Goal: Task Accomplishment & Management: Manage account settings

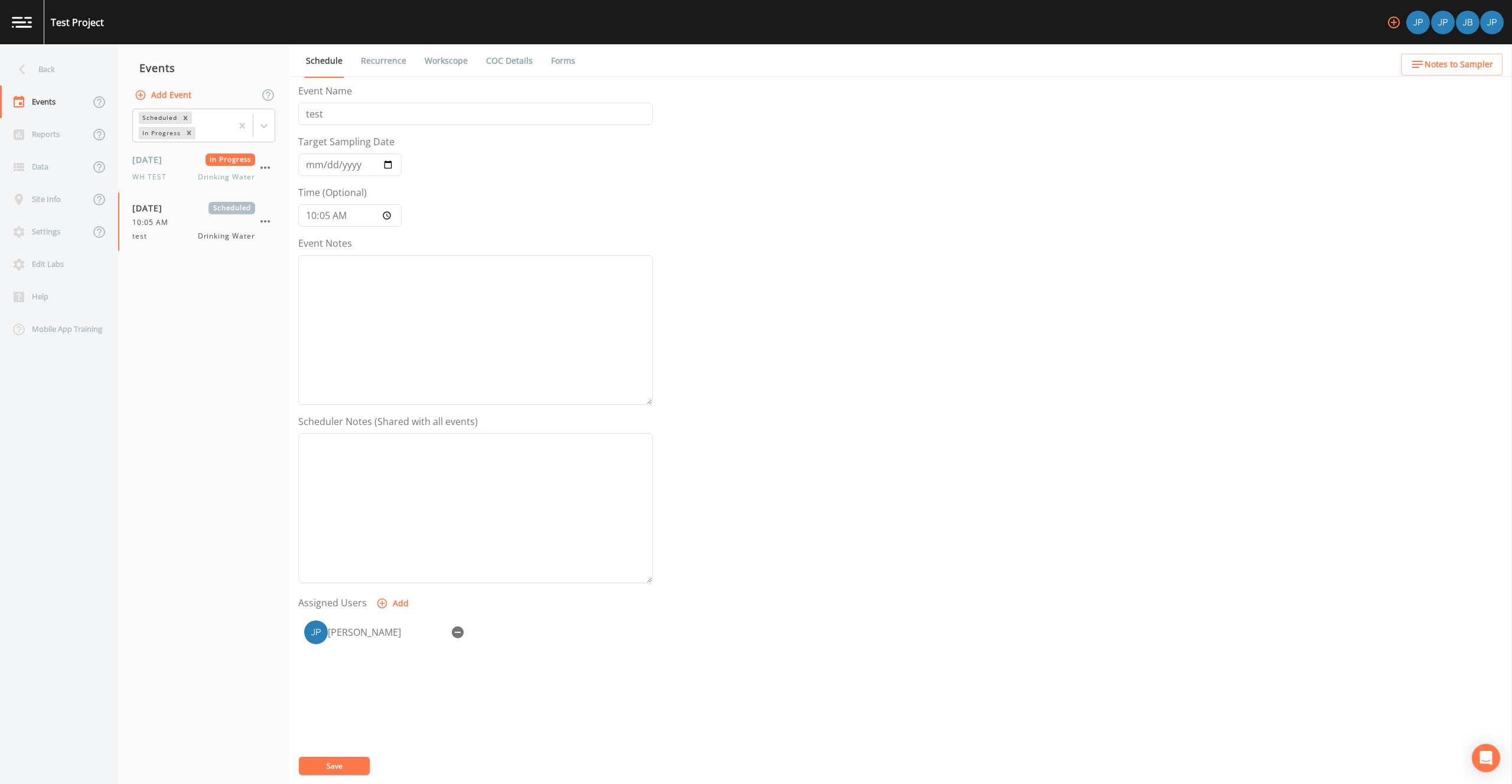
click at [600, 191] on form "Event Name test Target Sampling Date [DATE] Time (Optional) 10:05:00 Event Note…" at bounding box center [475, 411] width 354 height 654
click at [338, 63] on link "Schedule" at bounding box center [324, 61] width 40 height 34
click at [454, 59] on link "Workscope" at bounding box center [447, 61] width 47 height 33
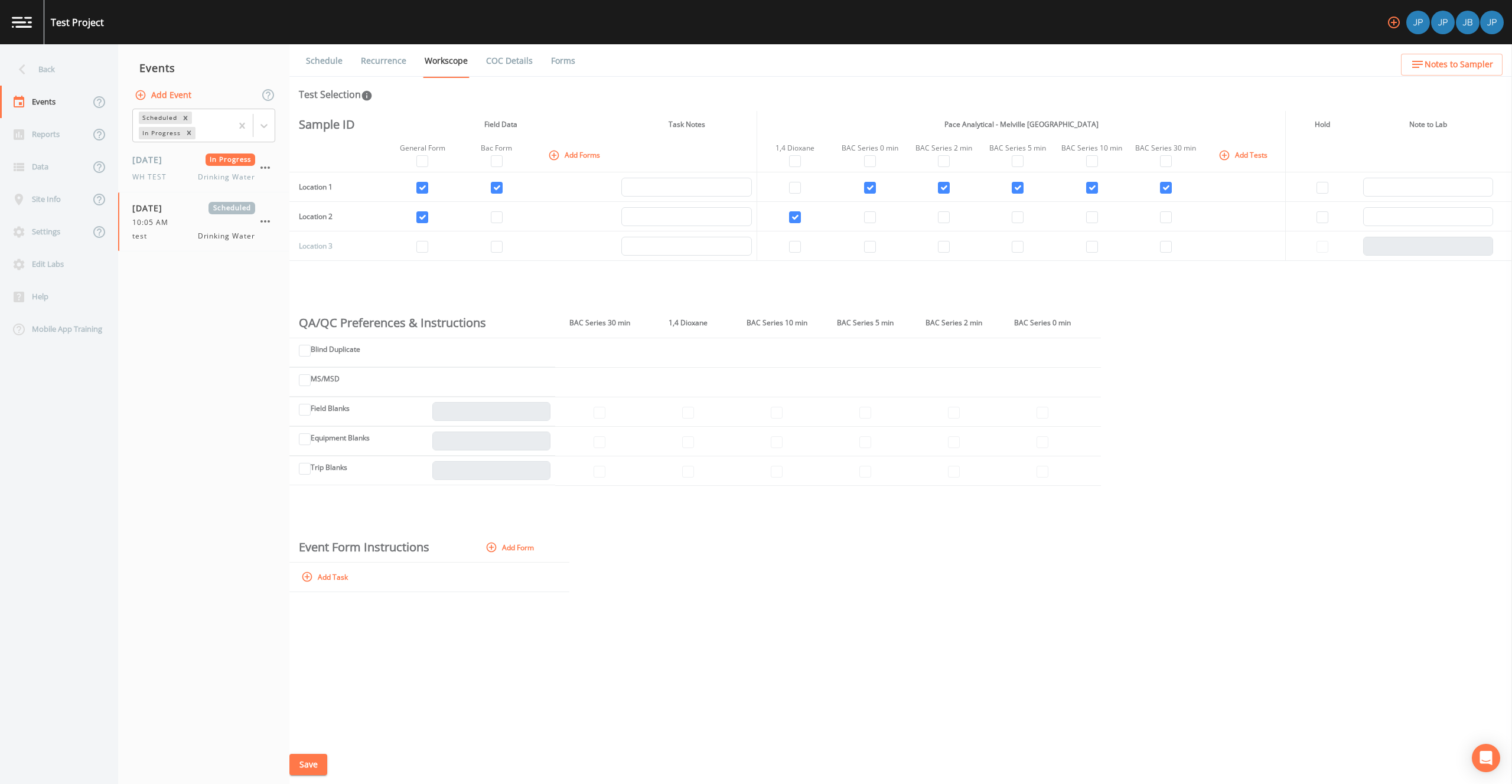
click at [1086, 291] on div "Sample ID Field Data Task Notes Pace Analytical - Melville [GEOGRAPHIC_DATA] Ho…" at bounding box center [900, 428] width 1223 height 634
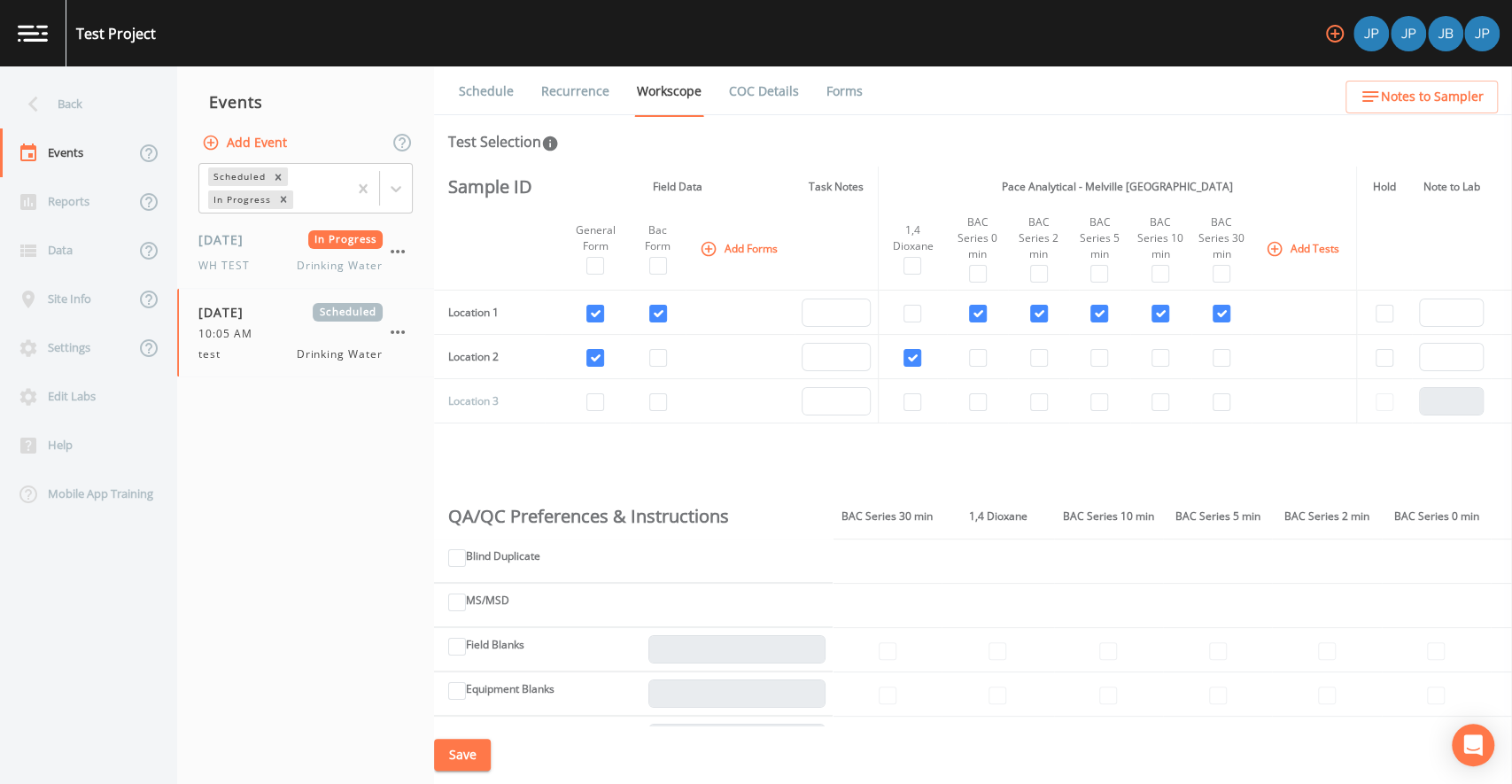
click at [961, 137] on div "Test Selection" at bounding box center [972, 142] width 1049 height 22
click at [113, 113] on div "Back" at bounding box center [79, 105] width 159 height 49
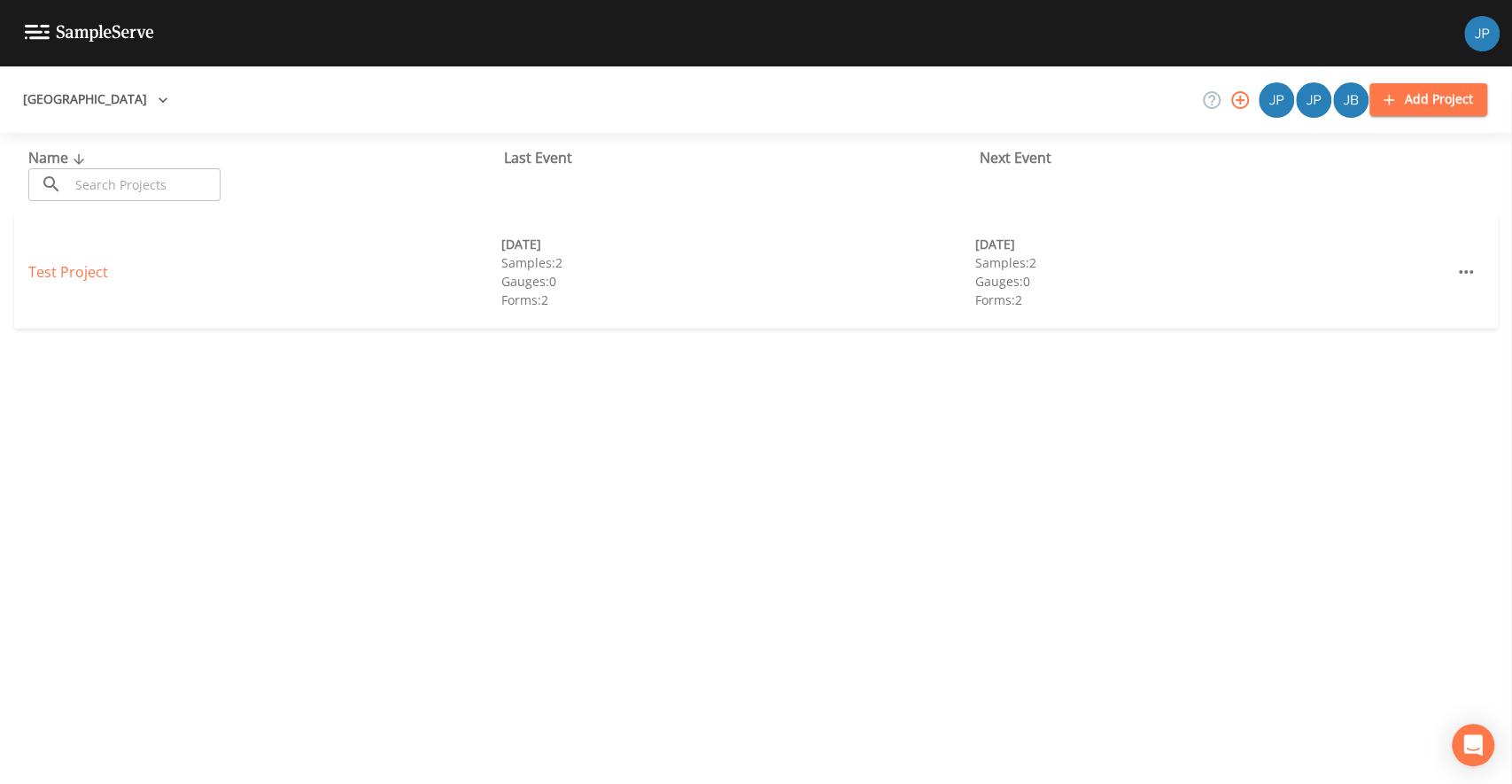
click at [406, 401] on div "Name ​ ​ Last Event Next Event Test Project [DATE] Samples: 2 Gauges: 0 Forms: …" at bounding box center [756, 458] width 1512 height 651
click at [1312, 429] on div "Name ​ ​ Last Event Next Event Test Project [DATE] Samples: 2 Gauges: 0 Forms: …" at bounding box center [756, 458] width 1512 height 651
click at [1243, 104] on icon "button" at bounding box center [1240, 100] width 22 height 22
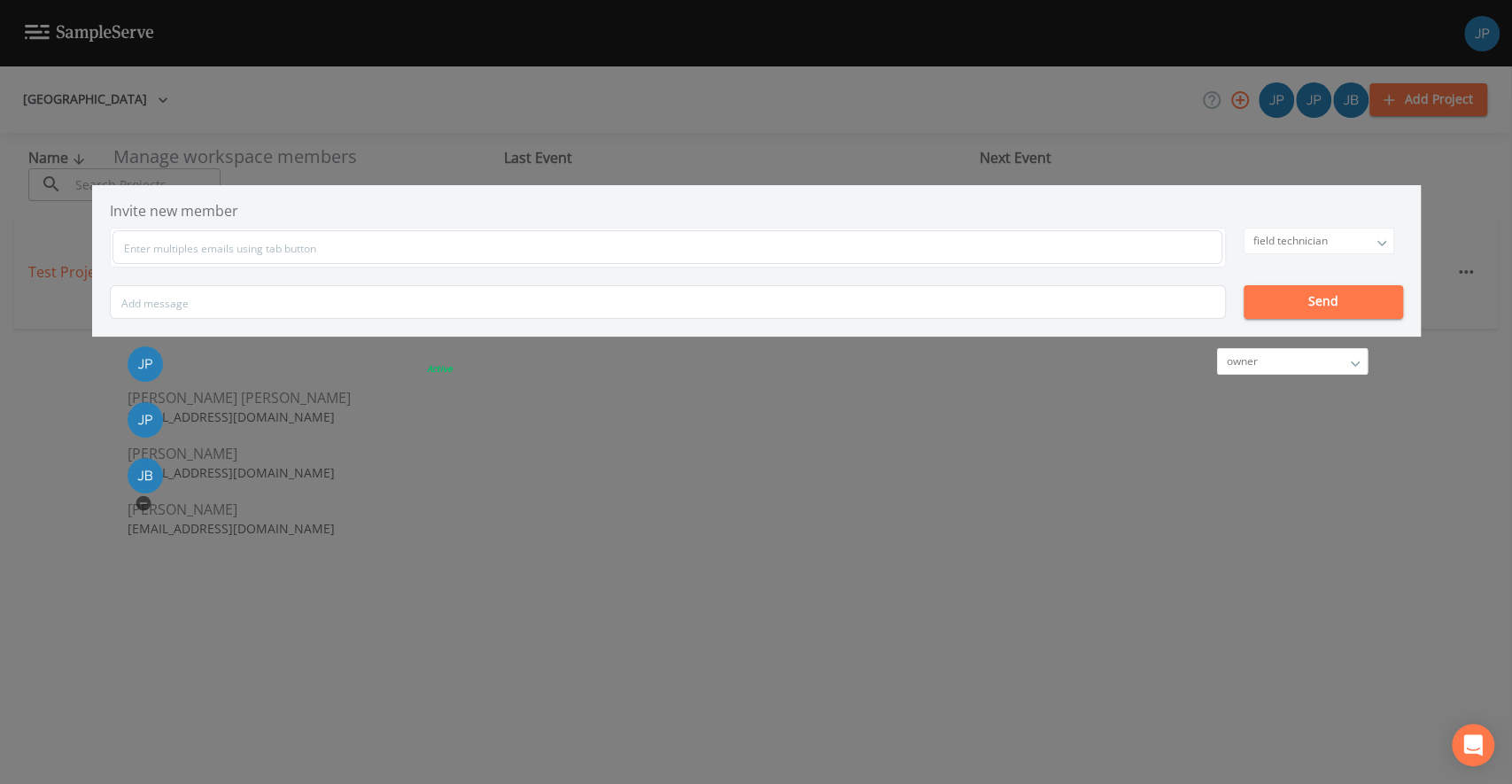
click at [1231, 252] on div "Manage workspace members Invite new member field technician owner admin field t…" at bounding box center [756, 392] width 1512 height 784
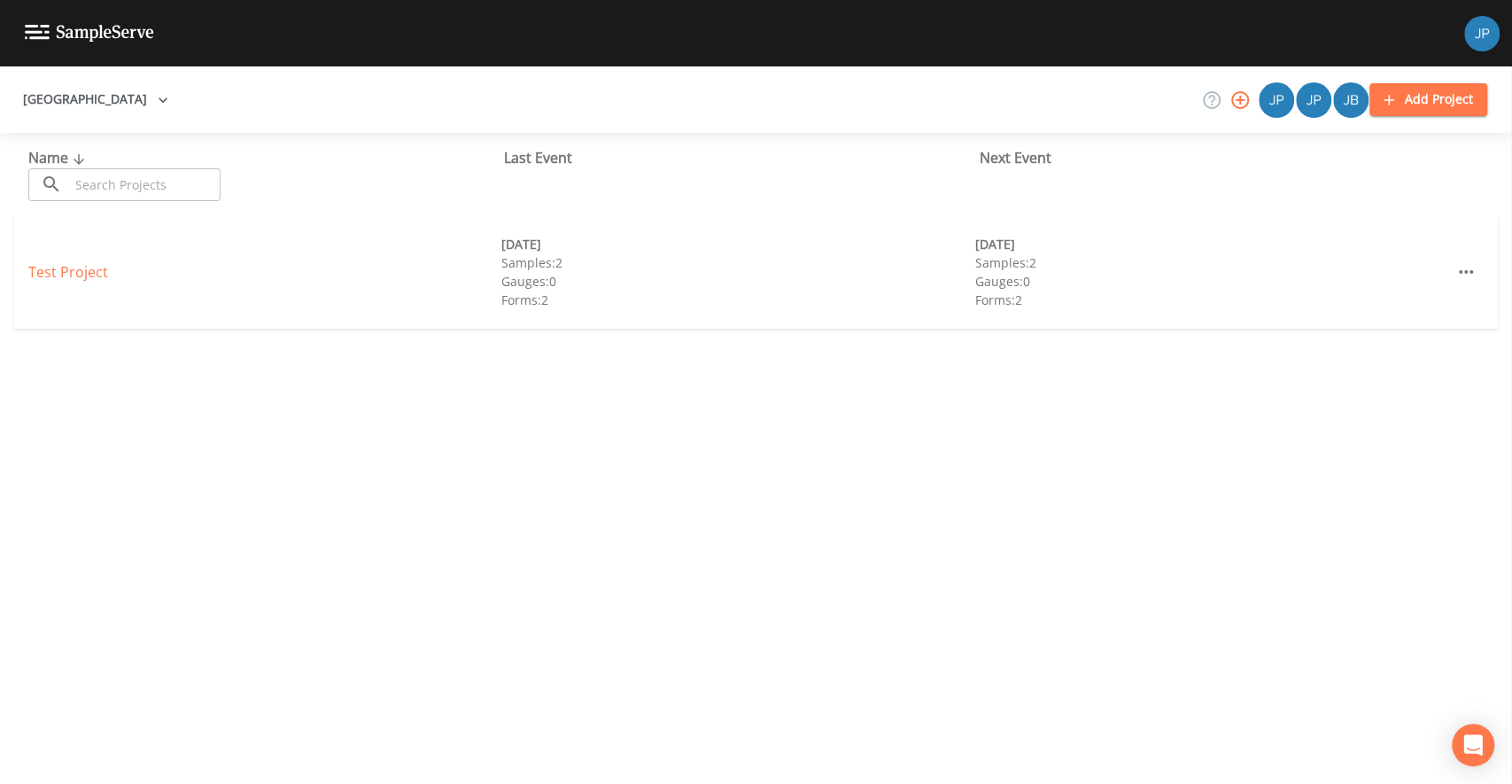
click at [1244, 94] on icon "button" at bounding box center [1240, 100] width 22 height 22
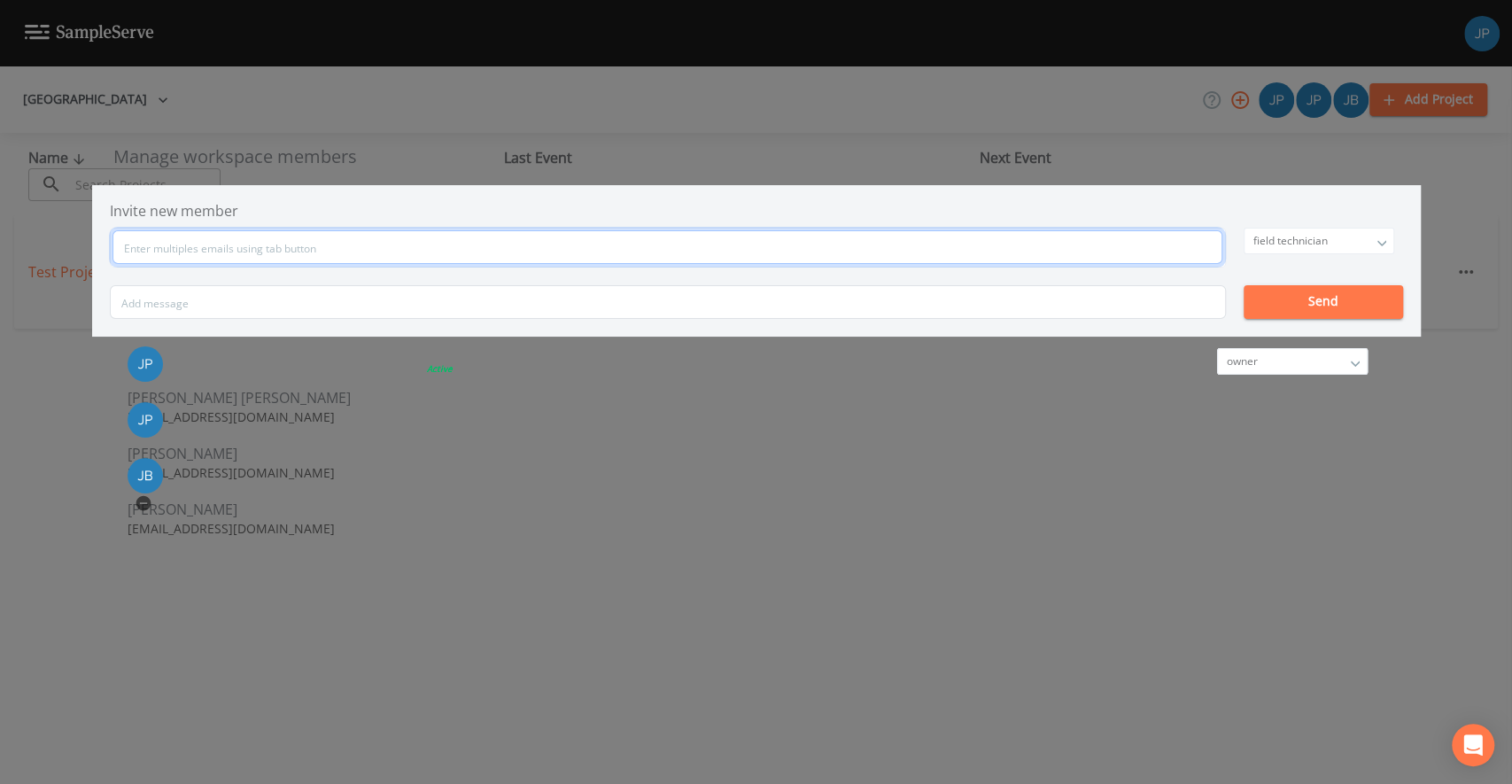
click at [685, 244] on input "text" at bounding box center [667, 246] width 1110 height 33
type input "[EMAIL_ADDRESS][DOMAIN_NAME]"
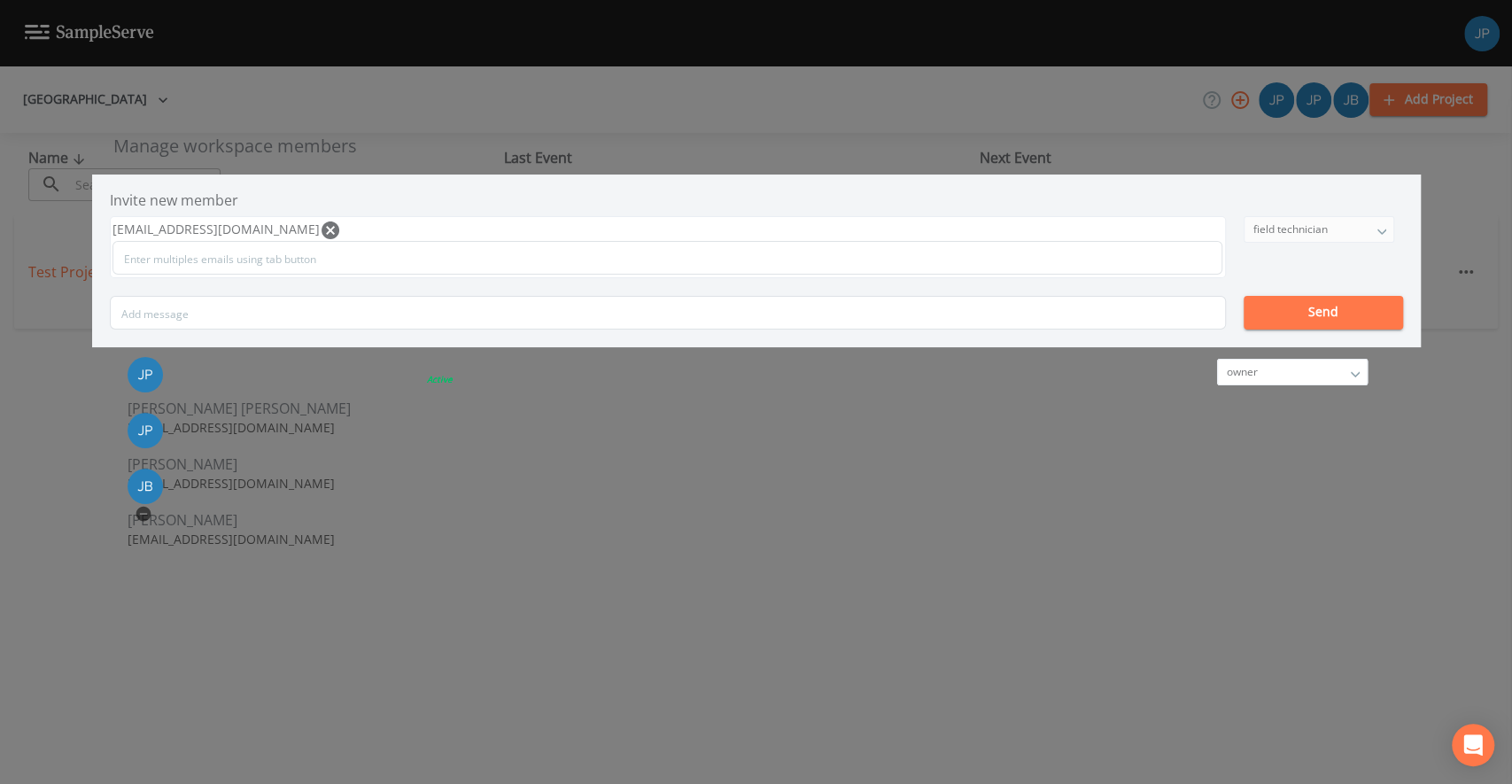
click at [1245, 238] on div "field technician" at bounding box center [1319, 229] width 149 height 24
click at [1243, 267] on button "owner" at bounding box center [1317, 264] width 149 height 26
click at [1244, 311] on button "Send" at bounding box center [1323, 313] width 159 height 33
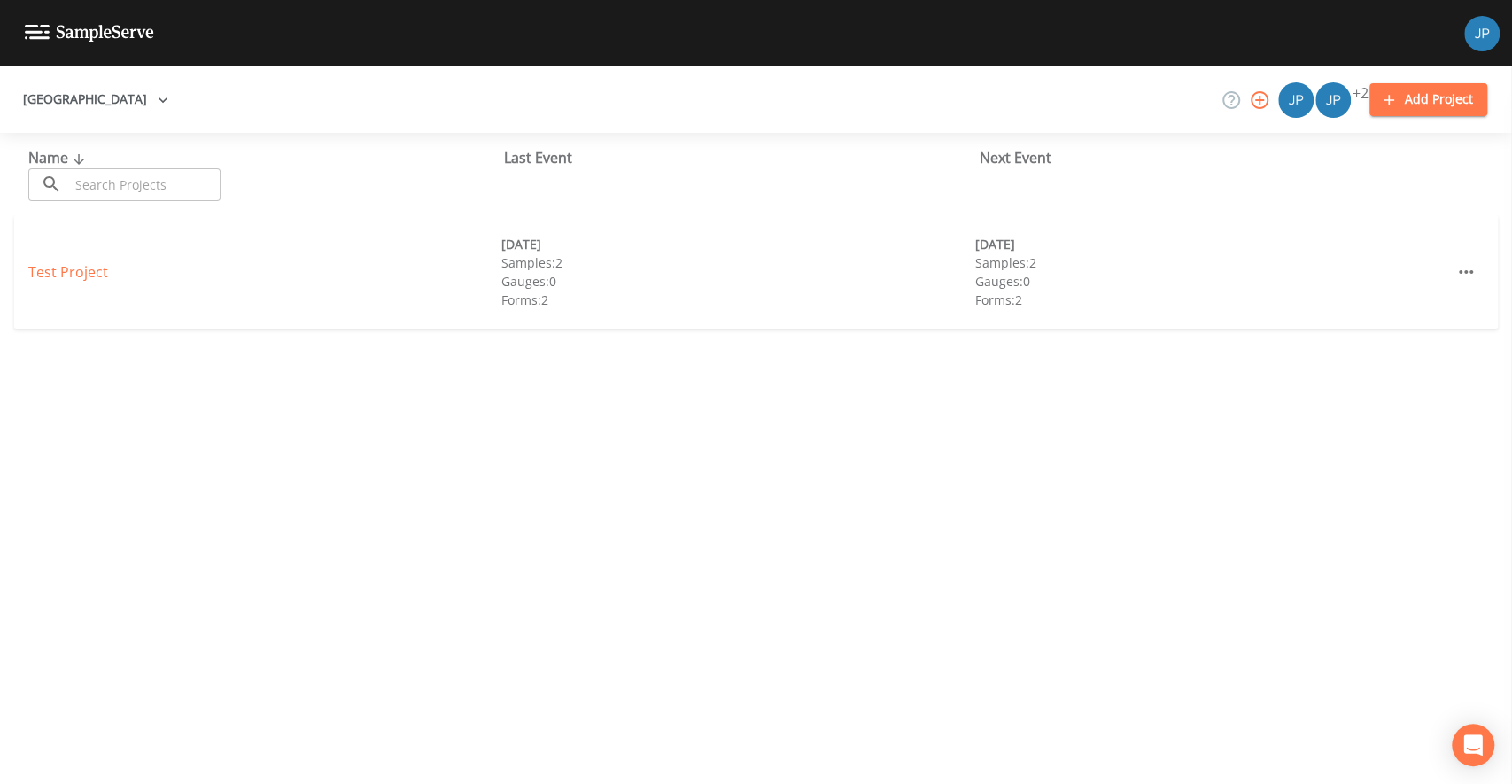
click at [742, 127] on div "[GEOGRAPHIC_DATA] +2 Add Project" at bounding box center [756, 100] width 1512 height 66
click at [1249, 102] on icon "button" at bounding box center [1260, 100] width 22 height 22
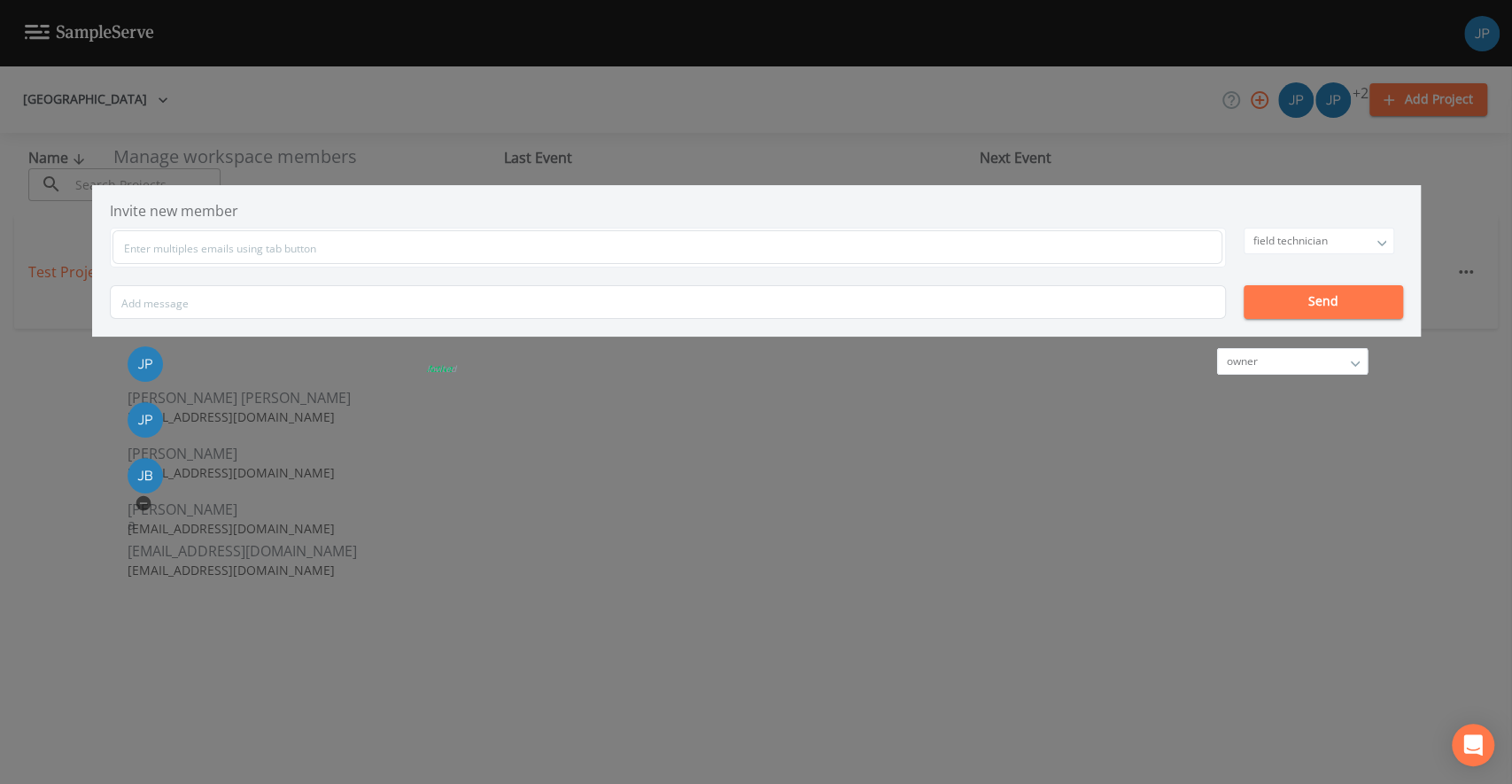
click at [971, 276] on div "field technician owner admin field technician Send" at bounding box center [756, 273] width 1293 height 91
click at [653, 543] on li at bounding box center [410, 543] width 566 height 0
click at [561, 499] on span "[PERSON_NAME]" at bounding box center [410, 509] width 566 height 22
click at [586, 520] on p "[EMAIL_ADDRESS][DOMAIN_NAME]" at bounding box center [410, 529] width 566 height 18
click at [644, 488] on li "[PERSON_NAME] [PERSON_NAME][EMAIL_ADDRESS][DOMAIN_NAME] Active owner owner admi…" at bounding box center [401, 484] width 584 height 53
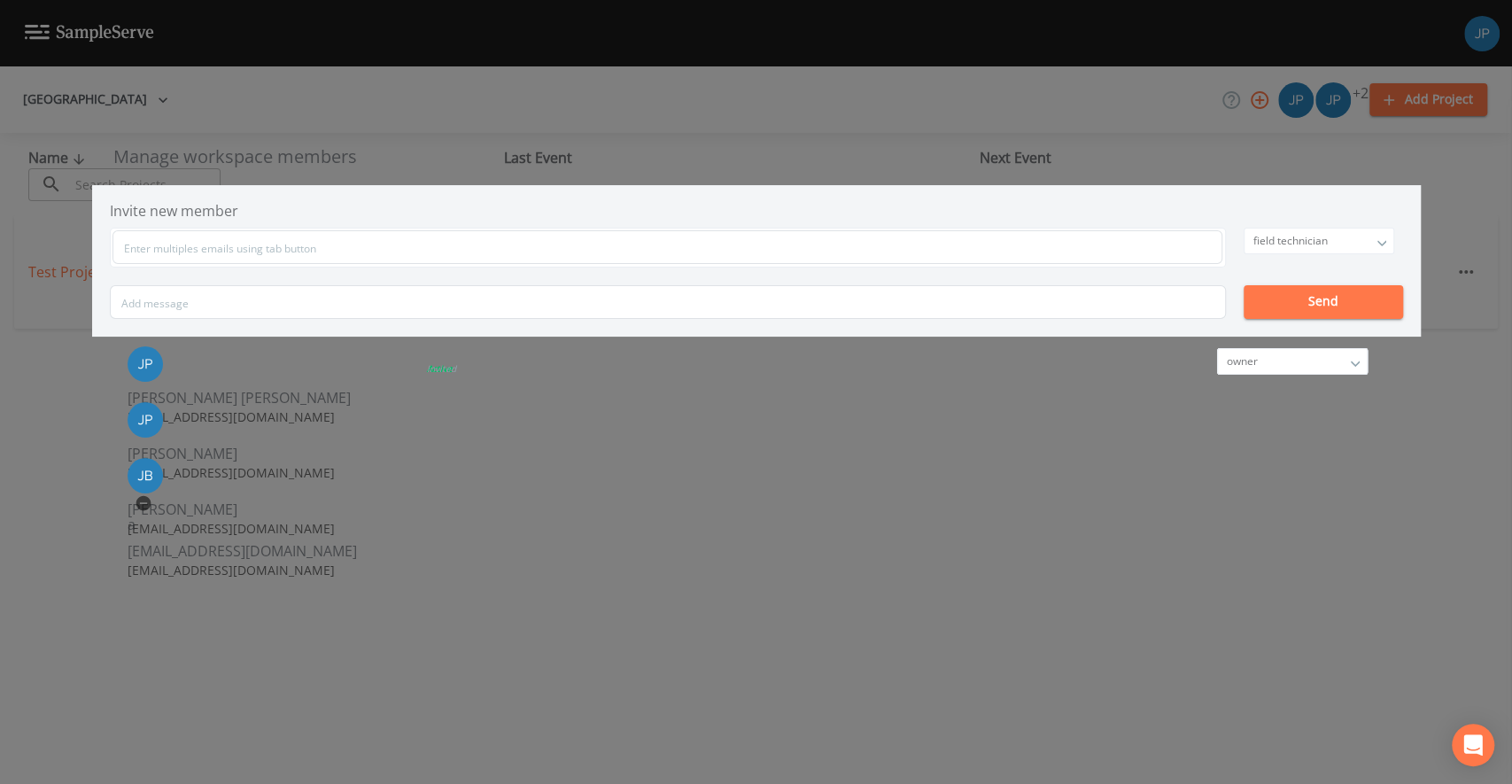
click at [661, 486] on li "[PERSON_NAME] [PERSON_NAME][EMAIL_ADDRESS][DOMAIN_NAME] Active owner owner admi…" at bounding box center [401, 484] width 584 height 53
click at [607, 520] on p "[EMAIL_ADDRESS][DOMAIN_NAME]" at bounding box center [410, 529] width 566 height 18
click at [621, 520] on p "[EMAIL_ADDRESS][DOMAIN_NAME]" at bounding box center [410, 529] width 566 height 18
click at [626, 520] on p "[EMAIL_ADDRESS][DOMAIN_NAME]" at bounding box center [410, 529] width 566 height 18
click at [631, 520] on p "[EMAIL_ADDRESS][DOMAIN_NAME]" at bounding box center [410, 529] width 566 height 18
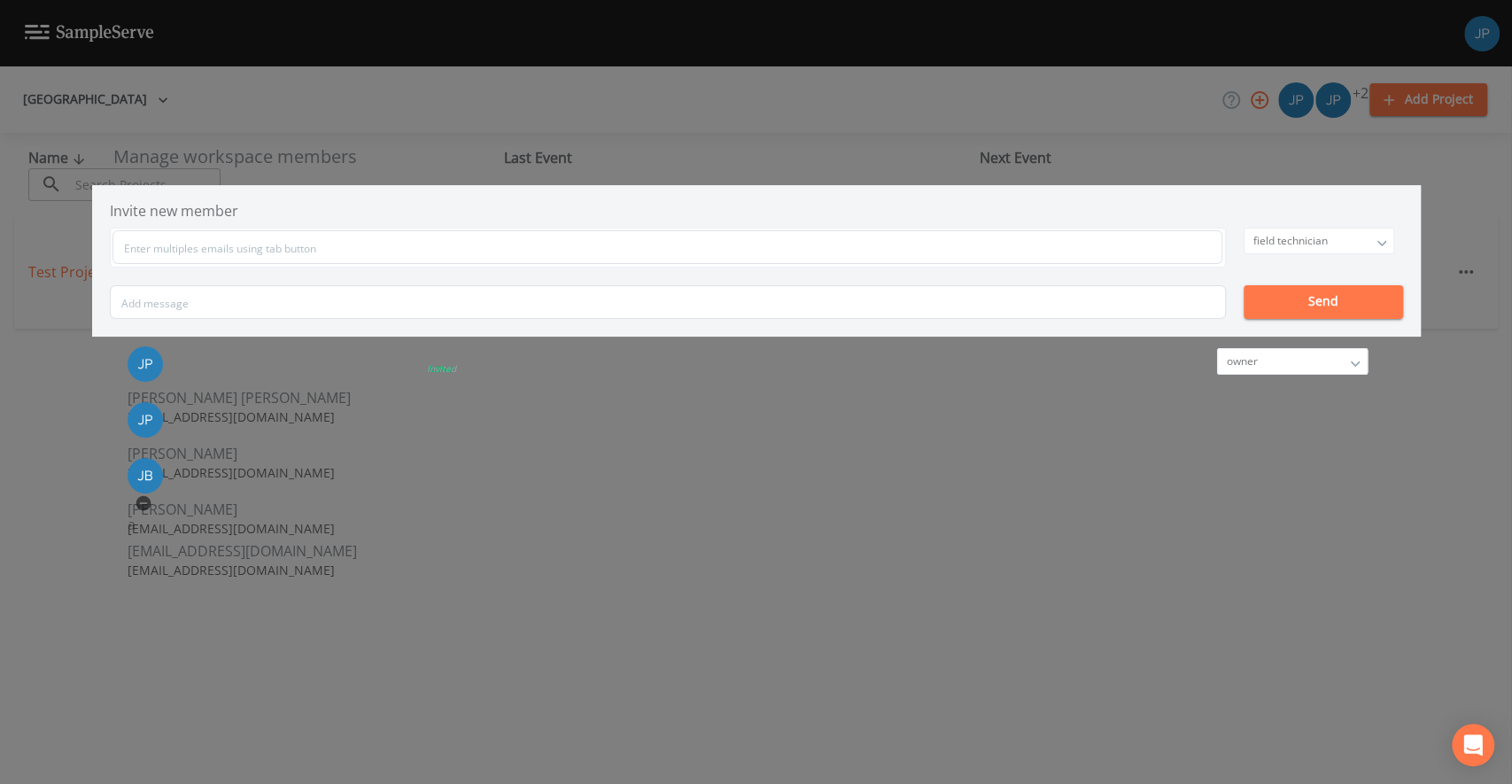
click at [1238, 269] on div "Manage workspace members Invite new member field technician owner admin field t…" at bounding box center [756, 392] width 1512 height 784
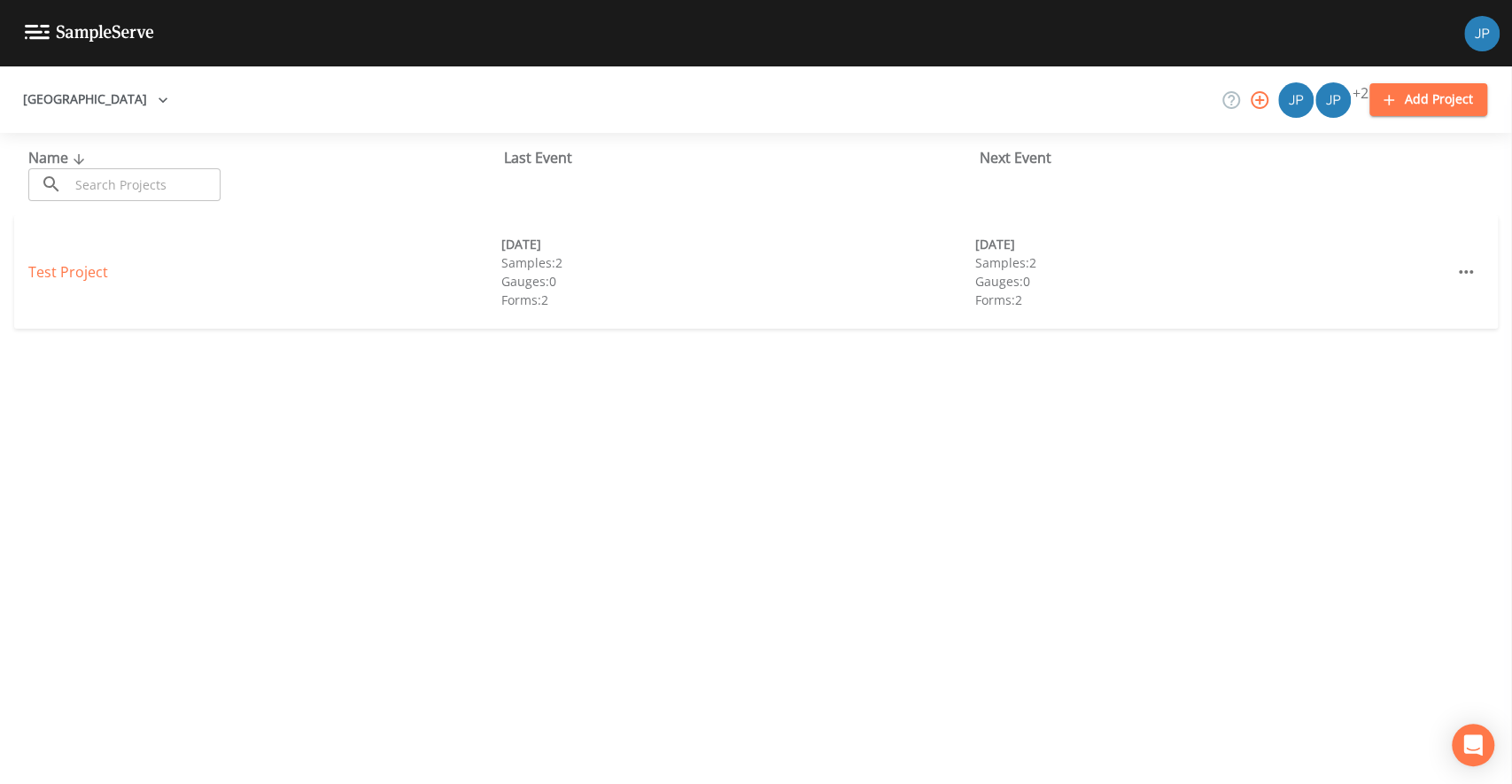
click at [1138, 120] on div "[GEOGRAPHIC_DATA] +2 Add Project" at bounding box center [756, 100] width 1512 height 66
click at [1108, 129] on div "[GEOGRAPHIC_DATA] +2 Add Project" at bounding box center [756, 100] width 1512 height 66
click at [798, 106] on div "[GEOGRAPHIC_DATA] +2 Add Project" at bounding box center [756, 100] width 1512 height 66
click at [155, 105] on icon "button" at bounding box center [163, 100] width 18 height 18
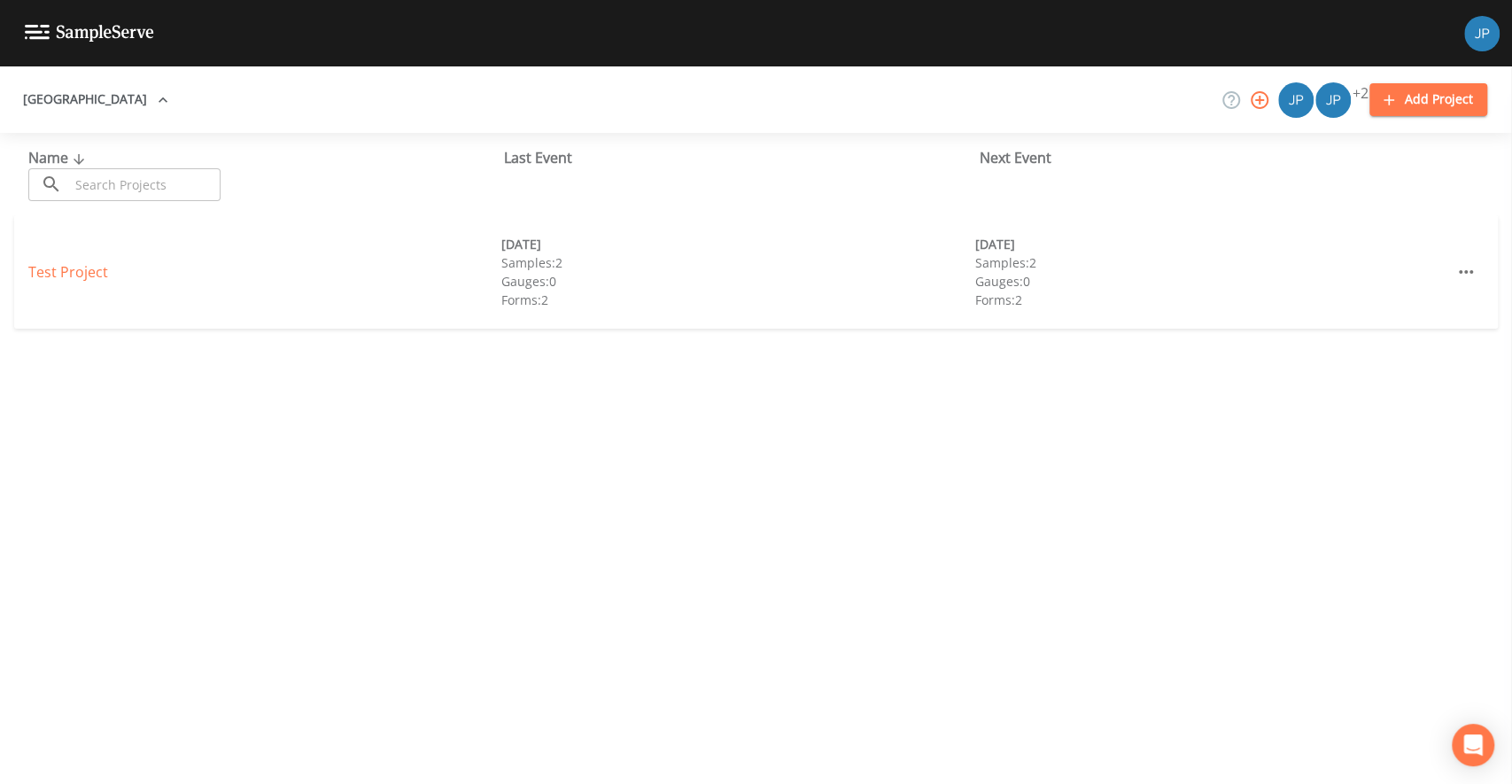
scroll to position [16886, 0]
click at [631, 784] on div at bounding box center [756, 784] width 1512 height 0
click at [50, 268] on link "Test Project" at bounding box center [68, 272] width 80 height 20
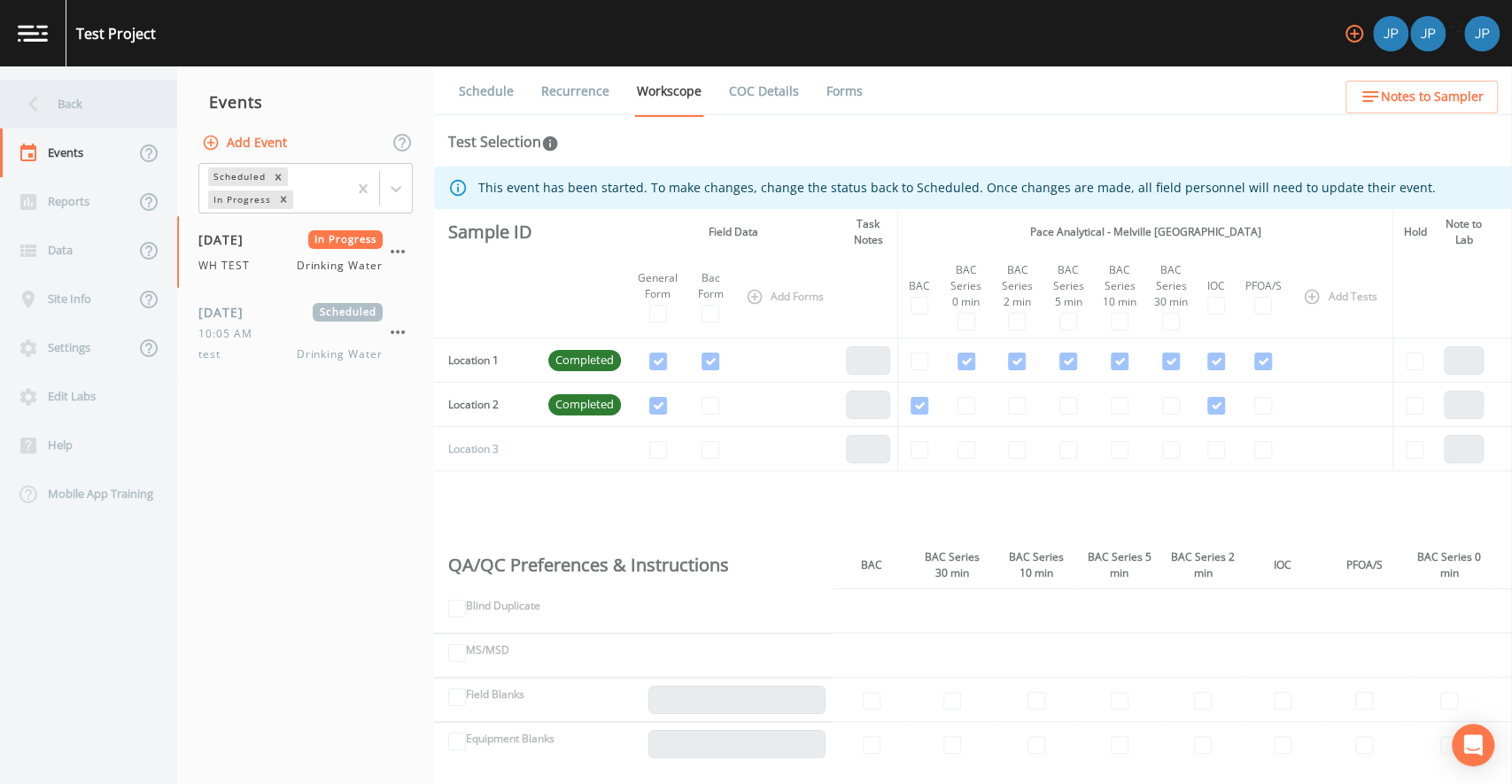
click at [101, 116] on div "Back" at bounding box center [79, 105] width 159 height 49
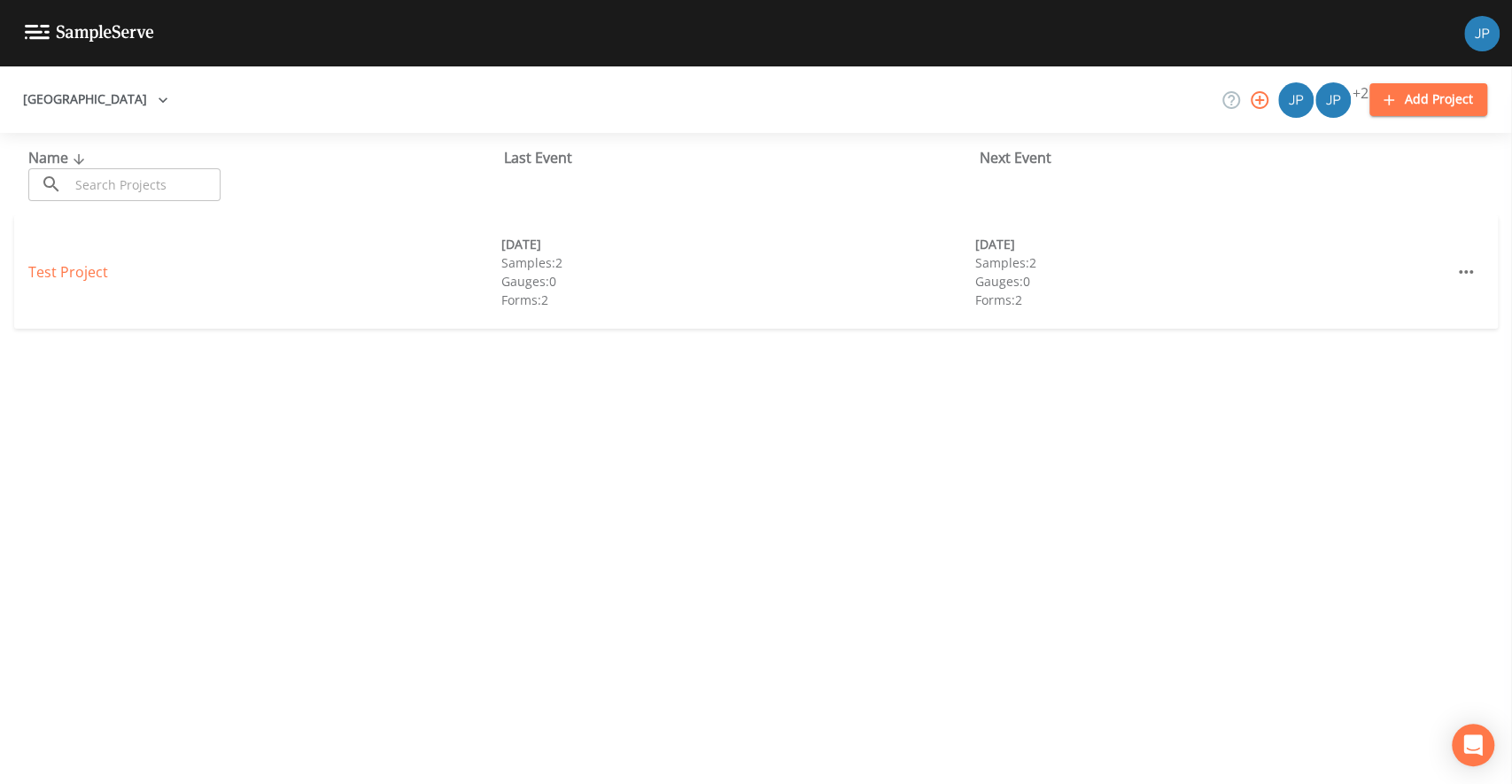
click at [530, 366] on div "Name ​ ​ Last Event Next Event Test Project [DATE] Samples: 2 Gauges: 0 Forms: …" at bounding box center [756, 458] width 1512 height 651
click at [1421, 106] on button "Add Project" at bounding box center [1428, 100] width 117 height 33
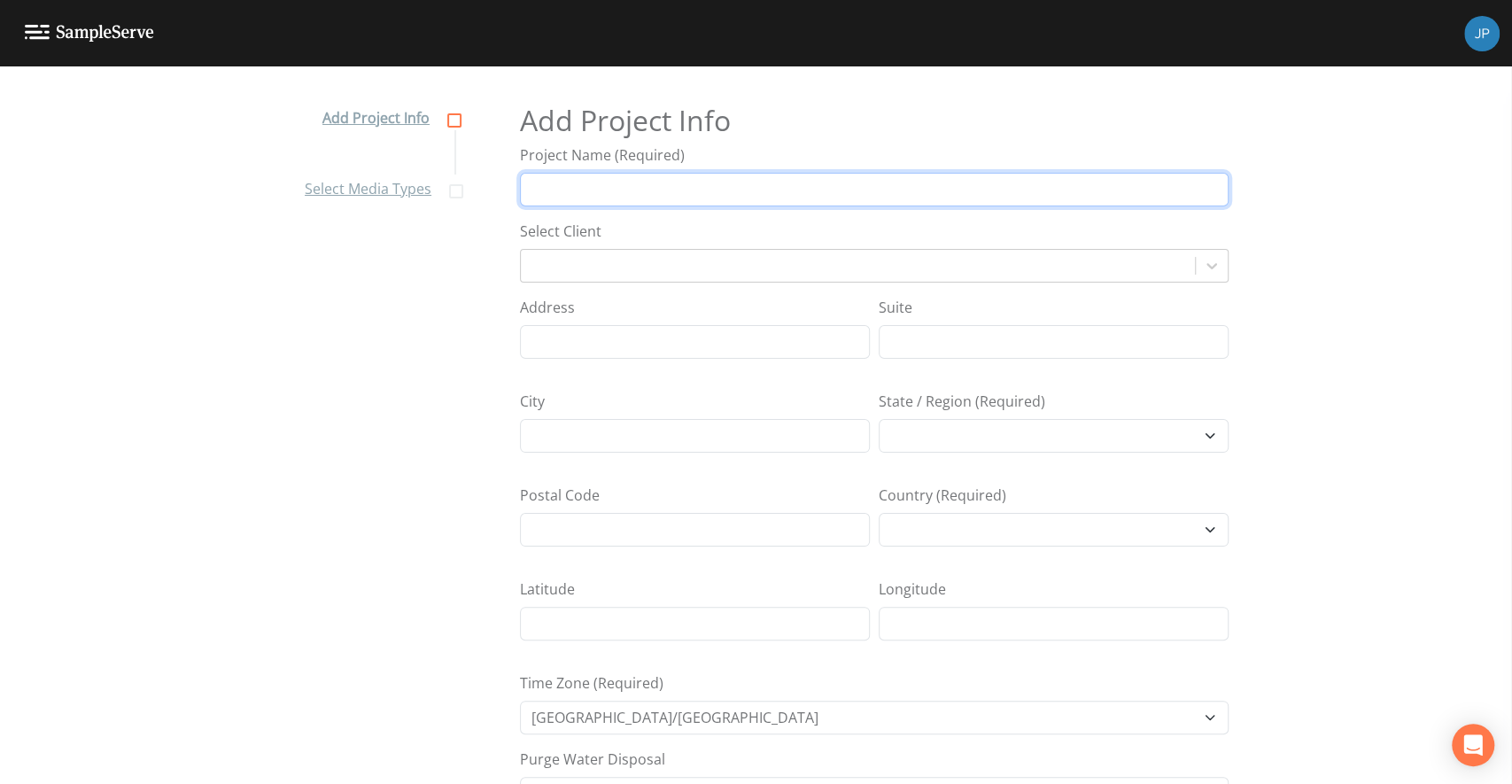
click at [845, 184] on input "Project Name (Required)" at bounding box center [874, 190] width 709 height 33
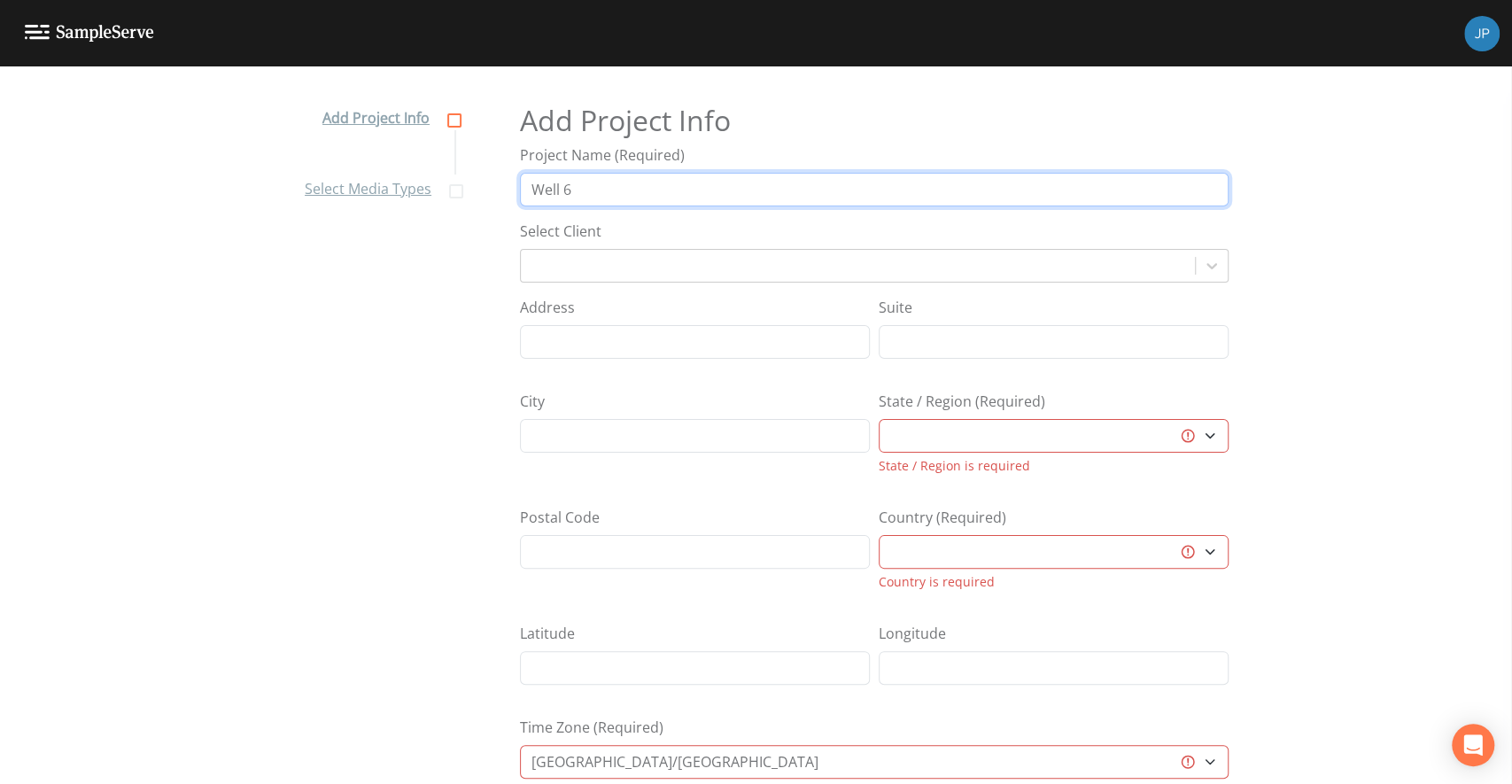
type input "Well 6"
click at [847, 224] on div "Select Client" at bounding box center [874, 251] width 709 height 62
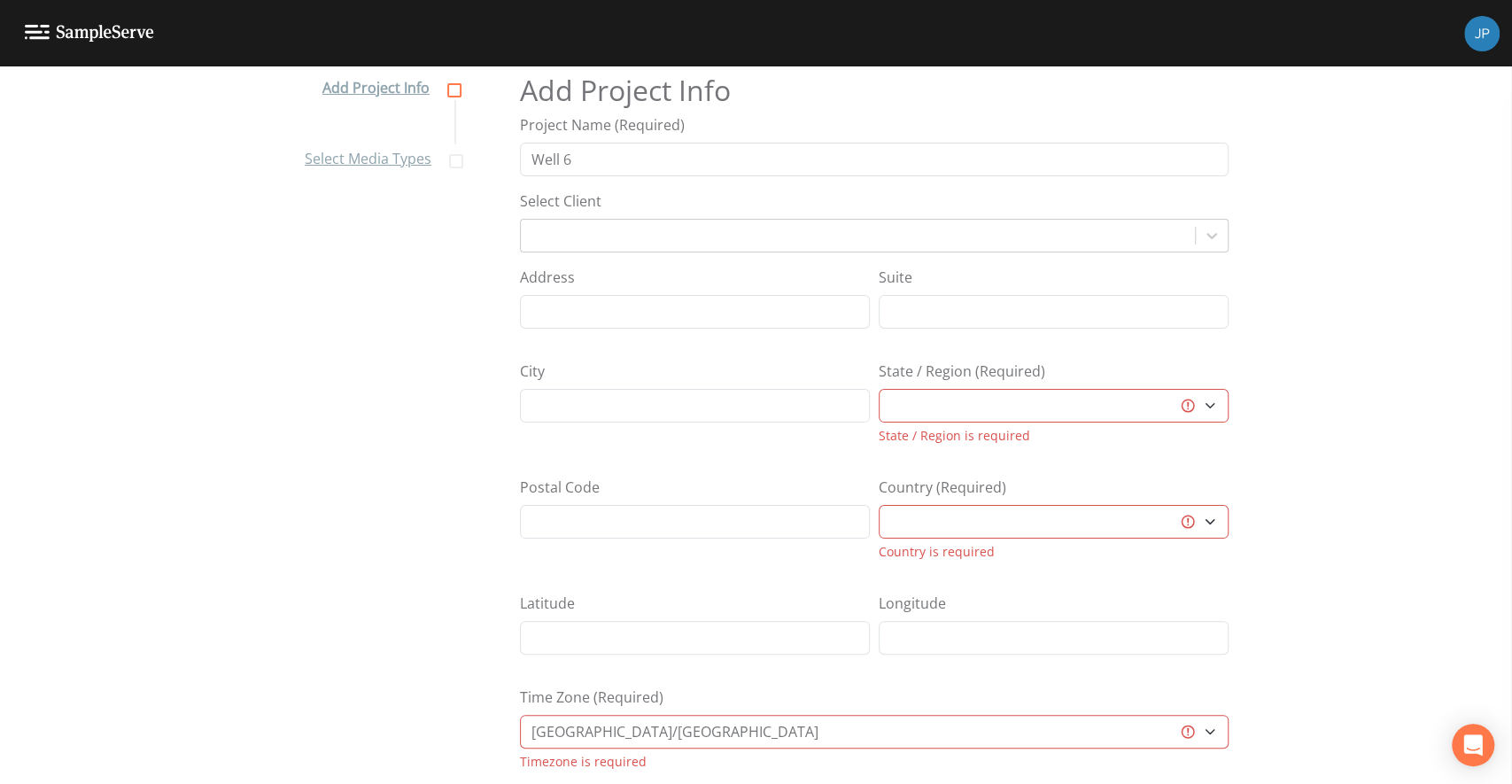
scroll to position [45, 0]
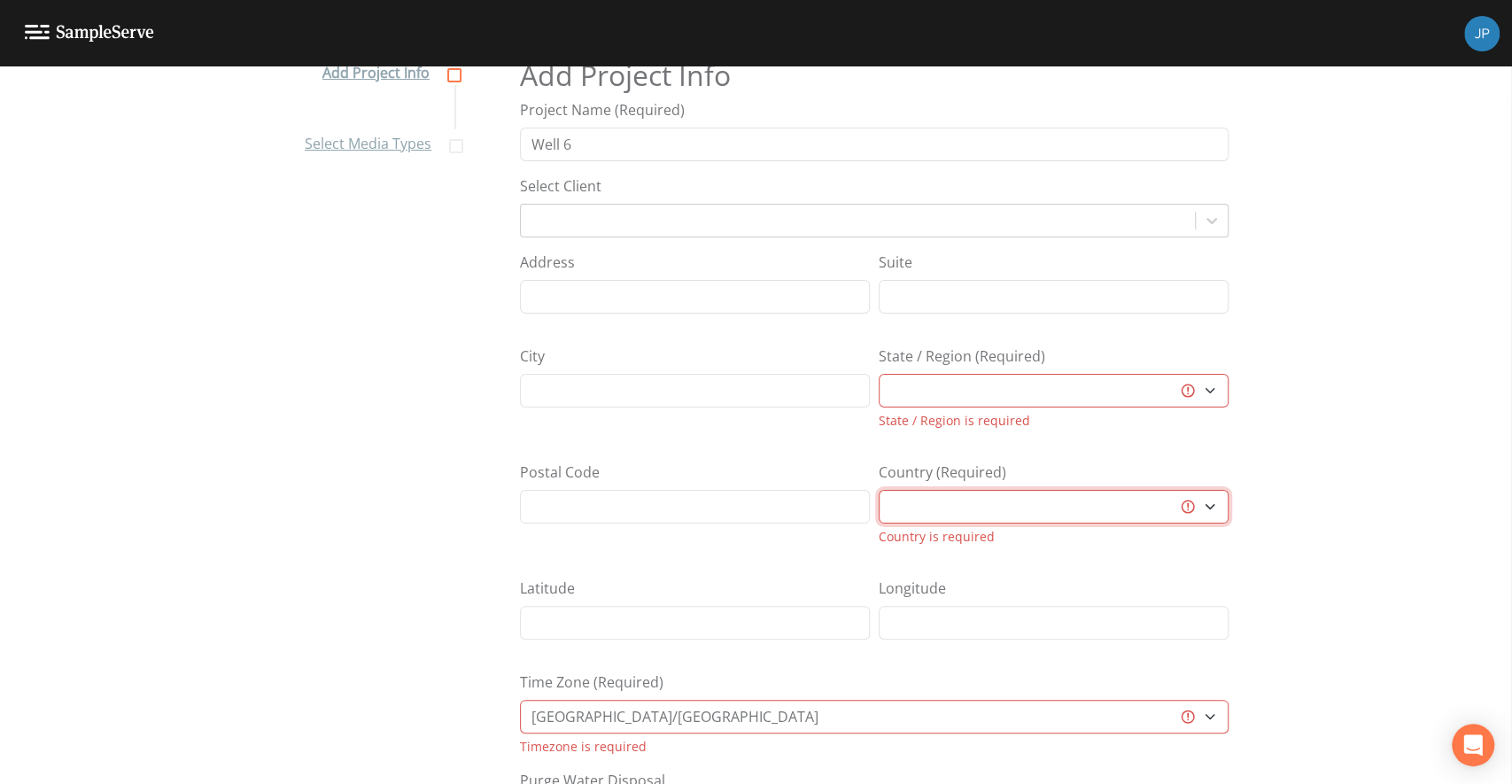
click at [1029, 512] on select "[GEOGRAPHIC_DATA] [GEOGRAPHIC_DATA] [GEOGRAPHIC_DATA] [GEOGRAPHIC_DATA] [GEOGRA…" at bounding box center [1054, 506] width 350 height 33
select select "[GEOGRAPHIC_DATA]"
click at [879, 490] on select "[GEOGRAPHIC_DATA] [GEOGRAPHIC_DATA] [GEOGRAPHIC_DATA] [GEOGRAPHIC_DATA] [GEOGRA…" at bounding box center [1054, 506] width 350 height 33
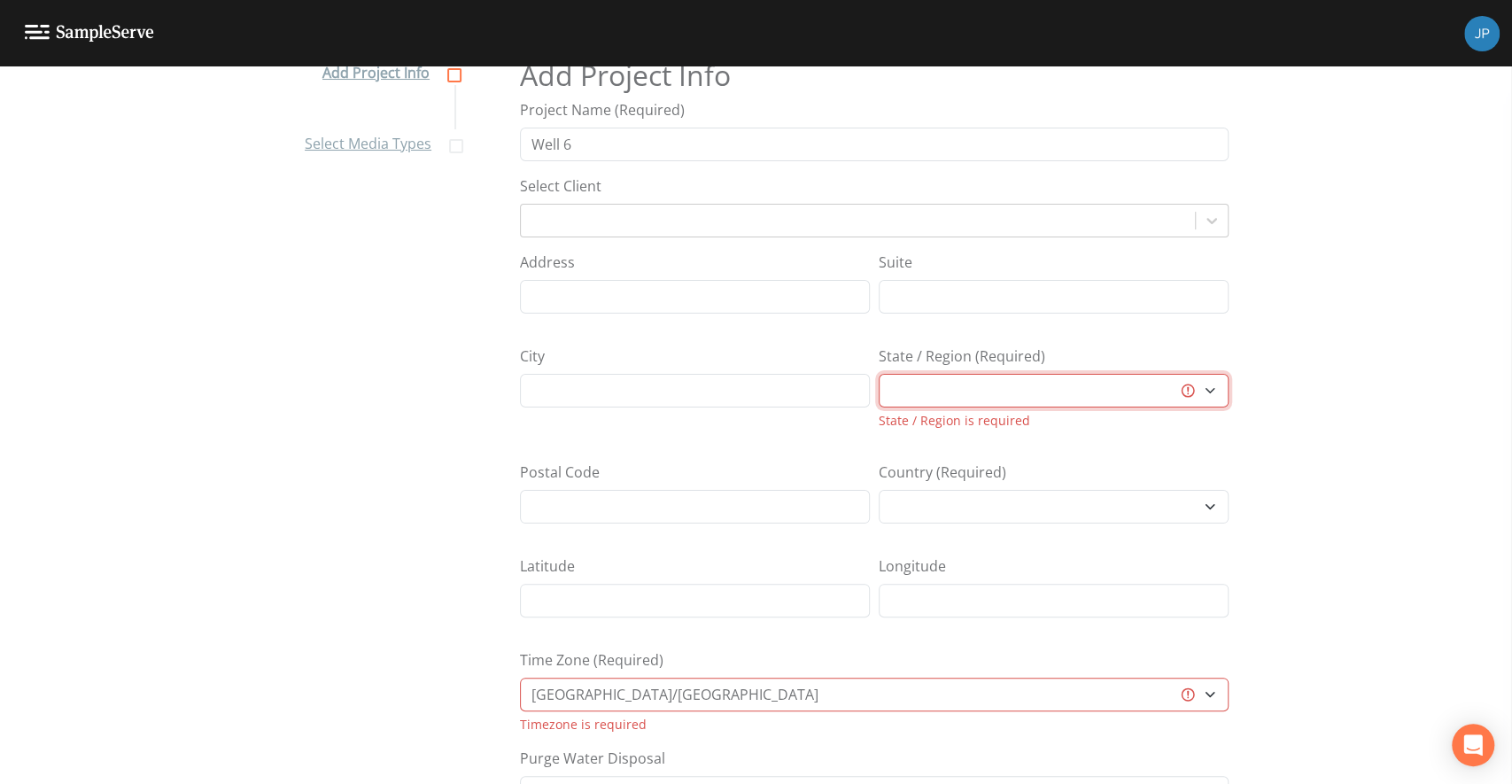
click at [987, 391] on select "[US_STATE] [US_STATE] [US_STATE] [US_STATE] [US_STATE] [US_STATE] [US_STATE] [U…" at bounding box center [1054, 390] width 350 height 33
select select "b61cf680-131d-4375-a879-eddbe19a77b8"
click at [879, 373] on select "[US_STATE] [US_STATE] [US_STATE] [US_STATE] [US_STATE] [US_STATE] [US_STATE] [U…" at bounding box center [1054, 390] width 350 height 33
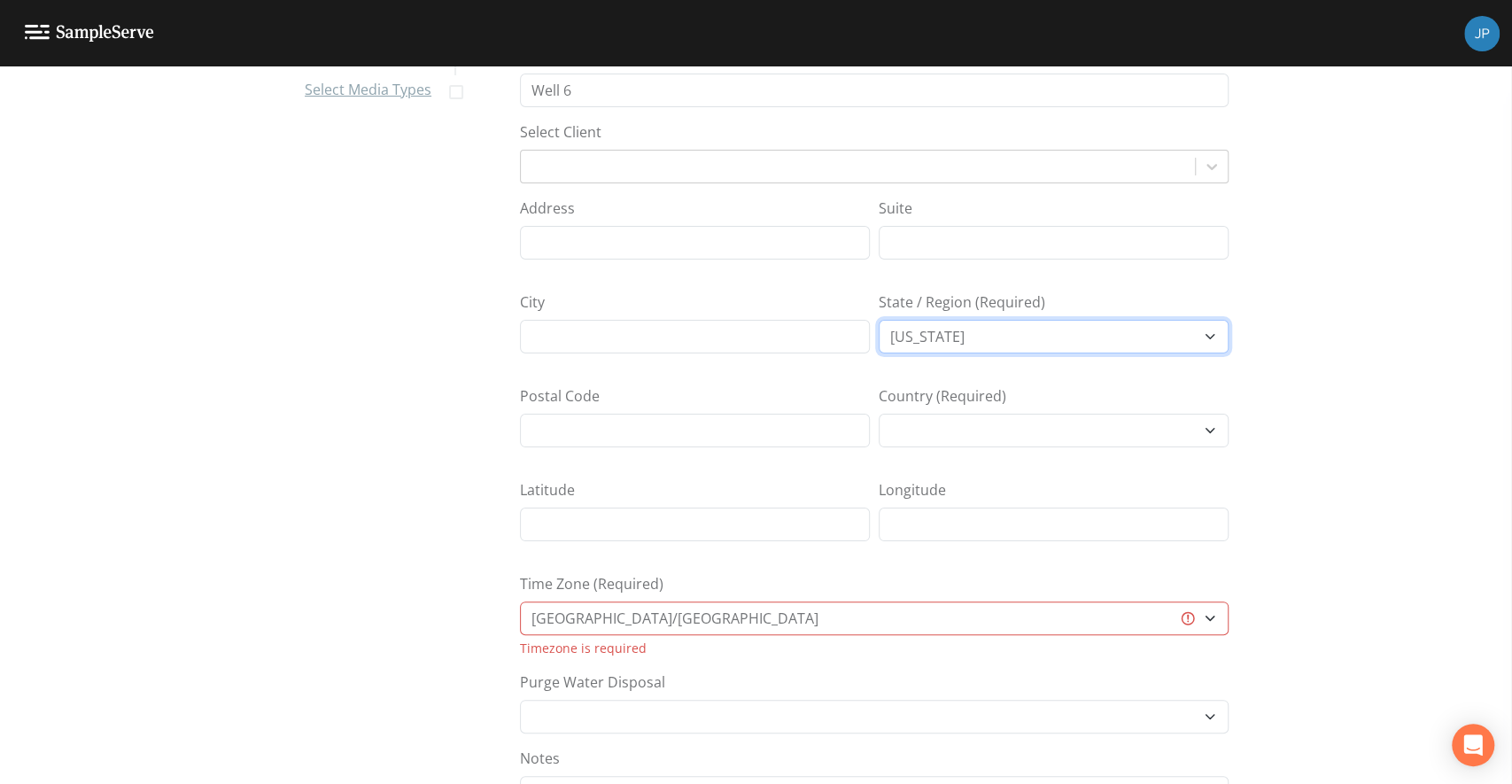
scroll to position [122, 0]
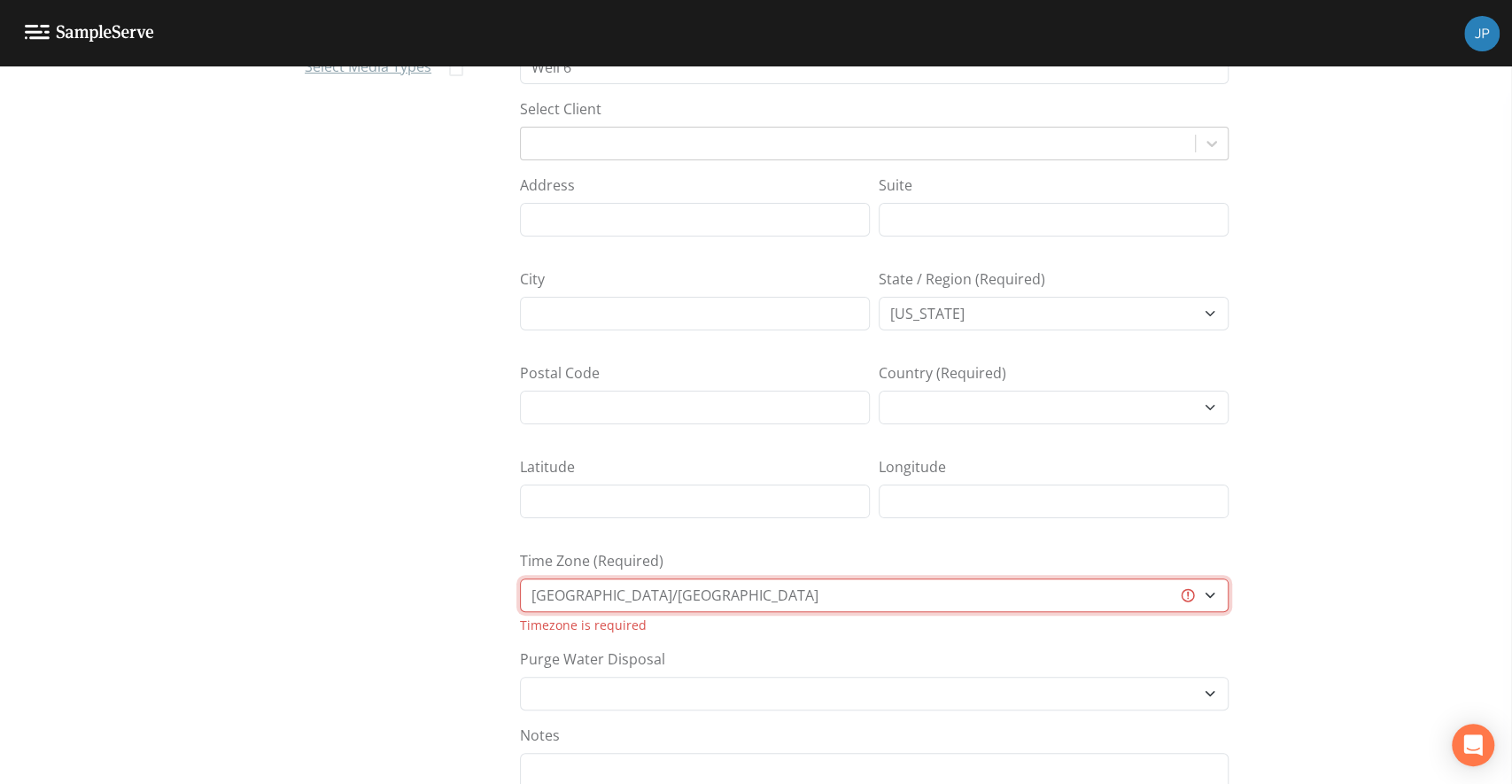
click at [621, 596] on select "[GEOGRAPHIC_DATA]/[GEOGRAPHIC_DATA] [GEOGRAPHIC_DATA]/[GEOGRAPHIC_DATA] [GEOGRA…" at bounding box center [874, 594] width 709 height 33
select select "US/Eastern"
click at [520, 578] on select "[GEOGRAPHIC_DATA]/[GEOGRAPHIC_DATA] [GEOGRAPHIC_DATA]/[GEOGRAPHIC_DATA] [GEOGRA…" at bounding box center [874, 594] width 709 height 33
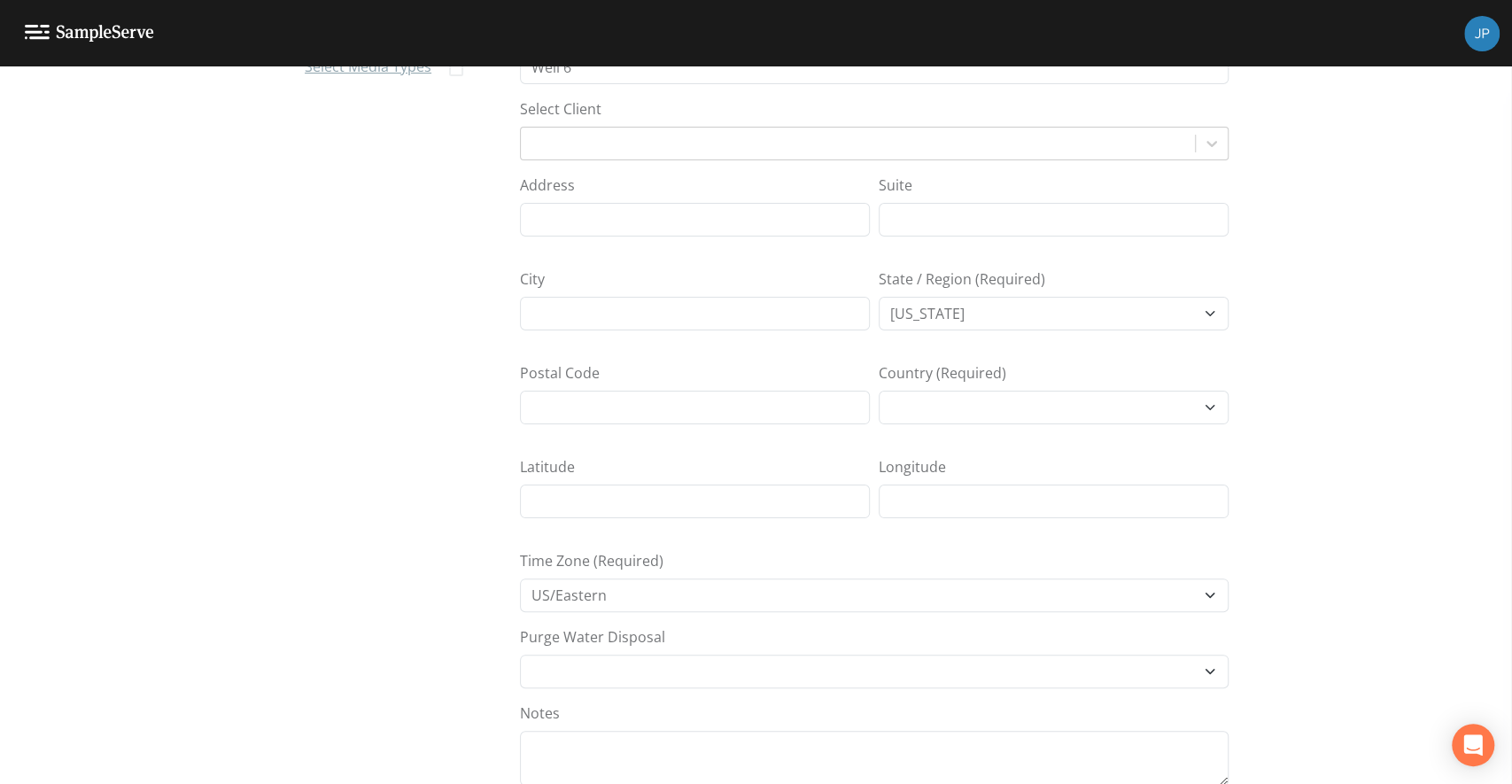
click at [472, 537] on nav "Add Project Info Select Media Types" at bounding box center [380, 319] width 194 height 718
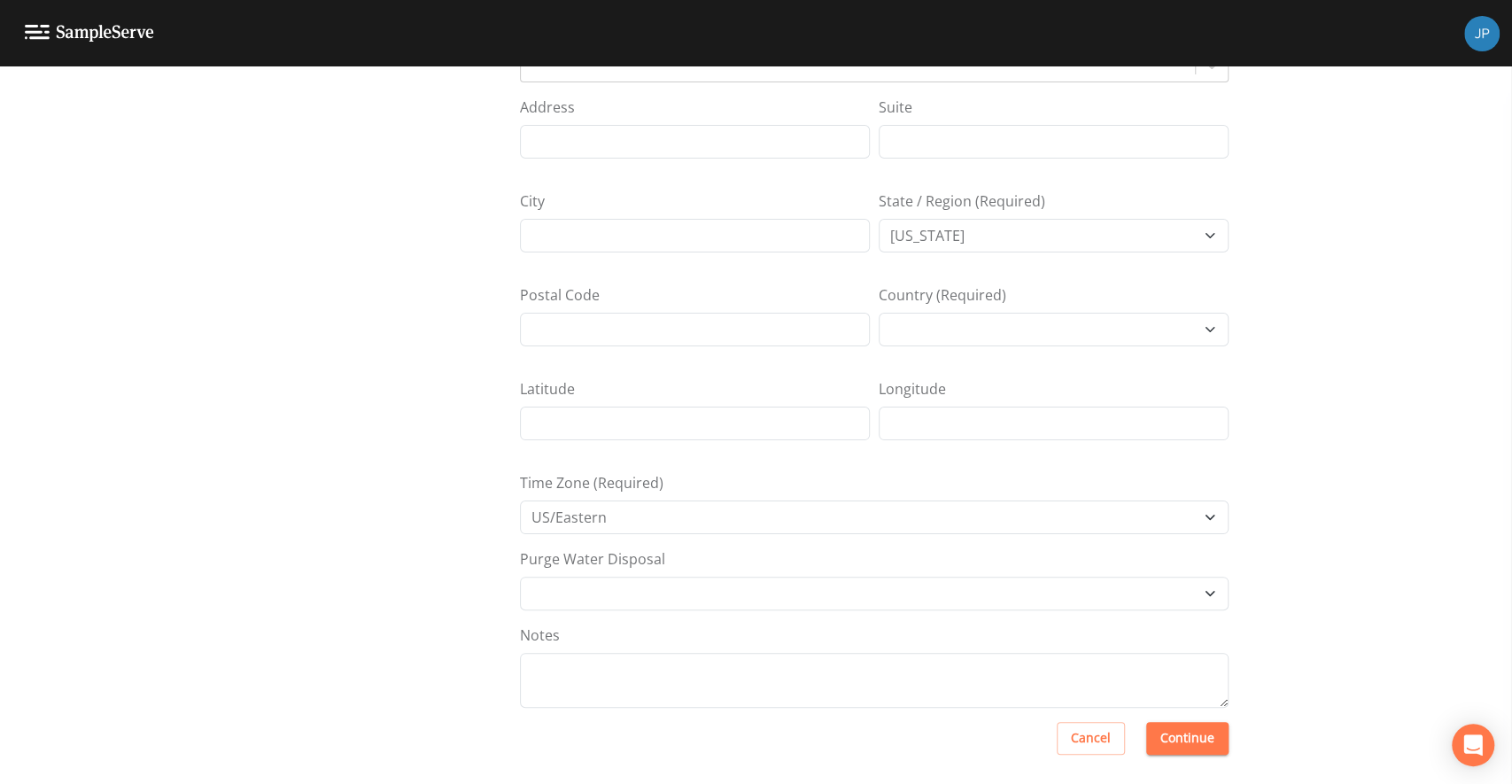
scroll to position [193, 0]
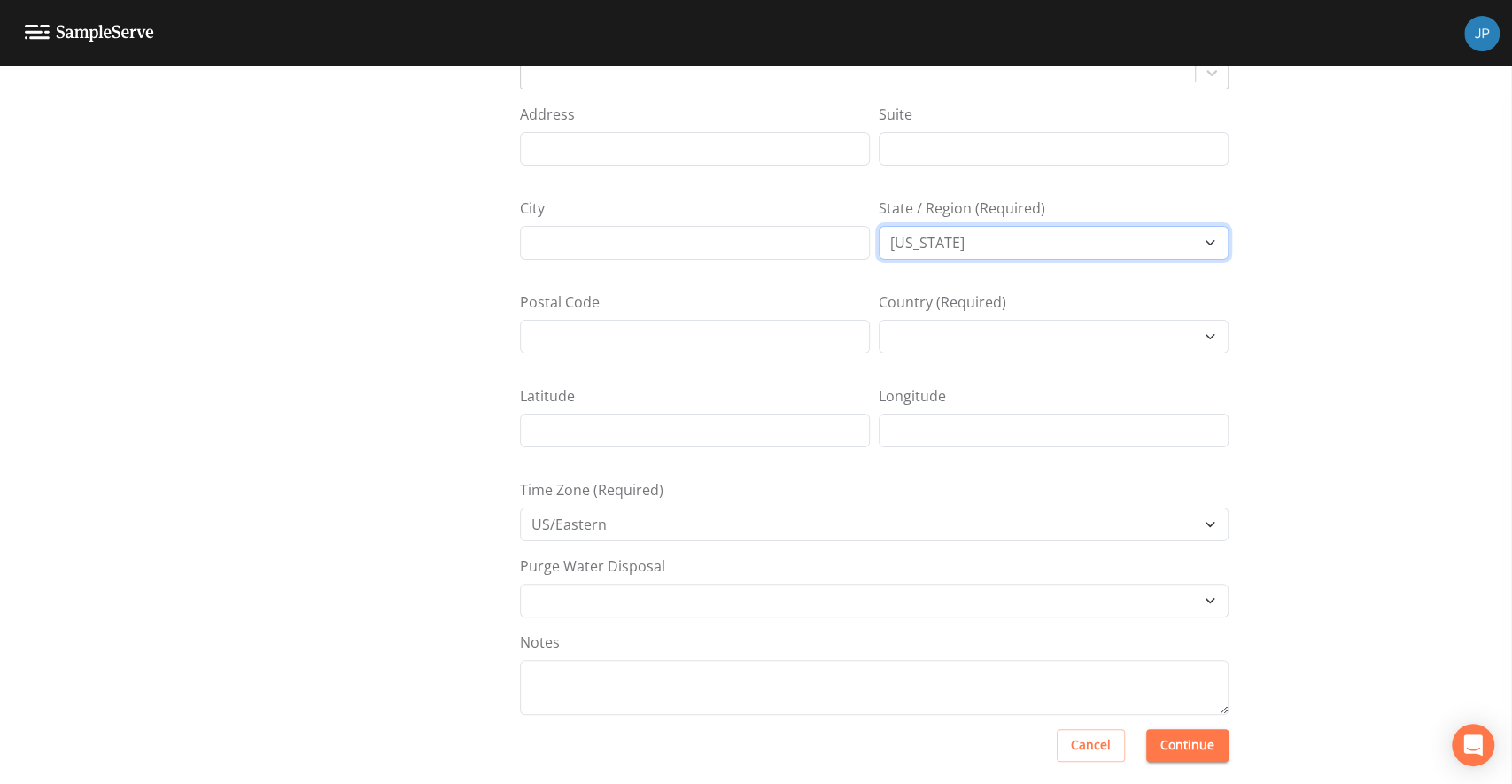
click at [997, 255] on select "[US_STATE] [US_STATE] [US_STATE] [US_STATE] [US_STATE] [US_STATE] [US_STATE] [U…" at bounding box center [1054, 242] width 350 height 33
select select "3f81eb0d-bb9a-4cb4-a221-9606a61fcaf2"
click at [879, 226] on select "[US_STATE] [US_STATE] [US_STATE] [US_STATE] [US_STATE] [US_STATE] [US_STATE] [U…" at bounding box center [1054, 242] width 350 height 33
click at [1010, 283] on div "Add Project Info Project Name (Required) Well 6 Select Client Address Suite Cit…" at bounding box center [874, 248] width 709 height 718
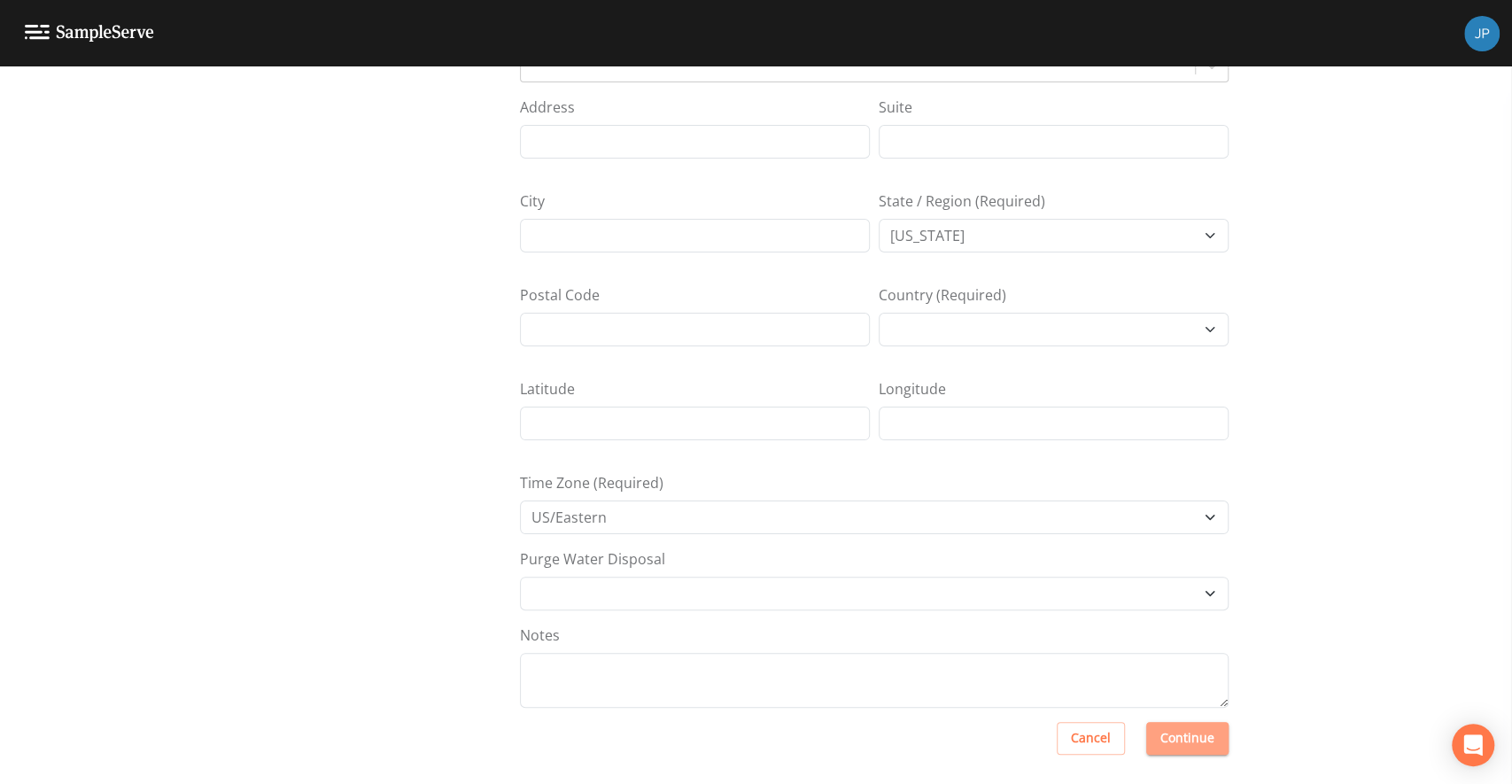
click at [1192, 732] on button "Continue" at bounding box center [1187, 738] width 82 height 33
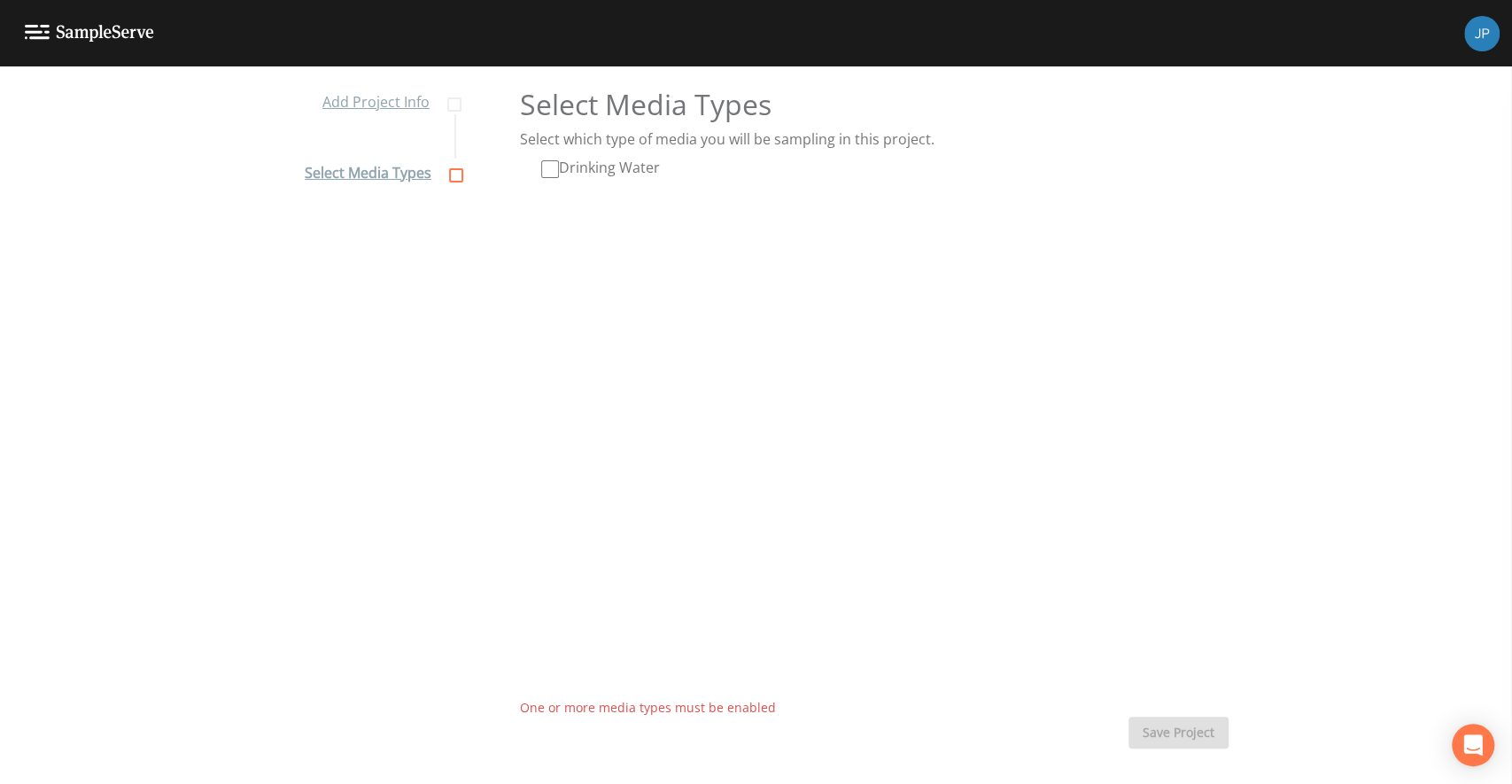
click at [543, 170] on input "Drinking Water" at bounding box center [550, 169] width 18 height 18
checkbox input "true"
click at [1189, 729] on button "Save Project" at bounding box center [1178, 733] width 100 height 33
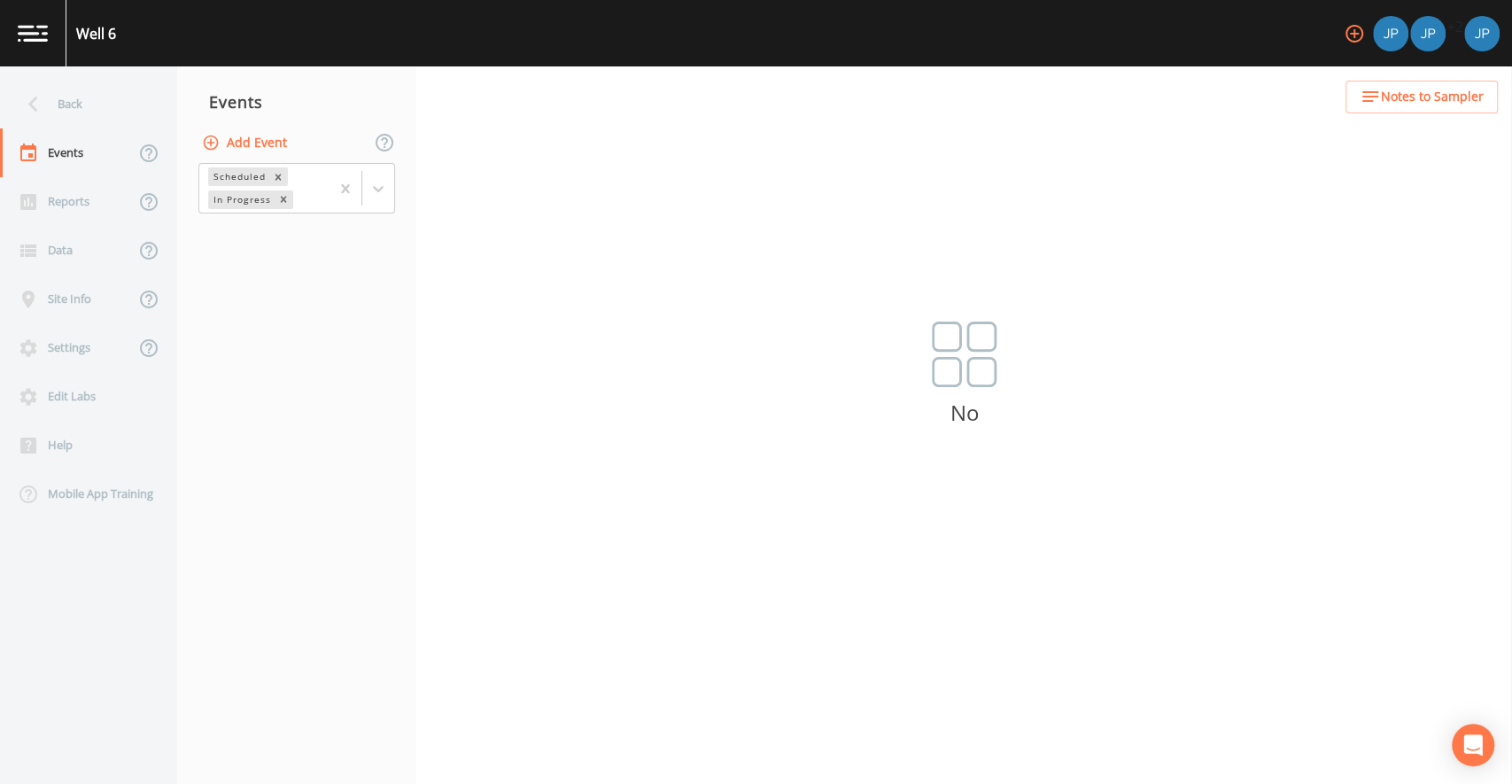
click at [262, 139] on button "Add Event" at bounding box center [246, 144] width 96 height 33
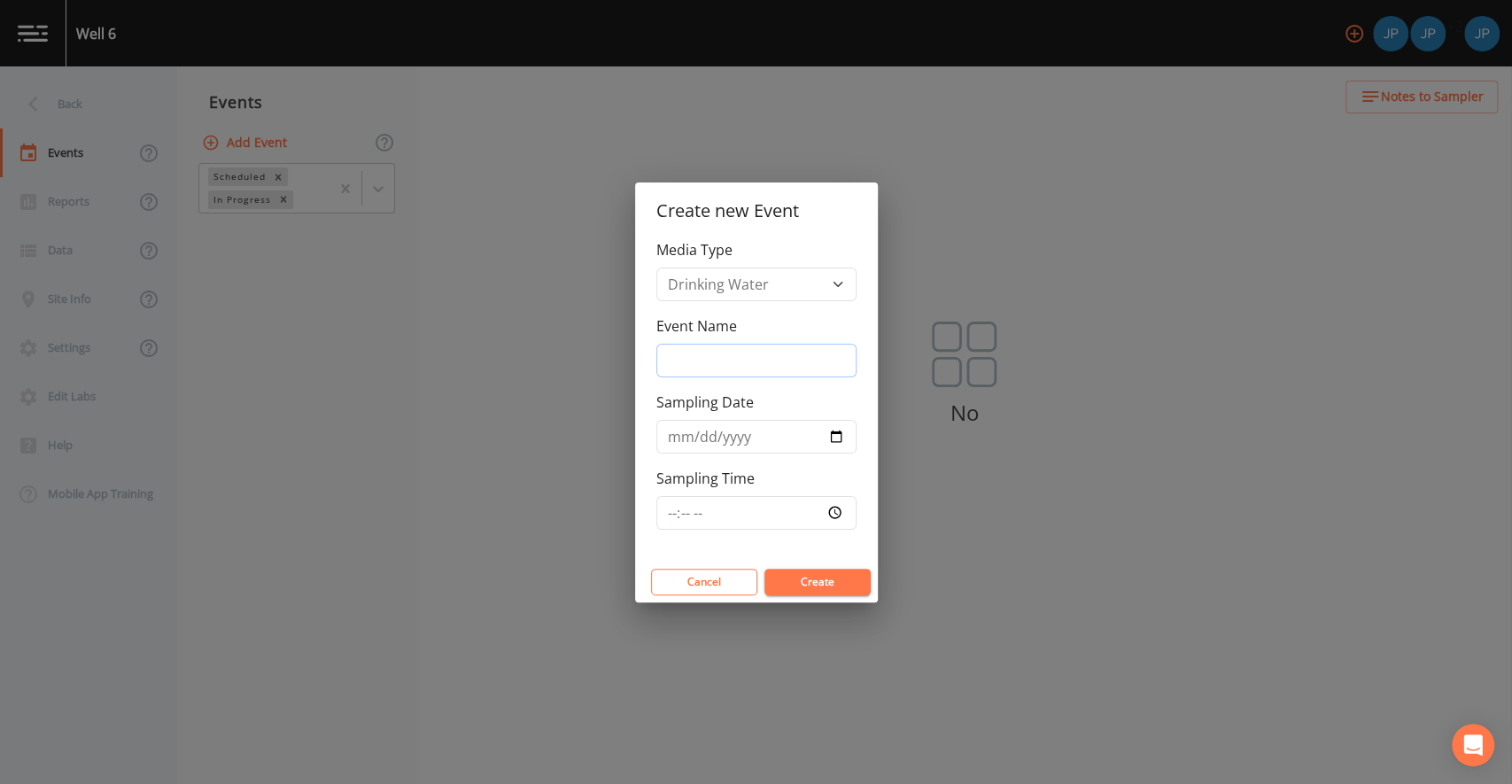
click at [774, 370] on input "Event Name" at bounding box center [756, 360] width 200 height 33
type input "test"
click at [838, 434] on input "Sampling Date" at bounding box center [756, 436] width 200 height 33
type input "[DATE]"
click at [851, 546] on div "Media Type Drinking Water Event Name test Sampling Date [DATE] Sampling Time" at bounding box center [756, 401] width 243 height 323
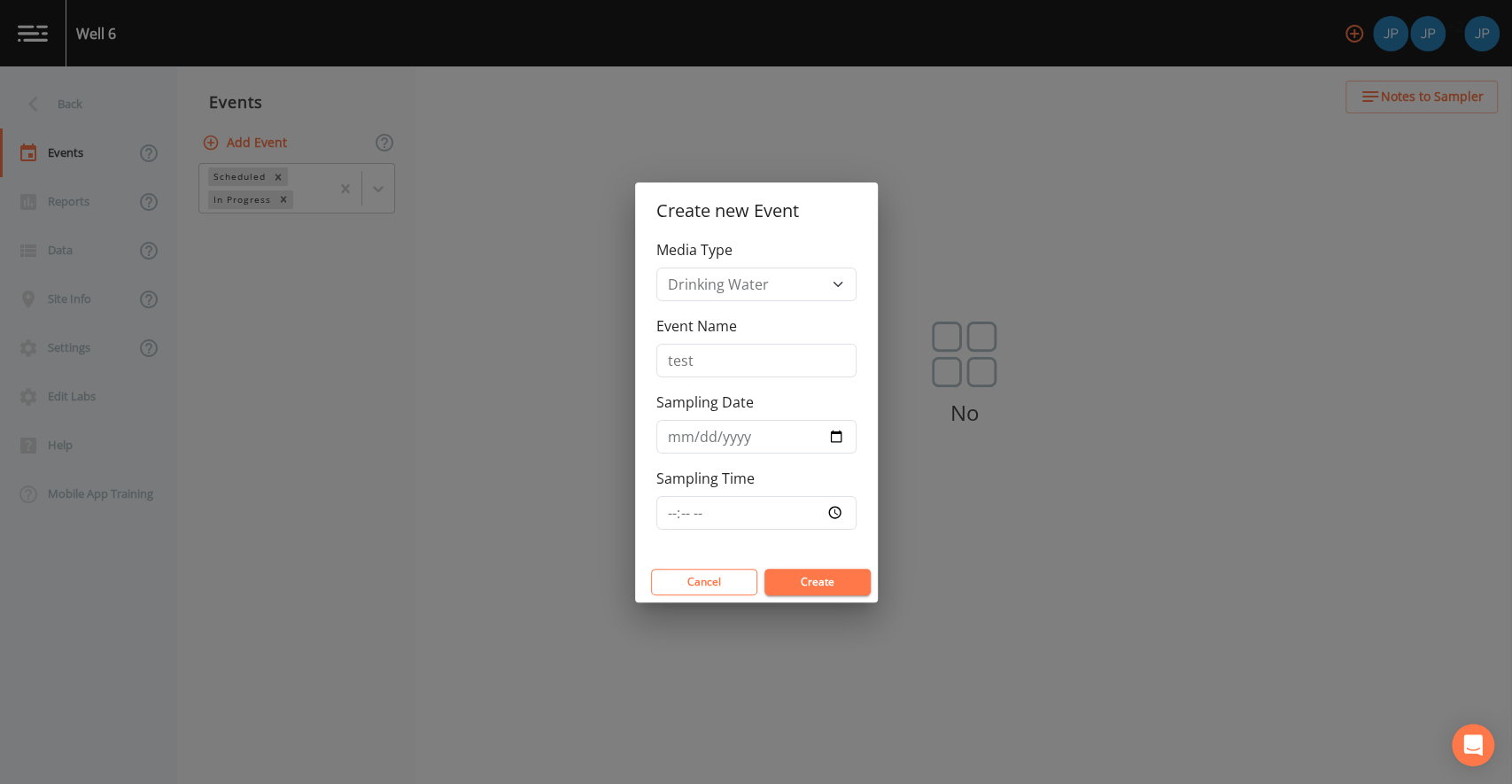
click at [823, 588] on button "Create" at bounding box center [818, 582] width 107 height 26
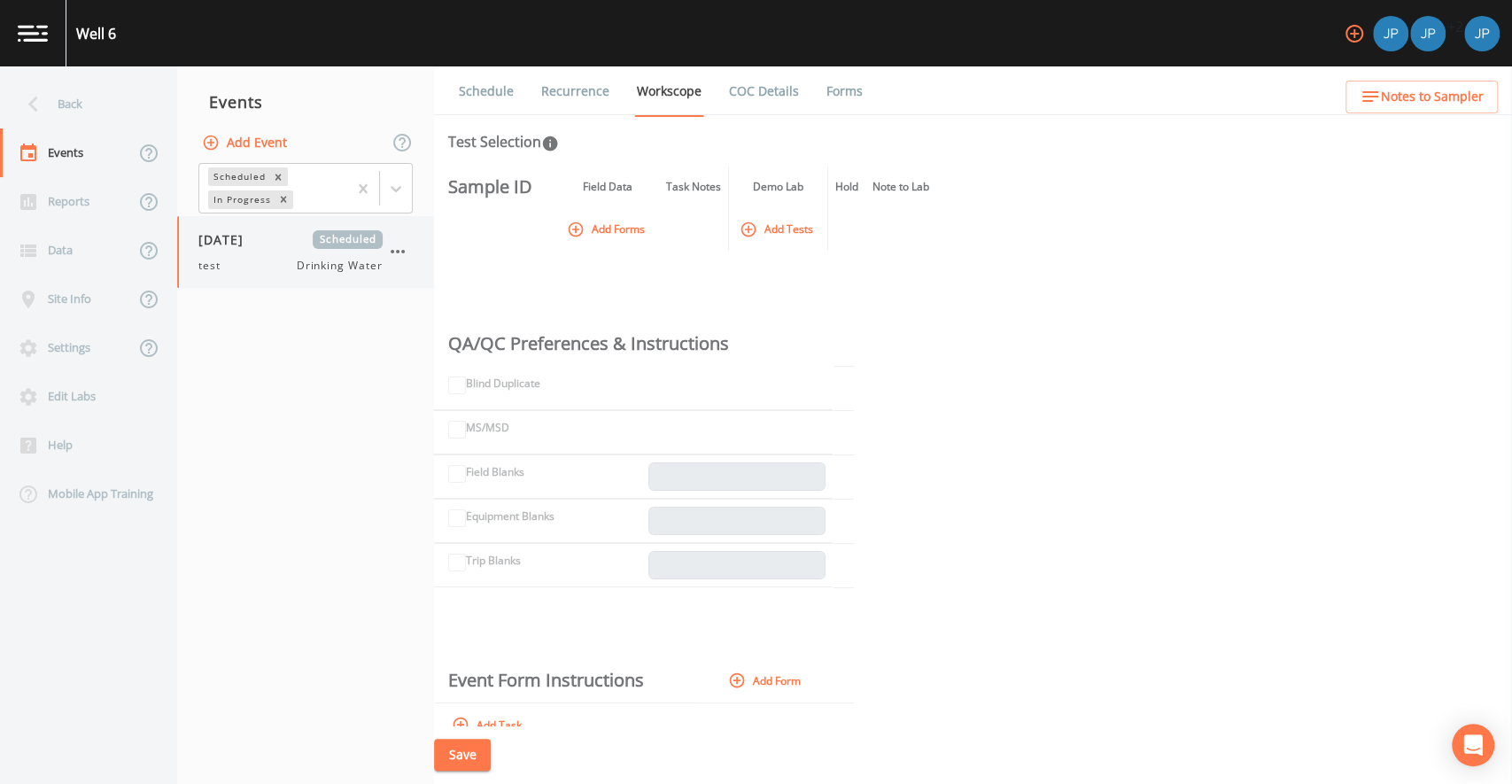
click at [401, 253] on icon "button" at bounding box center [398, 251] width 22 height 22
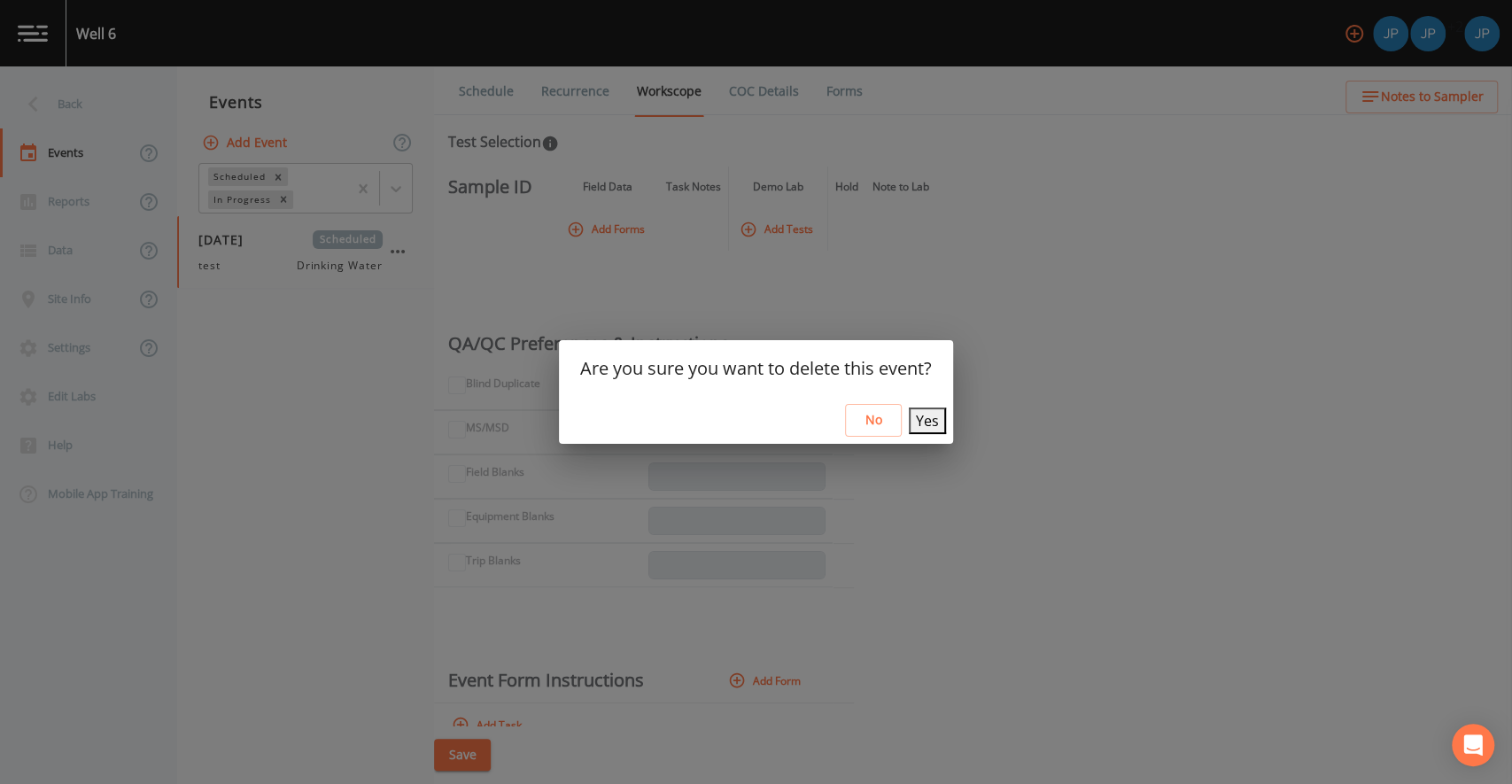
click at [915, 427] on button "Yes" at bounding box center [927, 420] width 37 height 26
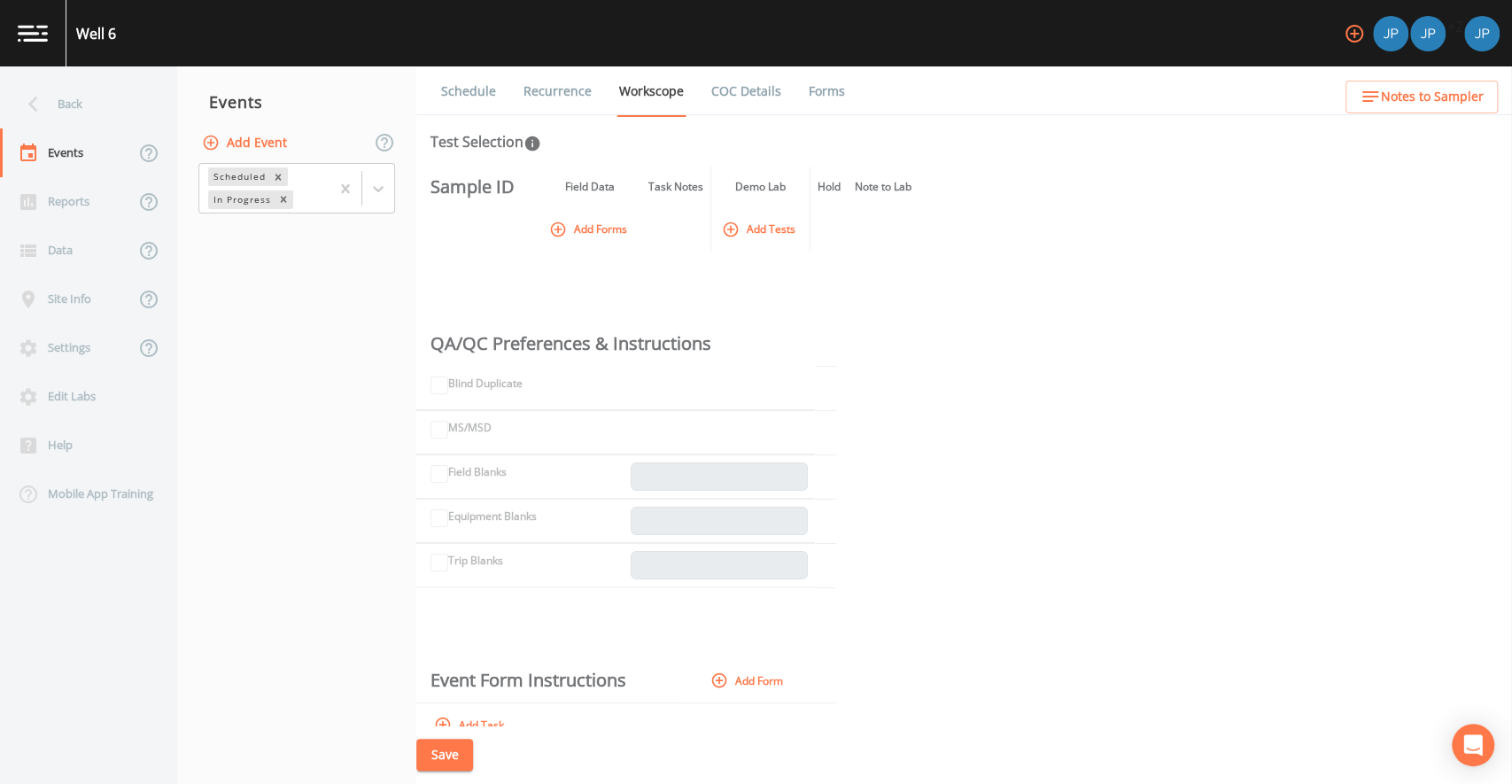
click at [330, 292] on nav "Events Add Event Scheduled In Progress" at bounding box center [296, 425] width 240 height 718
click at [298, 253] on nav "Events Add Event Scheduled In Progress" at bounding box center [296, 425] width 240 height 718
click at [73, 393] on div "Edit Labs" at bounding box center [79, 396] width 159 height 49
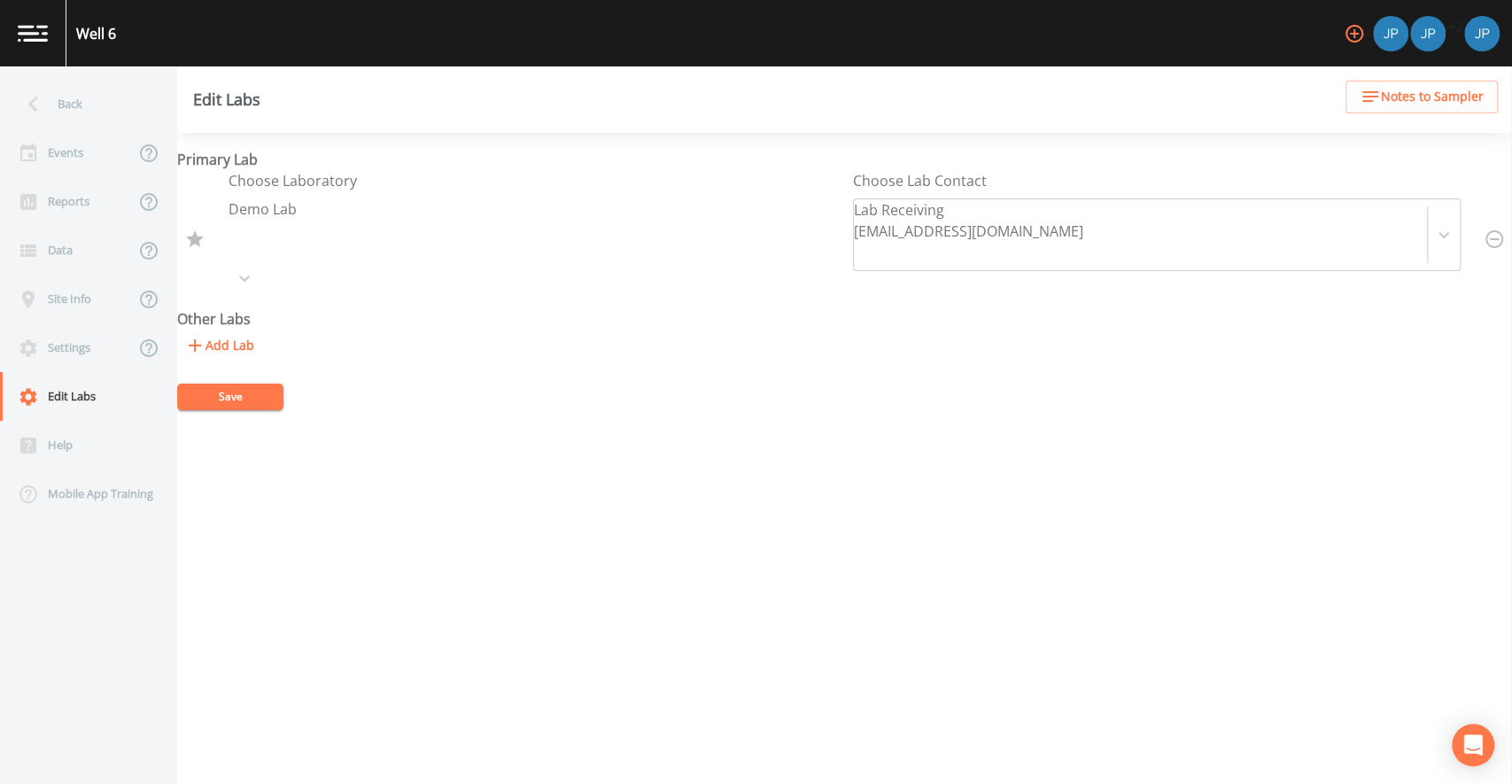
click at [225, 329] on button "Add Lab" at bounding box center [219, 346] width 84 height 33
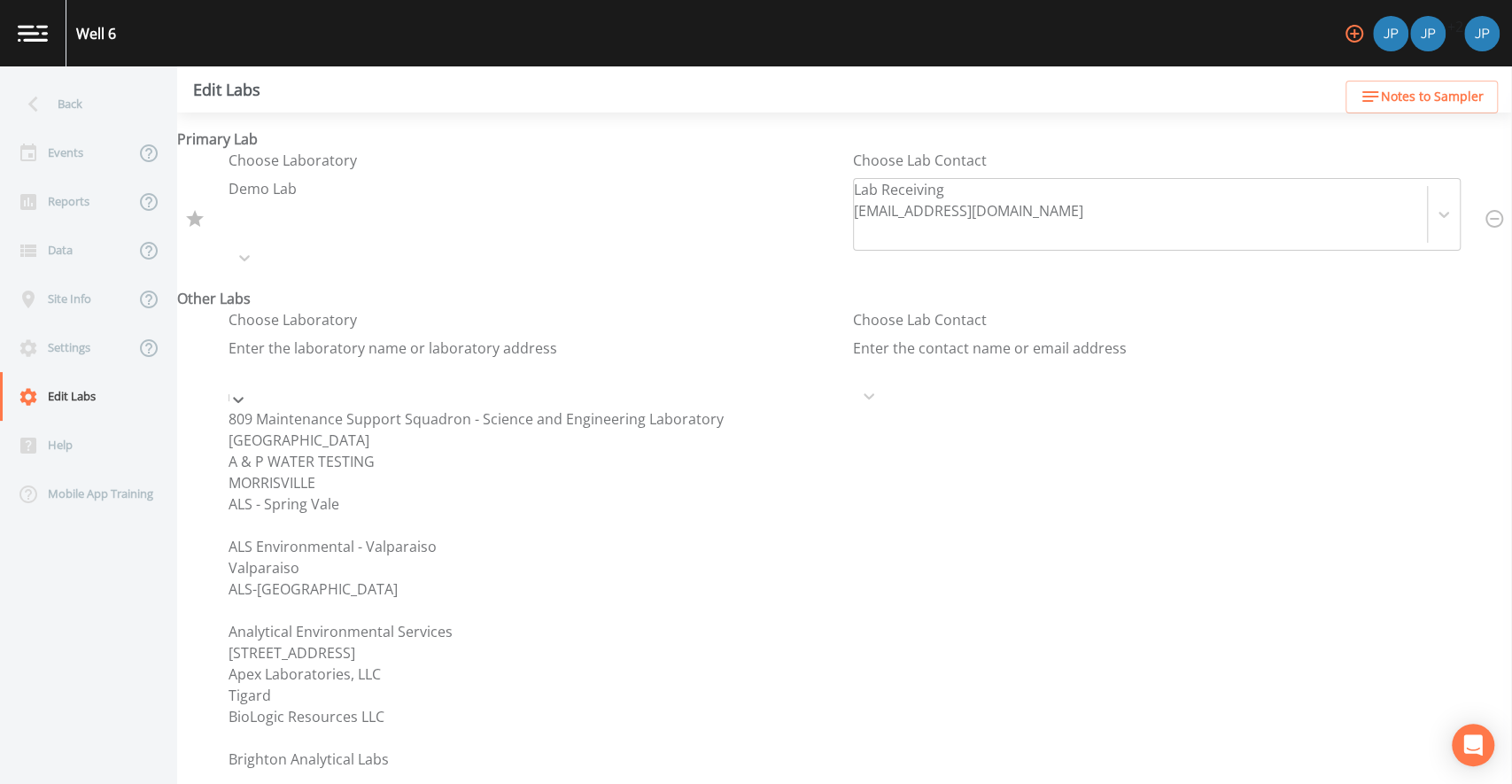
click at [234, 361] on div at bounding box center [232, 372] width 4 height 24
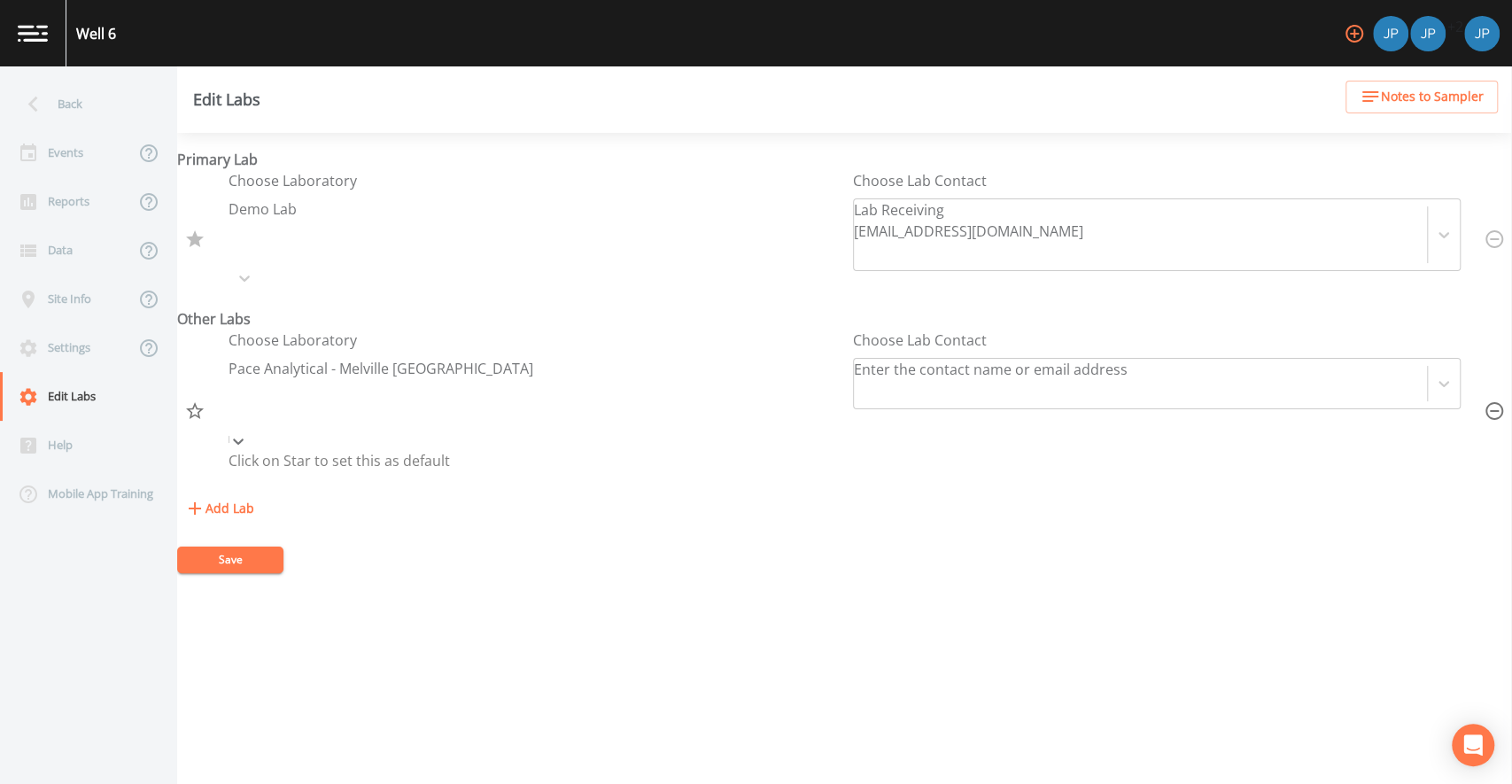
click at [430, 493] on div "Add Lab" at bounding box center [844, 509] width 1335 height 33
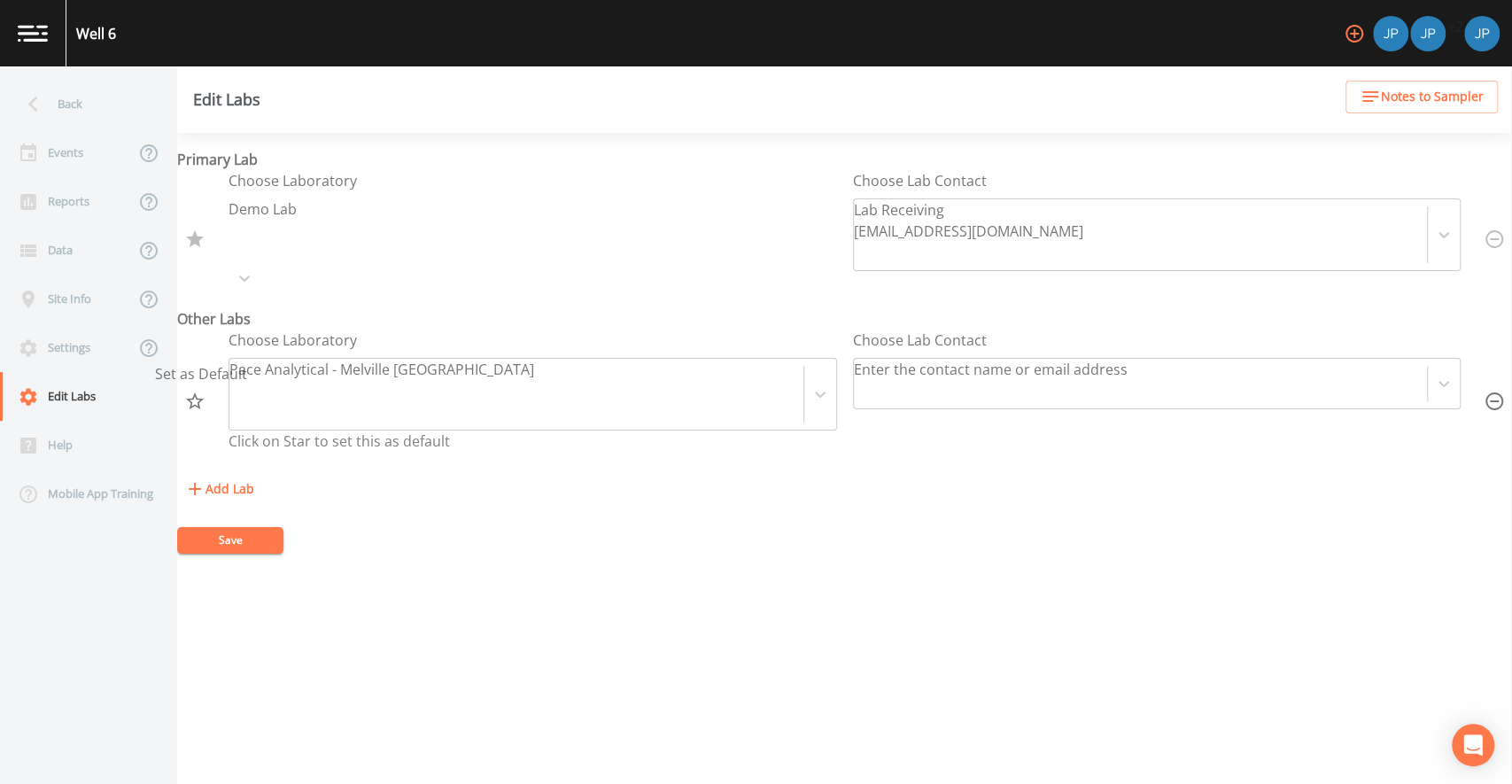
click at [199, 390] on icon "Set as Default" at bounding box center [195, 401] width 22 height 22
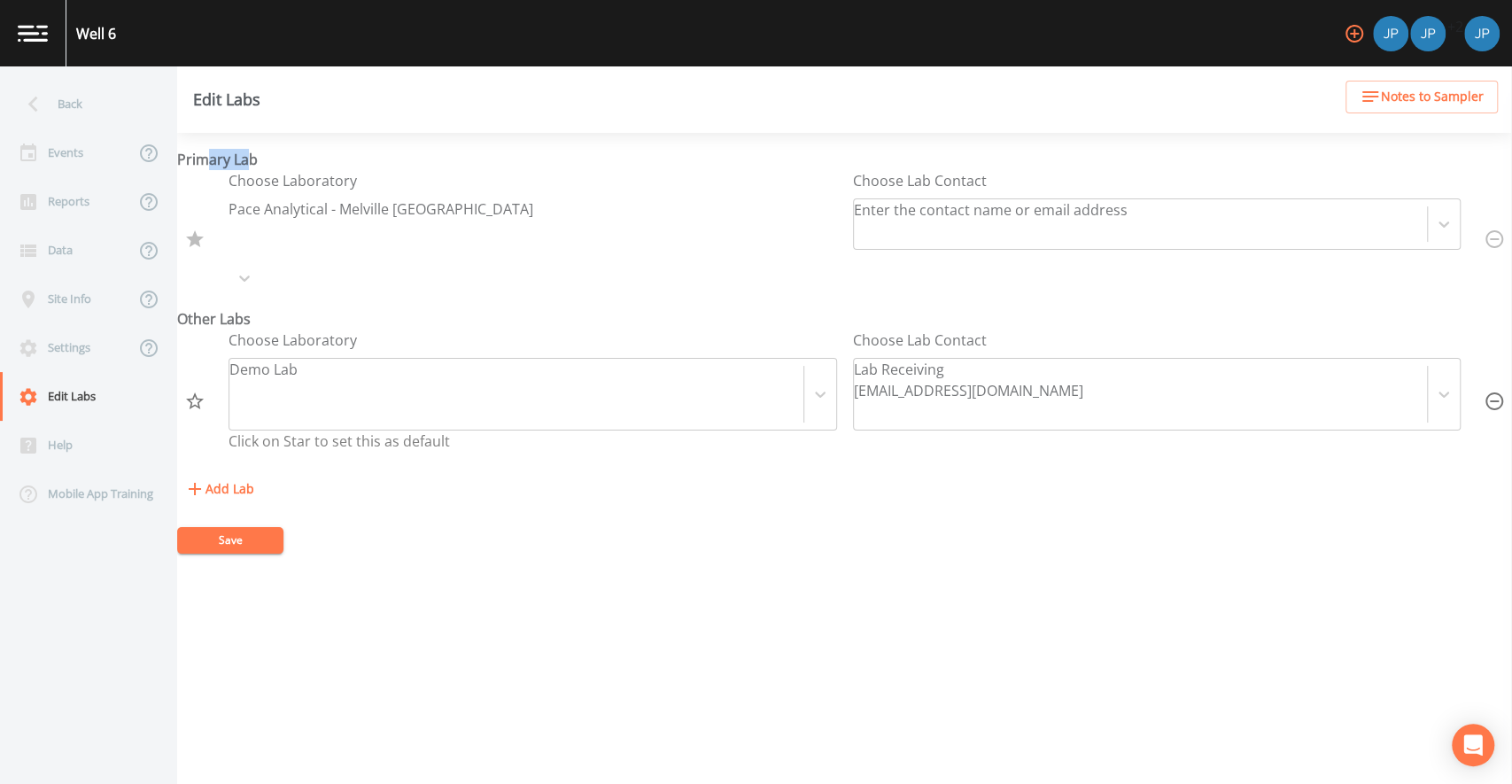
drag, startPoint x: 211, startPoint y: 161, endPoint x: 266, endPoint y: 158, distance: 55.1
click at [262, 158] on div "Primary Lab Choose Laboratory Pace Analytical - Melville [GEOGRAPHIC_DATA] Choo…" at bounding box center [844, 327] width 1335 height 357
click at [267, 158] on div "Primary Lab Choose Laboratory Pace Analytical - Melville [GEOGRAPHIC_DATA] Choo…" at bounding box center [844, 327] width 1335 height 357
click at [1486, 390] on icon "button" at bounding box center [1494, 401] width 22 height 22
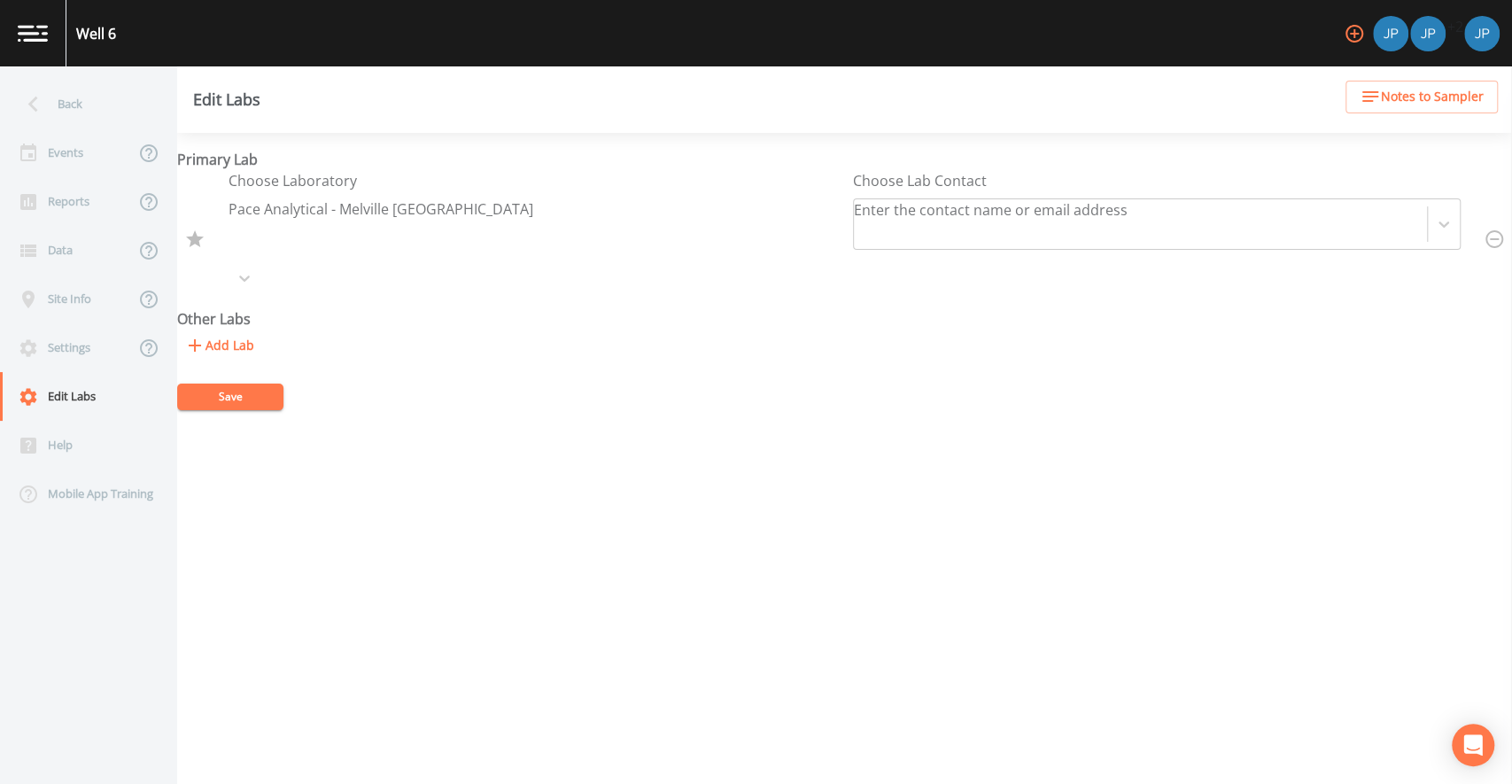
drag, startPoint x: 953, startPoint y: 342, endPoint x: 613, endPoint y: 341, distance: 340.0
click at [953, 342] on form "Primary Lab Choose Laboratory Pace Analytical - Melville [GEOGRAPHIC_DATA] Choo…" at bounding box center [844, 279] width 1335 height 261
click at [268, 383] on button "Save" at bounding box center [230, 396] width 107 height 26
click at [485, 319] on form "Primary Lab Choose Laboratory Pace Analytical - Melville [GEOGRAPHIC_DATA] Choo…" at bounding box center [844, 279] width 1335 height 261
click at [392, 336] on form "Primary Lab Choose Laboratory Pace Analytical - Melville [GEOGRAPHIC_DATA] Choo…" at bounding box center [844, 279] width 1335 height 261
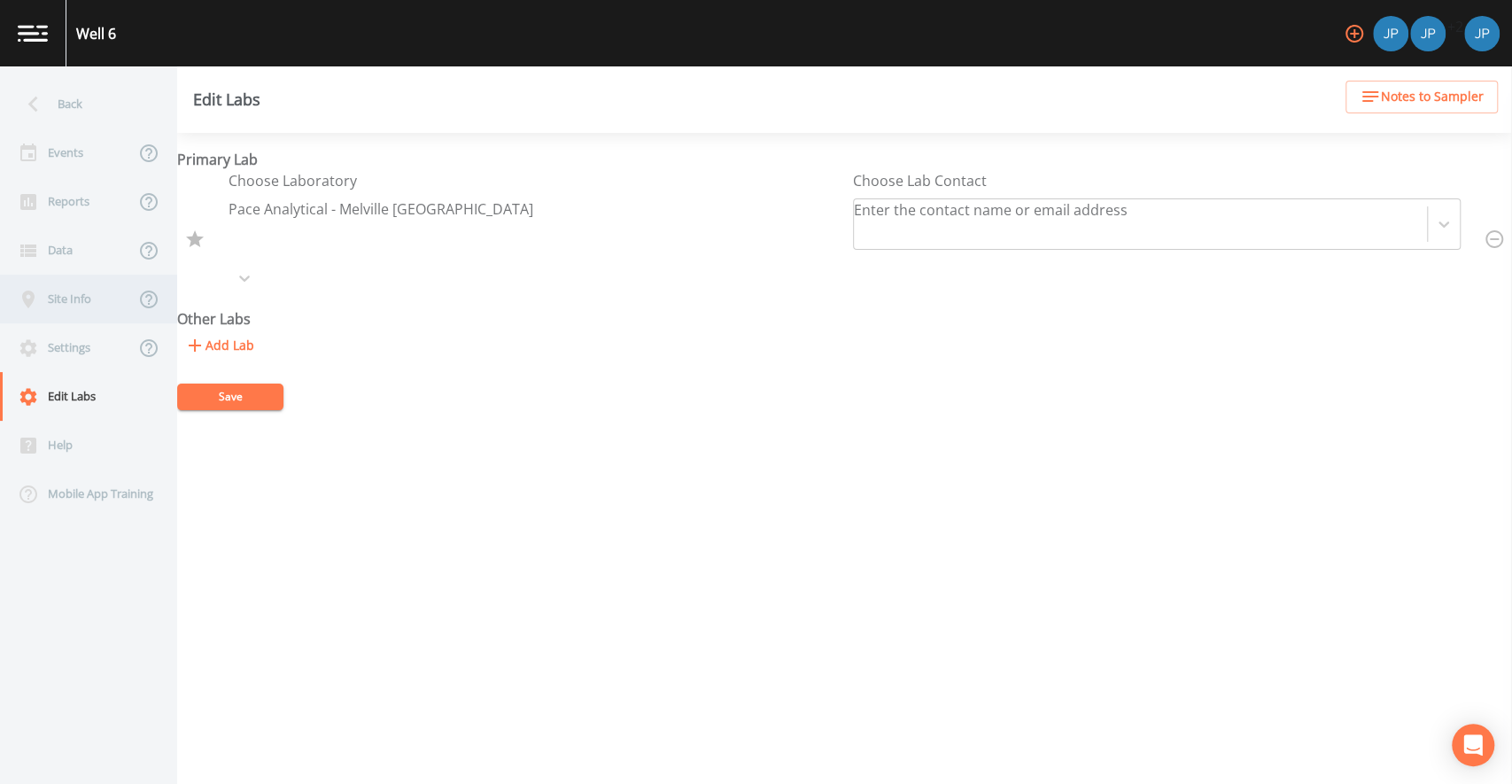
click at [83, 305] on div "Site Info" at bounding box center [67, 299] width 135 height 49
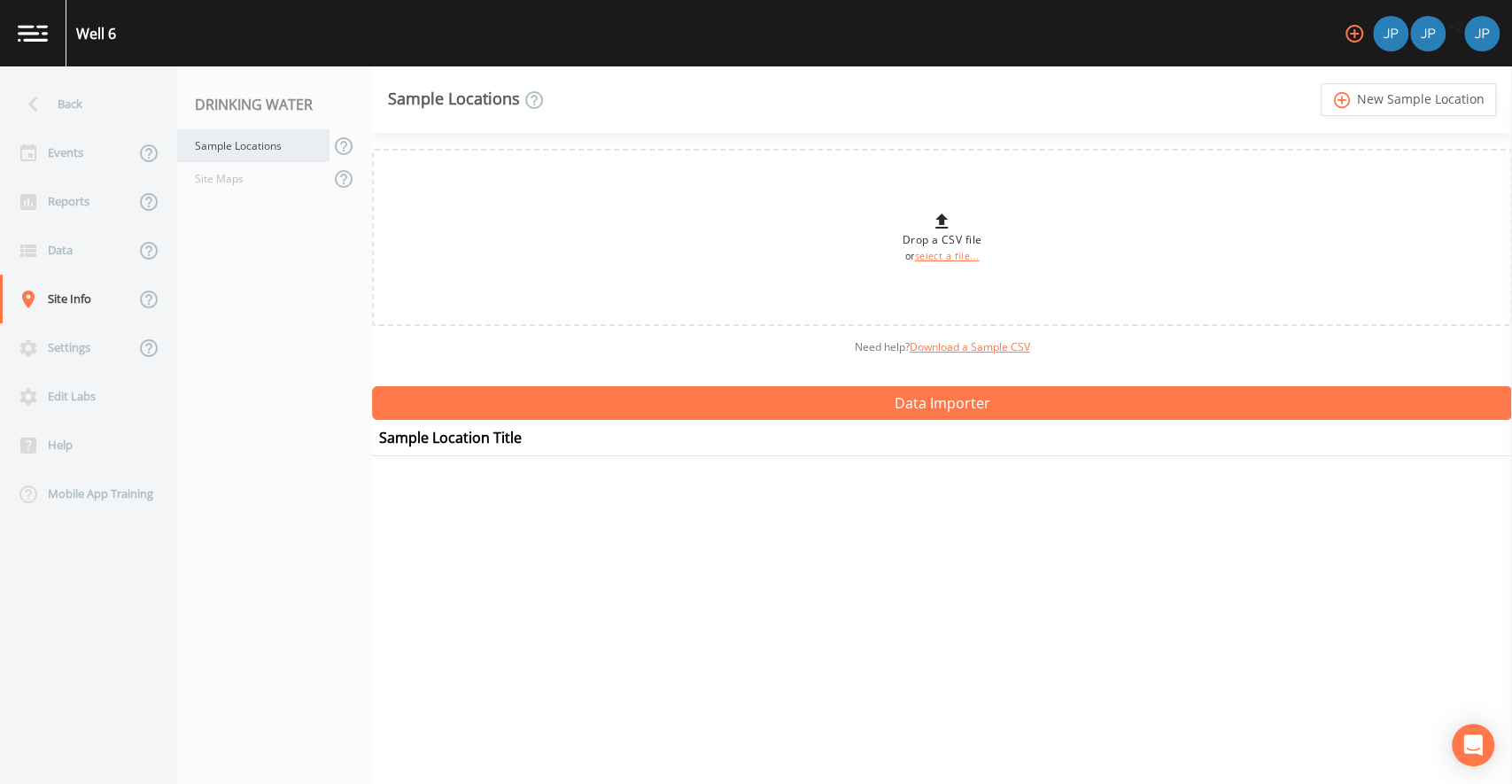
click at [265, 140] on div "Sample Locations" at bounding box center [253, 146] width 153 height 33
click at [1428, 101] on link "add_circle_outline New Sample Location" at bounding box center [1407, 100] width 175 height 33
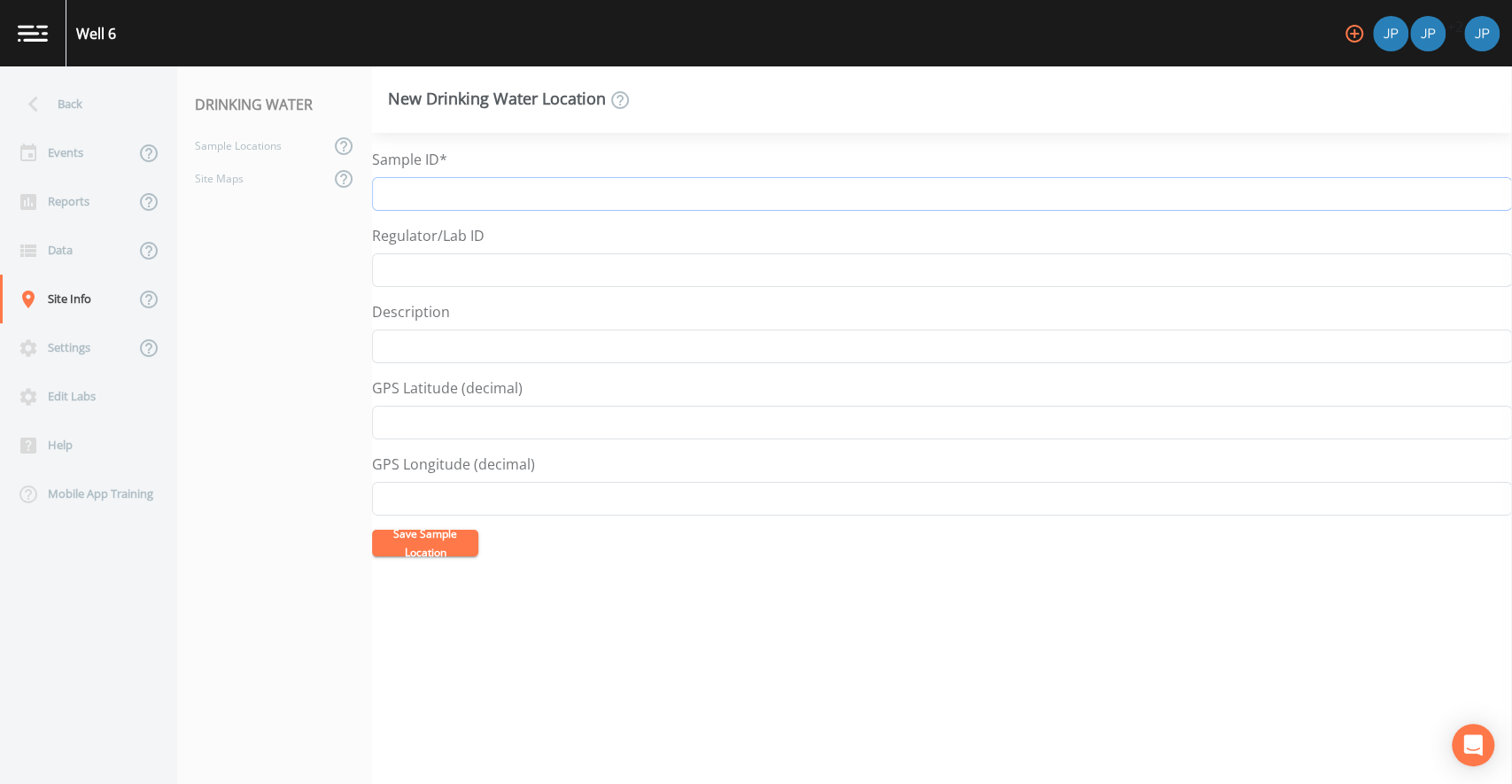
click at [809, 191] on input "Sample ID*" at bounding box center [942, 194] width 1140 height 33
type input "W"
type input "w"
type input "W"
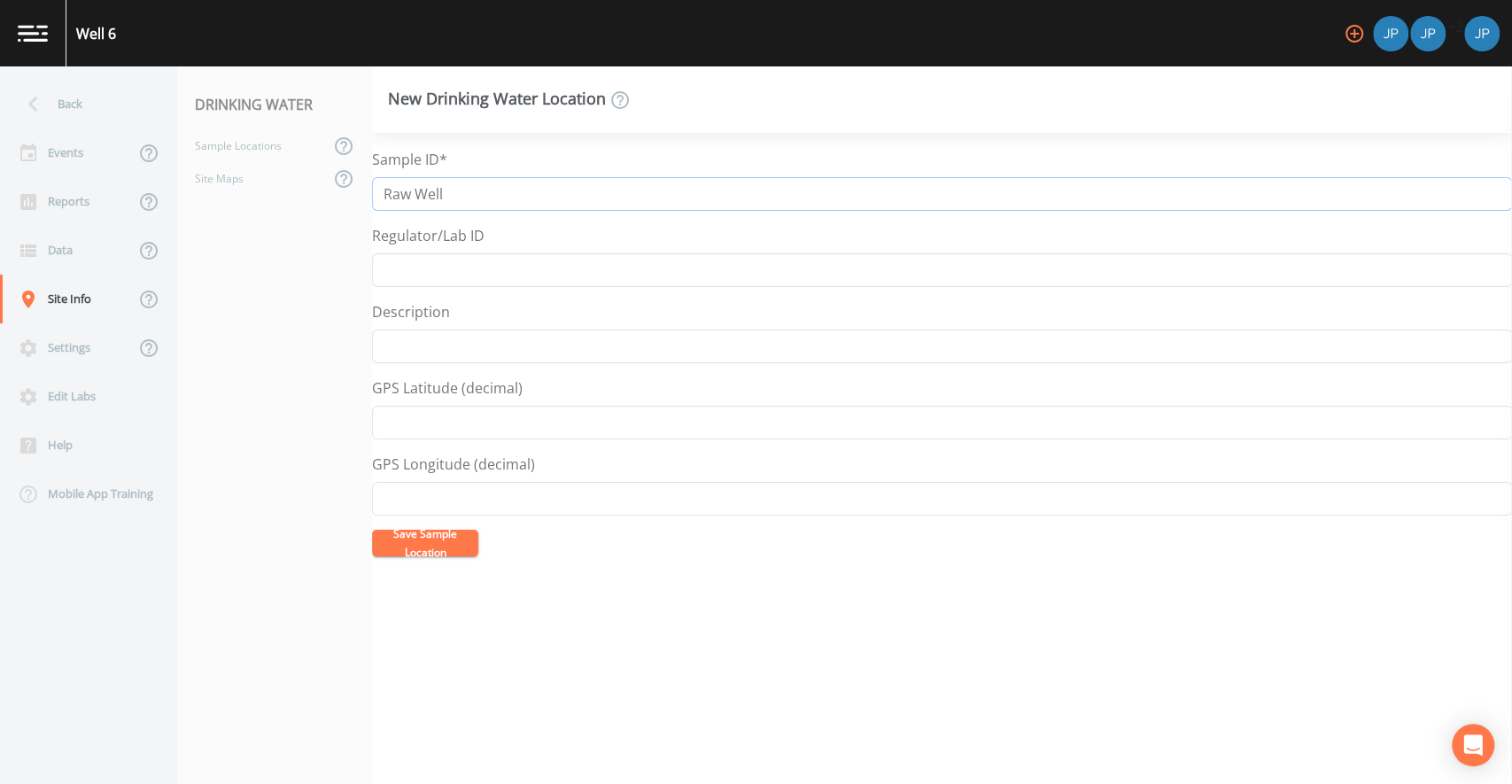
type input "Raw Well"
click at [811, 221] on form "Sample ID* Raw Well Regulator/Lab ID Description GPS Latitude (decimal) GPS Lon…" at bounding box center [942, 352] width 1140 height 408
click at [471, 201] on input "Raw Well" at bounding box center [942, 194] width 1140 height 33
click at [435, 278] on input "Regulator/Lab ID" at bounding box center [942, 270] width 1140 height 33
click at [514, 238] on div "Regulator/Lab ID" at bounding box center [942, 255] width 1140 height 62
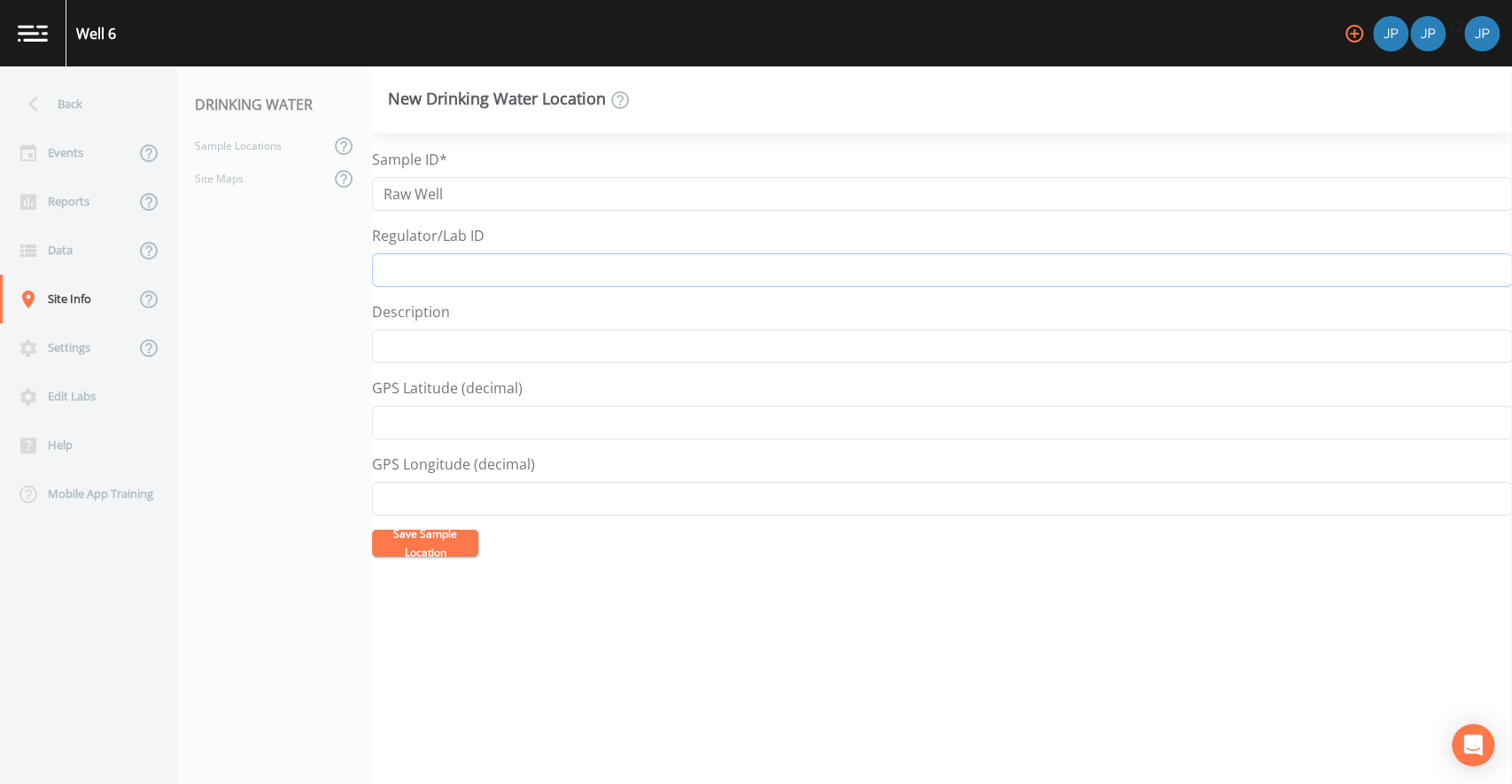
click at [489, 277] on input "Regulator/Lab ID" at bounding box center [942, 270] width 1140 height 33
type input "1"
click at [507, 232] on div "Regulator/Lab ID" at bounding box center [942, 255] width 1140 height 62
drag, startPoint x: 374, startPoint y: 235, endPoint x: 464, endPoint y: 237, distance: 90.0
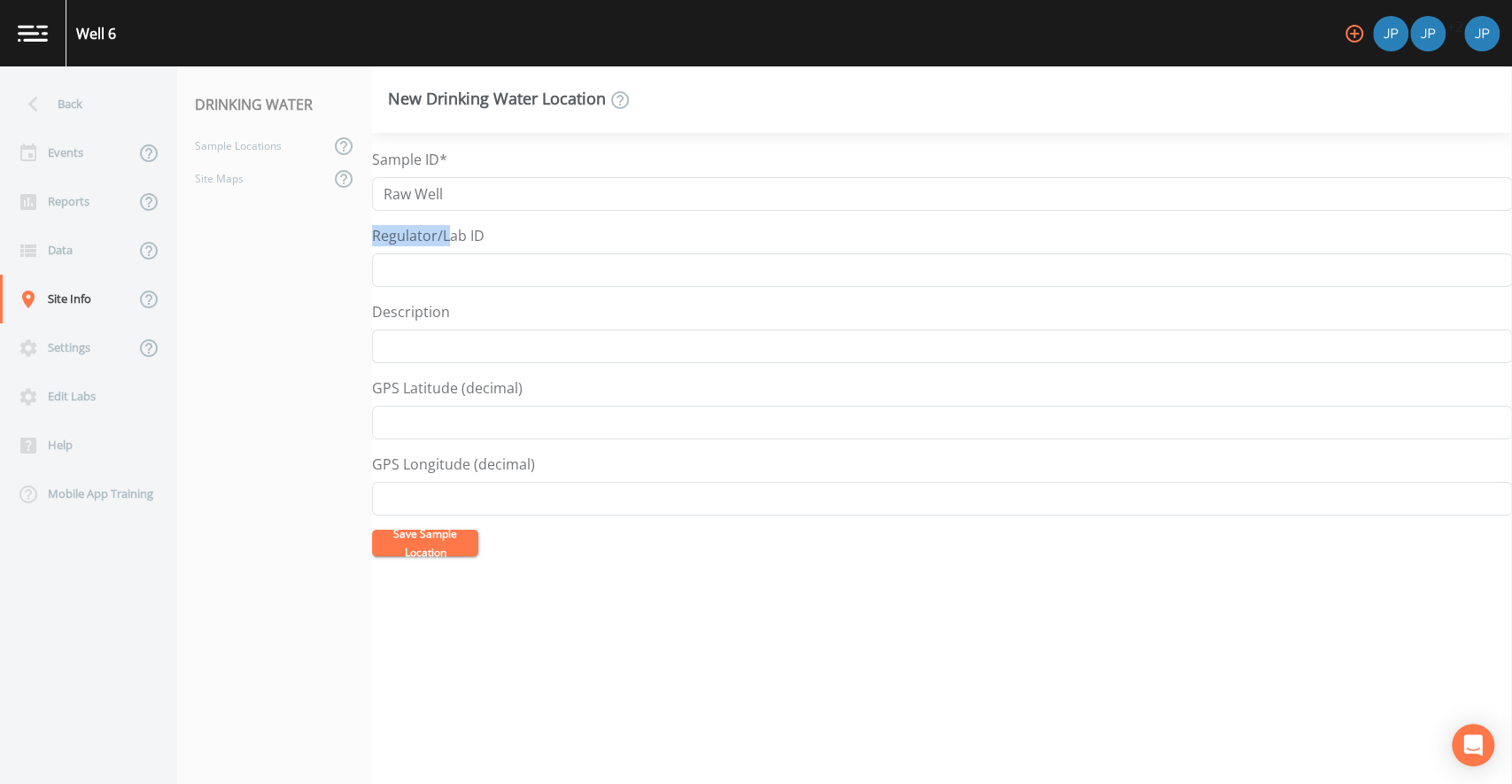
click at [453, 237] on label "Regulator/Lab ID" at bounding box center [427, 236] width 112 height 22
click at [466, 237] on label "Regulator/Lab ID" at bounding box center [427, 236] width 112 height 22
click at [466, 253] on input "Regulator/Lab ID" at bounding box center [942, 270] width 1140 height 33
drag, startPoint x: 474, startPoint y: 236, endPoint x: 489, endPoint y: 236, distance: 15.0
click at [488, 236] on div "Regulator/Lab ID" at bounding box center [942, 255] width 1140 height 62
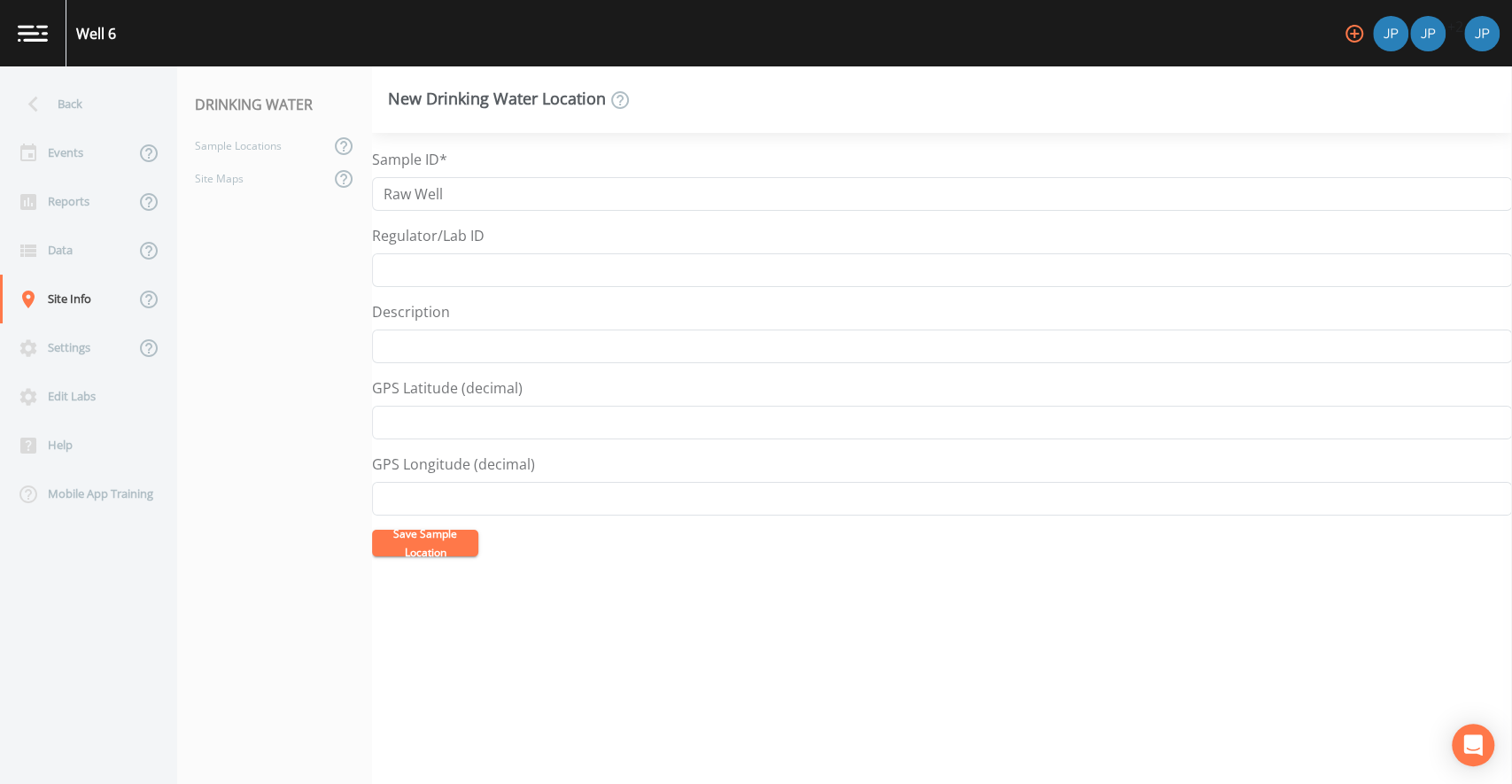
click at [513, 238] on div "Regulator/Lab ID" at bounding box center [942, 255] width 1140 height 62
click at [474, 270] on input "Regulator/Lab ID" at bounding box center [942, 270] width 1140 height 33
type input "123656"
click at [503, 312] on div "Description" at bounding box center [942, 331] width 1140 height 62
click at [440, 546] on button "Save Sample Location" at bounding box center [424, 543] width 107 height 26
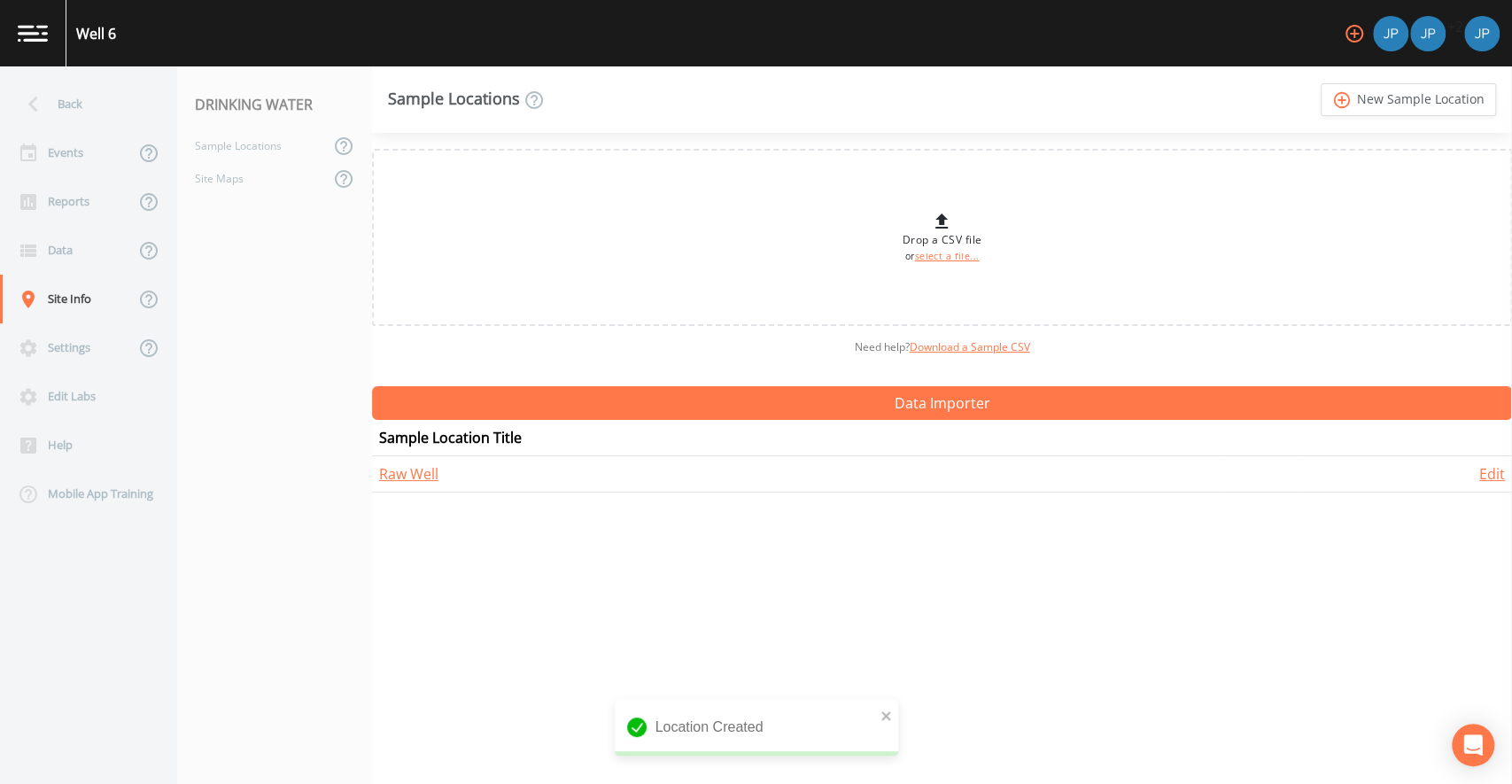
click at [596, 350] on div "Need help?  Download a Sample CSV" at bounding box center [942, 346] width 1140 height 42
click at [435, 366] on div "Need help?  Download a Sample CSV" at bounding box center [942, 346] width 1140 height 42
click at [1357, 103] on link "add_circle_outline New Sample Location" at bounding box center [1407, 100] width 175 height 33
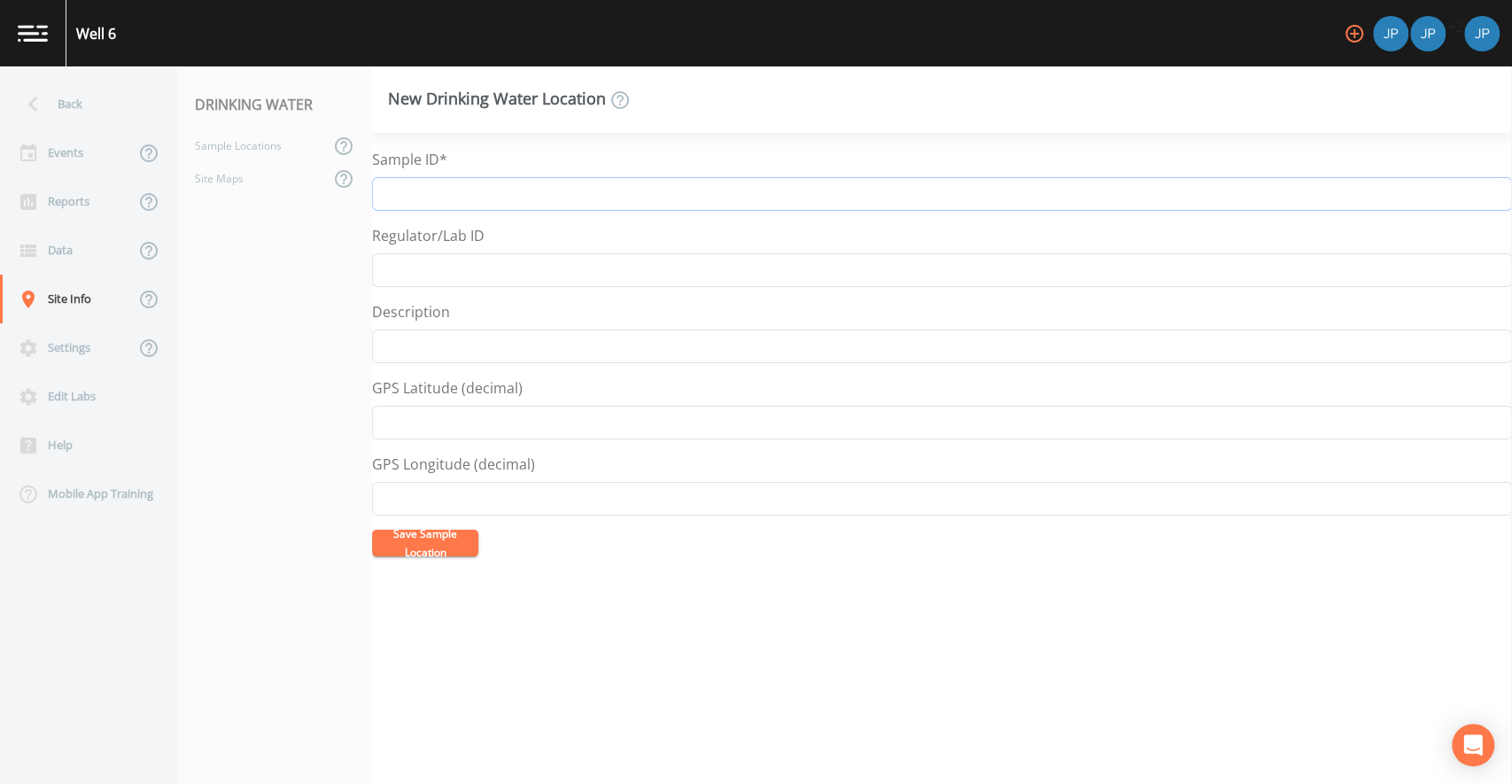
click at [628, 200] on input "Sample ID*" at bounding box center [942, 194] width 1140 height 33
type input "t"
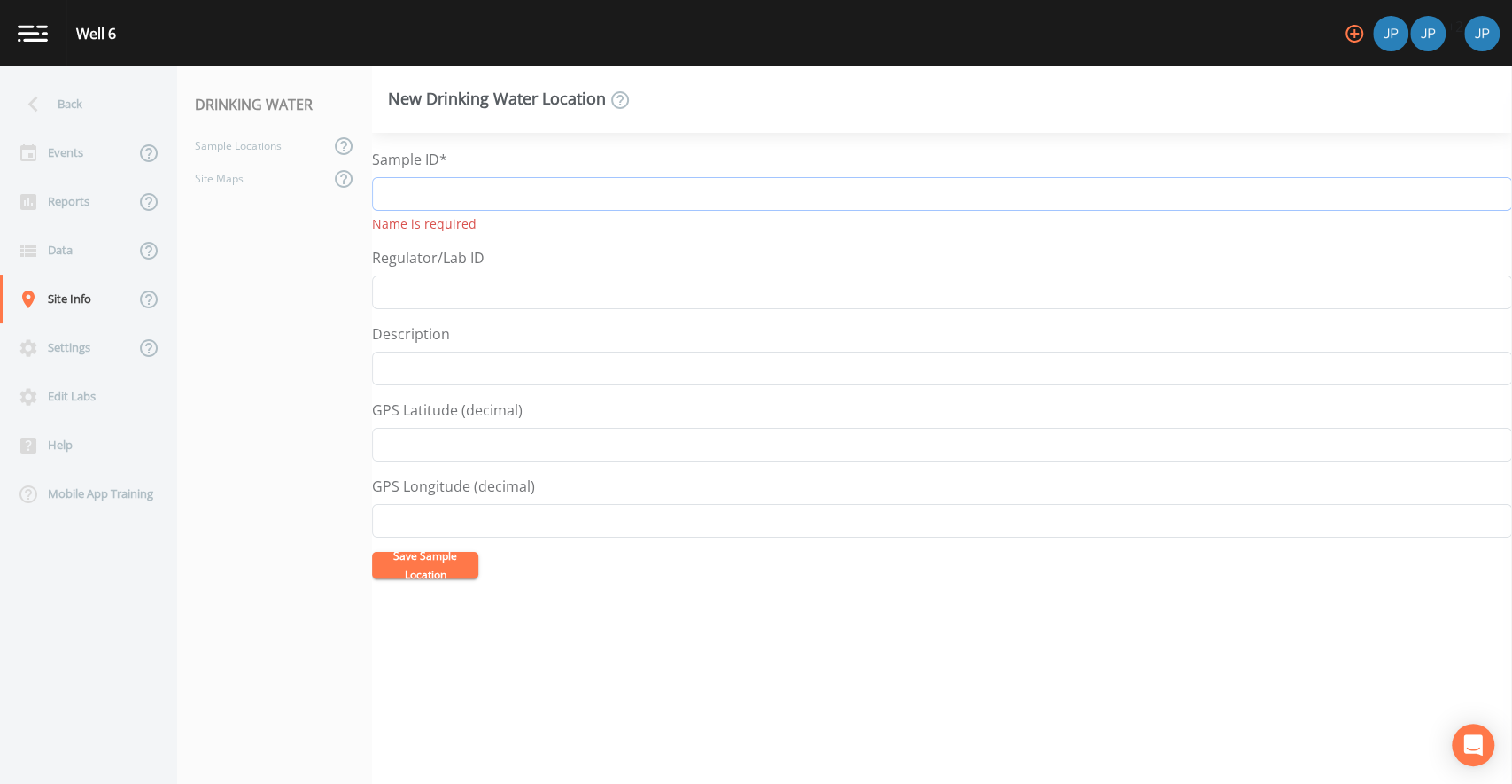
type input "W"
type input "G"
type input "W"
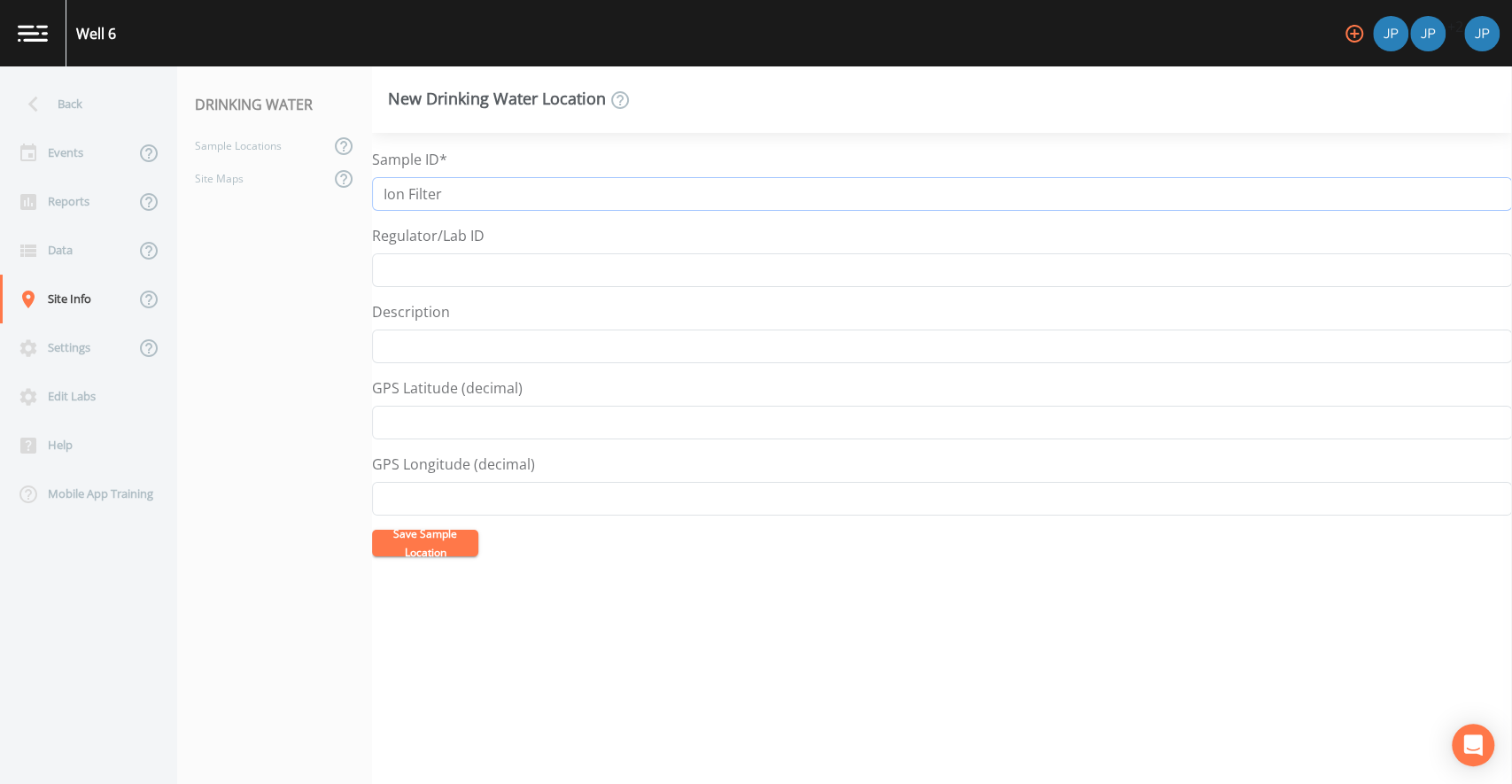
click at [384, 188] on input "Ion Filter" at bounding box center [942, 194] width 1140 height 33
type input "Well 6 Iron Filter"
click at [469, 229] on label "Regulator/Lab ID" at bounding box center [427, 236] width 112 height 22
click at [469, 253] on input "Regulator/Lab ID" at bounding box center [942, 270] width 1140 height 33
click at [447, 265] on input "Regulator/Lab ID" at bounding box center [942, 270] width 1140 height 33
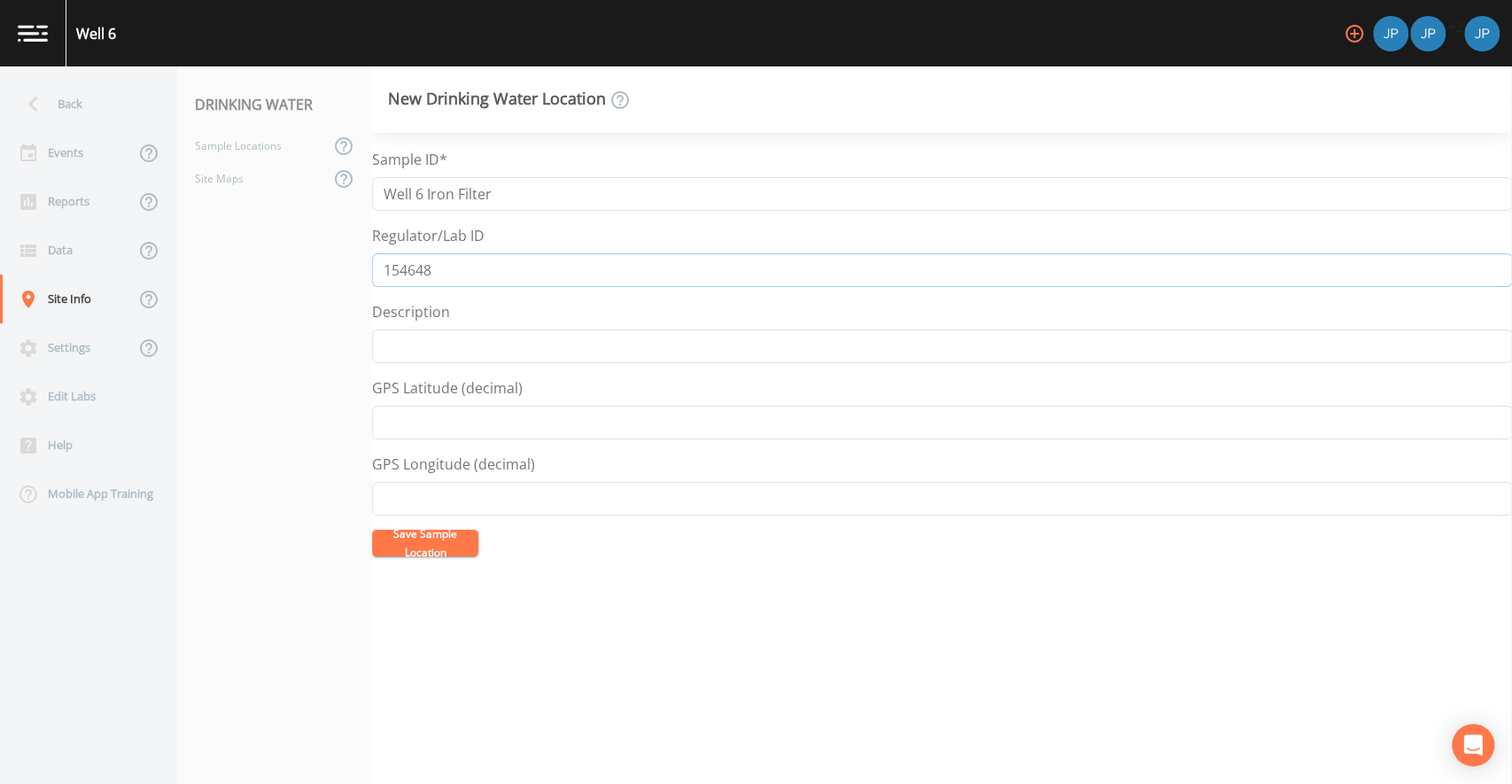
type input "154648"
click at [437, 535] on button "Save Sample Location" at bounding box center [424, 543] width 107 height 26
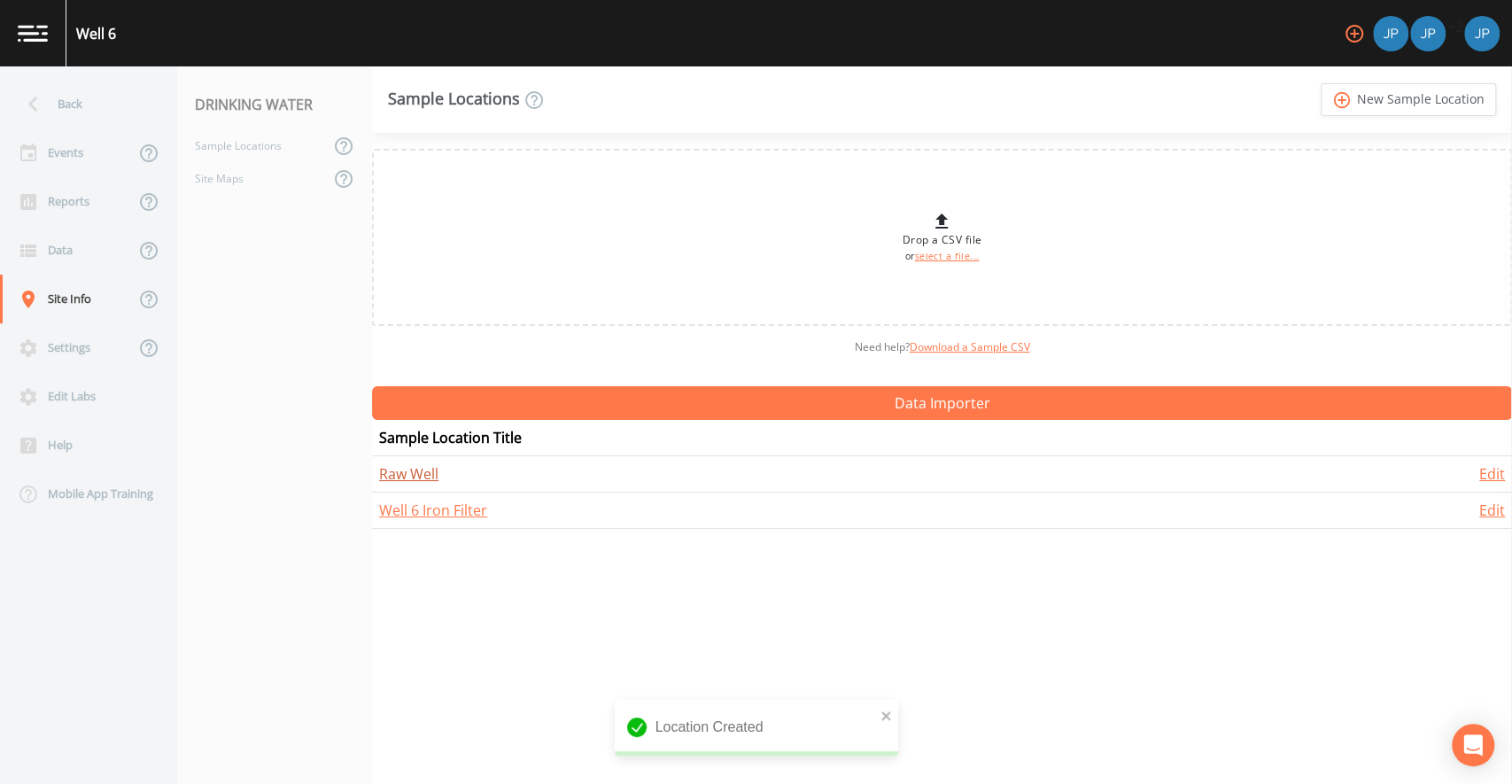
click at [421, 471] on link "Raw Well" at bounding box center [409, 474] width 60 height 20
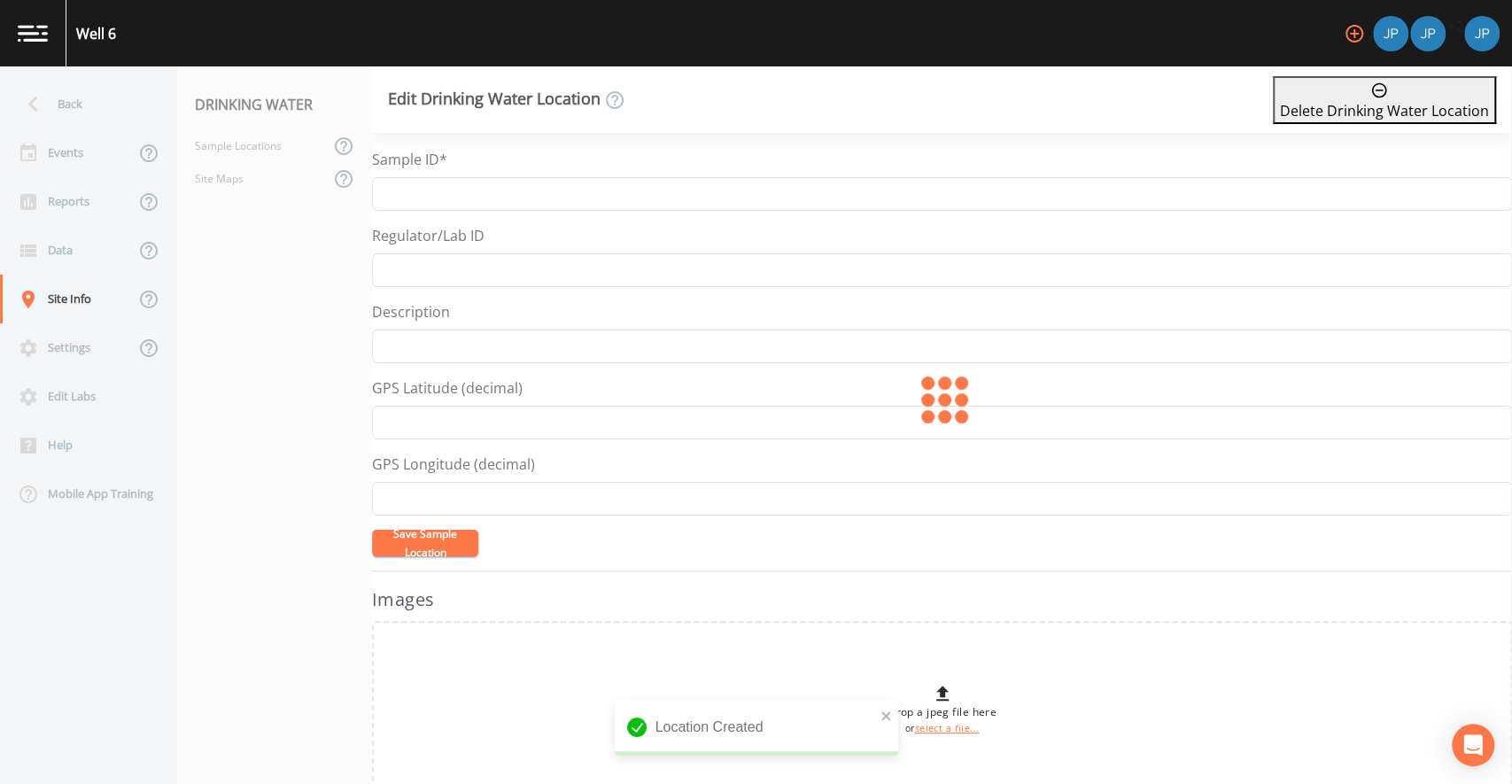
type input "Raw Well"
type input "123656"
click at [389, 194] on input "Raw Well" at bounding box center [942, 194] width 1140 height 33
click at [386, 193] on input "Raw Well" at bounding box center [942, 194] width 1140 height 33
type input "Well 6 Raw"
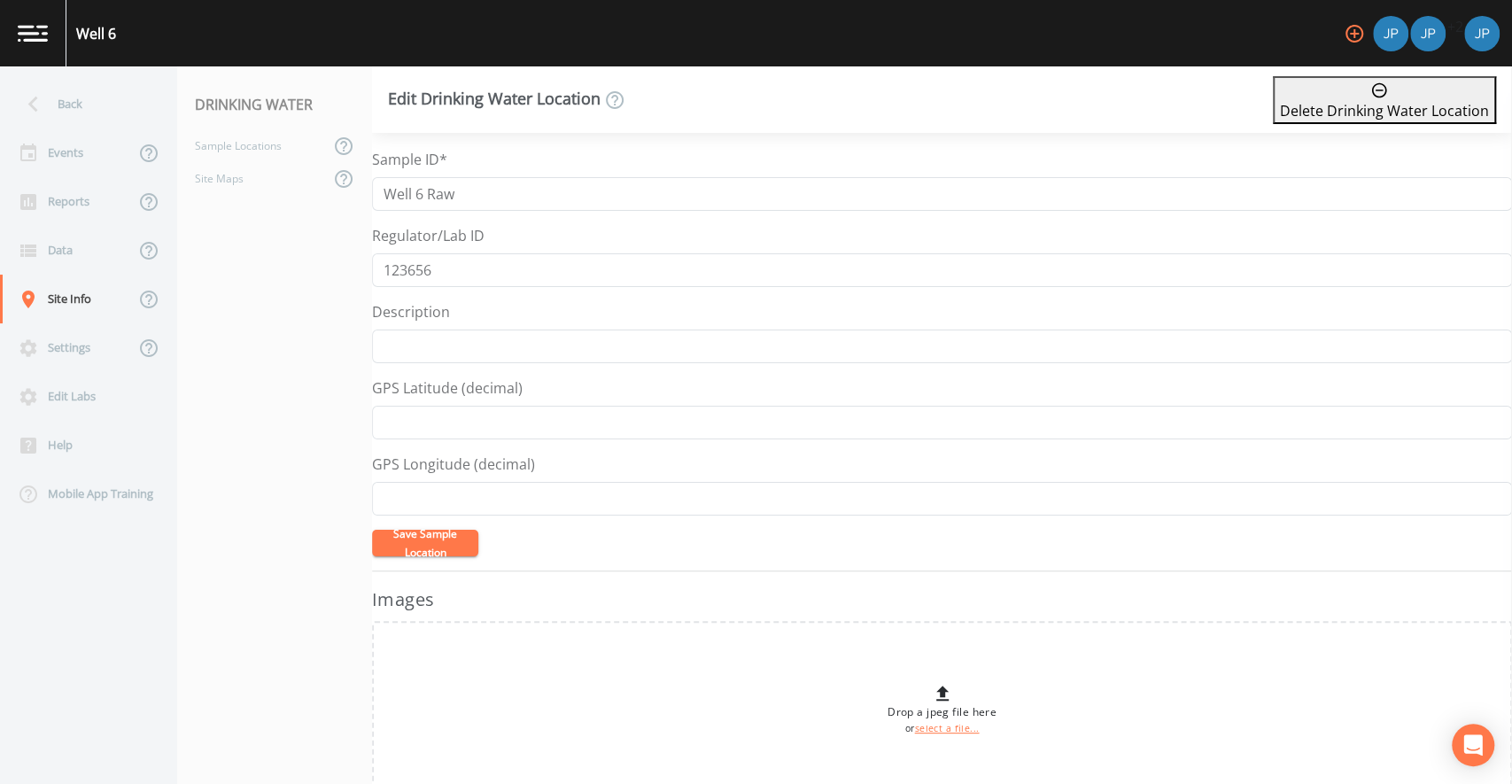
click at [381, 221] on form "Sample ID* Well 6 Raw Regulator/Lab ID 123656 Description GPS Latitude (decimal…" at bounding box center [942, 352] width 1140 height 408
click at [420, 537] on button "Save Sample Location" at bounding box center [424, 543] width 107 height 26
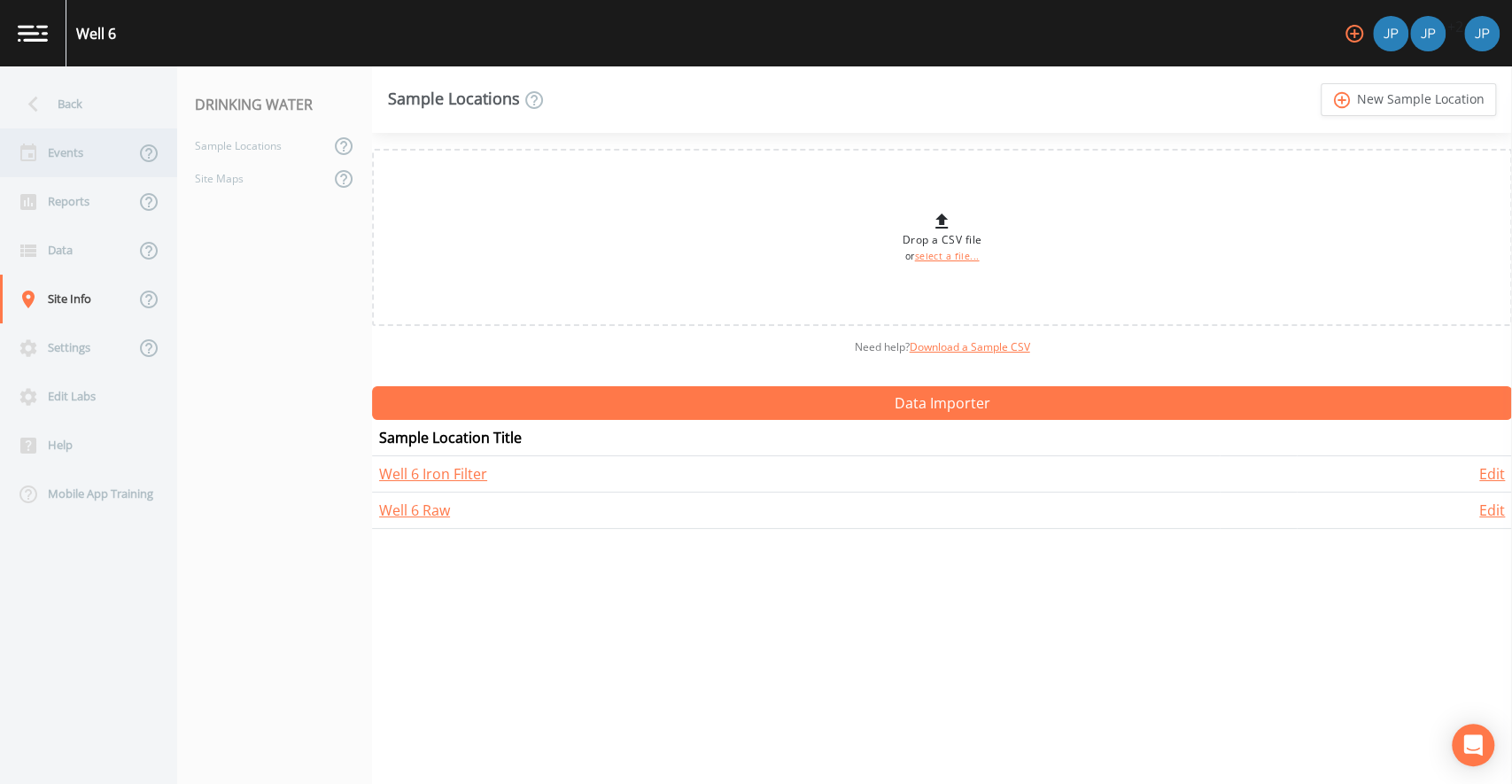
click at [90, 154] on div "Events" at bounding box center [67, 152] width 135 height 49
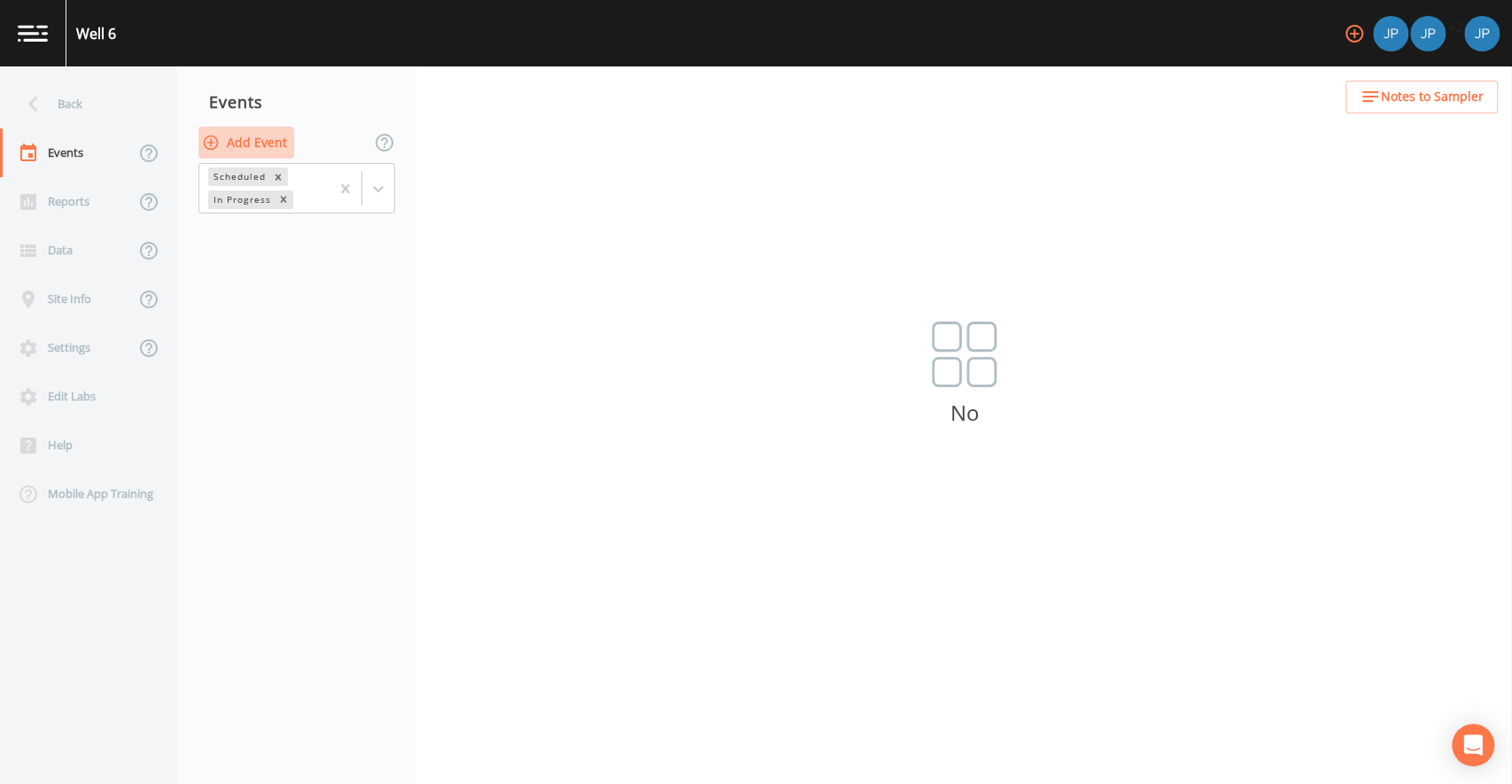
click at [265, 151] on button "Add Event" at bounding box center [246, 144] width 96 height 33
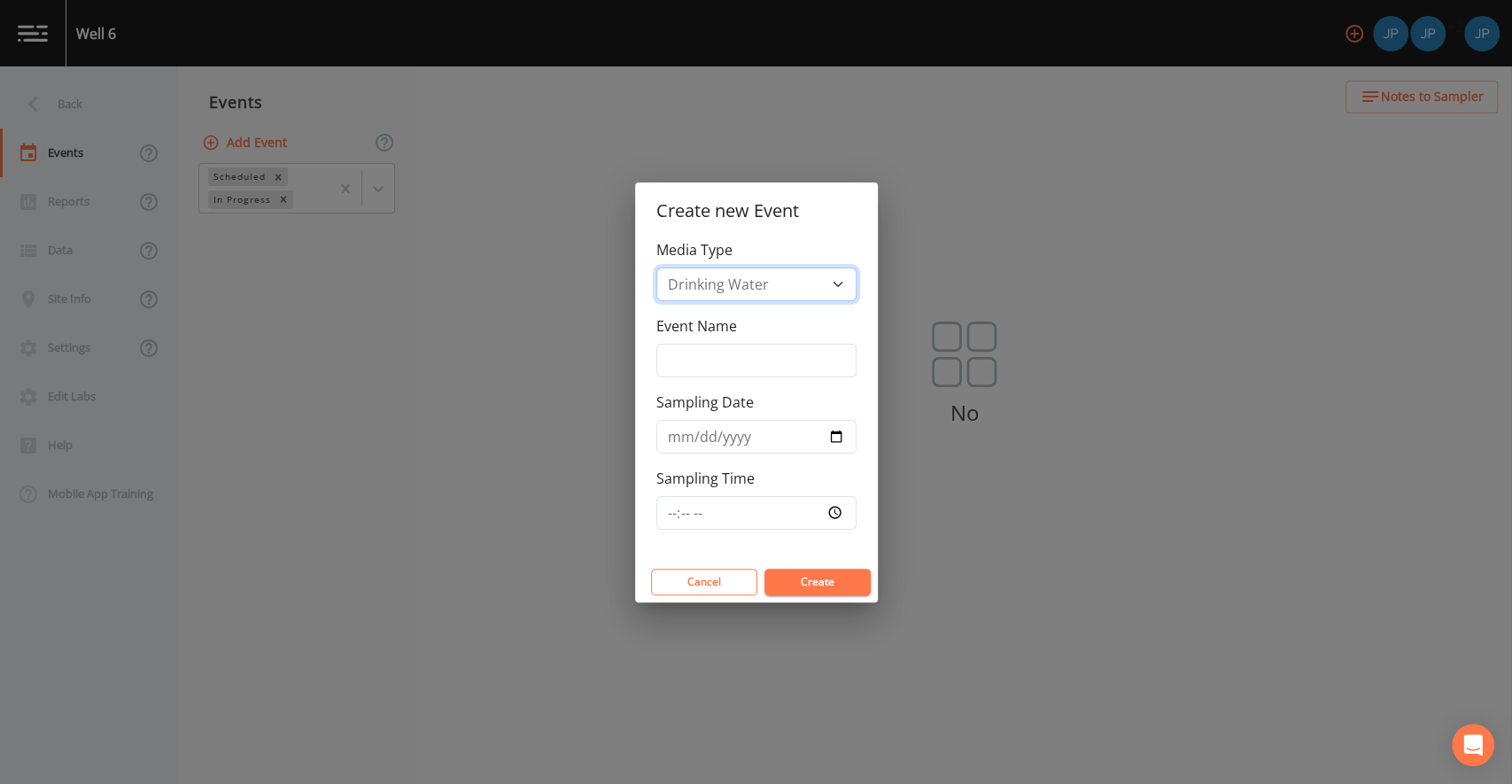
click at [719, 278] on select "Drinking Water" at bounding box center [756, 284] width 200 height 33
click at [656, 268] on select "Drinking Water" at bounding box center [756, 284] width 200 height 33
click at [742, 368] on input "Event Name" at bounding box center [756, 360] width 200 height 33
type input "Weekly"
click at [692, 400] on label "Sampling Date" at bounding box center [705, 402] width 98 height 22
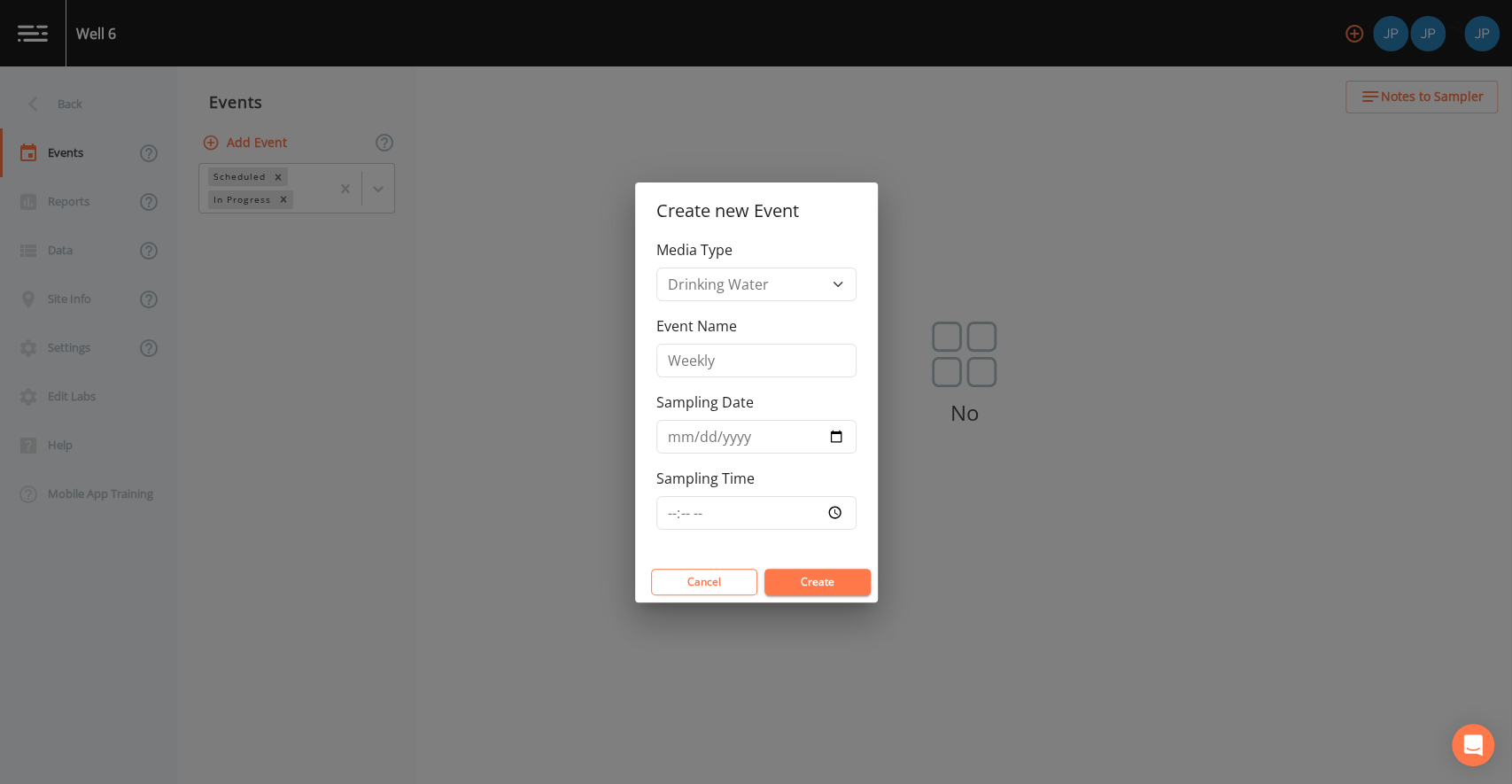
click at [692, 419] on input "Sampling Date" at bounding box center [756, 436] width 200 height 33
click at [812, 409] on div "Sampling Date" at bounding box center [756, 421] width 200 height 62
click at [837, 436] on input "Sampling Date" at bounding box center [756, 436] width 200 height 33
type input "[DATE]"
click at [843, 476] on div "Sampling Time" at bounding box center [756, 498] width 200 height 62
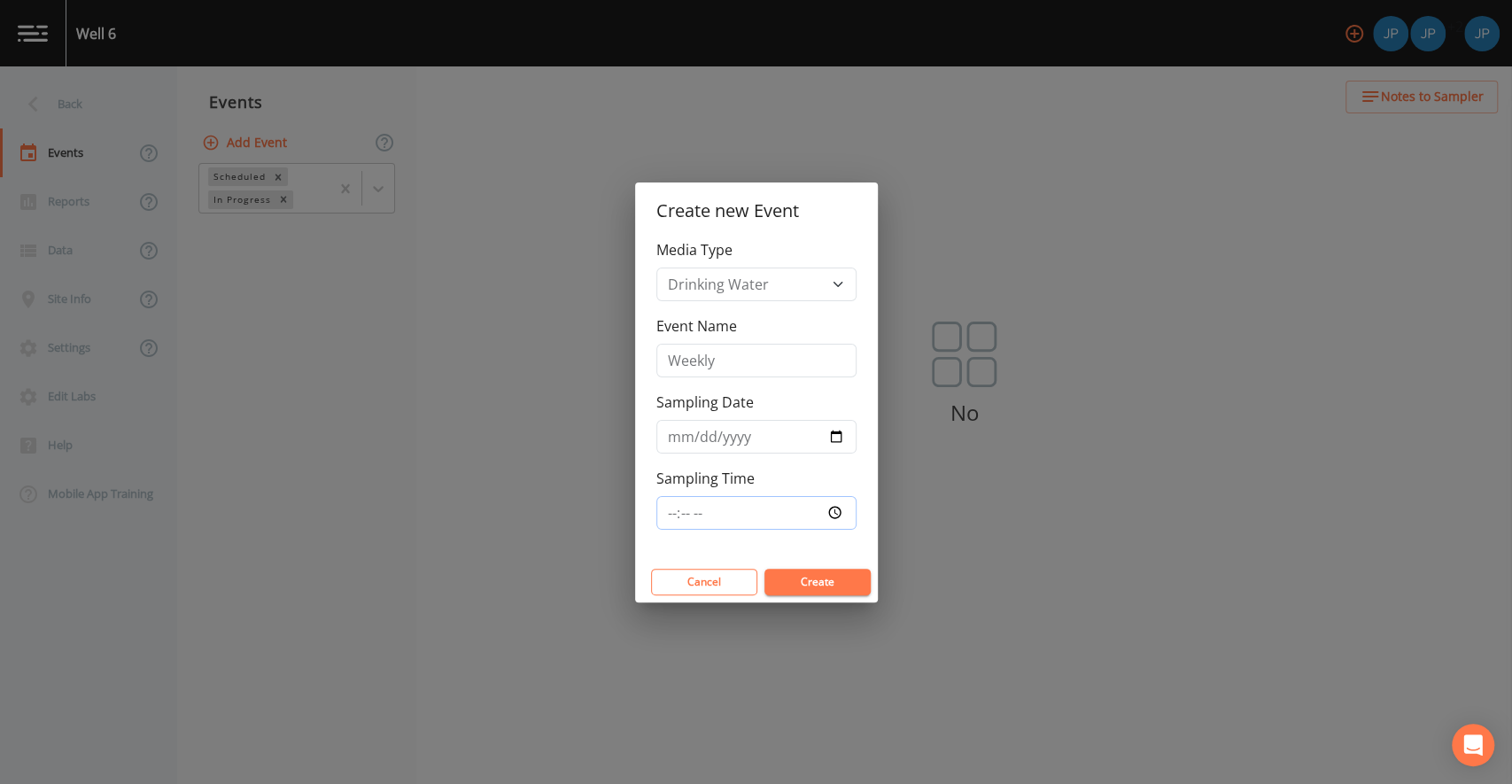
click at [833, 511] on input "Sampling Time" at bounding box center [756, 512] width 200 height 33
type input "14:18"
click at [843, 551] on div "Media Type Drinking Water Event Name Weekly Sampling Date [DATE] Sampling Time …" at bounding box center [756, 401] width 243 height 323
click at [836, 578] on button "Create" at bounding box center [818, 582] width 107 height 26
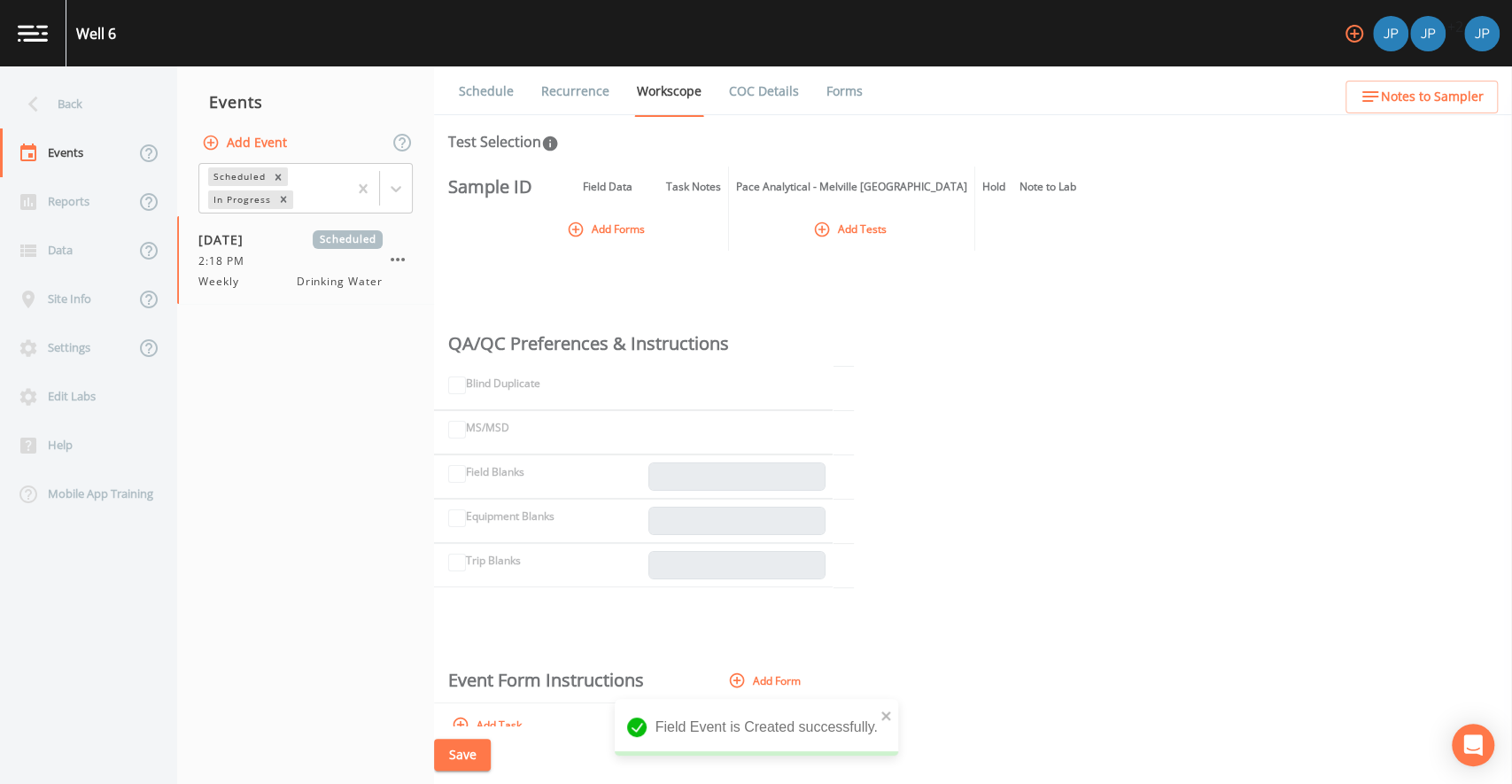
click at [515, 255] on div "Sample ID Field Data Task Notes Pace Analytical - Melville NY Hold Note to Lab …" at bounding box center [973, 446] width 1078 height 559
click at [499, 232] on th at bounding box center [487, 229] width 106 height 43
click at [499, 230] on th at bounding box center [487, 229] width 106 height 43
click at [503, 224] on th at bounding box center [487, 229] width 106 height 43
click at [312, 286] on span "Drinking Water" at bounding box center [339, 282] width 86 height 16
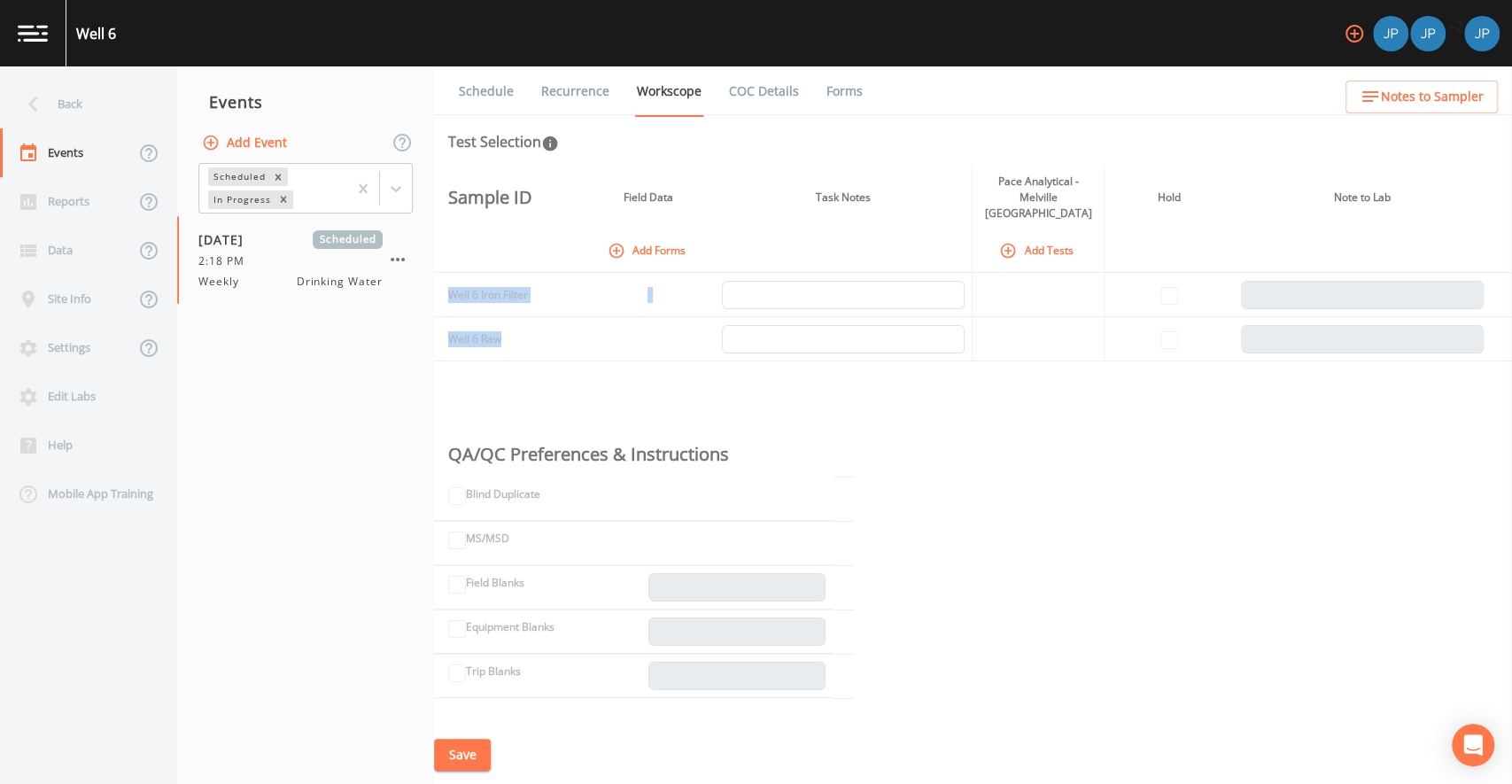
drag, startPoint x: 505, startPoint y: 322, endPoint x: 450, endPoint y: 272, distance: 74.3
click at [450, 273] on tbody "Well 6 Iron Filter Well 6 Raw" at bounding box center [973, 317] width 1078 height 89
click at [474, 282] on td "Well 6 Iron Filter" at bounding box center [500, 294] width 132 height 44
click at [678, 288] on td at bounding box center [648, 294] width 132 height 44
click at [1038, 240] on button "Add Tests" at bounding box center [1038, 250] width 84 height 29
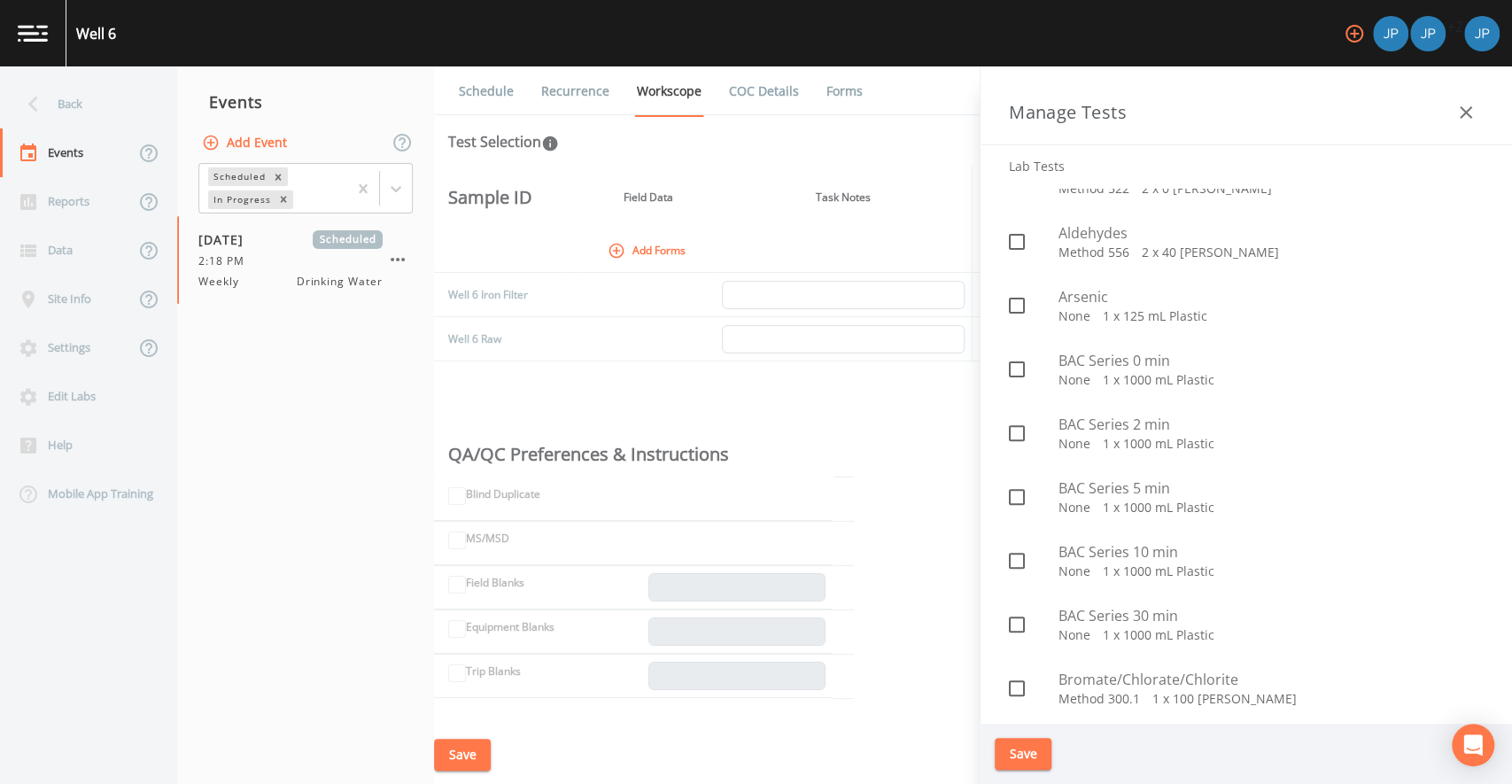
scroll to position [345, 0]
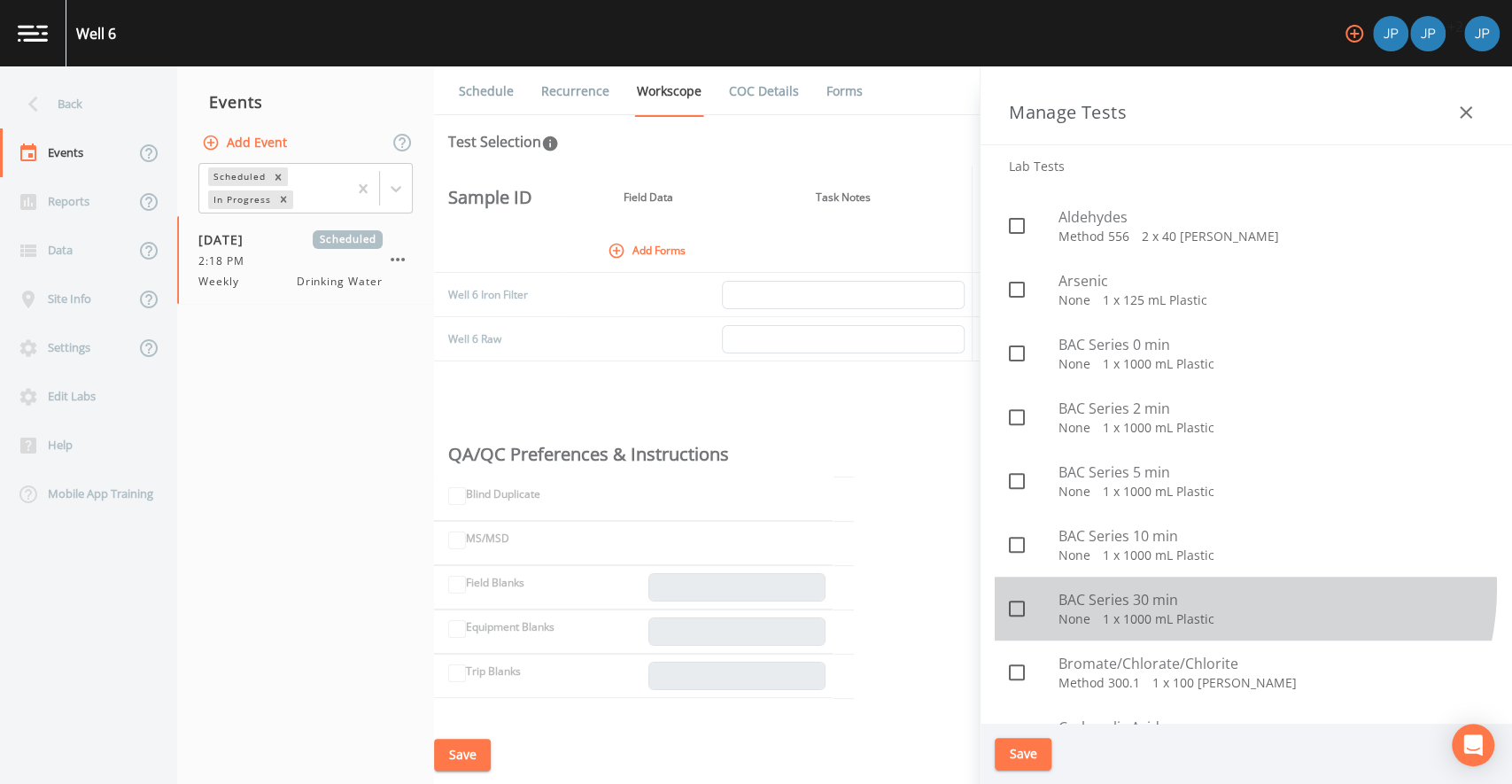
click at [1223, 587] on div "BAC Series 30 min None   1 x 1000 mL Plastic" at bounding box center [1246, 608] width 503 height 64
checkbox input "true"
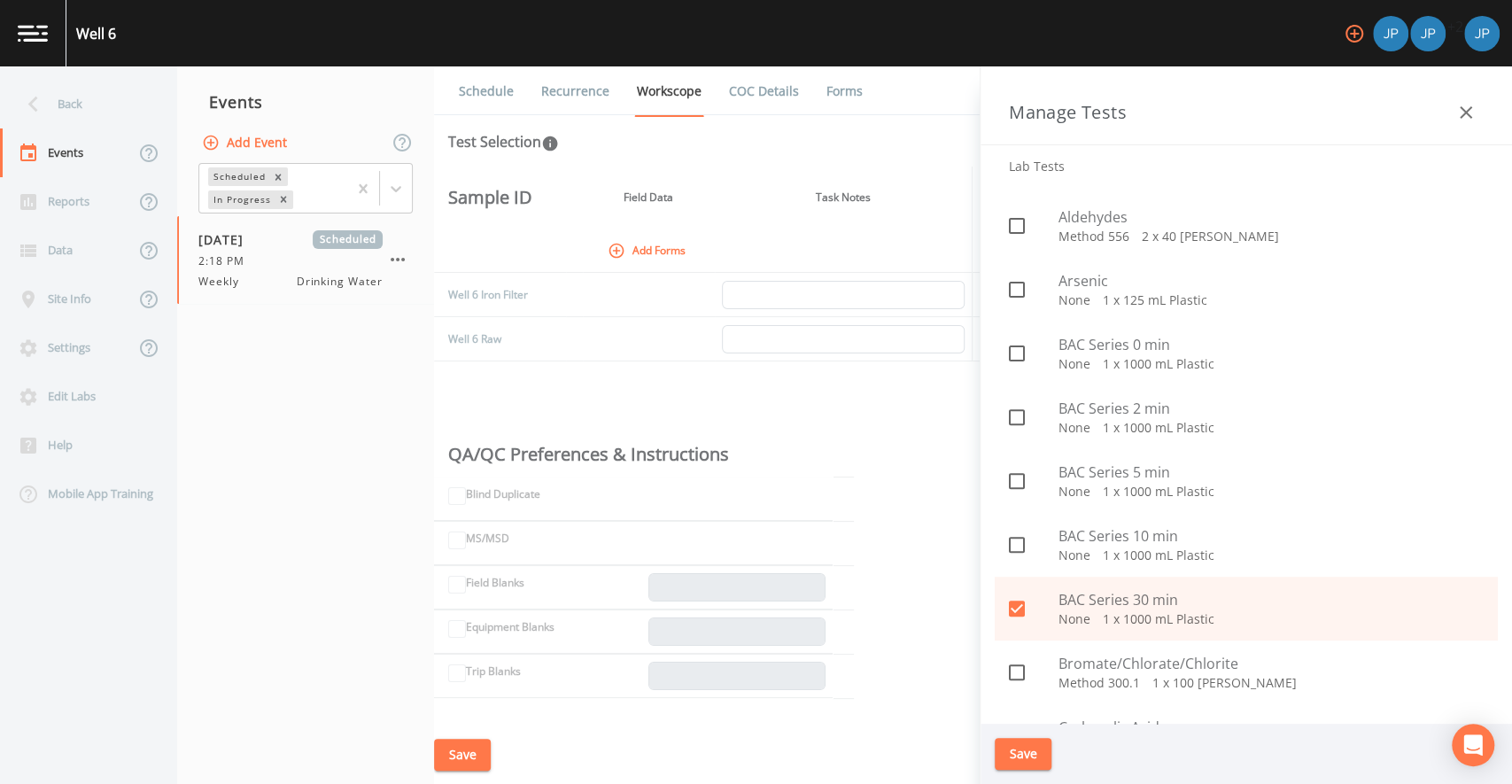
click at [1240, 539] on span "BAC Series 10 min" at bounding box center [1270, 536] width 425 height 22
checkbox input "true"
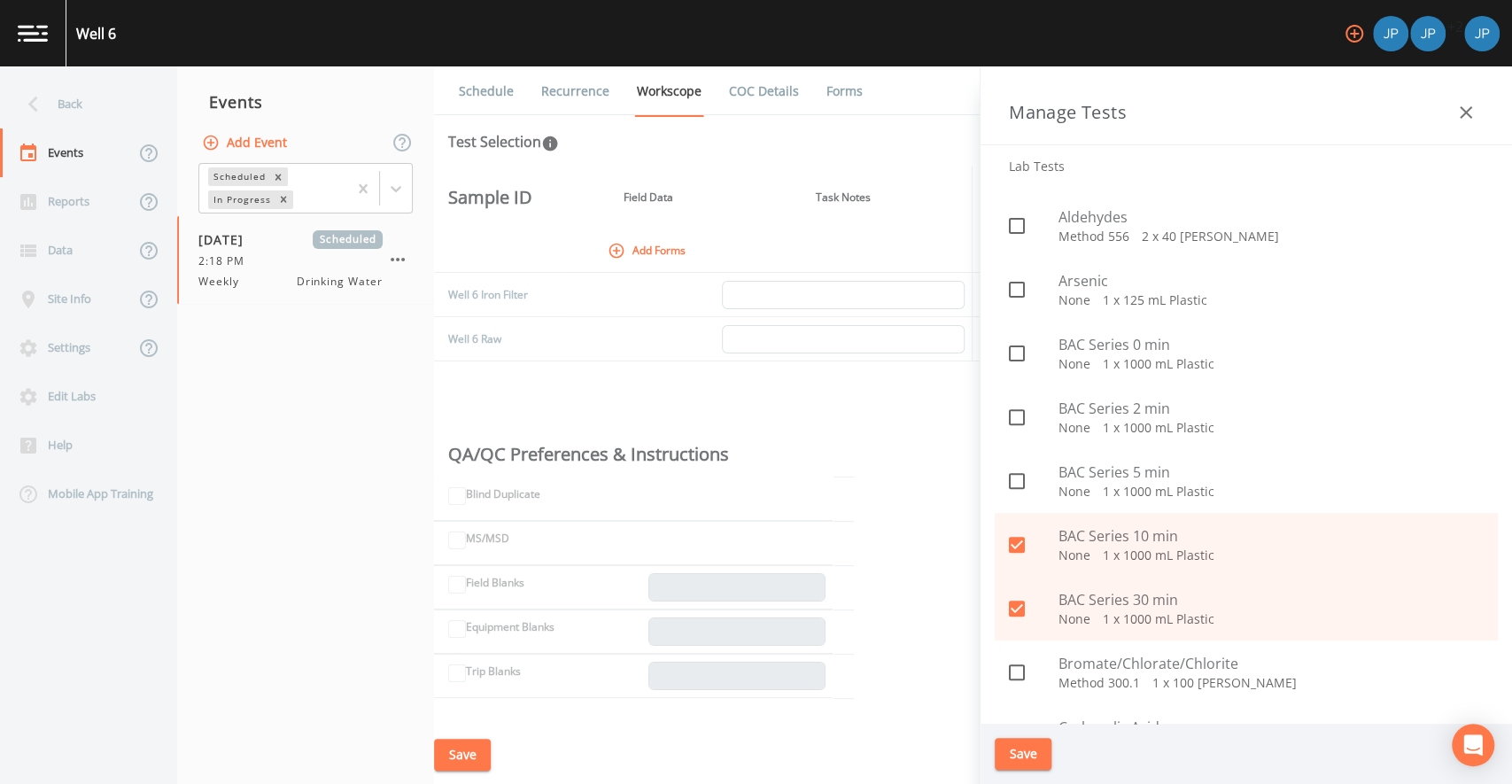
click at [1236, 474] on span "BAC Series 5 min" at bounding box center [1270, 472] width 425 height 22
checkbox input "true"
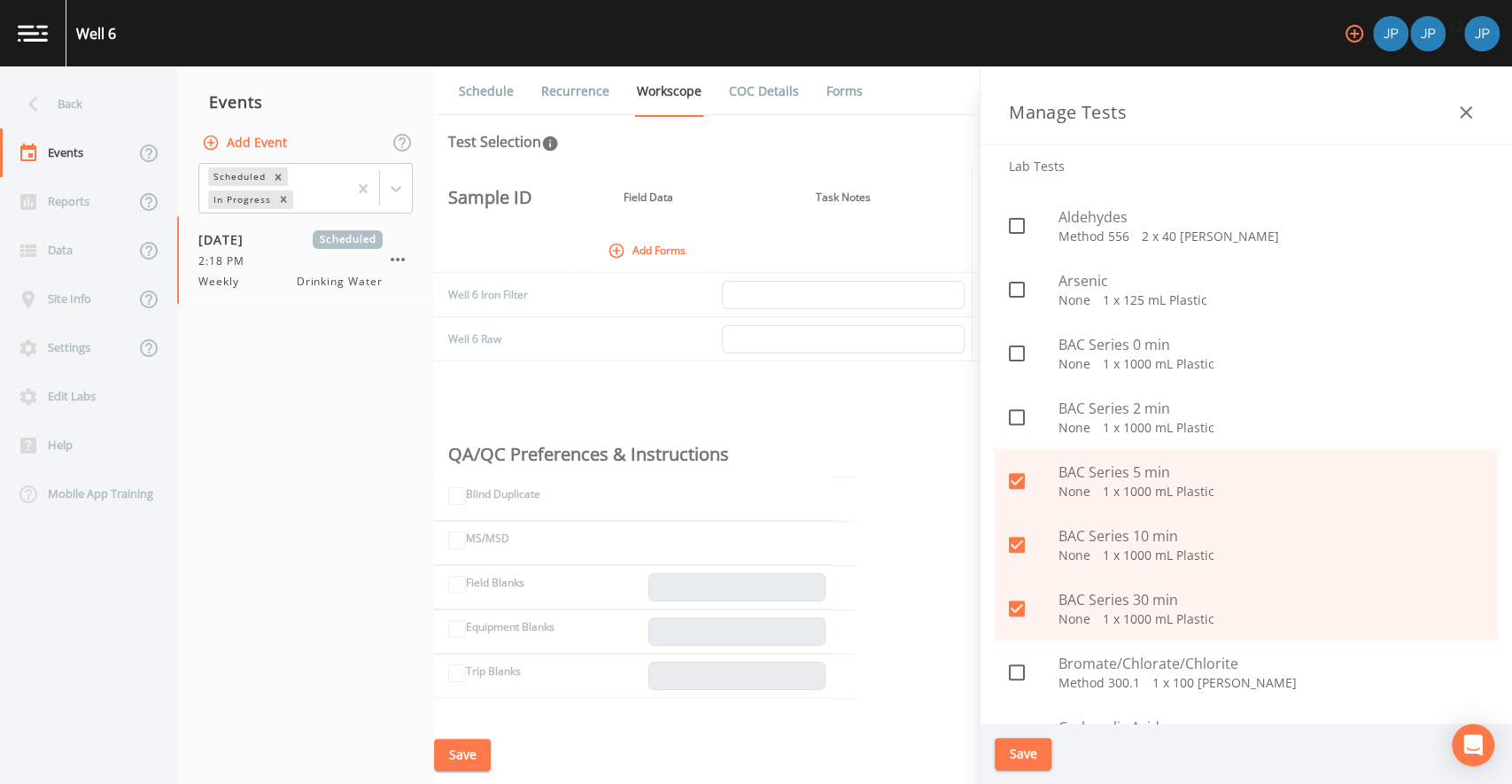
click at [1231, 421] on p "None   1 x 1000 mL Plastic" at bounding box center [1270, 427] width 425 height 18
checkbox input "true"
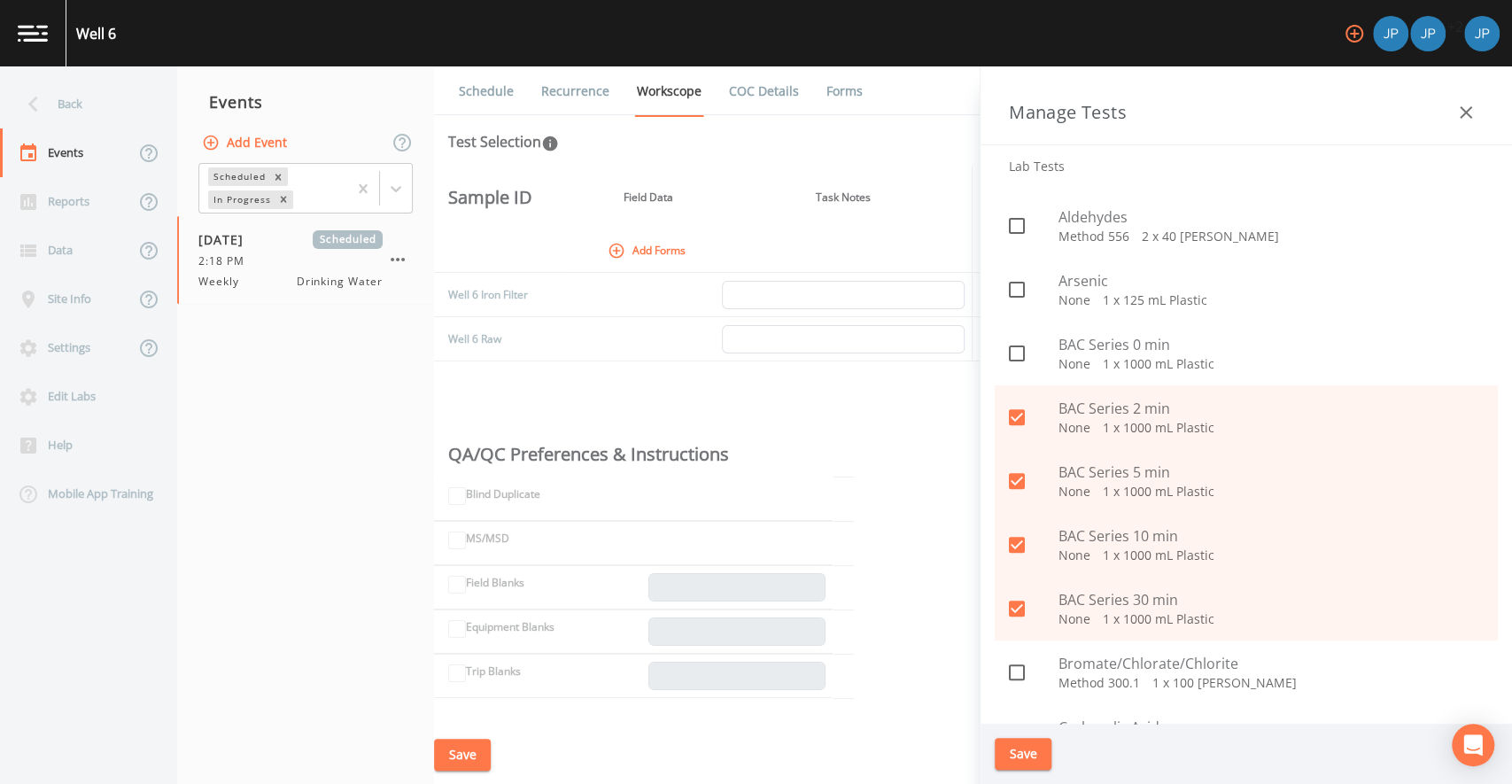
click at [1211, 343] on span "BAC Series 0 min" at bounding box center [1270, 344] width 425 height 22
checkbox input "true"
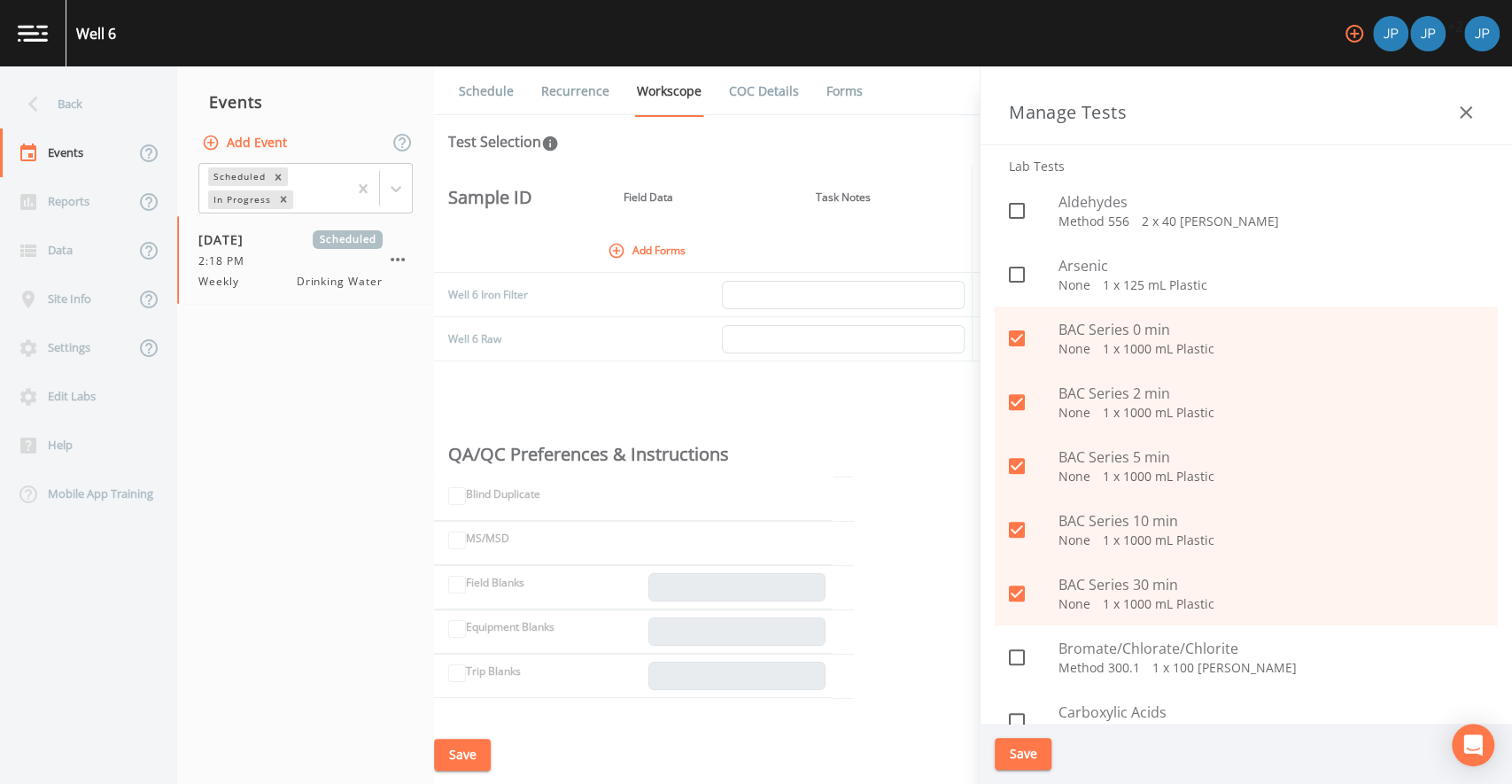
scroll to position [369, 0]
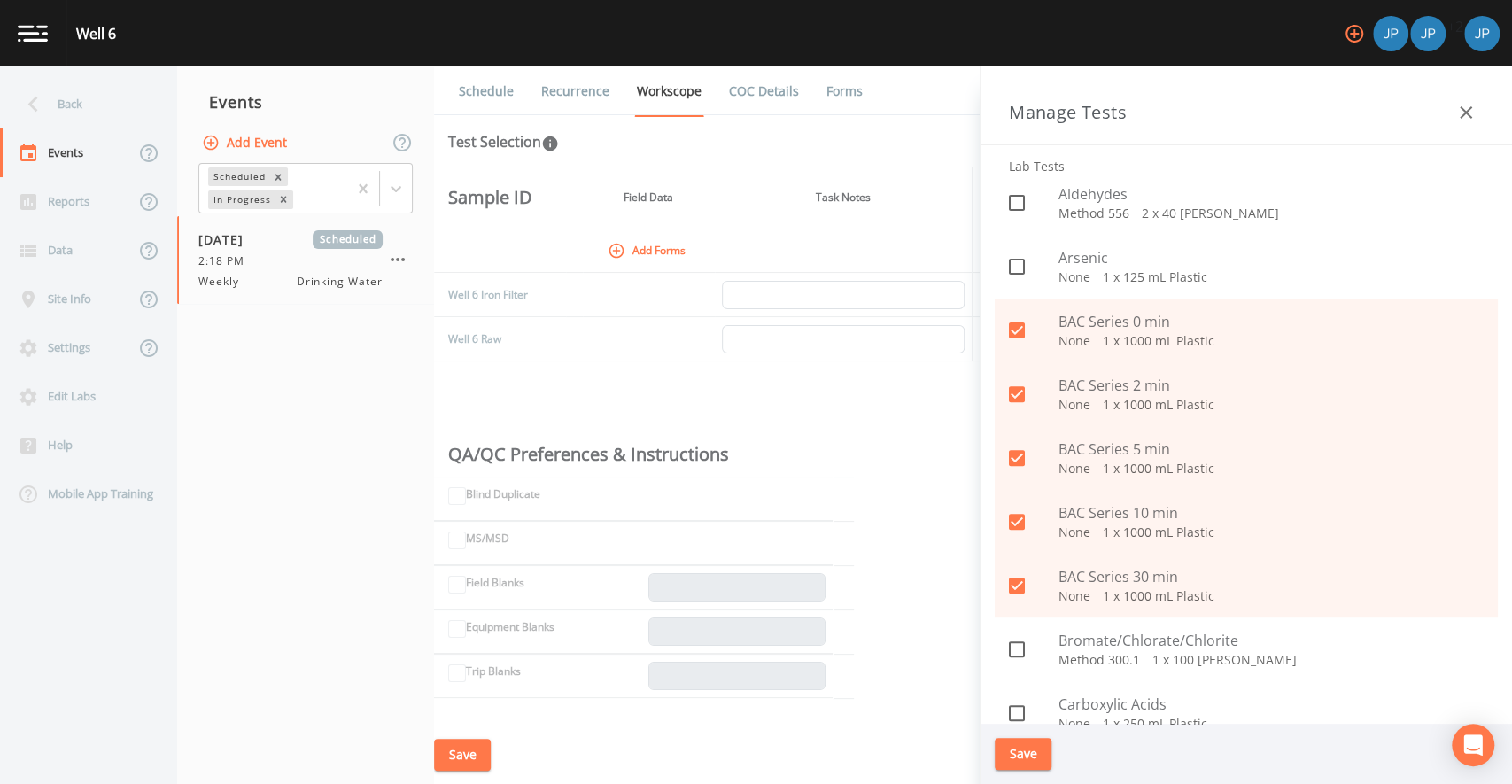
click at [1038, 744] on button "Save" at bounding box center [1023, 755] width 57 height 33
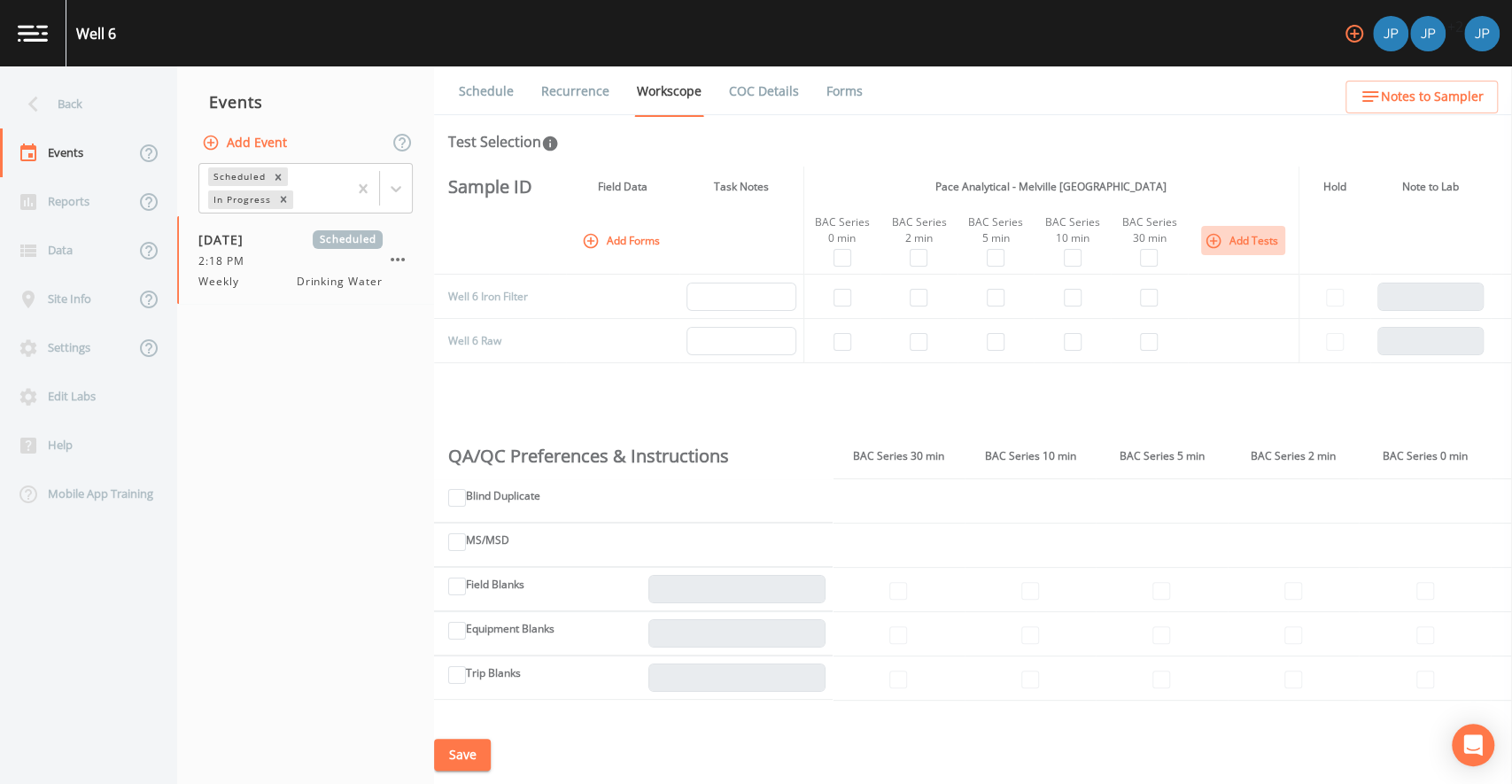
click at [1252, 240] on button "Add Tests" at bounding box center [1243, 240] width 84 height 29
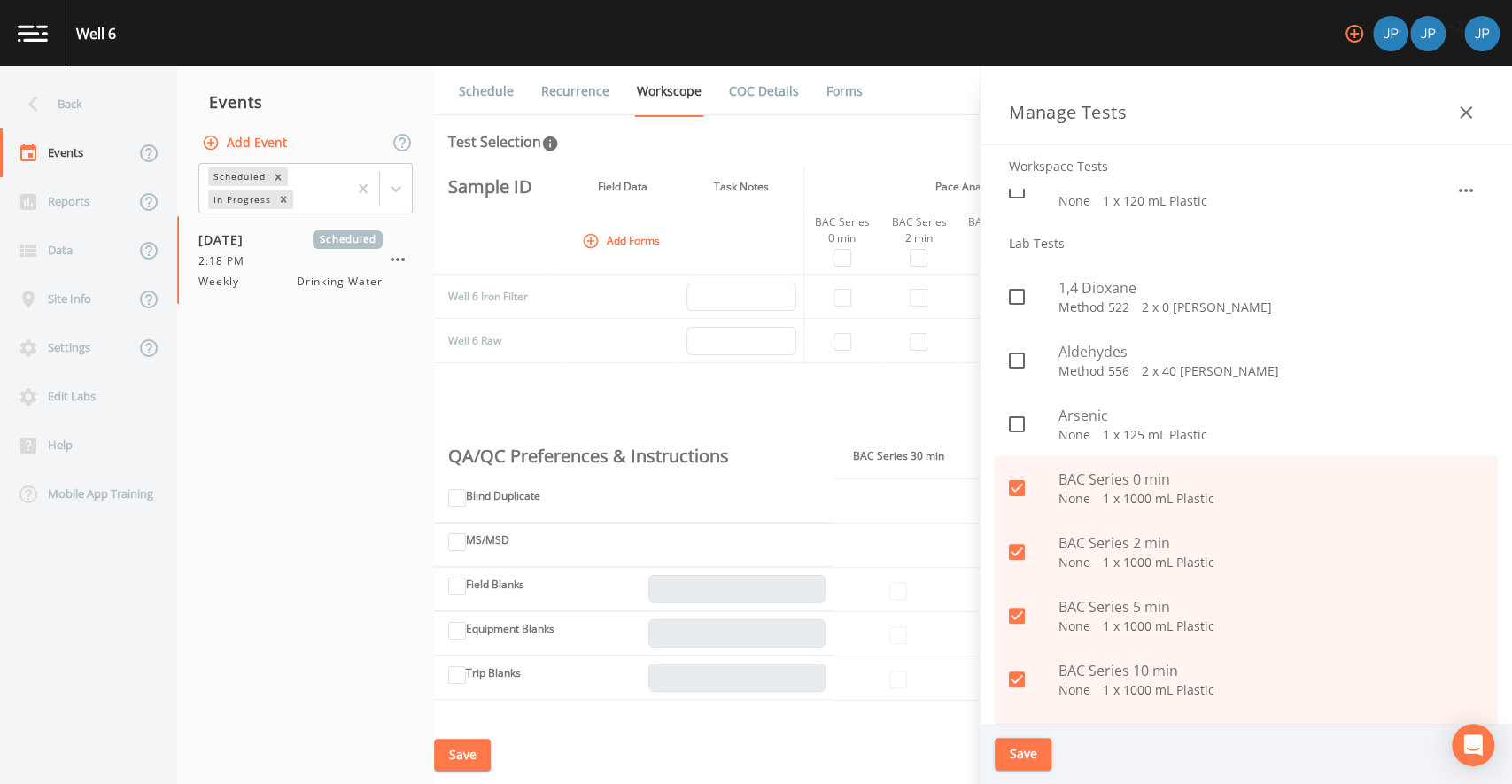
scroll to position [203, 0]
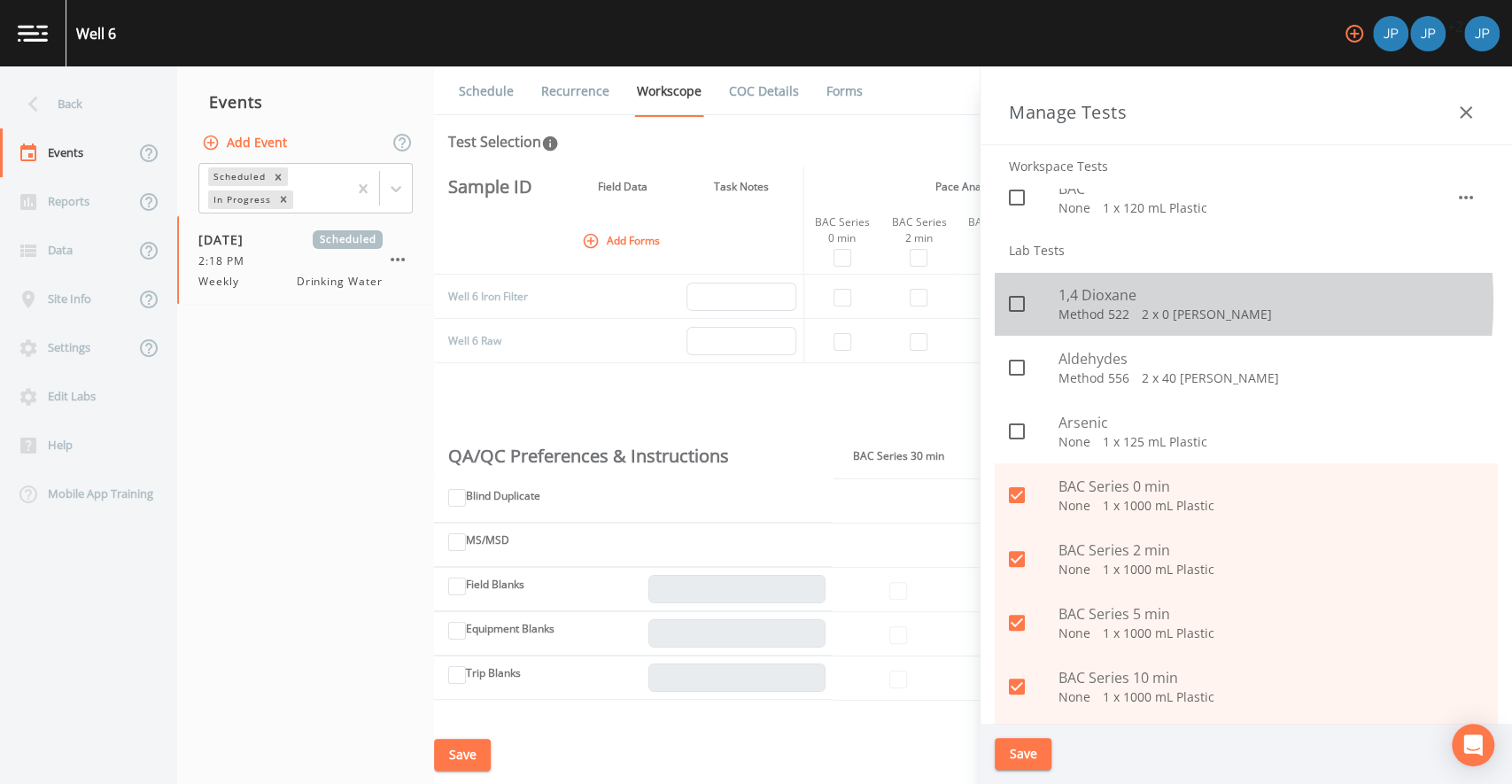
click at [1100, 301] on span "1,4 Dioxane" at bounding box center [1270, 295] width 425 height 22
checkbox input "true"
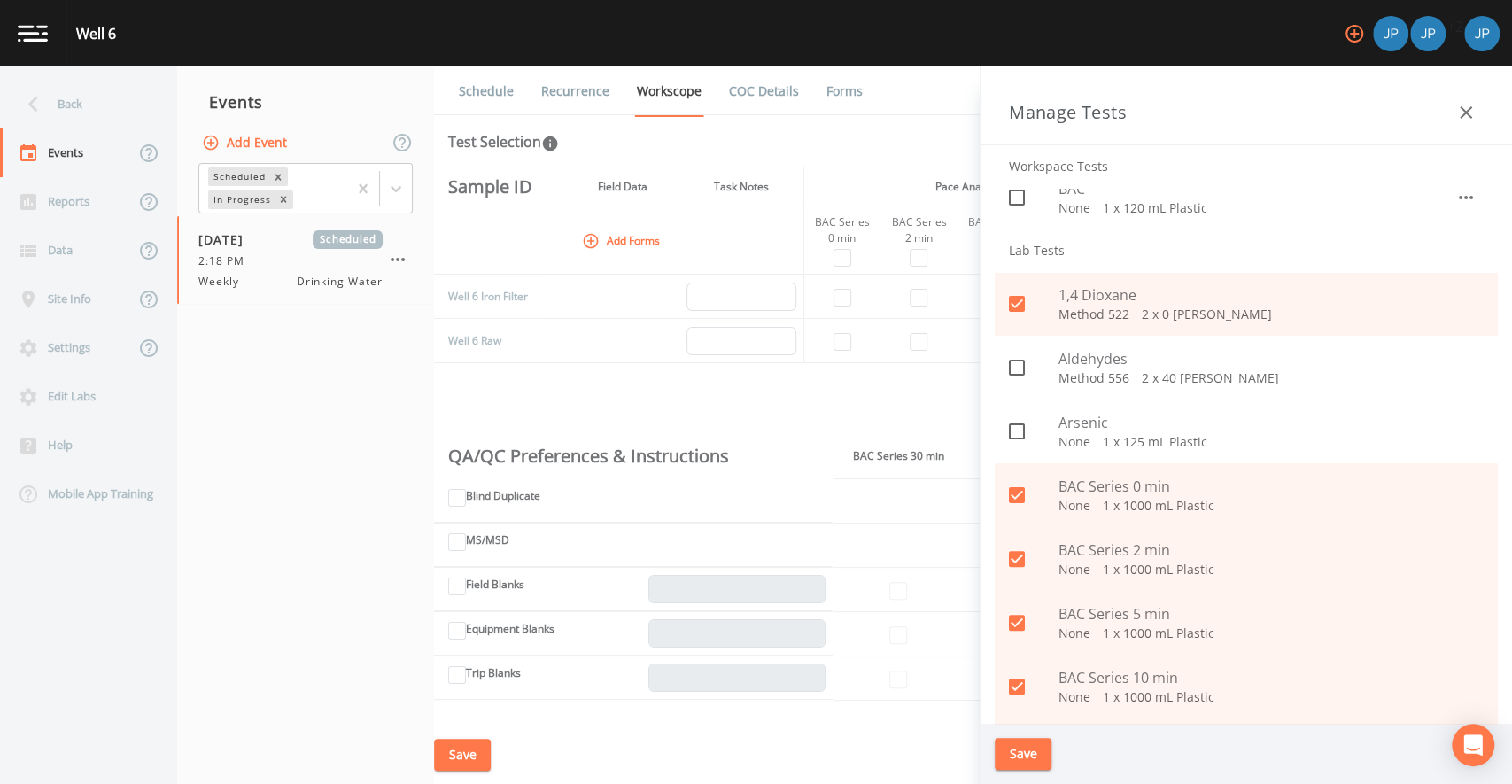
click at [1020, 756] on button "Save" at bounding box center [1023, 755] width 57 height 33
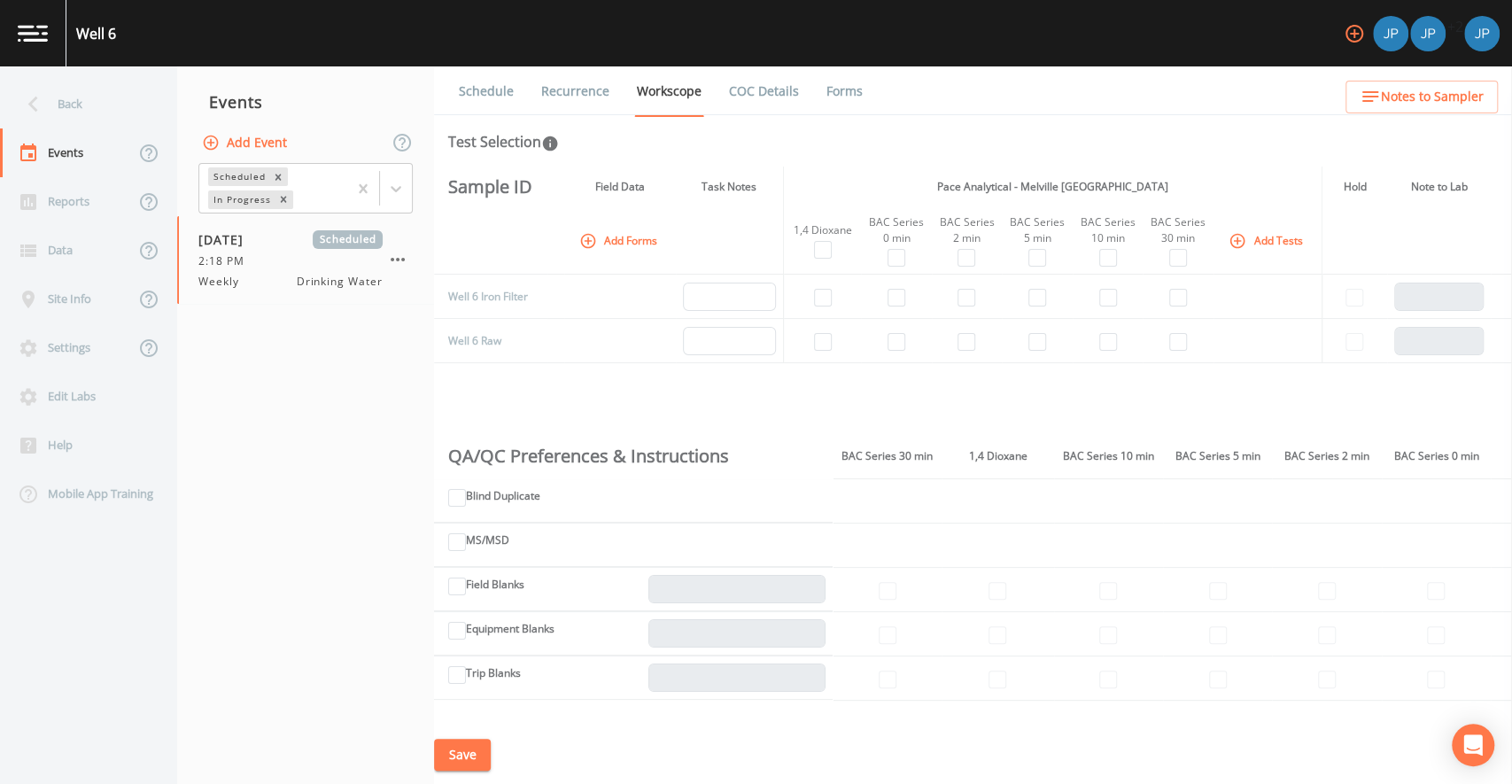
click at [1059, 382] on div "Sample ID Field Data Task Notes Pace Analytical - Melville NY Hold Note to Lab …" at bounding box center [973, 446] width 1078 height 559
click at [901, 343] on input "checkbox" at bounding box center [897, 342] width 18 height 18
checkbox input "true"
click at [963, 346] on input "checkbox" at bounding box center [966, 342] width 18 height 18
checkbox input "true"
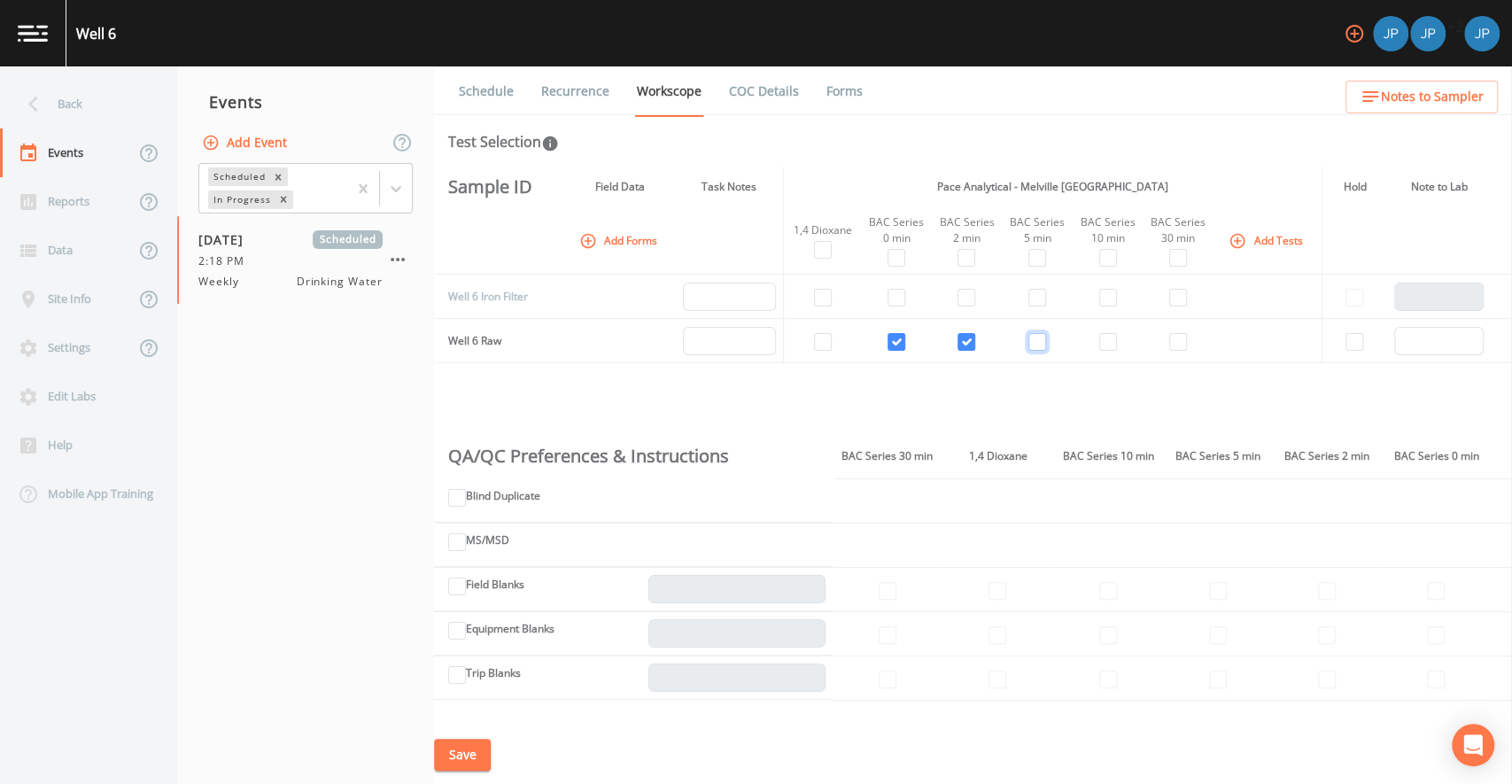
click at [1041, 345] on input "checkbox" at bounding box center [1038, 342] width 18 height 18
checkbox input "true"
click at [1104, 344] on input "checkbox" at bounding box center [1108, 342] width 18 height 18
checkbox input "true"
click at [1181, 341] on td at bounding box center [1178, 340] width 70 height 44
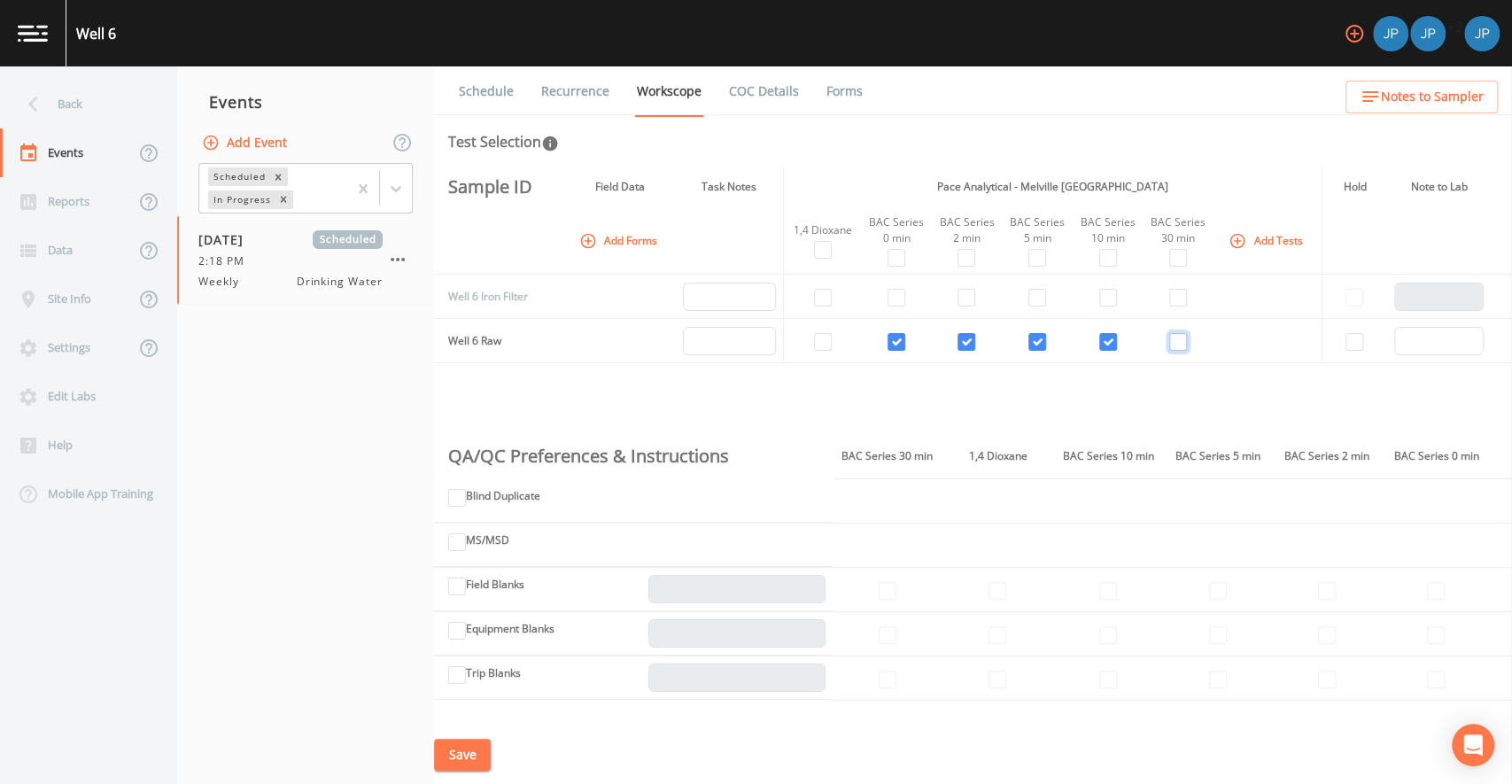
click at [1171, 343] on input "checkbox" at bounding box center [1178, 342] width 18 height 18
checkbox input "true"
drag, startPoint x: 478, startPoint y: 340, endPoint x: 452, endPoint y: 341, distance: 26.0
click at [452, 341] on td "Well 6 Raw" at bounding box center [491, 340] width 113 height 44
click at [558, 378] on div "Sample ID Field Data Task Notes Pace Analytical - Melville NY Hold Note to Lab …" at bounding box center [973, 446] width 1078 height 559
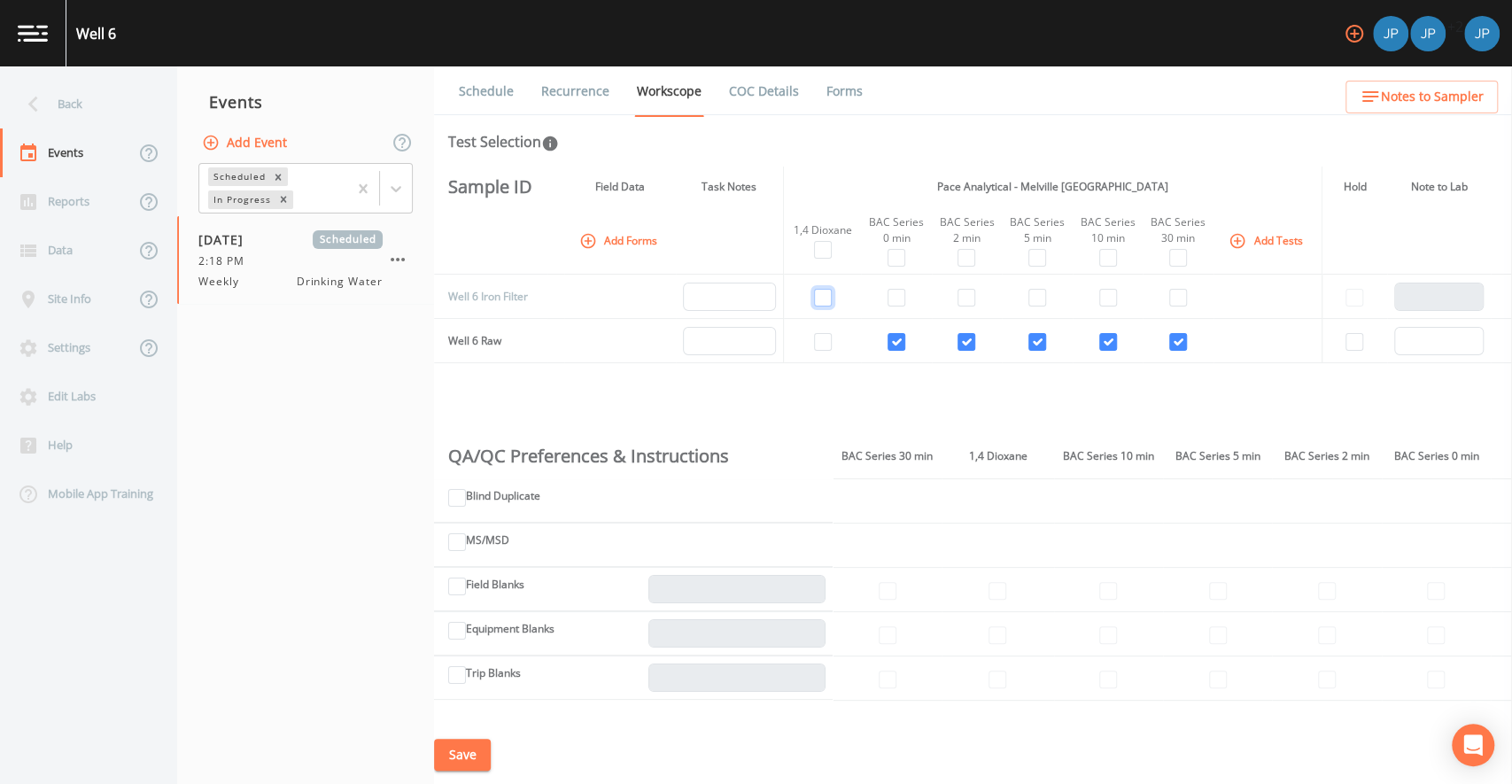
click at [823, 296] on input "checkbox" at bounding box center [823, 297] width 18 height 18
checkbox input "true"
click at [865, 276] on td at bounding box center [896, 296] width 70 height 44
drag, startPoint x: 498, startPoint y: 301, endPoint x: 550, endPoint y: 300, distance: 52.0
click at [527, 299] on td "Well 6 Iron Filter" at bounding box center [491, 296] width 113 height 44
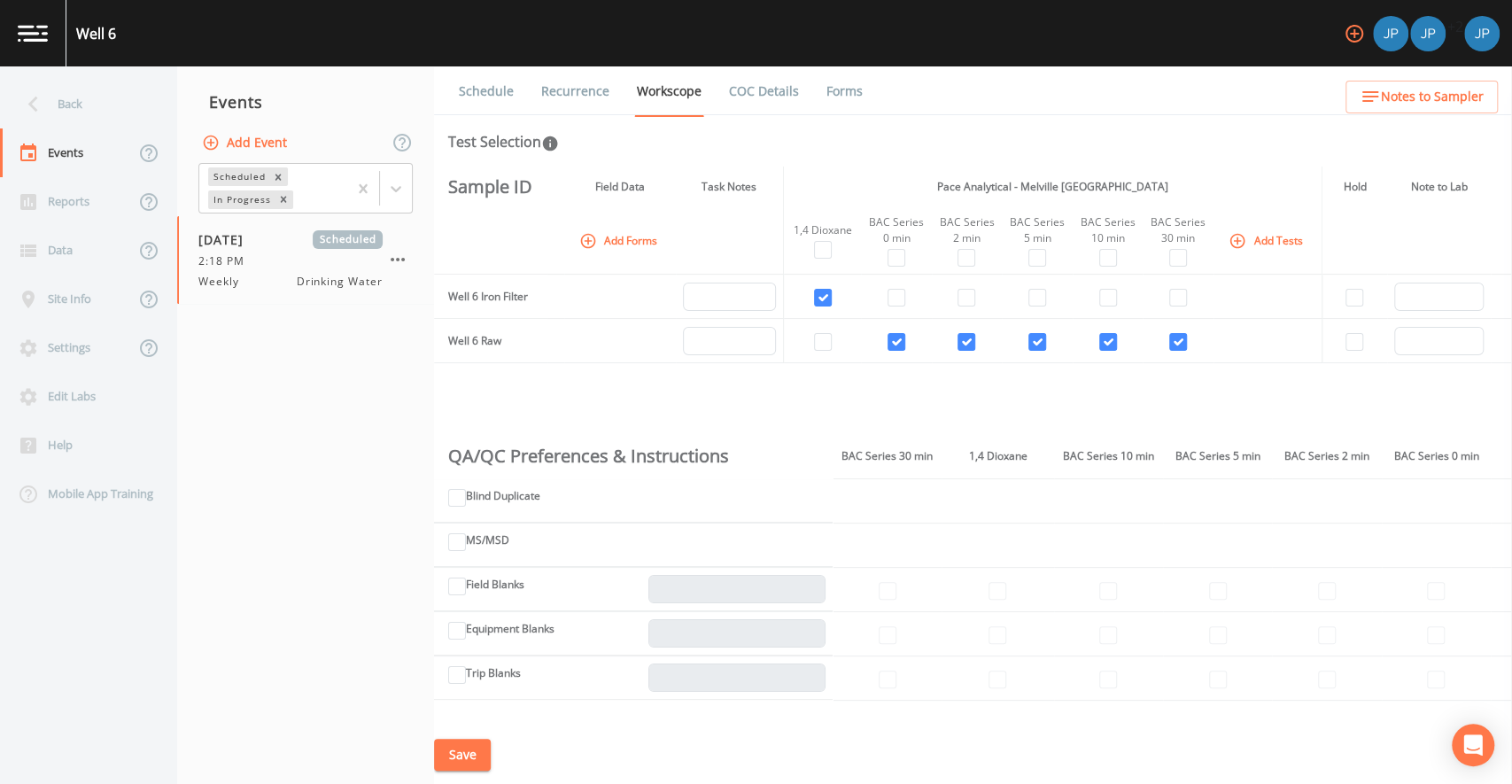
click at [841, 268] on th "1,4 Dioxane" at bounding box center [823, 240] width 78 height 67
click at [1265, 231] on button "Add Tests" at bounding box center [1267, 240] width 84 height 29
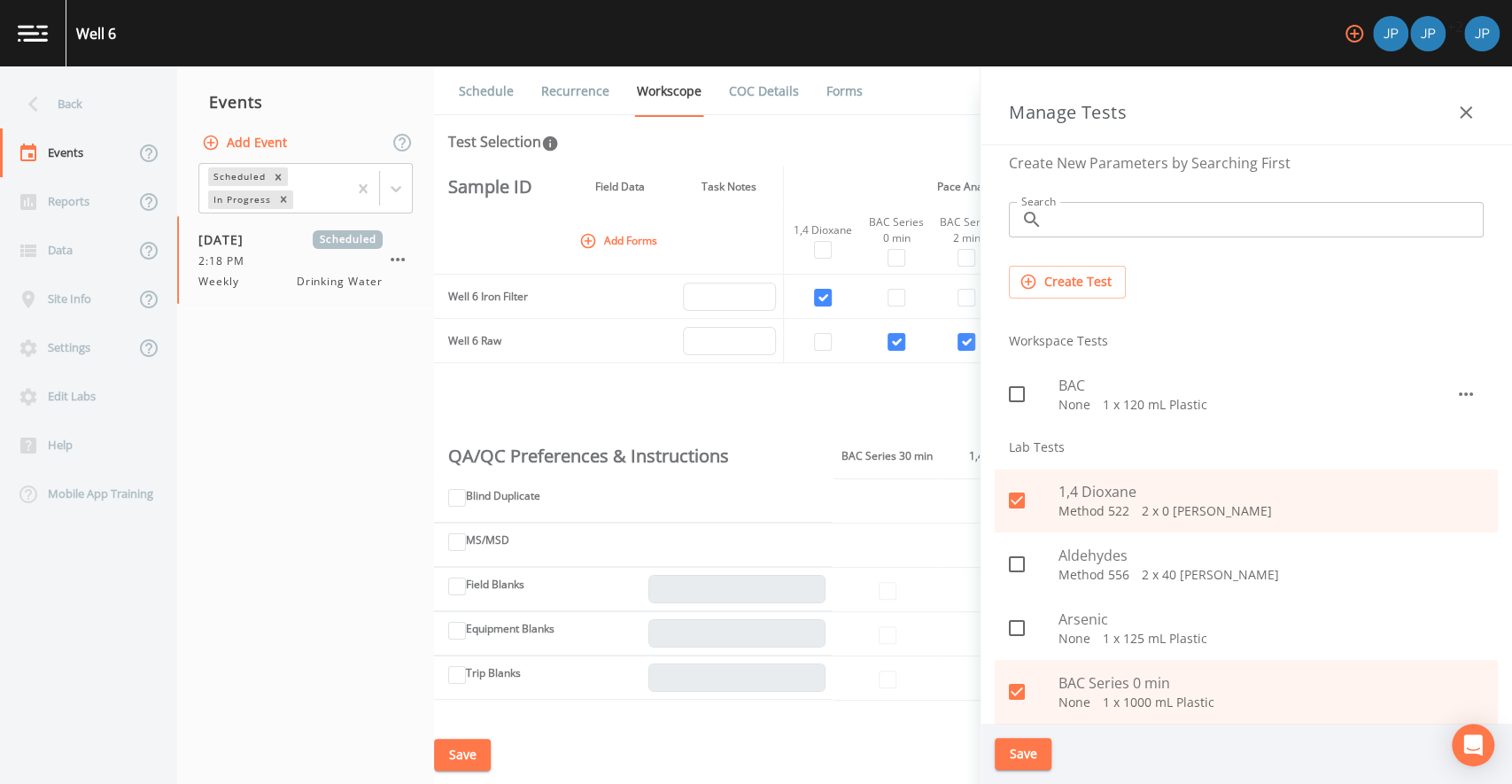
scroll to position [22, 0]
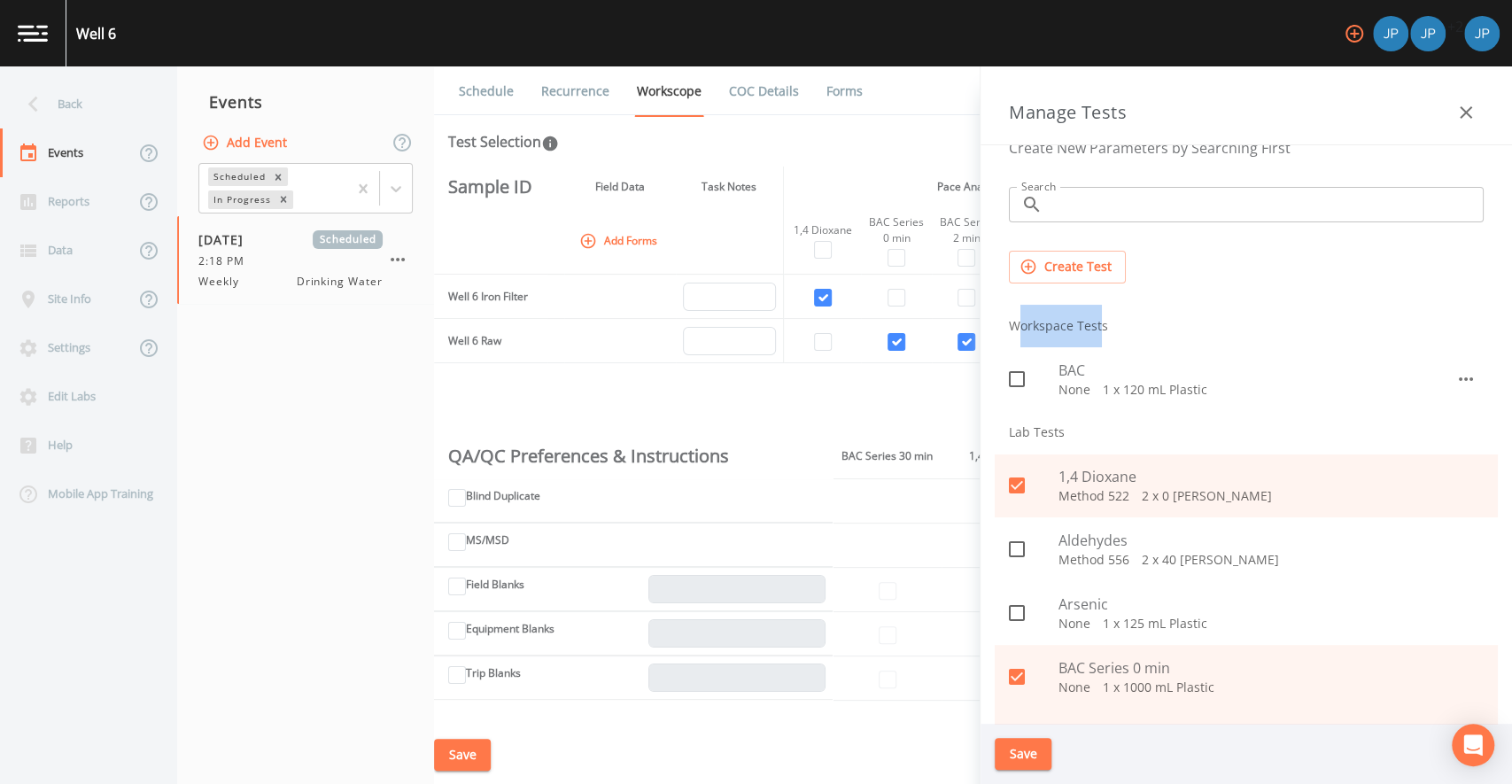
drag, startPoint x: 1014, startPoint y: 323, endPoint x: 1104, endPoint y: 326, distance: 90.0
click at [1100, 325] on li "Workspace Tests" at bounding box center [1246, 326] width 503 height 42
click at [1104, 326] on li "Workspace Tests" at bounding box center [1246, 326] width 503 height 42
click at [1068, 267] on button "Create Test" at bounding box center [1068, 267] width 117 height 33
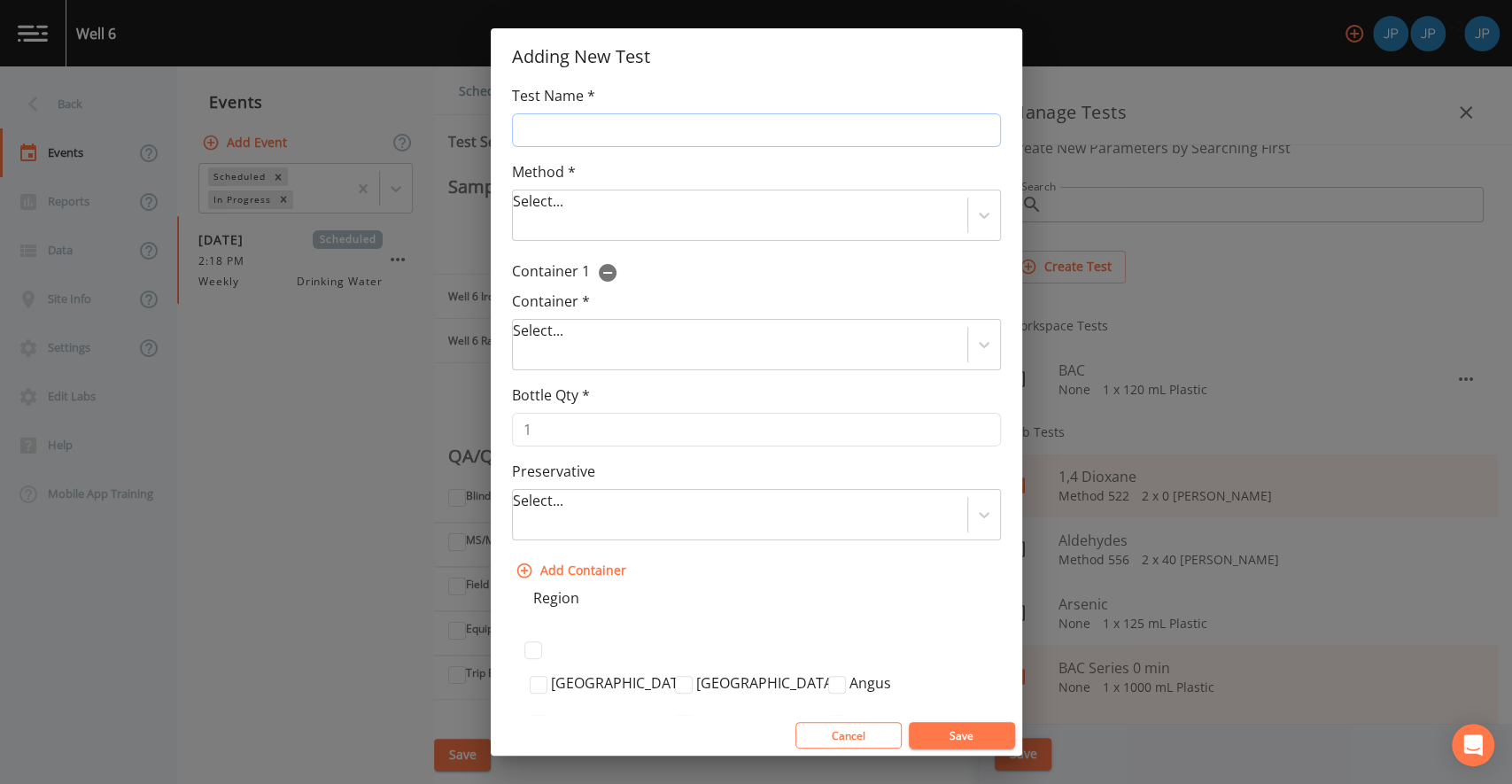
click at [702, 118] on input "Test Name *" at bounding box center [757, 130] width 489 height 33
click at [682, 162] on div "Method * Select... Test Method is Required" at bounding box center [757, 201] width 489 height 80
click at [644, 132] on input "Test Name" at bounding box center [757, 130] width 489 height 33
drag, startPoint x: 593, startPoint y: 130, endPoint x: 550, endPoint y: 129, distance: 43.0
click at [550, 129] on input "Test Name/Test 2" at bounding box center [757, 130] width 489 height 33
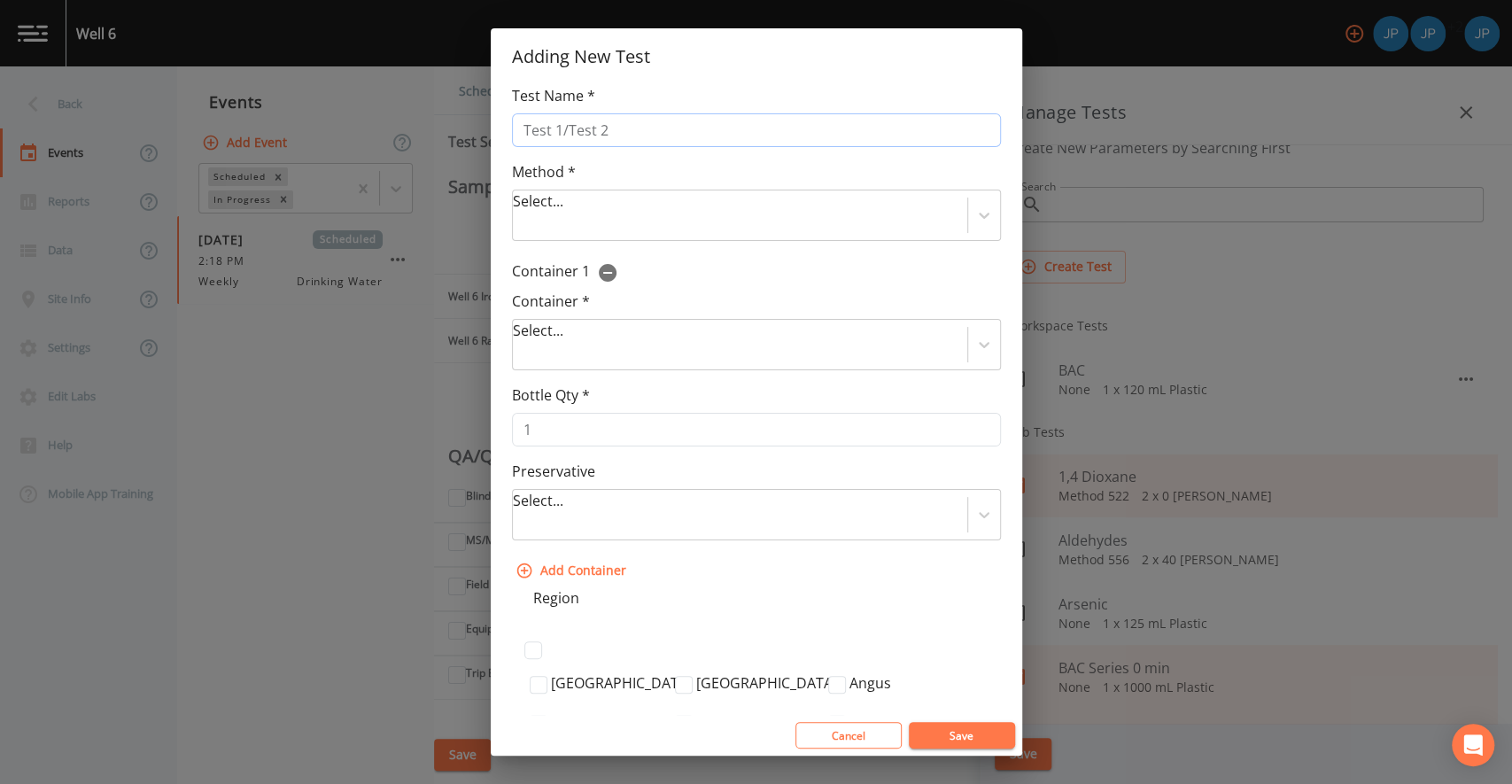
type input "Test 1/Test 2"
click at [605, 169] on div "Method * Select... Test Method is Required" at bounding box center [757, 201] width 489 height 80
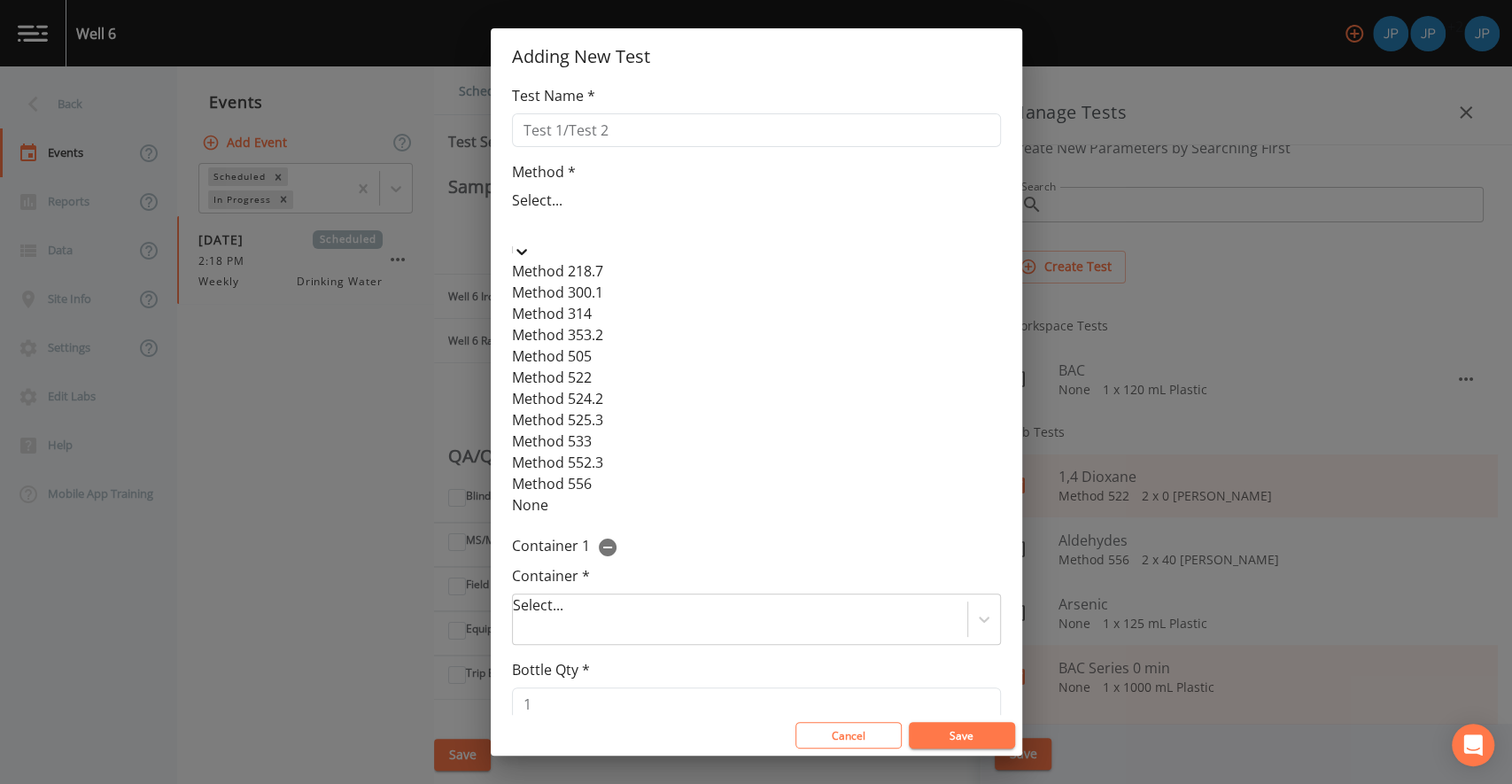
click at [517, 212] on div at bounding box center [515, 224] width 4 height 24
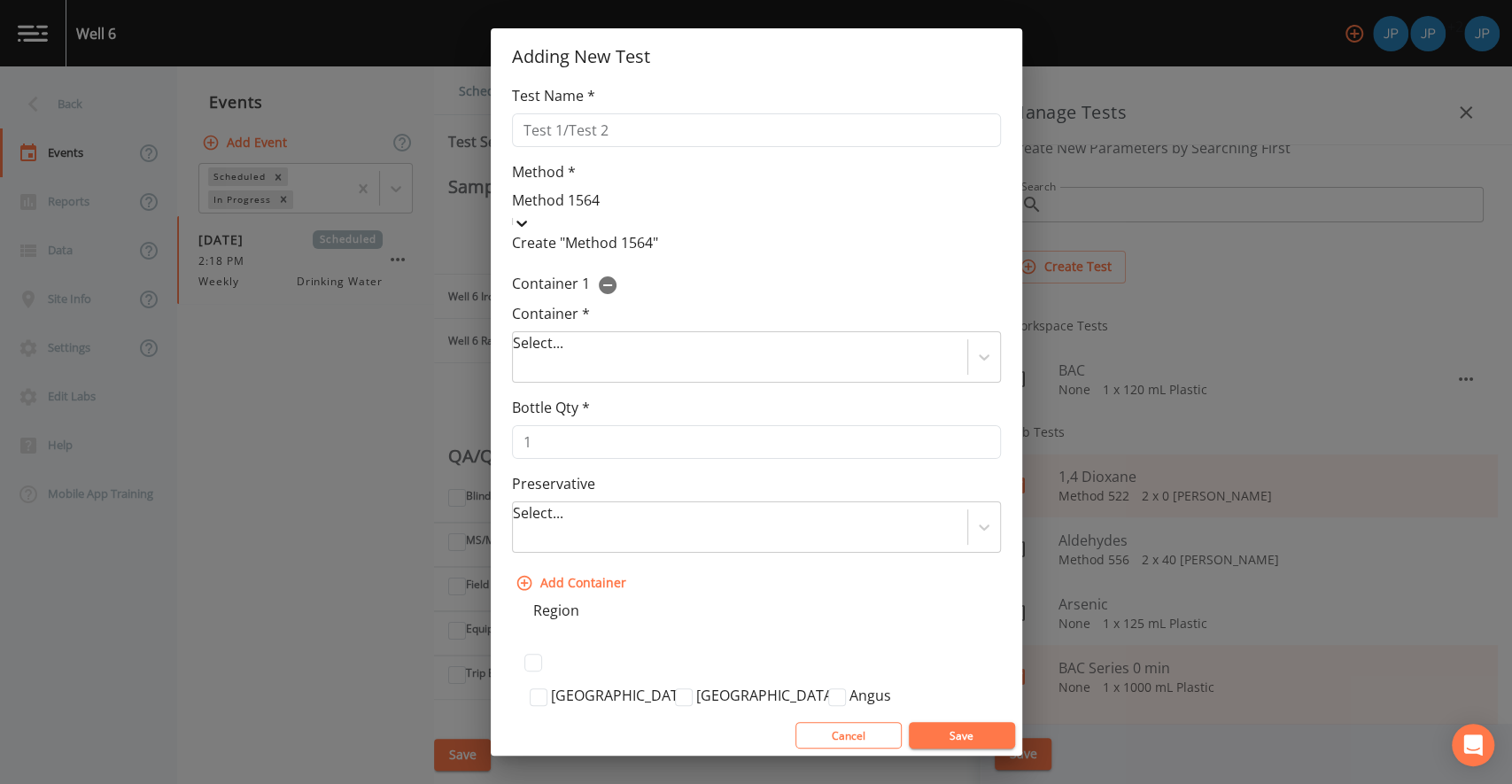
type input "Method 15648"
click at [620, 253] on div "Create "Method 15648"" at bounding box center [757, 242] width 489 height 22
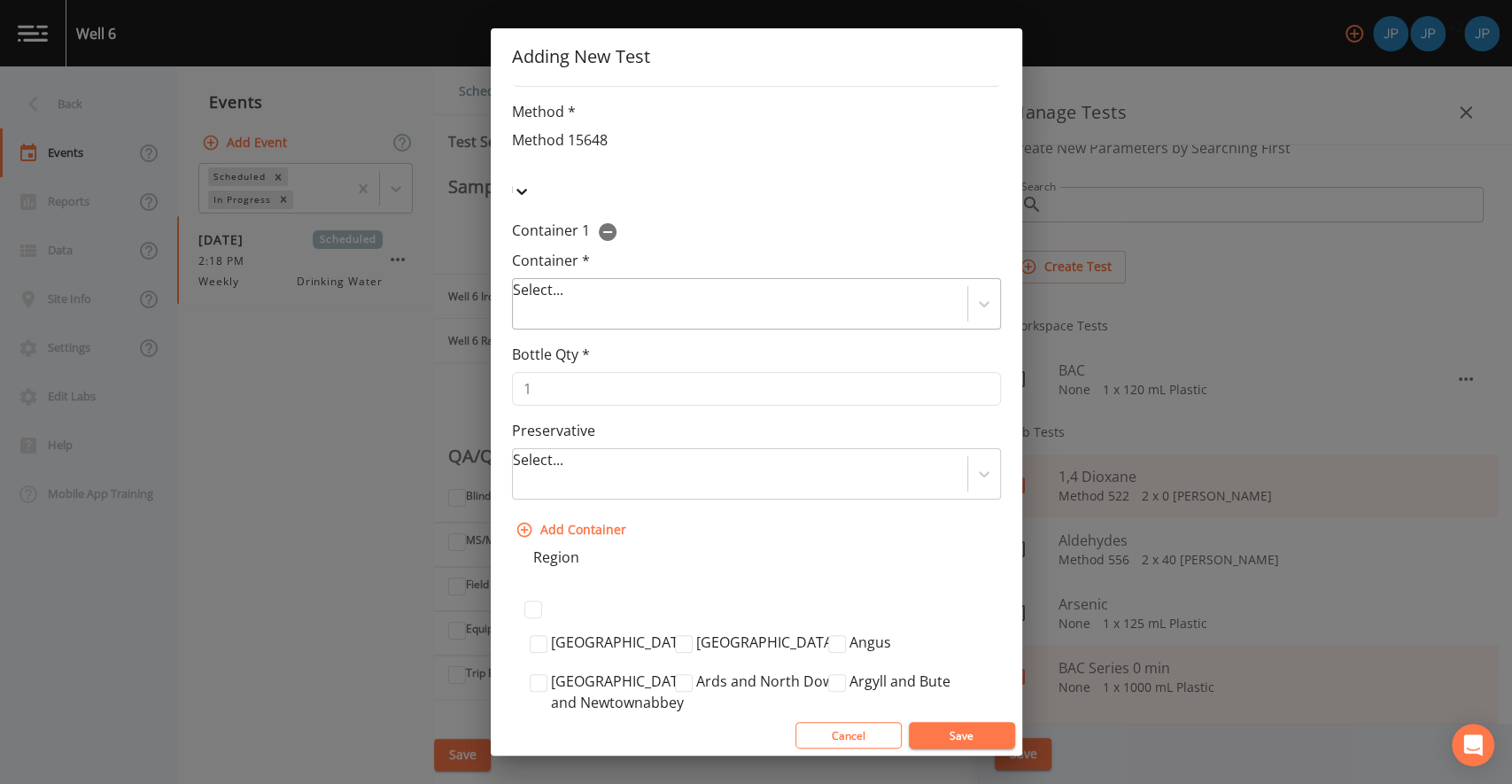
scroll to position [76, 0]
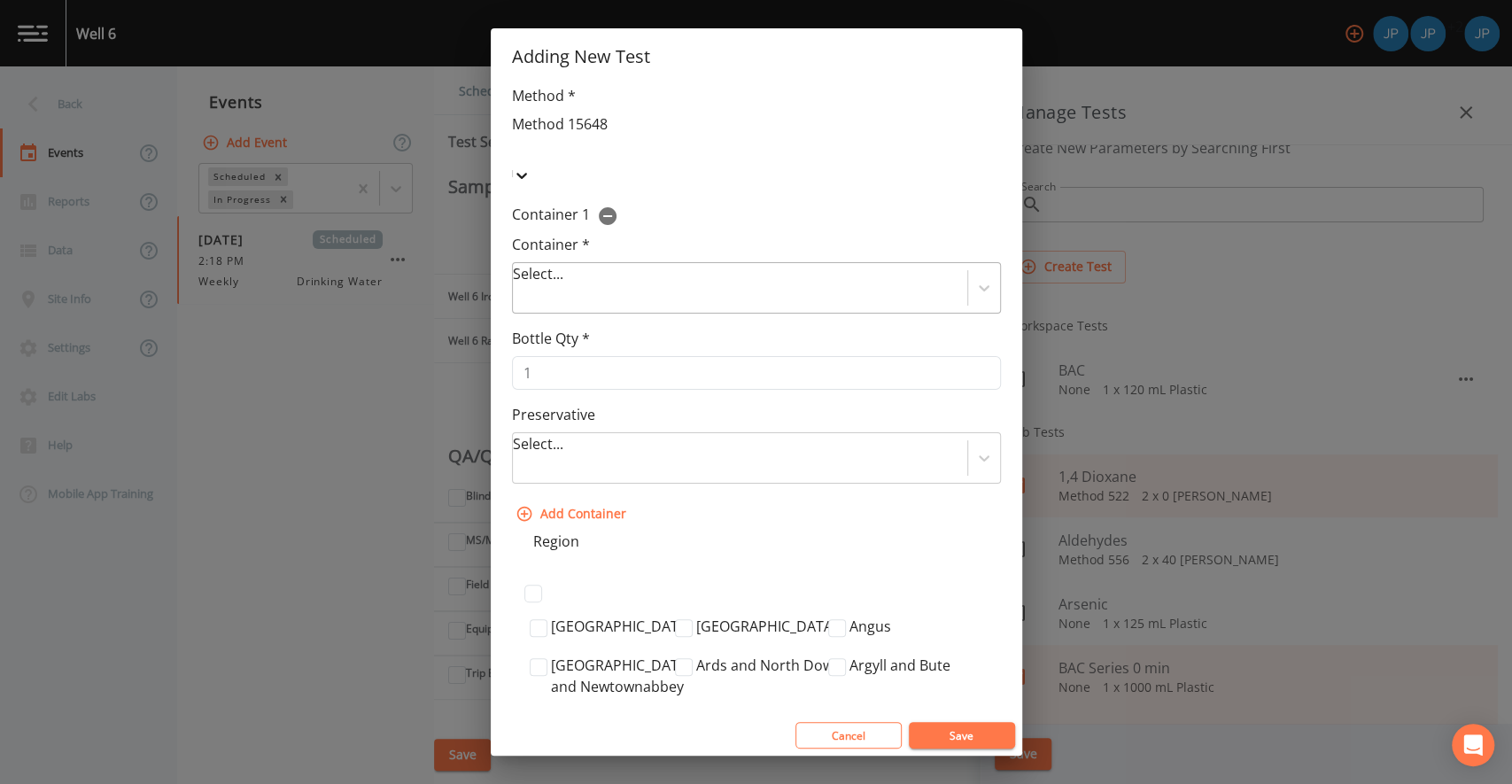
click at [518, 286] on div at bounding box center [516, 298] width 4 height 24
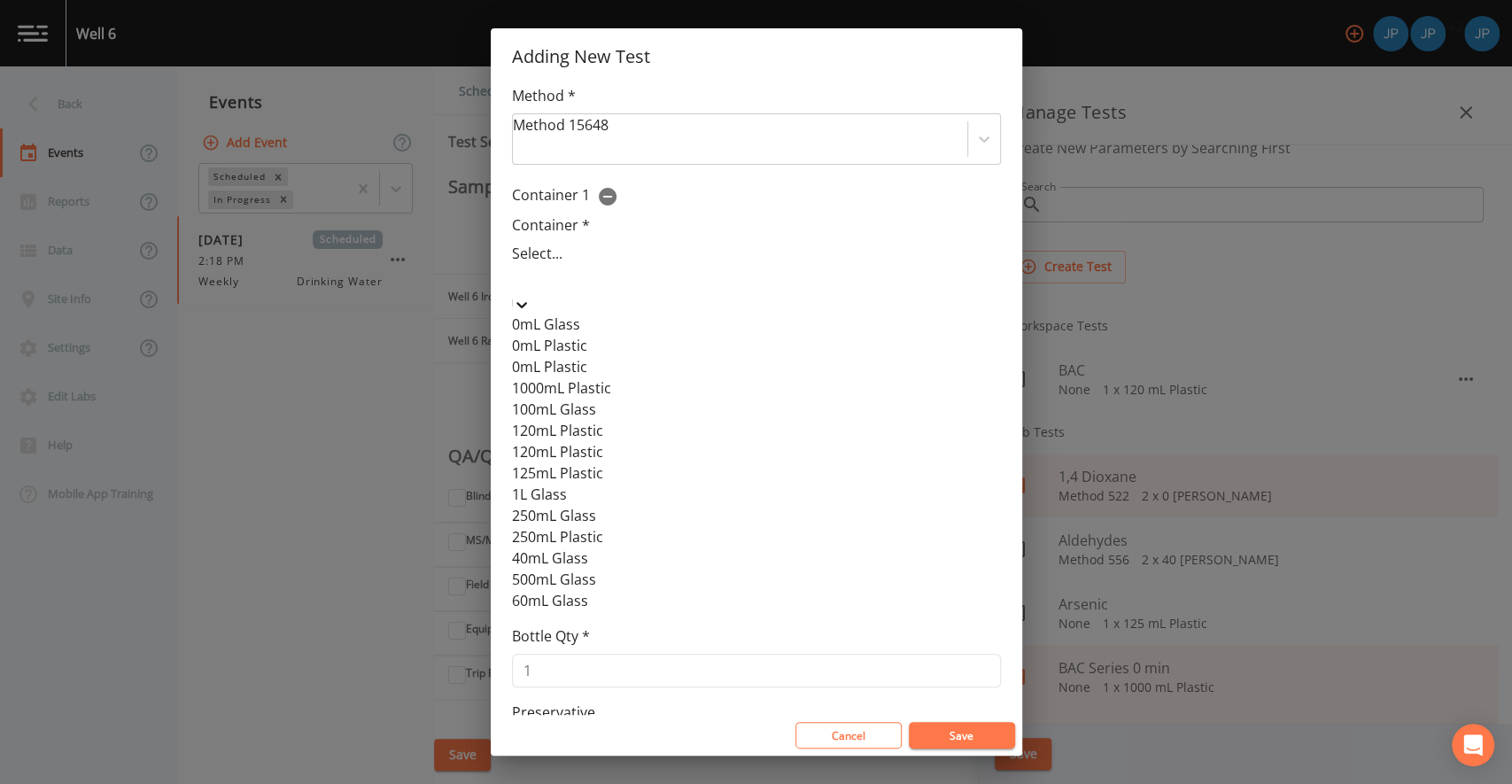
scroll to position [0, 0]
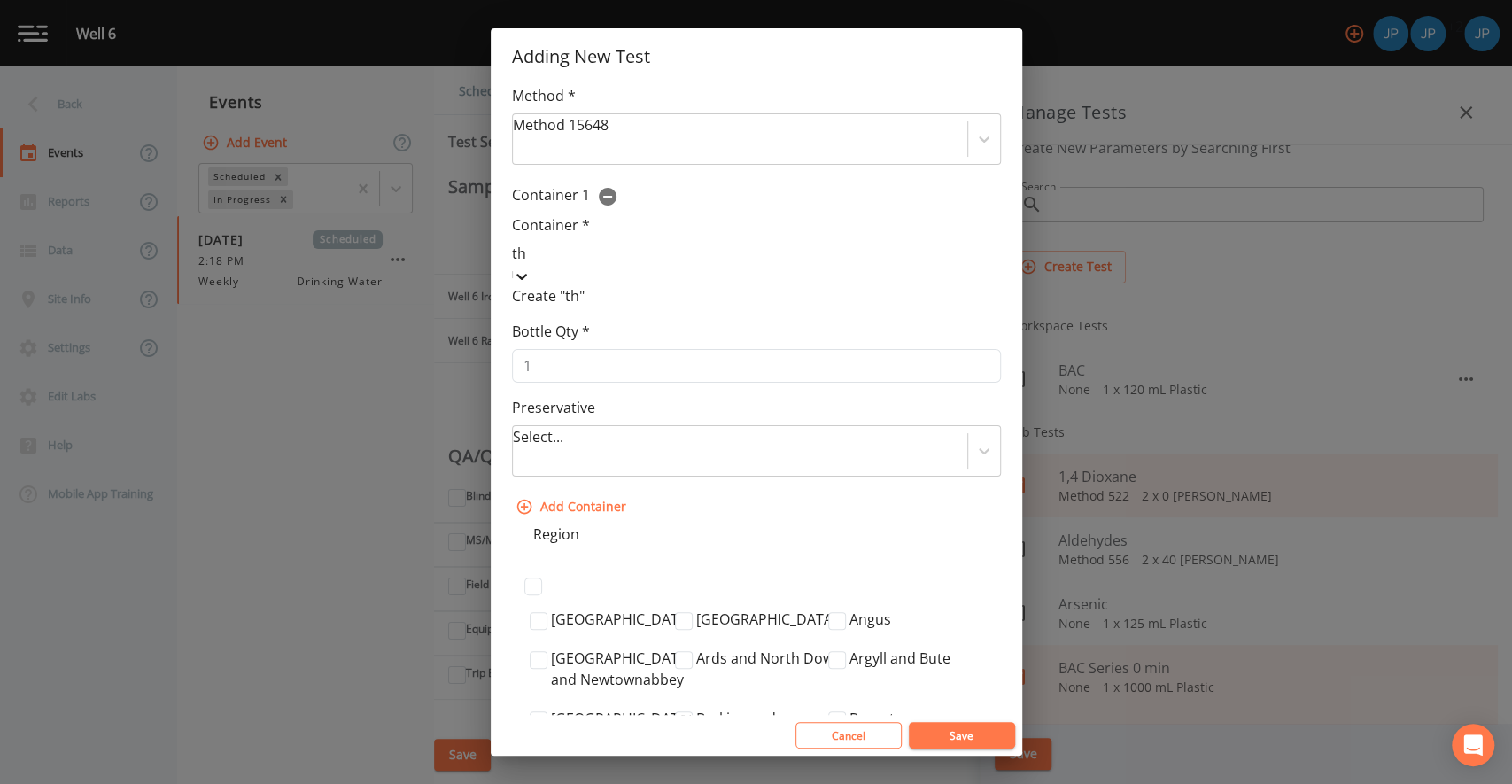
type input "t"
type input "tlhelakhte"
click at [636, 301] on div "Create "tlhelakhte"" at bounding box center [757, 296] width 489 height 22
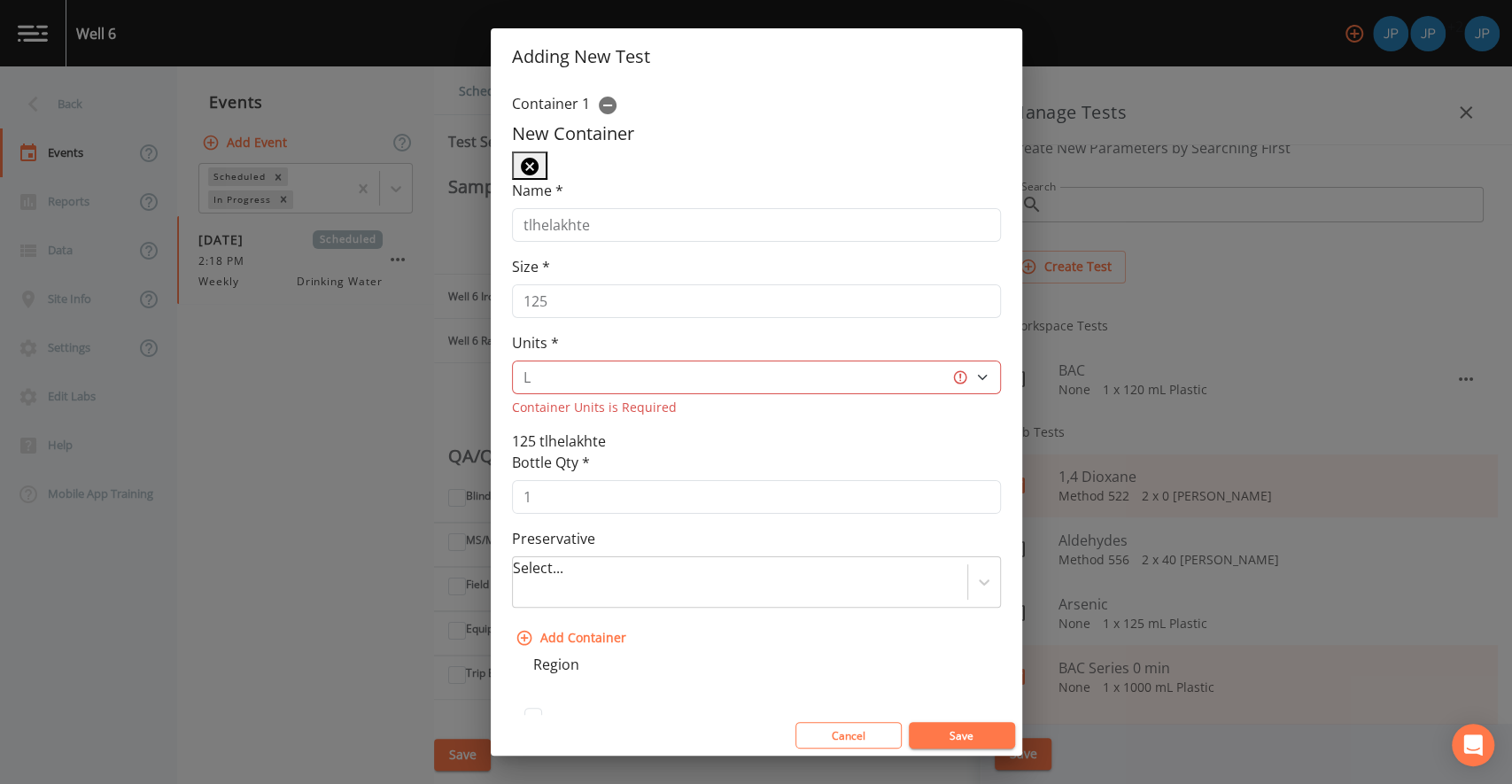
scroll to position [175, 0]
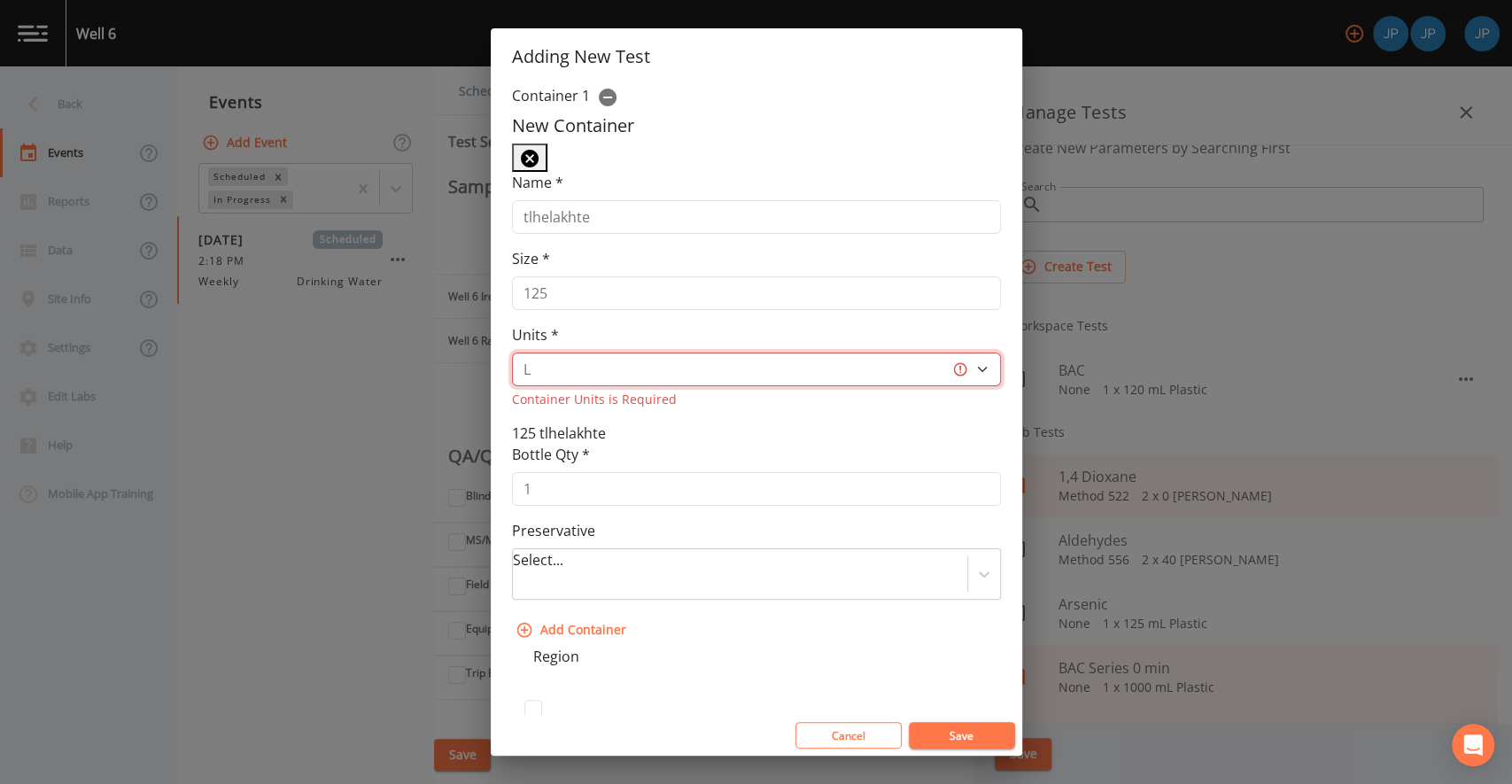
click at [969, 374] on select "L gal mL oz" at bounding box center [757, 369] width 489 height 33
select select "mL"
click at [512, 354] on select "L gal mL oz" at bounding box center [757, 369] width 489 height 33
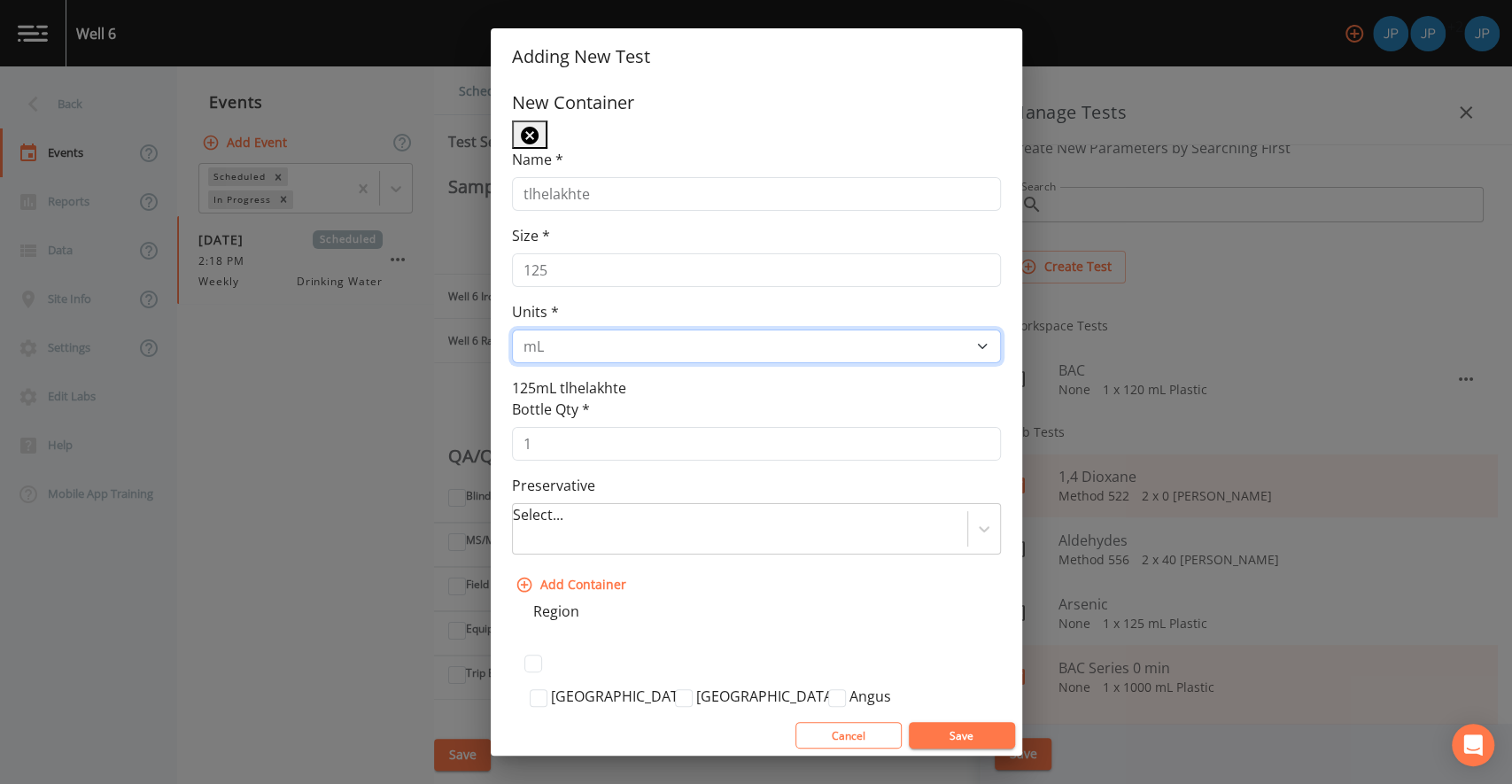
scroll to position [213, 0]
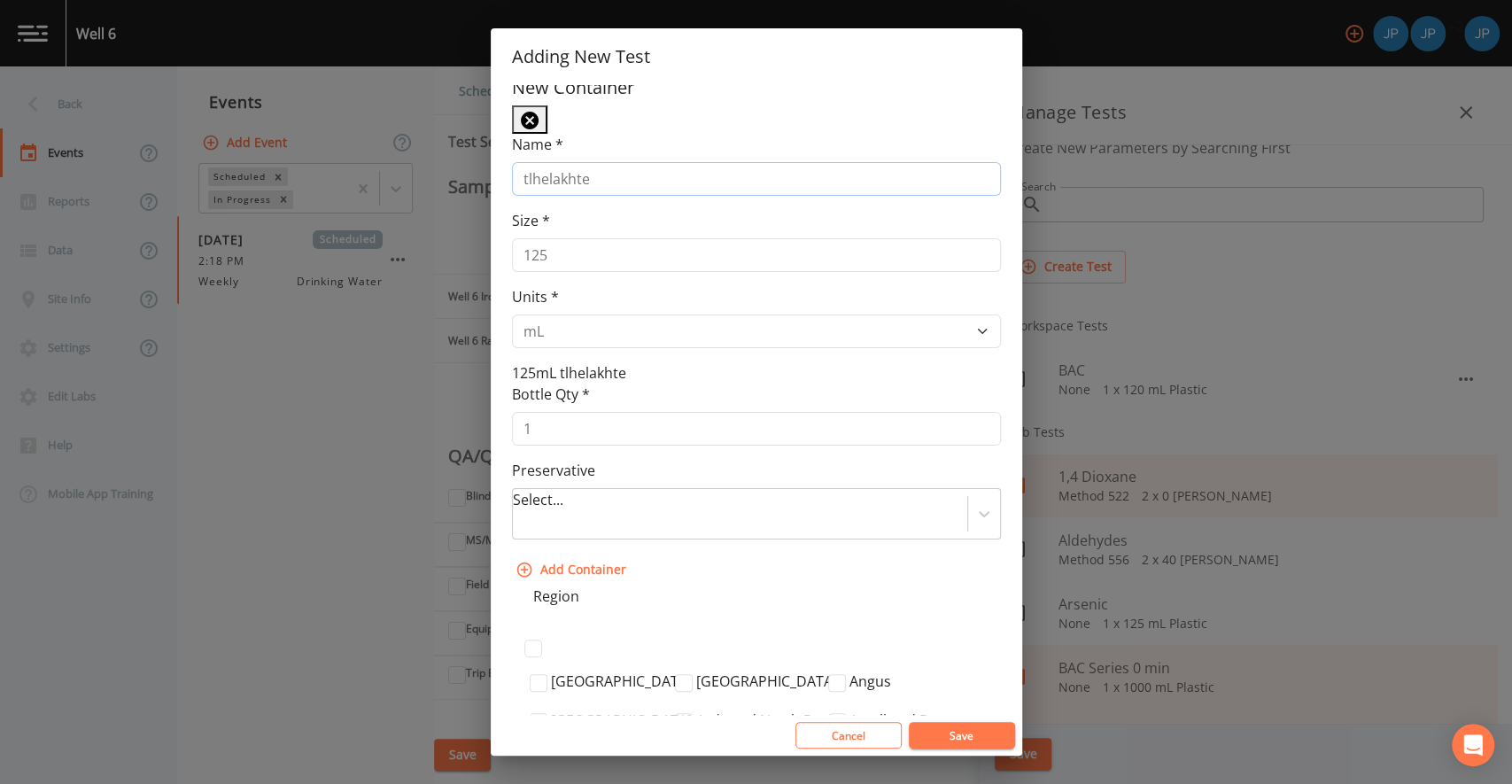
drag, startPoint x: 548, startPoint y: 179, endPoint x: 586, endPoint y: 180, distance: 38.0
click at [586, 180] on input "tlhelakhte" at bounding box center [757, 179] width 489 height 33
click at [598, 182] on input "tlhelakhte" at bounding box center [757, 179] width 489 height 33
drag, startPoint x: 594, startPoint y: 182, endPoint x: 519, endPoint y: 177, distance: 75.2
click at [519, 177] on input "tlhelakhte" at bounding box center [757, 179] width 489 height 33
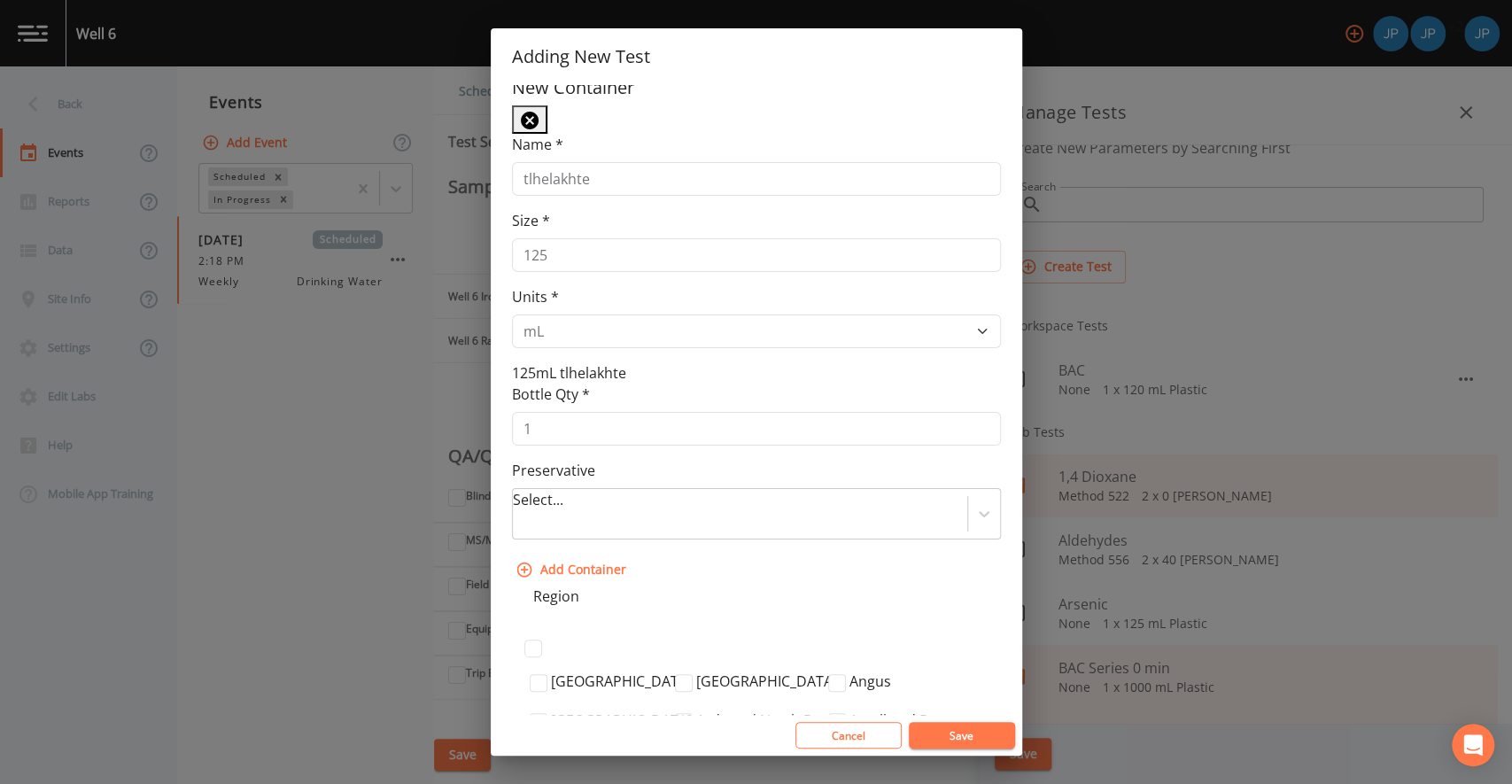
click at [594, 217] on div "Size * 125" at bounding box center [757, 240] width 489 height 62
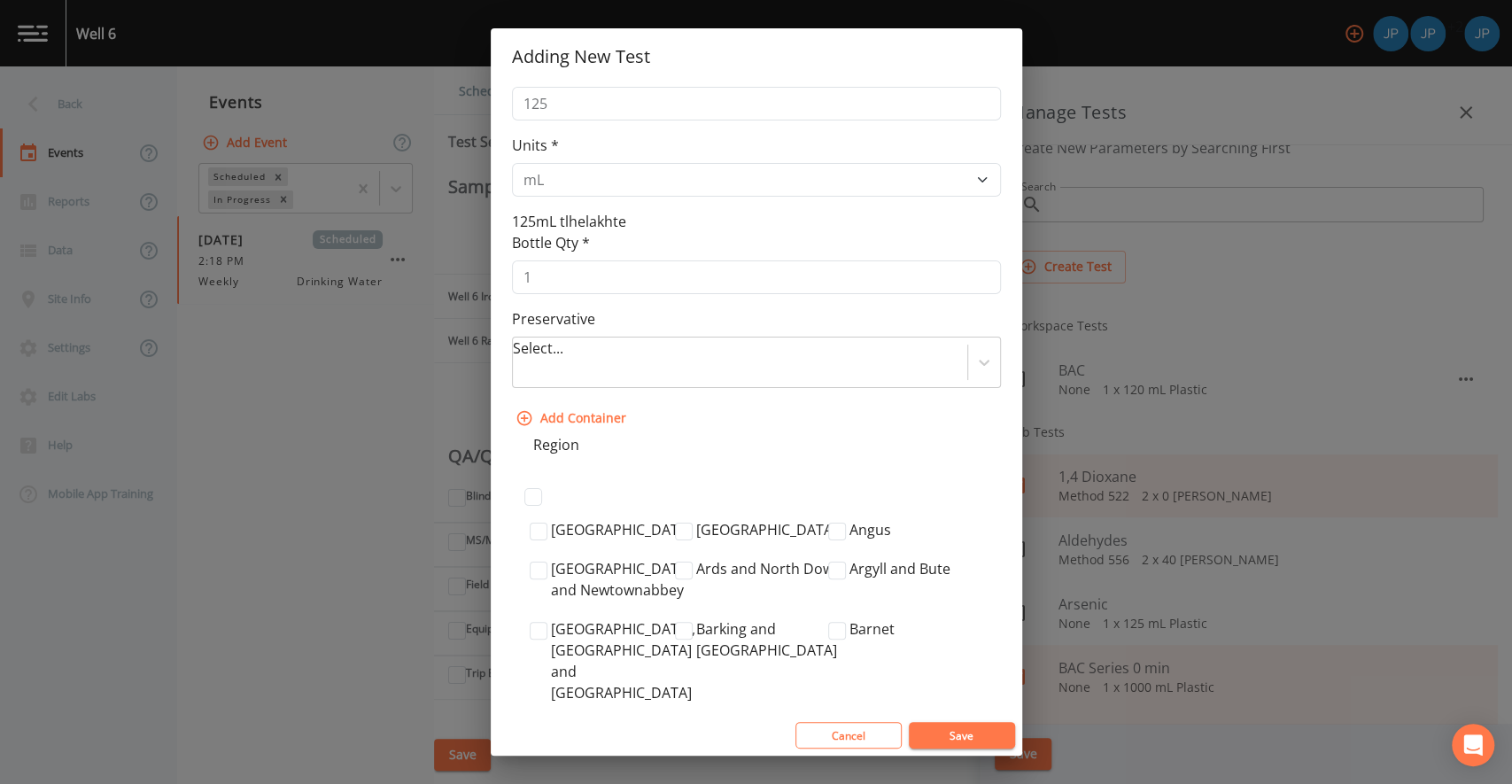
scroll to position [380, 0]
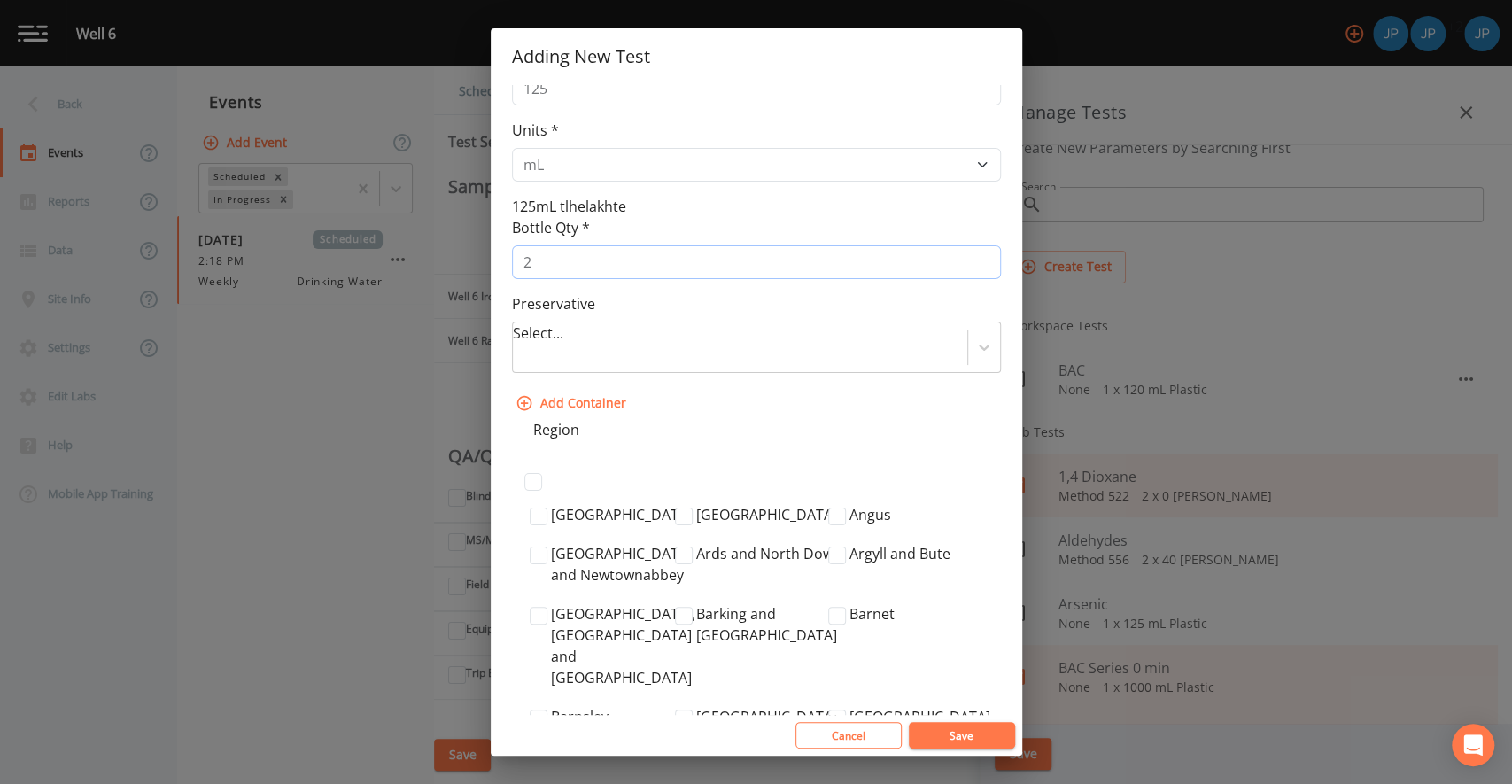
type input "2"
click at [975, 259] on input "2" at bounding box center [757, 262] width 489 height 33
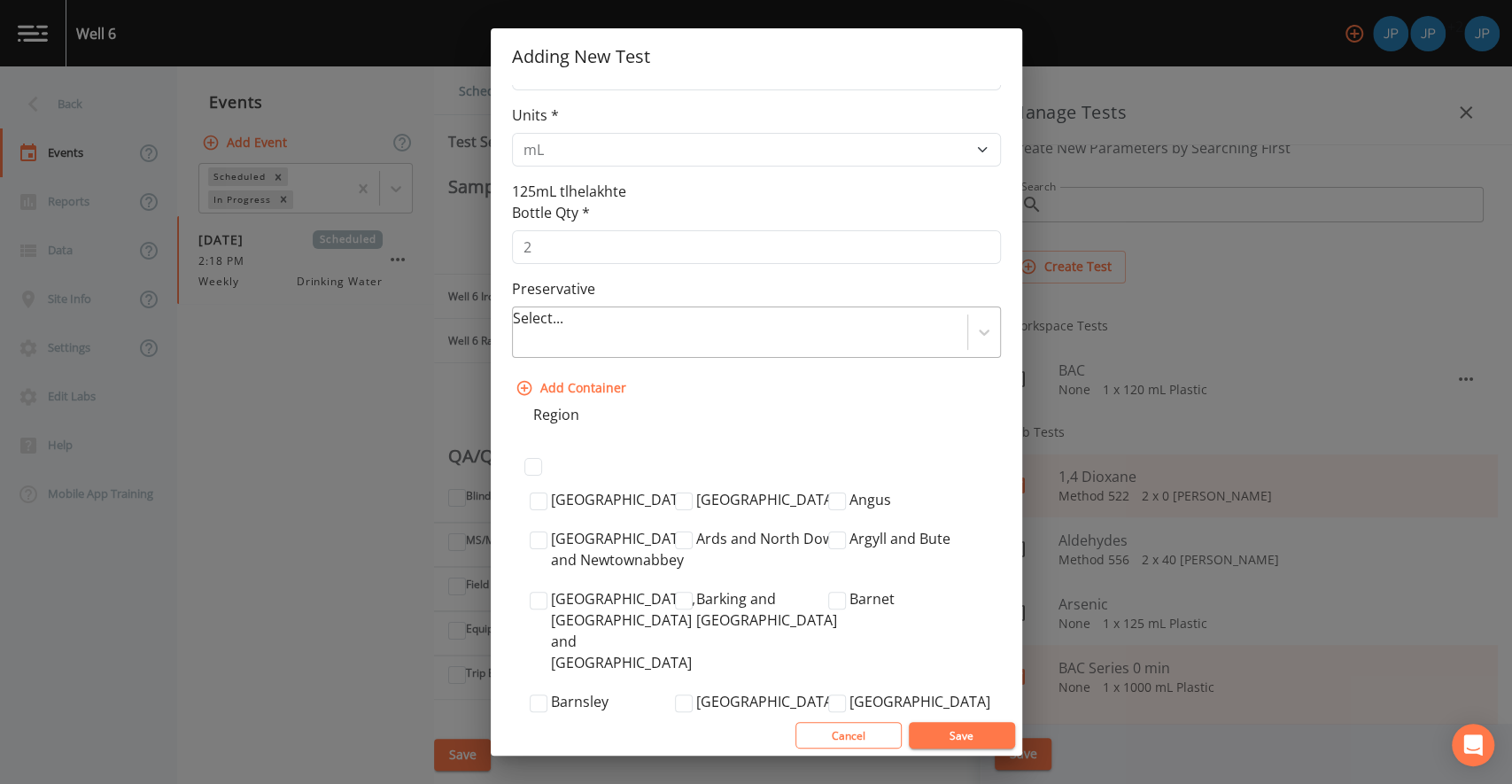
click at [518, 330] on div at bounding box center [516, 342] width 4 height 24
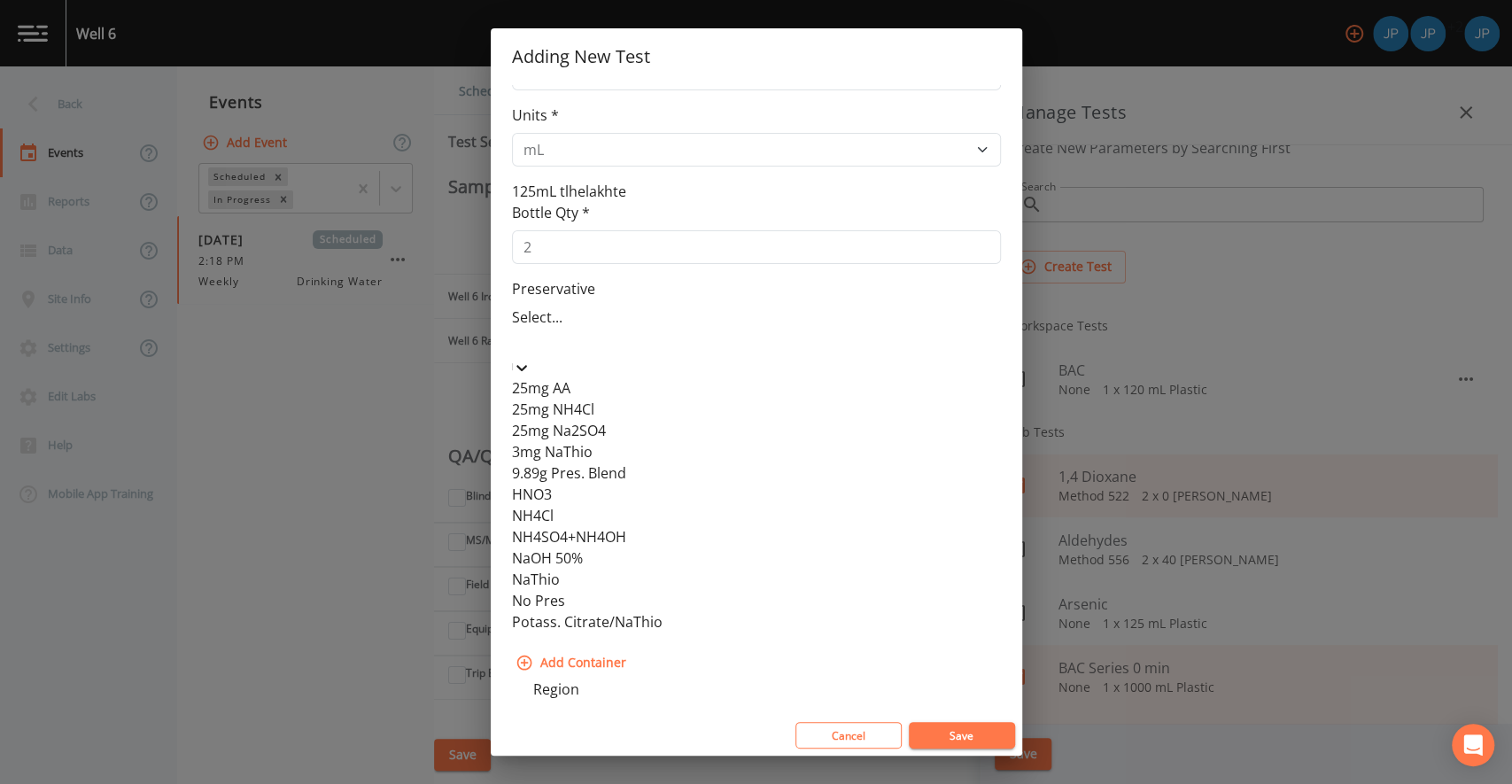
scroll to position [166, 0]
click at [728, 289] on div "Preservative 9.89g Pres. Blend, 5 of 12. 12 results available. Use Up and Down …" at bounding box center [757, 455] width 489 height 354
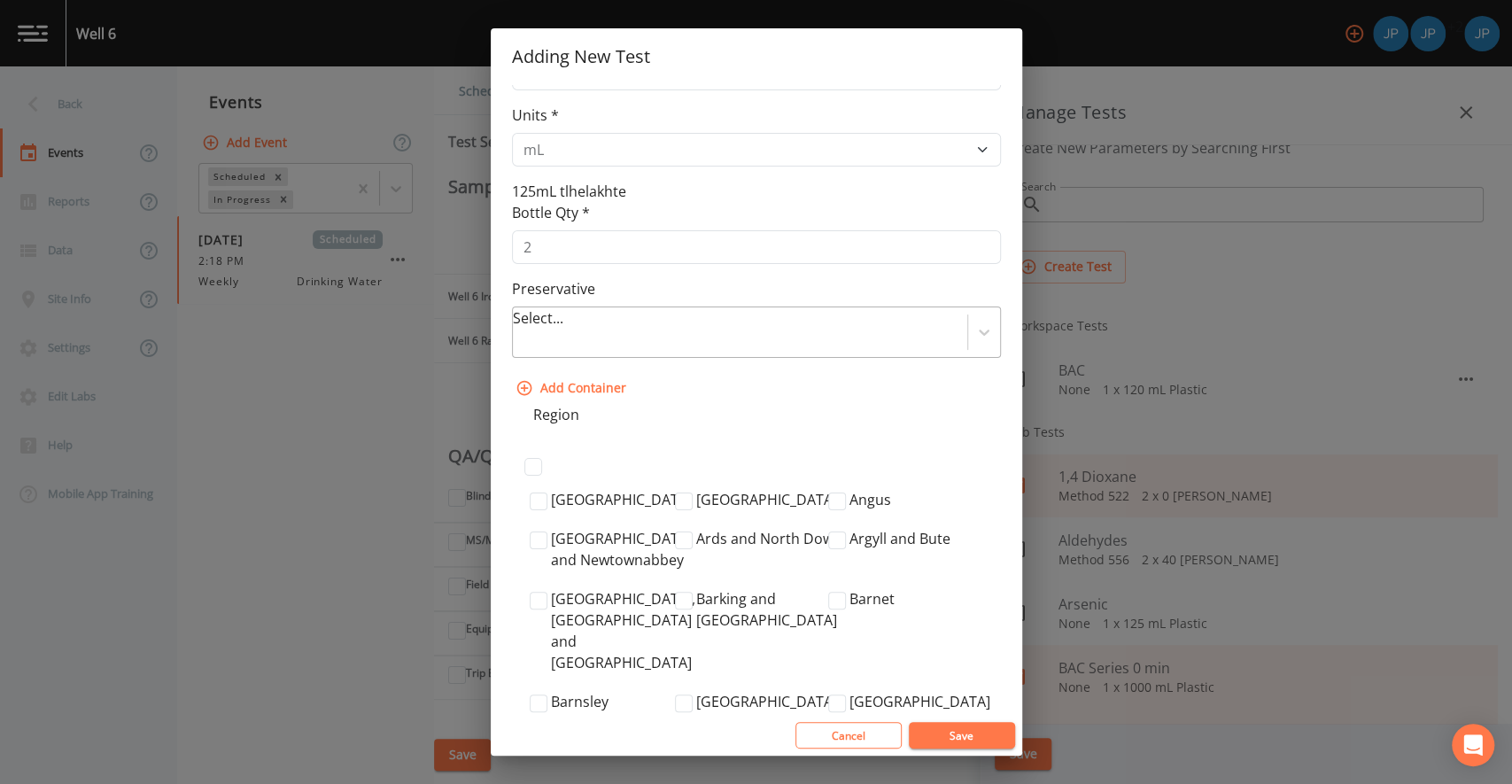
click at [518, 330] on div at bounding box center [516, 342] width 4 height 24
click at [682, 295] on div "Preservative Select..." at bounding box center [757, 318] width 489 height 80
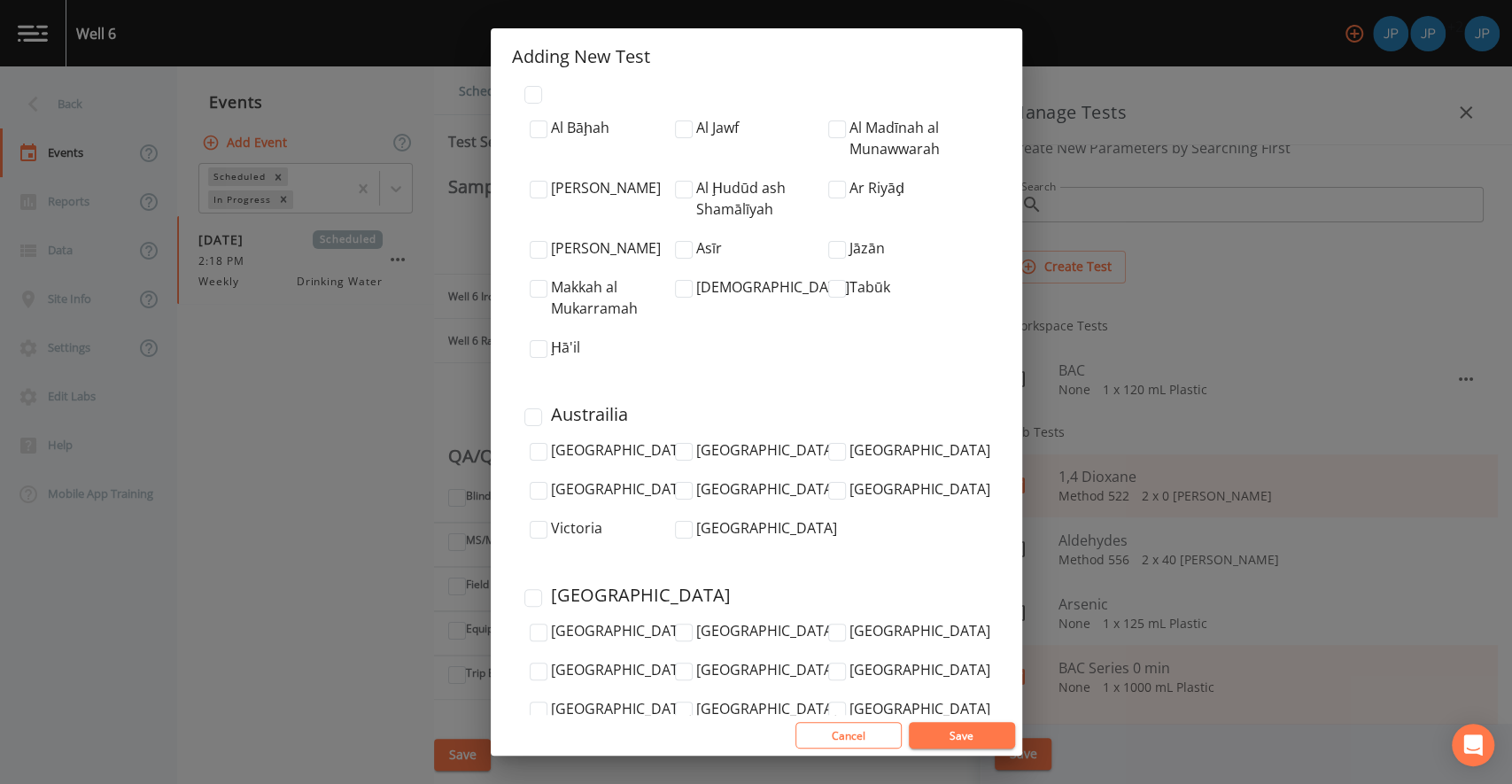
scroll to position [6186, 0]
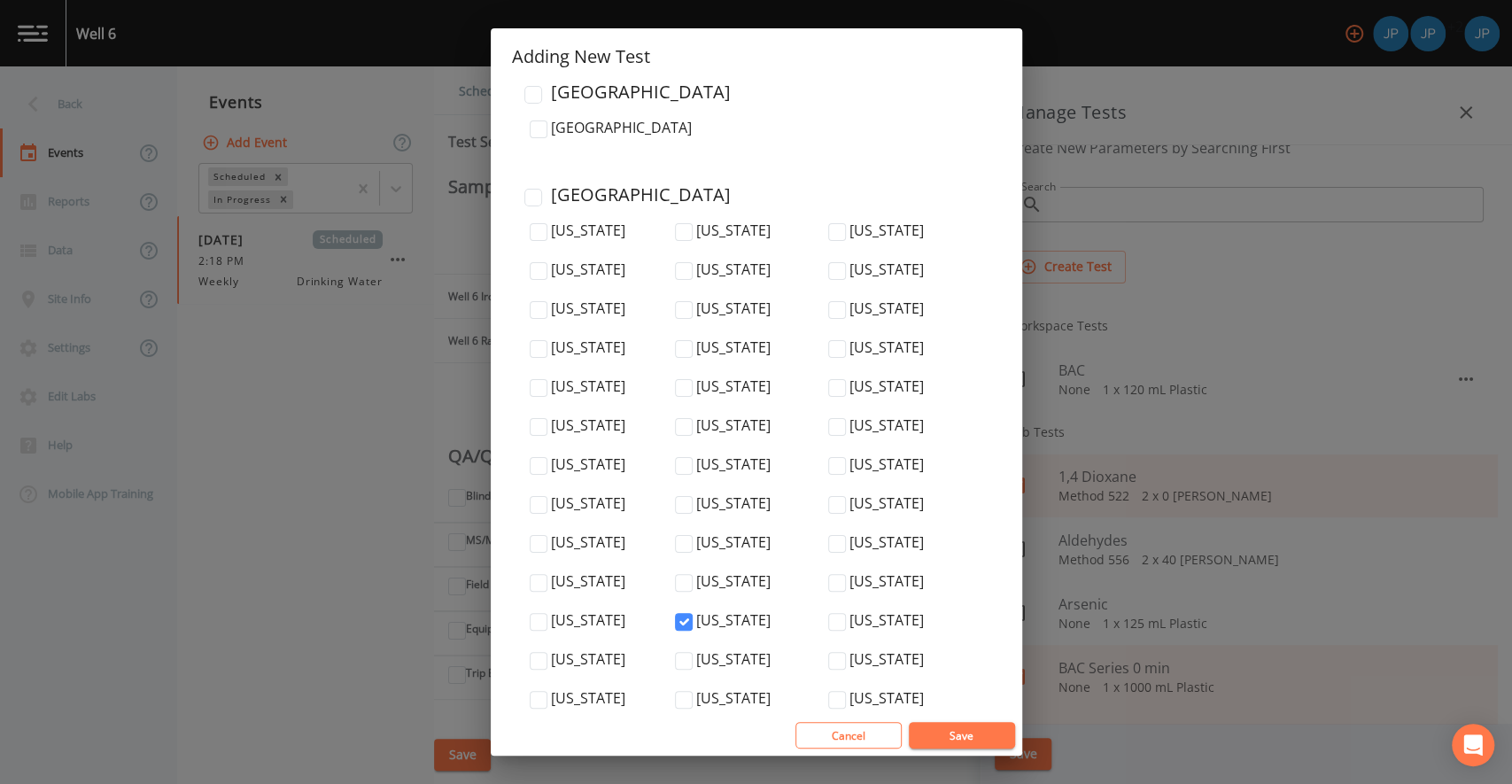
click at [953, 733] on button "Save" at bounding box center [961, 734] width 107 height 26
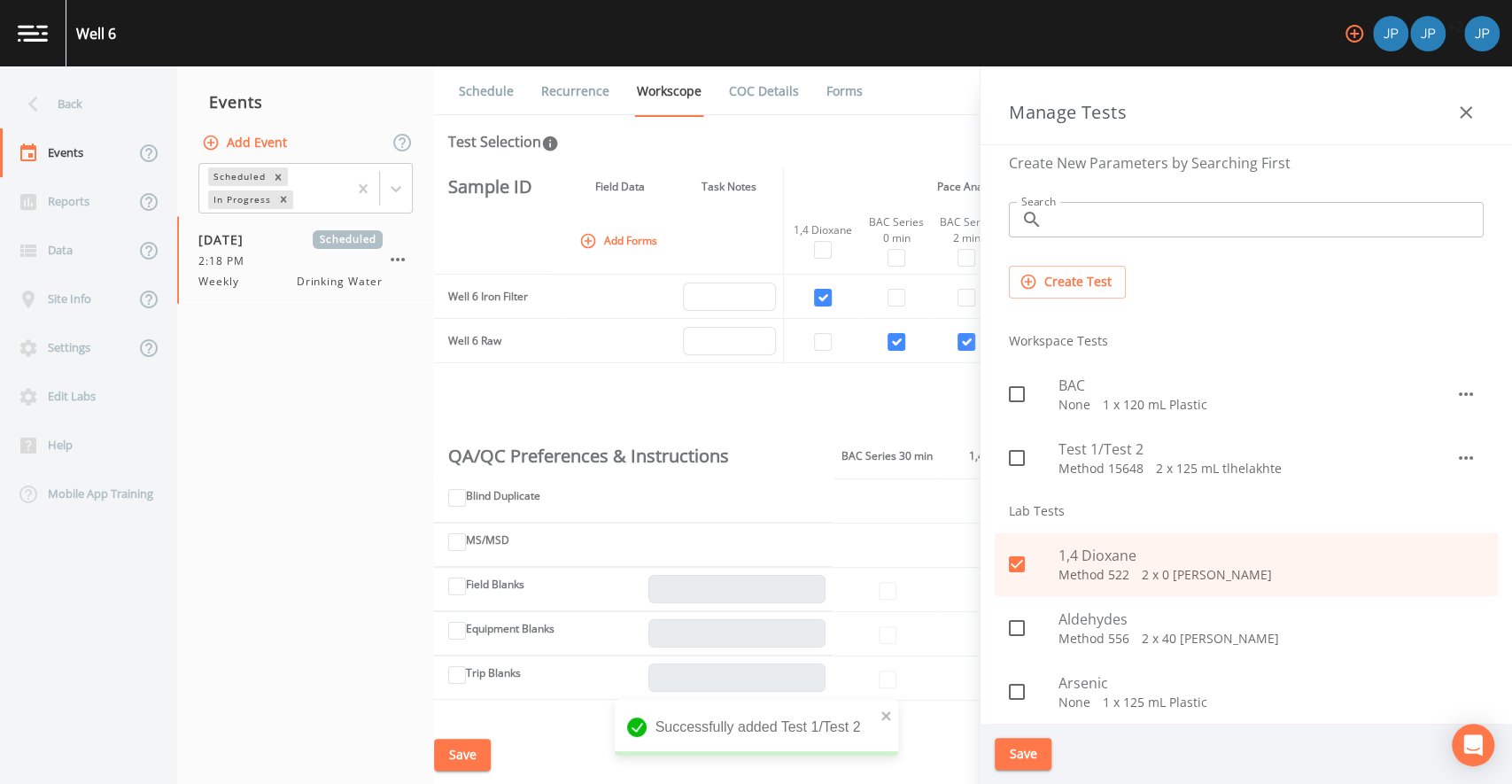
scroll to position [30, 0]
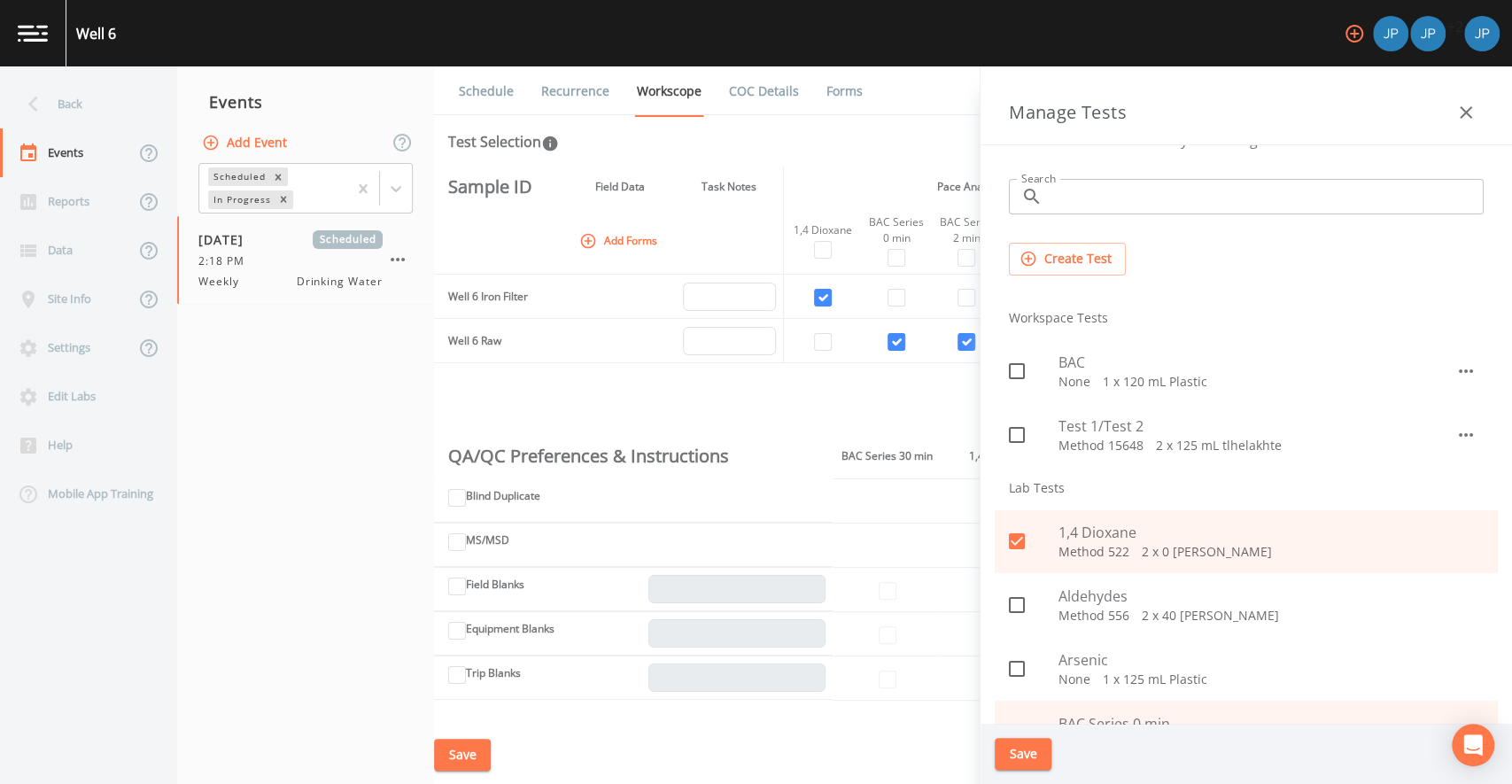
click at [1462, 433] on icon "button" at bounding box center [1466, 435] width 14 height 4
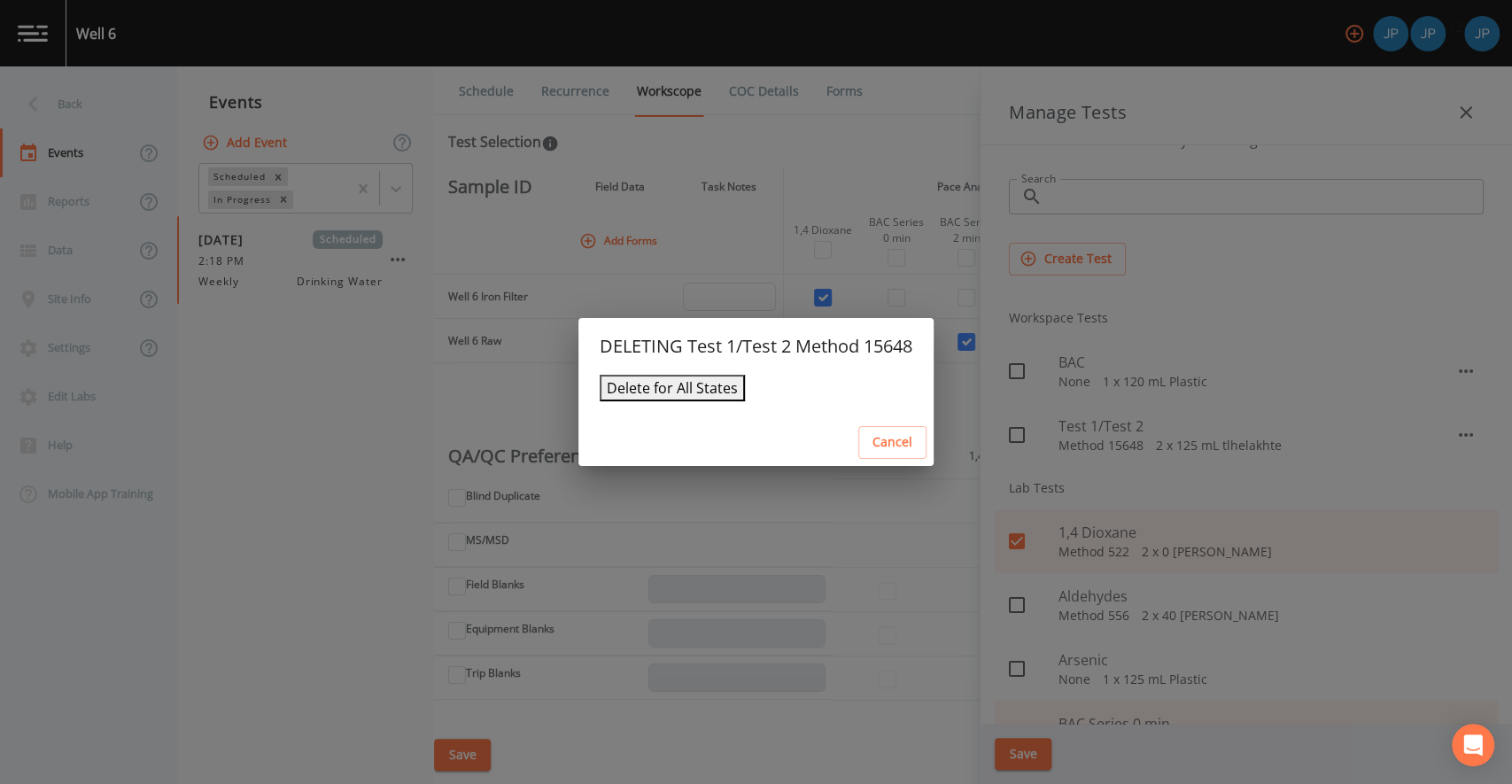
click at [665, 392] on button "Delete for All States" at bounding box center [672, 387] width 146 height 26
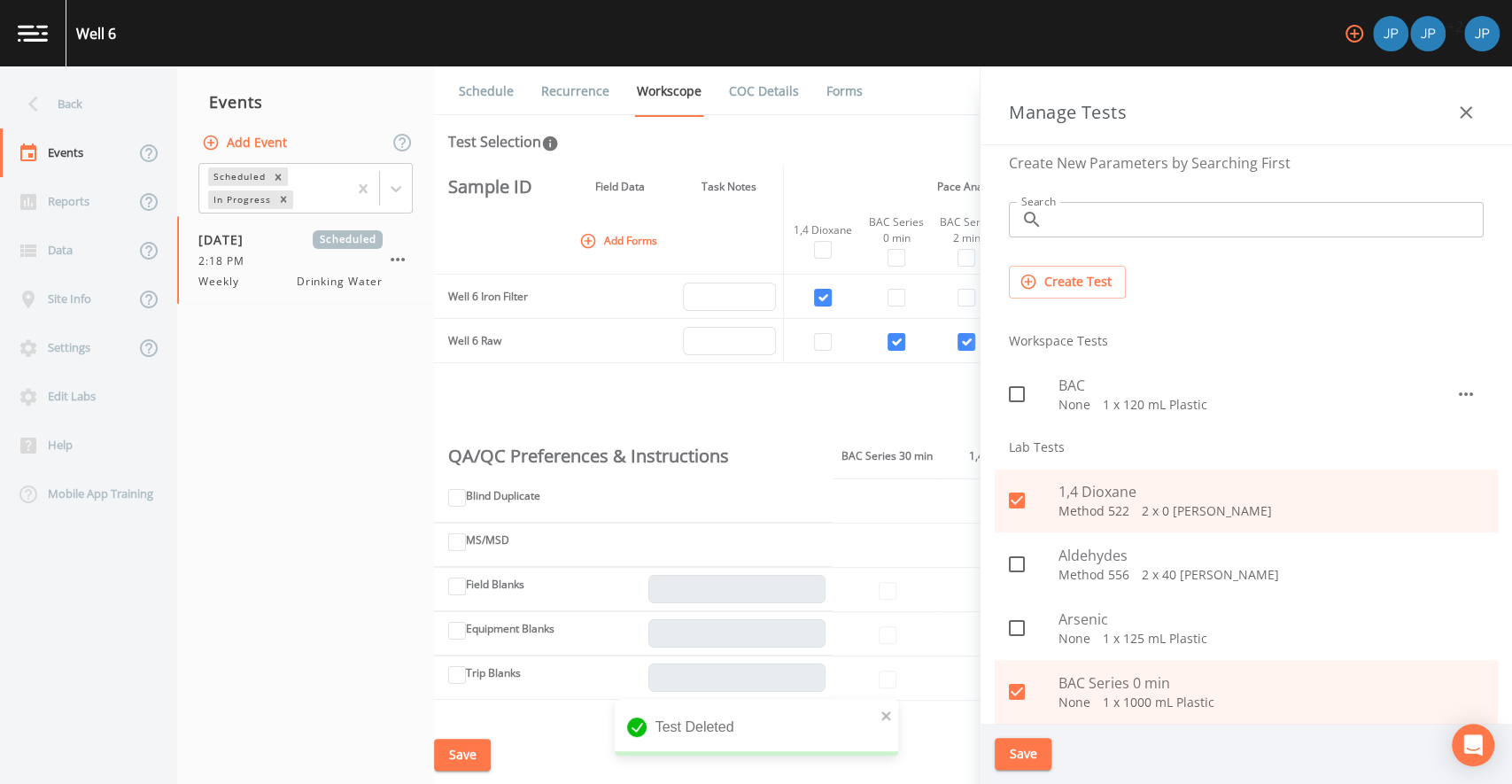
scroll to position [0, 0]
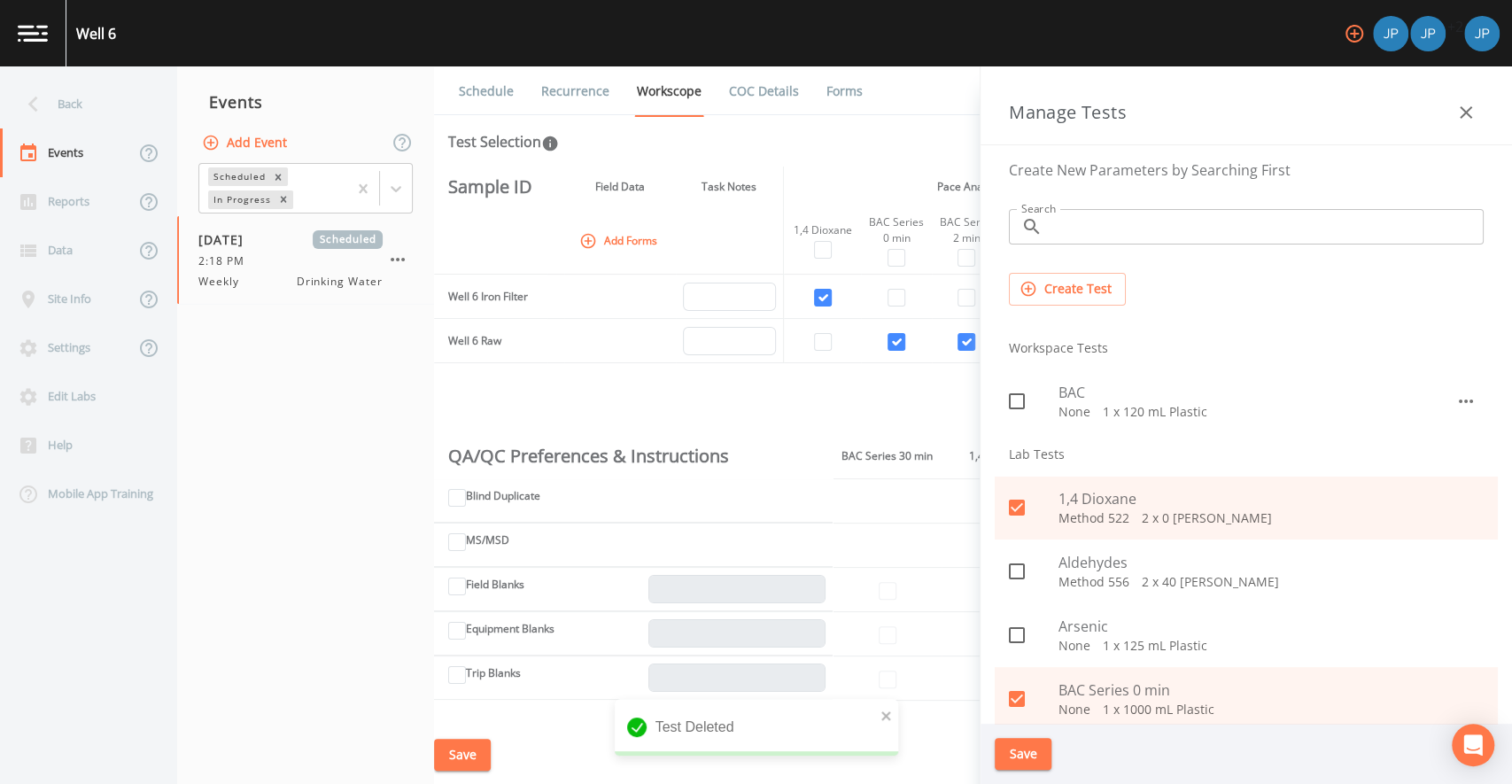
click at [1462, 117] on icon "button" at bounding box center [1466, 112] width 22 height 22
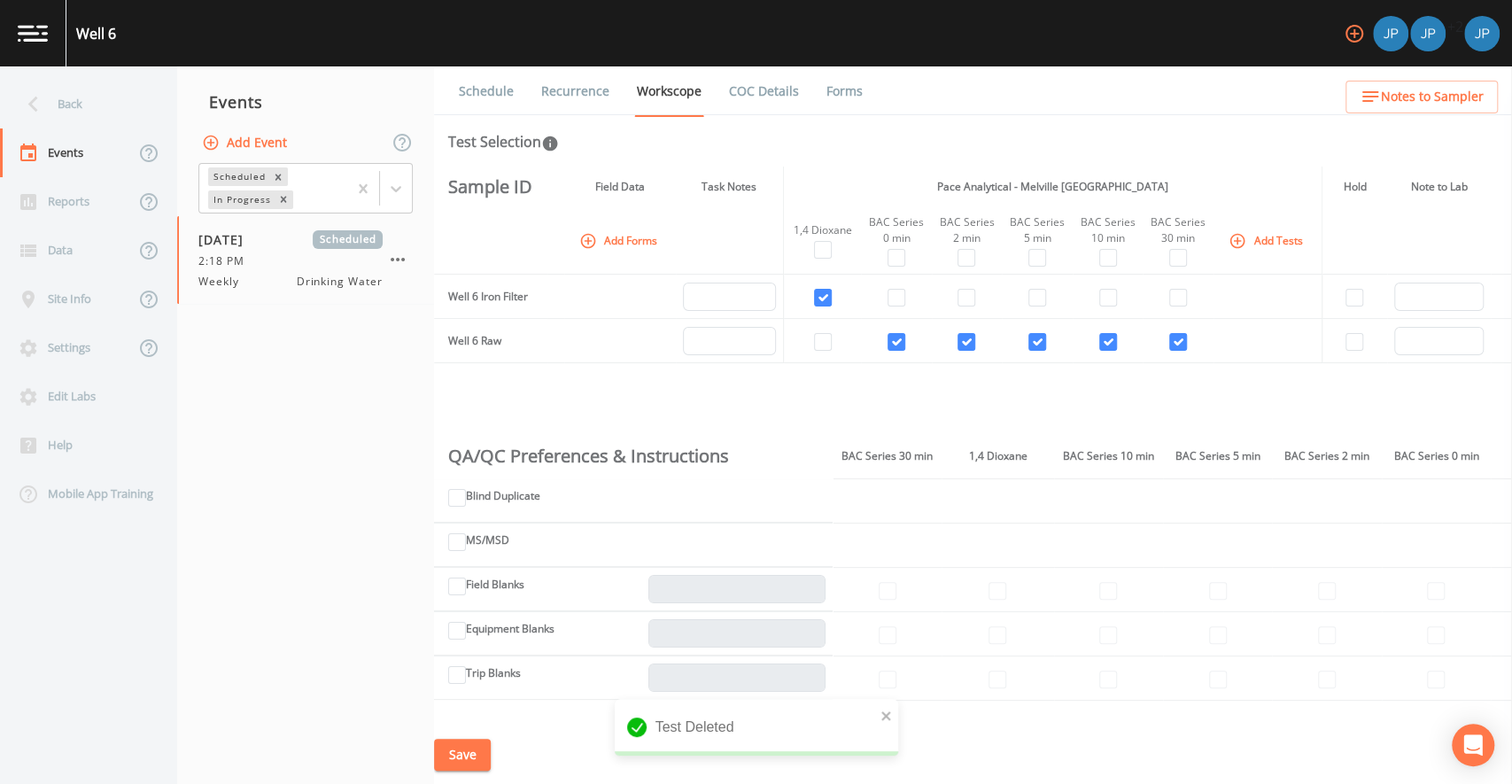
click at [919, 370] on div "Sample ID Field Data Task Notes Pace Analytical - Melville NY Hold Note to Lab …" at bounding box center [973, 446] width 1078 height 559
click at [790, 400] on div "Sample ID Field Data Task Notes Pace Analytical - Melville NY Hold Note to Lab …" at bounding box center [973, 446] width 1078 height 559
drag, startPoint x: 501, startPoint y: 343, endPoint x: 470, endPoint y: 339, distance: 31.3
click at [470, 339] on td "Well 6 Raw" at bounding box center [491, 340] width 113 height 44
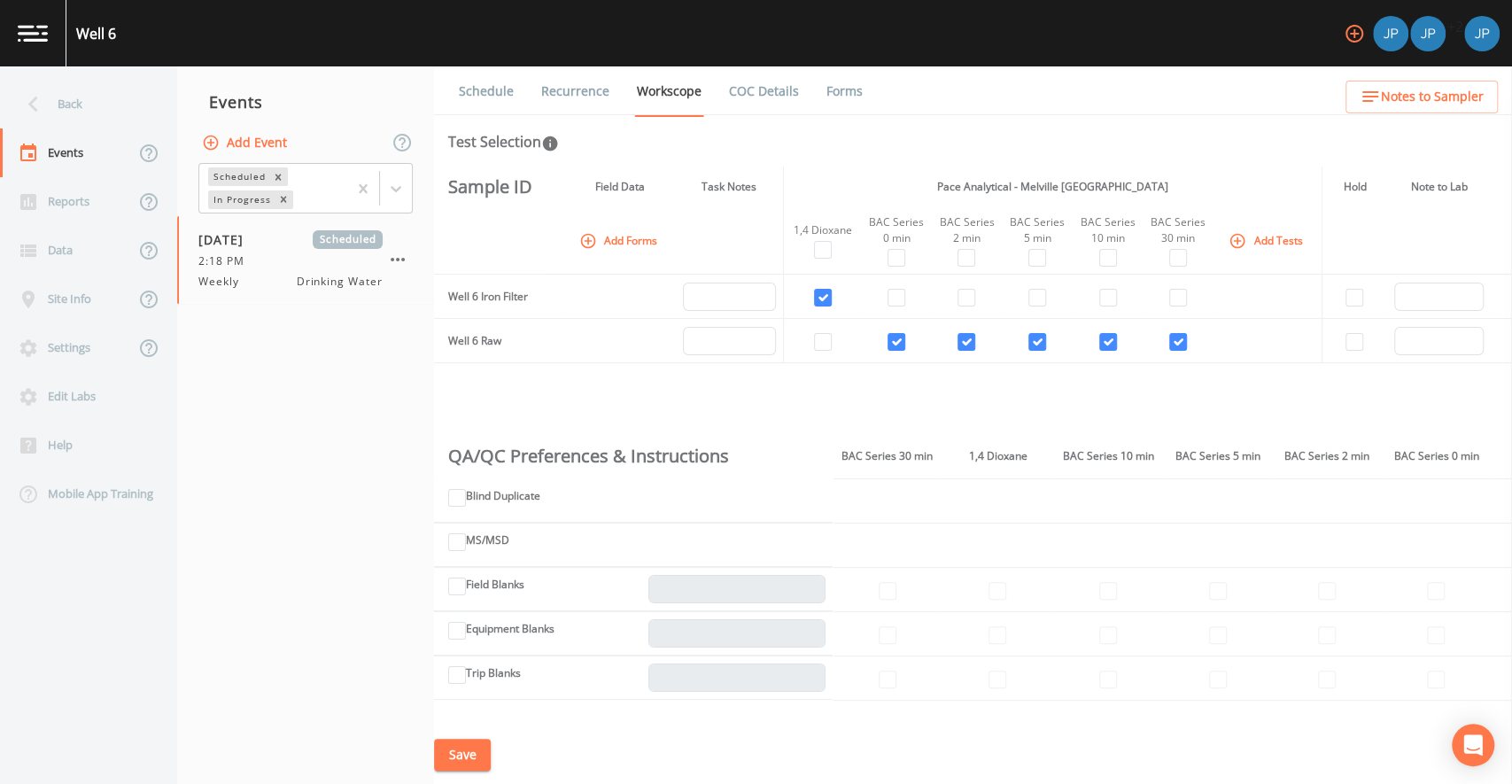
click at [498, 300] on td "Well 6 Iron Filter" at bounding box center [491, 296] width 113 height 44
drag, startPoint x: 521, startPoint y: 295, endPoint x: 466, endPoint y: 296, distance: 55.0
click at [466, 296] on td "Well 6 Iron Filter" at bounding box center [491, 296] width 113 height 44
drag, startPoint x: 465, startPoint y: 296, endPoint x: 482, endPoint y: 295, distance: 17.0
click at [465, 296] on td "Well 6 Iron Filter" at bounding box center [491, 296] width 113 height 44
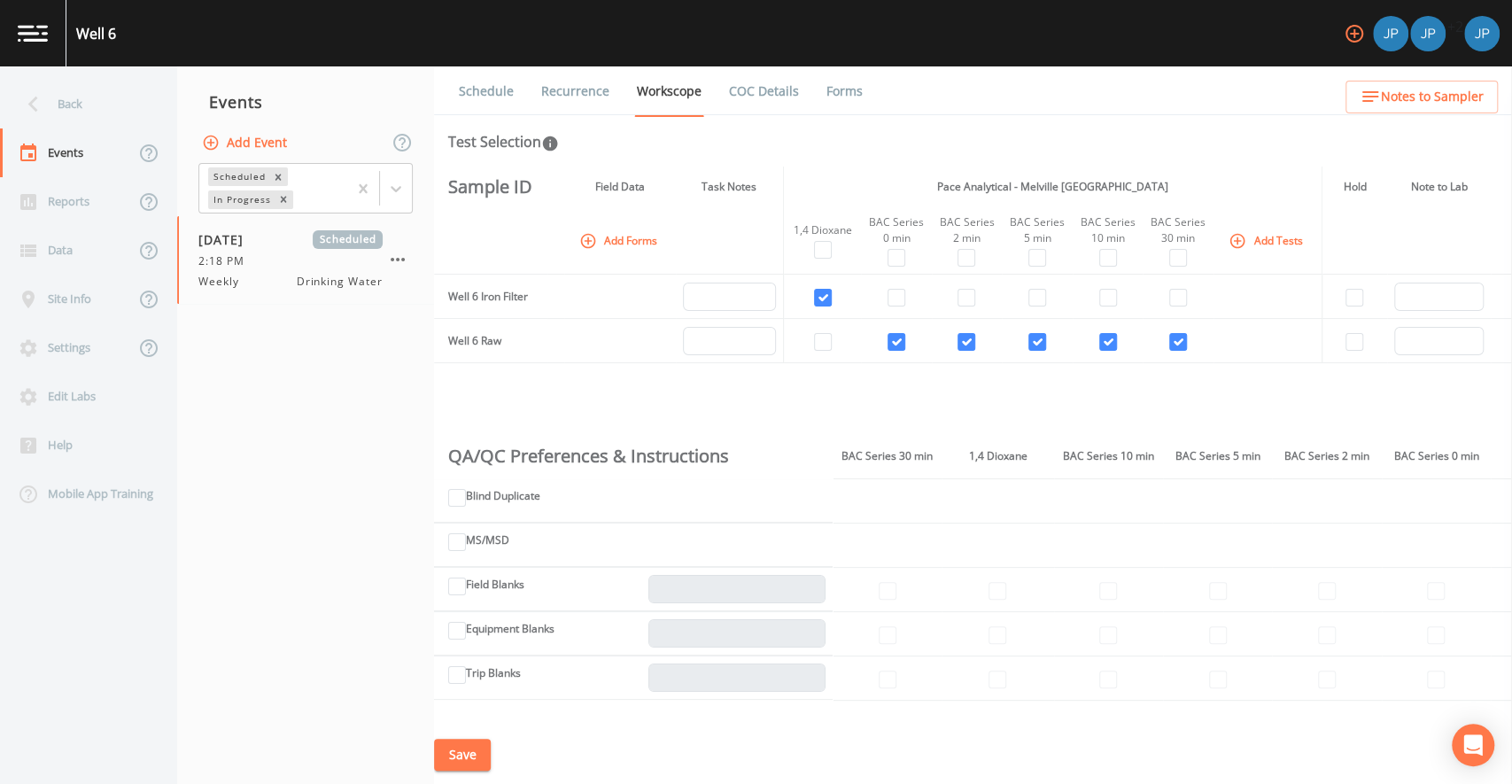
click at [484, 295] on td "Well 6 Iron Filter" at bounding box center [491, 296] width 113 height 44
click at [67, 305] on div "Site Info" at bounding box center [67, 299] width 135 height 49
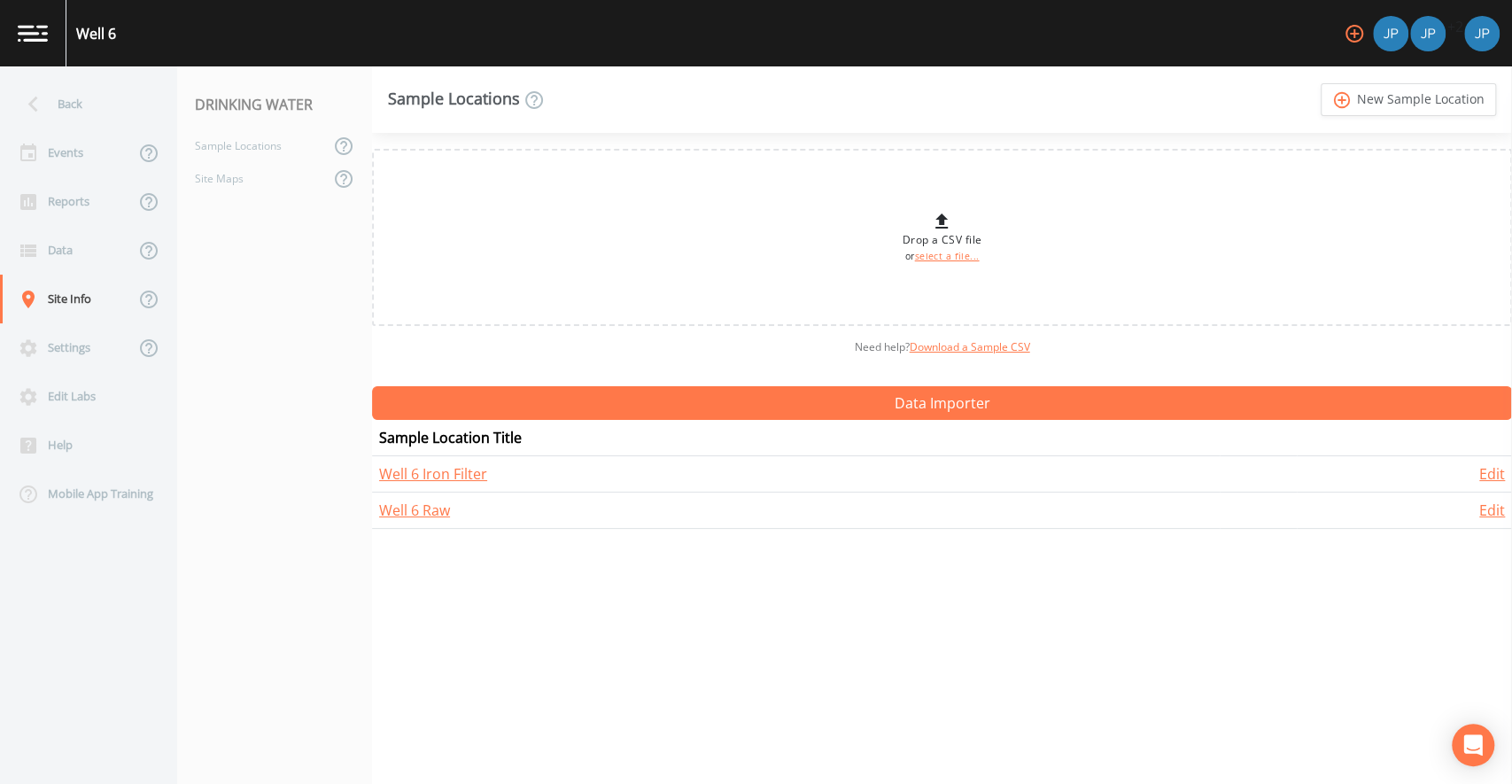
click at [598, 616] on div "Drop a CSV file or select a file... Need help?  Download a Sample CSV Data Impo…" at bounding box center [942, 458] width 1140 height 651
click at [1359, 108] on link "add_circle_outline New Sample Location" at bounding box center [1407, 100] width 175 height 33
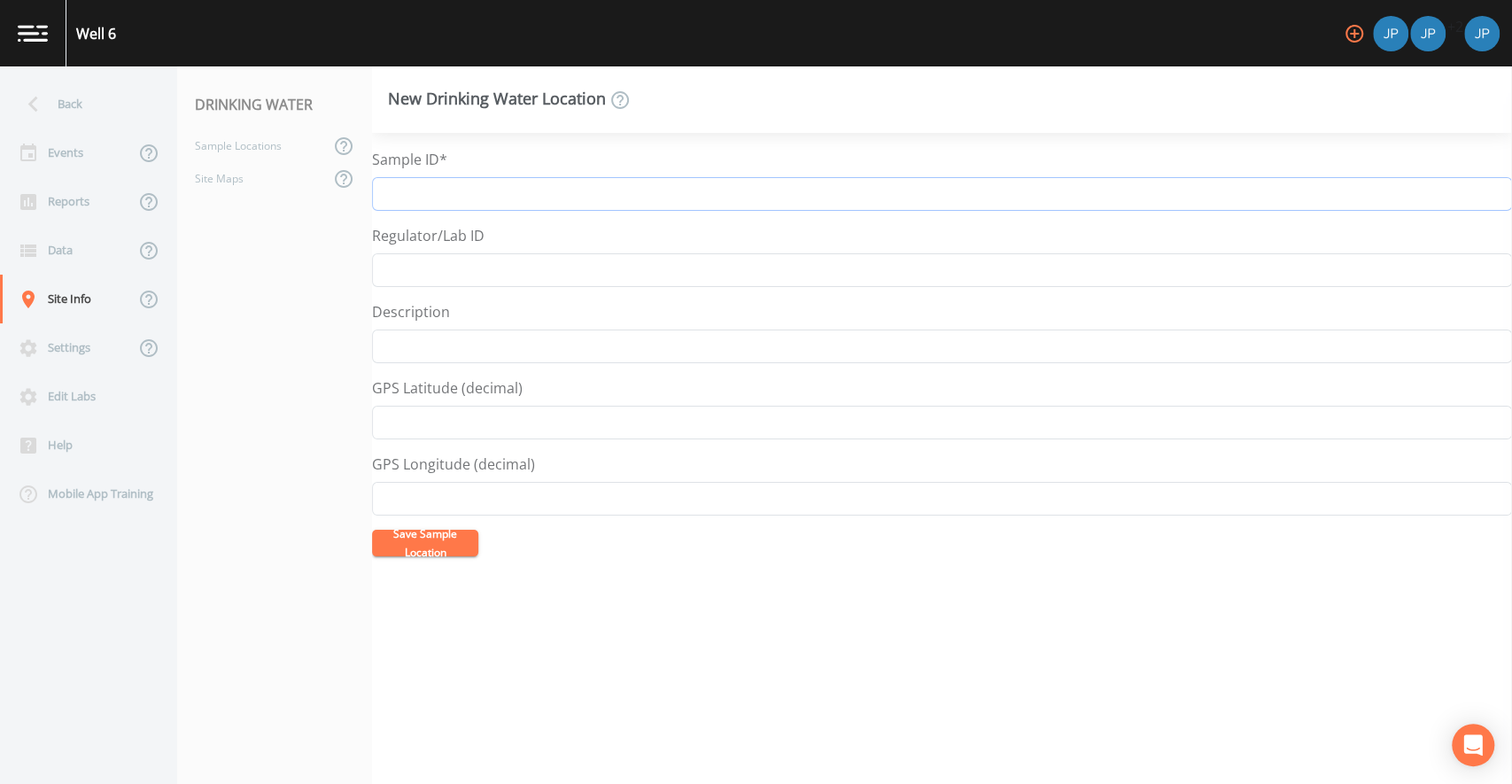
click at [422, 179] on input "Sample ID*" at bounding box center [942, 194] width 1140 height 33
click at [431, 152] on label "Sample ID*" at bounding box center [409, 159] width 75 height 22
click at [431, 177] on input "Sample ID*" at bounding box center [942, 194] width 1140 height 33
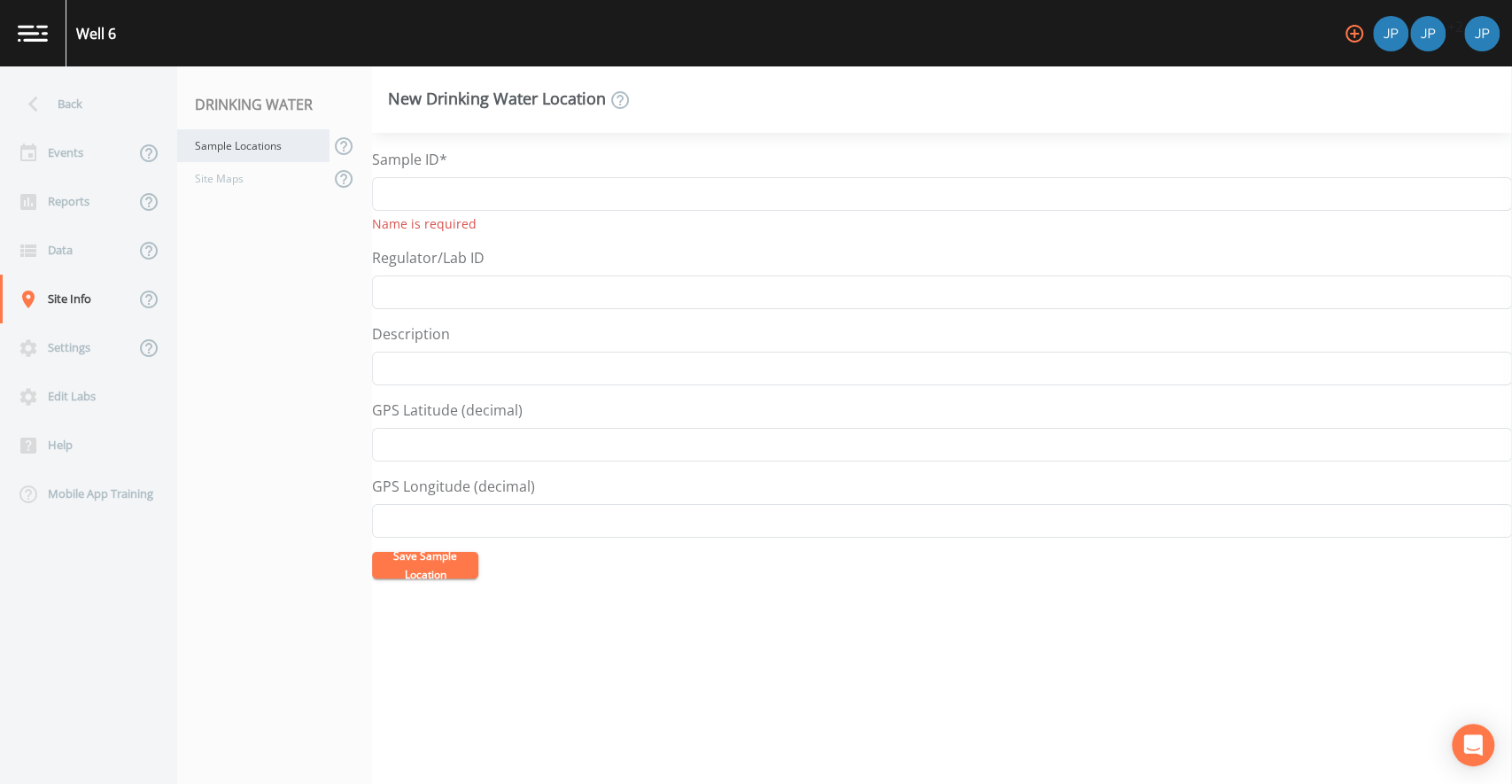
click at [291, 140] on div "Sample Locations" at bounding box center [253, 146] width 153 height 33
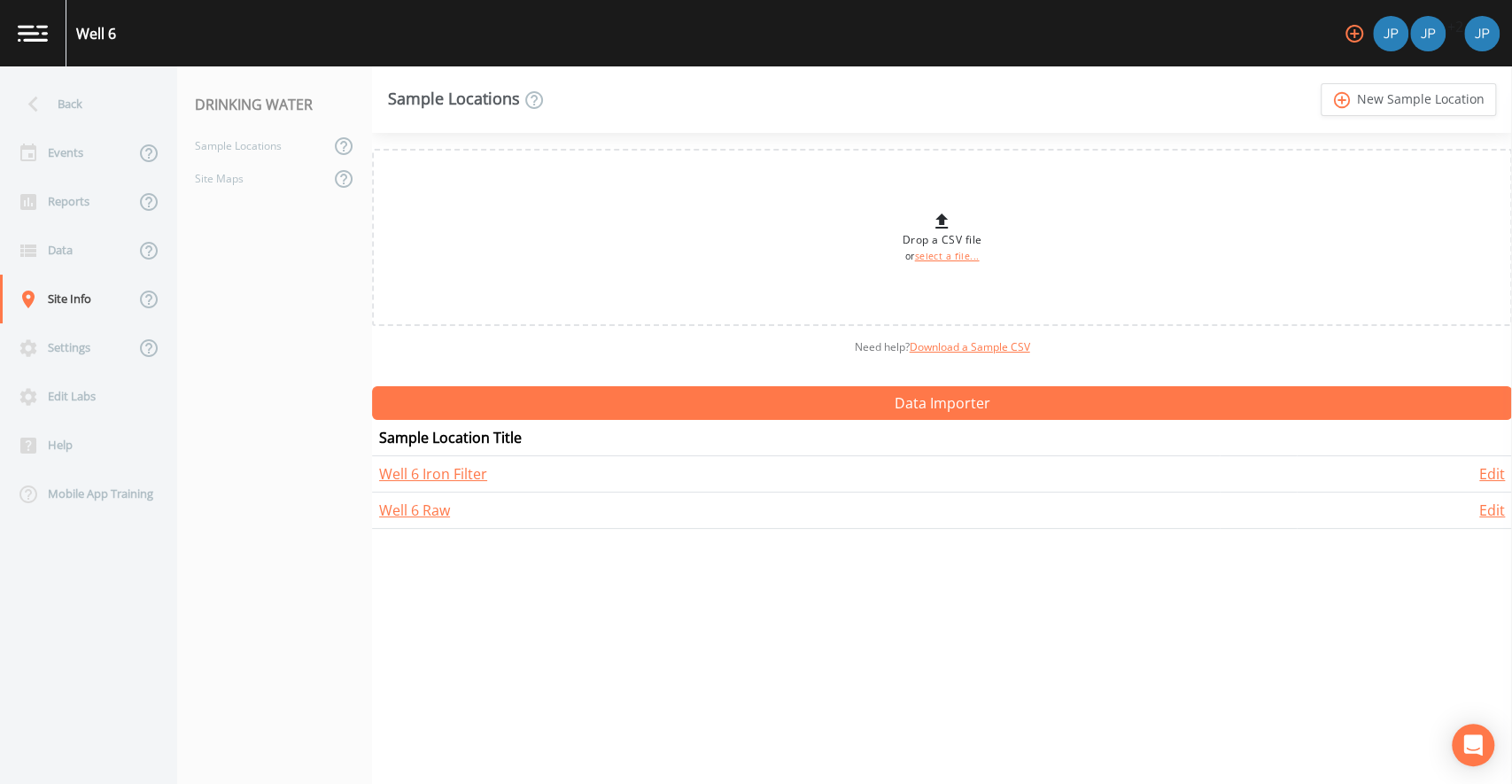
click at [483, 359] on div "Need help?  Download a Sample CSV" at bounding box center [942, 346] width 1140 height 42
click at [494, 358] on div "Need help?  Download a Sample CSV" at bounding box center [942, 346] width 1140 height 42
click at [482, 371] on div "Drop a CSV file or select a file... Need help?  Download a Sample CSV Data Impo…" at bounding box center [942, 458] width 1140 height 651
click at [88, 165] on div "Events" at bounding box center [67, 152] width 135 height 49
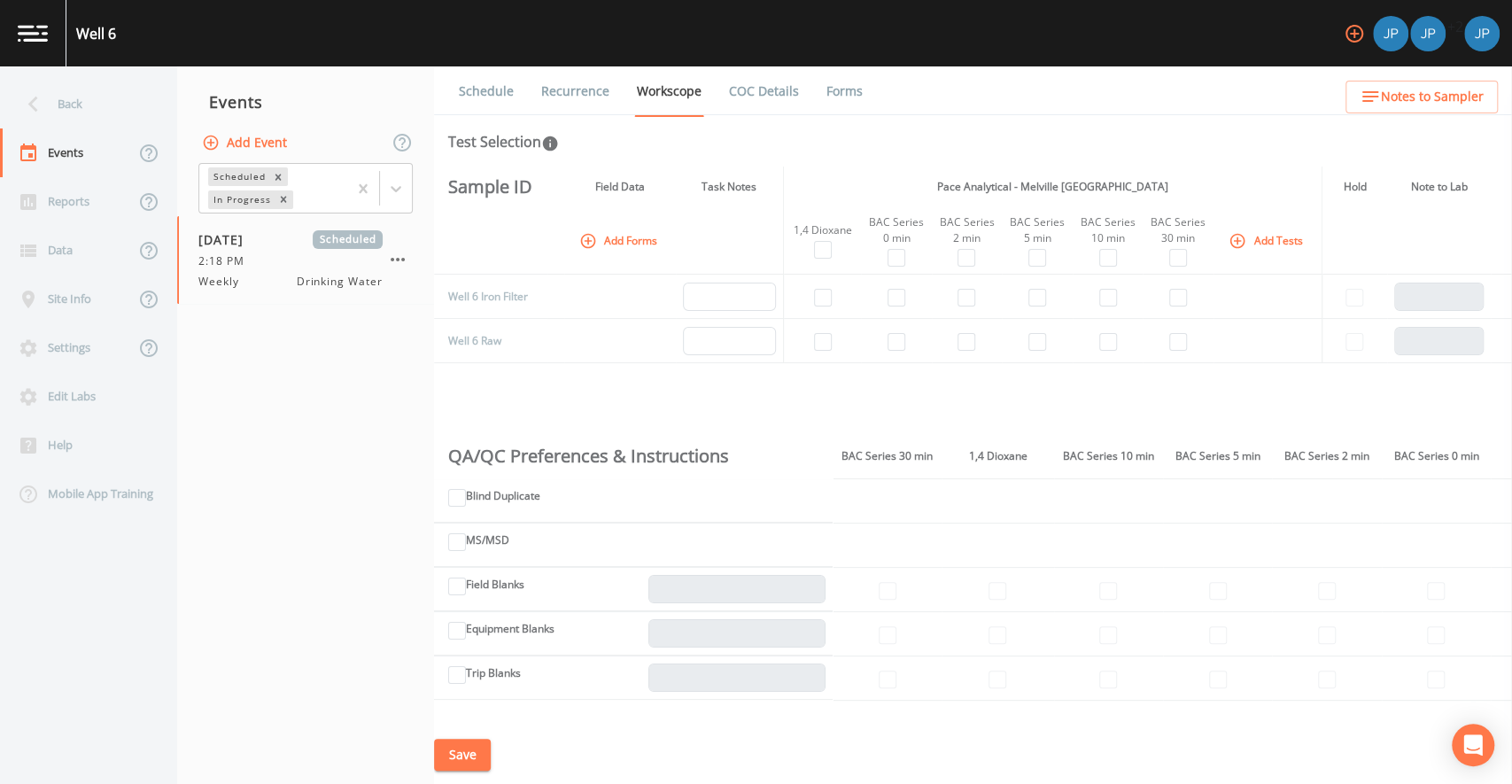
click at [653, 380] on div "Sample ID Field Data Task Notes Pace Analytical - Melville NY Hold Note to Lab …" at bounding box center [973, 446] width 1078 height 559
click at [73, 301] on div "Site Info" at bounding box center [67, 299] width 135 height 49
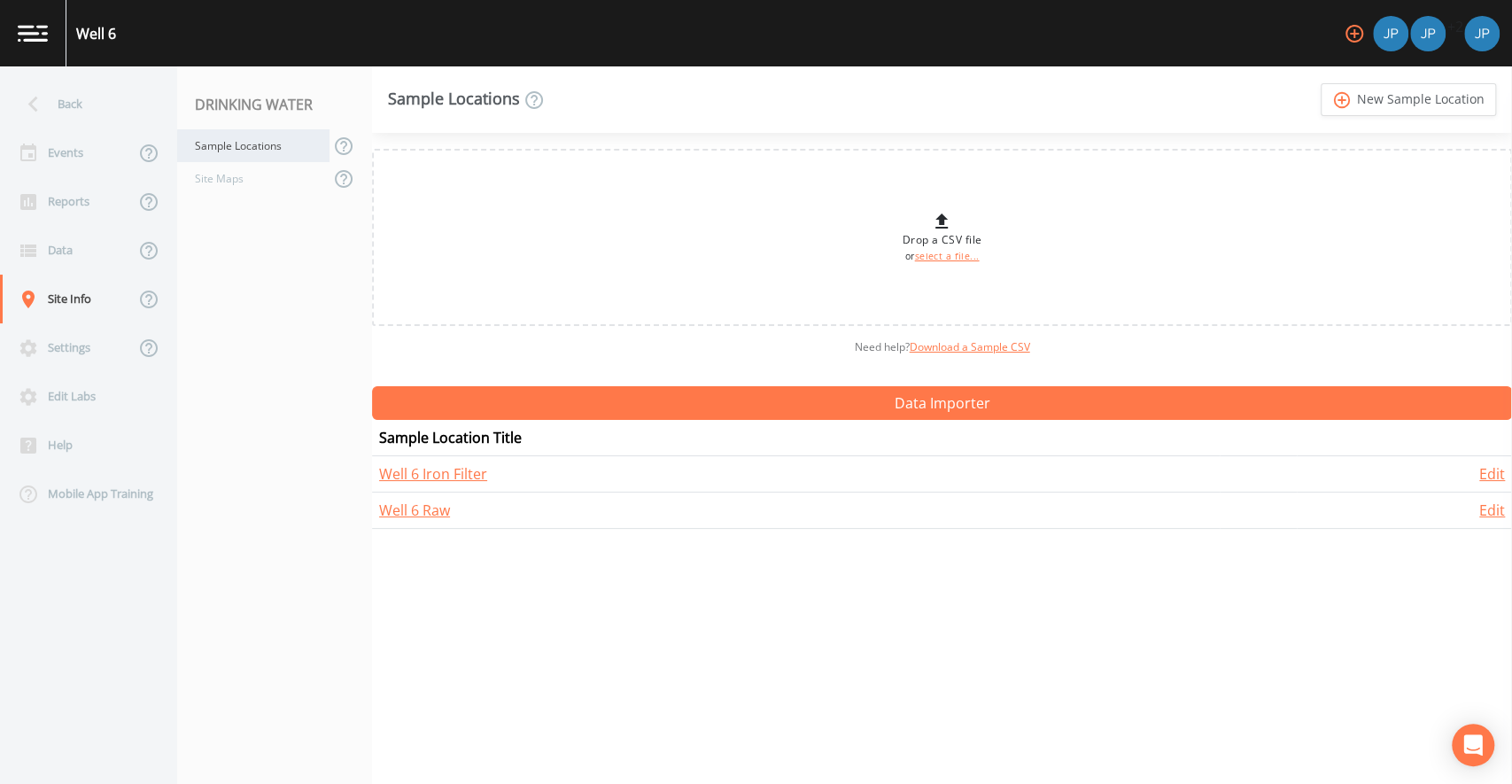
click at [257, 145] on div "Sample Locations" at bounding box center [253, 146] width 153 height 33
click at [633, 362] on div "Need help?  Download a Sample CSV" at bounding box center [942, 346] width 1140 height 42
click at [1365, 125] on div "Sample Locations add_circle_outline New Sample Location" at bounding box center [942, 100] width 1140 height 66
click at [515, 343] on div "Need help?  Download a Sample CSV" at bounding box center [942, 346] width 1140 height 42
click at [57, 164] on div "Events" at bounding box center [67, 152] width 135 height 49
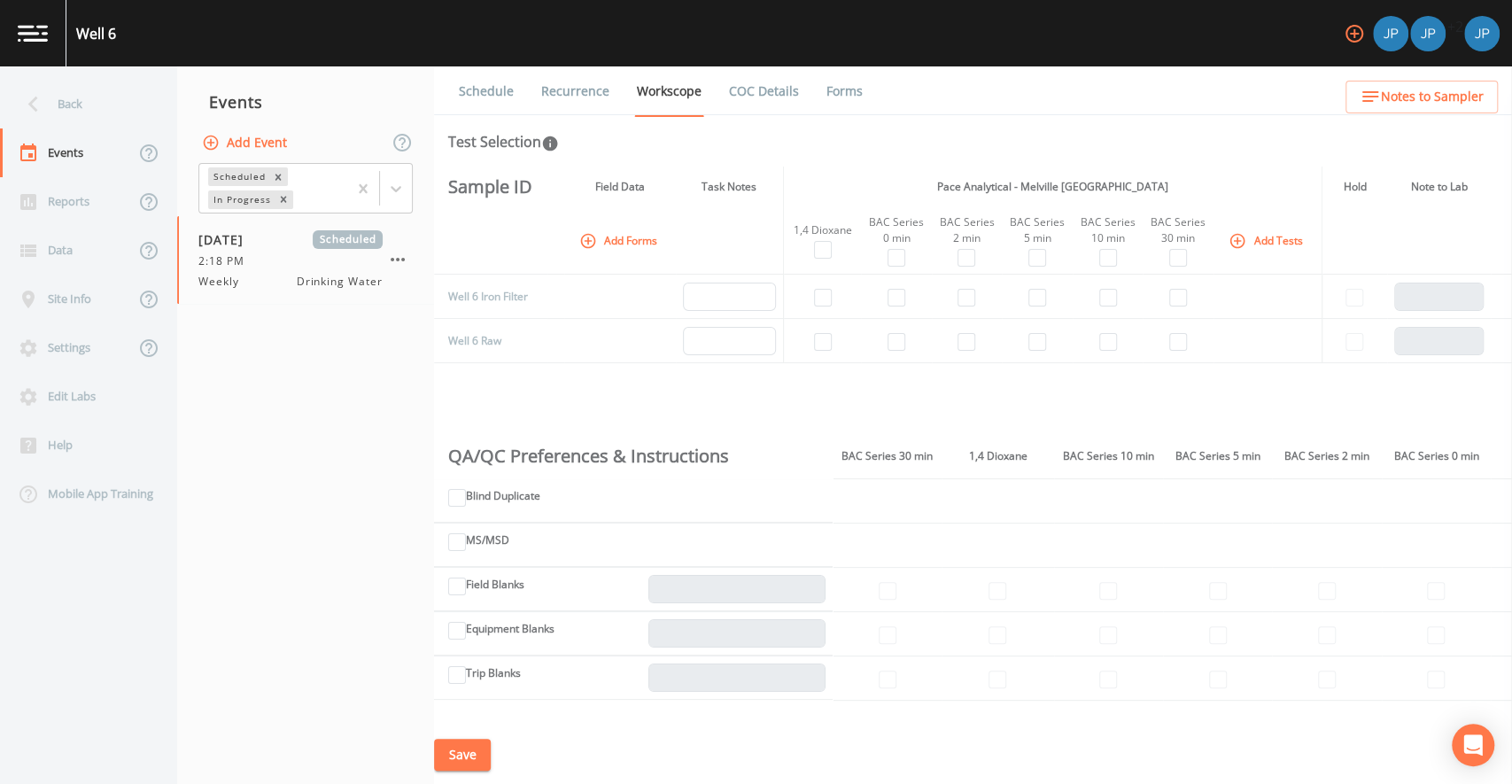
click at [348, 363] on nav "Events Add Event Scheduled In Progress [DATE] Scheduled 2:18 PM Weekly Drinking…" at bounding box center [305, 425] width 257 height 718
click at [626, 390] on div "Sample ID Field Data Task Notes Pace Analytical - Melville NY Hold Note to Lab …" at bounding box center [973, 446] width 1078 height 559
click at [634, 243] on button "Add Forms" at bounding box center [620, 240] width 89 height 29
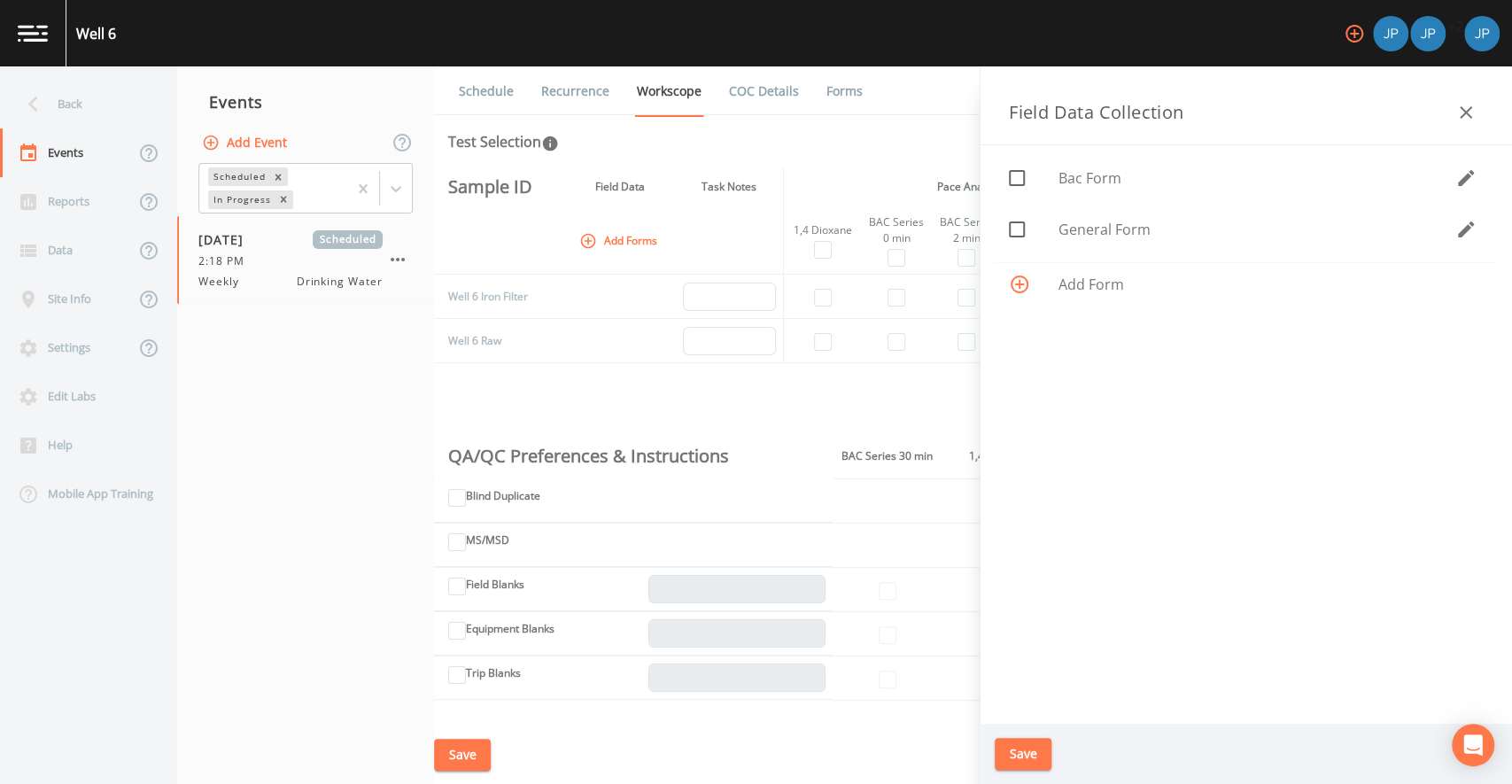
click at [1462, 110] on icon "button" at bounding box center [1466, 112] width 22 height 22
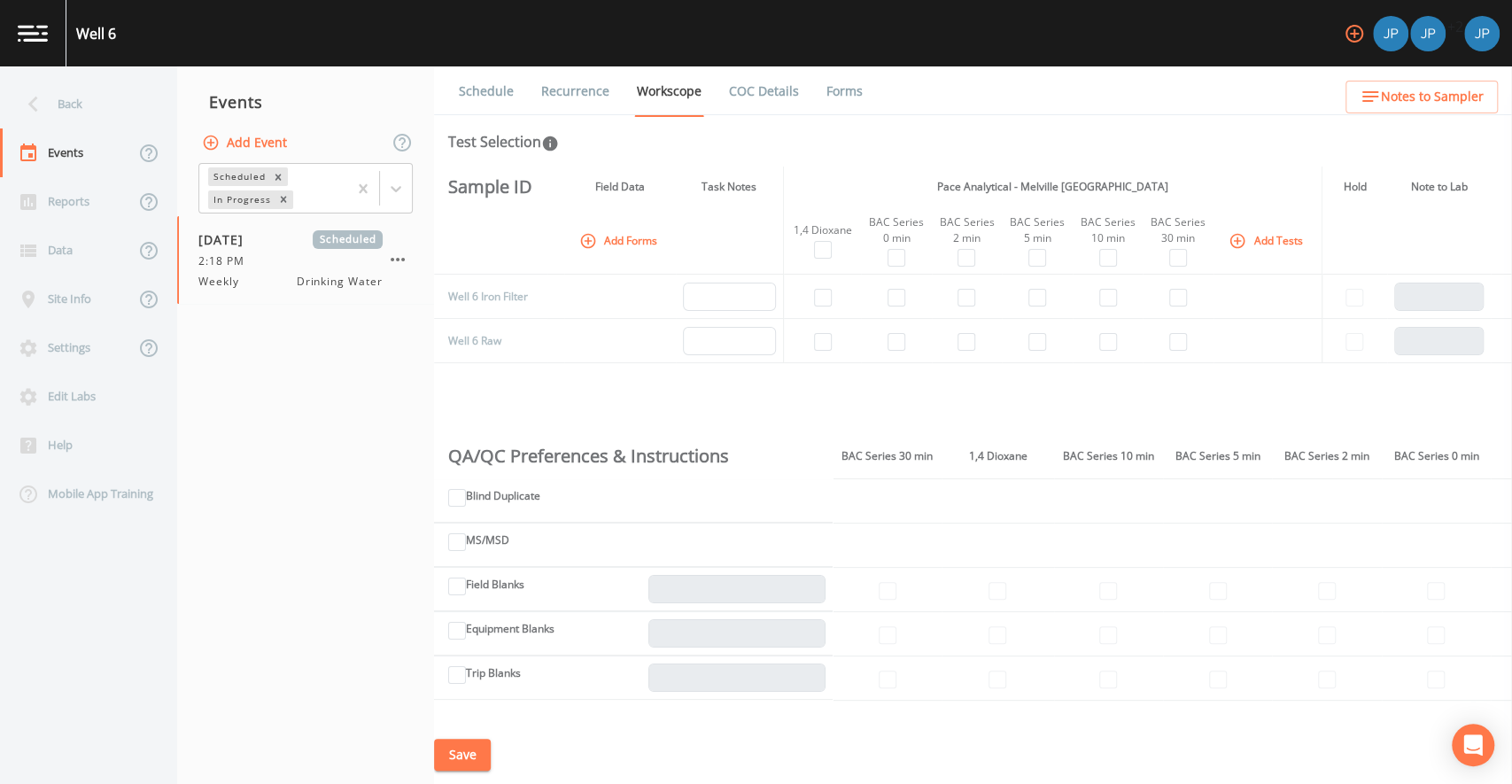
click at [905, 296] on td at bounding box center [896, 296] width 70 height 44
click at [898, 296] on input "checkbox" at bounding box center [897, 297] width 18 height 18
checkbox input "true"
click at [972, 296] on input "checkbox" at bounding box center [966, 297] width 18 height 18
checkbox input "true"
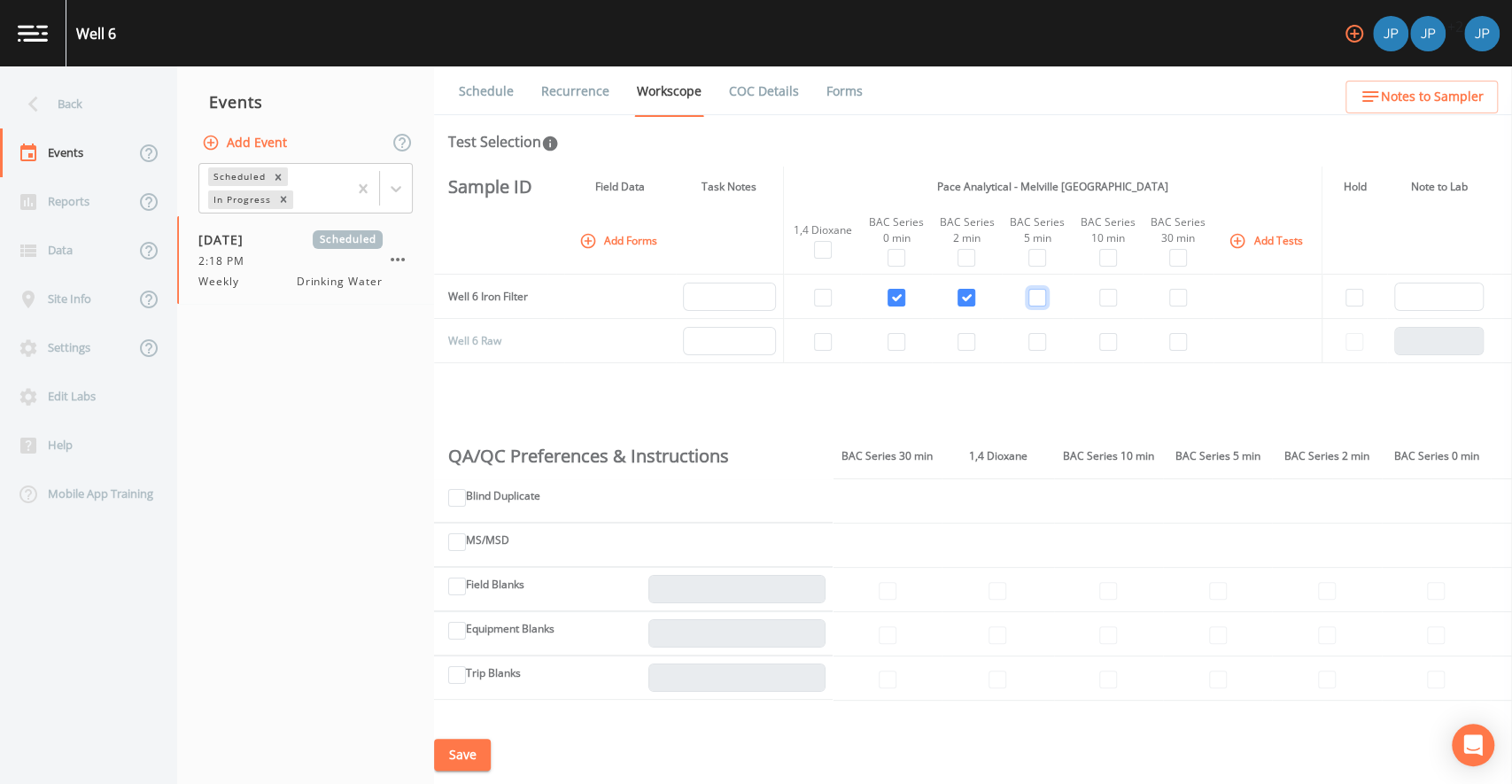
click at [1035, 296] on input "checkbox" at bounding box center [1038, 297] width 18 height 18
checkbox input "true"
click at [1111, 293] on input "checkbox" at bounding box center [1108, 297] width 18 height 18
checkbox input "true"
click at [1177, 297] on input "checkbox" at bounding box center [1178, 297] width 18 height 18
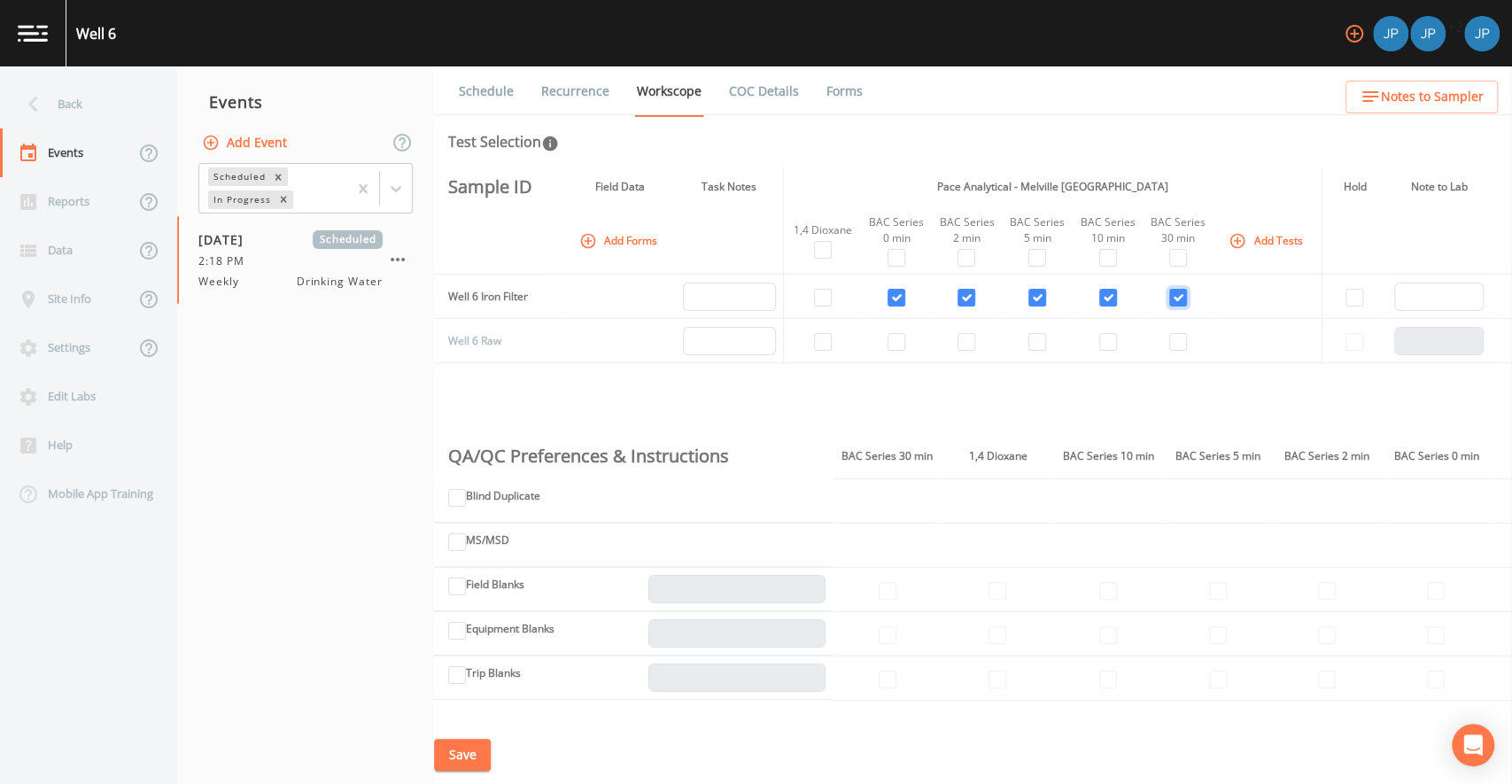
checkbox input "true"
click at [827, 345] on input "checkbox" at bounding box center [823, 342] width 18 height 18
checkbox input "true"
click at [895, 346] on input "checkbox" at bounding box center [897, 342] width 18 height 18
checkbox input "true"
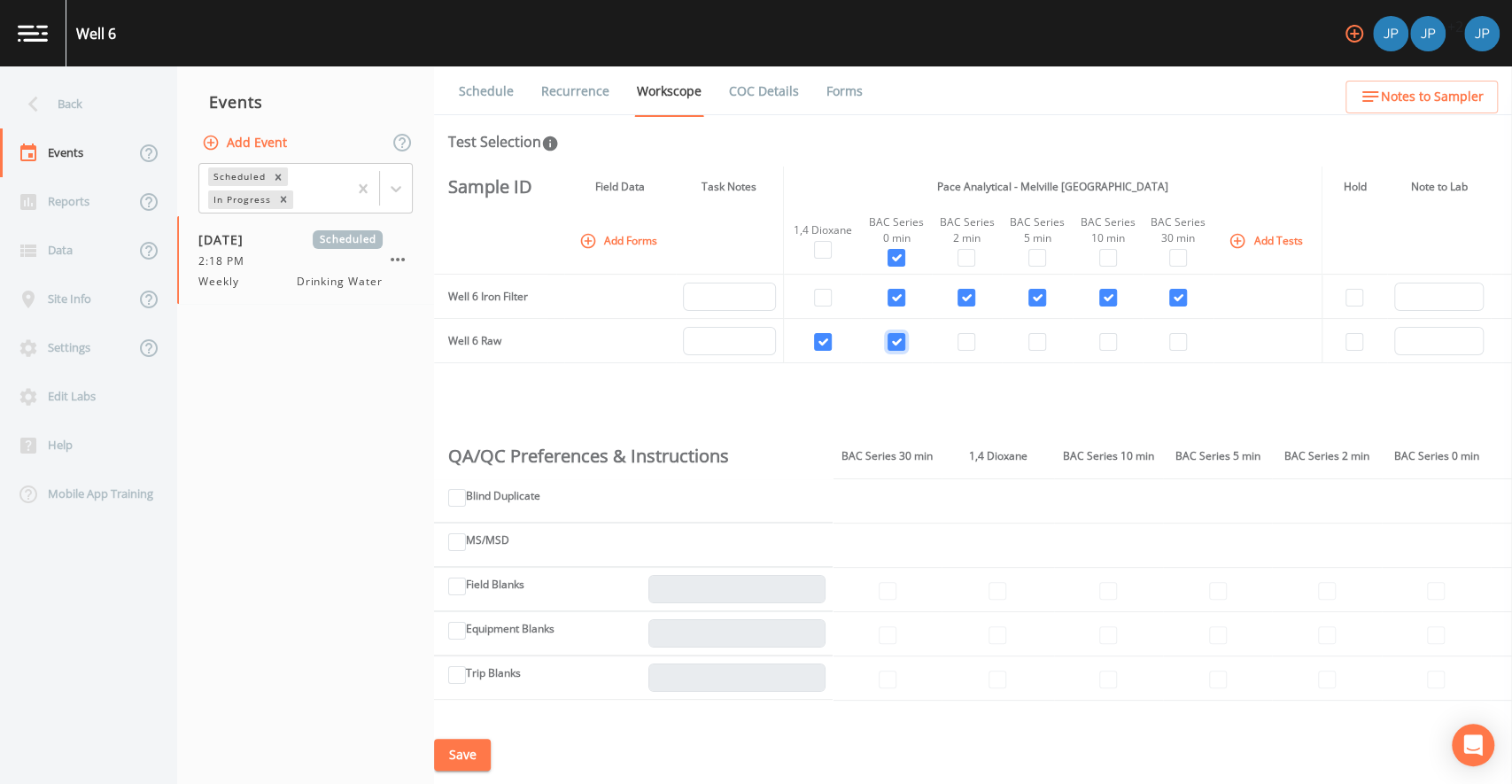
checkbox input "true"
drag, startPoint x: 965, startPoint y: 338, endPoint x: 1033, endPoint y: 337, distance: 68.0
click at [965, 338] on input "checkbox" at bounding box center [966, 342] width 18 height 18
checkbox input "true"
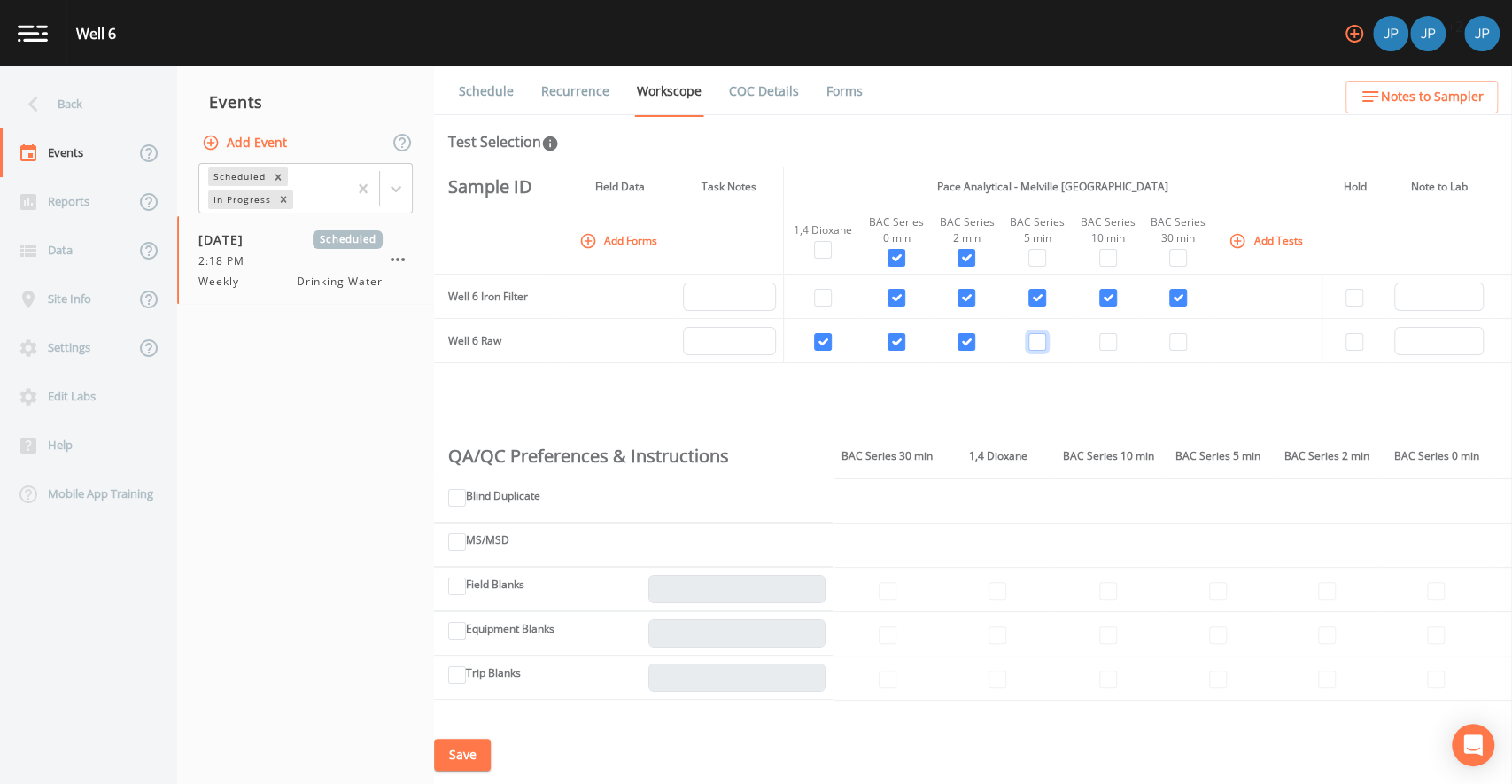
click at [1040, 337] on input "checkbox" at bounding box center [1038, 342] width 18 height 18
checkbox input "true"
click at [1103, 335] on input "checkbox" at bounding box center [1108, 342] width 18 height 18
checkbox input "true"
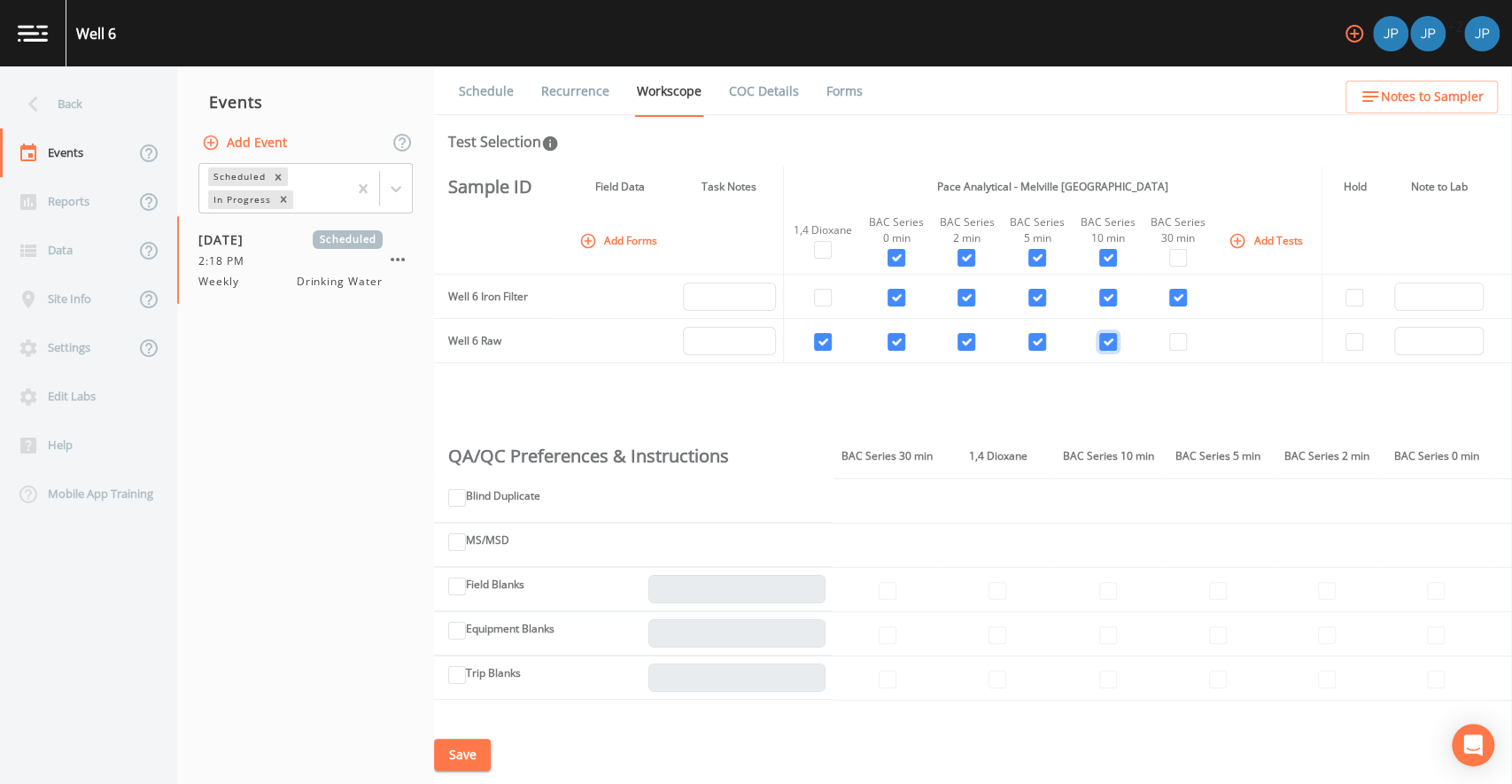
checkbox input "true"
click at [1170, 339] on input "checkbox" at bounding box center [1178, 342] width 18 height 18
checkbox input "true"
click at [1171, 299] on input "checkbox" at bounding box center [1178, 297] width 18 height 18
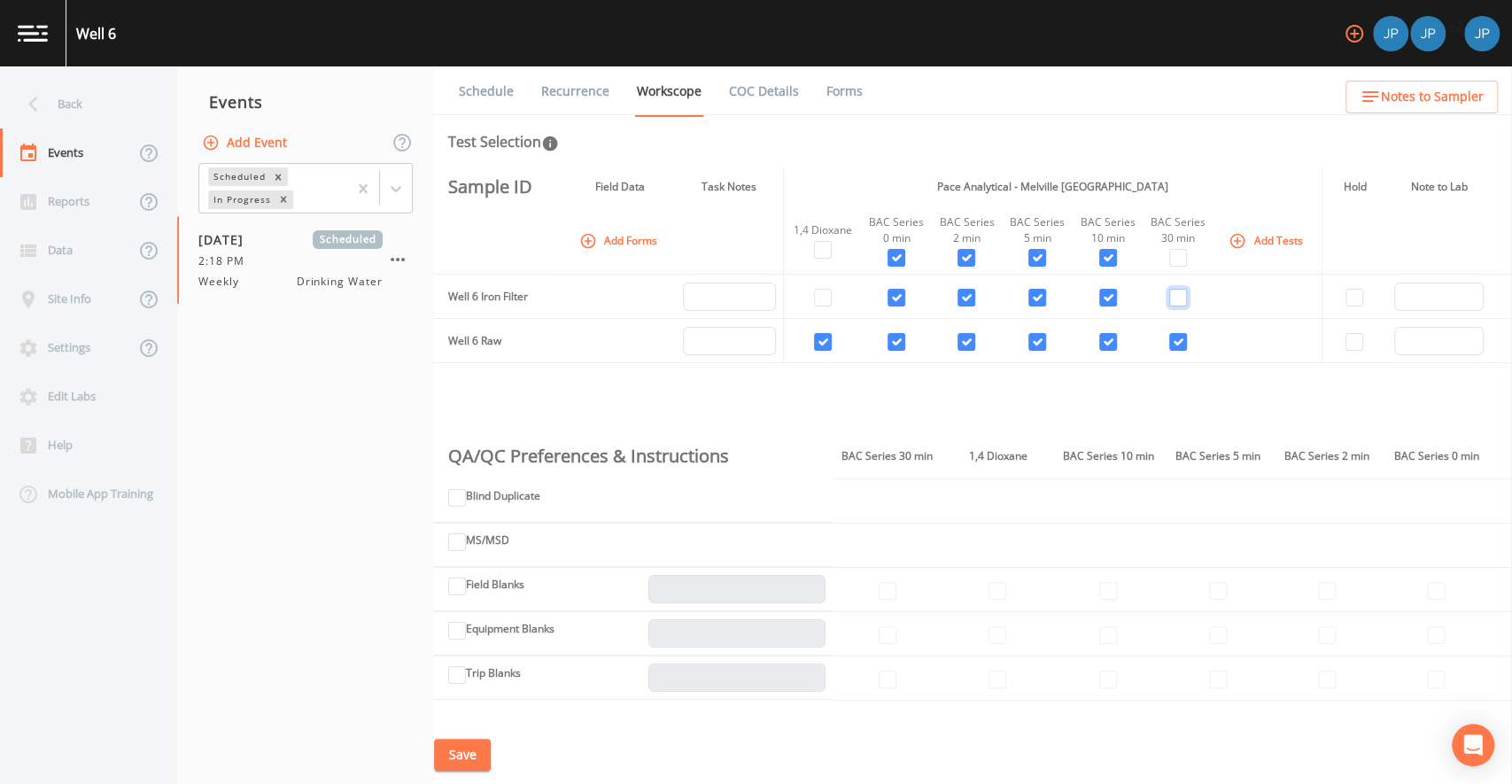
checkbox input "false"
click at [1099, 296] on input "checkbox" at bounding box center [1108, 297] width 18 height 18
checkbox input "false"
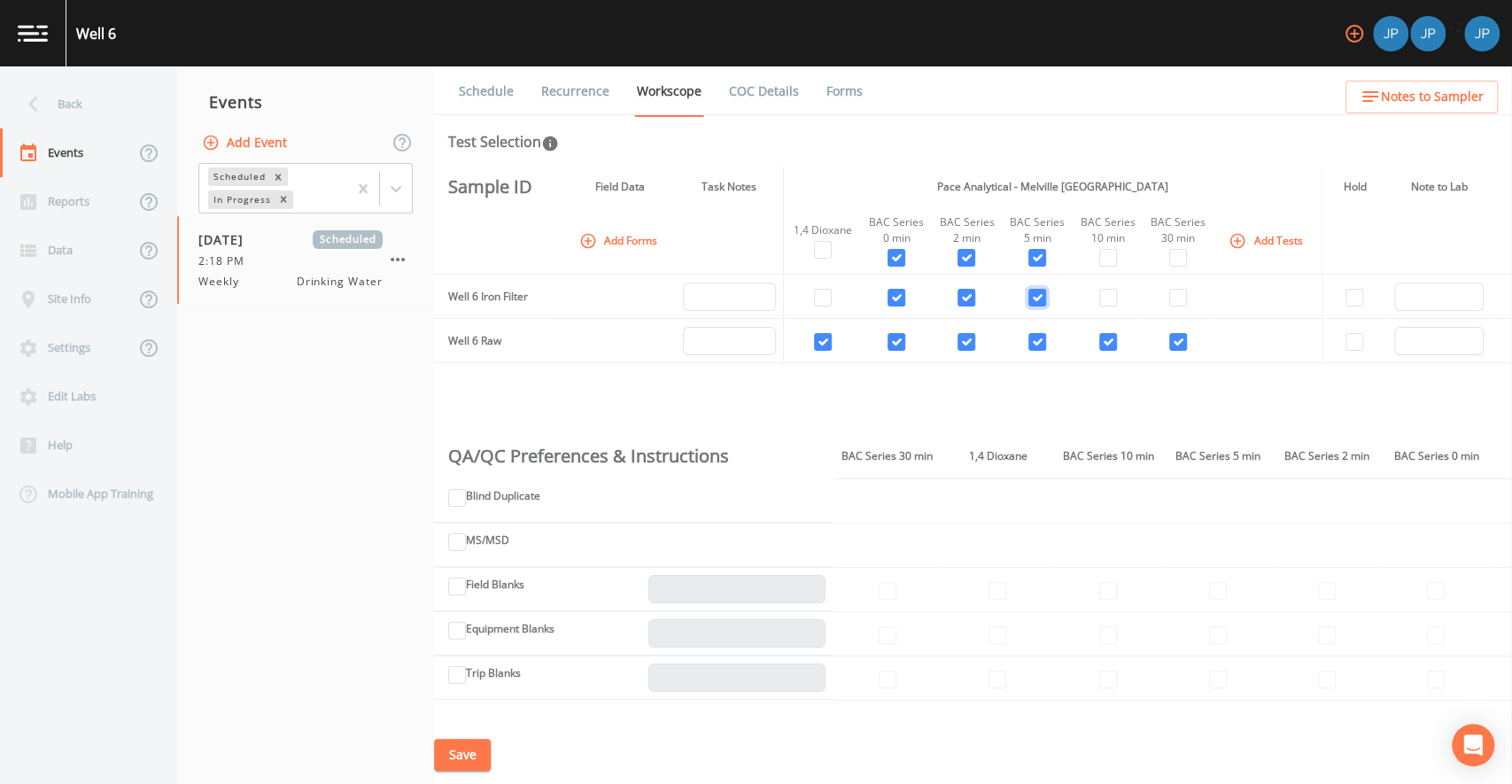
click at [1029, 296] on input "checkbox" at bounding box center [1038, 297] width 18 height 18
checkbox input "false"
click at [966, 300] on input "checkbox" at bounding box center [966, 297] width 18 height 18
checkbox input "false"
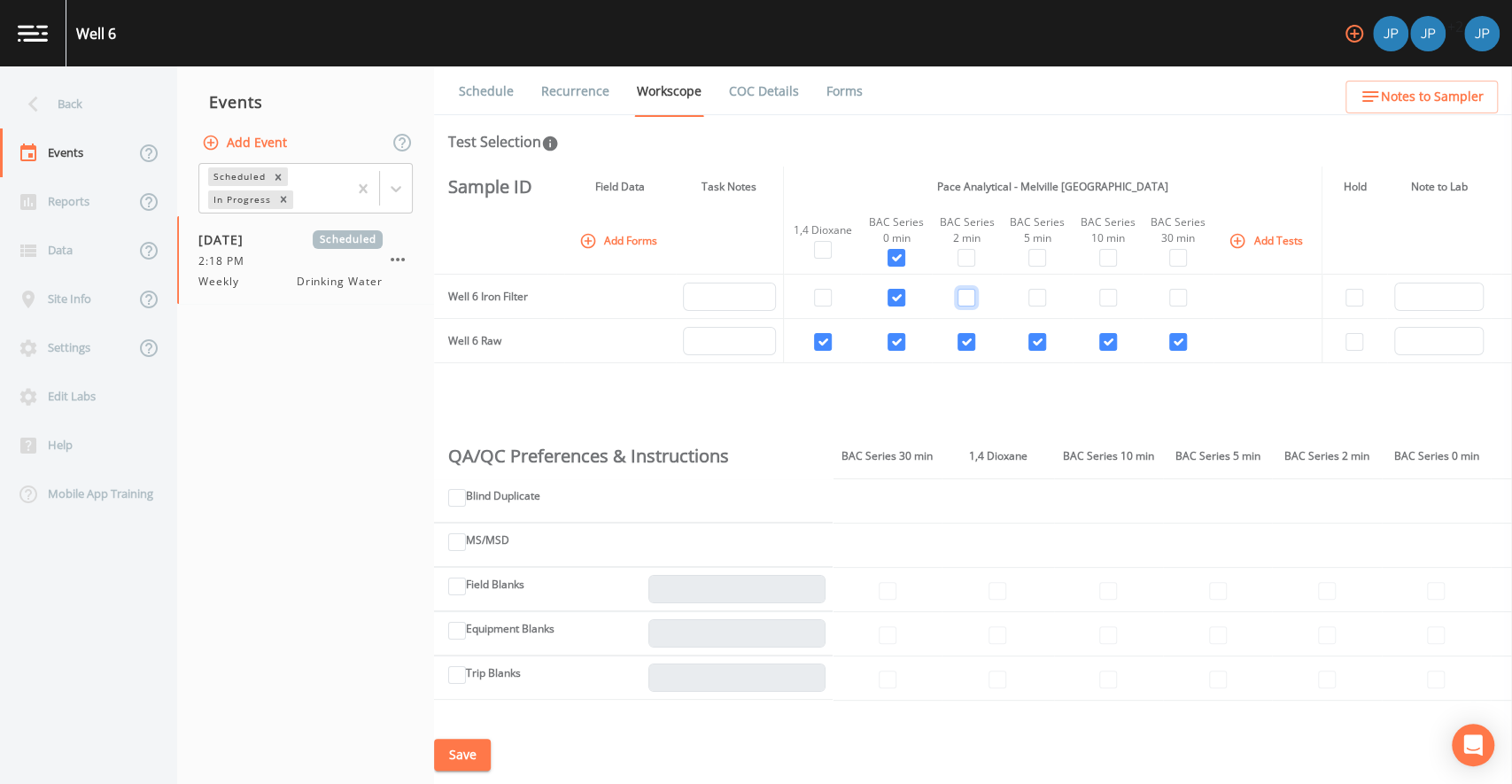
checkbox input "false"
click at [895, 297] on input "checkbox" at bounding box center [897, 297] width 18 height 18
checkbox input "false"
click at [823, 335] on input "checkbox" at bounding box center [823, 342] width 18 height 18
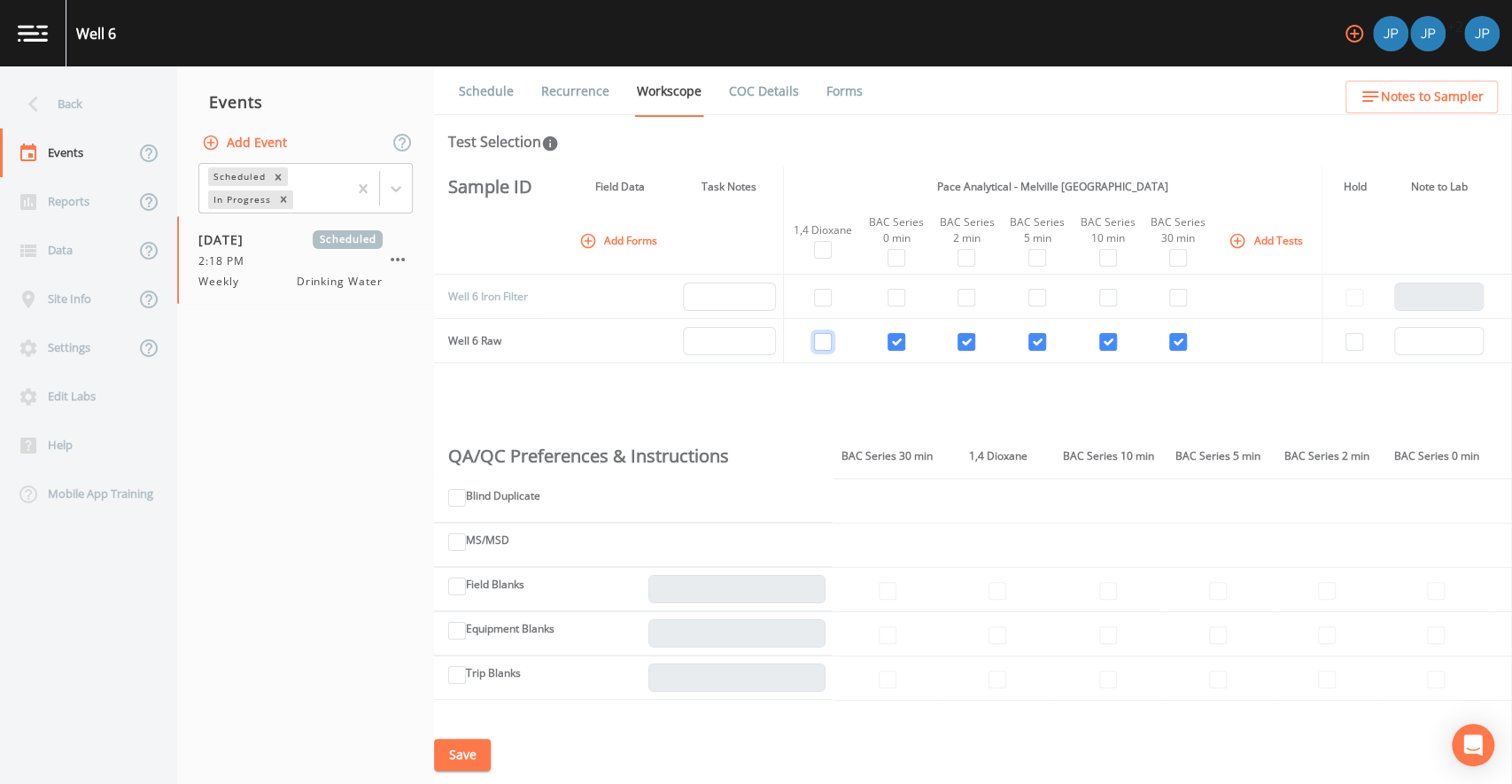
checkbox input "false"
click at [822, 309] on td at bounding box center [823, 296] width 78 height 44
click at [822, 303] on input "checkbox" at bounding box center [823, 297] width 18 height 18
checkbox input "true"
click at [796, 373] on div "Sample ID Field Data Task Notes Pace Analytical - Melville NY Hold Note to Lab …" at bounding box center [973, 446] width 1078 height 559
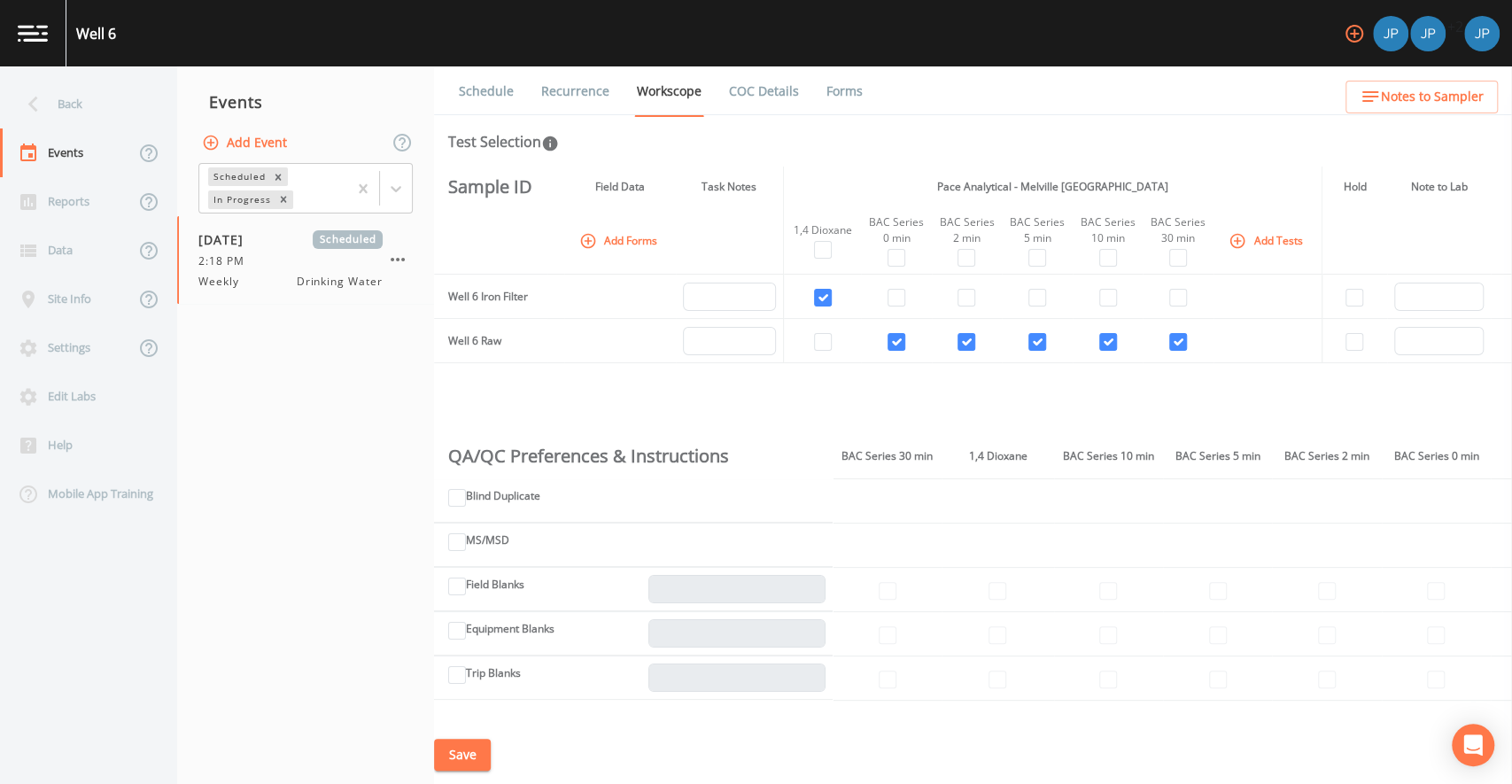
click at [463, 750] on button "Save" at bounding box center [463, 755] width 57 height 33
click at [866, 401] on div "Sample ID Field Data Task Notes Pace Analytical - Melville NY Hold Note to Lab …" at bounding box center [973, 446] width 1078 height 559
click at [817, 398] on div "Sample ID Field Data Task Notes Pace Analytical - Melville NY Hold Note to Lab …" at bounding box center [973, 446] width 1078 height 559
click at [474, 744] on button "Save" at bounding box center [463, 755] width 57 height 33
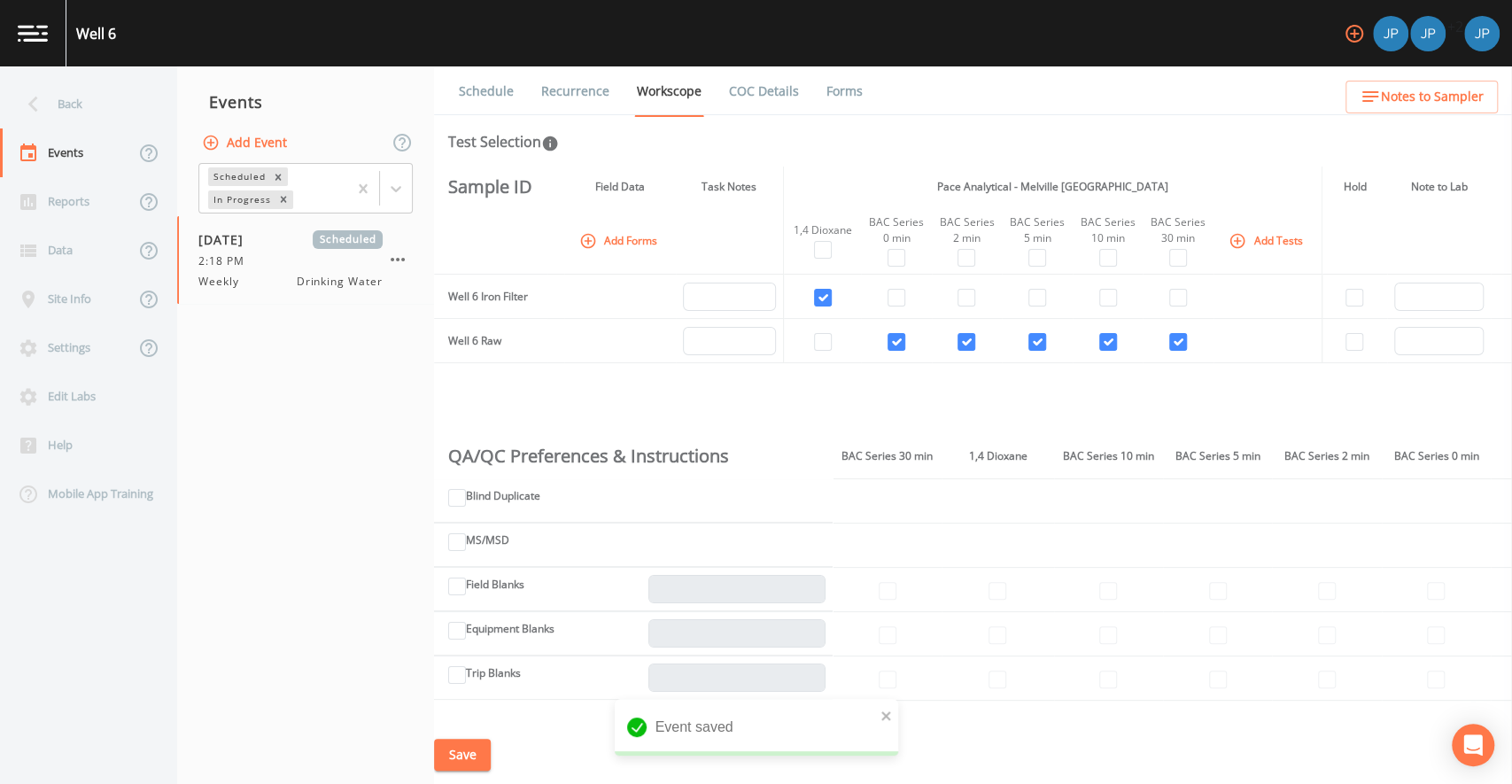
click at [556, 390] on div "Sample ID Field Data Task Notes Pace Analytical - Melville NY Hold Note to Lab …" at bounding box center [973, 446] width 1078 height 559
click at [605, 238] on button "Add Forms" at bounding box center [620, 240] width 89 height 29
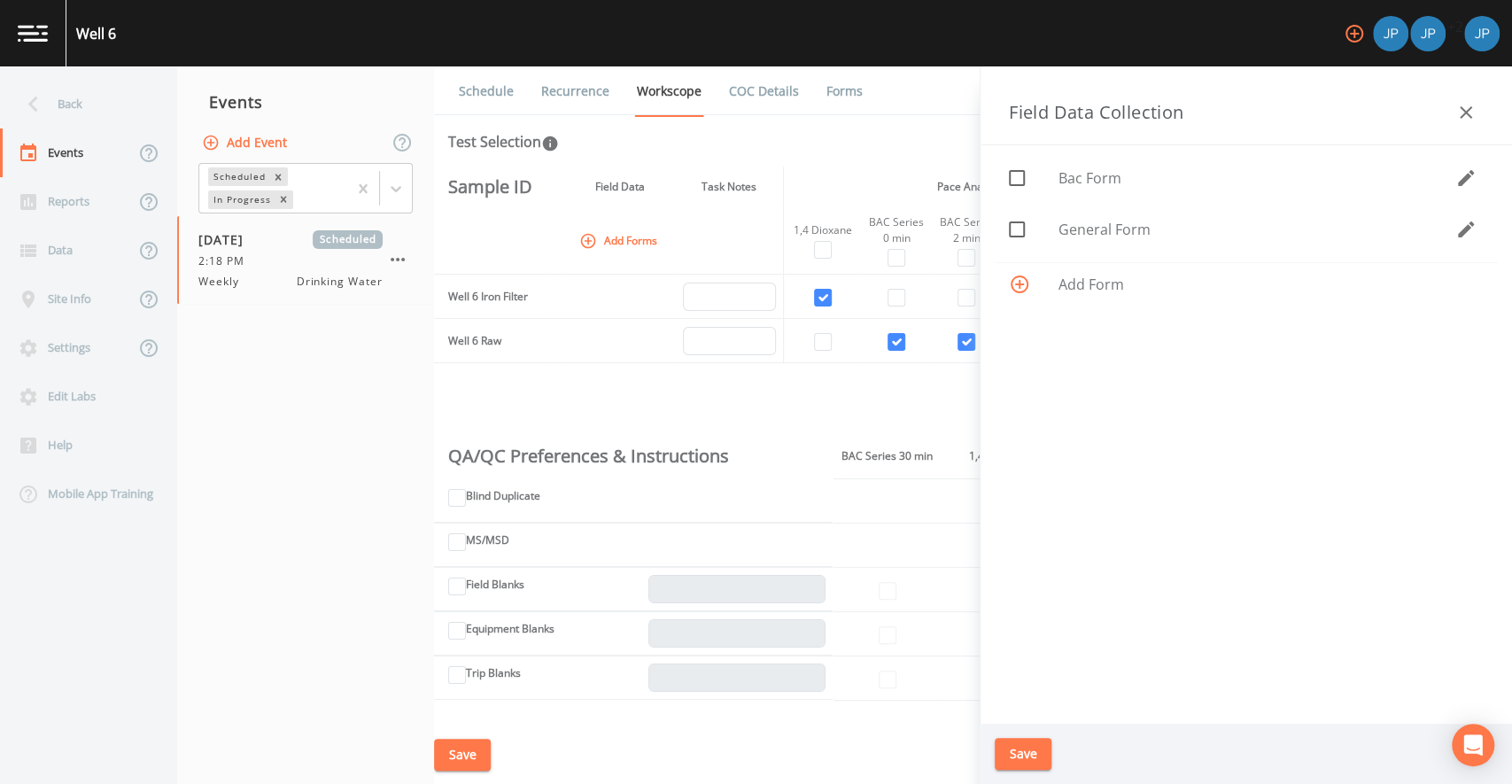
click at [1460, 110] on icon "button" at bounding box center [1466, 112] width 22 height 22
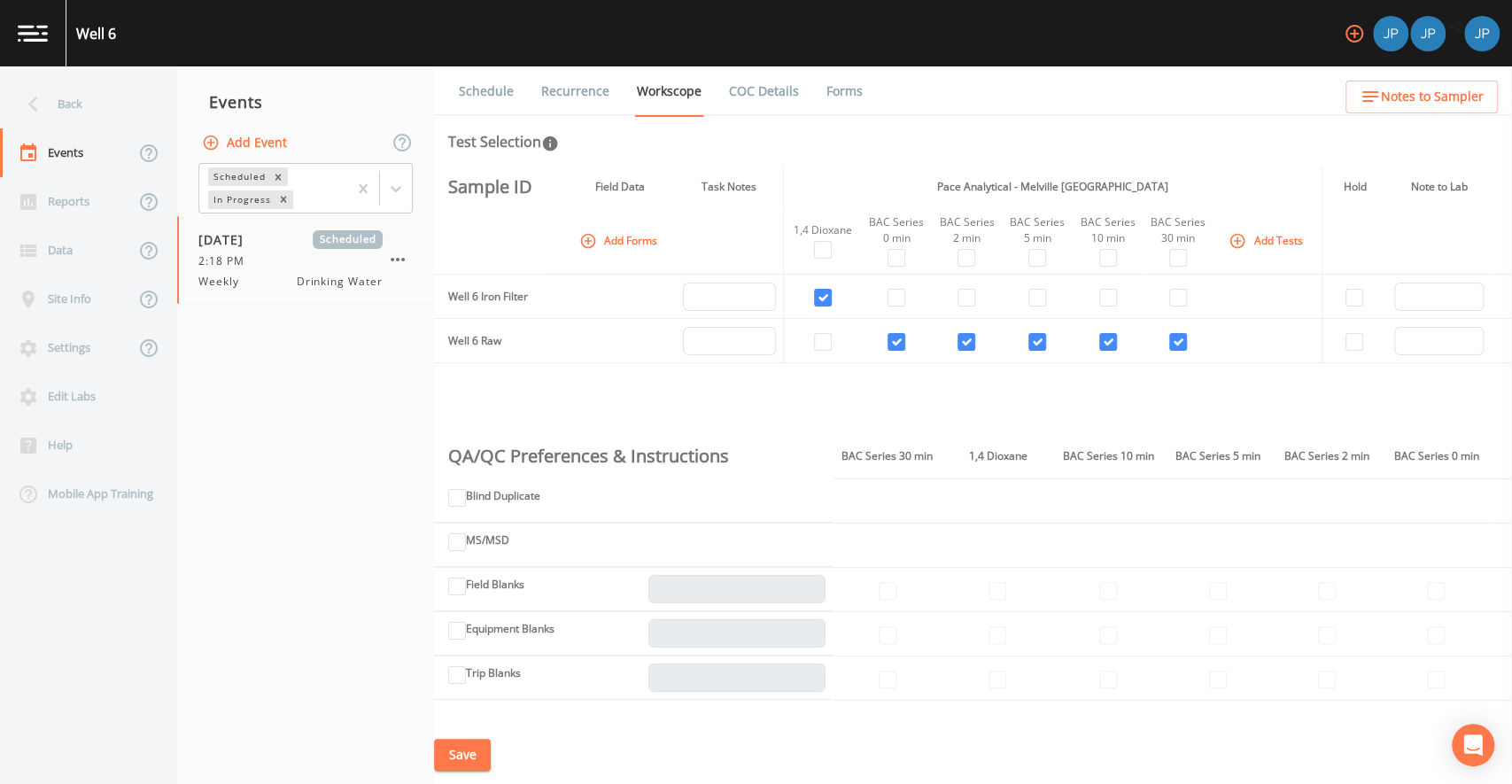
click at [622, 244] on button "Add Forms" at bounding box center [620, 240] width 89 height 29
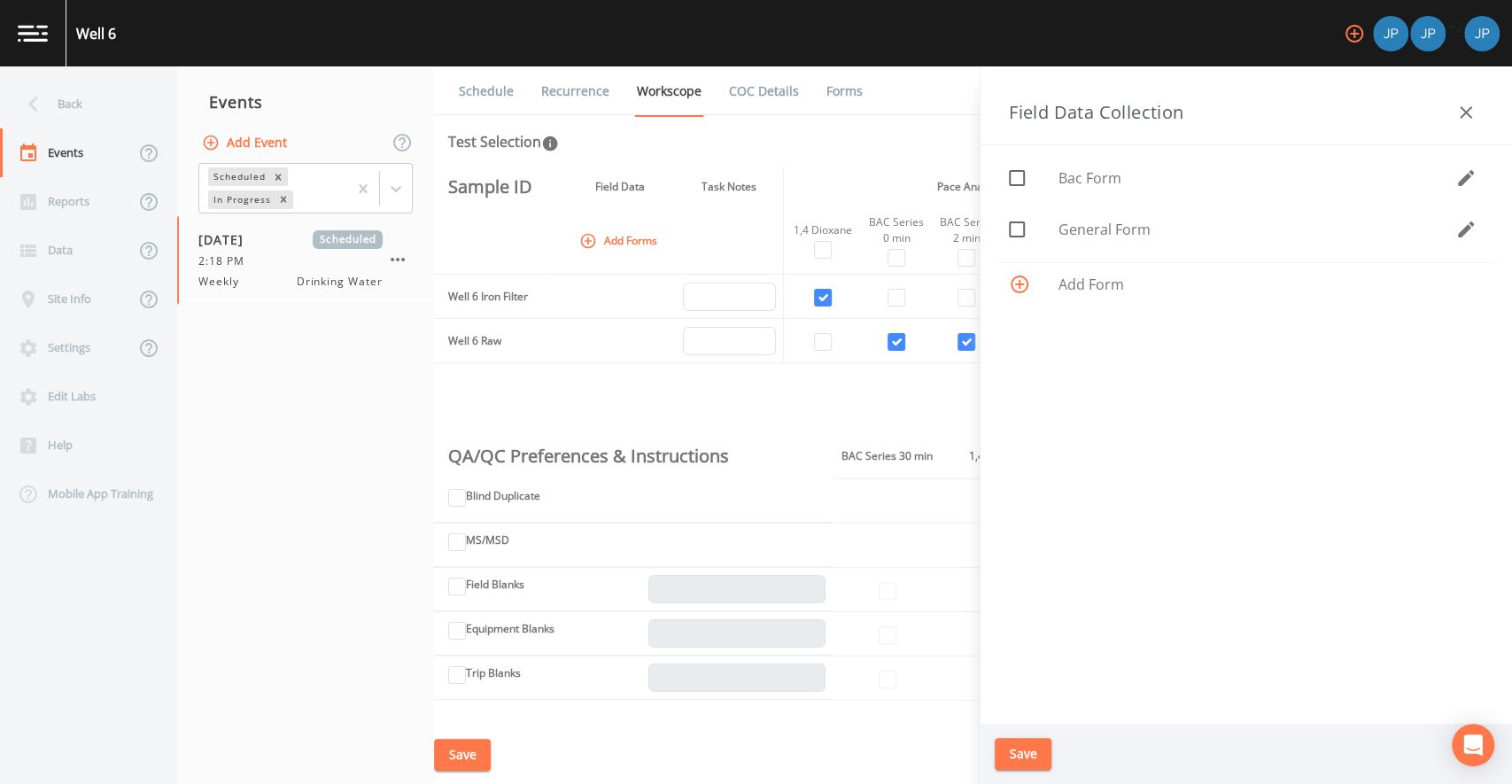
click at [1470, 177] on icon "button" at bounding box center [1466, 178] width 22 height 22
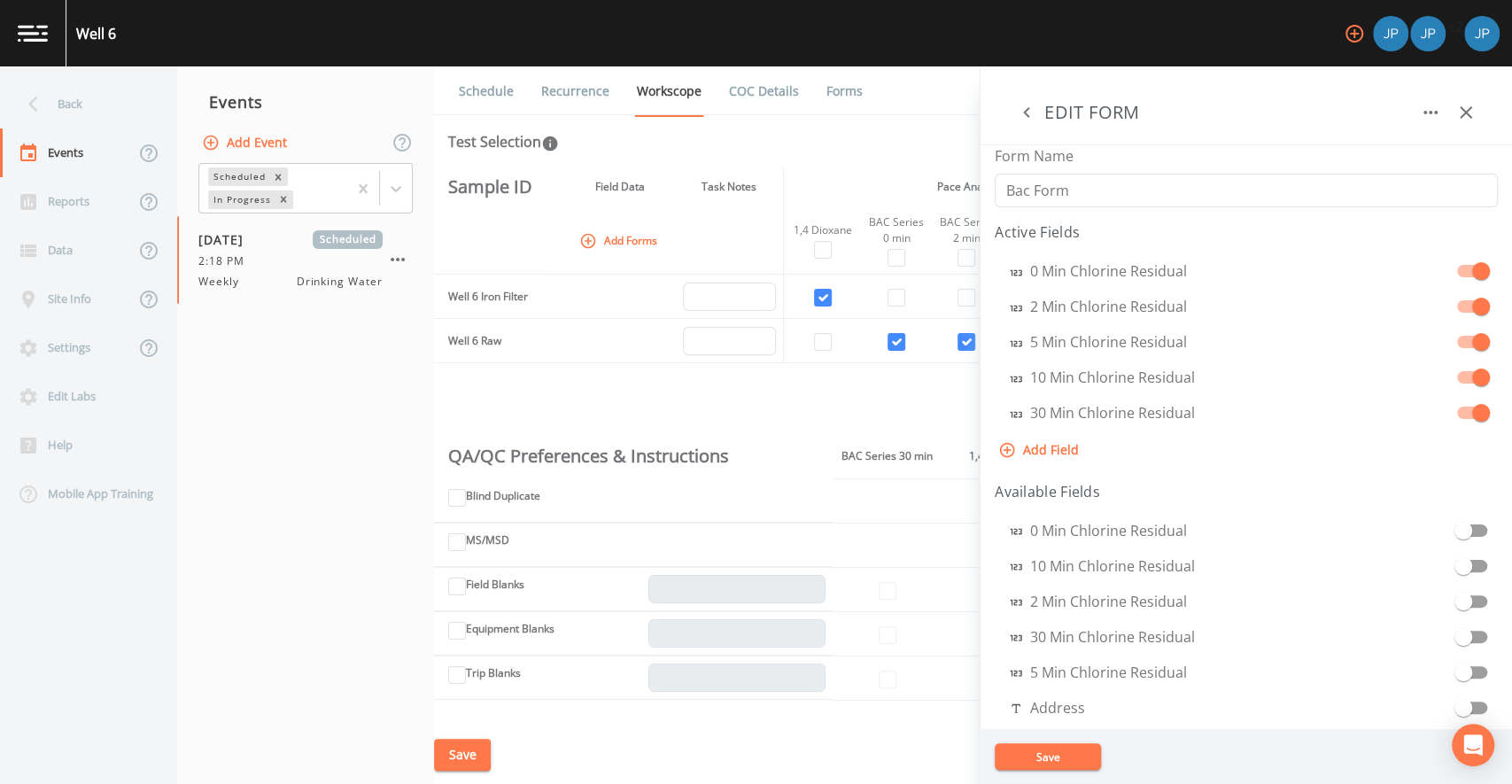
click at [1026, 113] on icon "button" at bounding box center [1026, 112] width 6 height 11
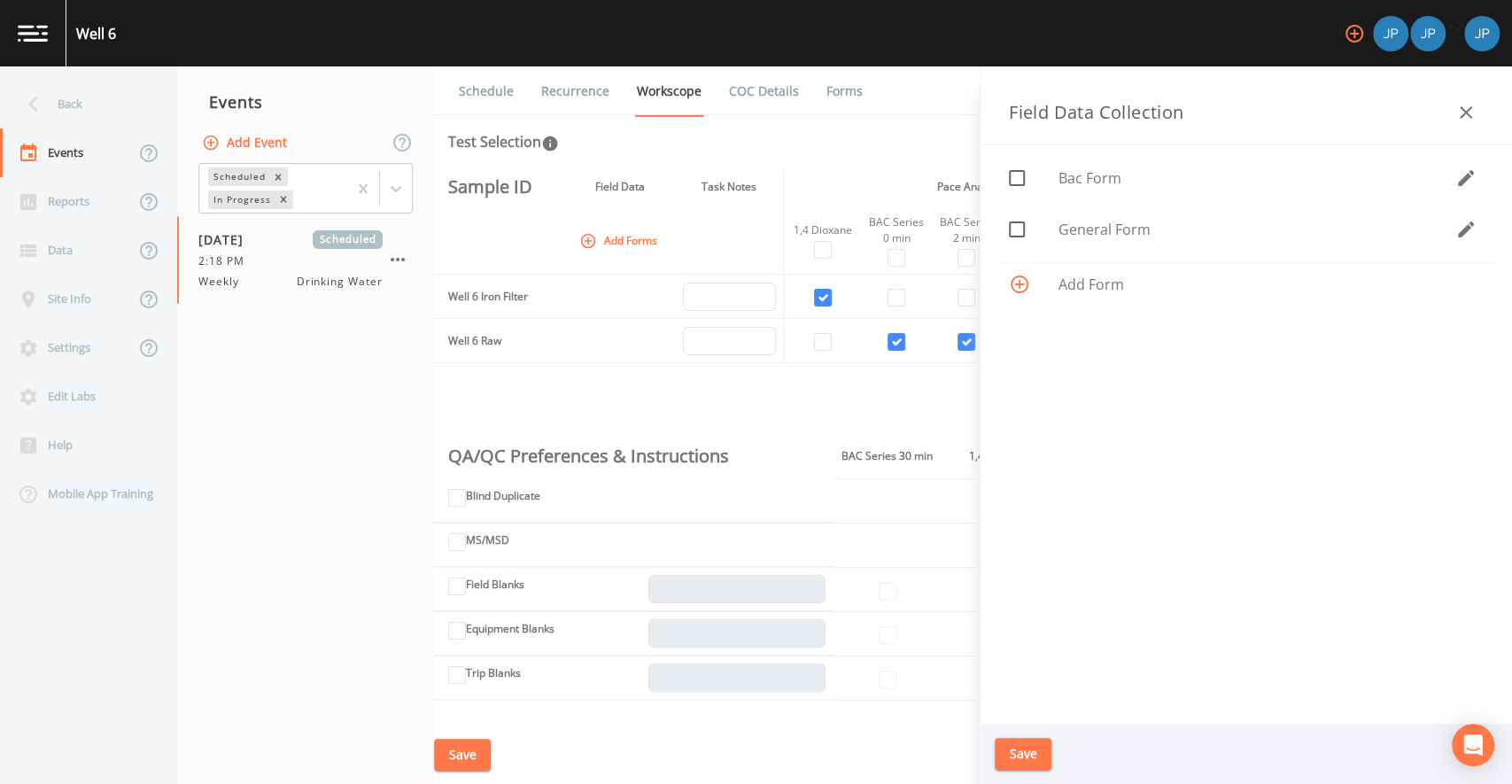
click at [1019, 180] on icon at bounding box center [1017, 178] width 22 height 22
checkbox input "true"
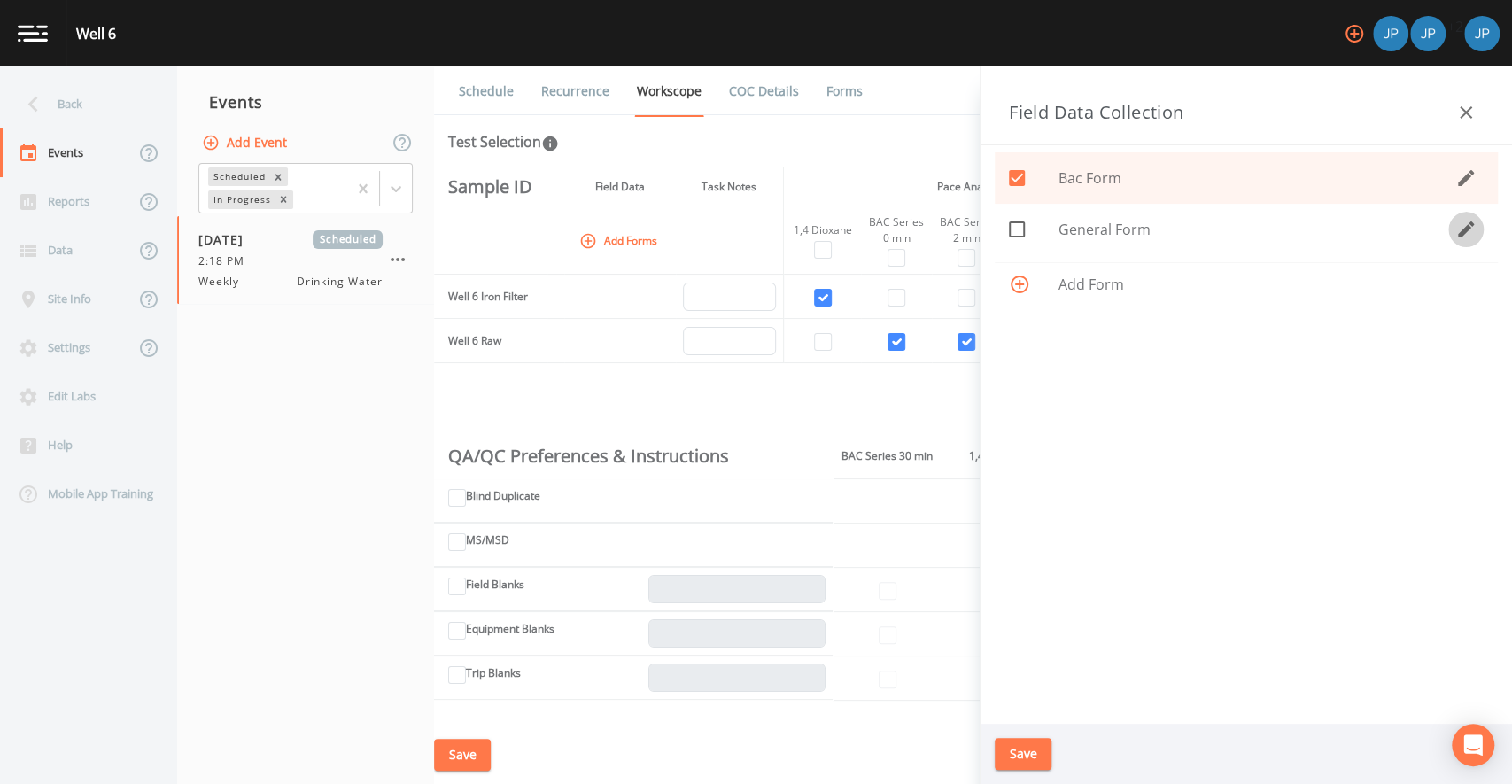
click at [1467, 233] on icon "button" at bounding box center [1466, 230] width 22 height 22
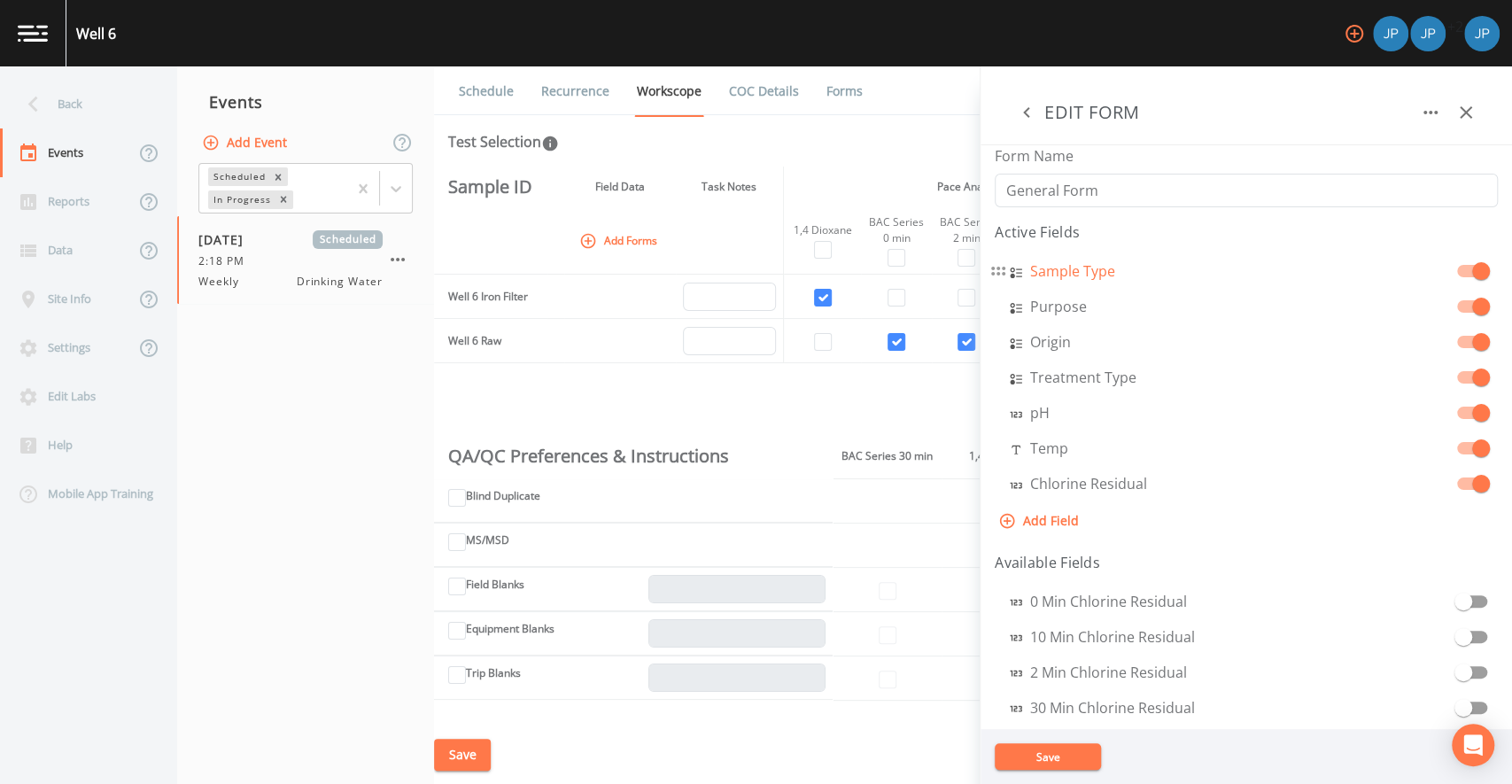
select select "SELECT_ONE"
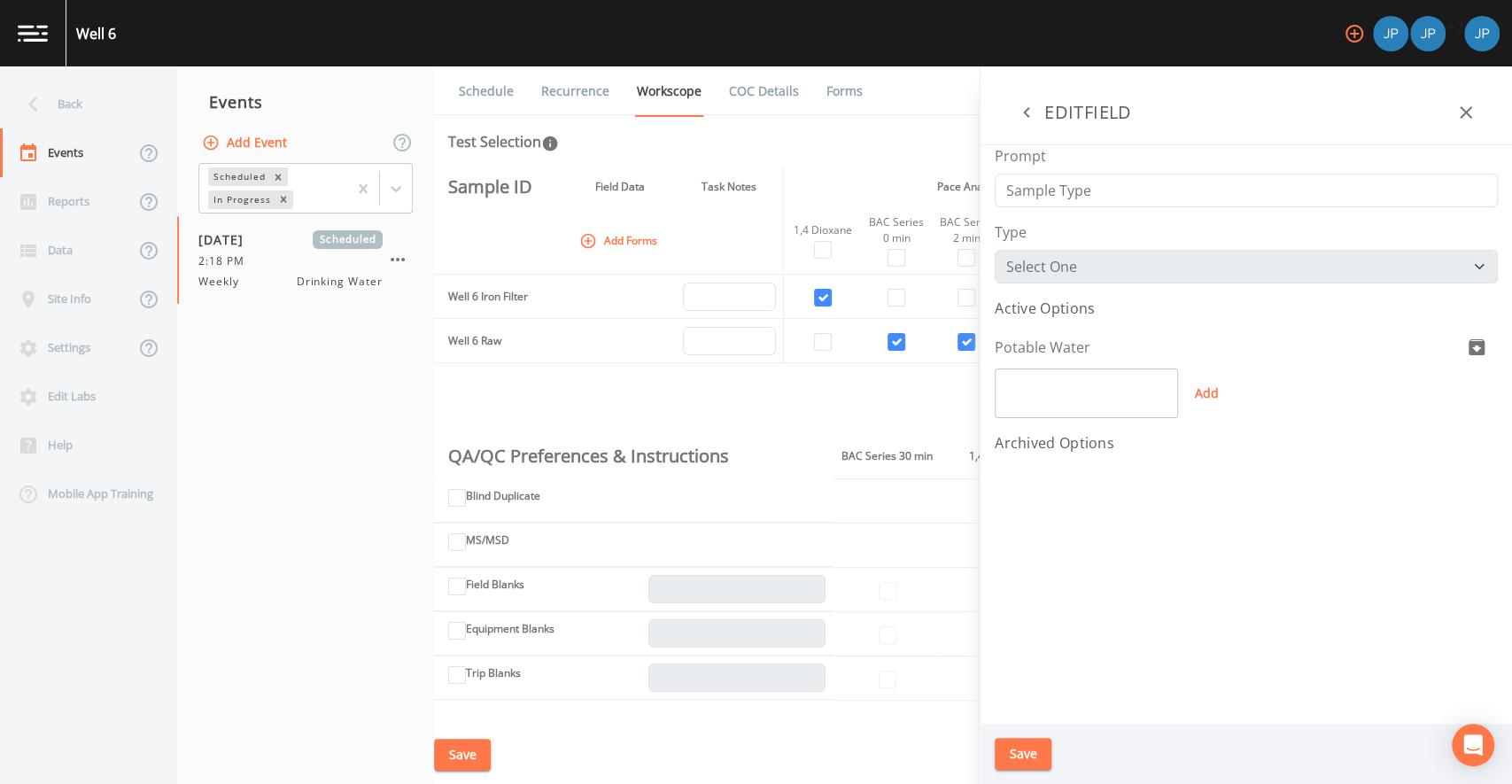
click at [1053, 270] on aside "EDIT FORM Form Name General Form Active Fields Sample Type Purpose Origin Treat…" at bounding box center [1246, 425] width 532 height 718
click at [1051, 391] on input "text" at bounding box center [1086, 393] width 183 height 50
click at [1019, 111] on icon "button" at bounding box center [1027, 112] width 22 height 22
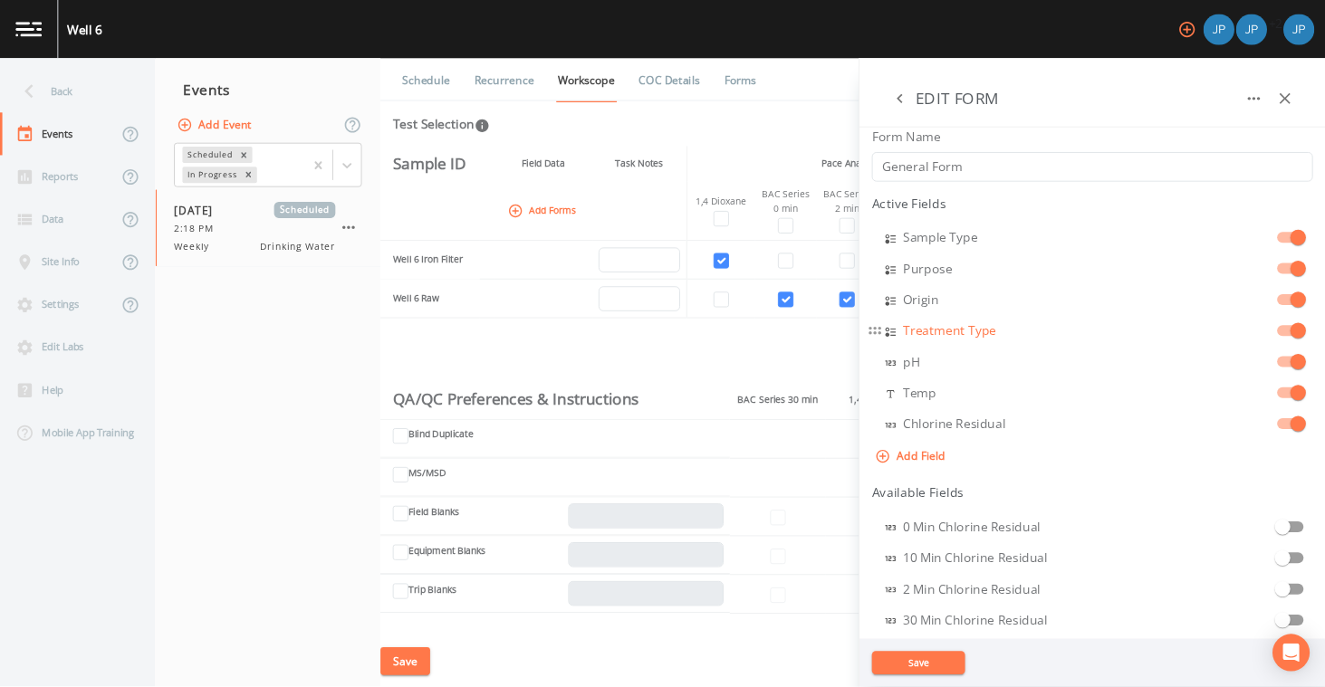
scroll to position [7, 0]
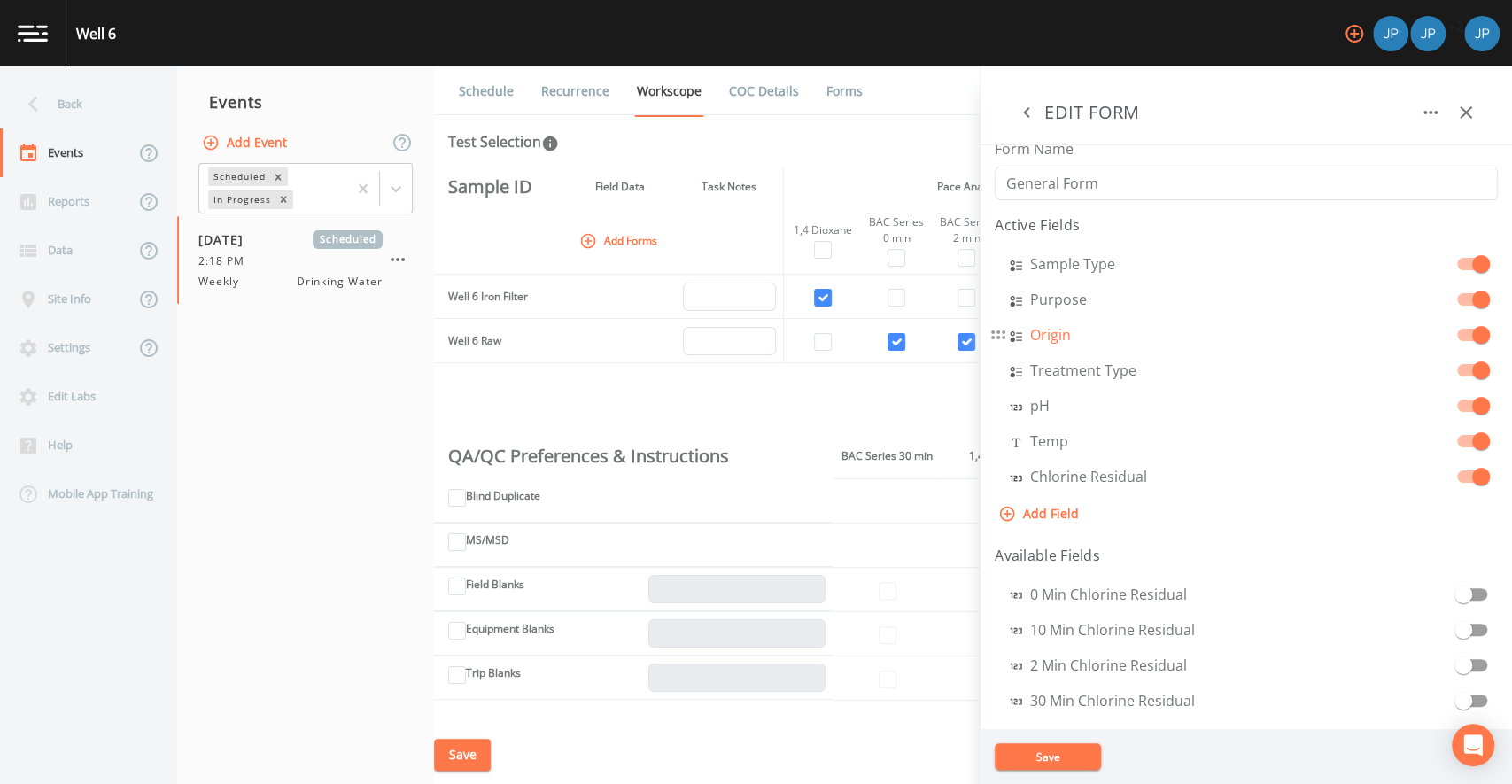
click at [1045, 335] on aside "EDIT FORM Form Name General Form Active Fields Sample Type Purpose Origin Treat…" at bounding box center [1246, 425] width 532 height 718
select select "SELECT_ONE"
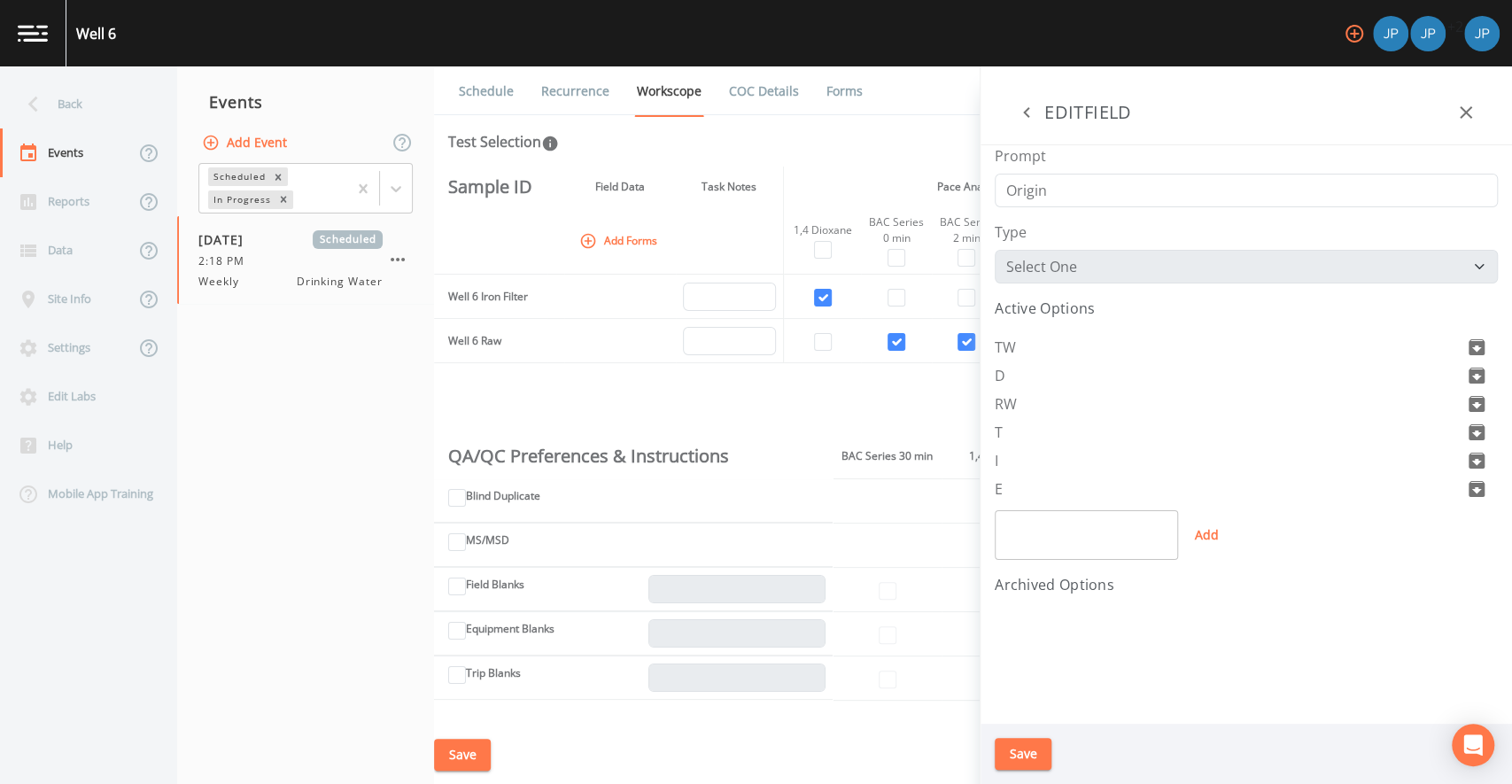
click at [1029, 119] on icon "button" at bounding box center [1027, 112] width 22 height 22
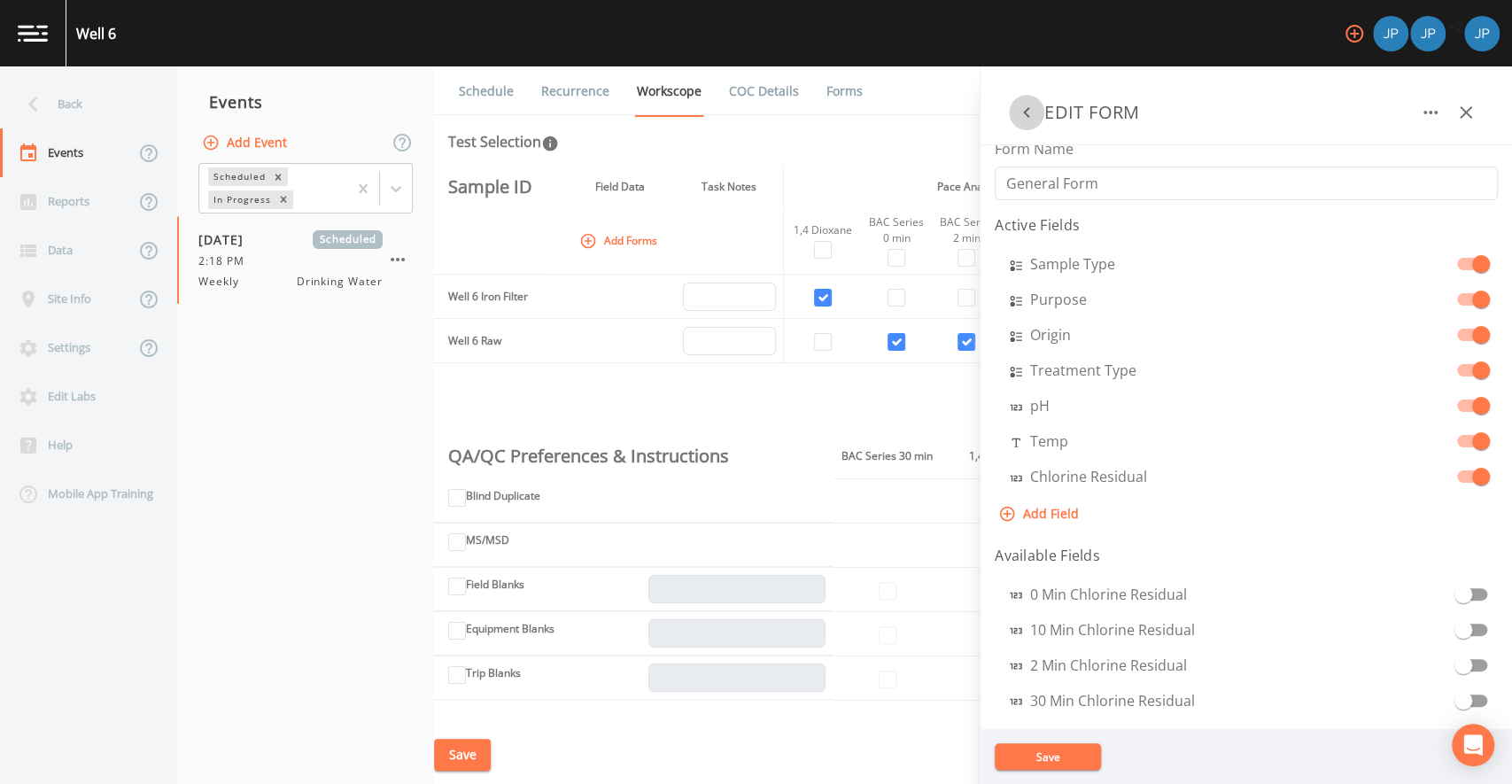
click at [1030, 118] on icon "button" at bounding box center [1027, 112] width 22 height 22
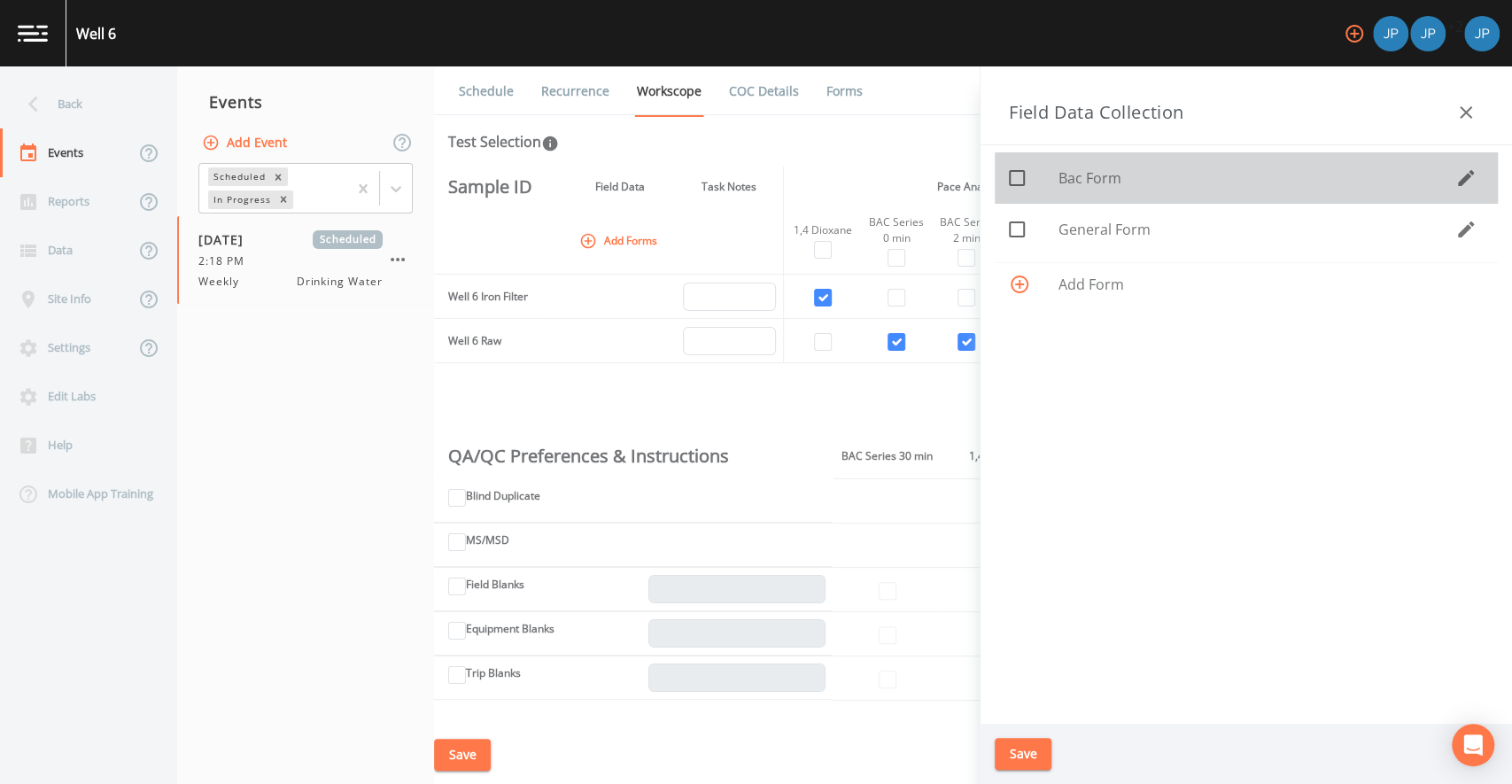
click at [1019, 184] on icon at bounding box center [1017, 178] width 16 height 16
checkbox input "true"
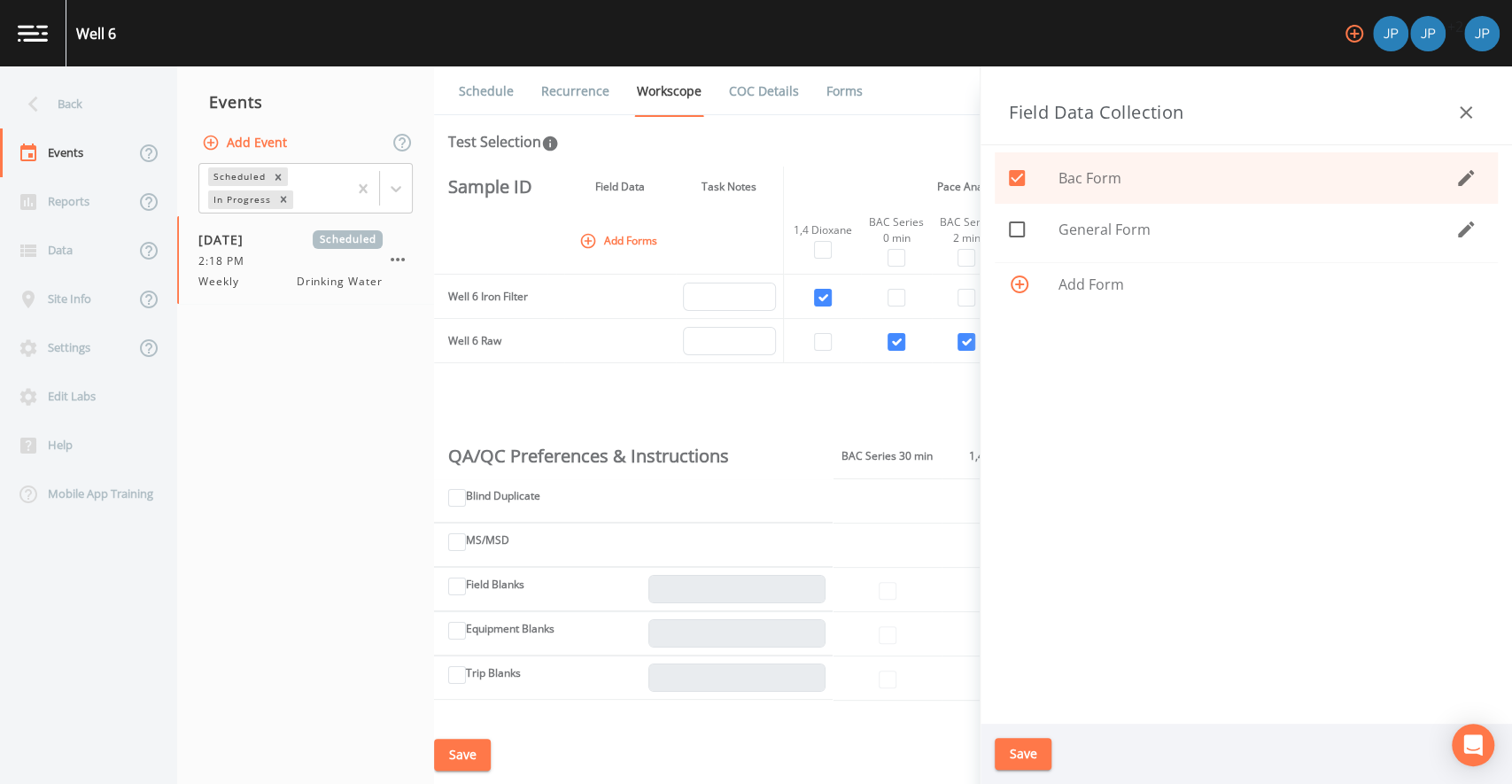
click at [1022, 228] on icon at bounding box center [1017, 229] width 16 height 16
checkbox input "true"
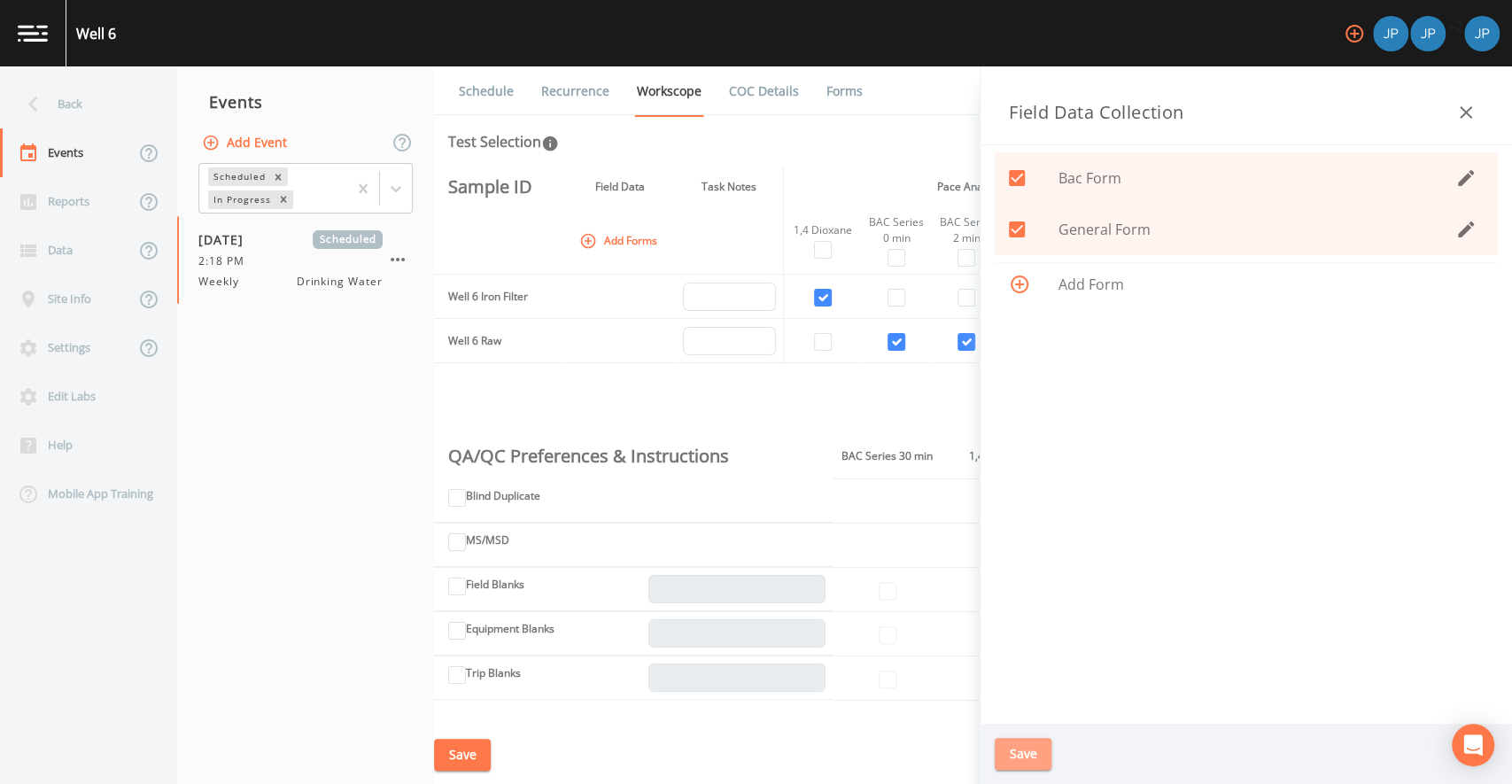
click at [1039, 751] on button "Save" at bounding box center [1023, 755] width 57 height 33
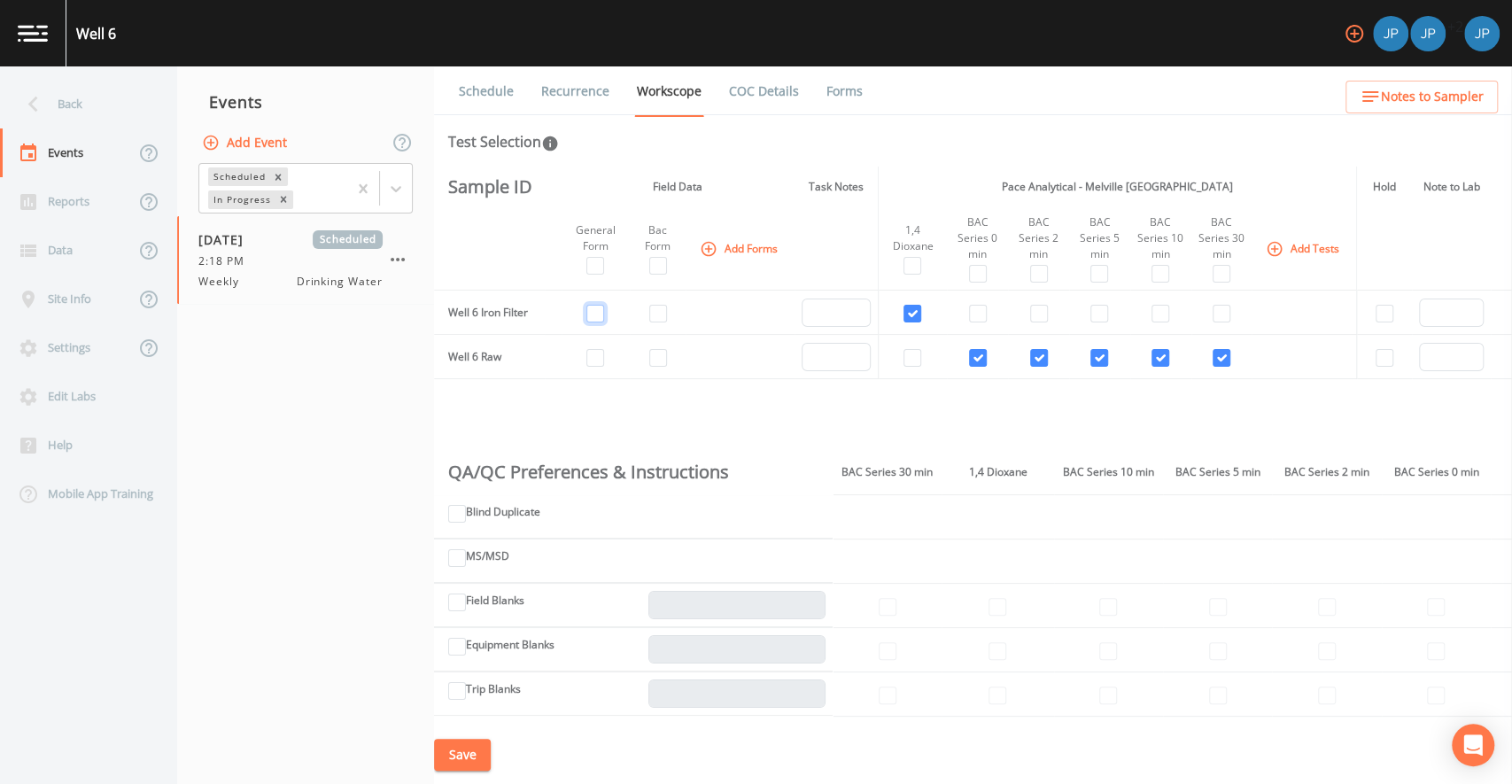
click at [597, 313] on input "checkbox" at bounding box center [596, 314] width 18 height 18
checkbox input "true"
click at [596, 359] on input "checkbox" at bounding box center [596, 358] width 18 height 18
checkbox input "true"
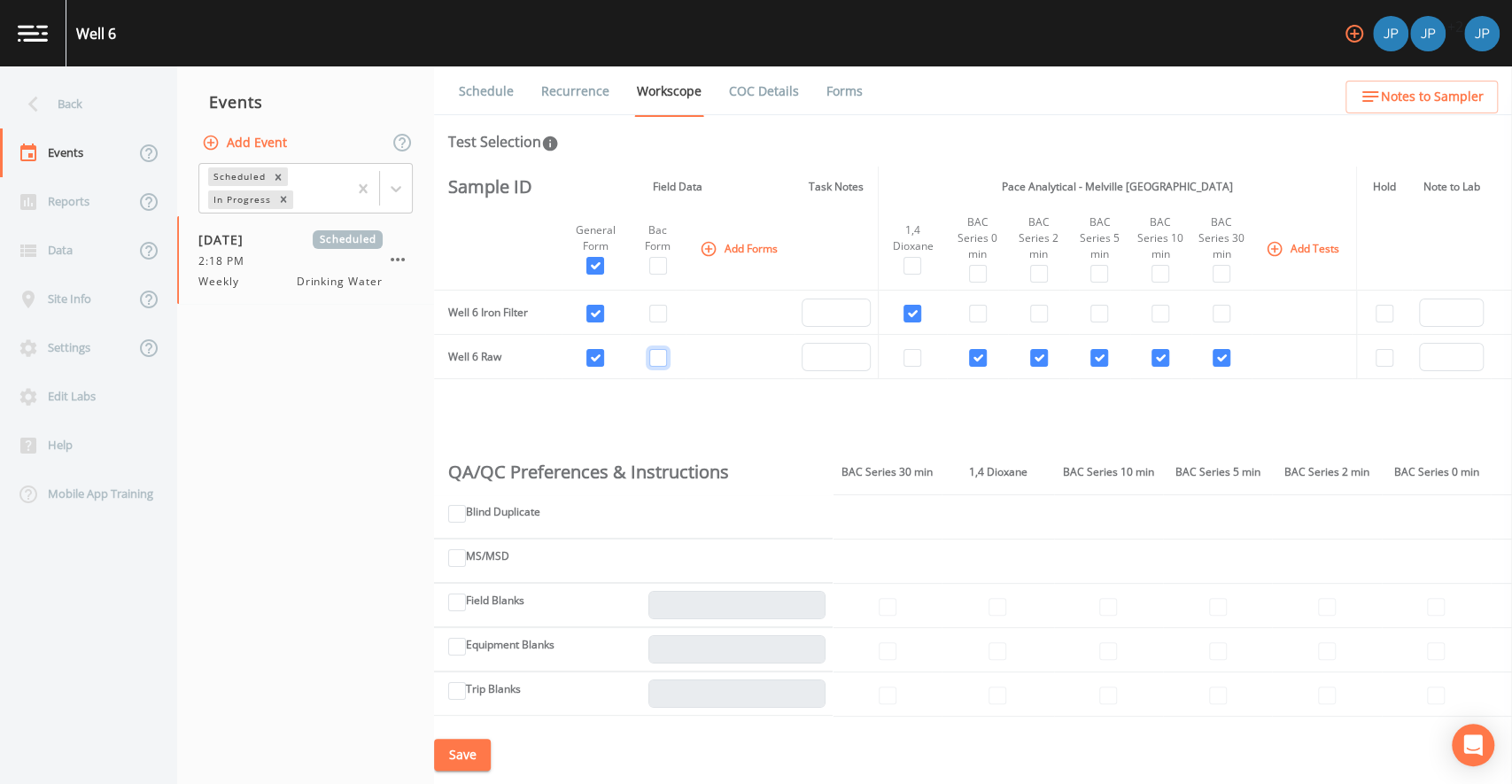
click at [659, 356] on input "checkbox" at bounding box center [658, 358] width 18 height 18
checkbox input "true"
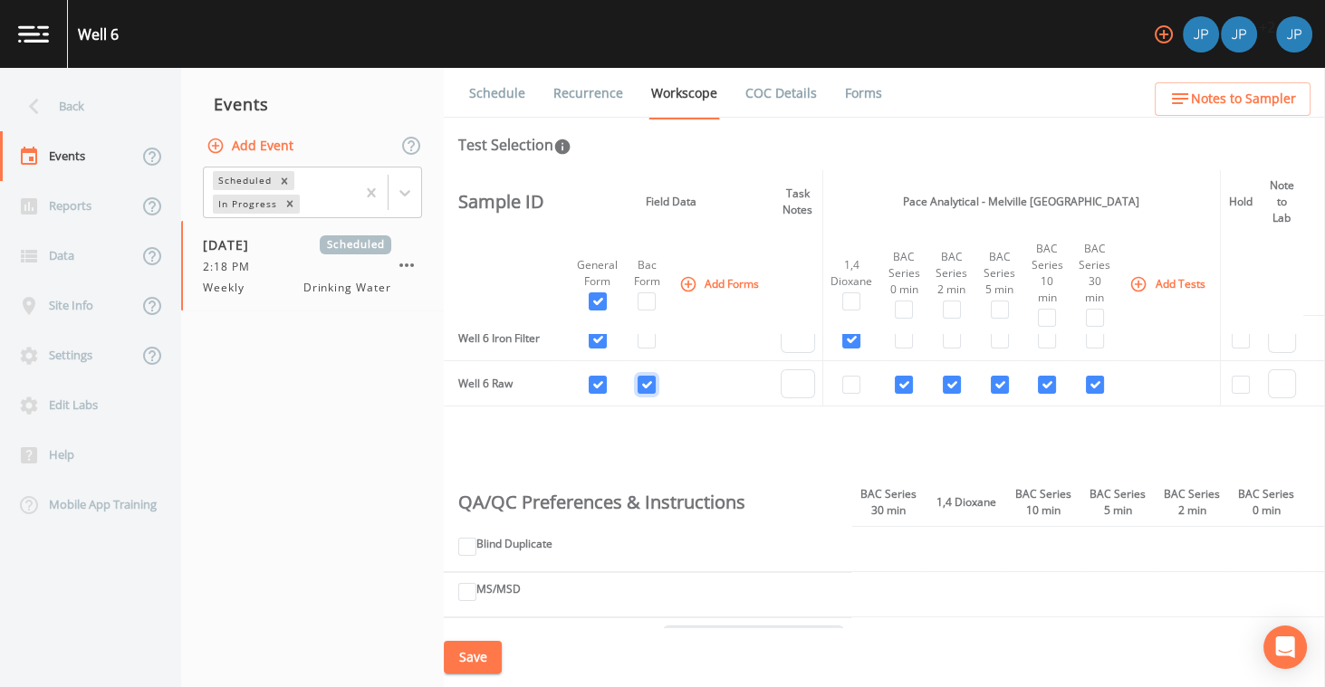
scroll to position [0, 0]
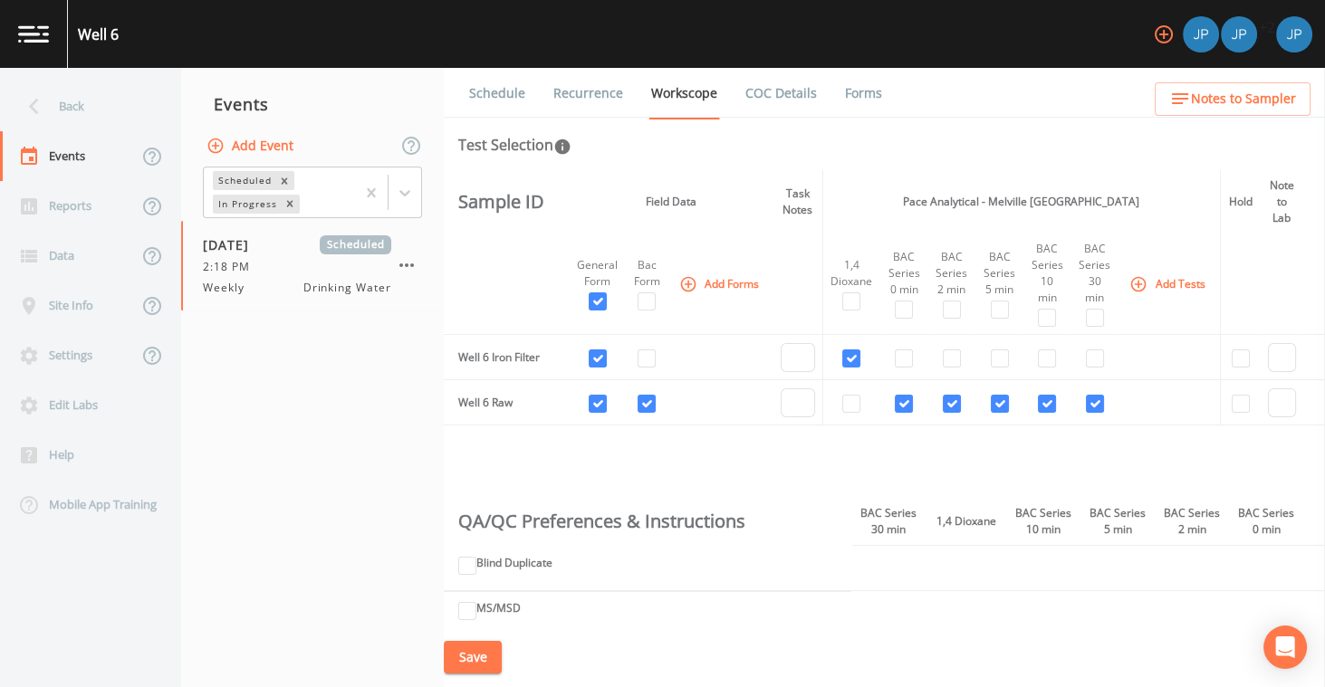
click at [779, 428] on div "Sample ID Field Data Task Notes Pace Analytical - Melville NY Hold Note to Lab …" at bounding box center [884, 398] width 881 height 457
click at [491, 660] on button "Save" at bounding box center [473, 658] width 58 height 34
click at [727, 464] on div "Sample ID Field Data Task Notes Pace Analytical - Melville NY Hold Note to Lab …" at bounding box center [884, 398] width 881 height 457
click at [516, 92] on link "Schedule" at bounding box center [497, 93] width 62 height 51
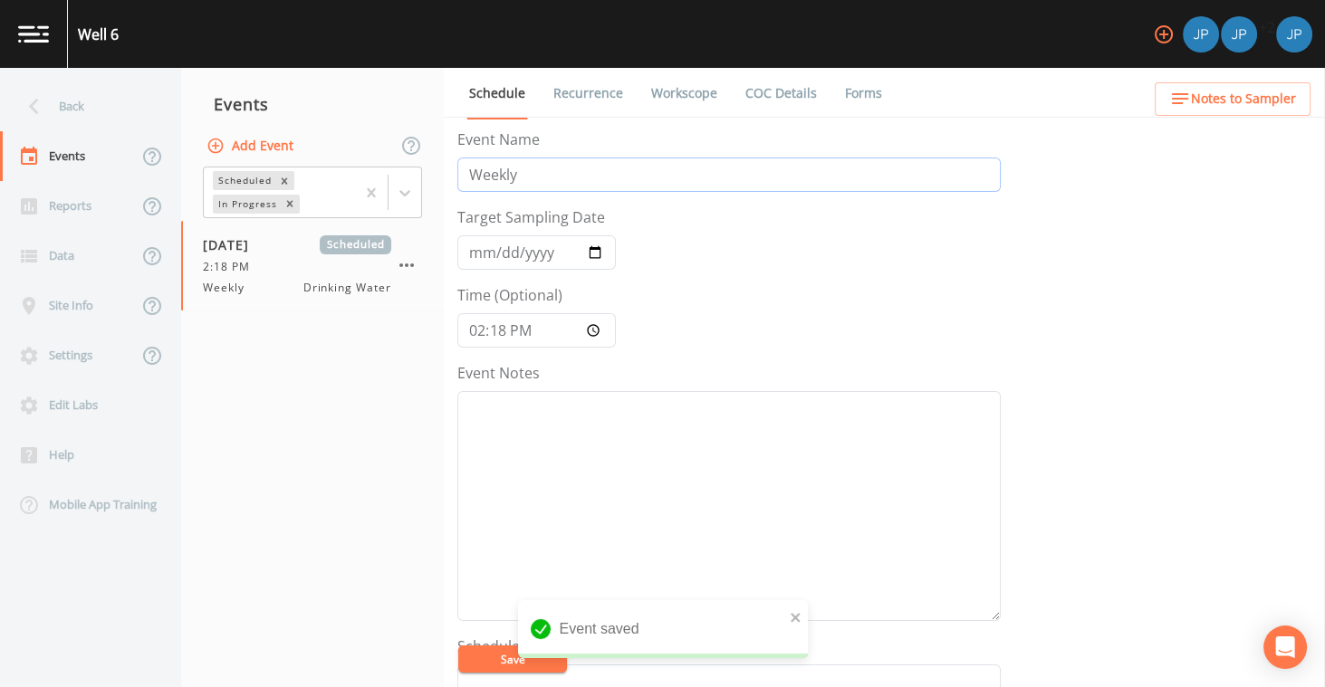
click at [533, 173] on input "Weekly" at bounding box center [728, 175] width 543 height 34
drag, startPoint x: 531, startPoint y: 178, endPoint x: 460, endPoint y: 174, distance: 70.7
click at [460, 174] on input "Weekly" at bounding box center [728, 175] width 543 height 34
click at [499, 178] on input "Weekly" at bounding box center [728, 175] width 543 height 34
click at [516, 176] on input "Weekly" at bounding box center [728, 175] width 543 height 34
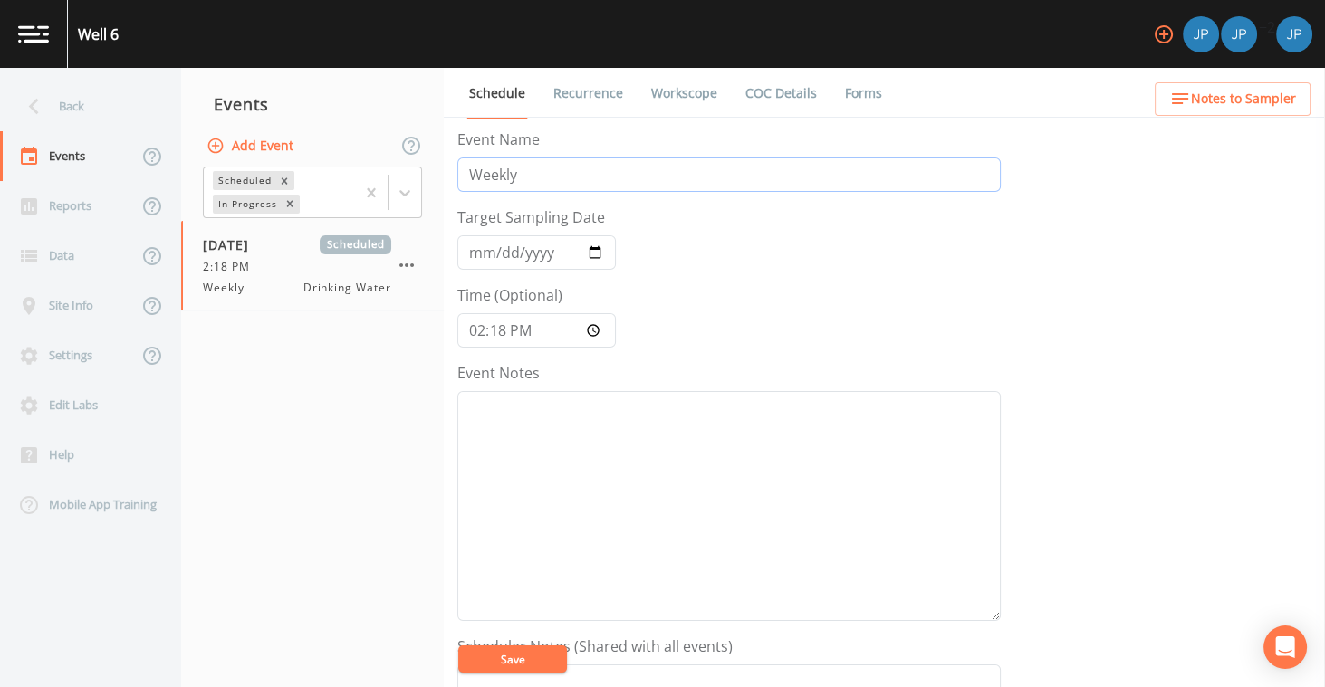
click at [518, 176] on input "Weekly" at bounding box center [728, 175] width 543 height 34
click at [664, 102] on link "Workscope" at bounding box center [685, 93] width 72 height 51
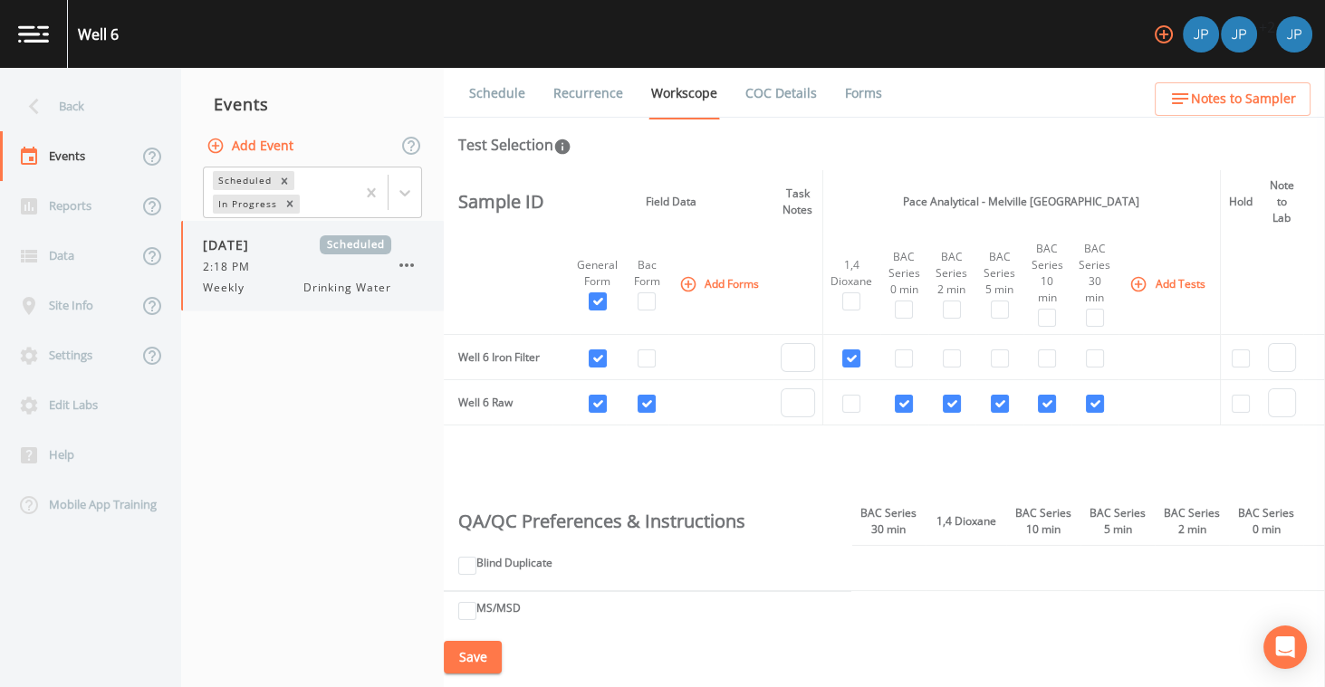
click at [401, 266] on icon "button" at bounding box center [406, 266] width 14 height 4
click at [332, 687] on div at bounding box center [662, 687] width 1325 height 0
click at [495, 99] on link "Schedule" at bounding box center [497, 93] width 62 height 51
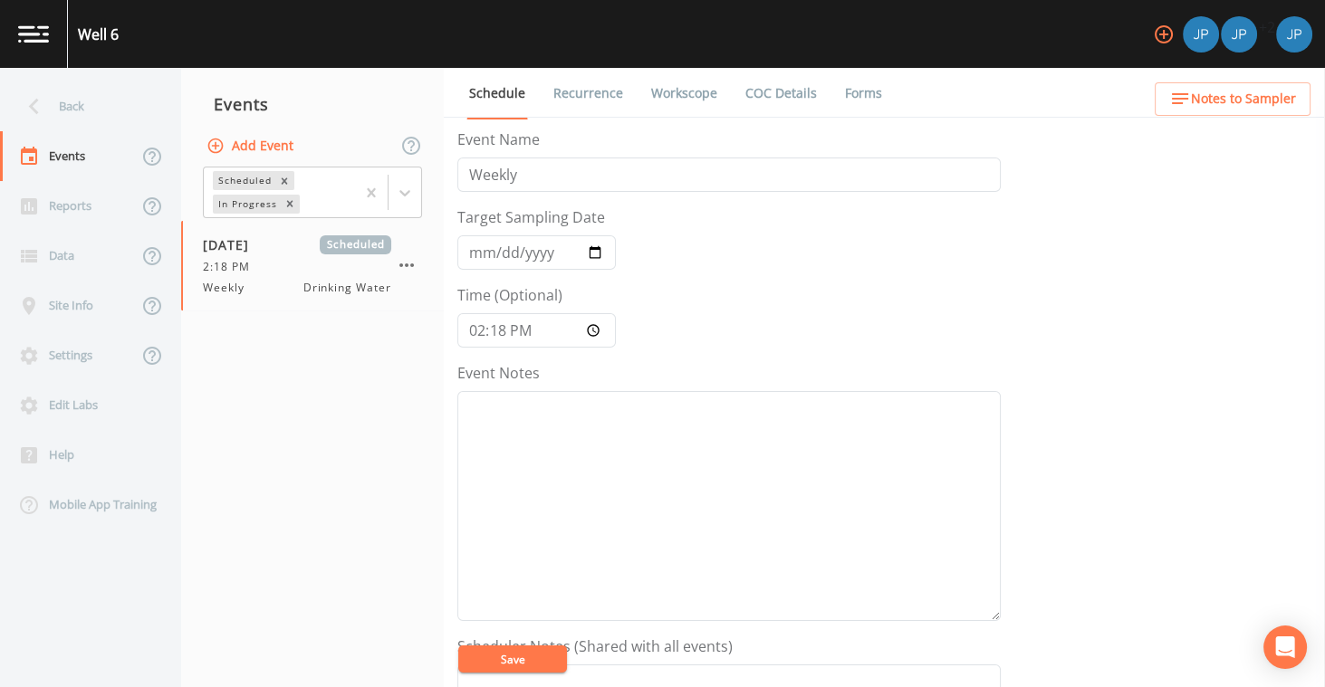
click at [649, 97] on link "Workscope" at bounding box center [685, 93] width 72 height 51
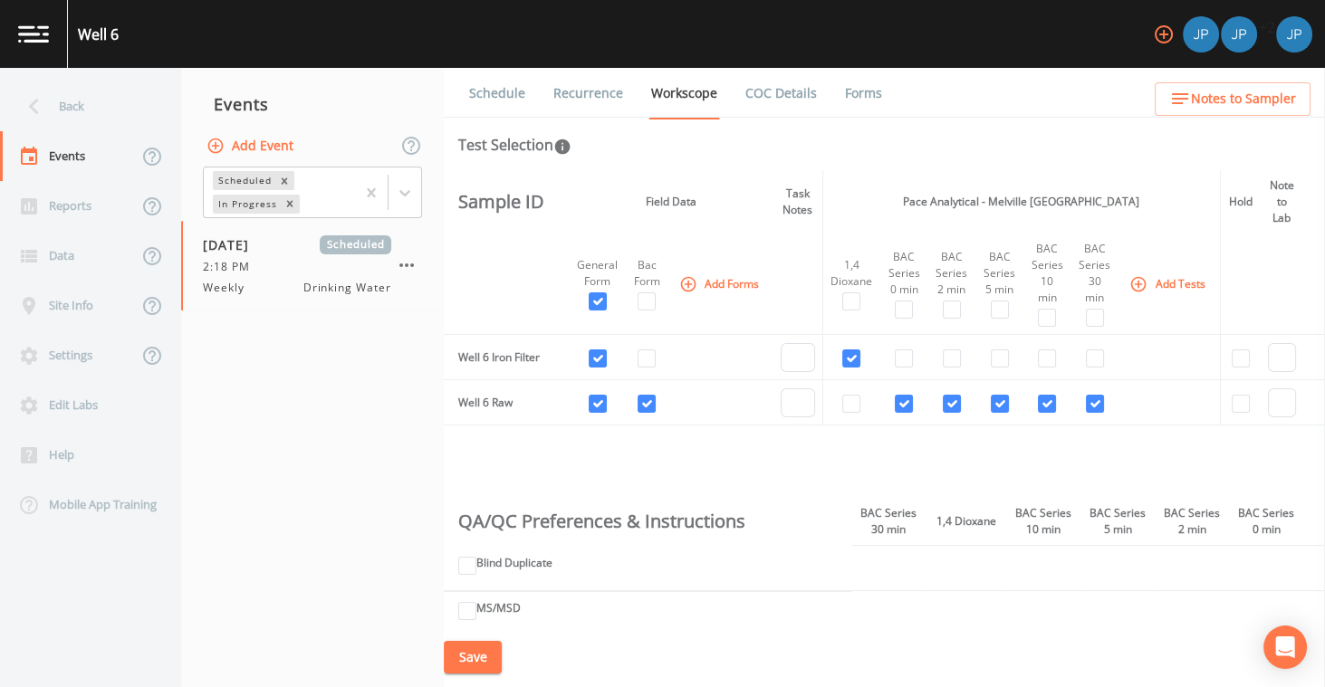
click at [480, 84] on link "Schedule" at bounding box center [497, 93] width 62 height 51
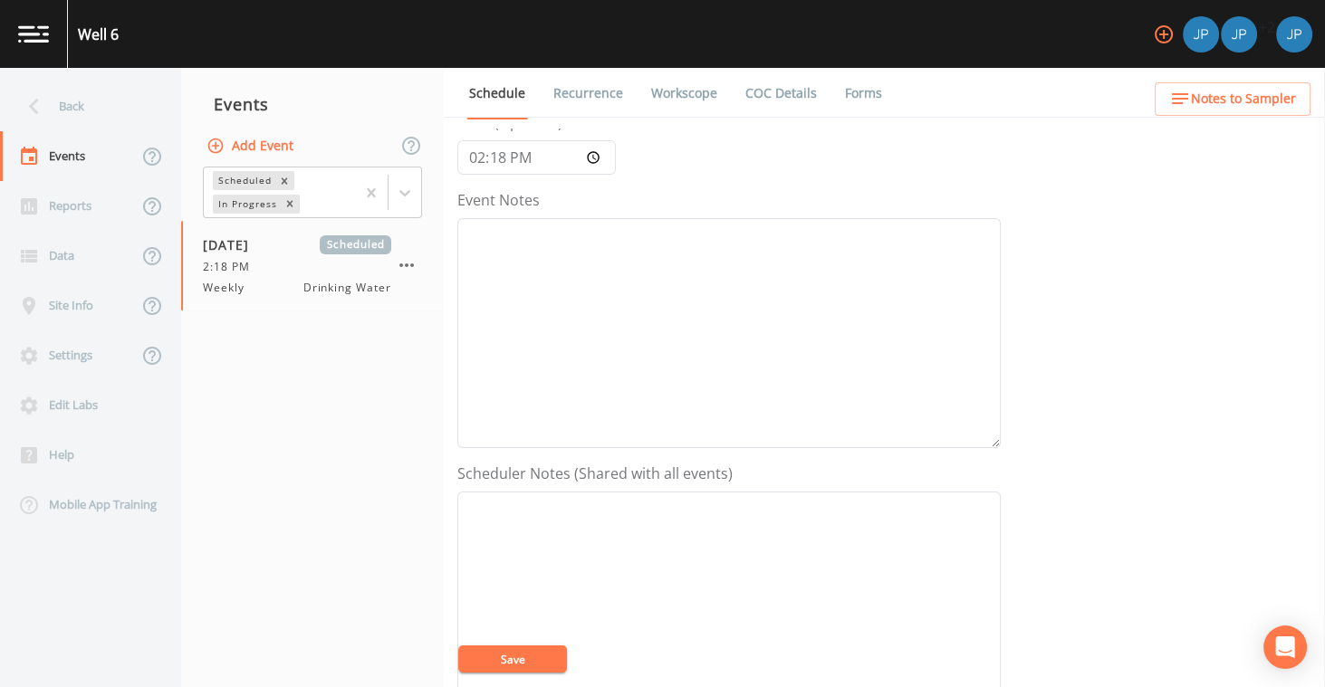
scroll to position [273, 0]
click at [607, 259] on textarea "Event Notes" at bounding box center [728, 234] width 543 height 230
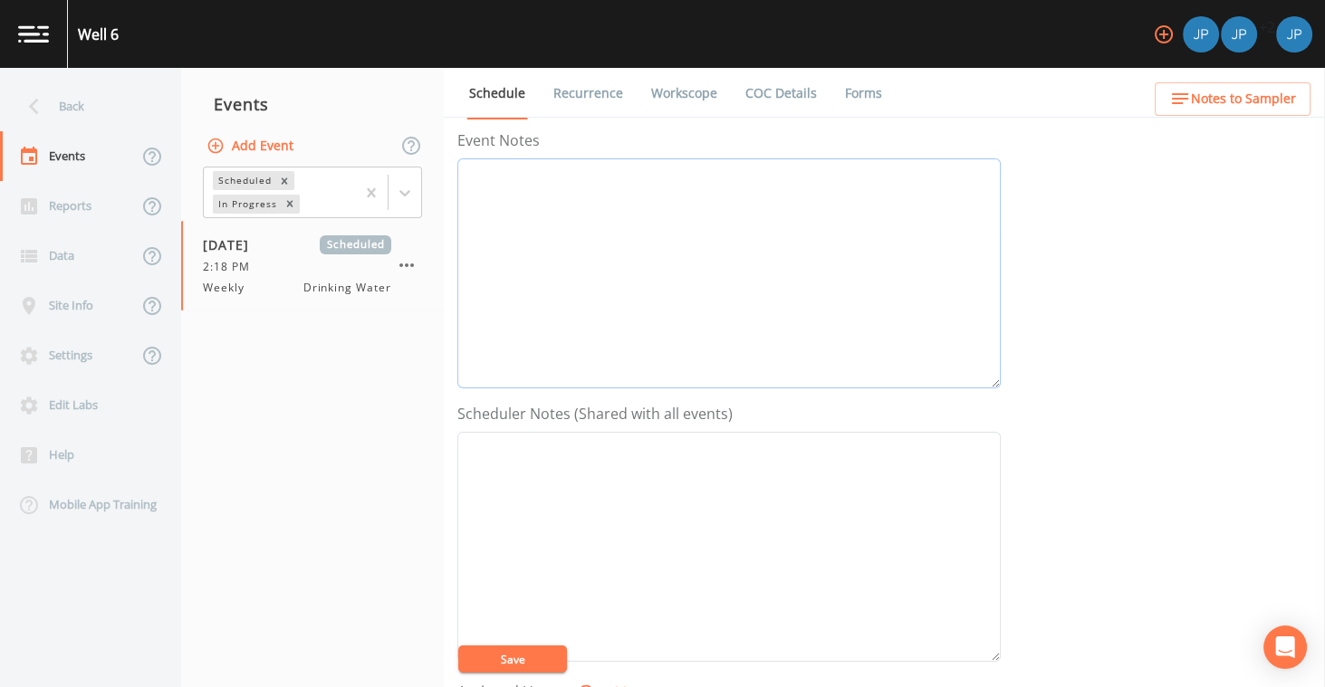
scroll to position [226, 0]
click at [594, 482] on textarea "Event Notes" at bounding box center [728, 553] width 543 height 230
click at [582, 297] on textarea "Event Notes" at bounding box center [728, 280] width 543 height 230
click at [613, 463] on textarea "Event Notes" at bounding box center [728, 553] width 543 height 230
click at [587, 293] on textarea "Event Notes" at bounding box center [728, 280] width 543 height 230
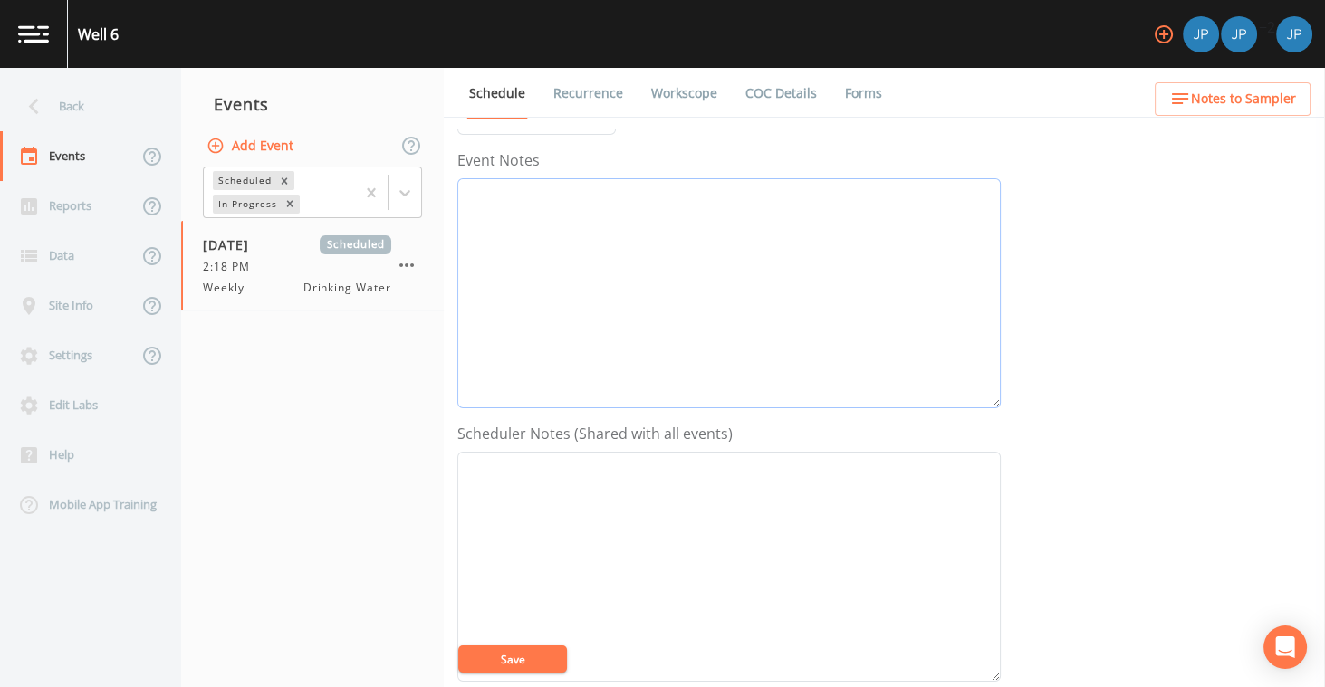
scroll to position [207, 0]
click at [509, 195] on textarea "Event Notes" at bounding box center [728, 300] width 543 height 230
click at [521, 439] on textarea "Event Notes" at bounding box center [728, 509] width 543 height 230
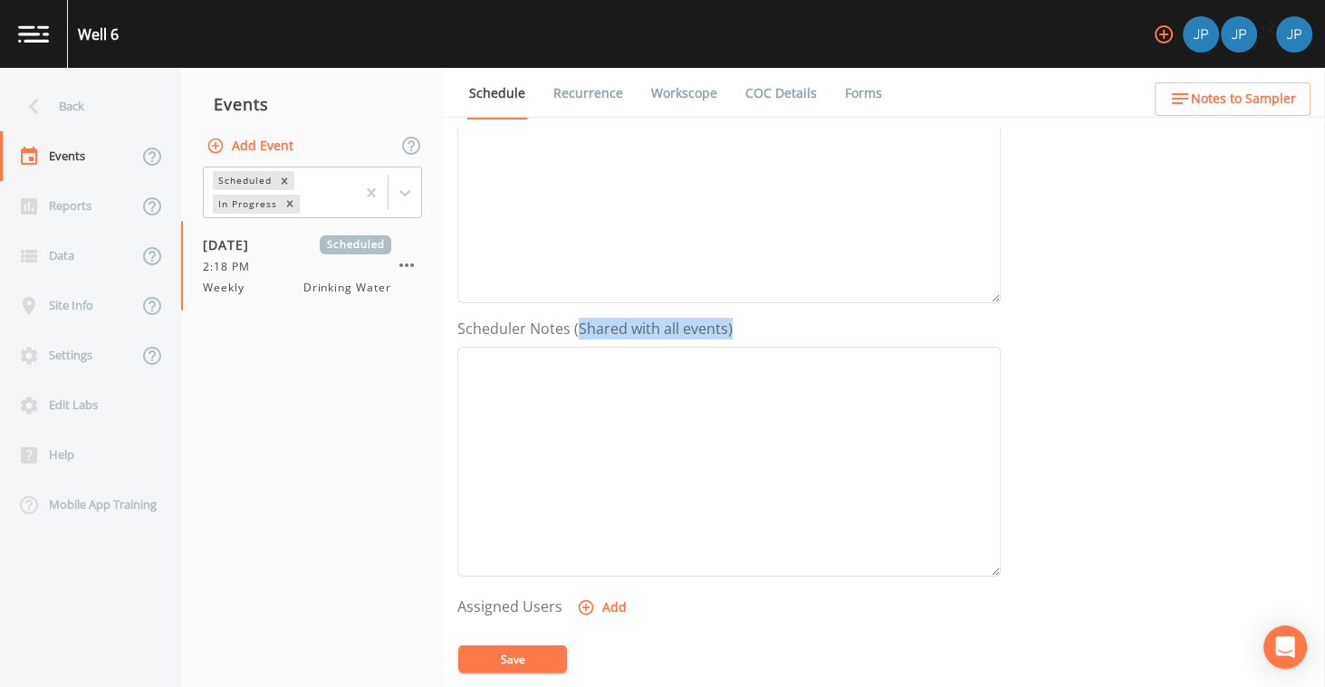
drag, startPoint x: 594, startPoint y: 325, endPoint x: 730, endPoint y: 324, distance: 135.9
click at [730, 324] on div "Scheduler Notes (Shared with all events)" at bounding box center [728, 447] width 543 height 259
click at [738, 327] on div "Scheduler Notes (Shared with all events)" at bounding box center [728, 447] width 543 height 259
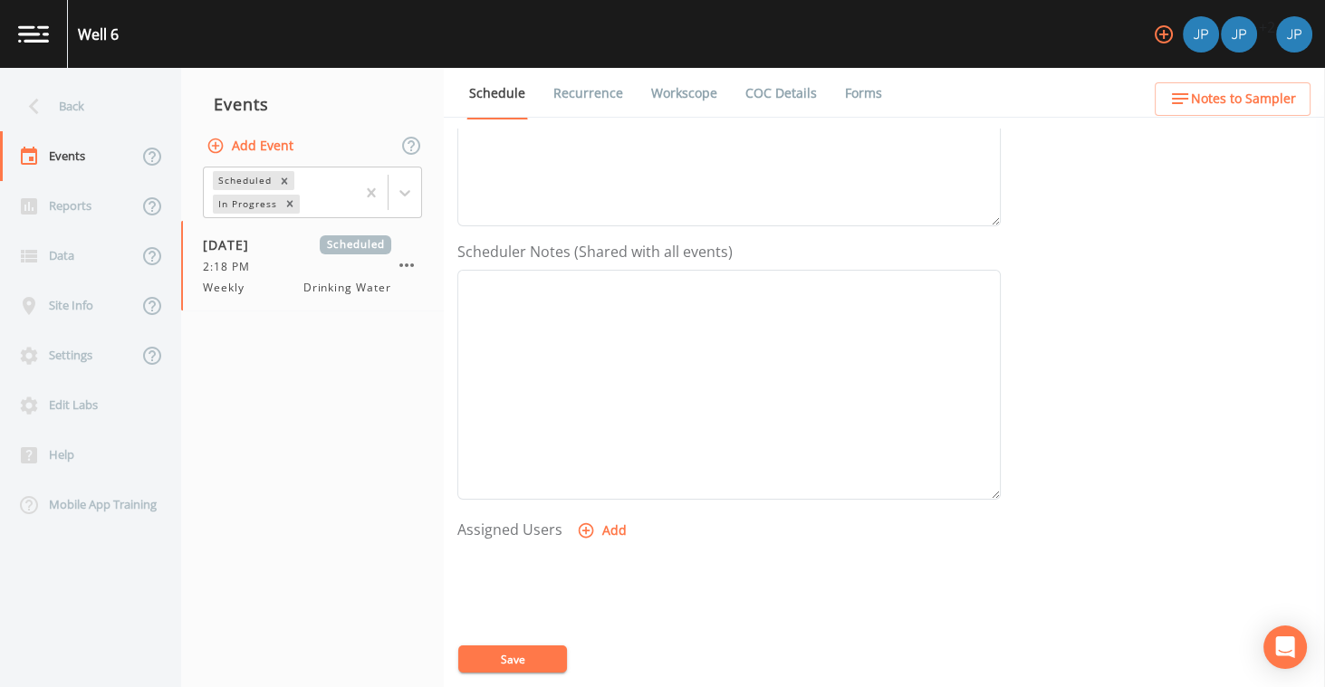
scroll to position [585, 0]
click at [601, 332] on button "Add" at bounding box center [603, 341] width 61 height 34
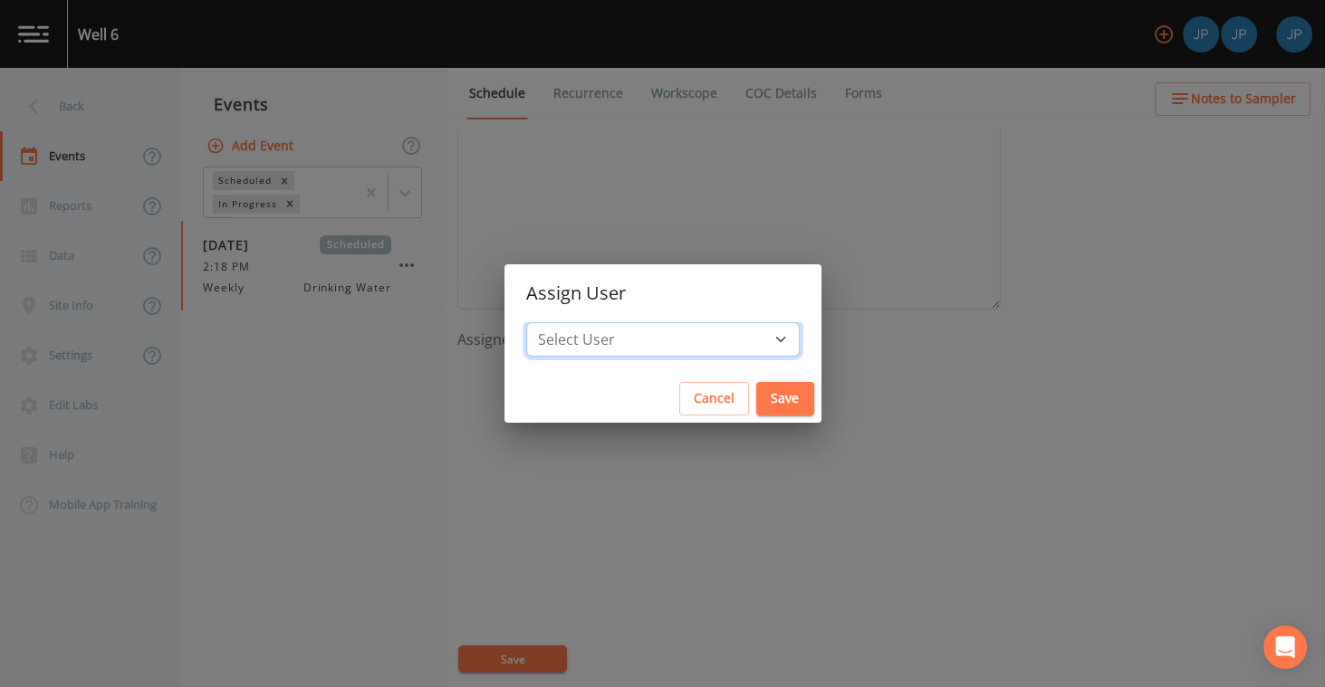
click at [644, 346] on select "Select User [PERSON_NAME] [PERSON_NAME] [PERSON_NAME] Belle [PERSON_NAME]" at bounding box center [663, 339] width 274 height 34
select select "c3994787-746f-45c8-916e-ec7a28dd24f5"
click at [583, 322] on select "Select User [PERSON_NAME] [PERSON_NAME] [PERSON_NAME] Belle [PERSON_NAME]" at bounding box center [663, 339] width 274 height 34
click at [756, 395] on button "Save" at bounding box center [785, 399] width 58 height 34
select select
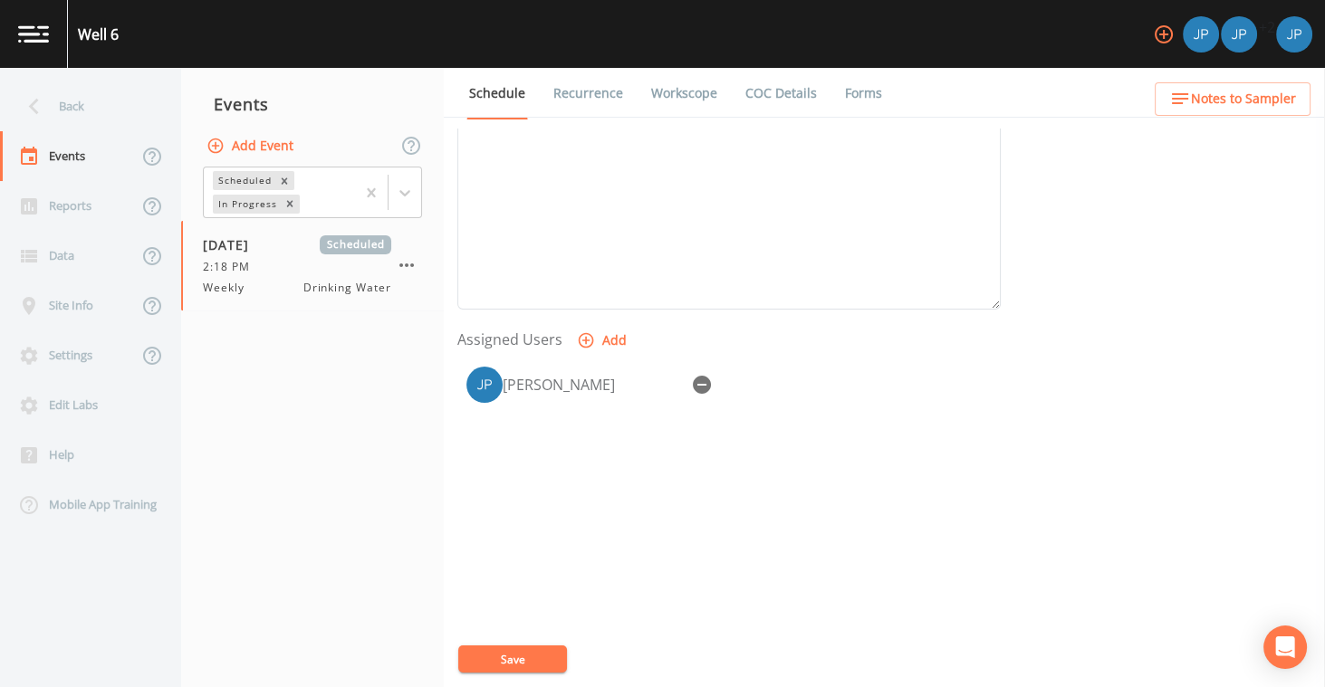
click at [533, 661] on button "Save" at bounding box center [512, 659] width 109 height 27
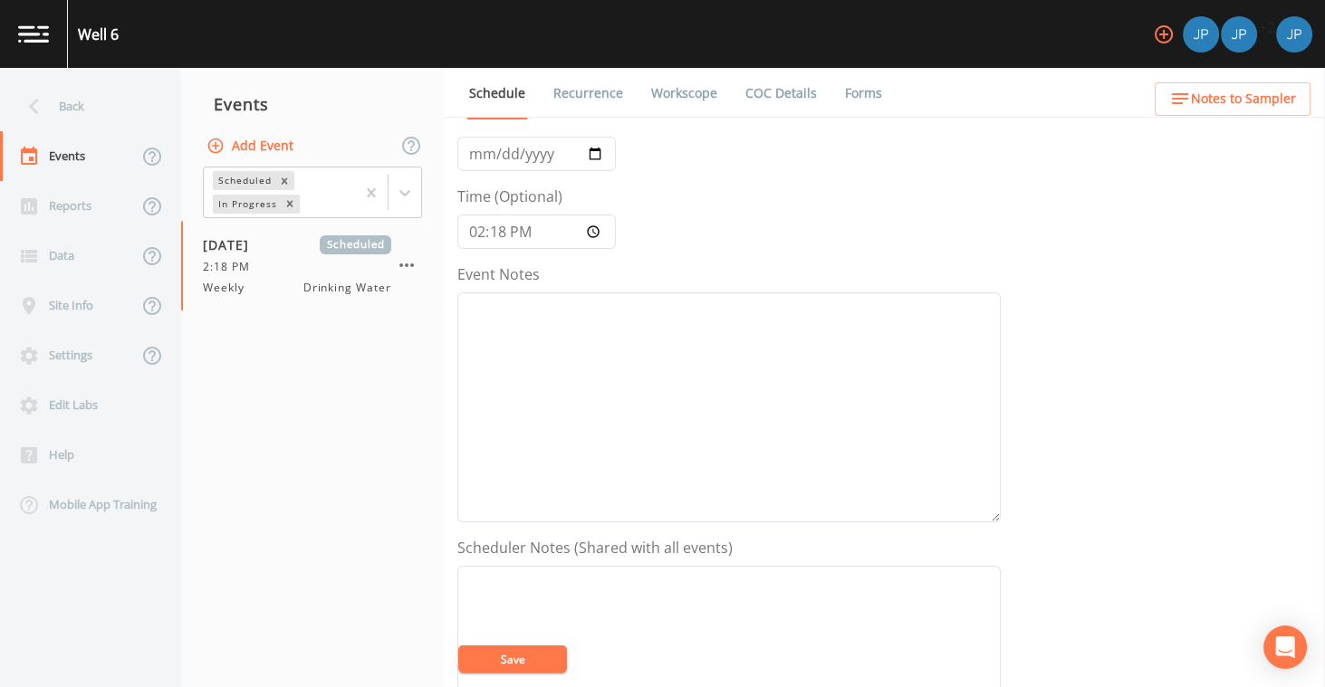
scroll to position [0, 0]
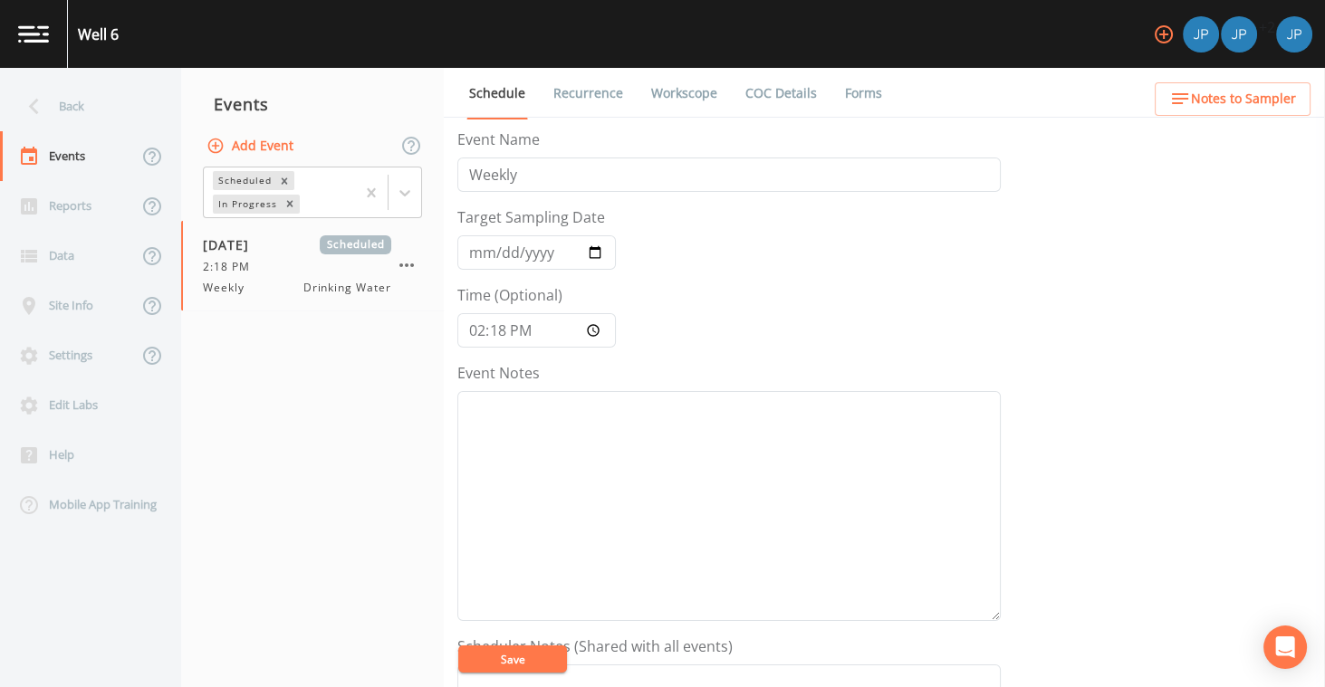
click at [715, 285] on form "Event Name Weekly Target Sampling Date [DATE] Time (Optional) 14:18:00 Event No…" at bounding box center [728, 631] width 543 height 1004
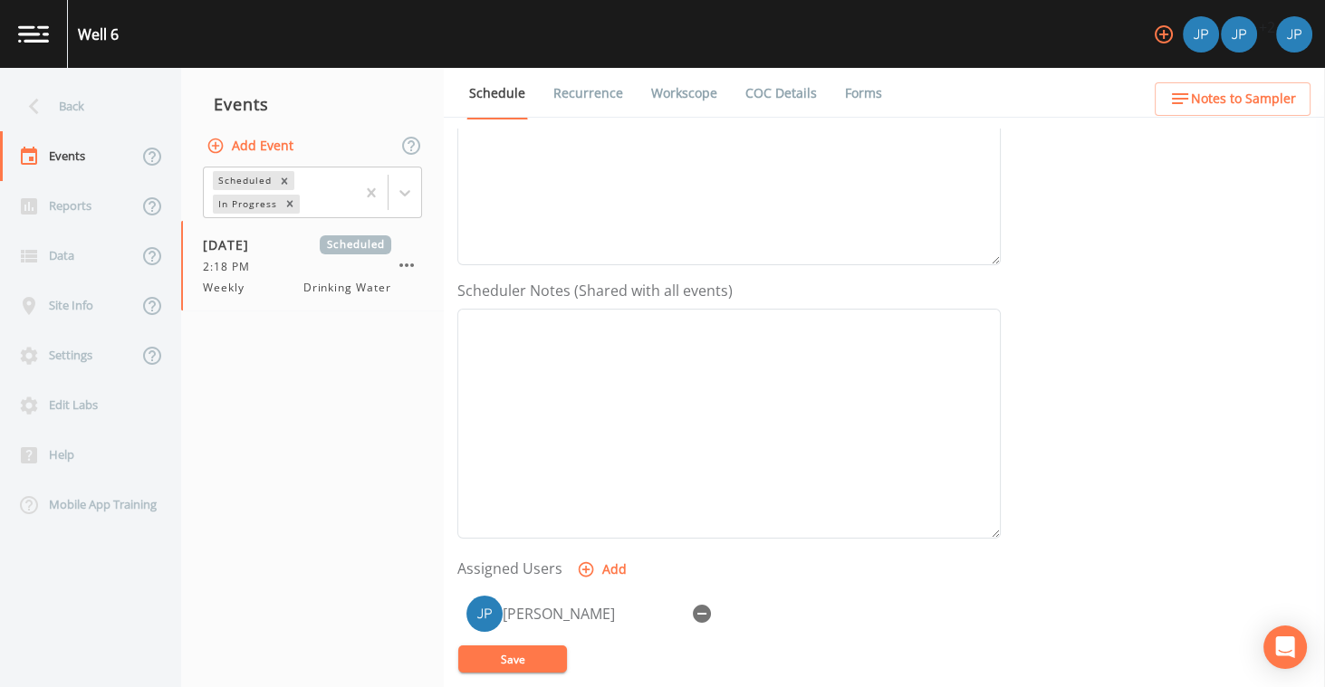
scroll to position [392, 0]
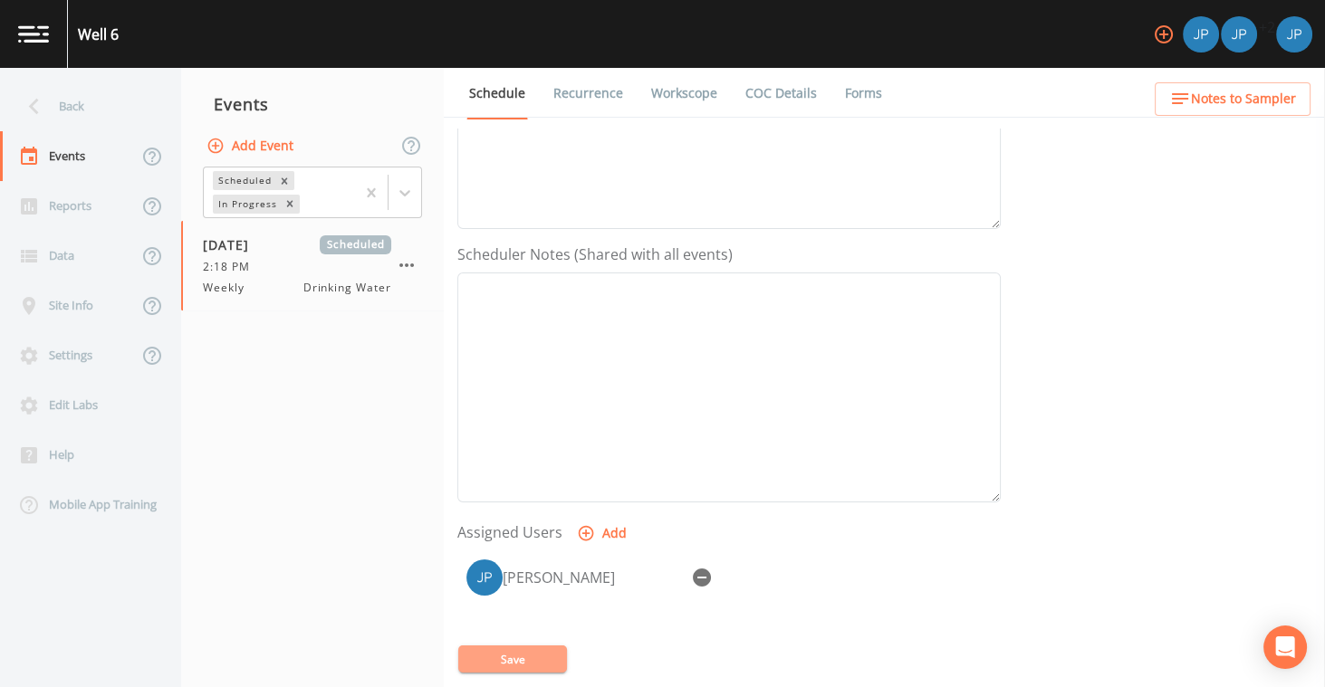
click at [533, 658] on button "Save" at bounding box center [512, 659] width 109 height 27
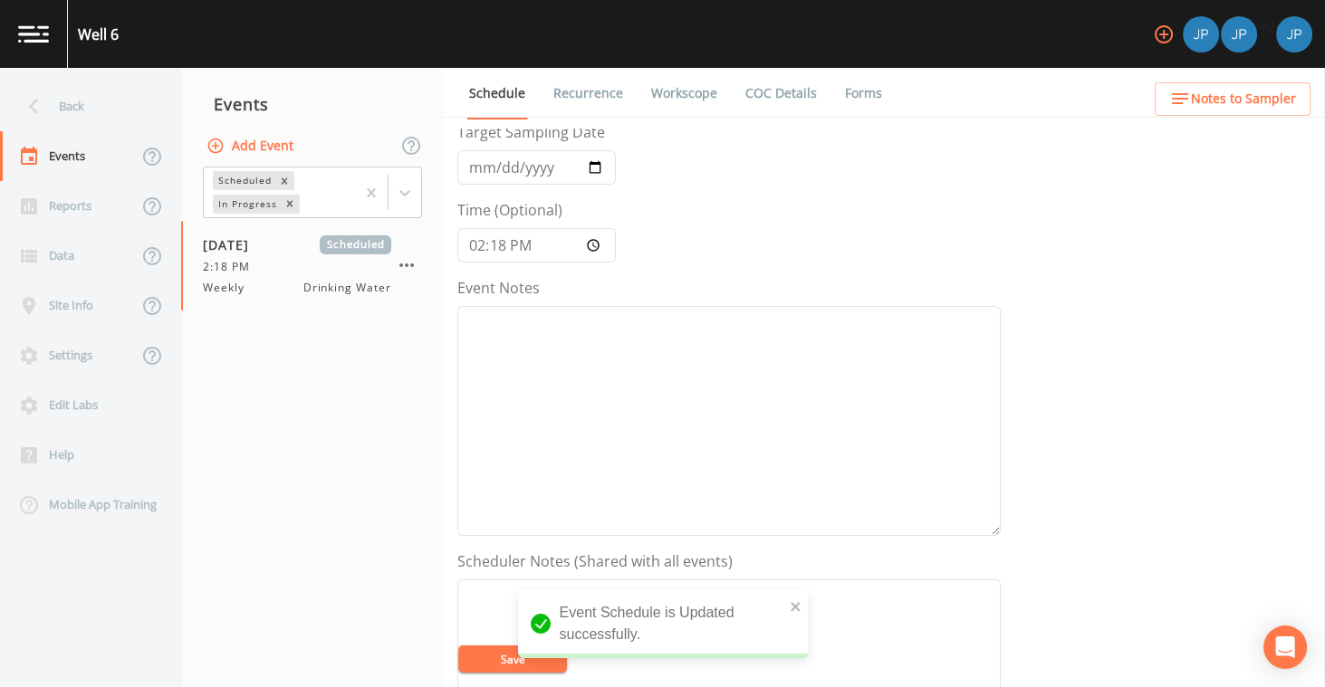
scroll to position [0, 0]
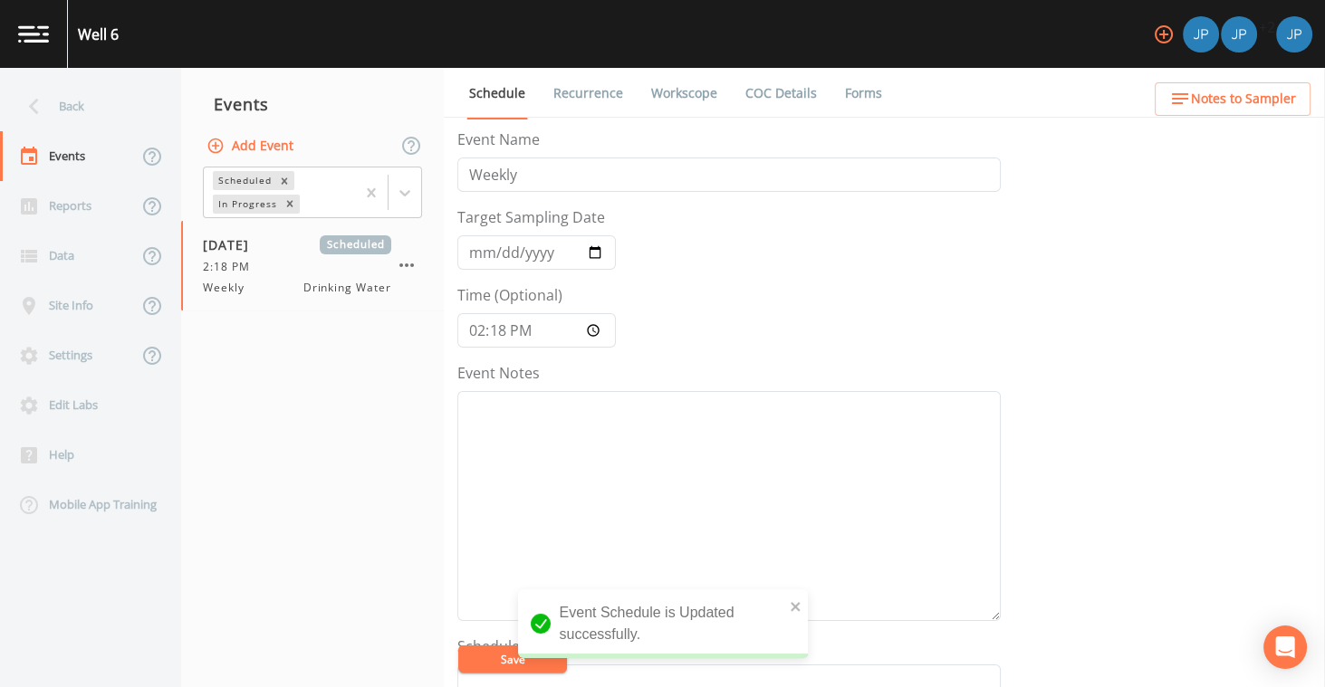
click at [726, 330] on form "Event Name Weekly Target Sampling Date [DATE] Time (Optional) 14:18:00 Event No…" at bounding box center [728, 631] width 543 height 1004
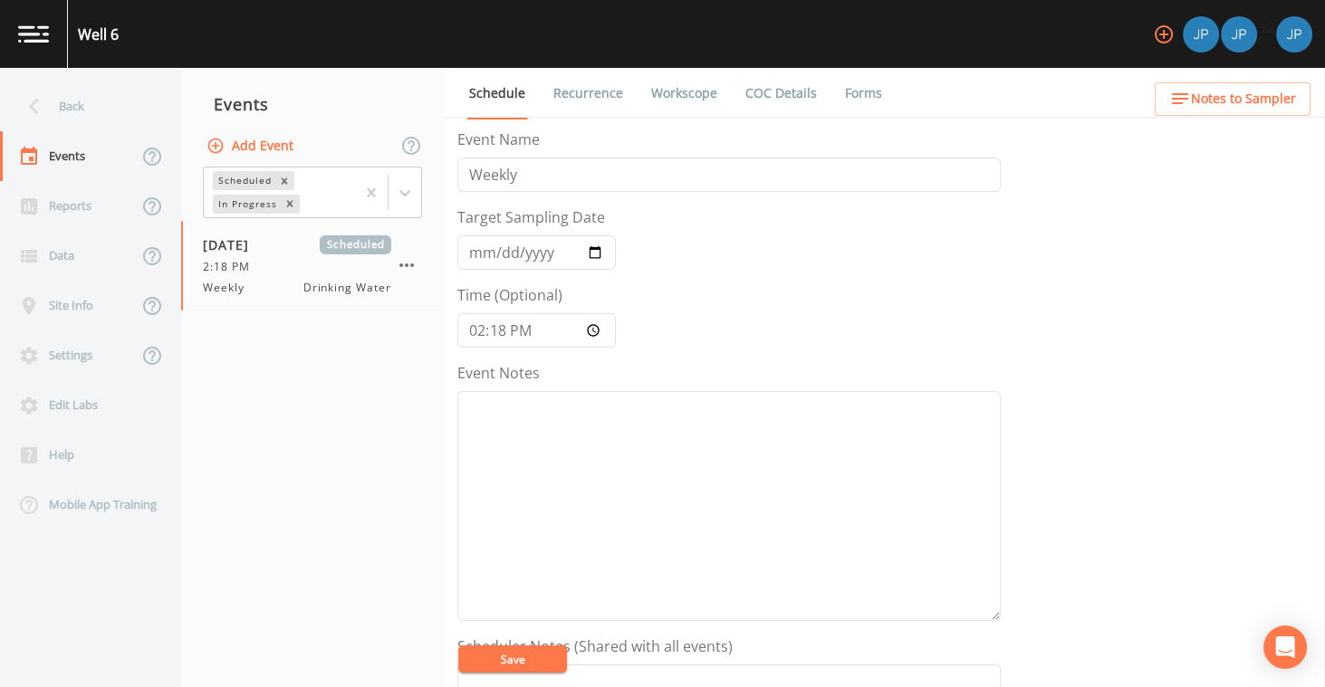
click at [587, 95] on link "Recurrence" at bounding box center [588, 93] width 75 height 51
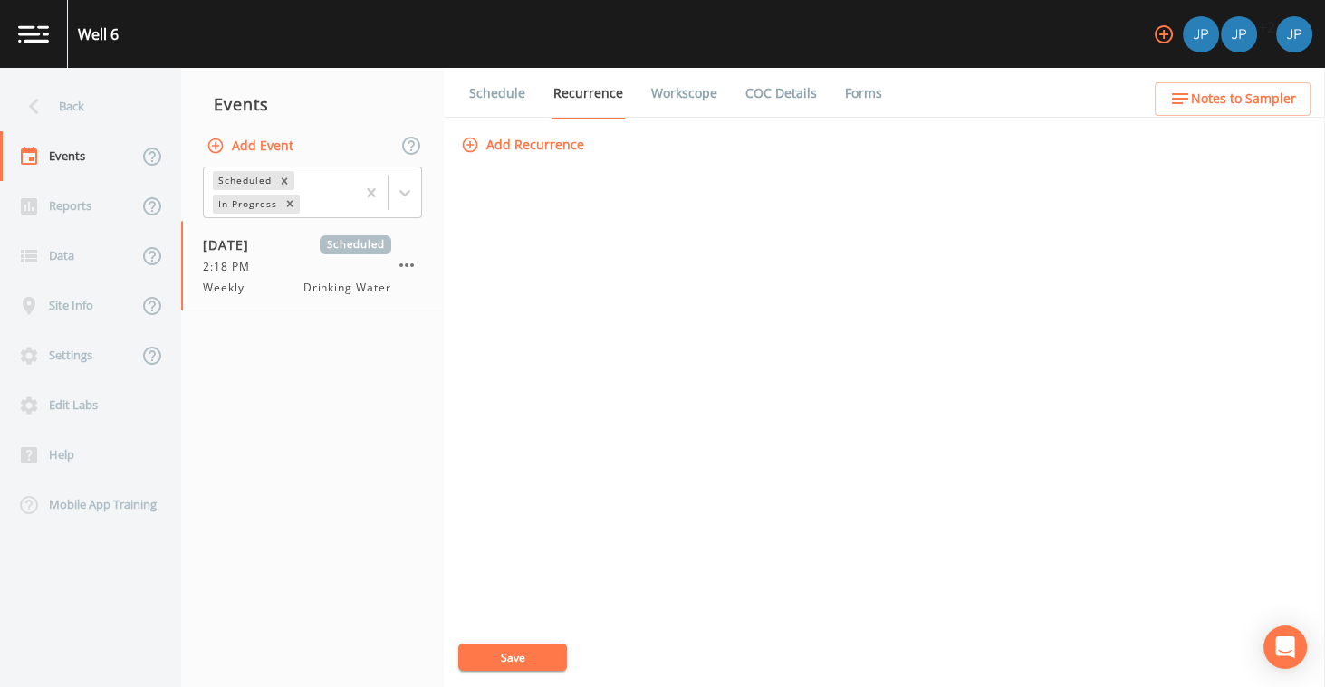
click at [521, 149] on button "Add Recurrence" at bounding box center [524, 146] width 134 height 34
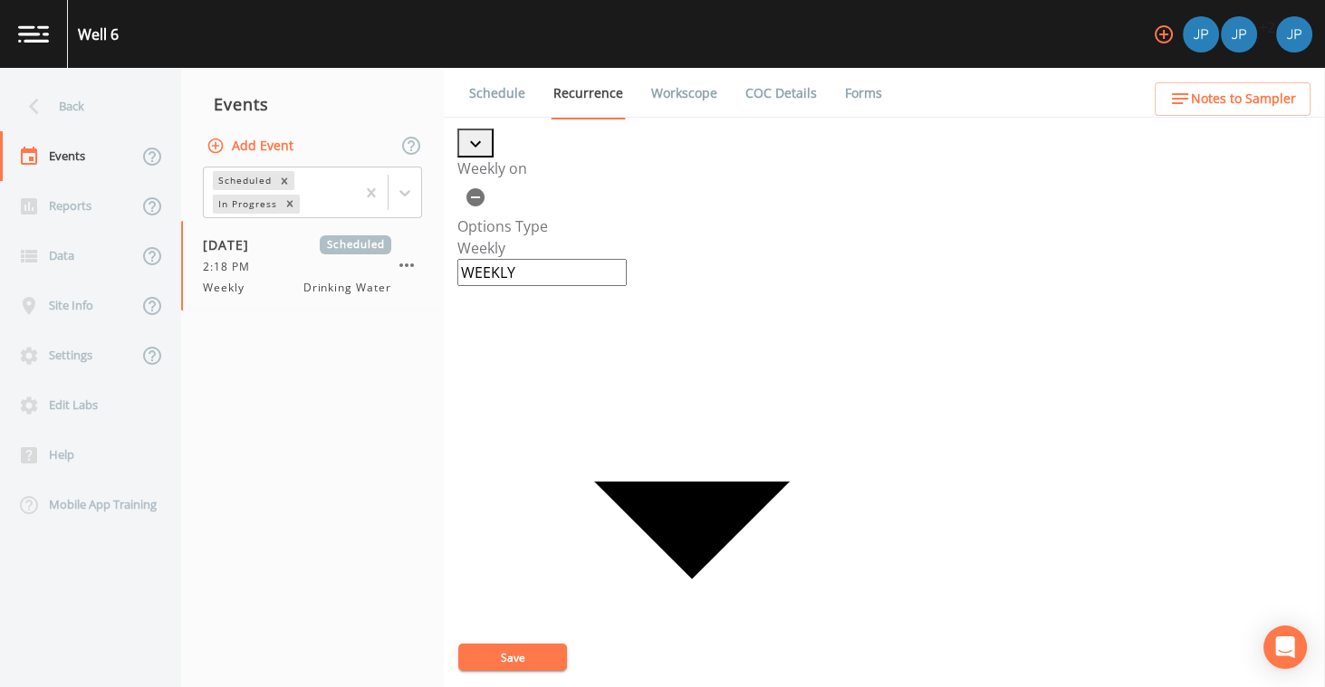
click at [568, 238] on body "Well 6 +2 Back Events Reports Data Site Info Settings Edit Labs Help Mobile App…" at bounding box center [662, 343] width 1325 height 687
type input "MONTHLY"
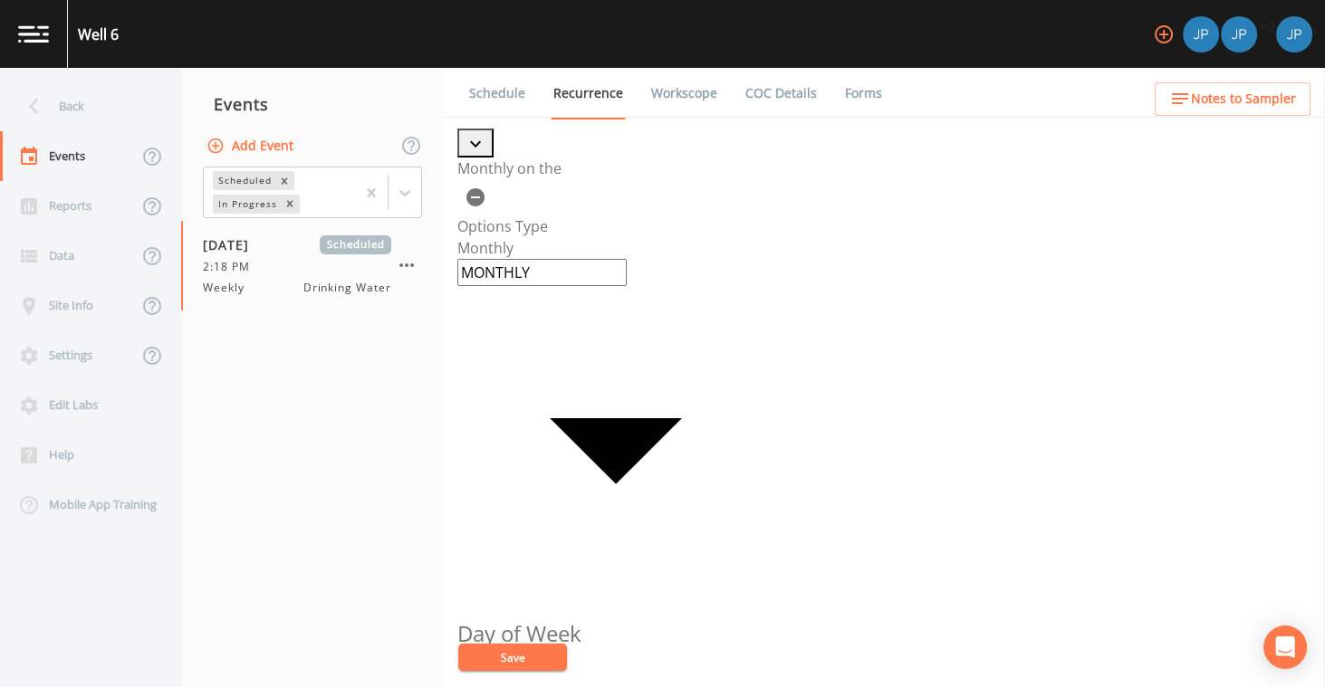
click at [593, 658] on icon at bounding box center [570, 680] width 45 height 45
click at [462, 86] on input "[DATE]" at bounding box center [453, 77] width 18 height 18
radio input "true"
click at [462, 86] on input "Second" at bounding box center [453, 77] width 18 height 18
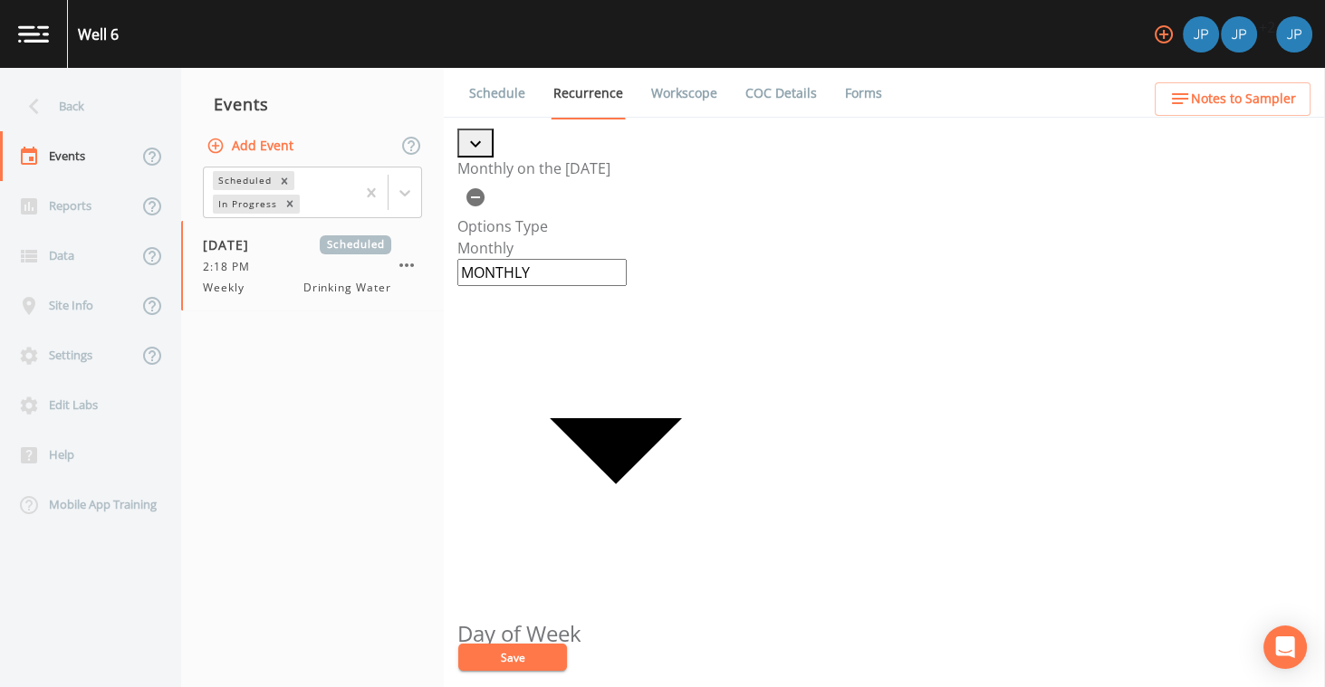
checkbox input "true"
click at [650, 237] on body "Well 6 +2 Back Events Reports Data Site Info Settings Edit Labs Help Mobile App…" at bounding box center [662, 376] width 1325 height 753
click at [569, 687] on li "Weekly" at bounding box center [677, 698] width 1296 height 22
type input "WEEKLY"
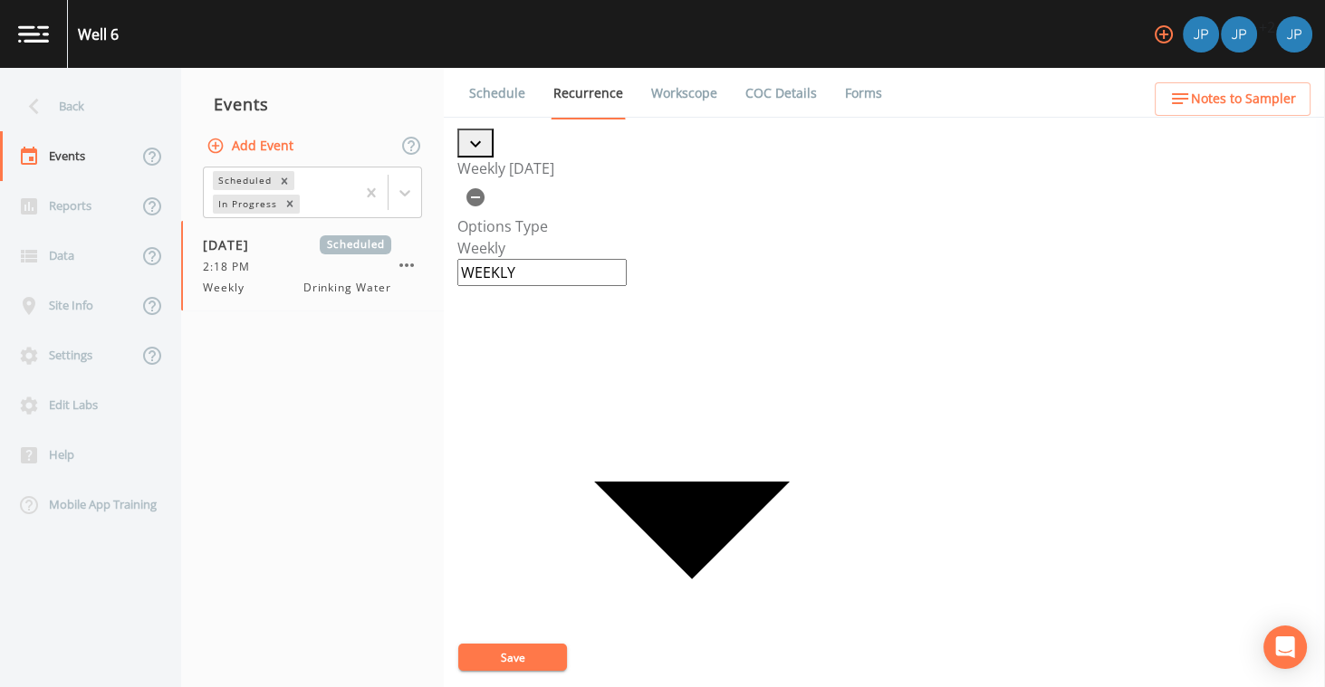
click at [520, 658] on button "Save" at bounding box center [512, 657] width 109 height 27
click at [462, 86] on input "[DATE]" at bounding box center [453, 77] width 18 height 18
checkbox input "false"
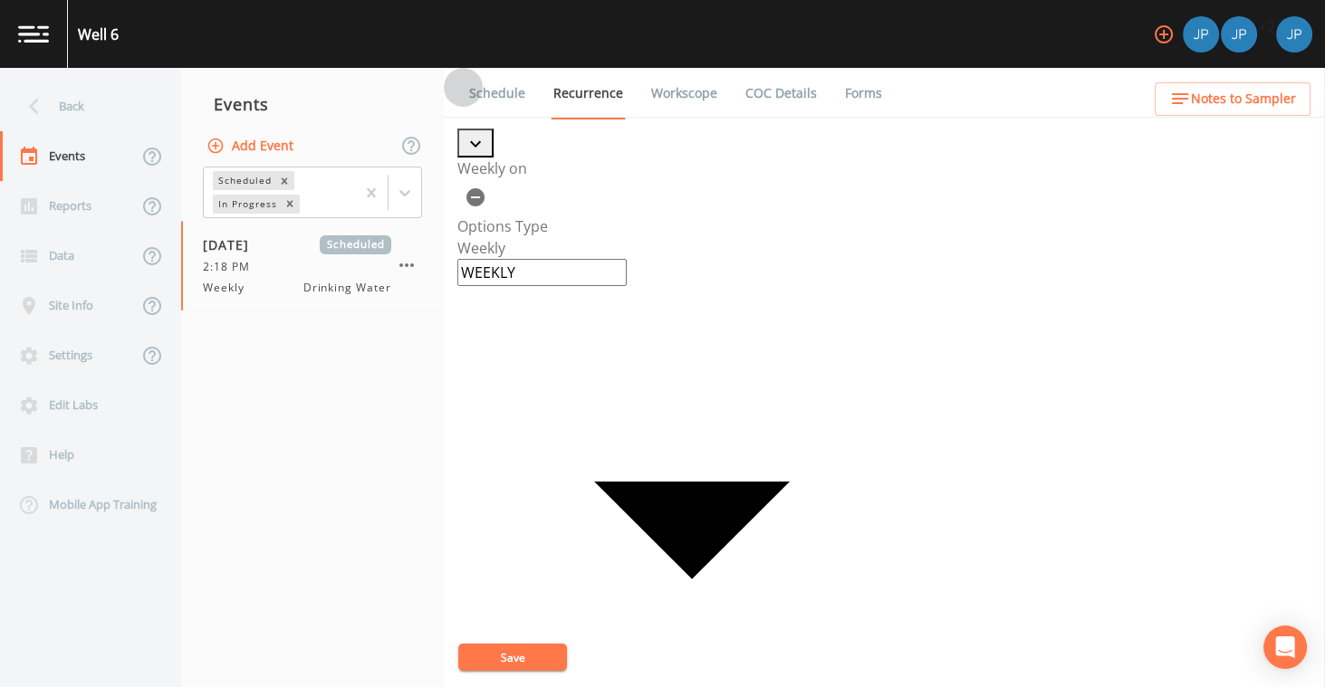
click at [462, 86] on input "[DATE]" at bounding box center [453, 77] width 18 height 18
checkbox input "true"
click at [541, 659] on button "Save" at bounding box center [512, 657] width 109 height 27
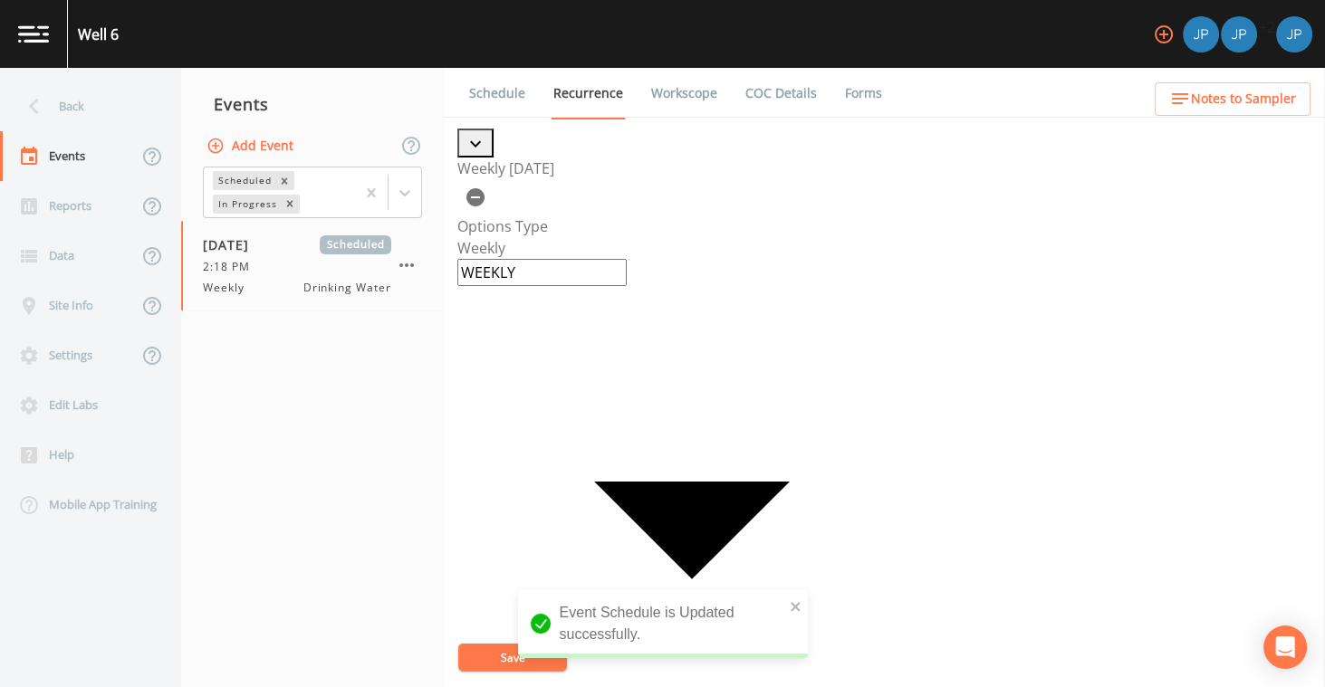
click at [704, 448] on div "Weekly [DATE] Options Type Weekly WEEKLY Days of Week [DATE] [DATE] [DATE] [DAT…" at bounding box center [884, 408] width 854 height 559
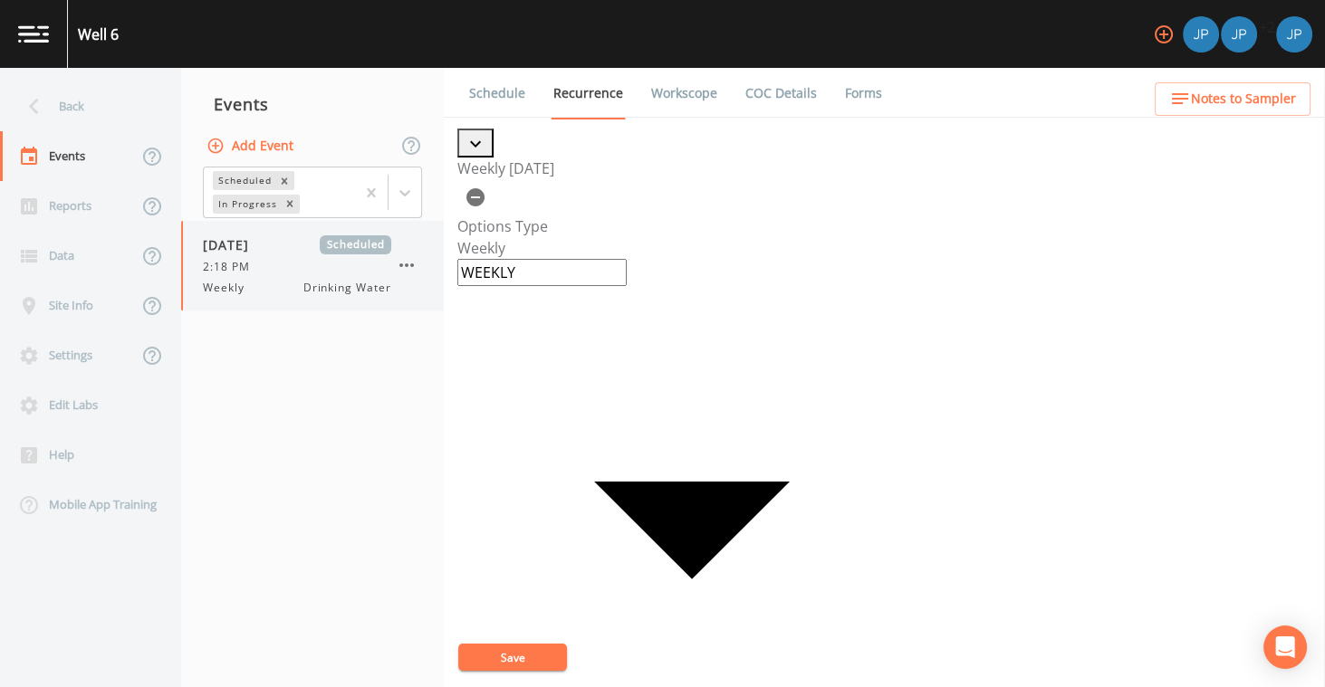
click at [400, 271] on icon "button" at bounding box center [407, 266] width 22 height 22
click at [360, 687] on div at bounding box center [662, 687] width 1325 height 0
click at [413, 265] on icon "button" at bounding box center [406, 266] width 14 height 4
click at [672, 687] on div at bounding box center [662, 687] width 1325 height 0
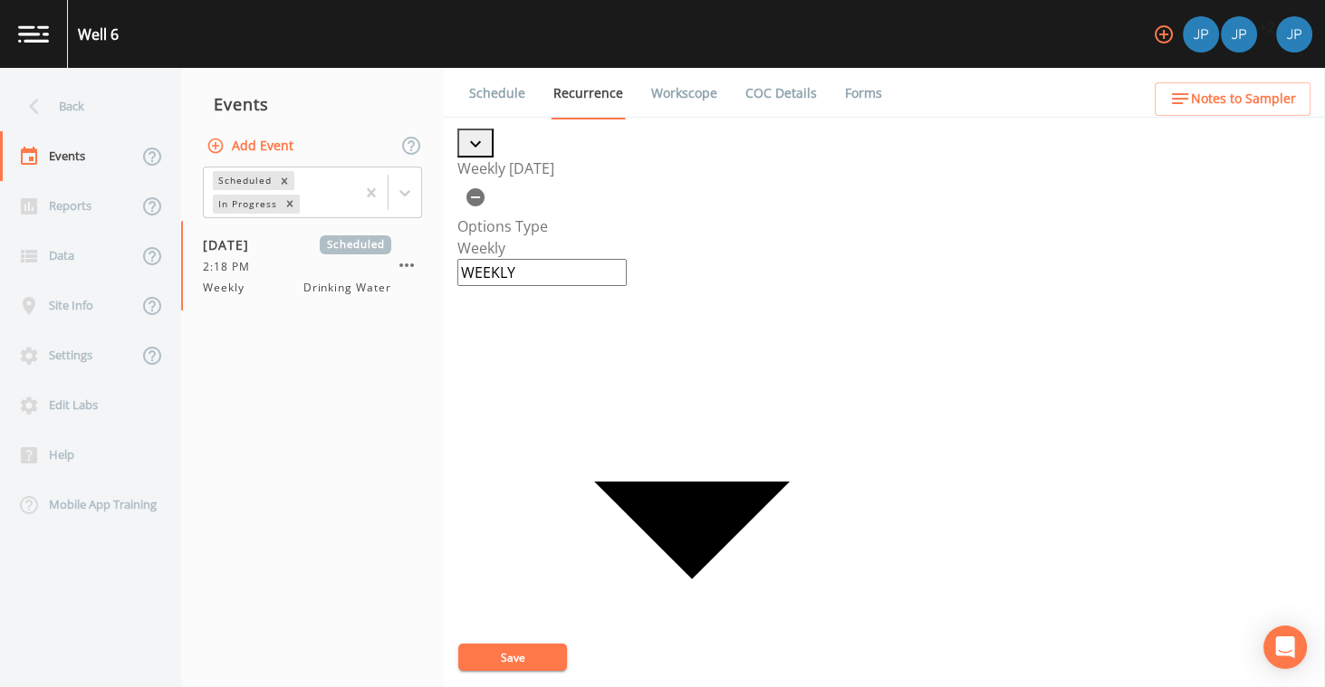
click at [462, 86] on input "[DATE]" at bounding box center [453, 77] width 18 height 18
checkbox input "true"
click at [462, 86] on input "[DATE]" at bounding box center [453, 77] width 18 height 18
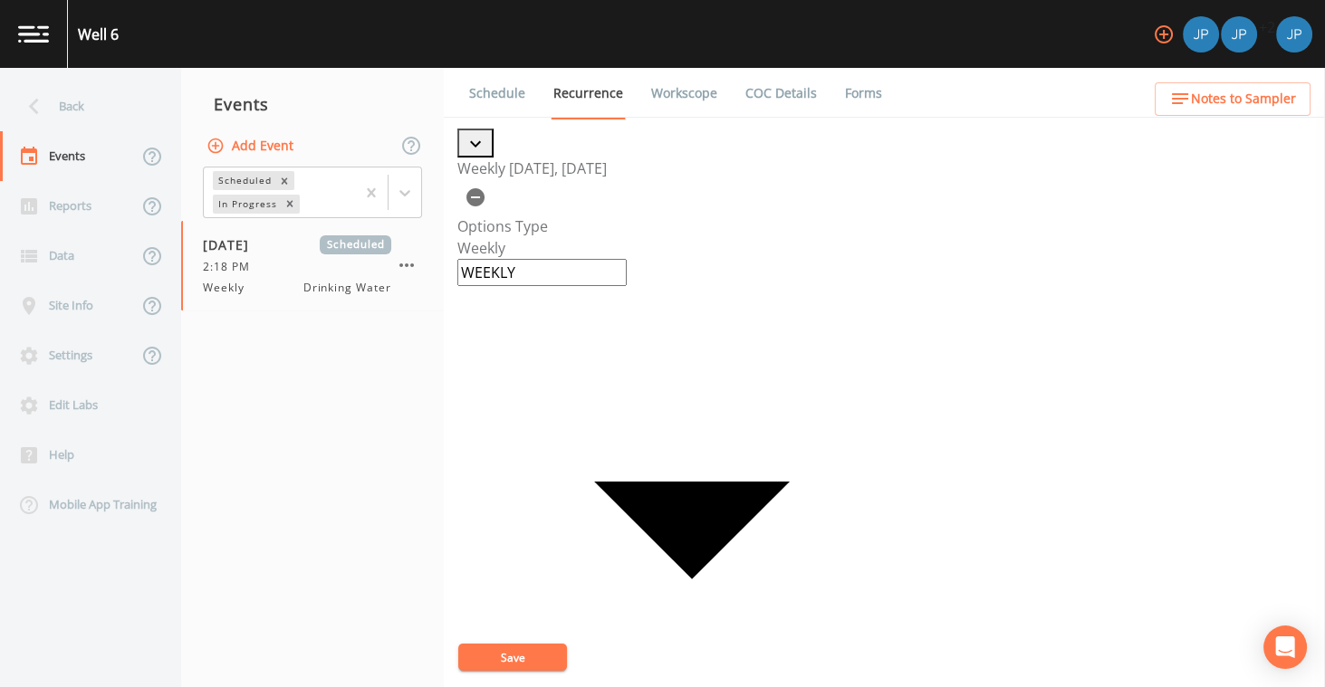
checkbox input "true"
click at [462, 86] on input "[DATE]" at bounding box center [453, 77] width 18 height 18
checkbox input "true"
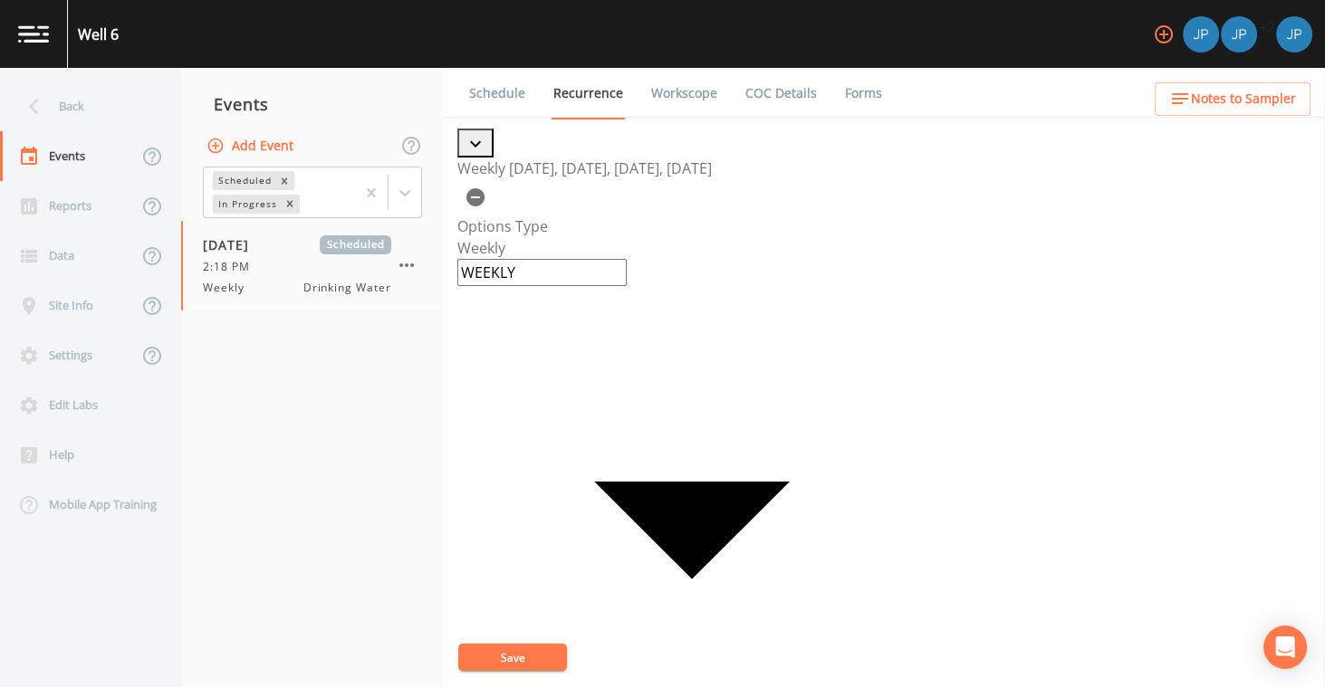
click at [462, 86] on input "[DATE]" at bounding box center [453, 77] width 18 height 18
checkbox input "true"
click at [462, 86] on input "[DATE]" at bounding box center [453, 77] width 18 height 18
checkbox input "true"
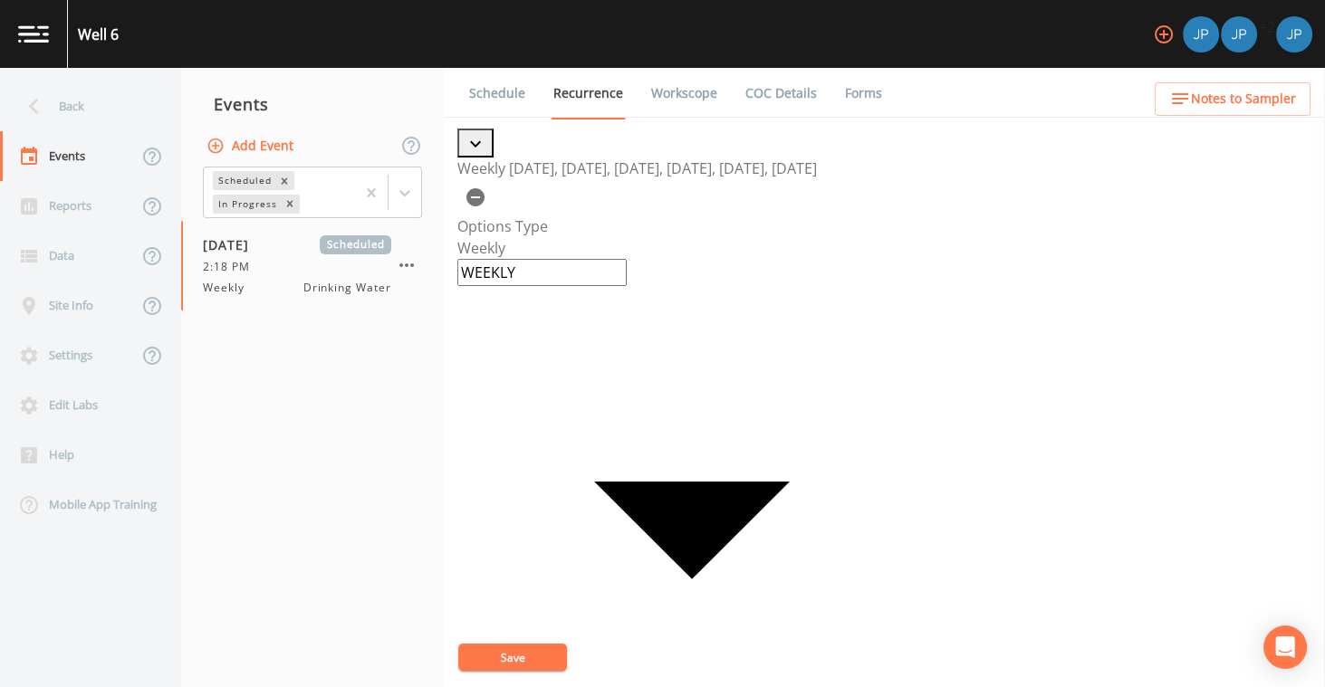
click at [462, 86] on input "[DATE]" at bounding box center [453, 77] width 18 height 18
checkbox input "true"
click at [485, 188] on icon "button" at bounding box center [475, 197] width 18 height 18
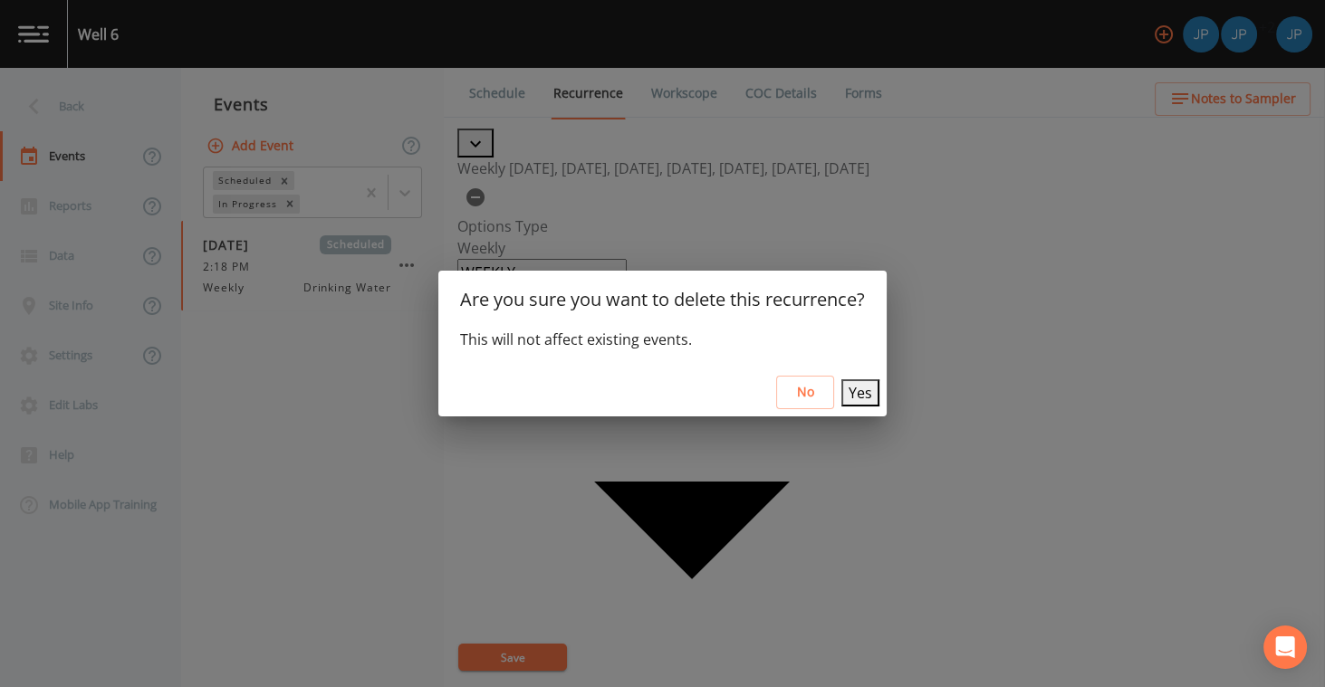
click at [861, 389] on button "Yes" at bounding box center [860, 393] width 38 height 27
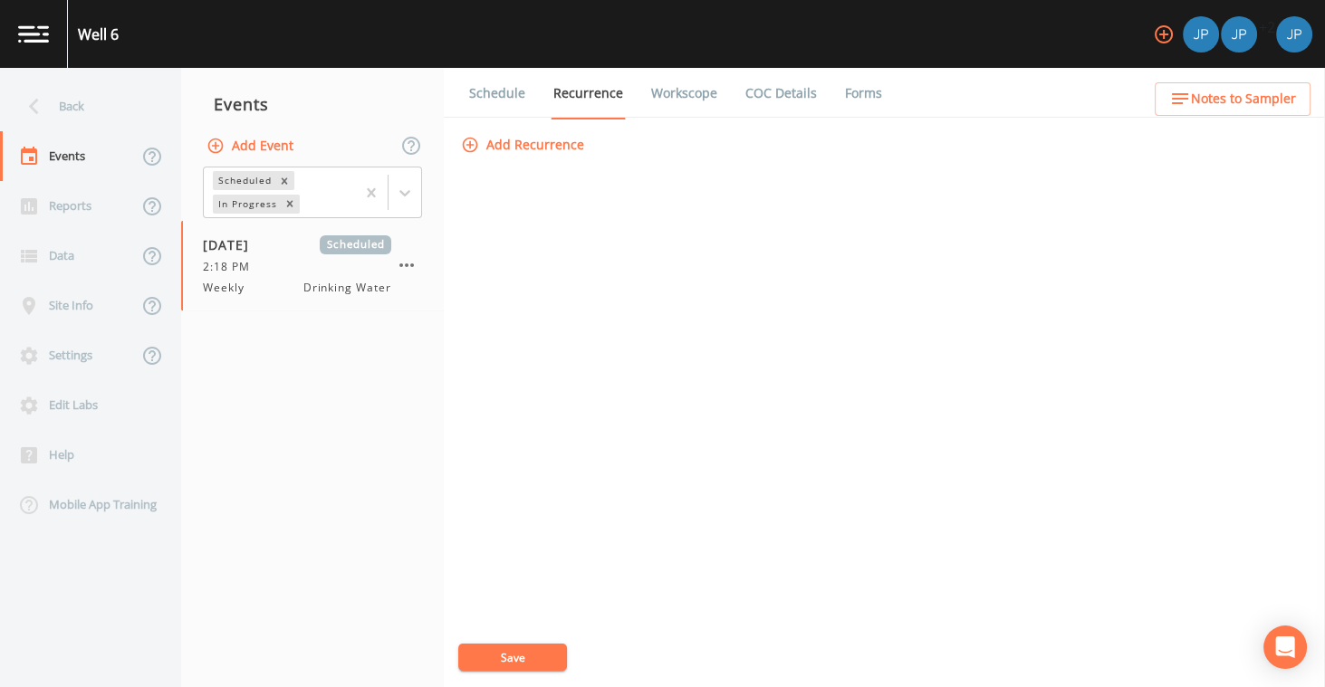
click at [709, 273] on div "Add Recurrence Save" at bounding box center [884, 408] width 854 height 559
click at [591, 233] on div "Add Recurrence Save" at bounding box center [884, 408] width 854 height 559
click at [574, 200] on div "Add Recurrence Save" at bounding box center [884, 408] width 854 height 559
click at [587, 178] on div "Add Recurrence Save" at bounding box center [884, 408] width 854 height 559
click at [668, 99] on link "Workscope" at bounding box center [685, 93] width 72 height 51
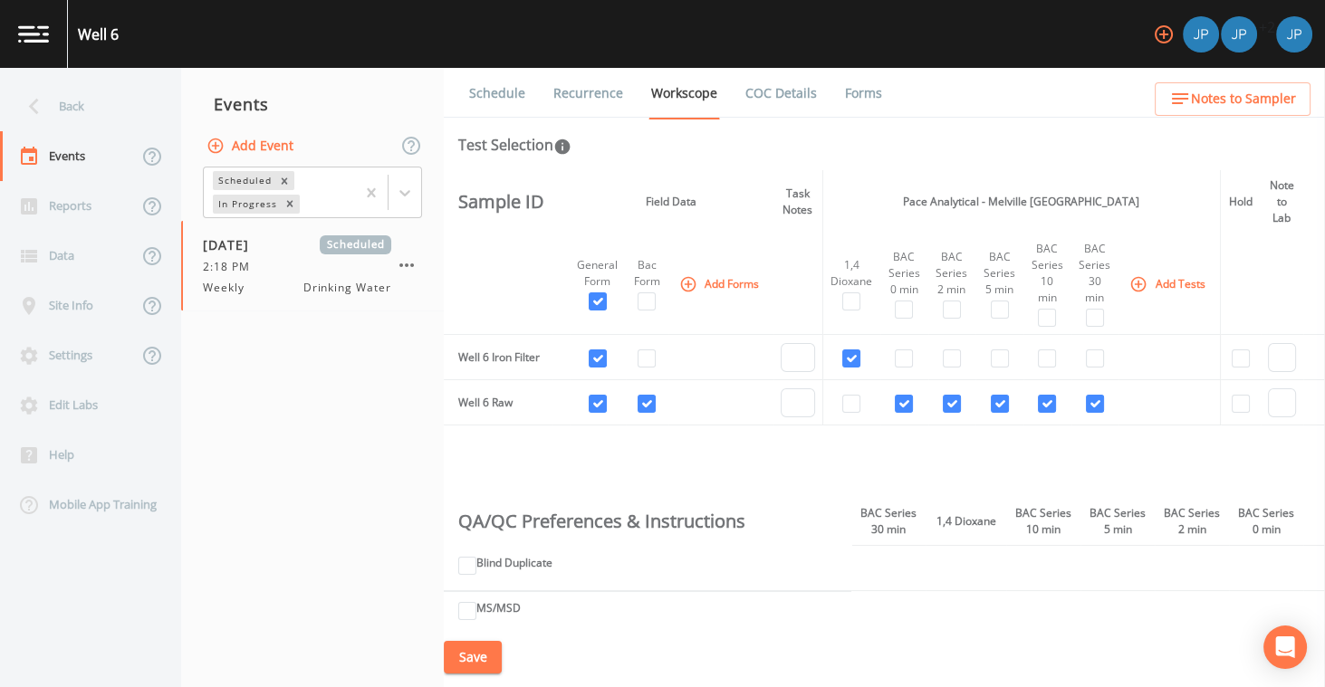
click at [607, 101] on link "Recurrence" at bounding box center [588, 93] width 75 height 51
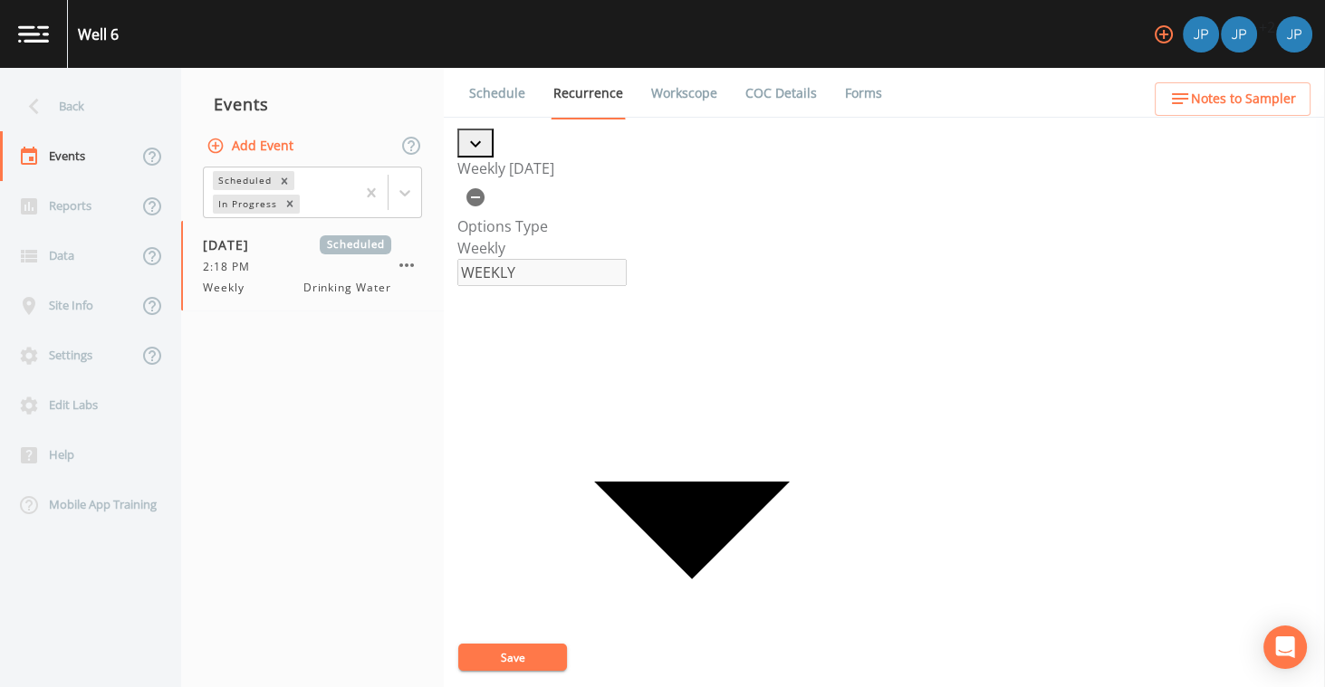
click at [485, 188] on icon "button" at bounding box center [475, 197] width 18 height 18
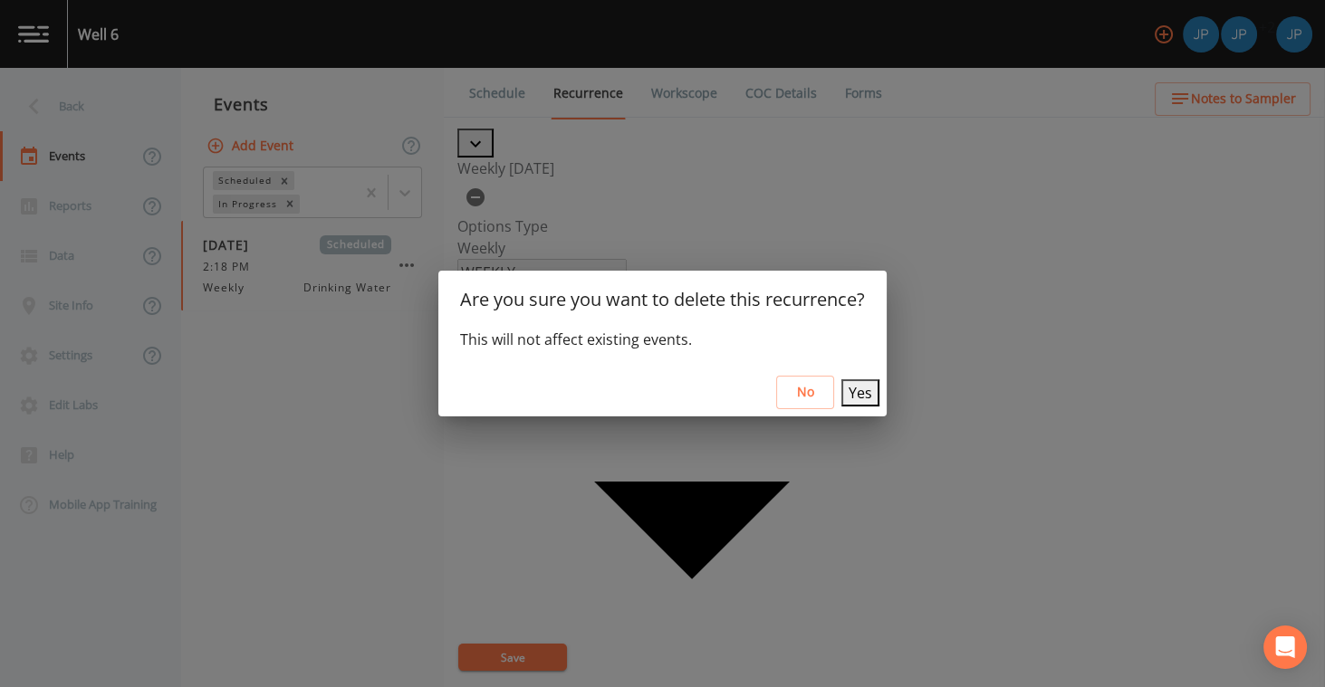
click at [855, 380] on button "Yes" at bounding box center [860, 393] width 38 height 27
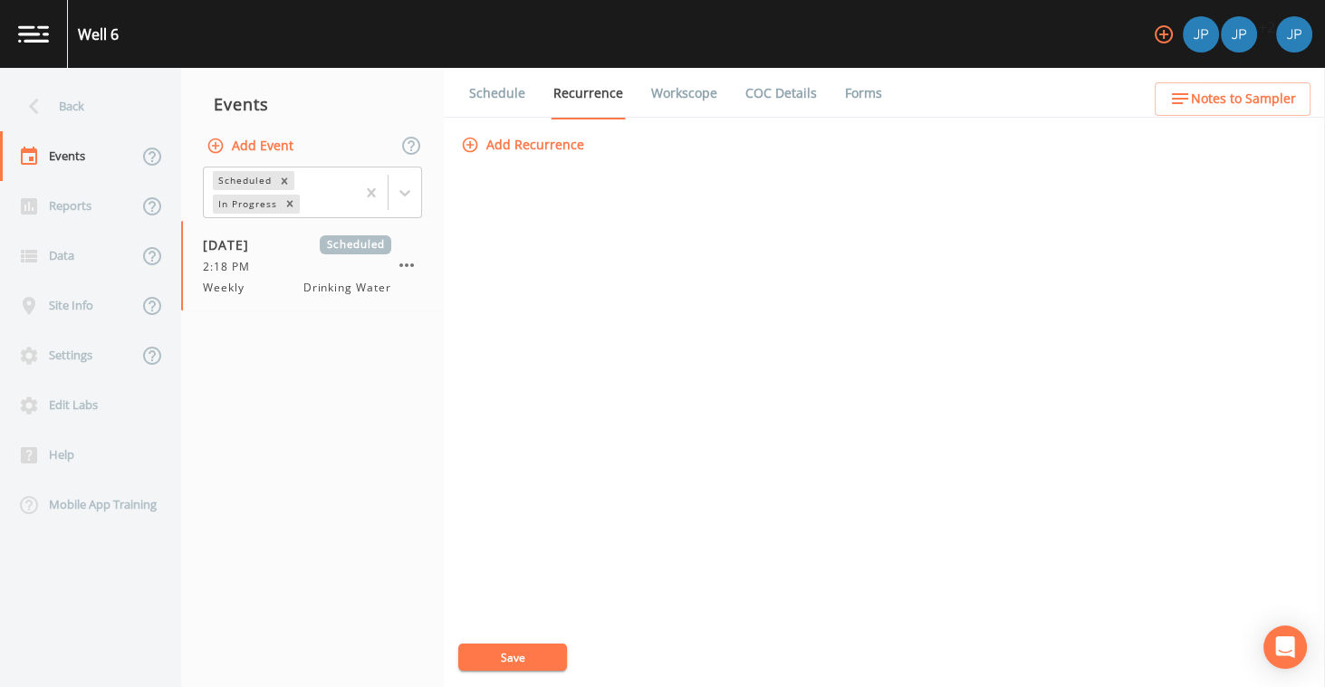
click at [554, 653] on button "Save" at bounding box center [512, 657] width 109 height 27
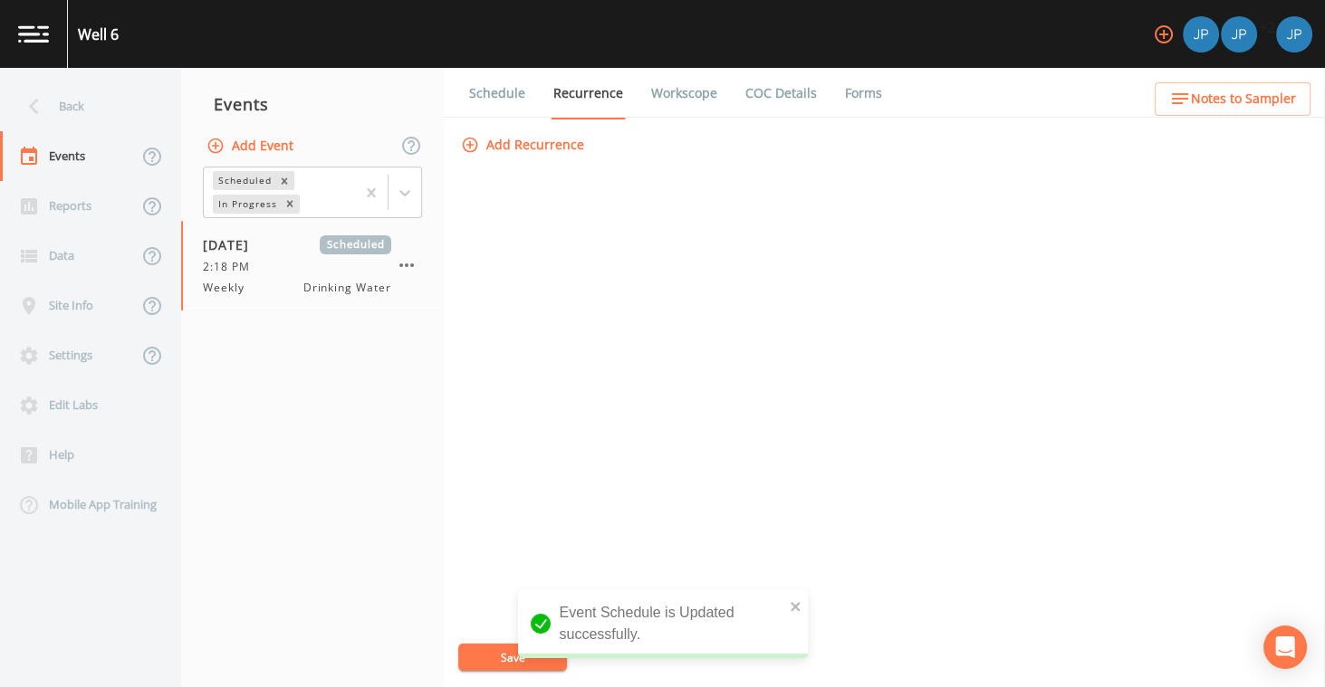
click at [650, 301] on div "Add Recurrence Save" at bounding box center [884, 408] width 854 height 559
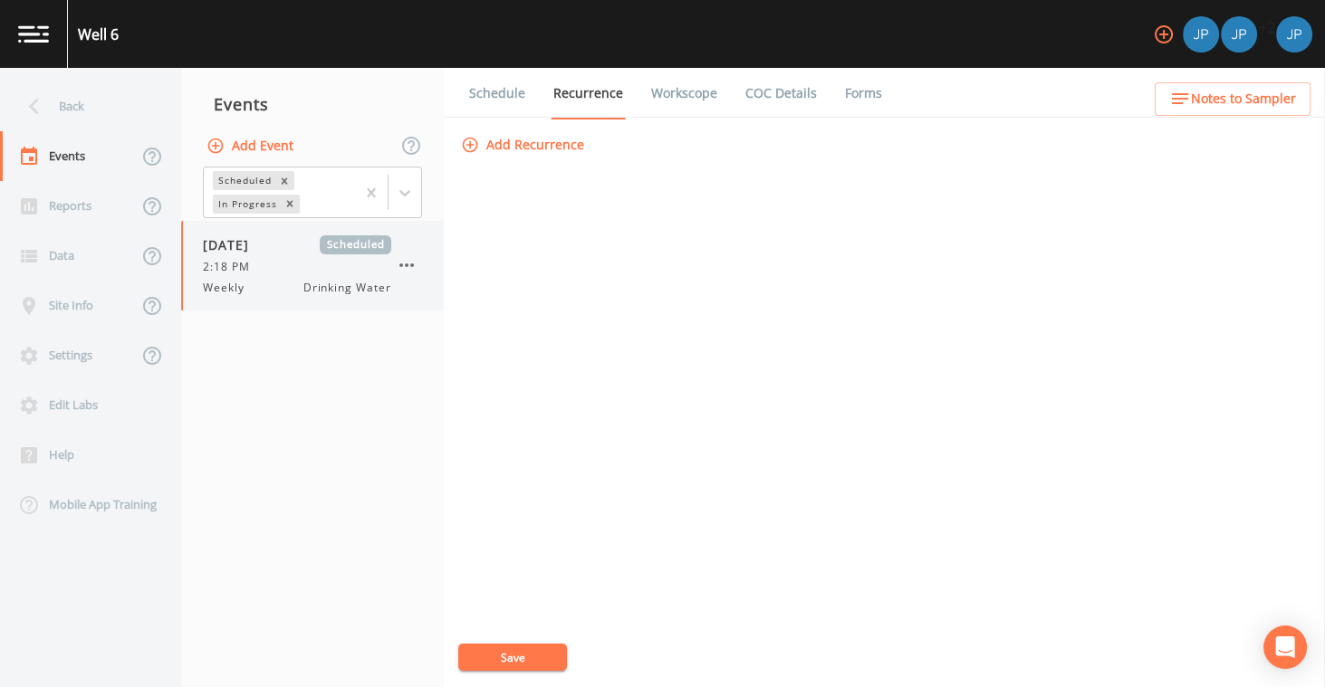
click at [403, 269] on icon "button" at bounding box center [407, 266] width 22 height 22
click at [592, 687] on div at bounding box center [662, 687] width 1325 height 0
click at [549, 149] on button "Add Recurrence" at bounding box center [524, 146] width 134 height 34
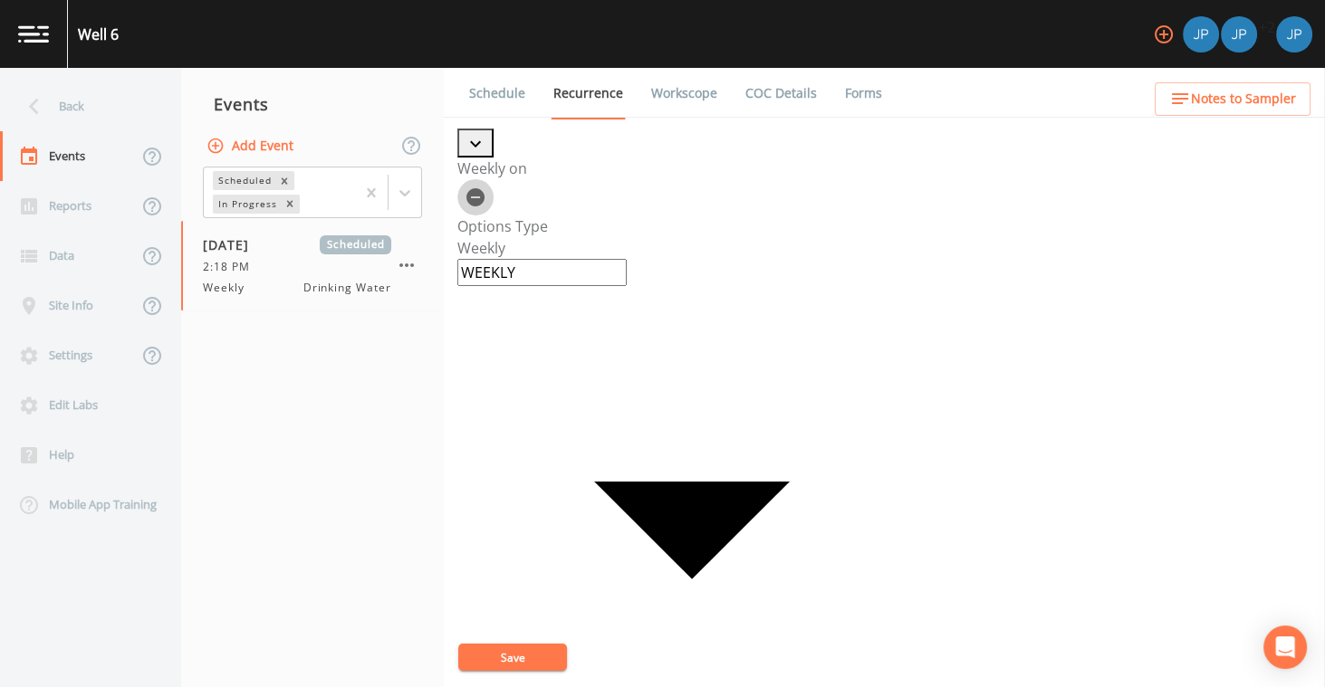
click at [486, 187] on icon "button" at bounding box center [476, 198] width 22 height 22
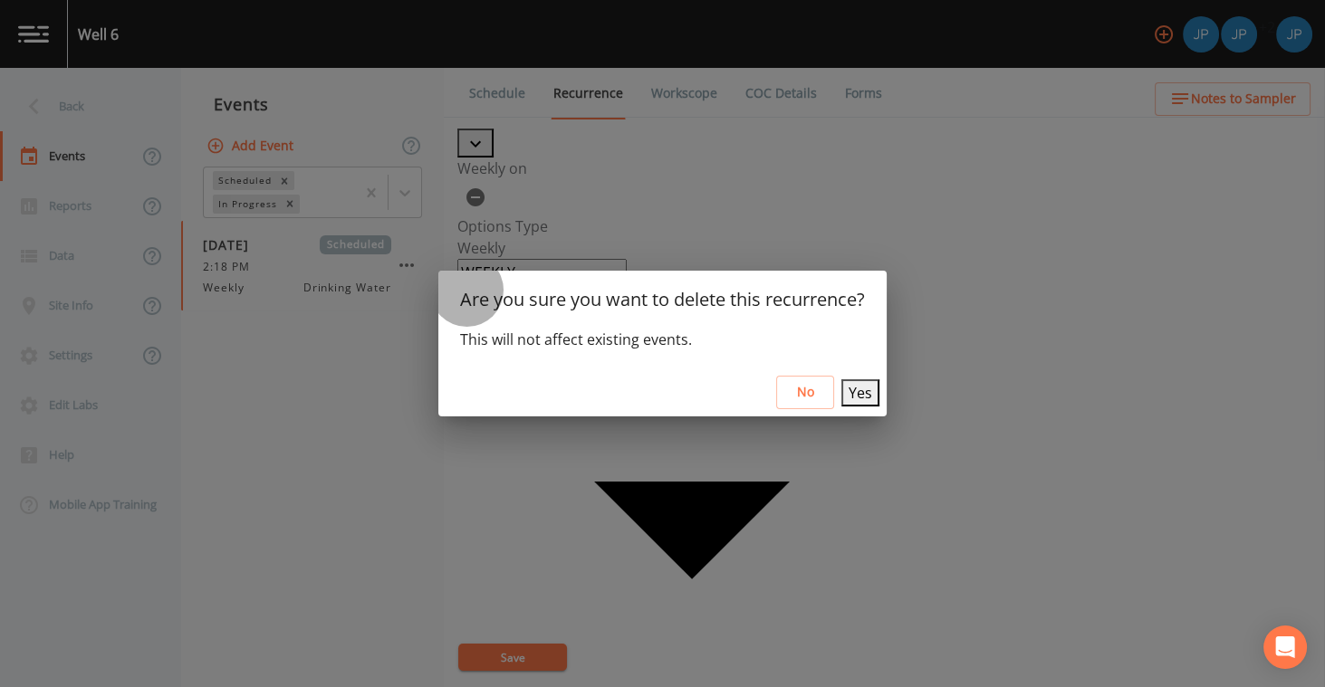
click at [851, 395] on button "Yes" at bounding box center [860, 393] width 38 height 27
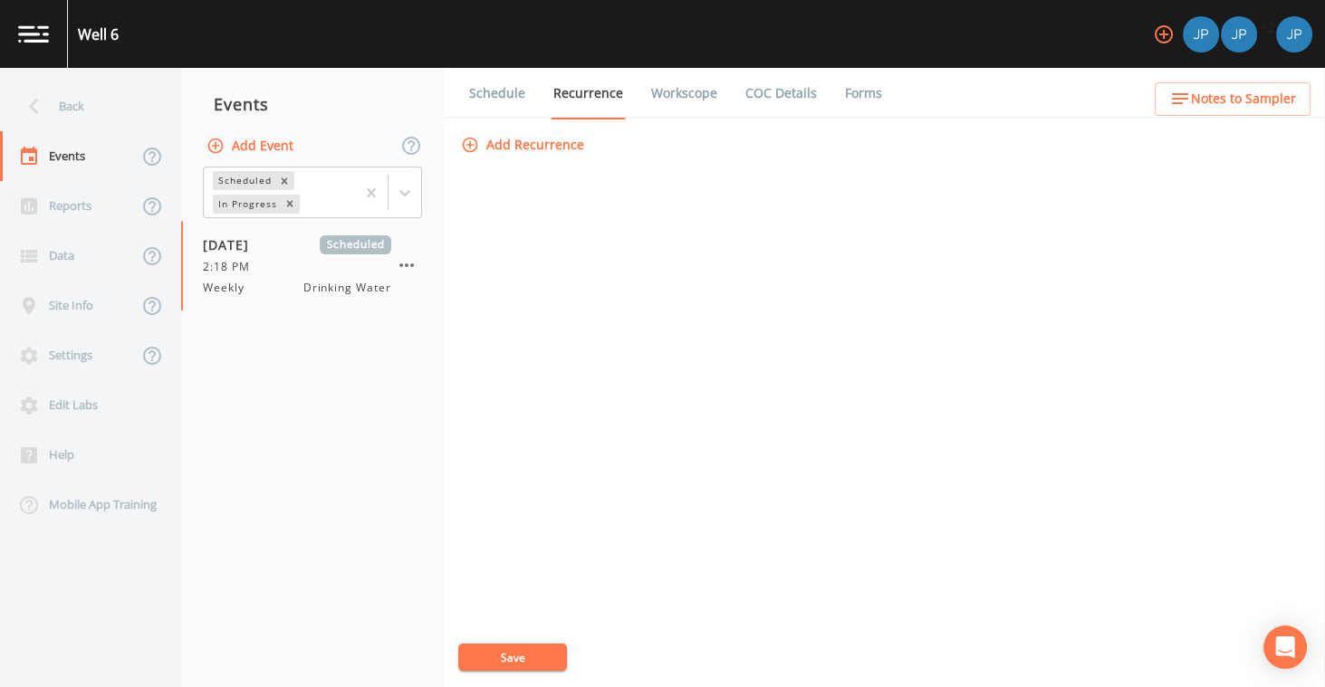
click at [515, 654] on button "Save" at bounding box center [512, 657] width 109 height 27
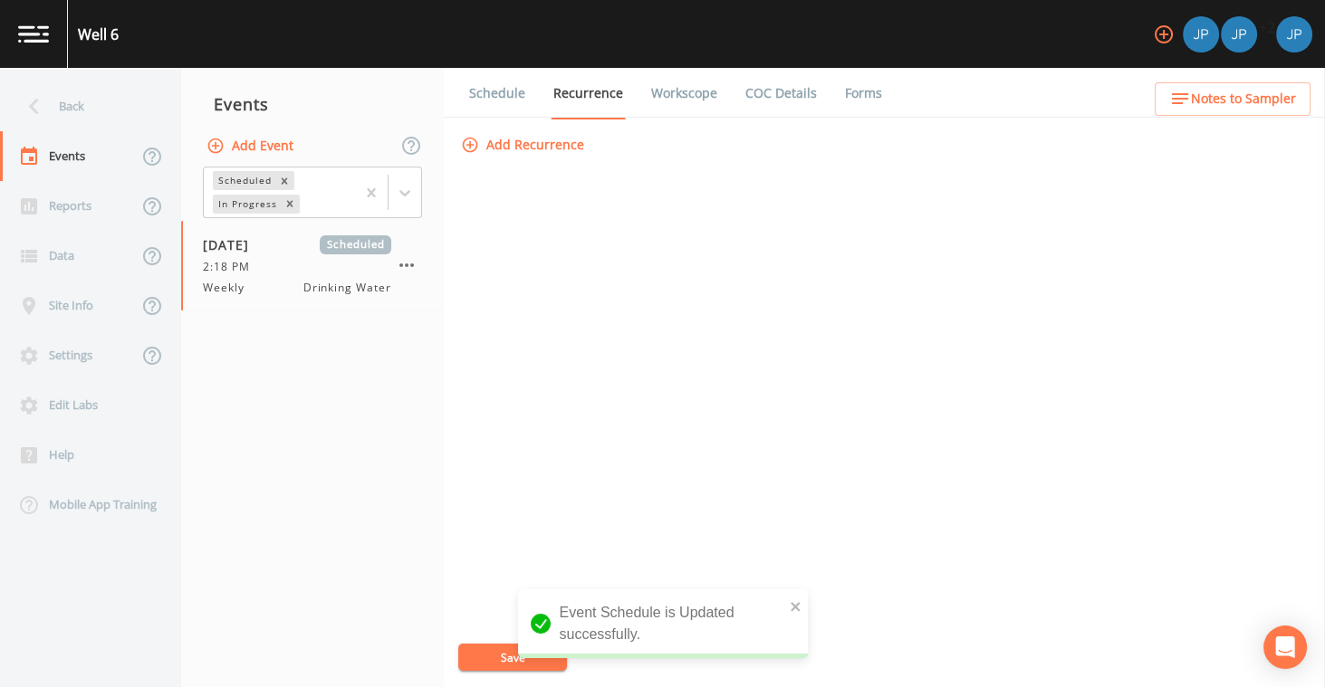
click at [577, 420] on div "Add Recurrence Save" at bounding box center [884, 408] width 854 height 559
click at [399, 266] on icon "button" at bounding box center [407, 266] width 22 height 22
click at [706, 687] on div at bounding box center [662, 687] width 1325 height 0
click at [715, 233] on div "Add Recurrence Save" at bounding box center [884, 408] width 854 height 559
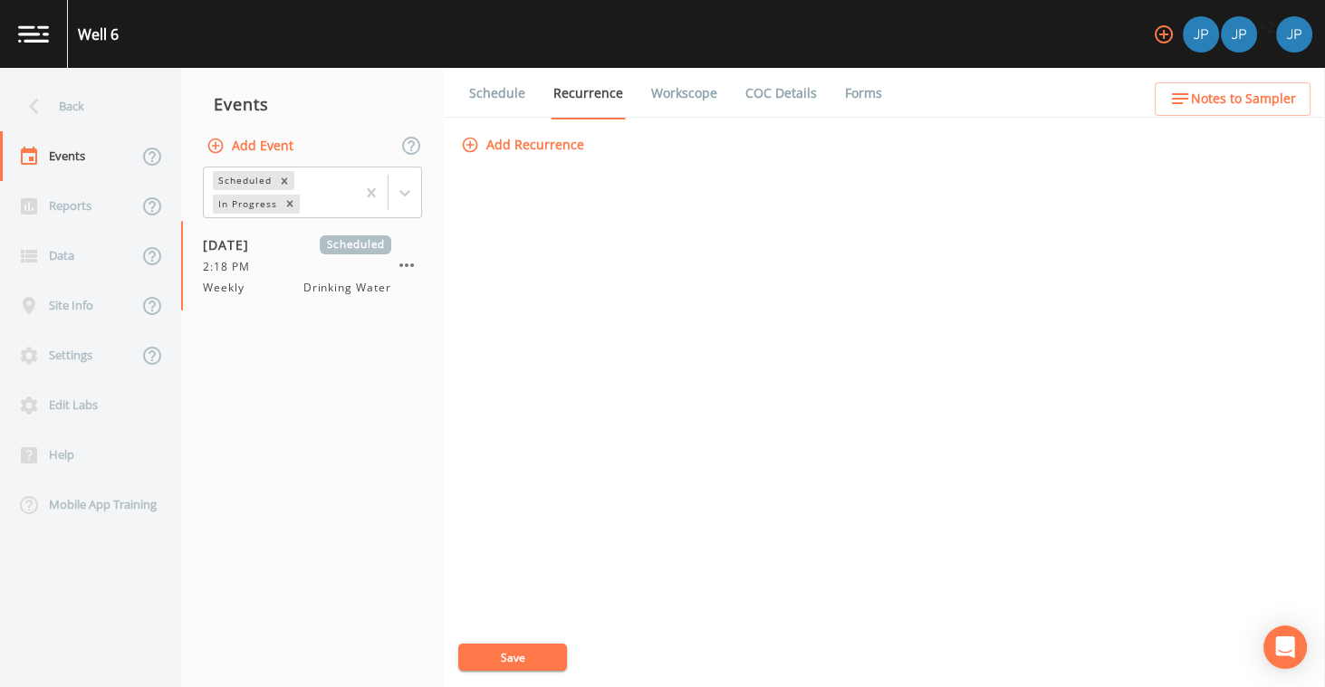
click at [525, 150] on button "Add Recurrence" at bounding box center [524, 146] width 134 height 34
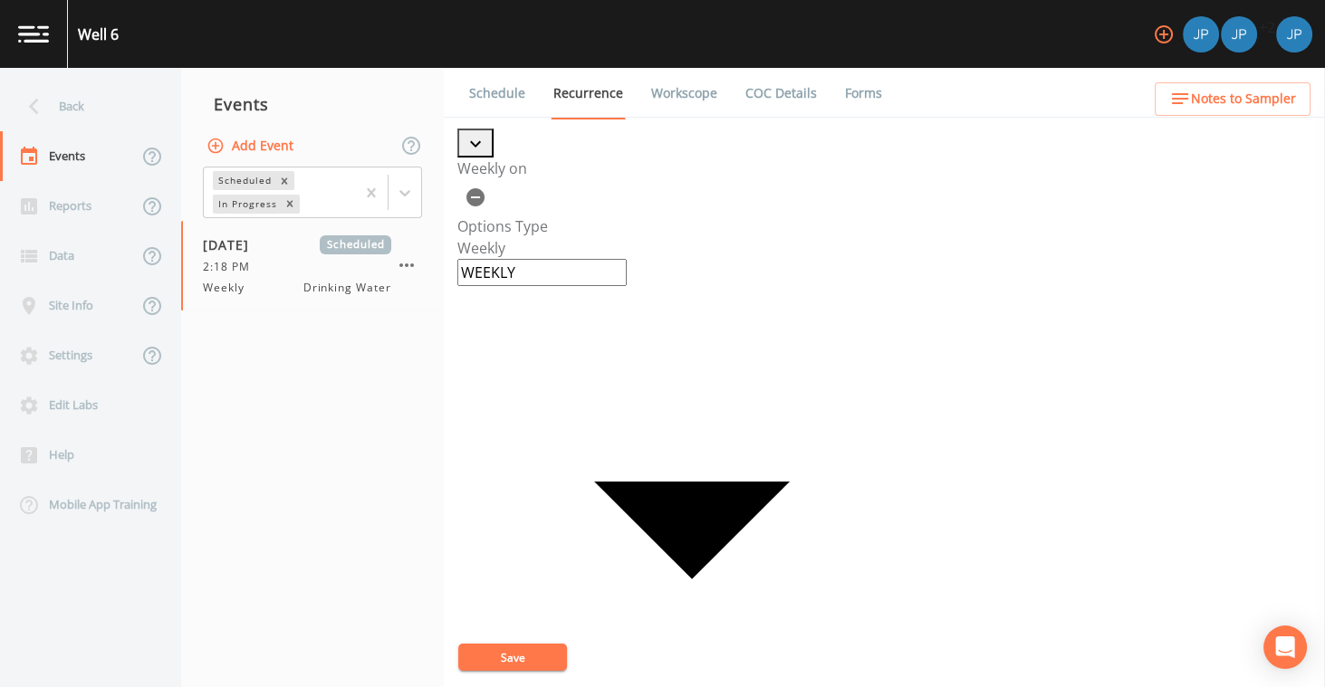
click at [485, 188] on icon "button" at bounding box center [475, 197] width 18 height 18
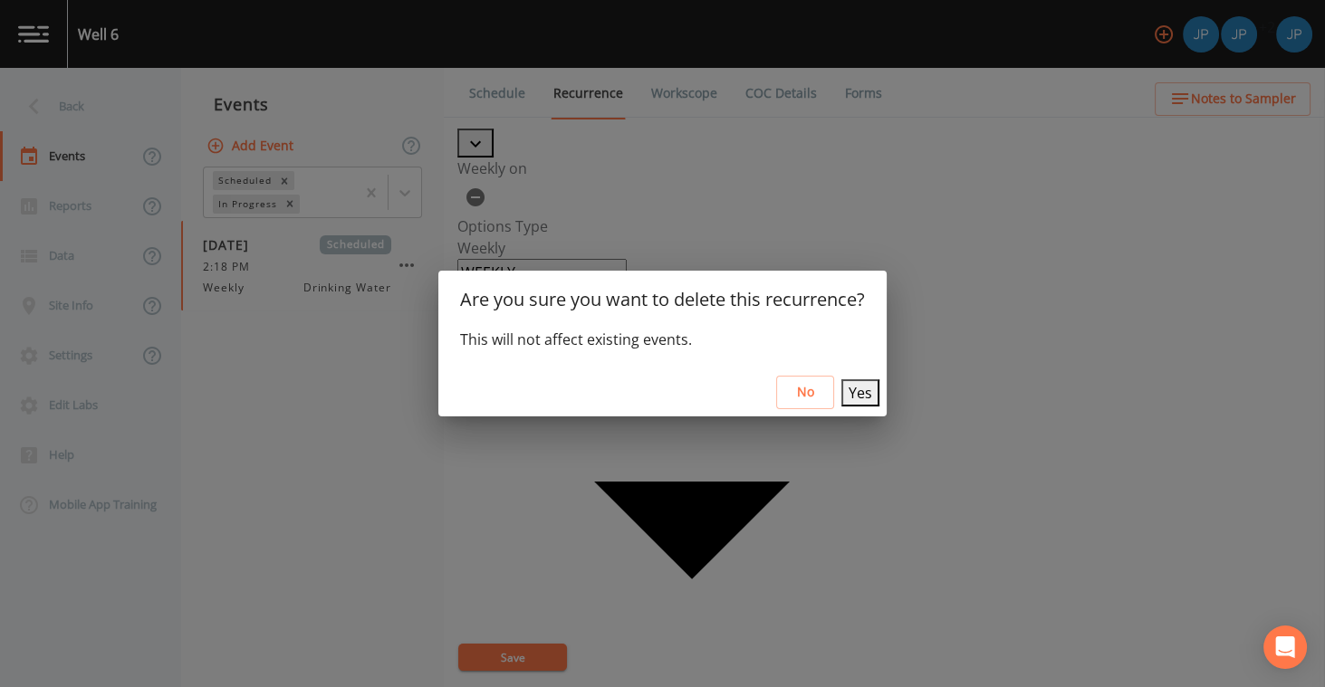
click at [841, 396] on button "Yes" at bounding box center [860, 393] width 38 height 27
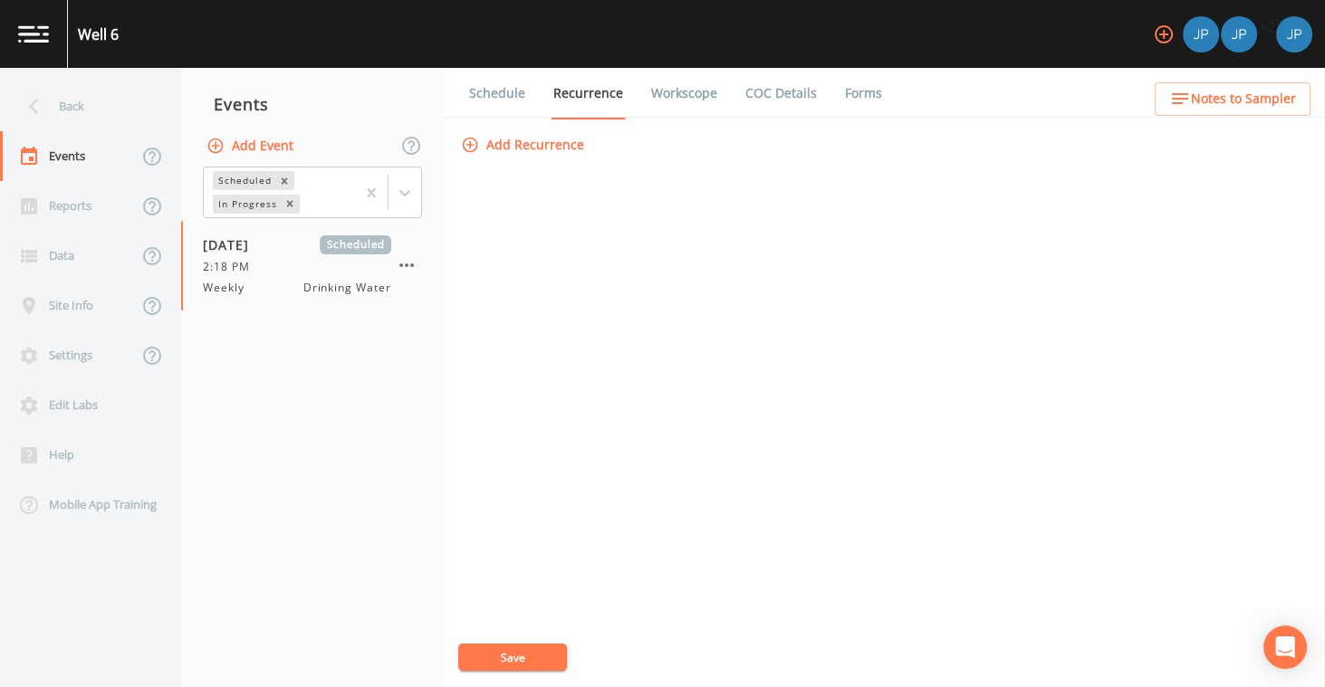
click at [520, 665] on button "Save" at bounding box center [512, 657] width 109 height 27
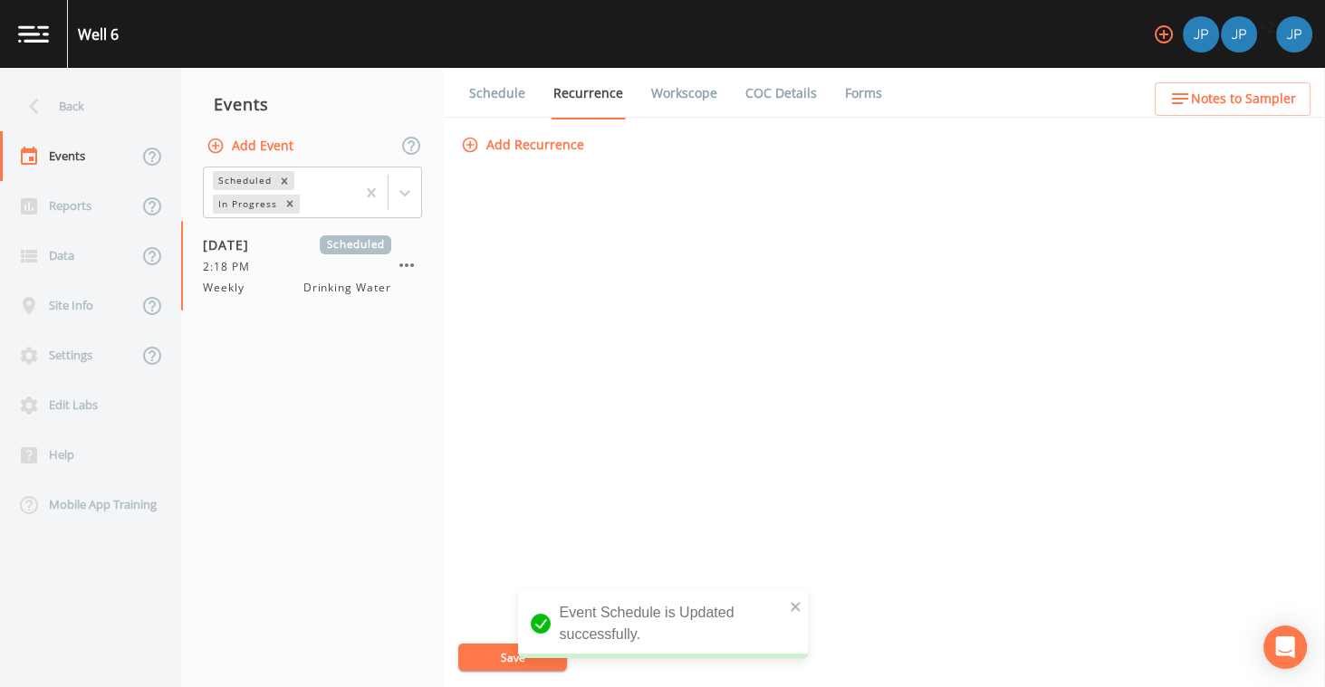
click at [677, 330] on div "Add Recurrence Save" at bounding box center [884, 408] width 854 height 559
click at [667, 281] on div "Add Recurrence Save" at bounding box center [884, 408] width 854 height 559
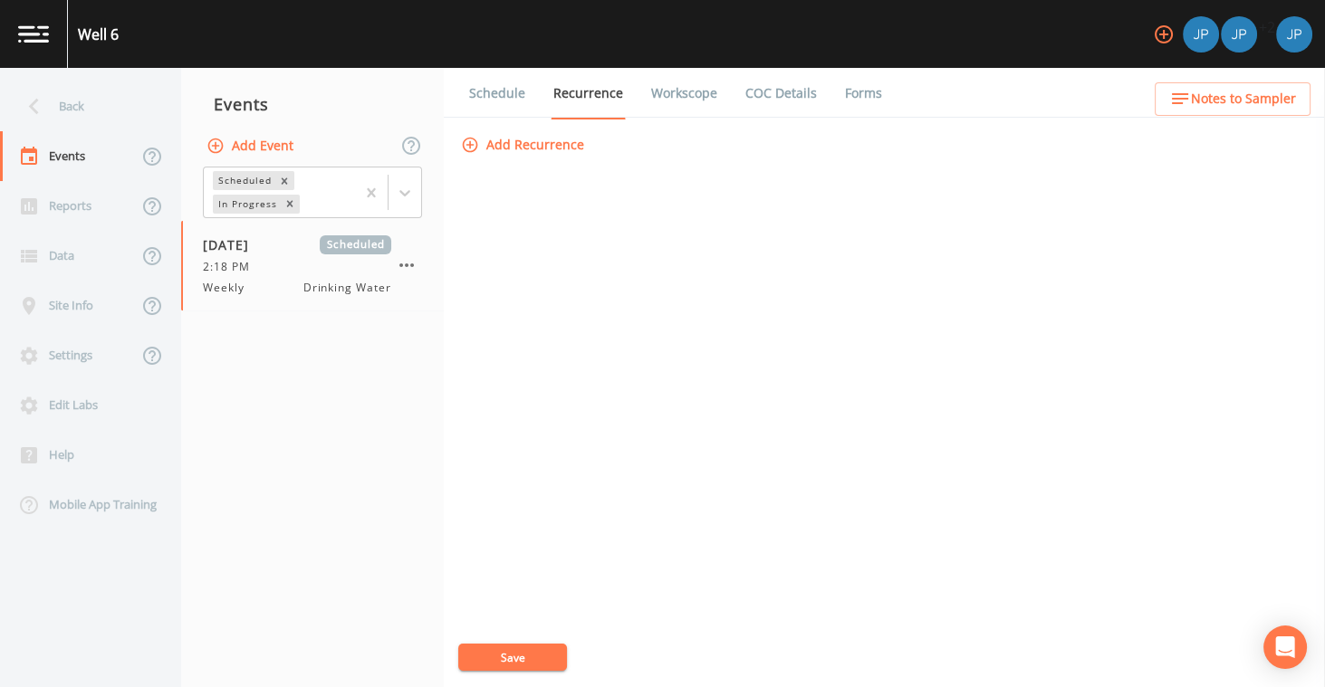
click at [540, 225] on div "Add Recurrence Save" at bounding box center [884, 408] width 854 height 559
click at [678, 97] on link "Workscope" at bounding box center [685, 93] width 72 height 51
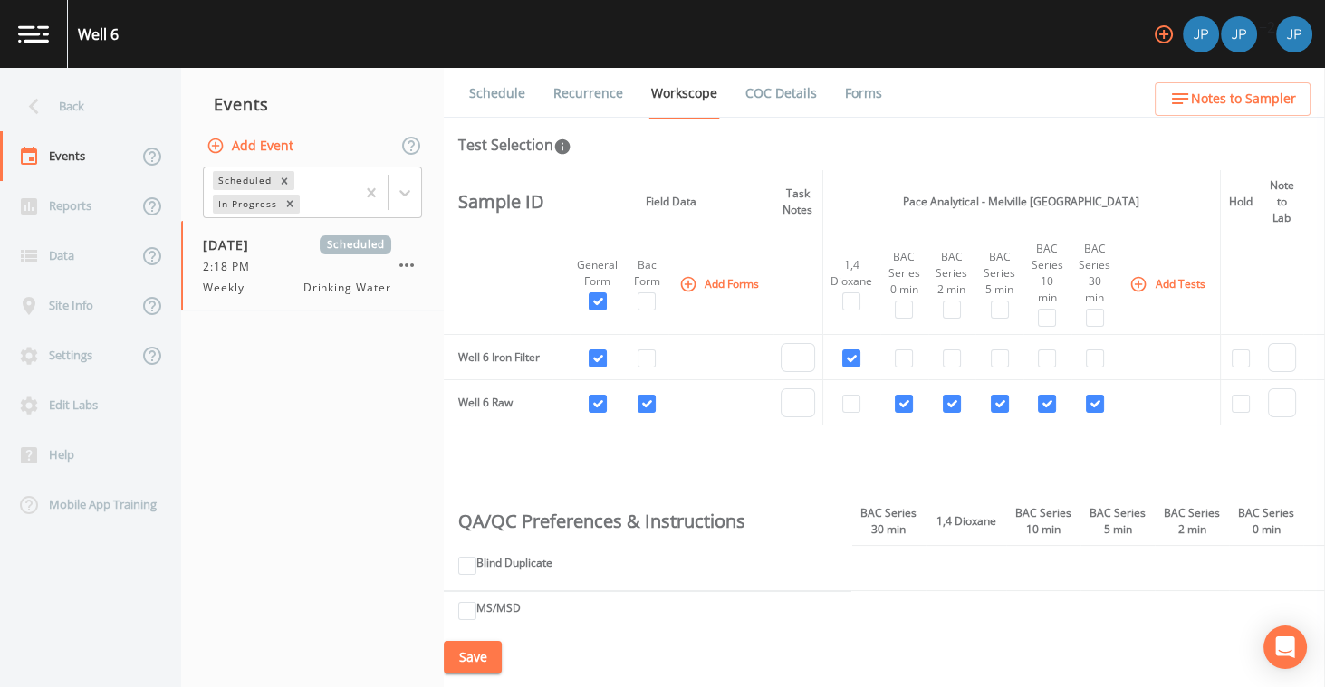
click at [754, 112] on link "COC Details" at bounding box center [781, 93] width 77 height 51
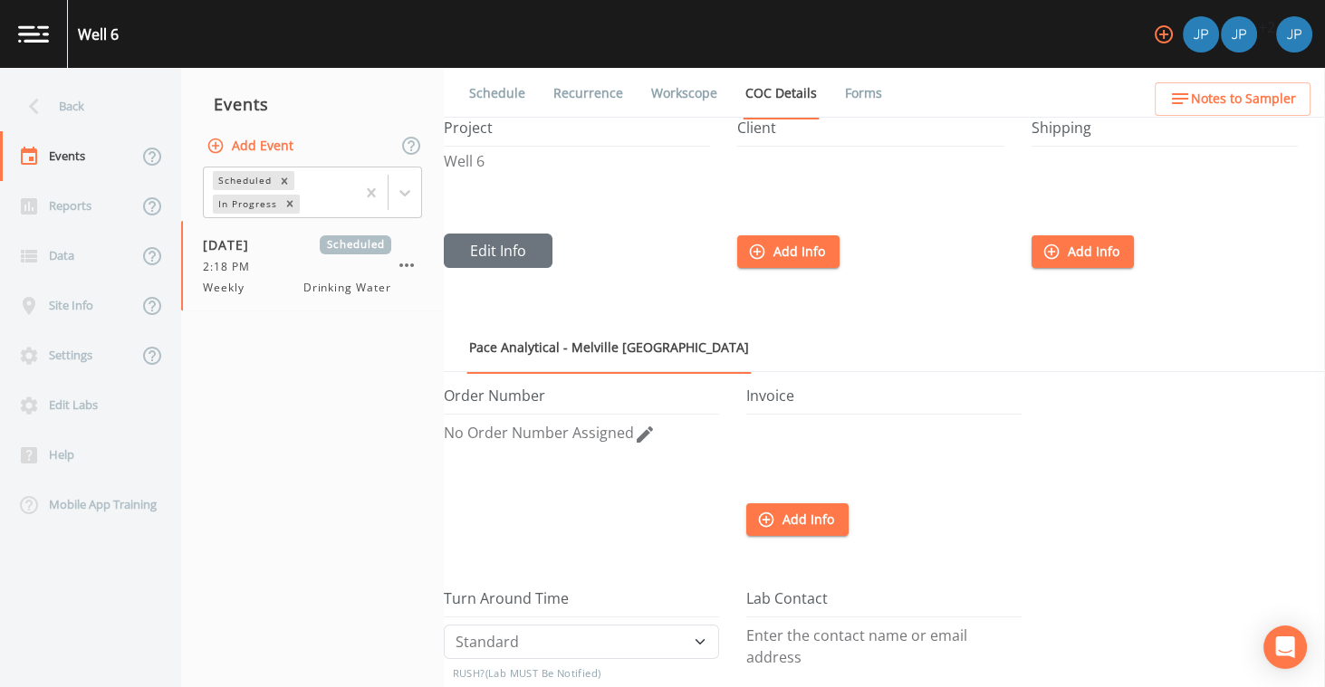
click at [727, 285] on div "Project Well 6 Edit Info" at bounding box center [590, 221] width 293 height 203
click at [763, 258] on icon "button" at bounding box center [757, 252] width 18 height 18
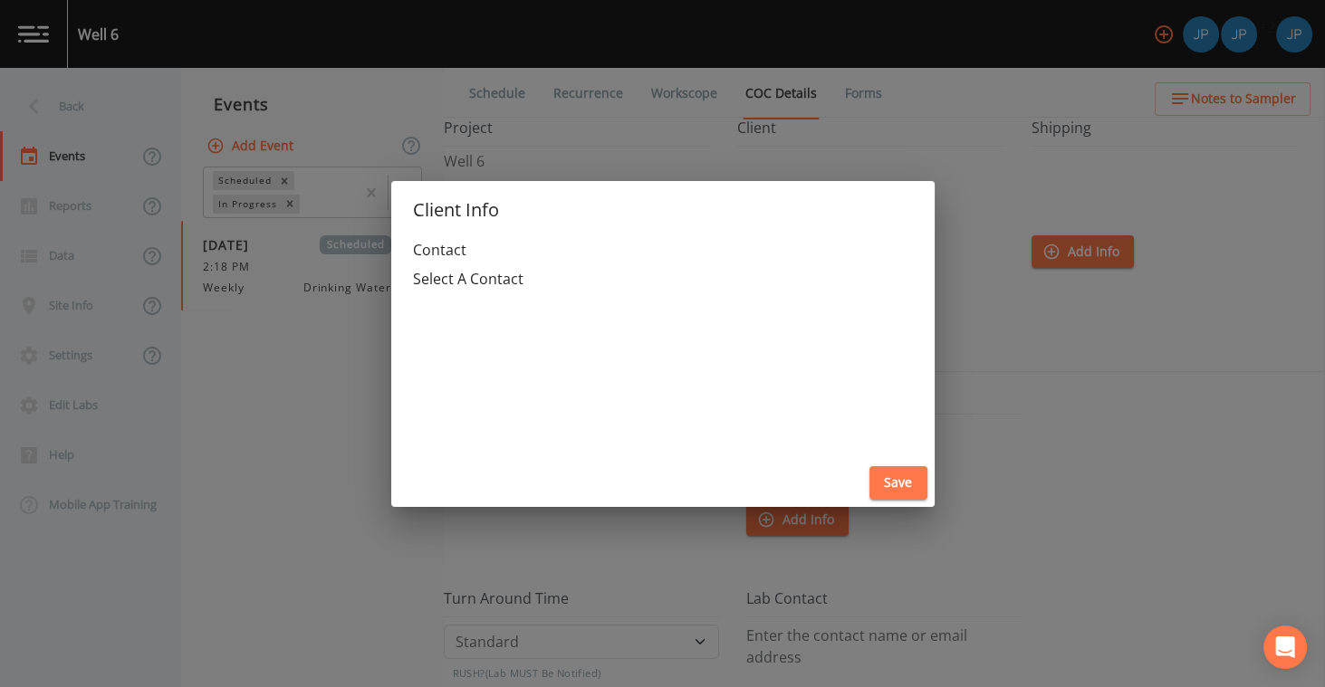
click at [969, 346] on div "Client Info Contact Select A Contact Save" at bounding box center [662, 343] width 1325 height 687
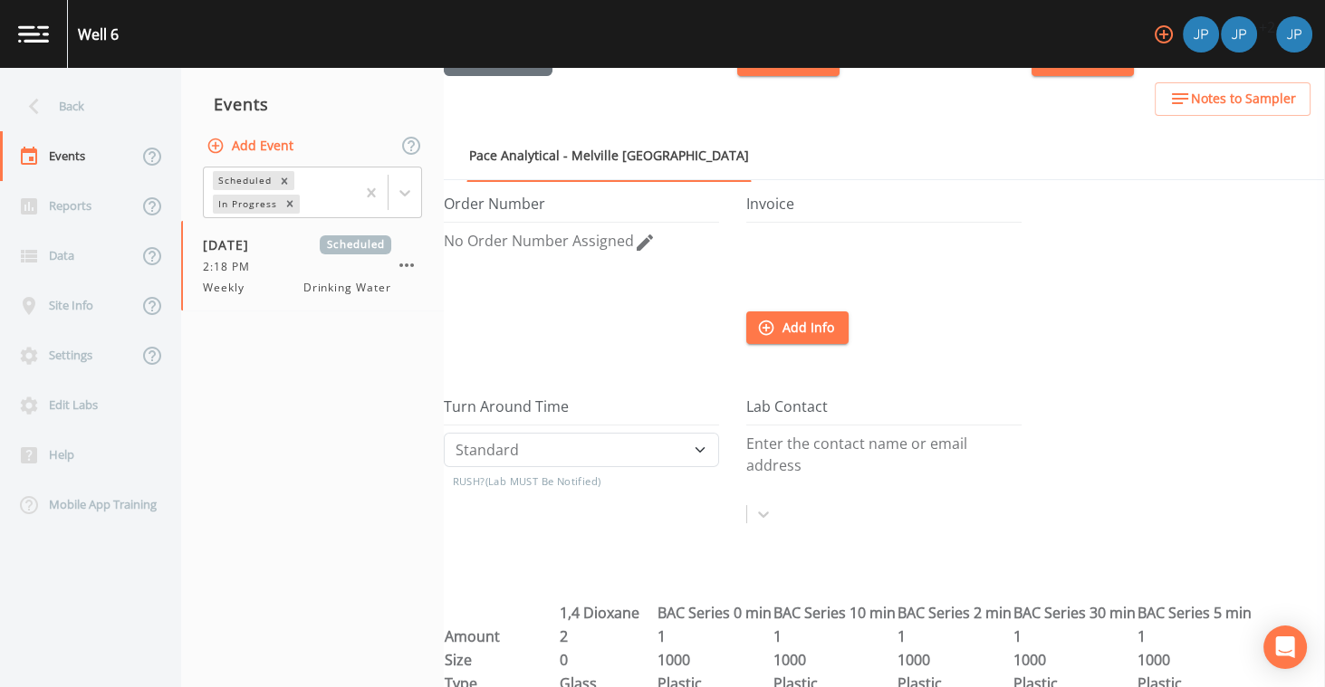
click at [769, 454] on div "Enter the contact name or email address" at bounding box center [883, 482] width 275 height 98
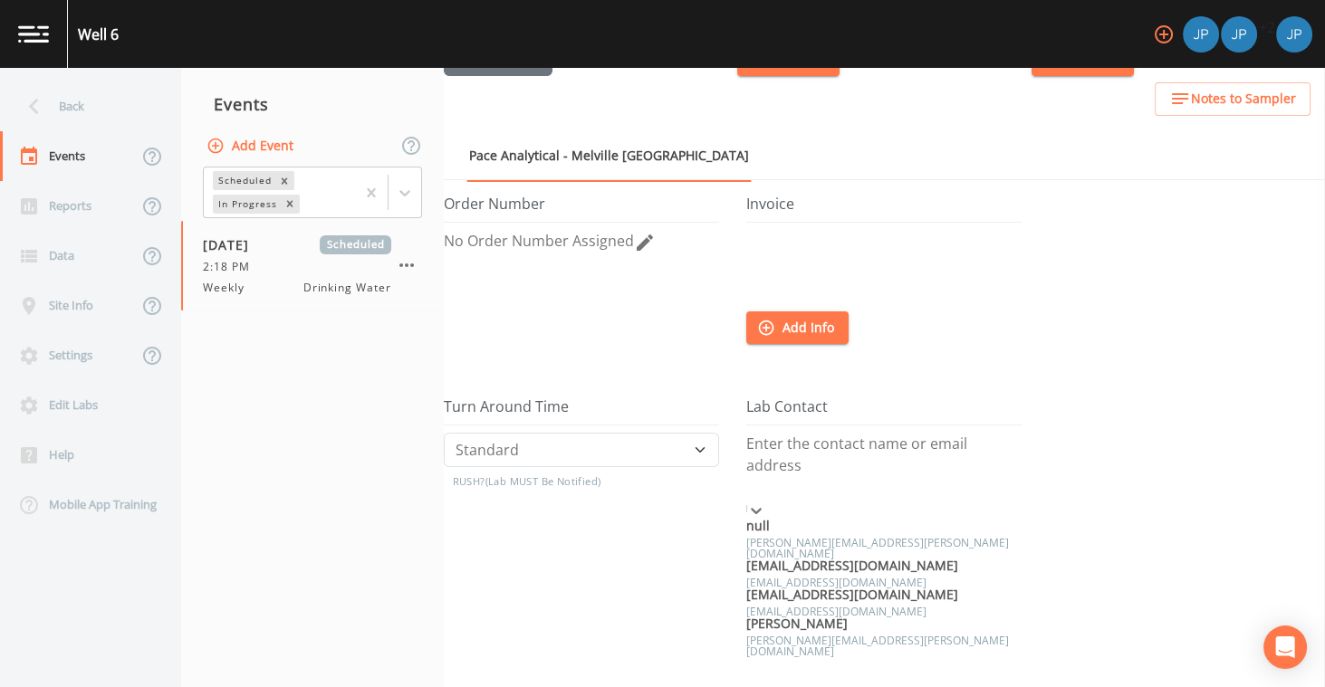
scroll to position [235, 0]
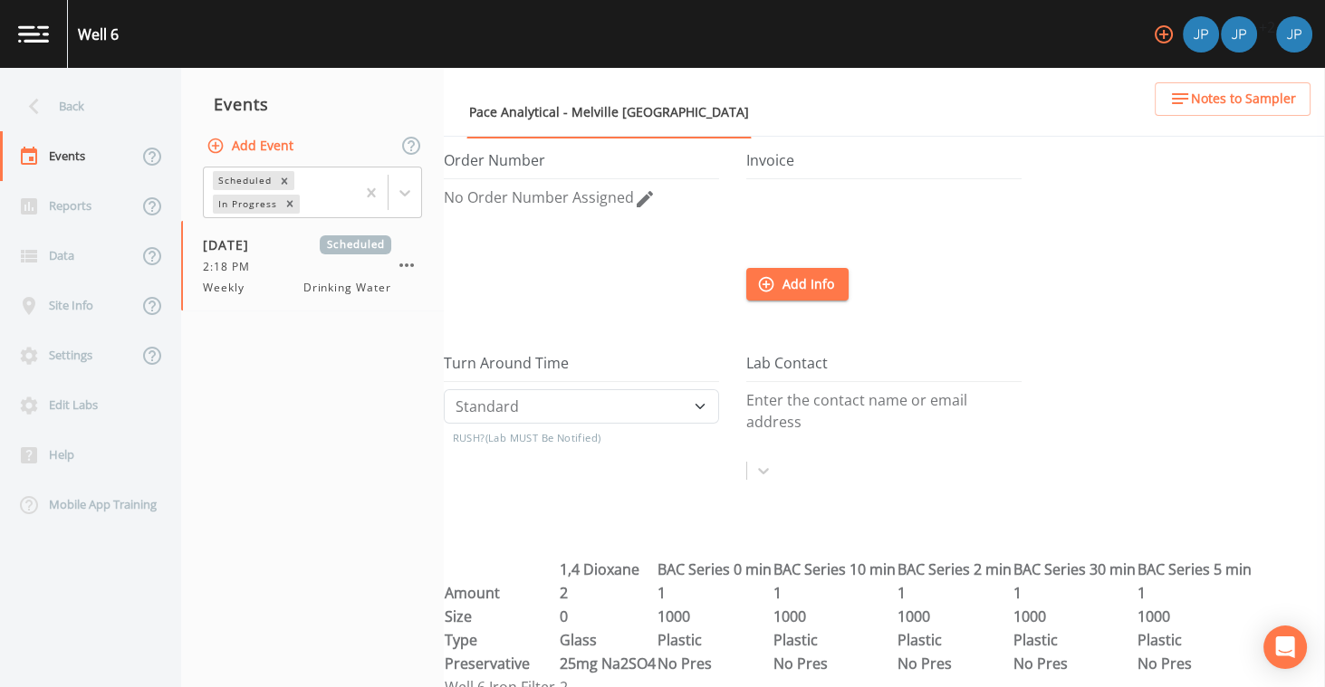
click at [957, 342] on div "Invoice Add Info" at bounding box center [897, 253] width 303 height 203
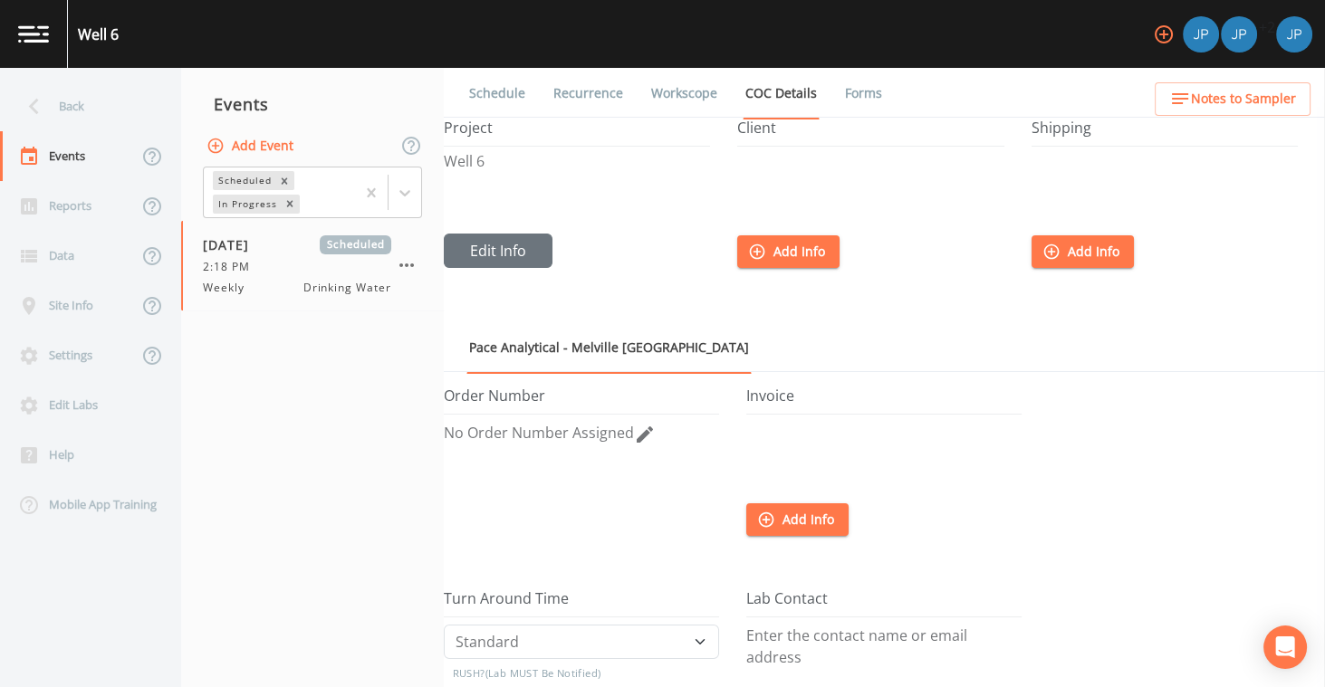
click at [733, 350] on ul "Pace Analytical - Melville [GEOGRAPHIC_DATA]" at bounding box center [884, 347] width 881 height 50
click at [713, 331] on ul "Pace Analytical - Melville [GEOGRAPHIC_DATA]" at bounding box center [884, 347] width 881 height 50
click at [698, 93] on link "Workscope" at bounding box center [685, 93] width 72 height 51
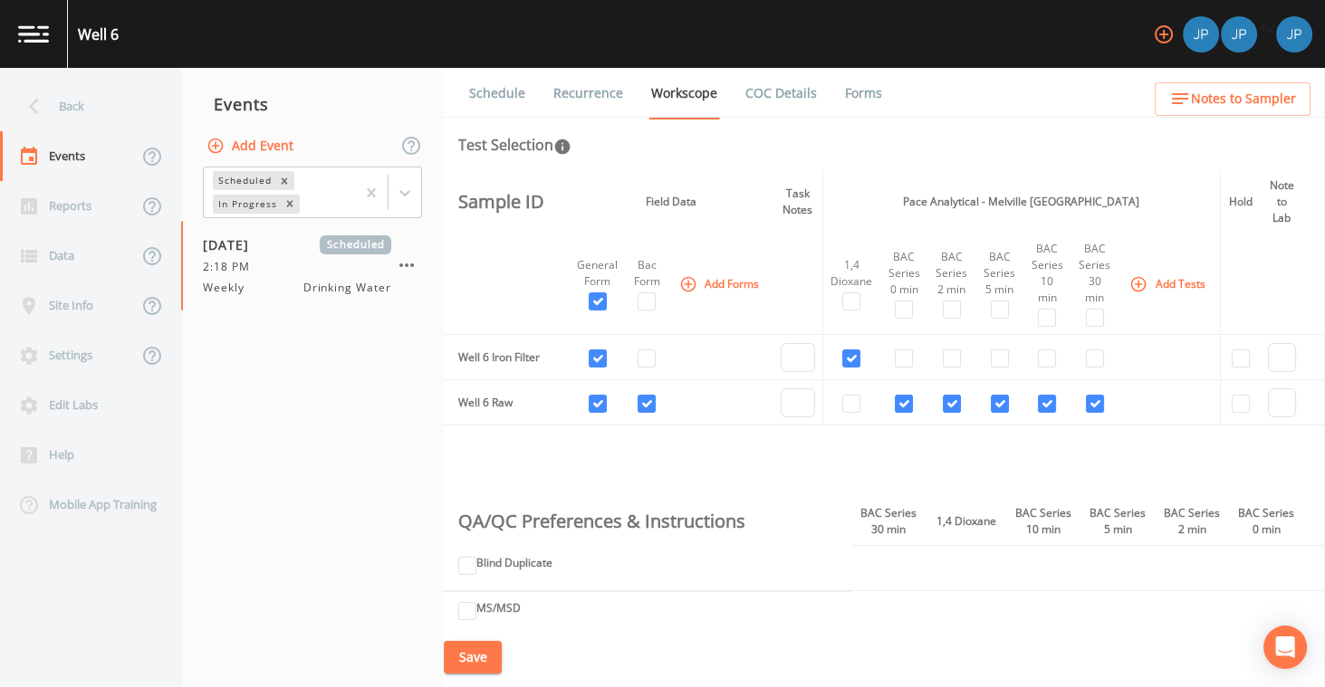
click at [643, 153] on div "Test Selection" at bounding box center [884, 145] width 852 height 22
click at [1153, 36] on icon "button" at bounding box center [1164, 35] width 22 height 22
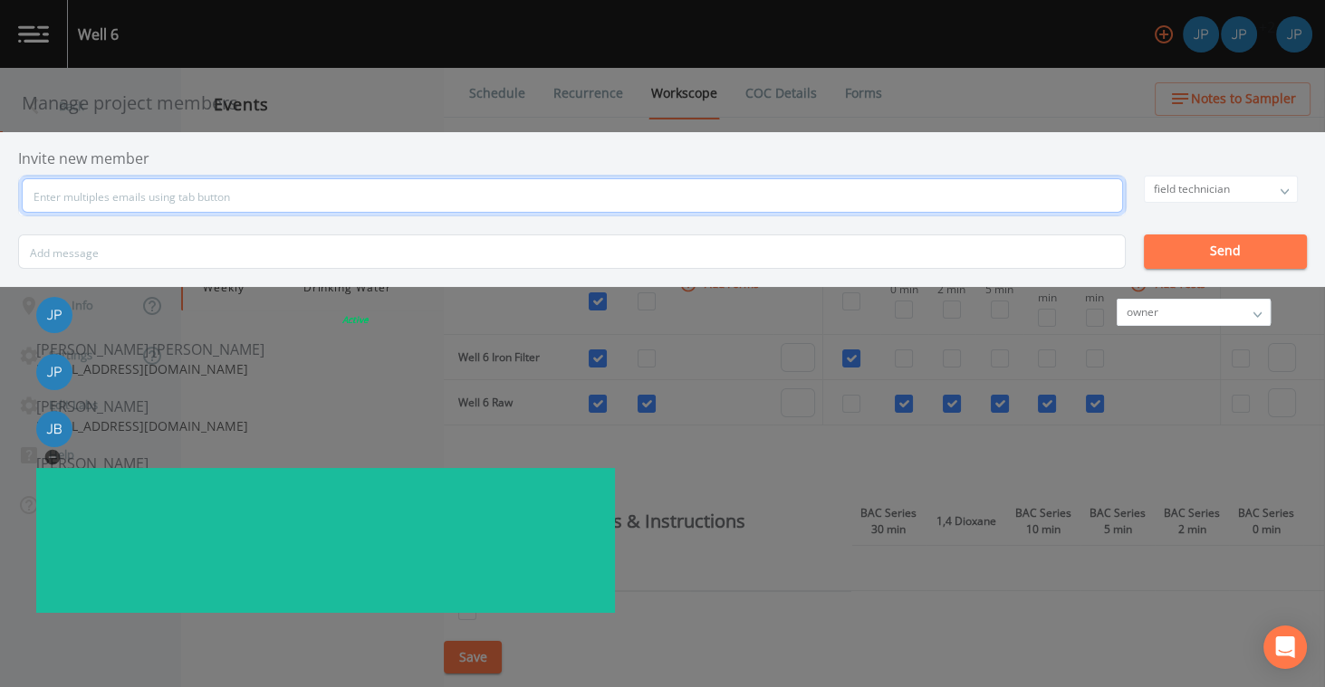
click at [613, 193] on input "text" at bounding box center [572, 195] width 1101 height 34
click at [423, 198] on input "[EMAIL_ADDRESS][DOMAIN_NAME]" at bounding box center [572, 195] width 1101 height 34
click at [443, 201] on input "[EMAIL_ADDRESS][DOMAIN_NAME]" at bounding box center [572, 195] width 1101 height 34
click at [459, 201] on input "[EMAIL_ADDRESS][DOMAIN_NAME]" at bounding box center [572, 195] width 1101 height 34
click at [526, 198] on input "[EMAIL_ADDRESS][DOMAIN_NAME]" at bounding box center [572, 195] width 1101 height 34
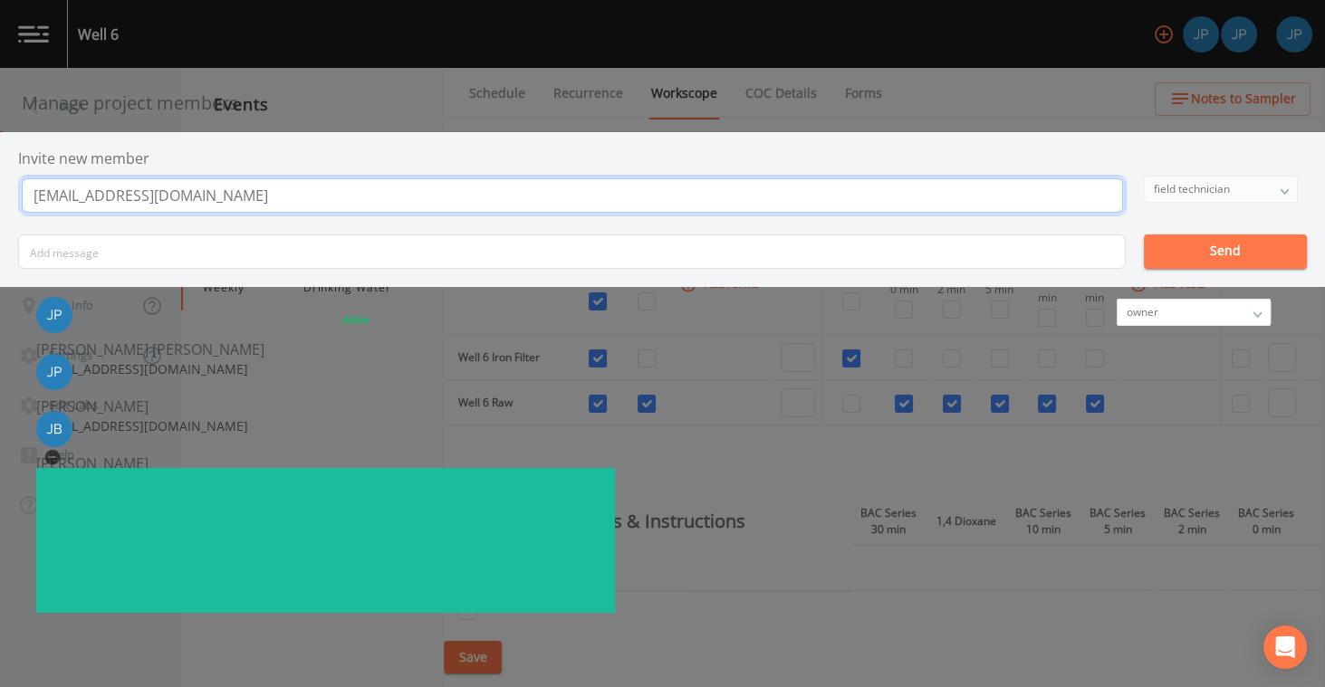
type input "[EMAIL_ADDRESS][DOMAIN_NAME]"
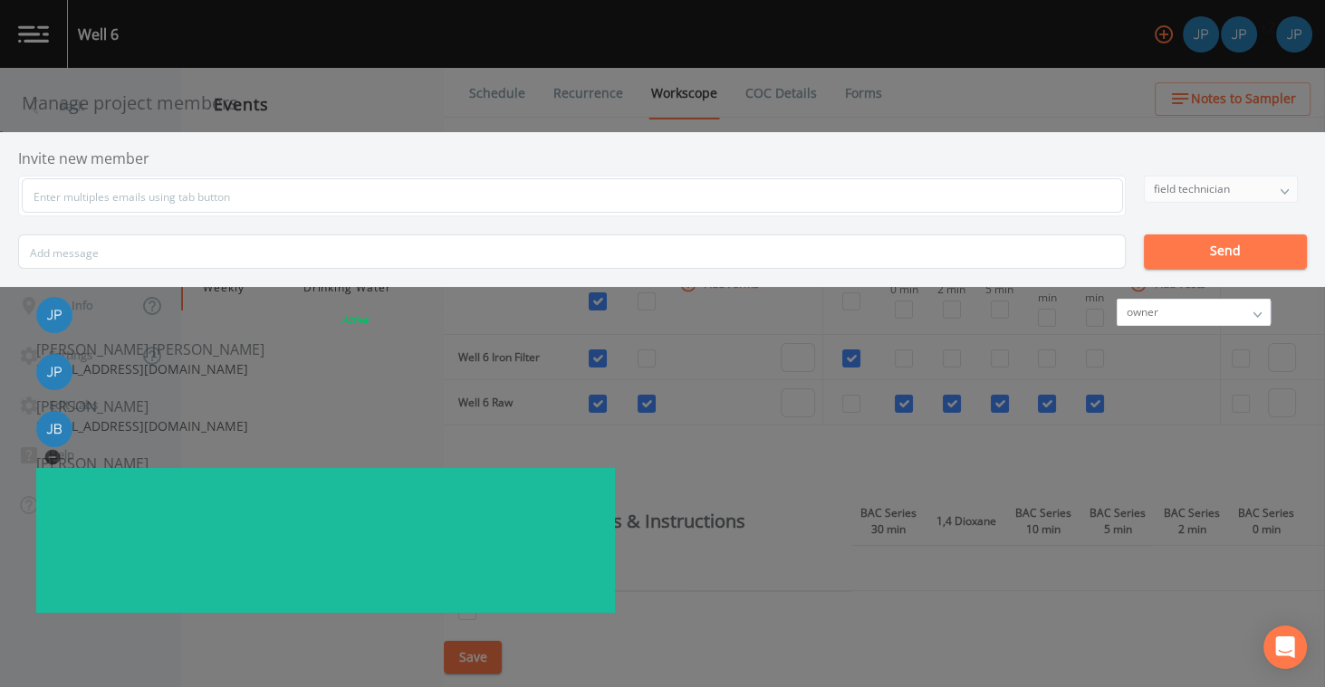
click at [989, 197] on div "field technician owner admin field technician Send" at bounding box center [662, 222] width 1289 height 93
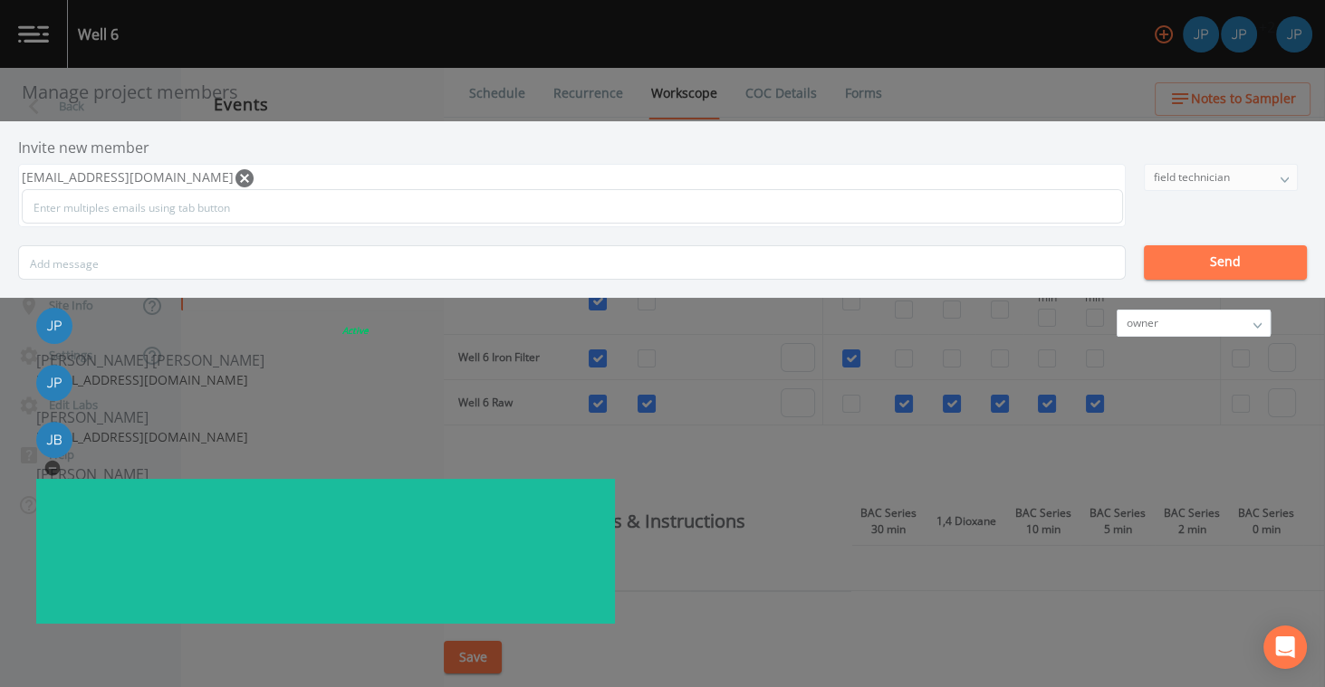
click at [1145, 175] on div "field technician" at bounding box center [1221, 177] width 152 height 25
click at [1143, 236] on button "admin" at bounding box center [1219, 240] width 152 height 27
click at [1144, 263] on button "Send" at bounding box center [1225, 262] width 163 height 34
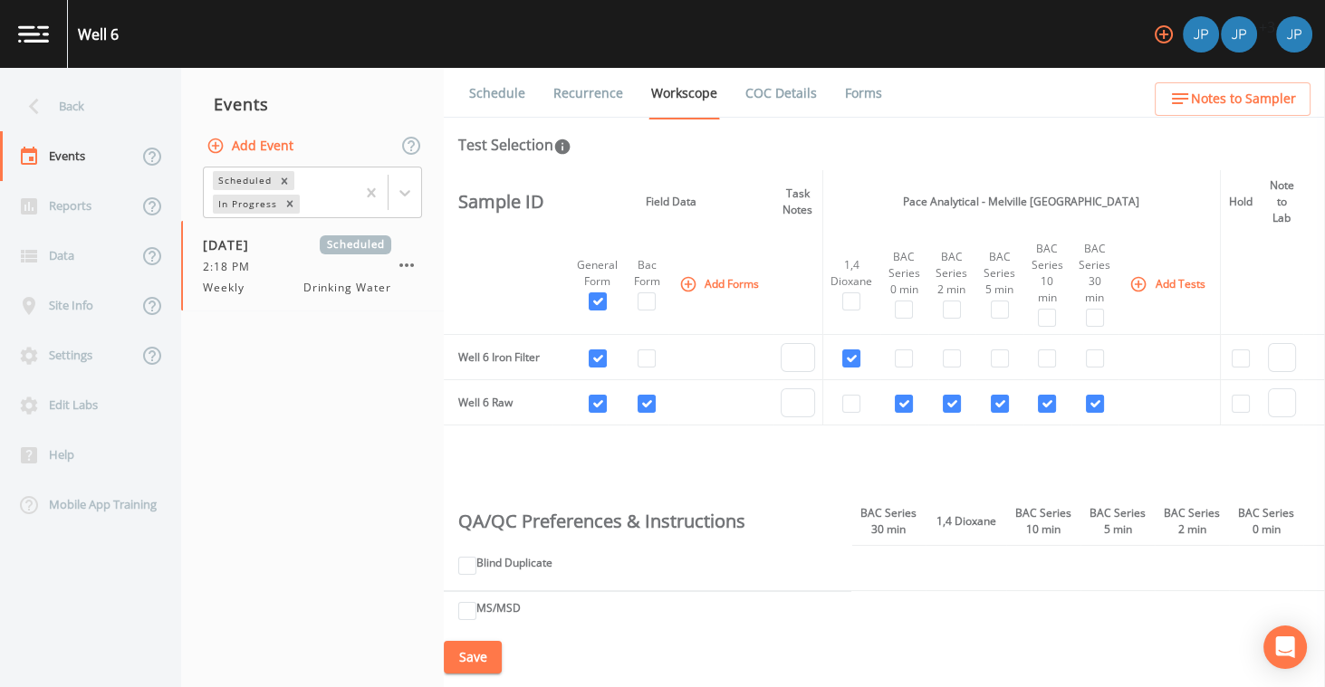
click at [1040, 163] on div "Schedule Recurrence Workscope COC Details Forms Test Selection Sample ID Field …" at bounding box center [884, 378] width 881 height 620
click at [1019, 149] on div "Test Selection" at bounding box center [884, 145] width 852 height 22
click at [405, 263] on icon "button" at bounding box center [407, 266] width 22 height 22
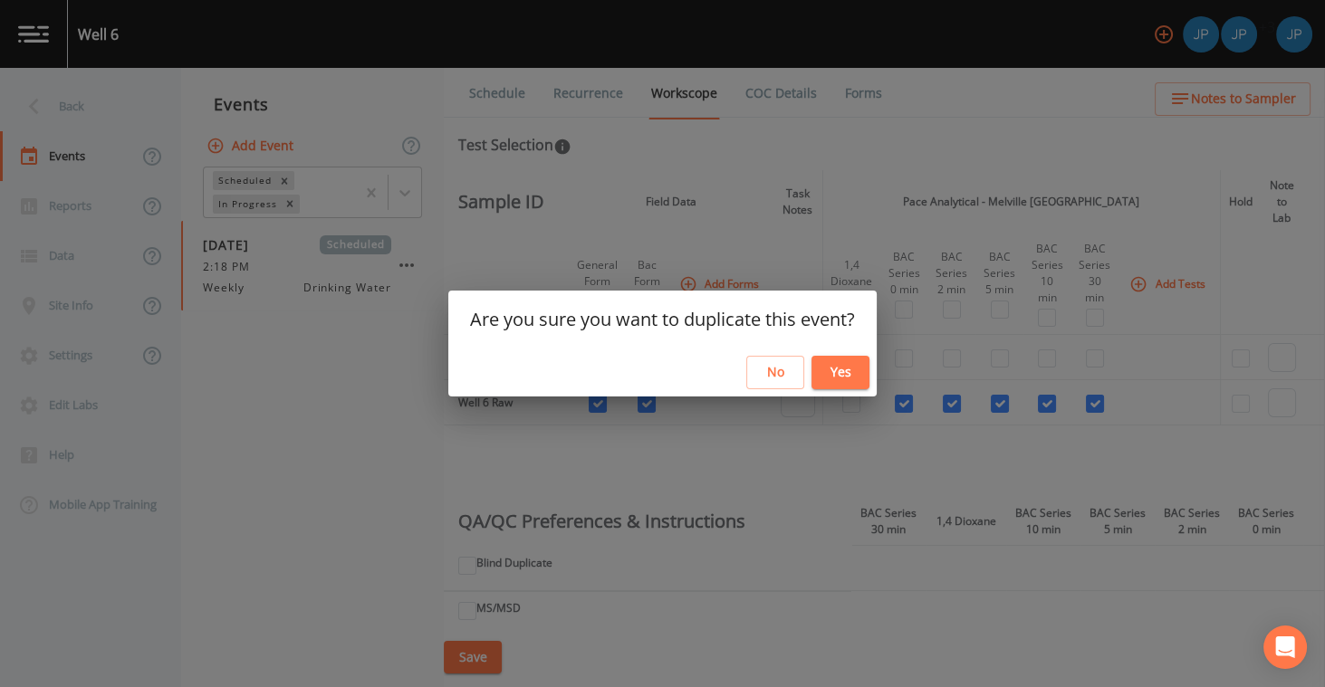
click at [844, 372] on button "Yes" at bounding box center [841, 373] width 58 height 34
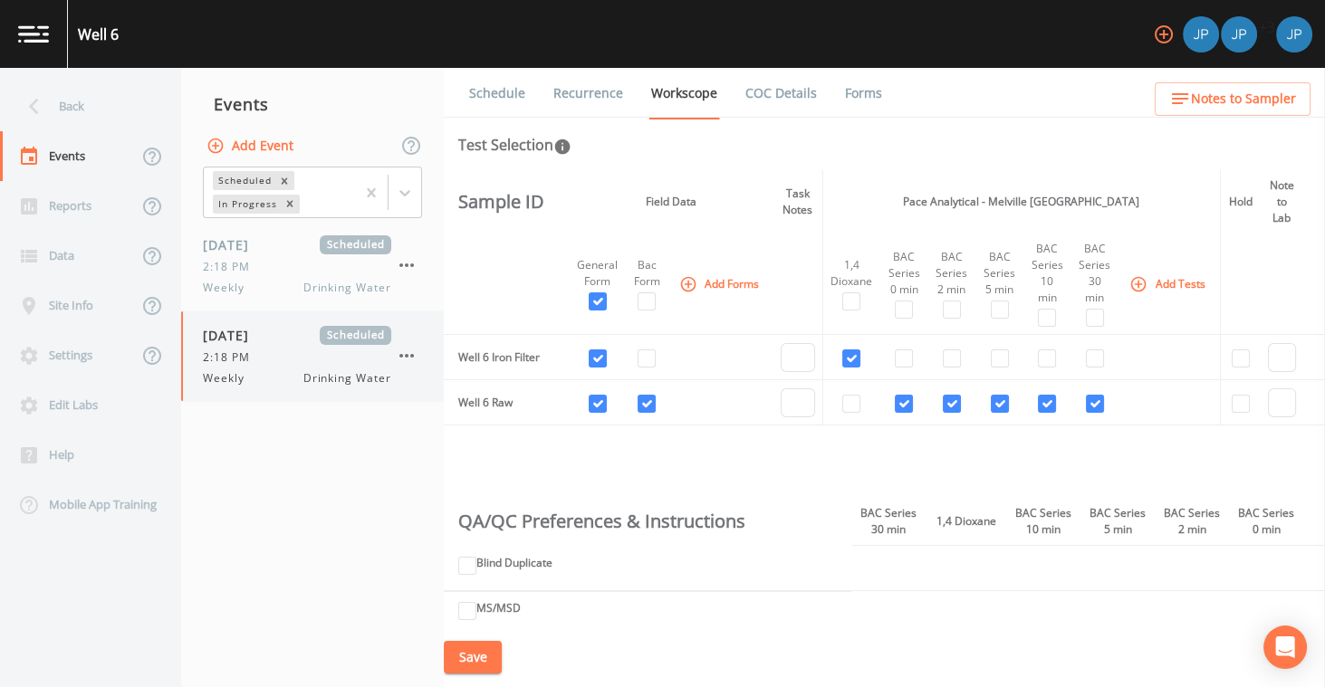
click at [338, 355] on div "2:18 PM" at bounding box center [297, 358] width 188 height 16
click at [523, 90] on link "Schedule" at bounding box center [497, 93] width 62 height 51
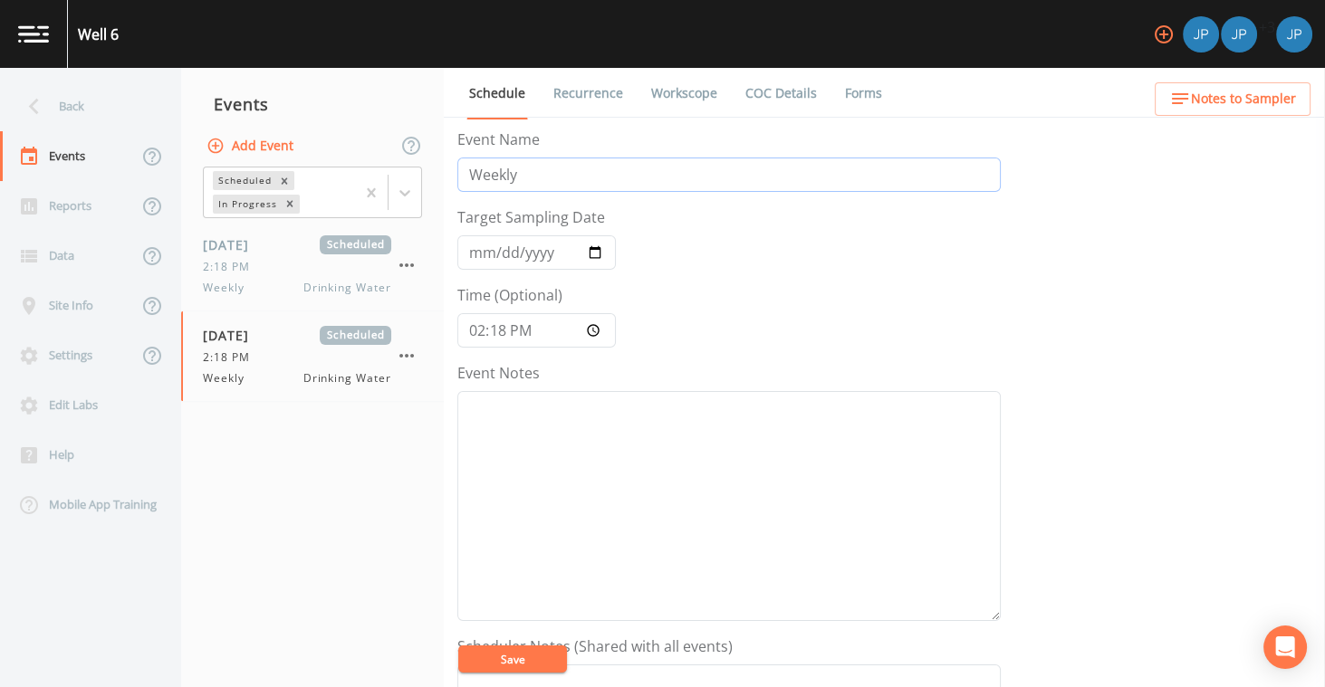
click at [524, 174] on input "Weekly" at bounding box center [728, 175] width 543 height 34
type input "Weekly - [PERSON_NAME]"
click at [528, 656] on button "Save" at bounding box center [512, 659] width 109 height 27
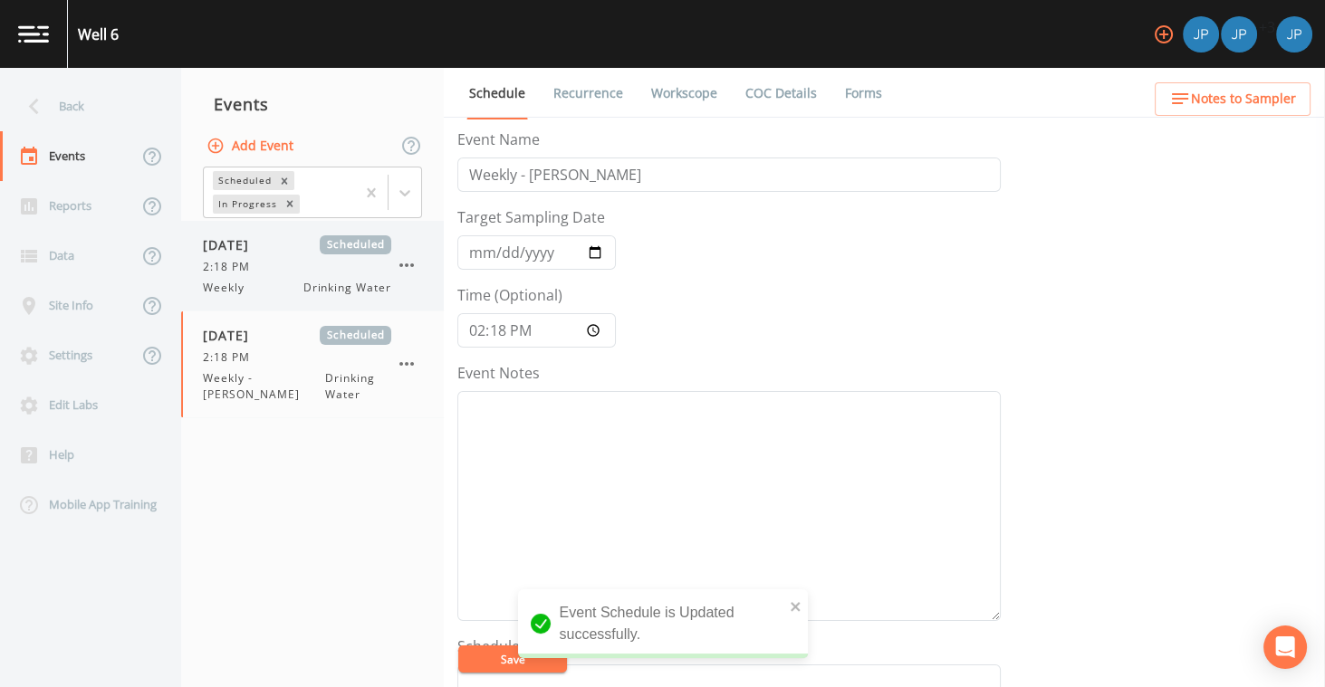
click at [304, 272] on div "2:18 PM" at bounding box center [297, 267] width 188 height 16
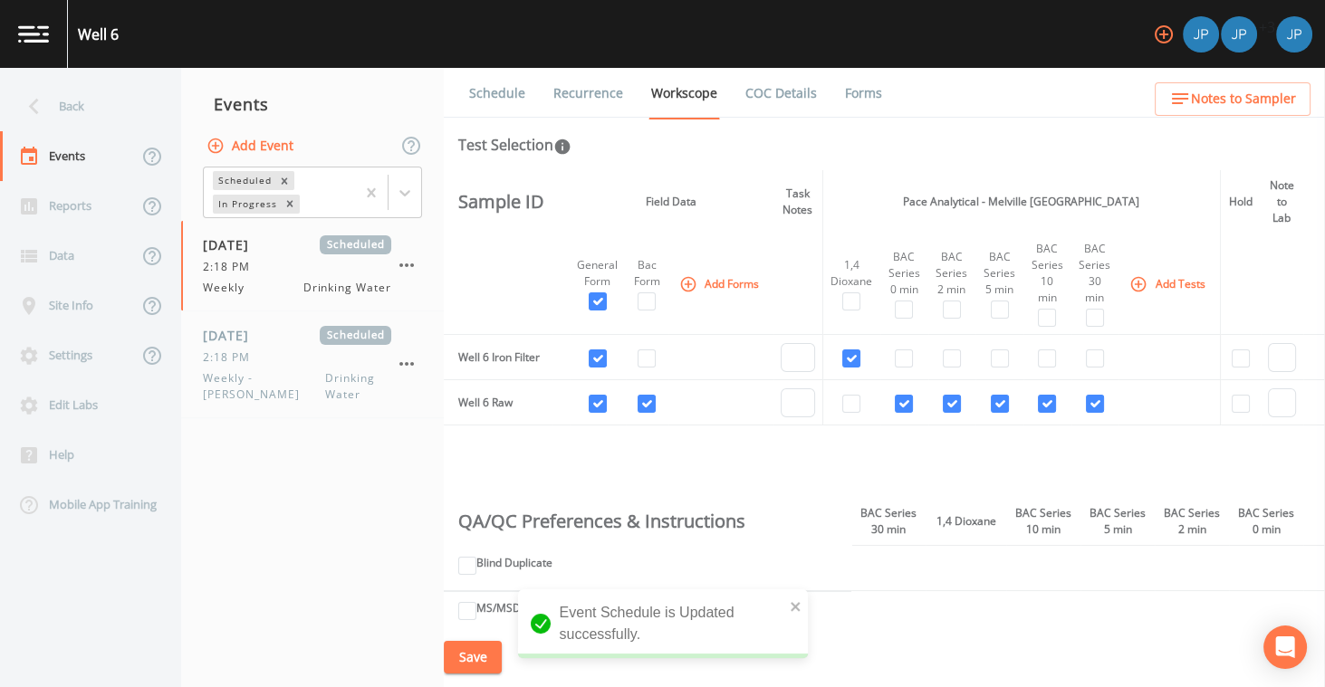
click at [501, 93] on link "Schedule" at bounding box center [497, 93] width 62 height 51
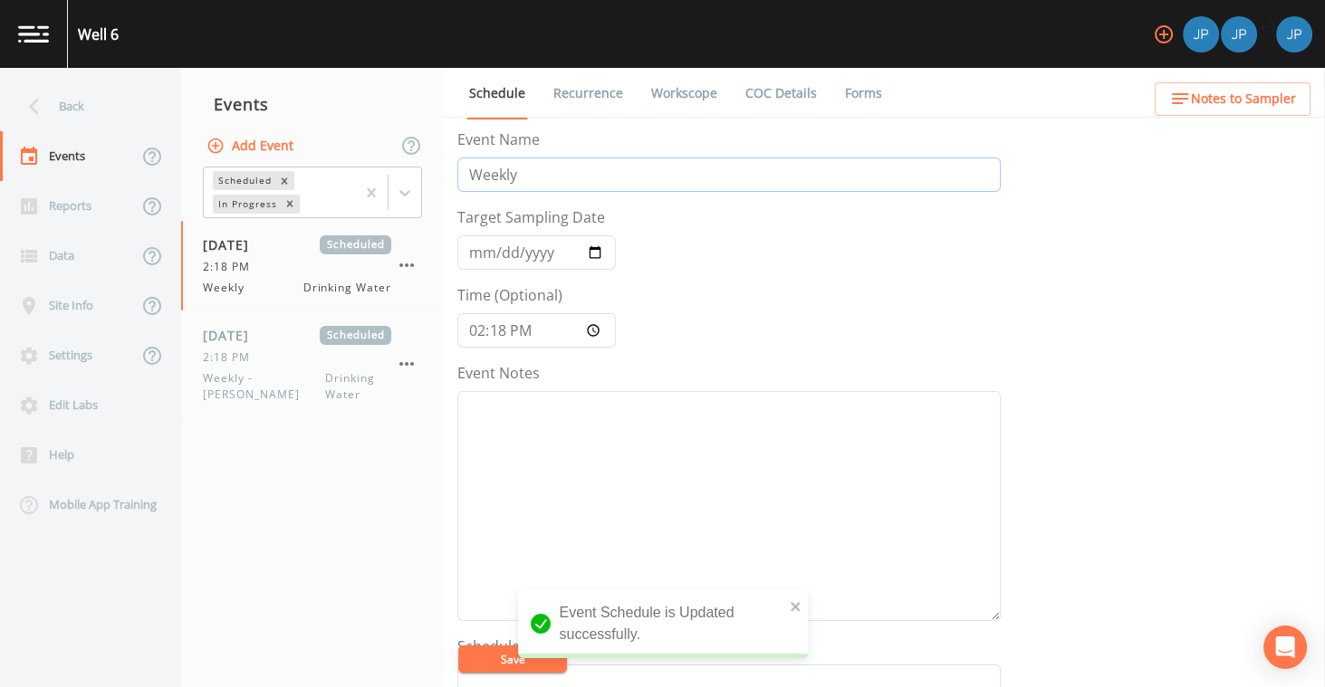
click at [543, 185] on input "Weekly" at bounding box center [728, 175] width 543 height 34
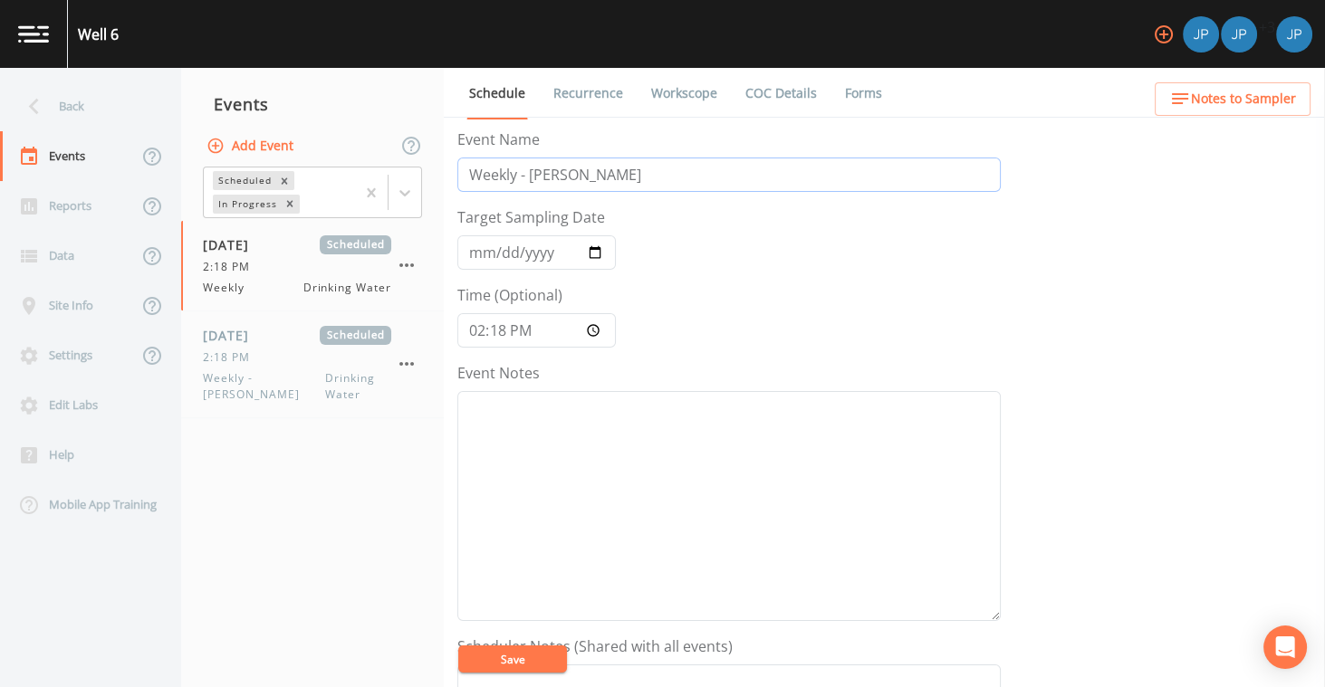
type input "Weekly - [PERSON_NAME]"
click at [532, 662] on button "Save" at bounding box center [512, 659] width 109 height 27
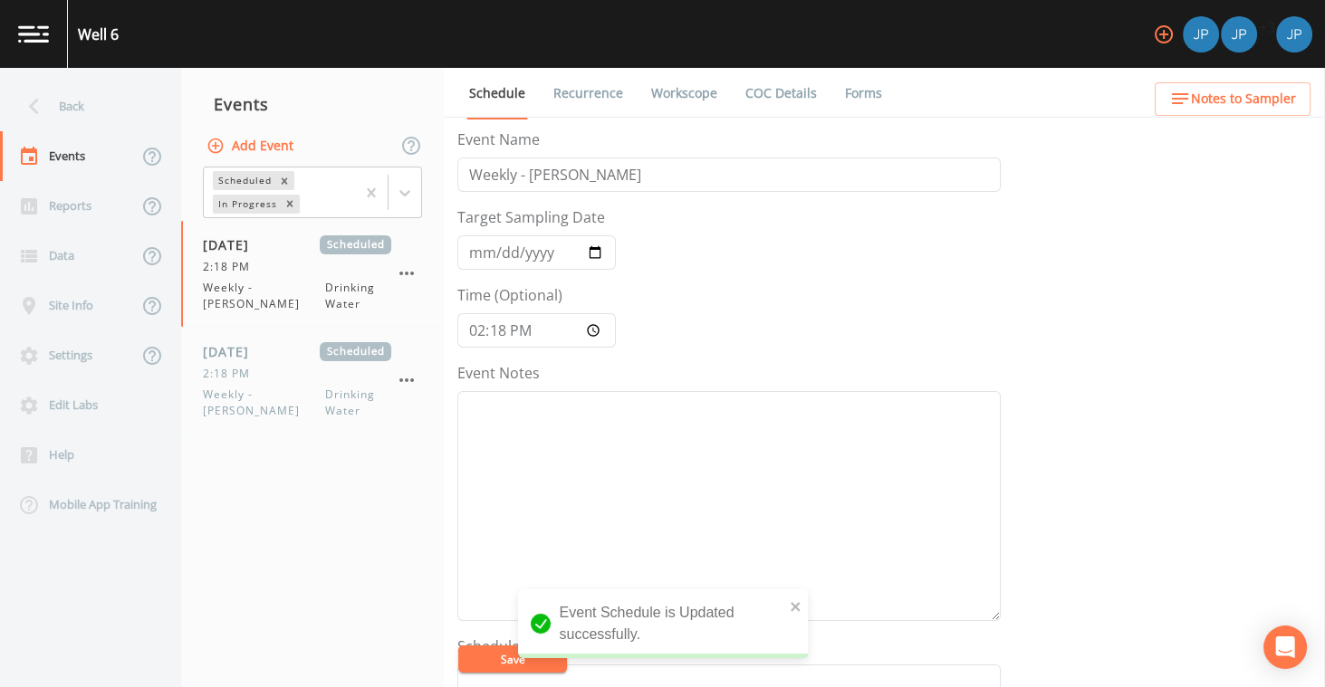
click at [697, 287] on form "Event Name Weekly - [PERSON_NAME] Target Sampling Date [DATE] Time (Optional) 1…" at bounding box center [728, 631] width 543 height 1004
click at [668, 94] on link "Workscope" at bounding box center [685, 93] width 72 height 51
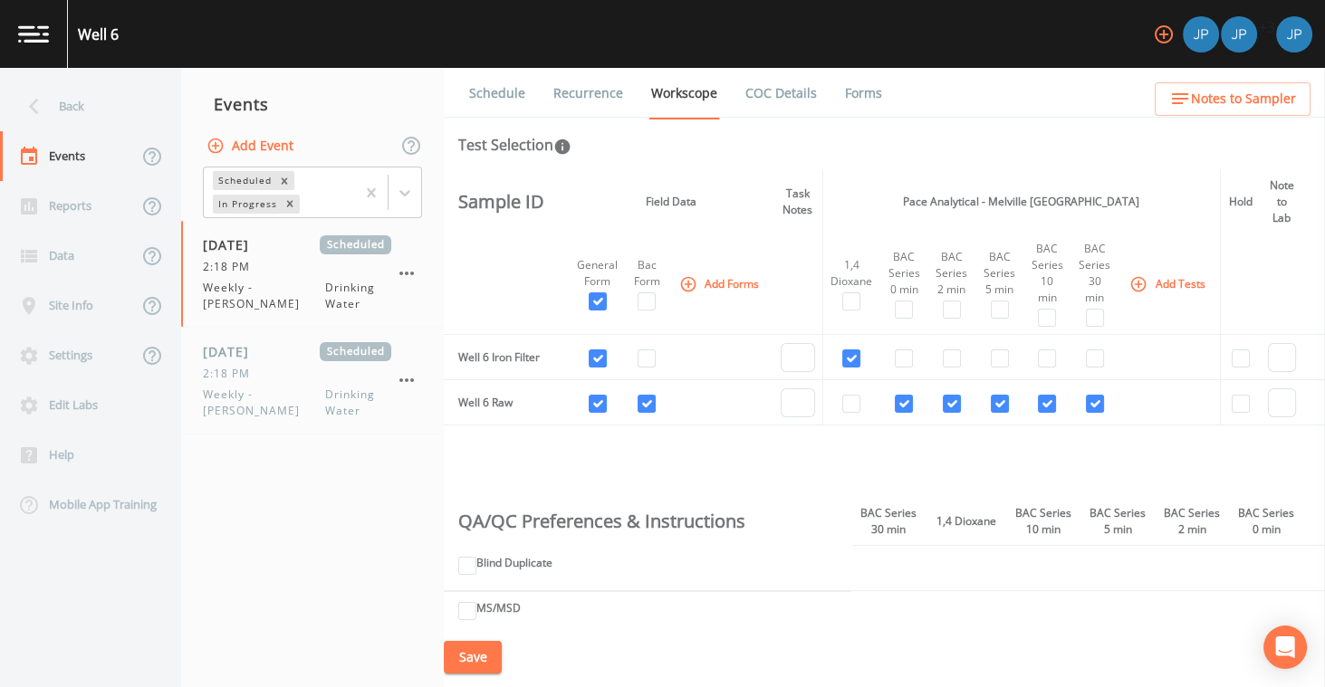
click at [689, 165] on div "Schedule Recurrence Workscope COC Details Forms Test Selection Sample ID Field …" at bounding box center [884, 378] width 881 height 620
click at [294, 382] on div "[DATE] Scheduled 2:18 PM Weekly - [PERSON_NAME] Water" at bounding box center [297, 380] width 188 height 77
click at [504, 88] on link "Schedule" at bounding box center [497, 93] width 62 height 51
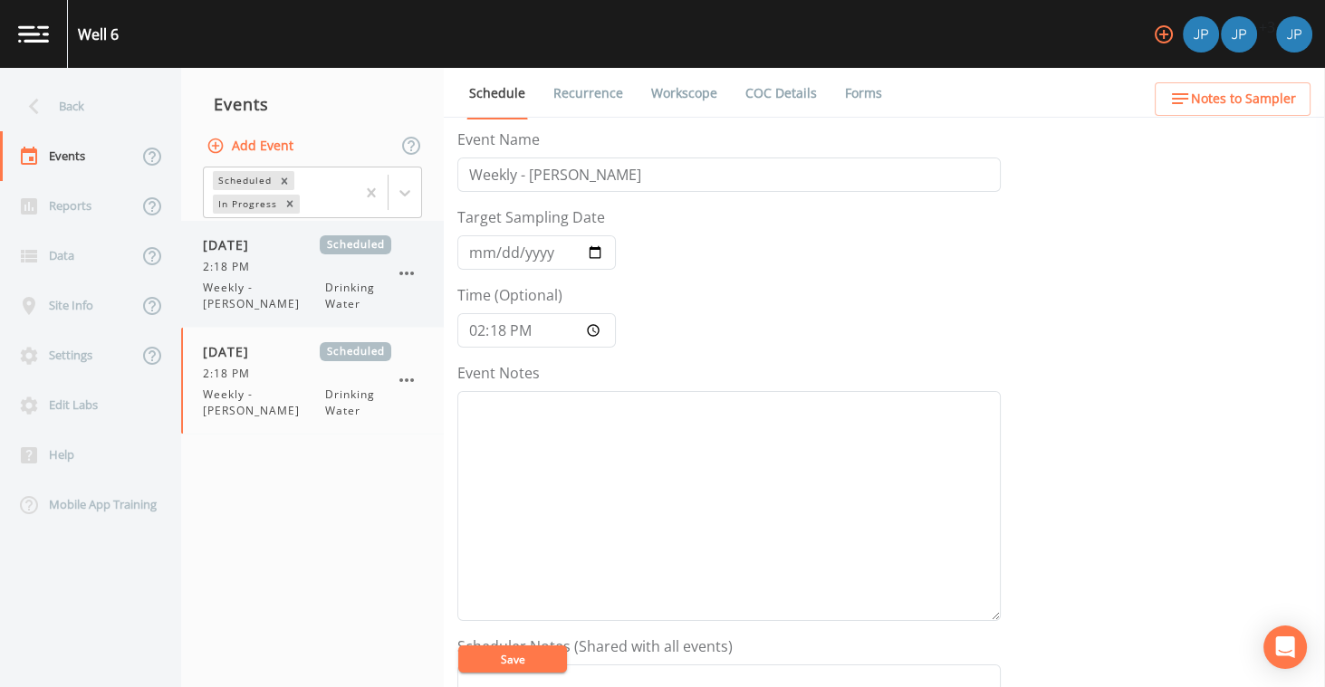
click at [340, 297] on span "Drinking Water" at bounding box center [358, 296] width 66 height 33
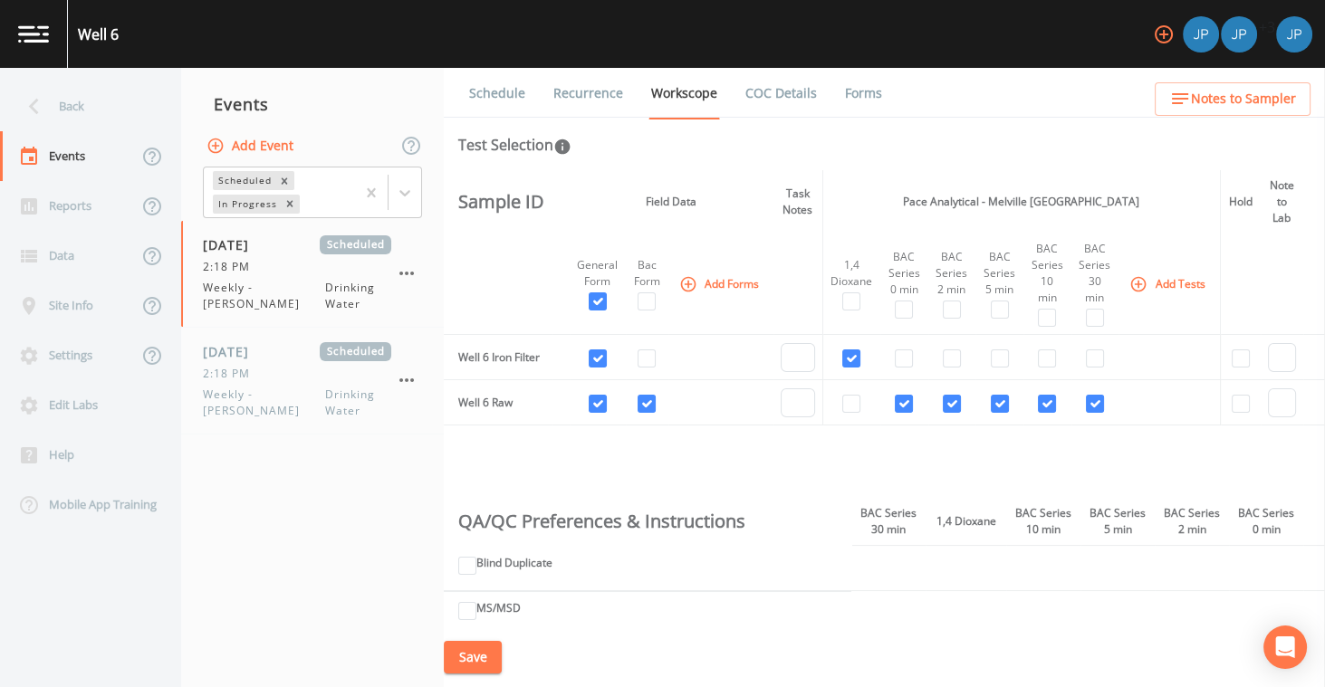
scroll to position [380, 0]
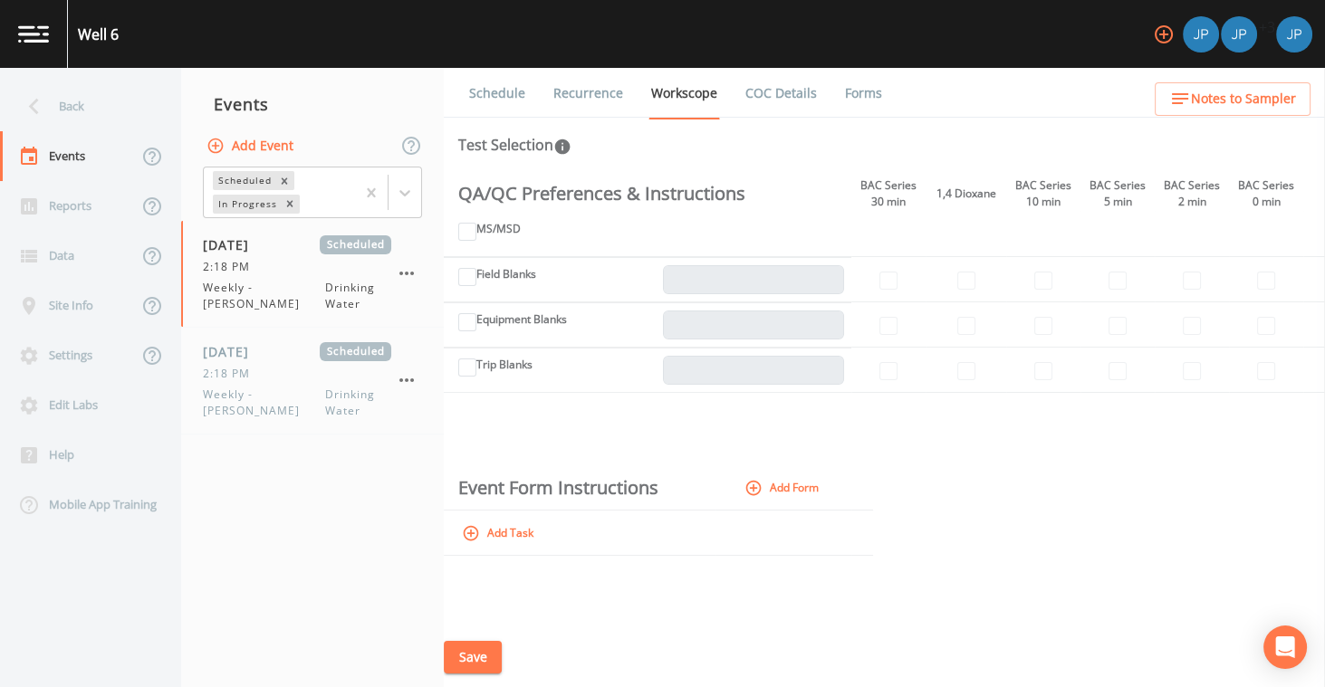
click at [506, 91] on link "Schedule" at bounding box center [497, 93] width 62 height 51
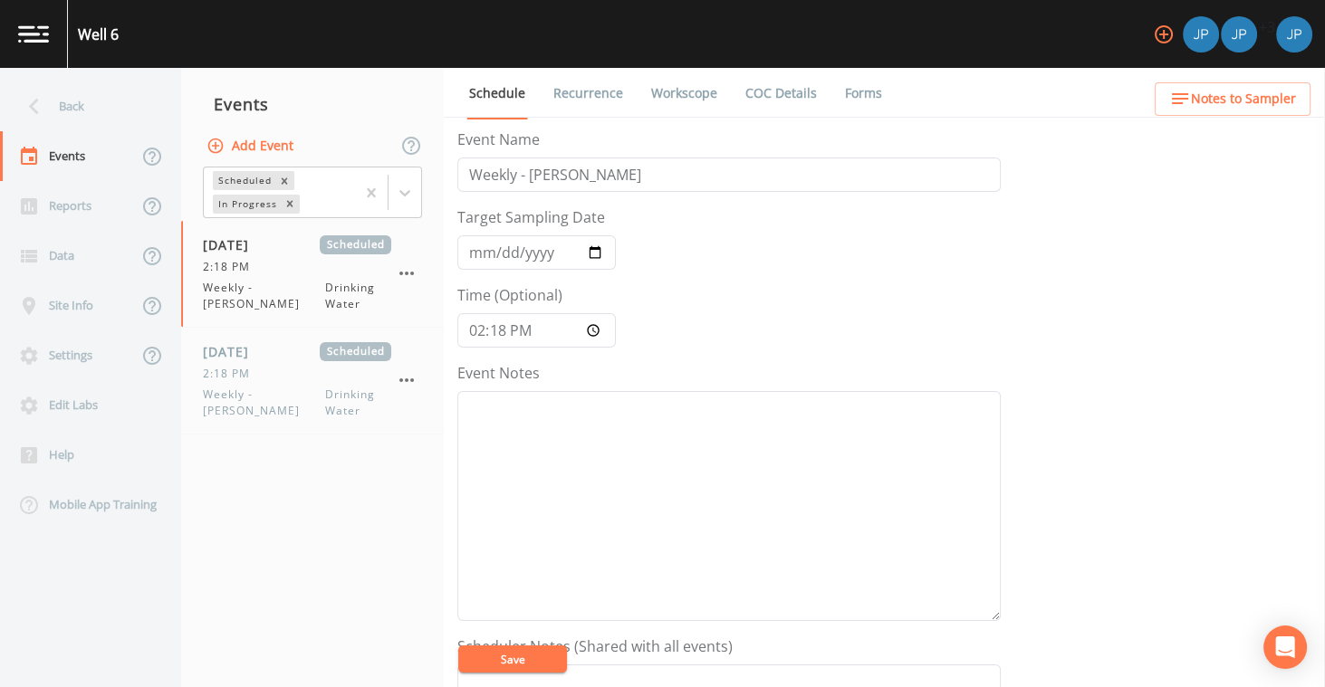
click at [663, 91] on link "Workscope" at bounding box center [685, 93] width 72 height 51
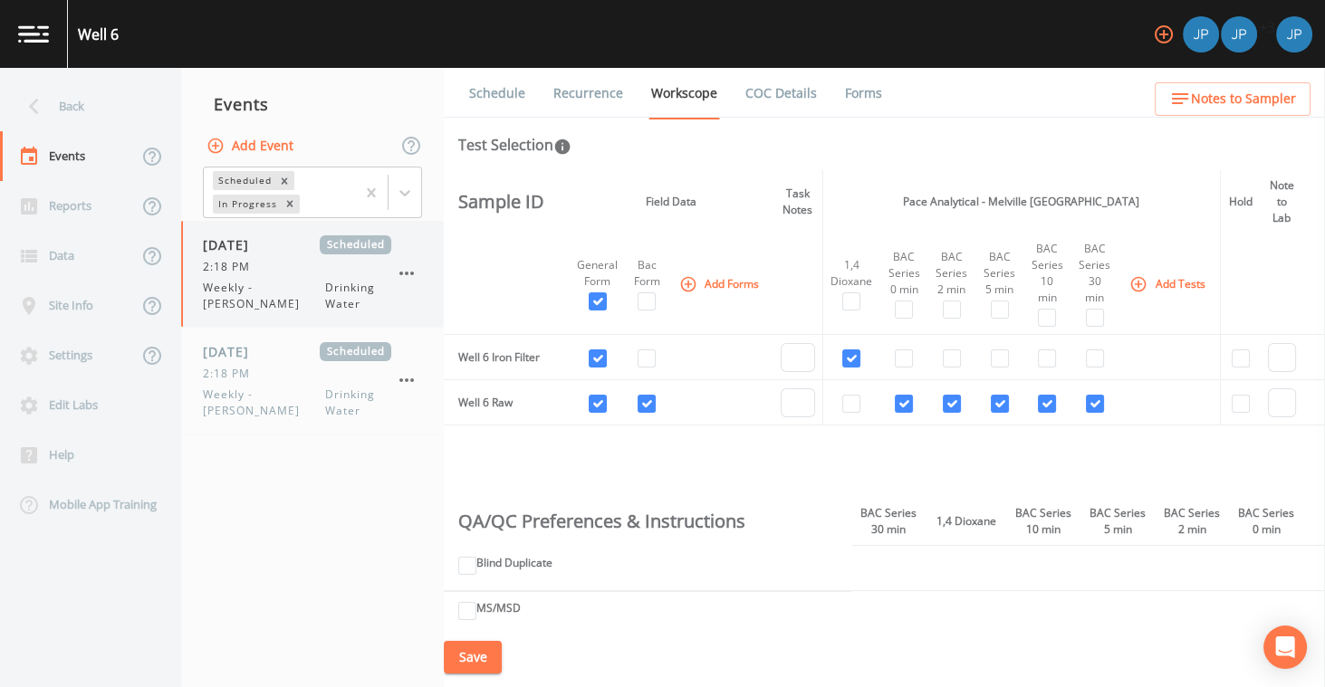
click at [288, 289] on span "Weekly - [PERSON_NAME]" at bounding box center [264, 296] width 122 height 33
click at [503, 97] on link "Schedule" at bounding box center [497, 93] width 62 height 51
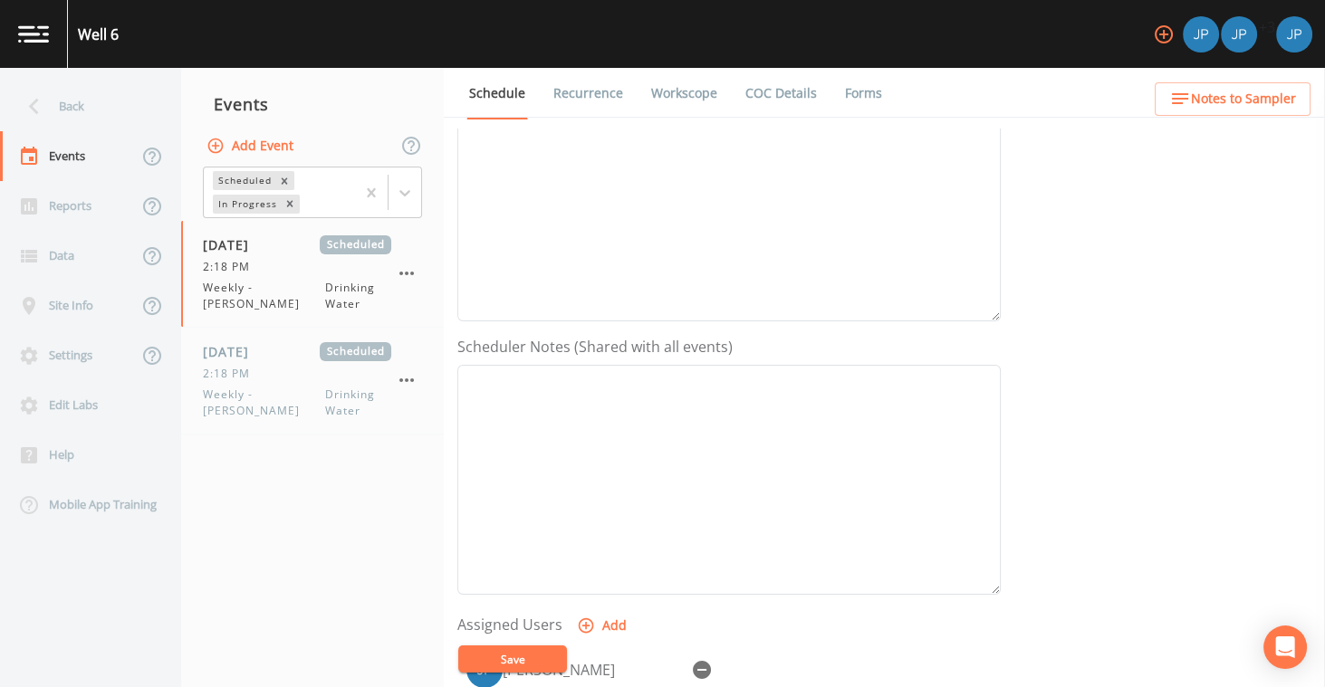
scroll to position [408, 0]
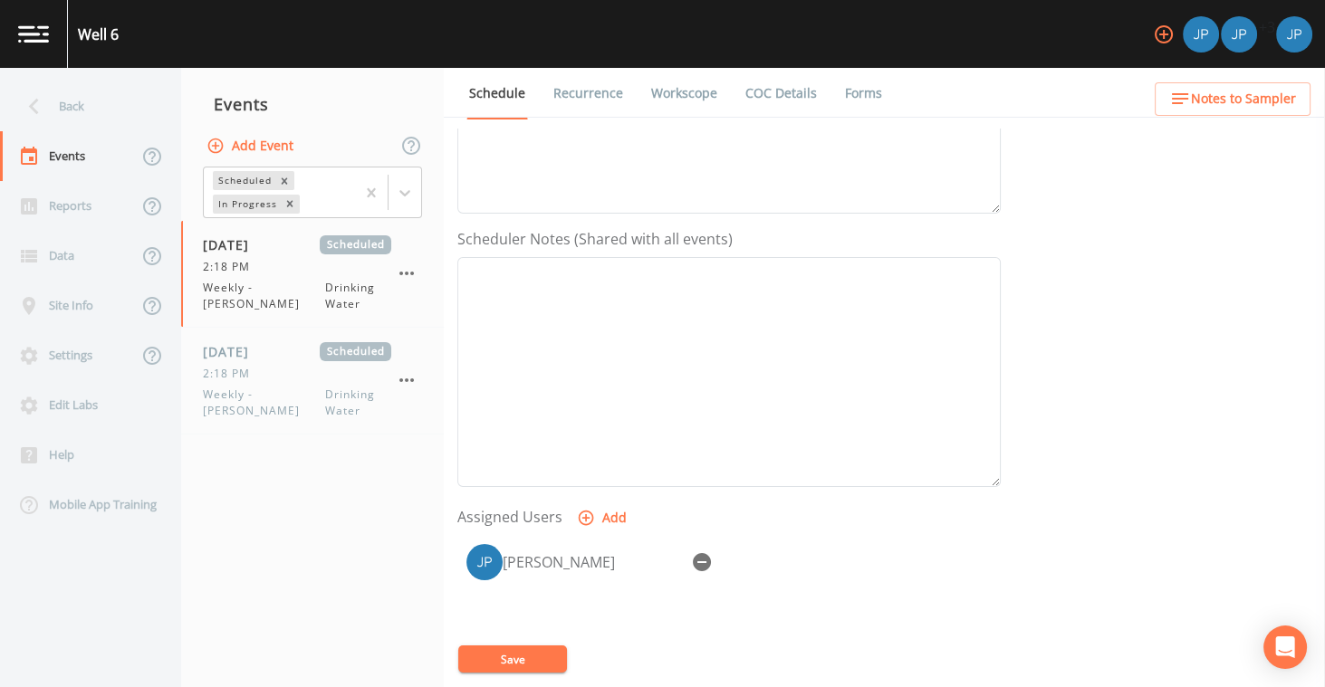
click at [617, 512] on button "Add" at bounding box center [603, 519] width 61 height 34
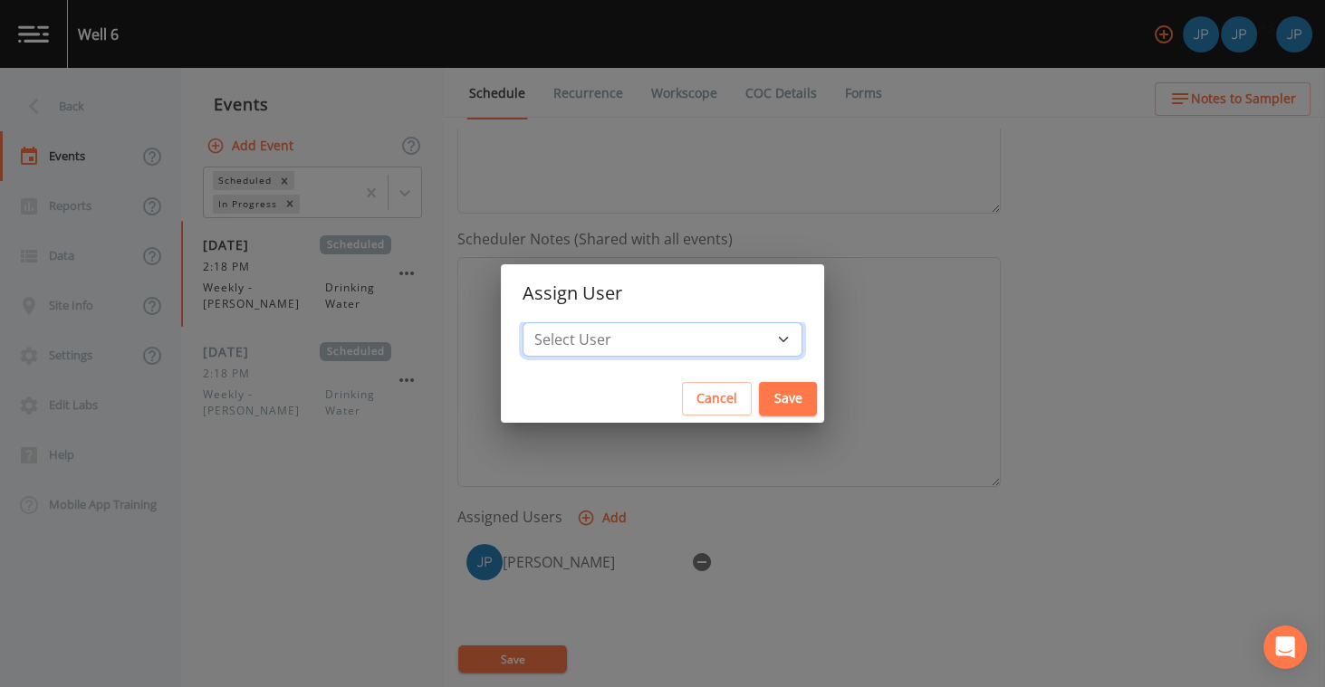
click at [639, 343] on select "Select User [PERSON_NAME] [PERSON_NAME] [PERSON_NAME] [PERSON_NAME][EMAIL_ADDRE…" at bounding box center [663, 339] width 280 height 34
select select "6a1886e3-a39b-4d84-9187-f066f528ea78"
click at [528, 322] on select "Select User [PERSON_NAME] [PERSON_NAME] [PERSON_NAME] [PERSON_NAME][EMAIL_ADDRE…" at bounding box center [663, 339] width 280 height 34
click at [795, 398] on button "Save" at bounding box center [788, 399] width 58 height 34
select select
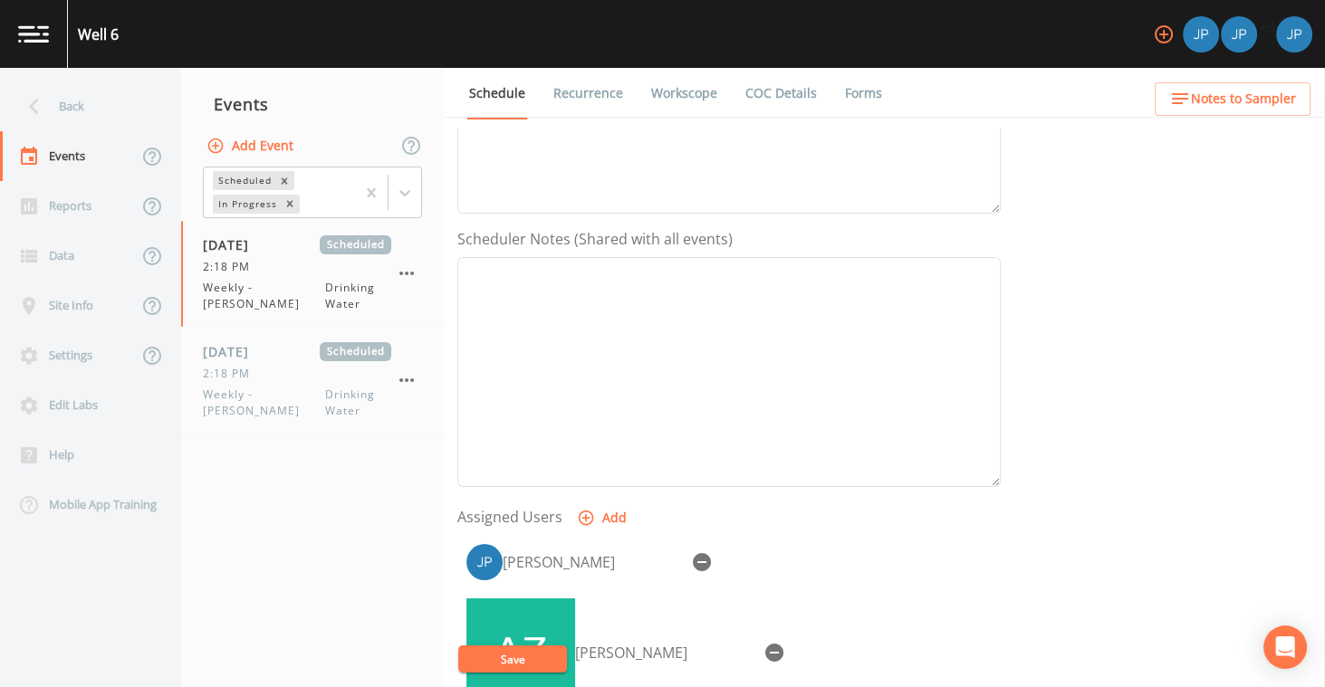
scroll to position [447, 0]
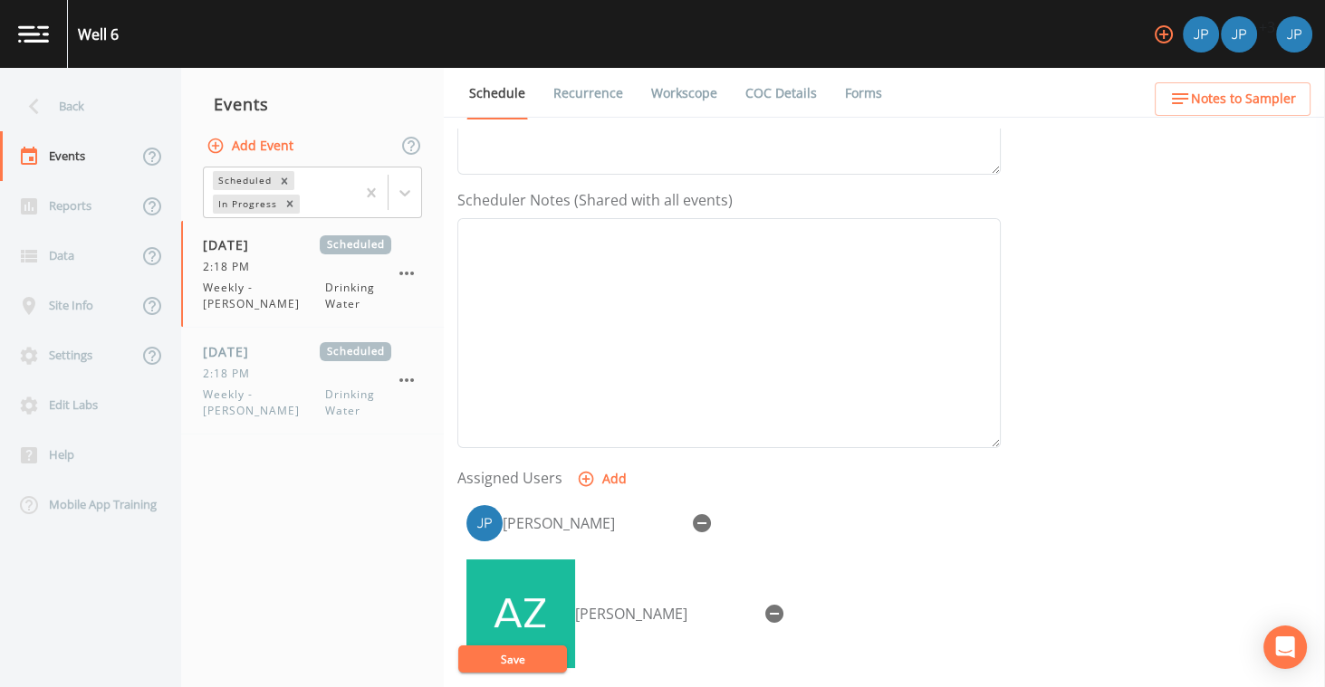
click at [536, 655] on button "Save" at bounding box center [512, 659] width 109 height 27
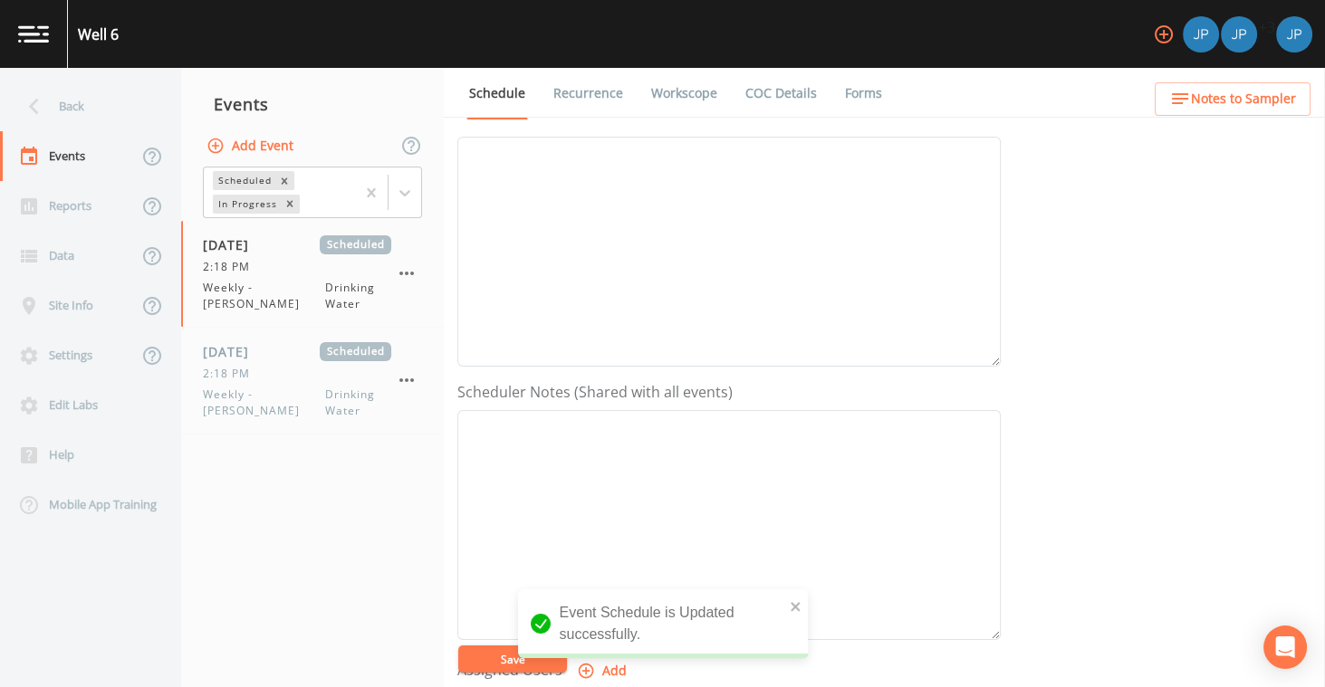
scroll to position [0, 0]
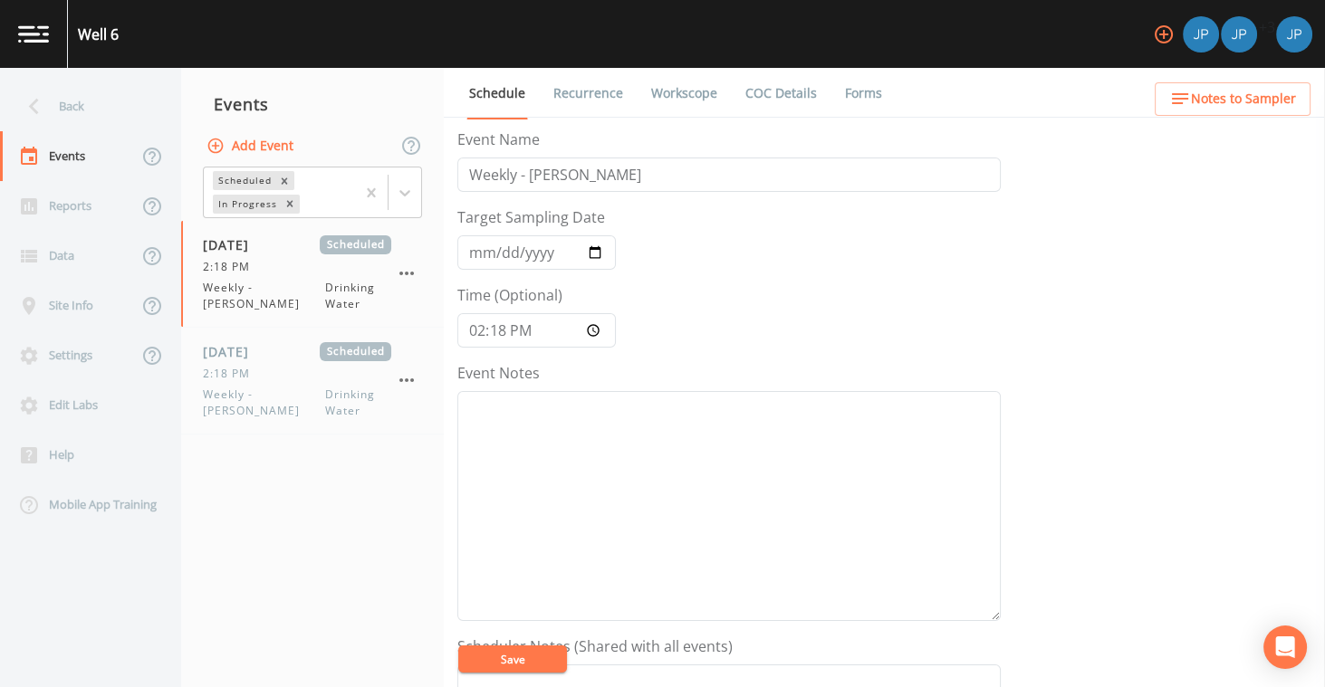
click at [669, 90] on link "Workscope" at bounding box center [685, 93] width 72 height 51
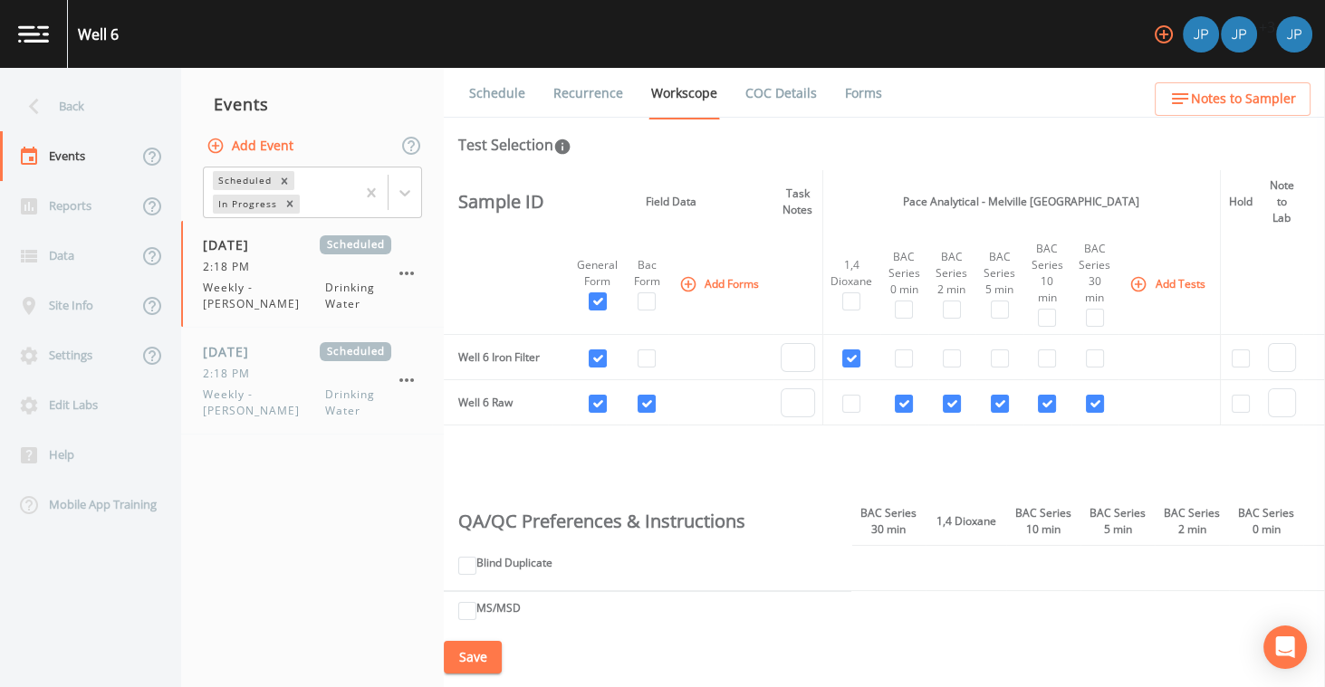
click at [718, 347] on td at bounding box center [721, 357] width 106 height 45
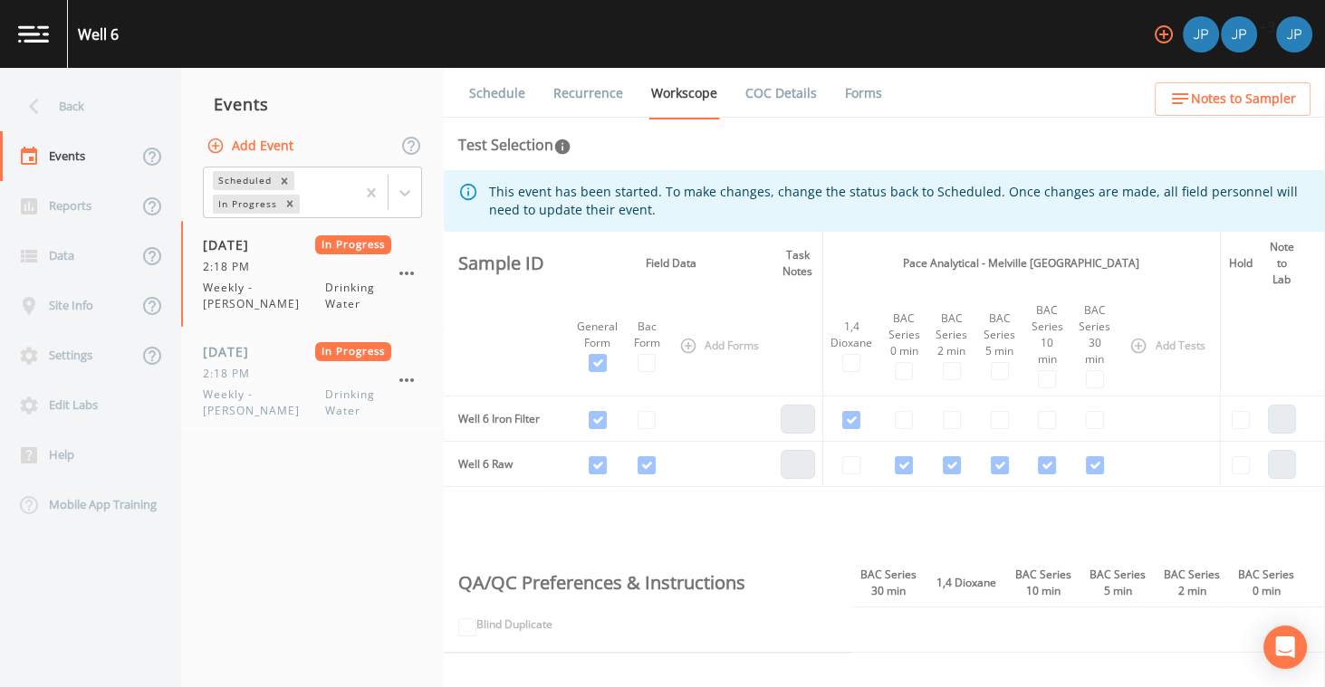
click at [1213, 99] on span "Notes to Sampler" at bounding box center [1243, 99] width 105 height 23
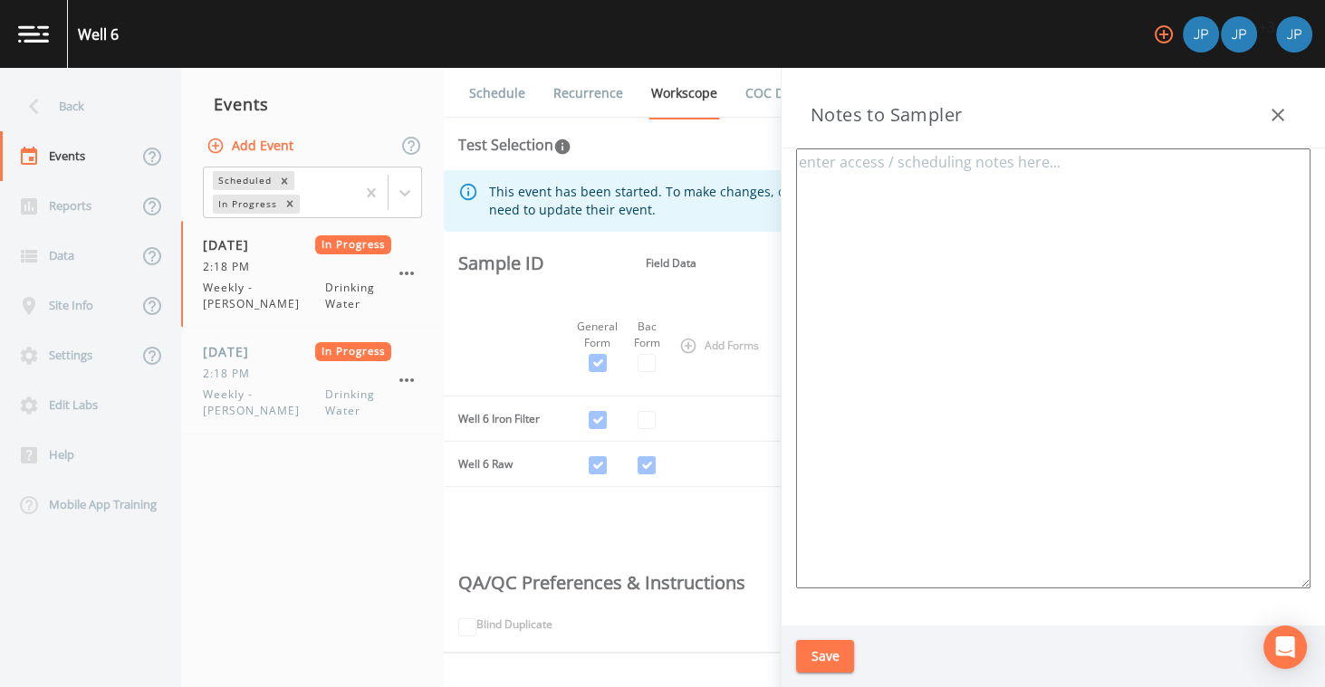
click at [1001, 187] on textarea at bounding box center [1053, 369] width 514 height 440
click at [1281, 112] on icon "button" at bounding box center [1278, 115] width 13 height 13
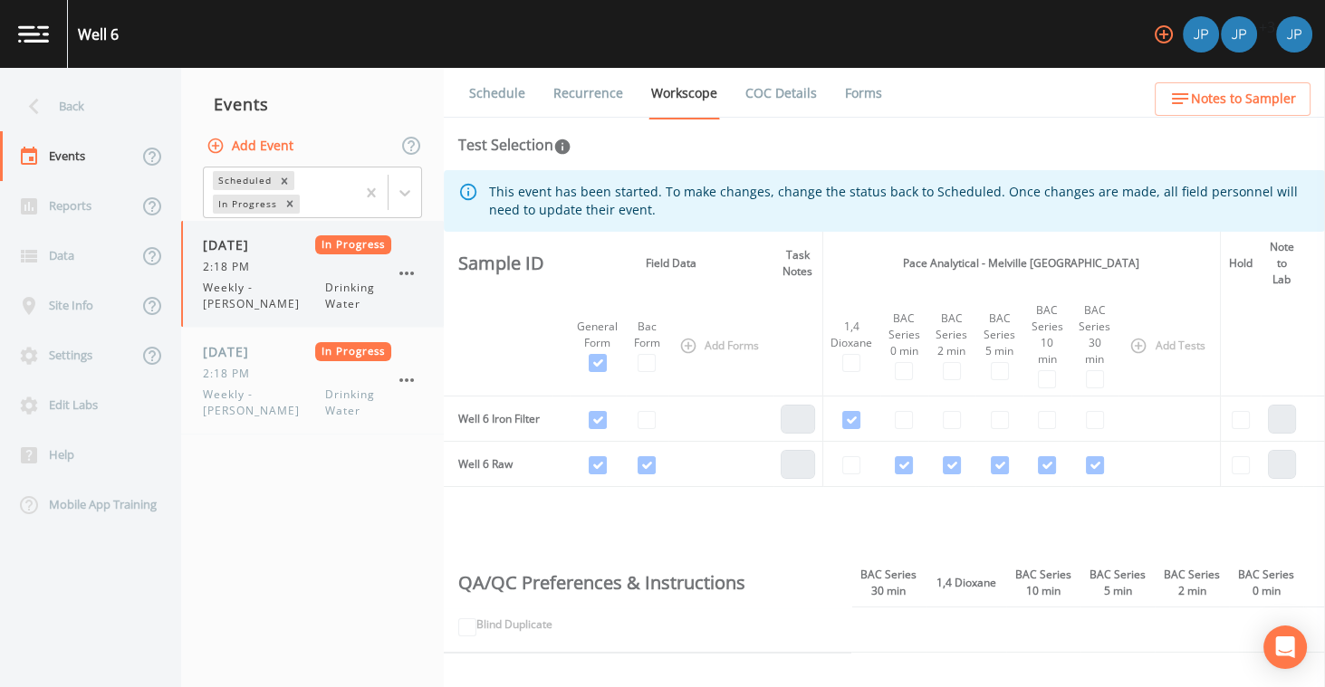
click at [364, 292] on span "Drinking Water" at bounding box center [358, 296] width 66 height 33
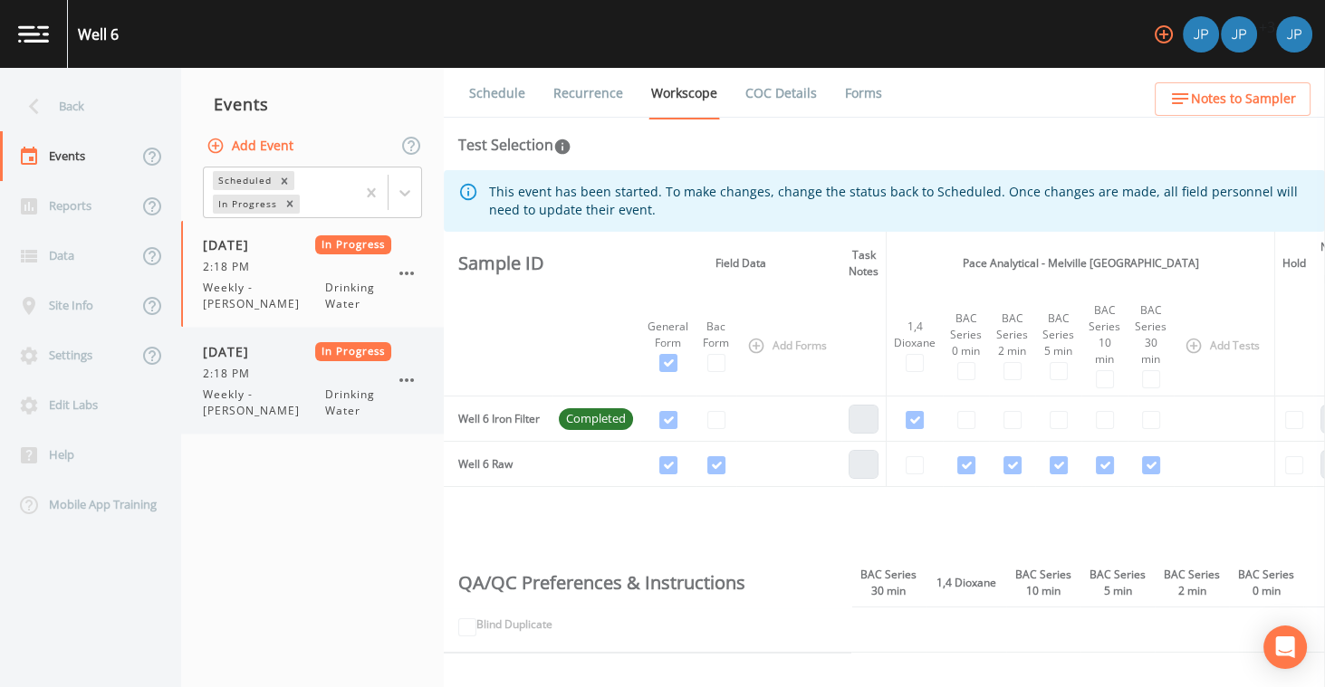
click at [342, 381] on div "[DATE] In Progress 2:18 PM Weekly - [PERSON_NAME] Water" at bounding box center [297, 380] width 188 height 77
click at [373, 287] on span "Drinking Water" at bounding box center [358, 296] width 66 height 33
click at [933, 125] on div "Schedule Recurrence Workscope COC Details Forms Test Selection This event has b…" at bounding box center [884, 378] width 881 height 620
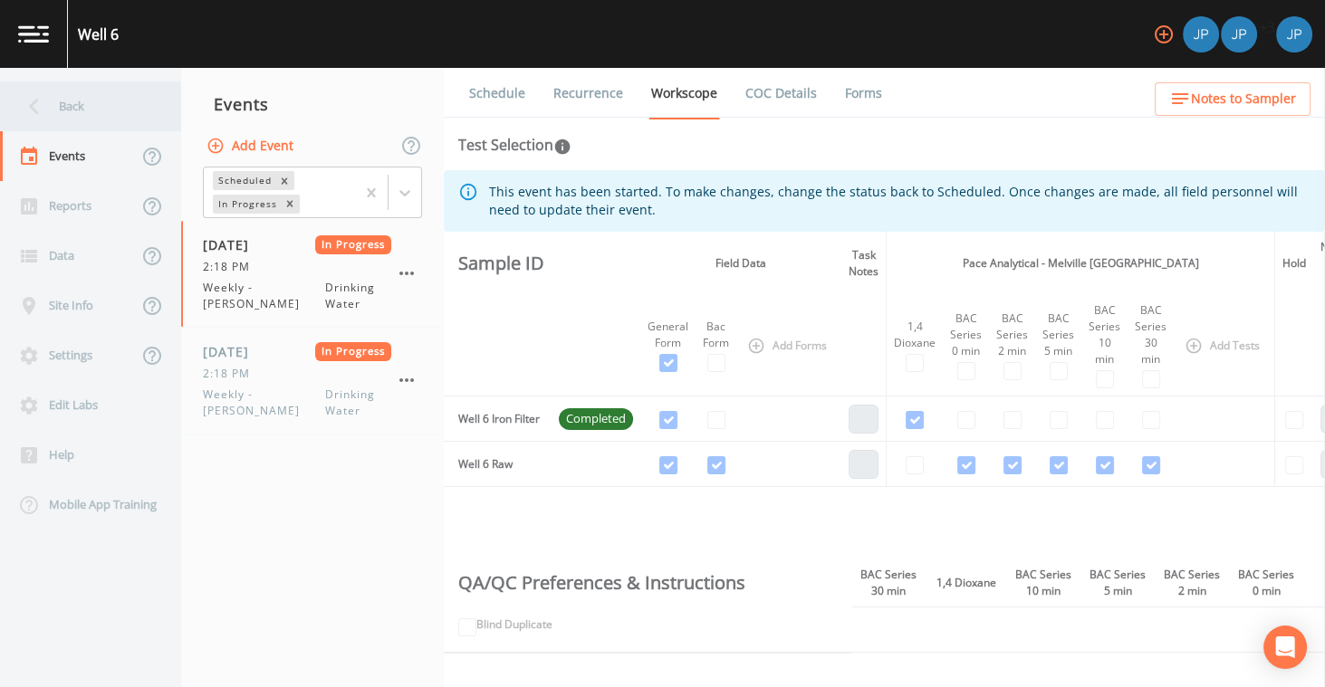
click at [123, 108] on div "Back" at bounding box center [81, 107] width 163 height 50
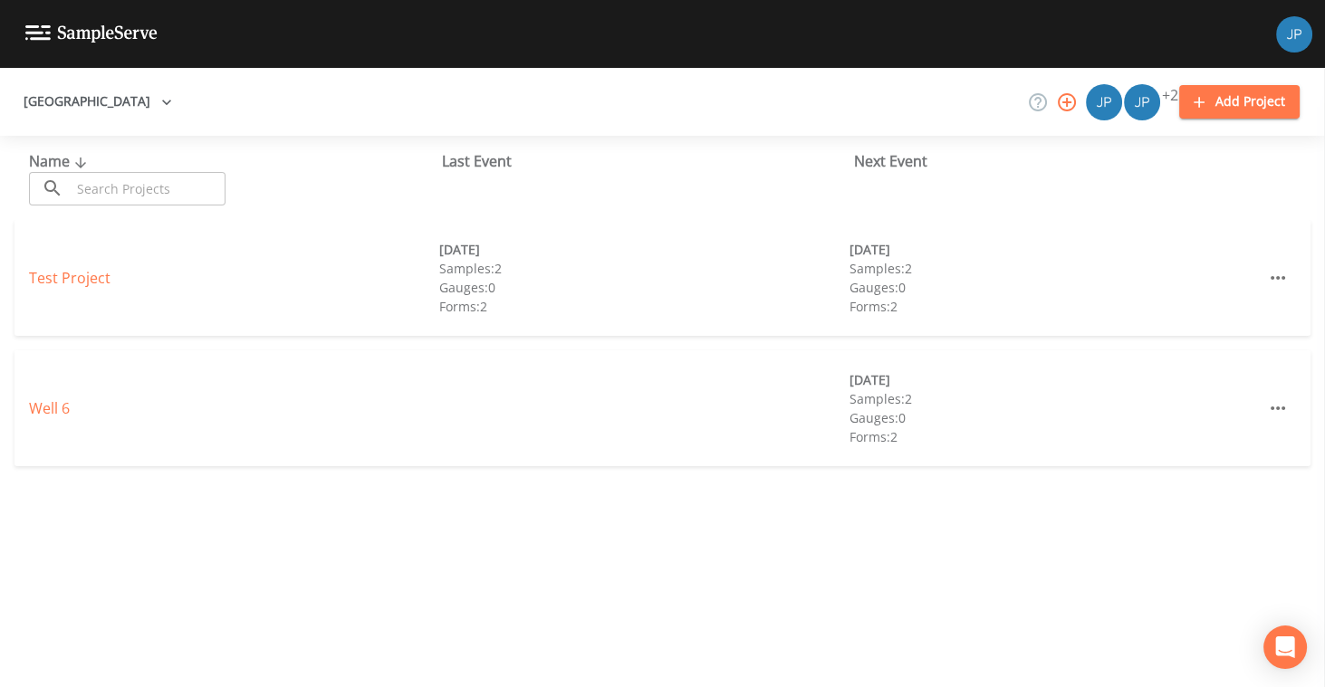
click at [1058, 105] on icon "button" at bounding box center [1067, 102] width 18 height 18
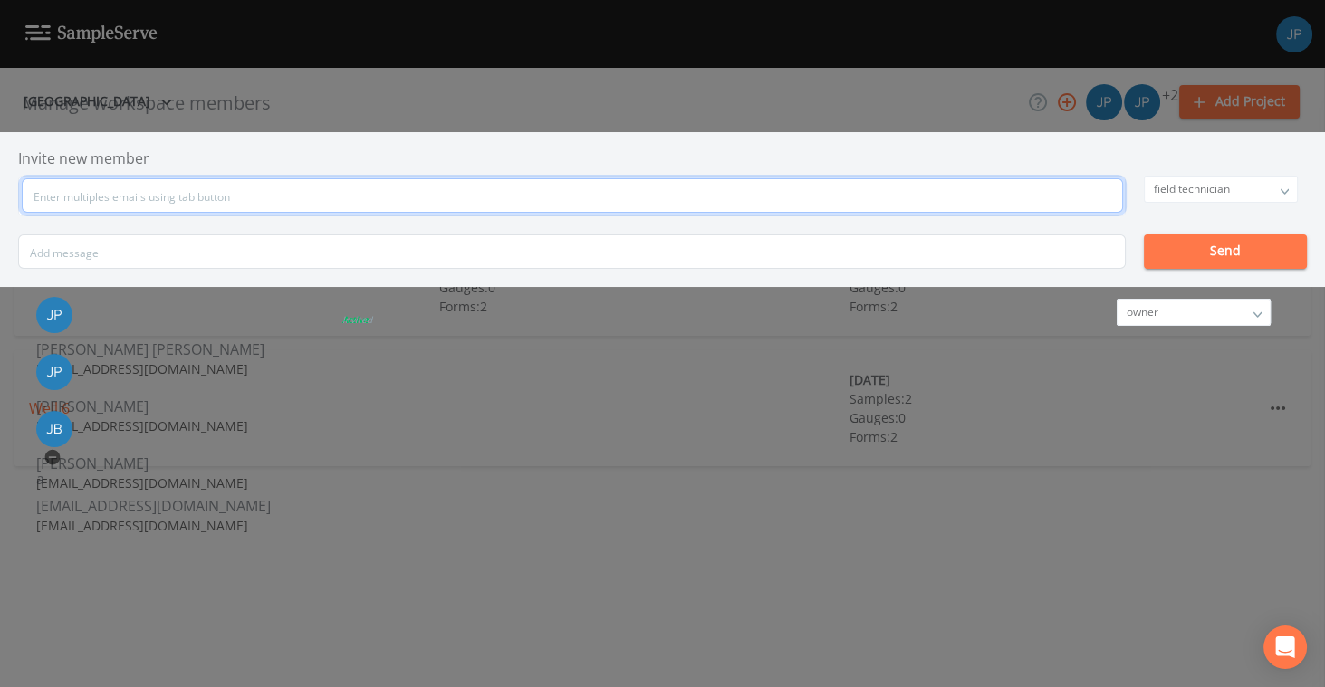
click at [517, 201] on input "text" at bounding box center [572, 195] width 1101 height 34
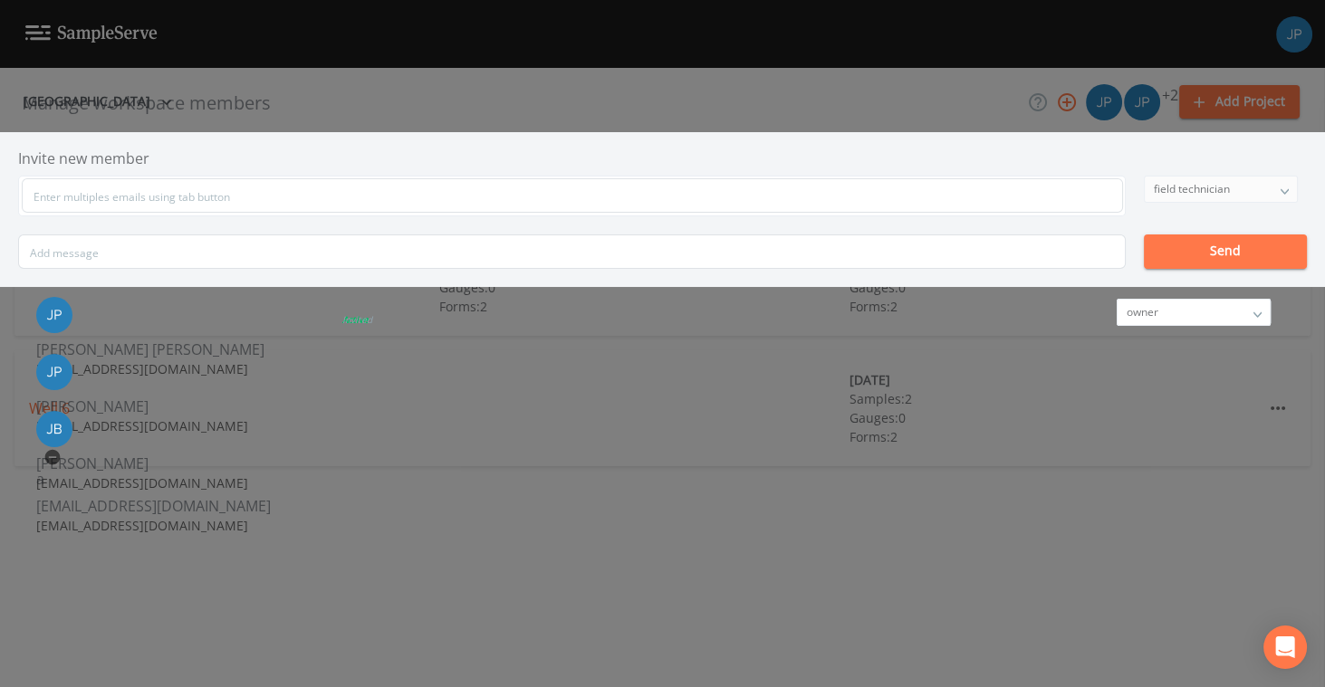
click at [1145, 194] on div "field technician" at bounding box center [1221, 189] width 152 height 25
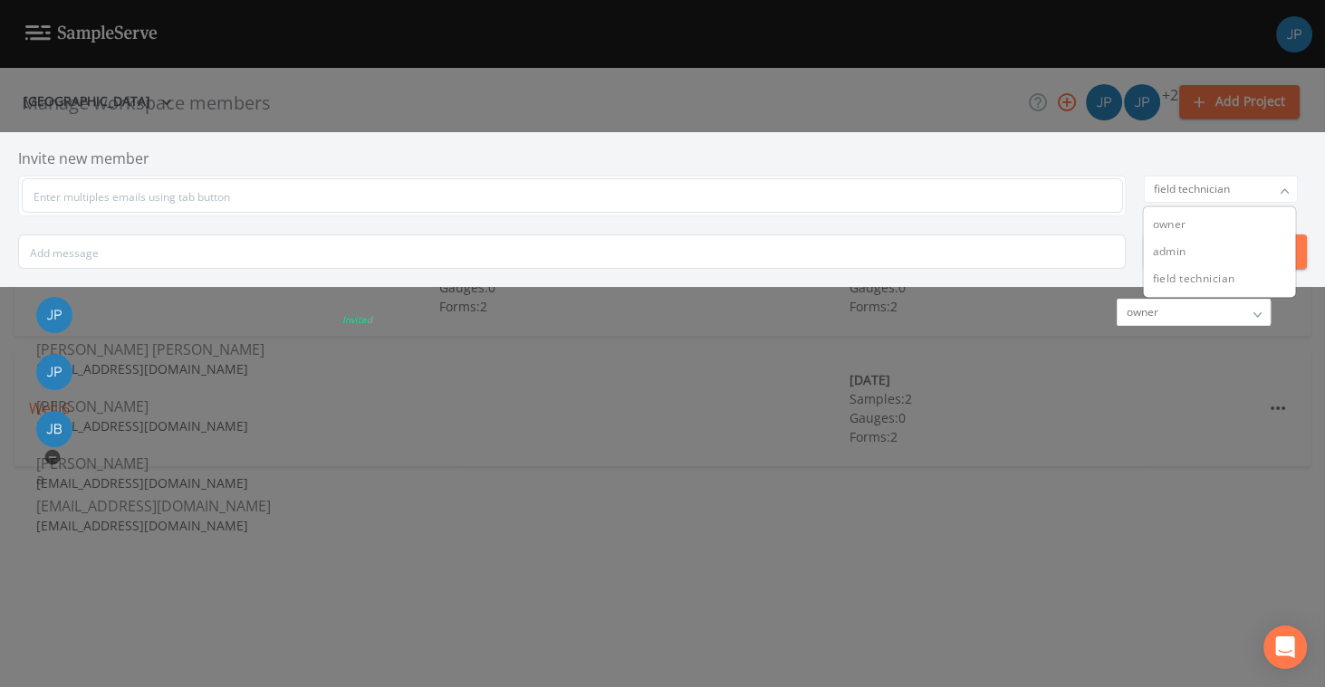
click at [954, 152] on h6 "Invite new member" at bounding box center [662, 158] width 1289 height 17
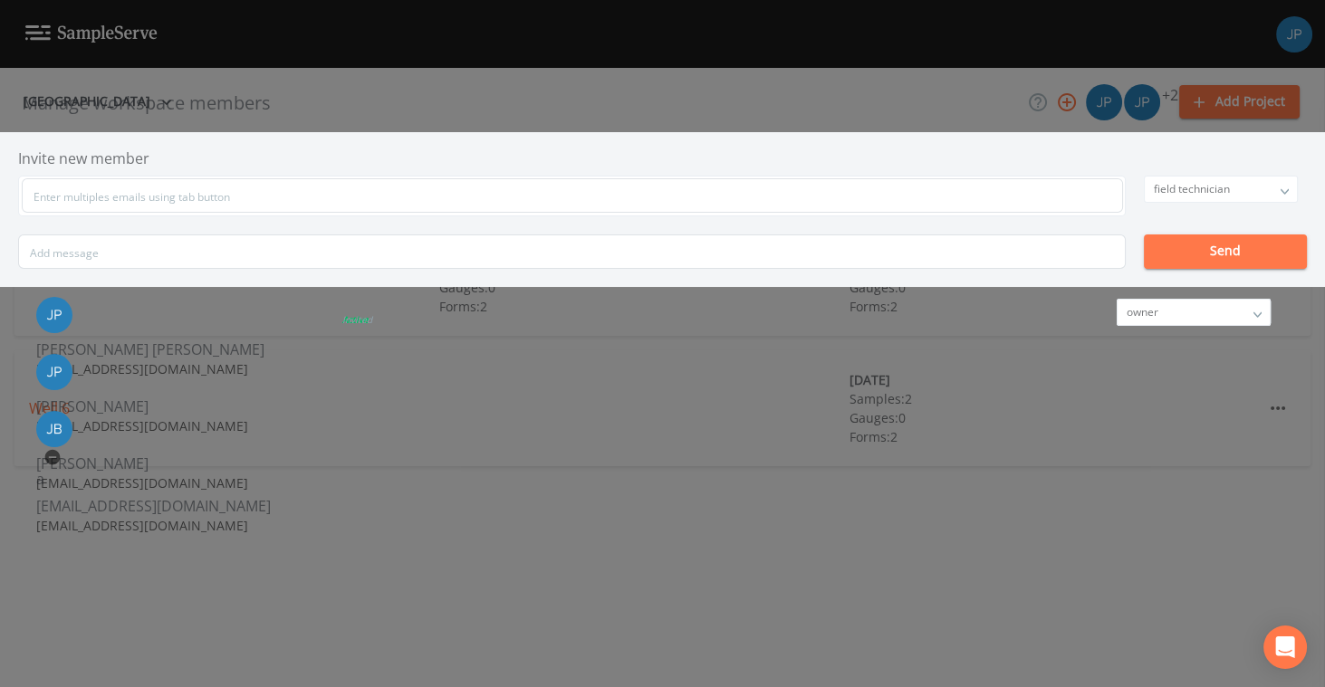
click at [1017, 158] on h6 "Invite new member" at bounding box center [662, 158] width 1289 height 17
click at [1154, 173] on div "Manage workspace members Invite new member field technician owner admin field t…" at bounding box center [662, 343] width 1325 height 687
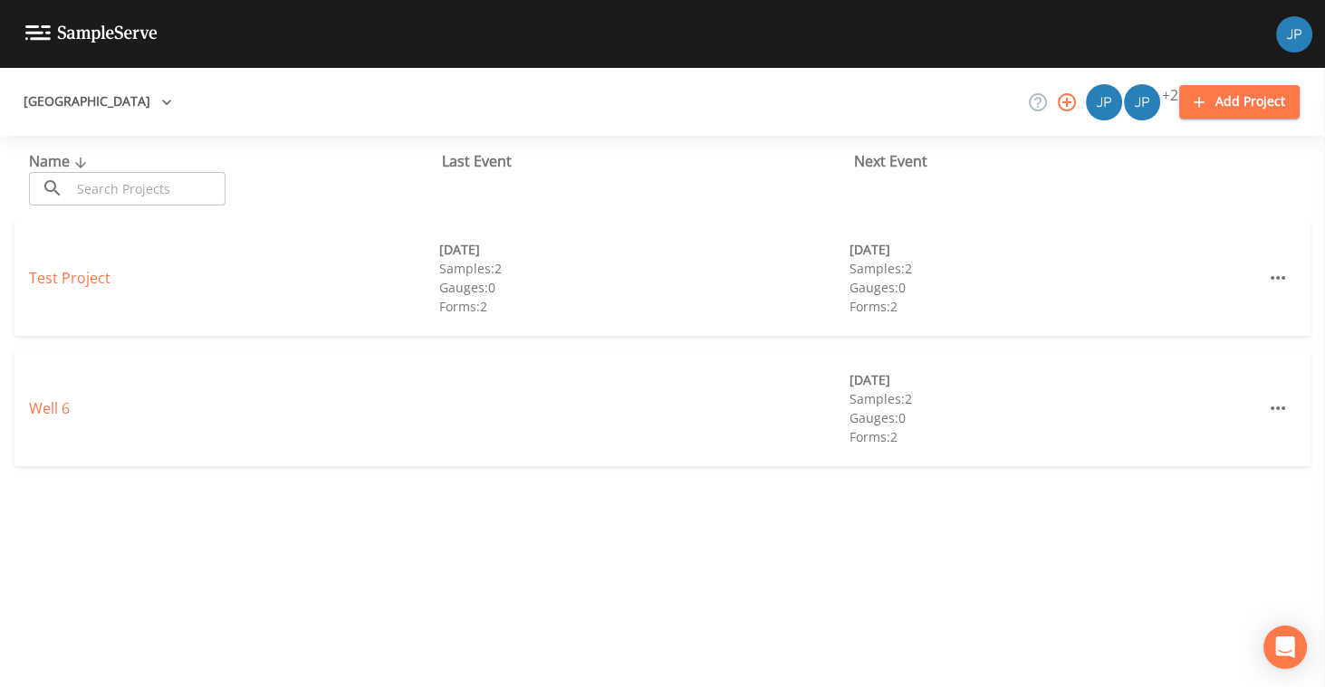
click at [1058, 102] on icon "button" at bounding box center [1067, 102] width 18 height 18
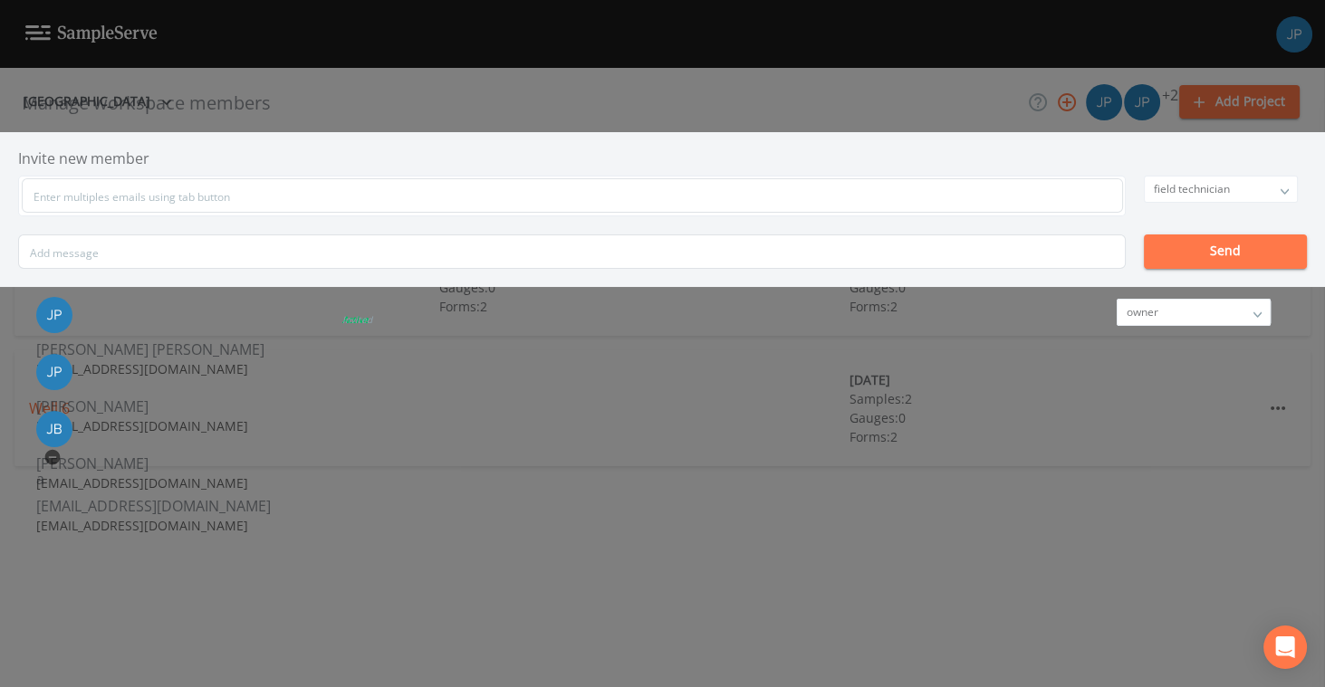
click at [1108, 171] on div "Manage workspace members Invite new member field technician owner admin field t…" at bounding box center [662, 343] width 1325 height 687
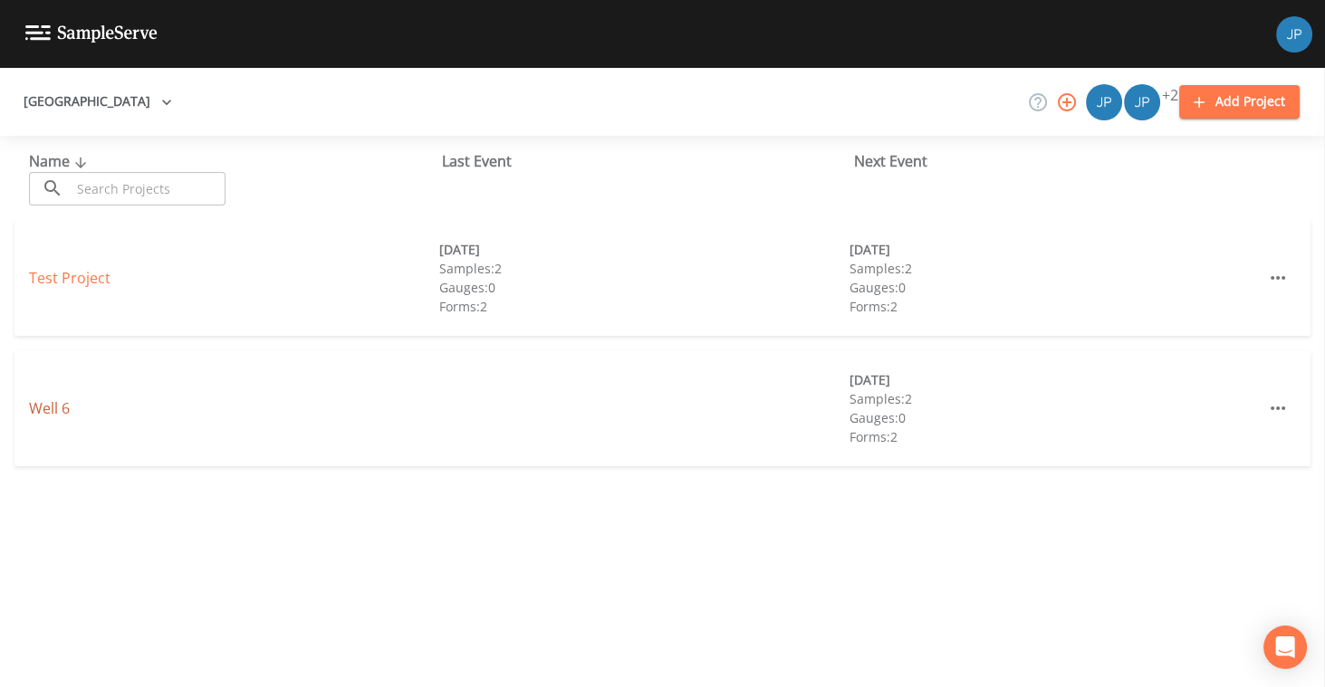
click at [53, 413] on link "Well 6" at bounding box center [49, 409] width 41 height 20
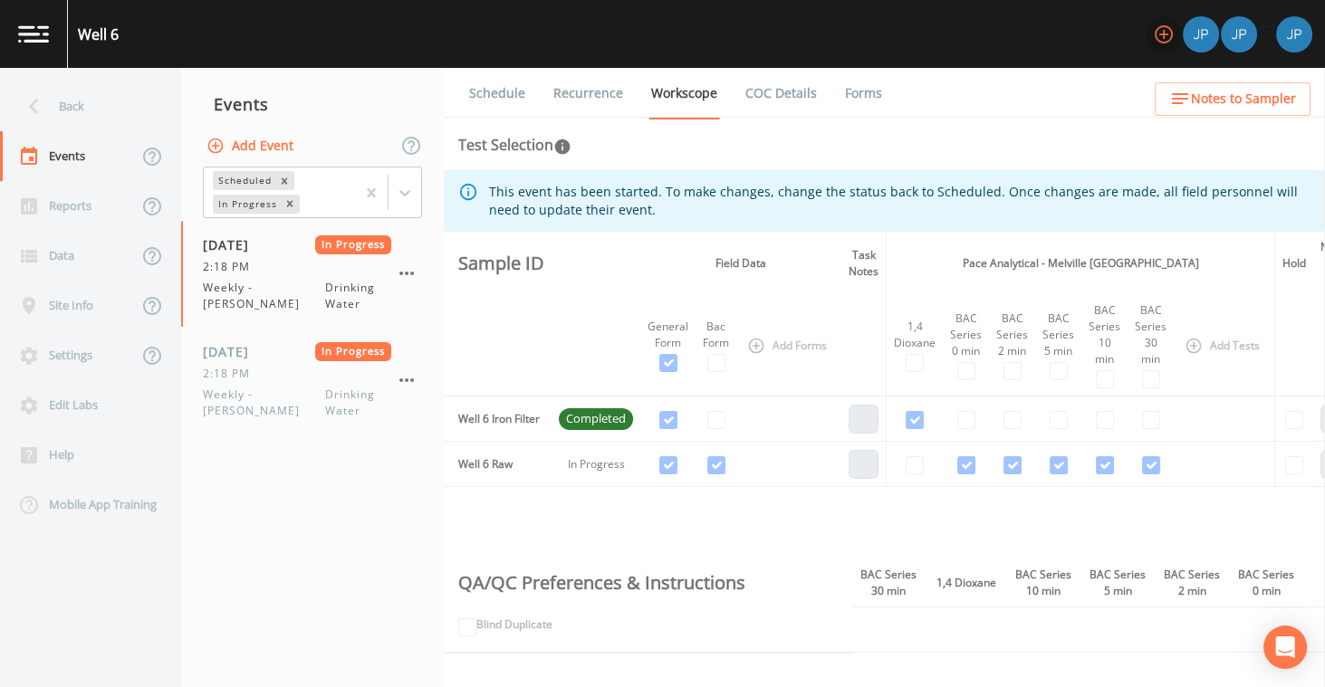
click at [1155, 40] on icon "button" at bounding box center [1164, 34] width 18 height 18
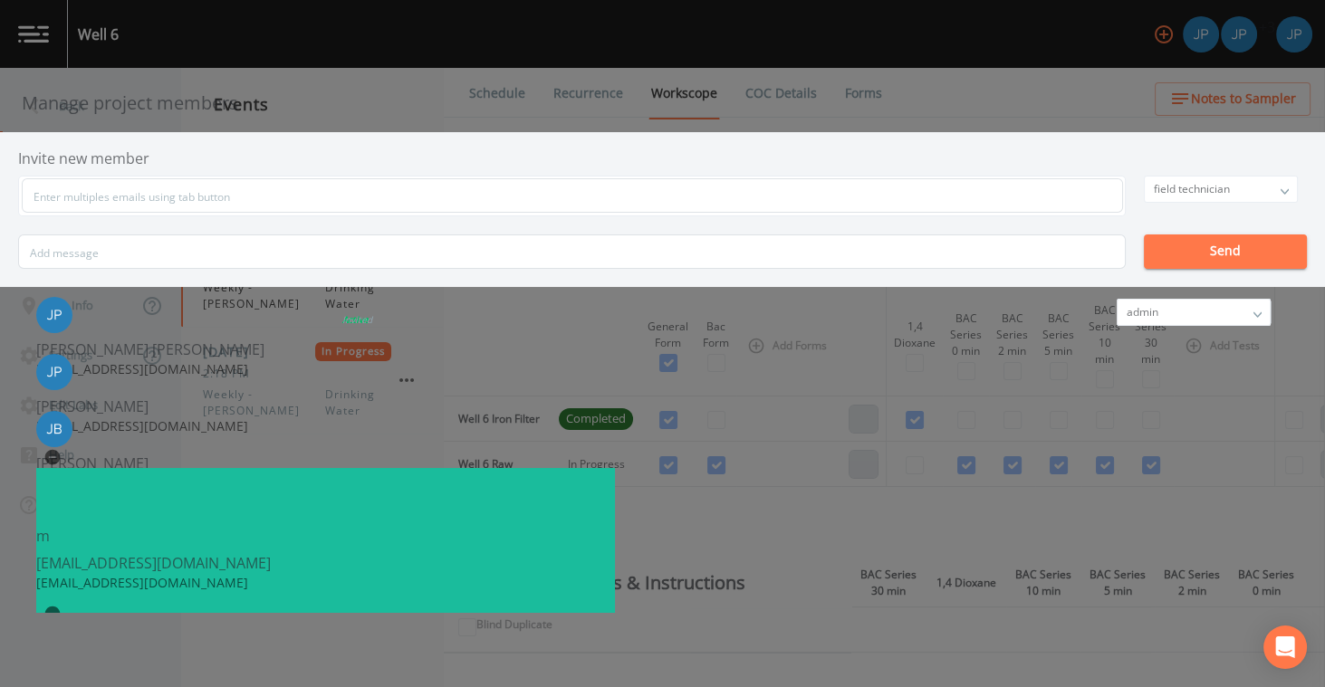
click at [1139, 145] on div "Manage project members Invite new member field technician owner admin field tec…" at bounding box center [662, 343] width 1325 height 687
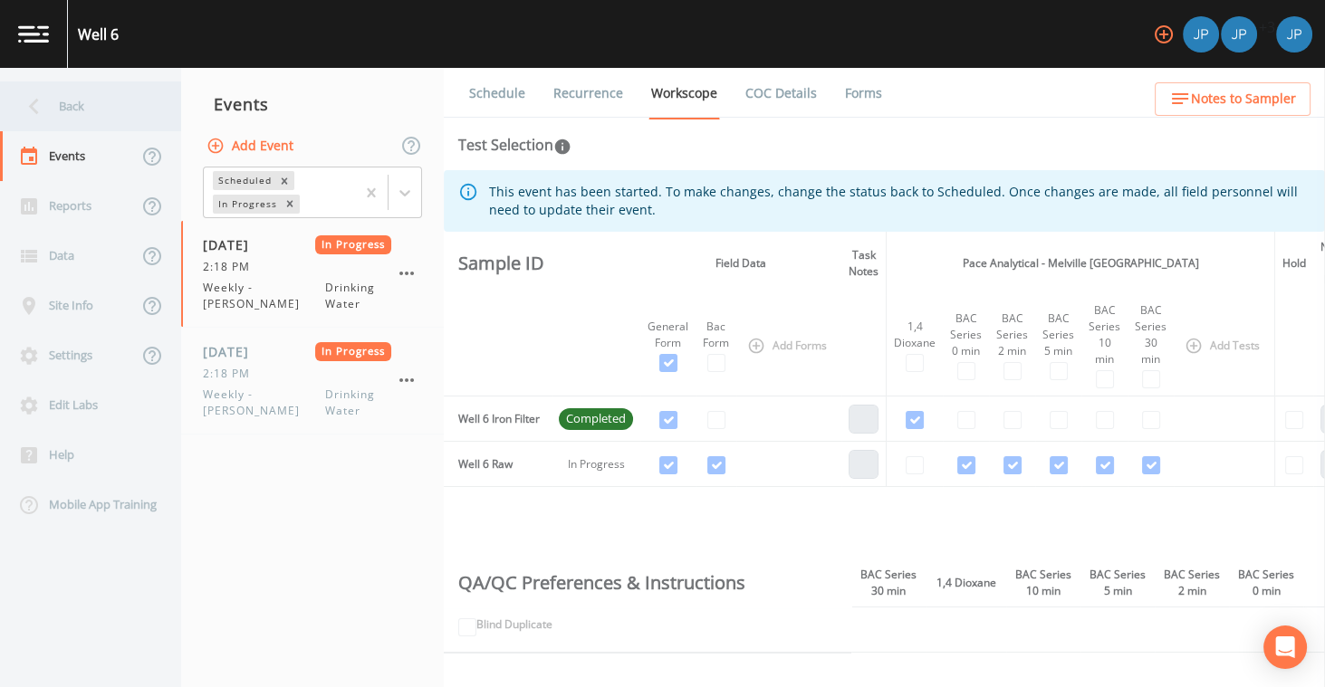
click at [153, 111] on div "Back" at bounding box center [81, 107] width 163 height 50
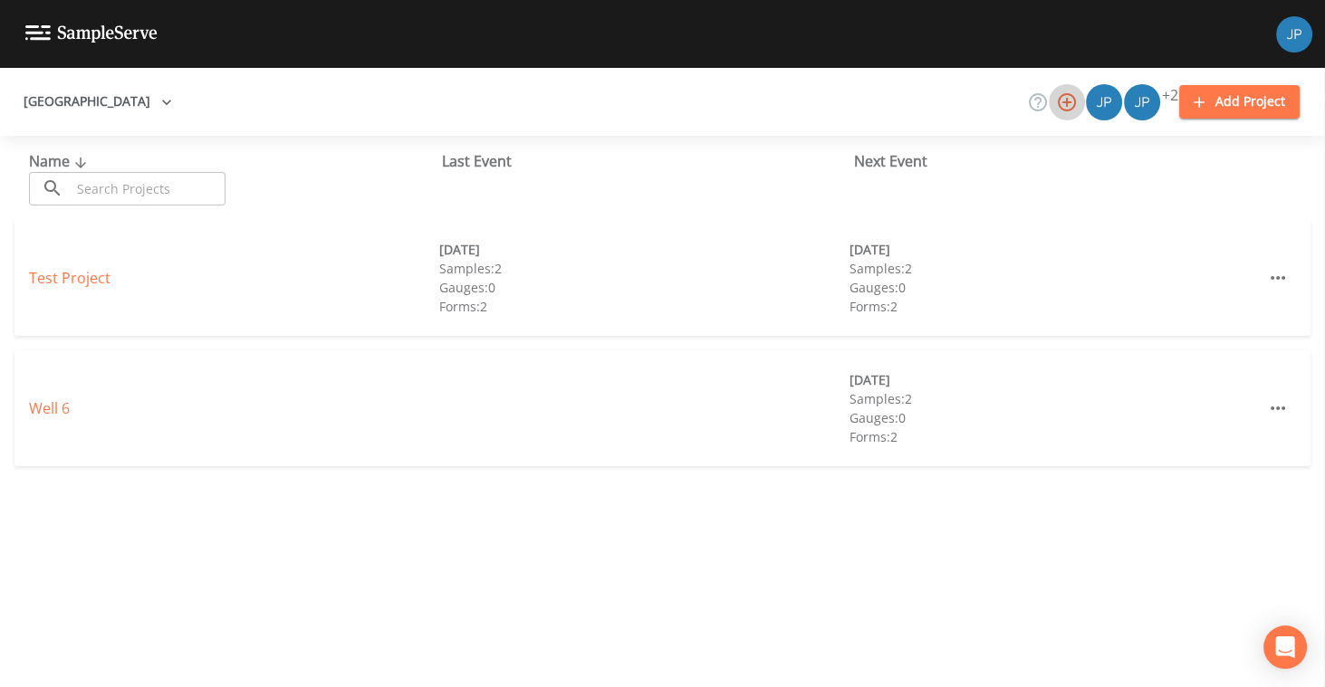
click at [1058, 101] on icon "button" at bounding box center [1067, 102] width 18 height 18
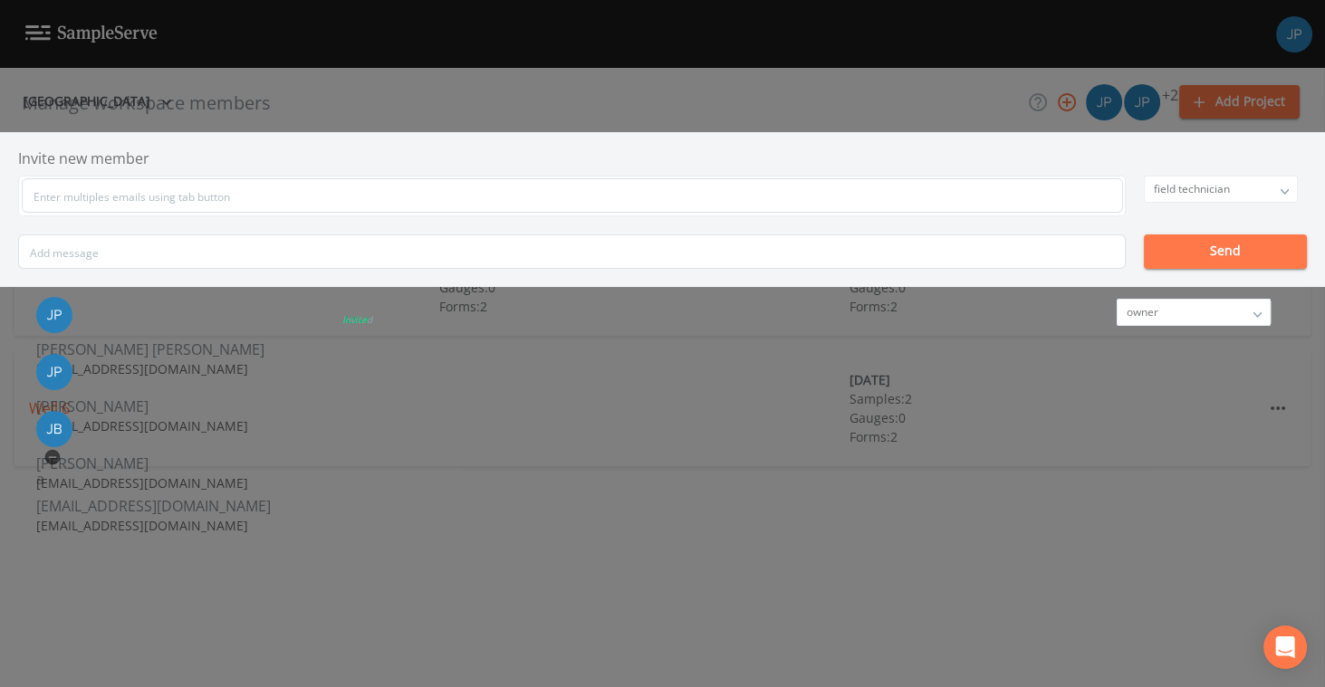
click at [1105, 162] on div "Manage workspace members Invite new member field technician owner admin field t…" at bounding box center [662, 343] width 1325 height 687
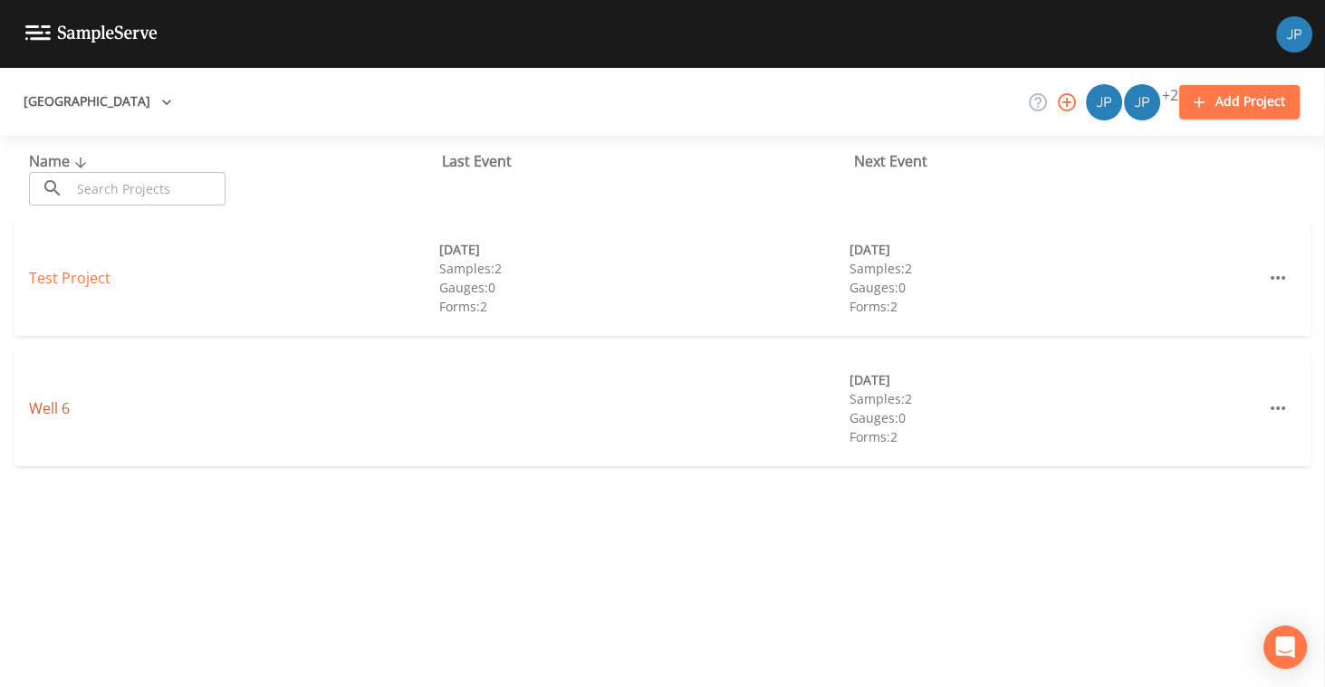
click at [61, 416] on link "Well 6" at bounding box center [49, 409] width 41 height 20
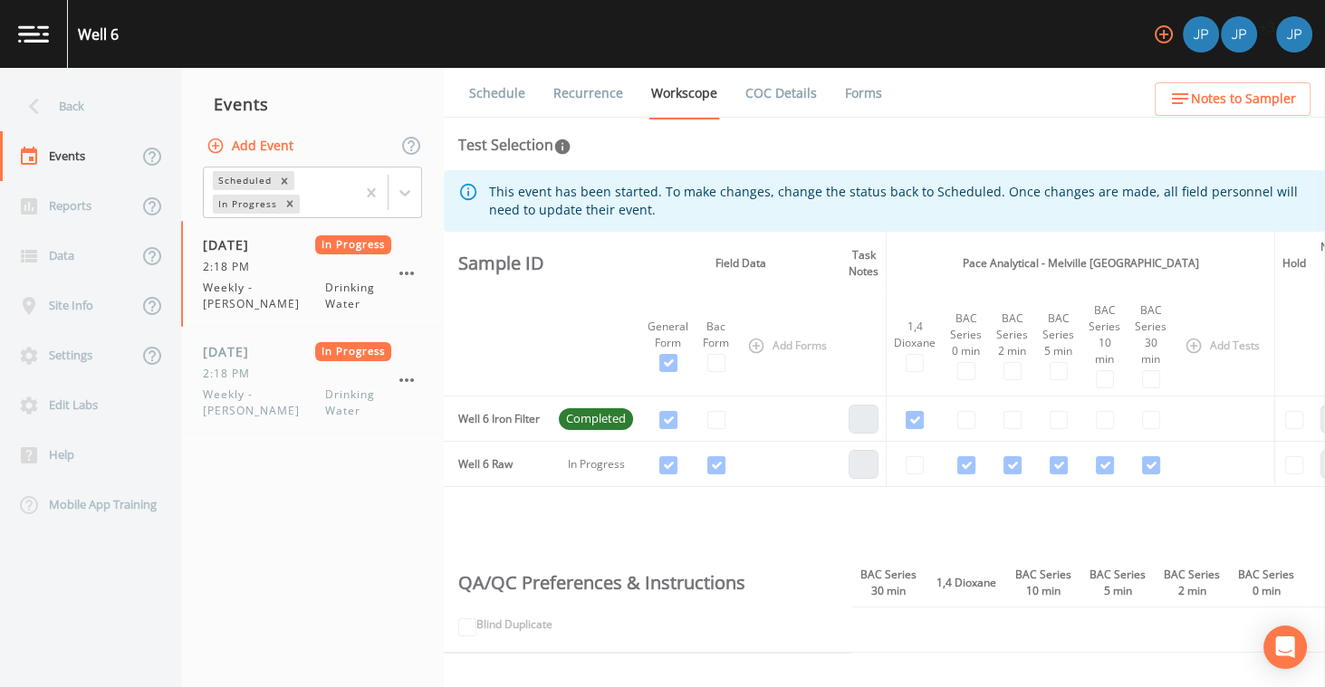
click at [1155, 36] on icon "button" at bounding box center [1164, 34] width 18 height 18
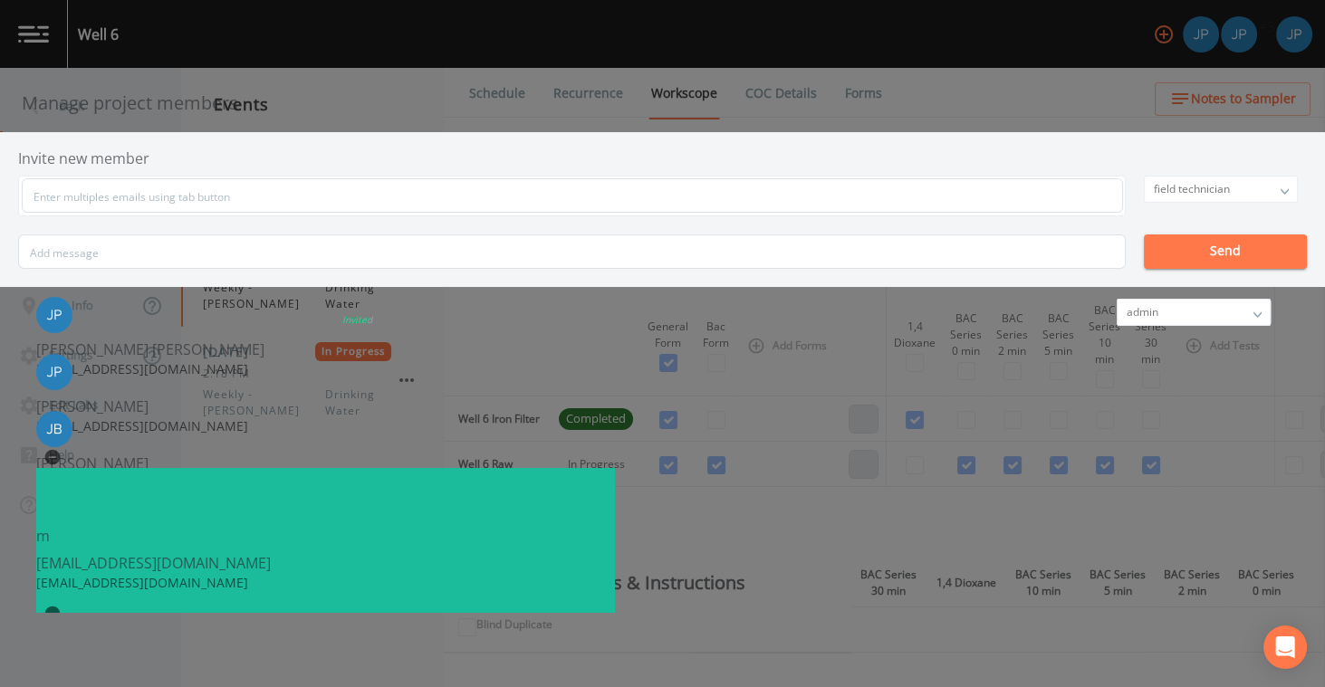
click at [1173, 149] on div "Manage project members Invite new member field technician owner admin field tec…" at bounding box center [662, 343] width 1325 height 687
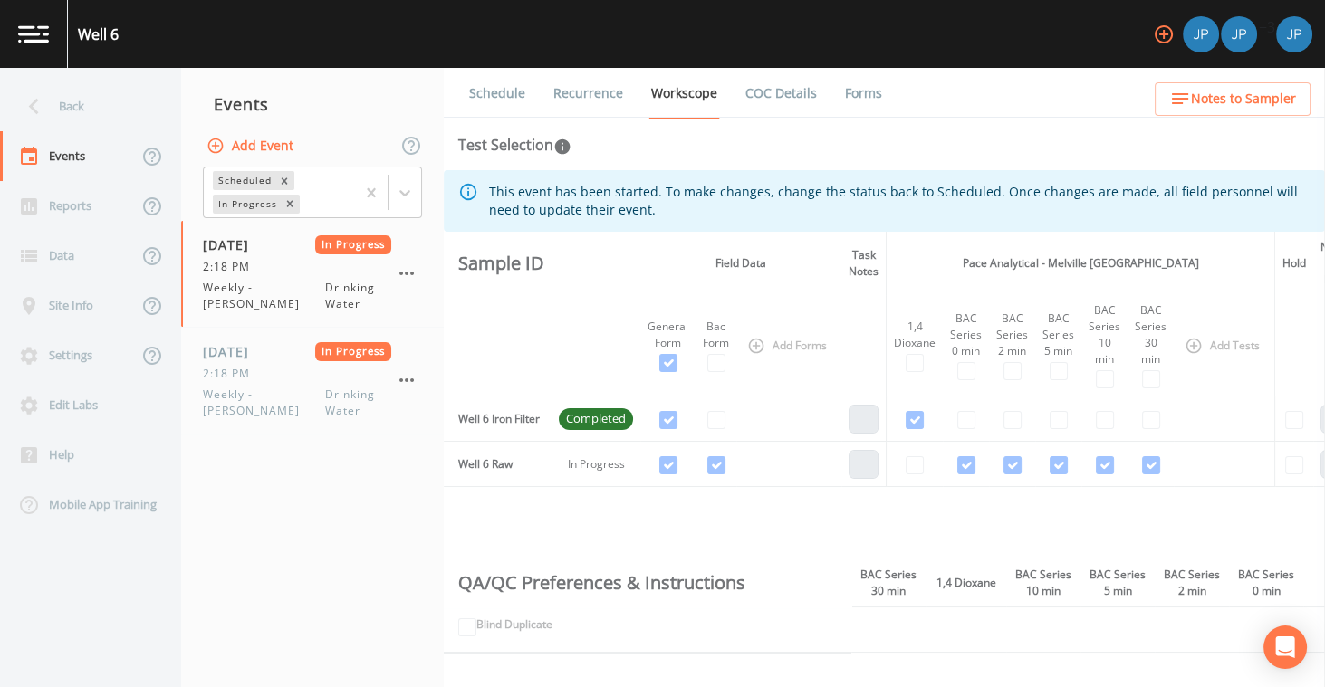
click at [839, 163] on div "Schedule Recurrence Workscope COC Details Forms Test Selection This event has b…" at bounding box center [884, 378] width 881 height 620
click at [1155, 32] on icon "button" at bounding box center [1164, 34] width 18 height 18
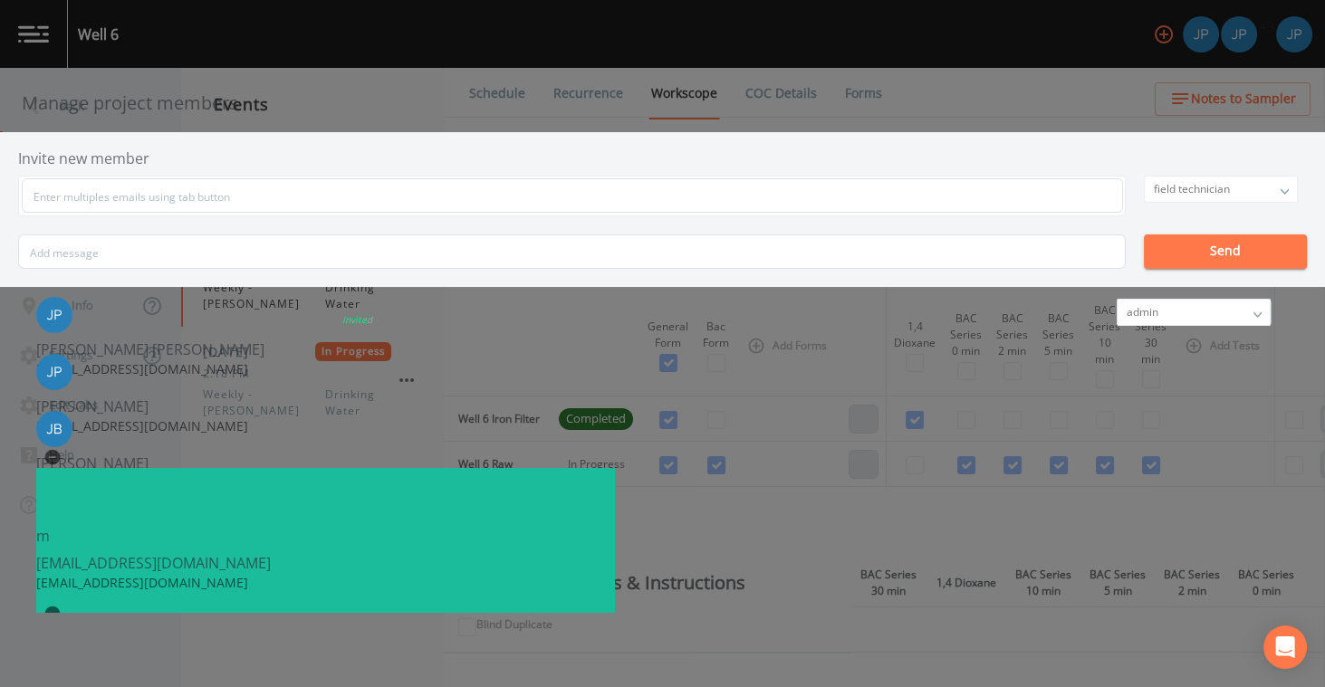
click at [1120, 143] on div "Manage project members Invite new member field technician owner admin field tec…" at bounding box center [662, 343] width 1325 height 687
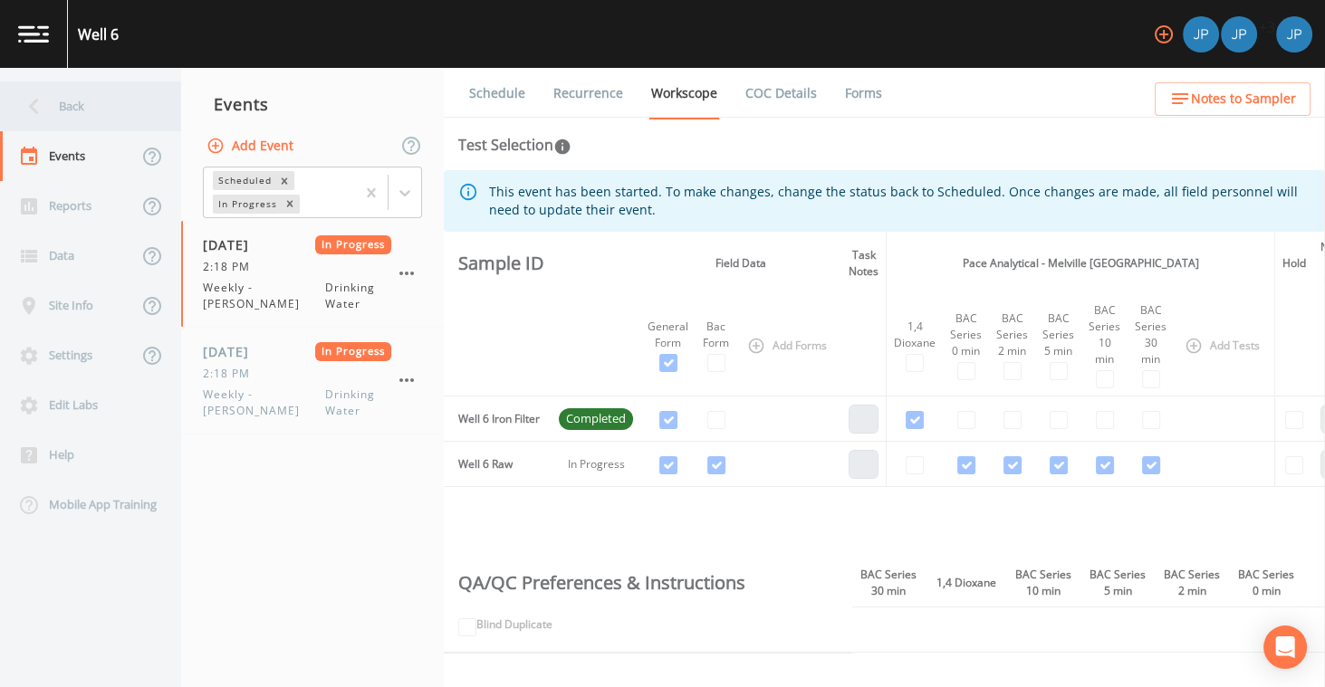
click at [101, 117] on div "Back" at bounding box center [81, 107] width 163 height 50
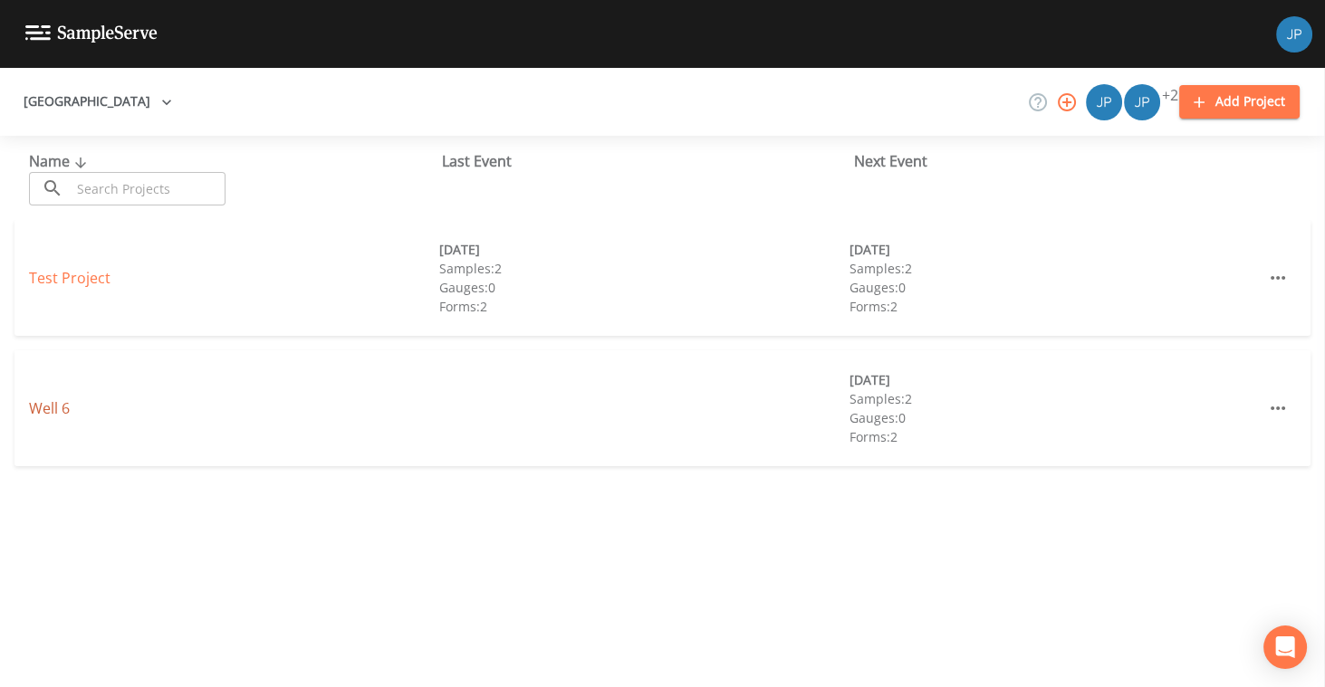
click at [62, 409] on link "Well 6" at bounding box center [49, 409] width 41 height 20
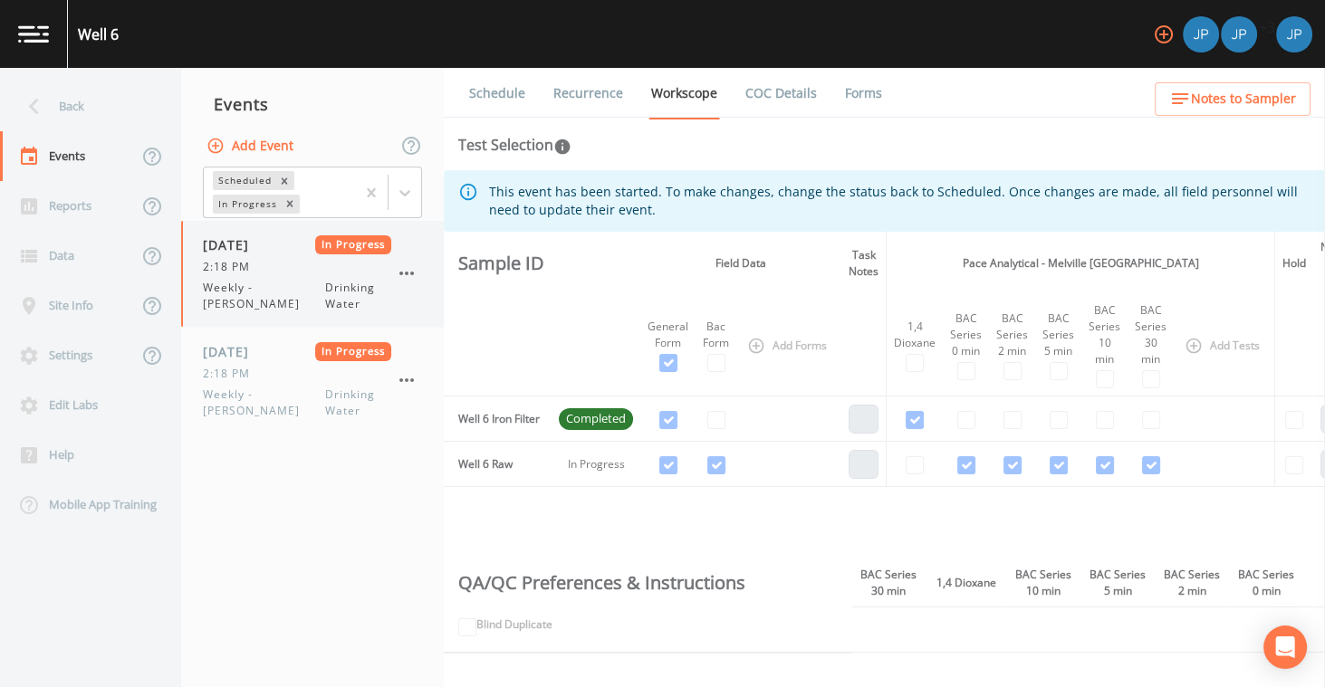
click at [284, 287] on span "Weekly - [PERSON_NAME]" at bounding box center [264, 296] width 122 height 33
click at [861, 94] on link "Forms" at bounding box center [863, 93] width 43 height 51
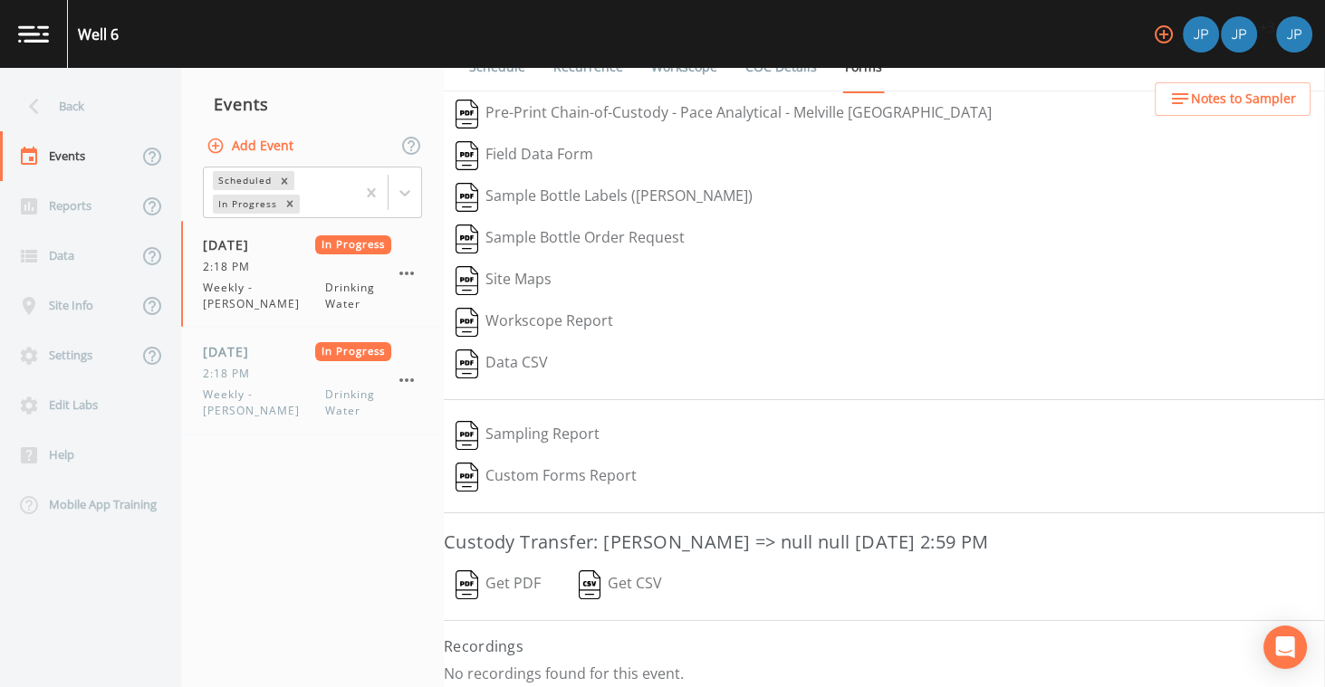
scroll to position [27, 0]
drag, startPoint x: 505, startPoint y: 534, endPoint x: 765, endPoint y: 536, distance: 260.0
click at [722, 540] on h3 "Custody Transfer: [PERSON_NAME] => null null [DATE] 2:59 PM" at bounding box center [884, 541] width 881 height 29
click at [807, 531] on h3 "Custody Transfer: [PERSON_NAME] => null null [DATE] 2:59 PM" at bounding box center [884, 541] width 881 height 29
click at [507, 577] on button "Get PDF" at bounding box center [498, 584] width 109 height 42
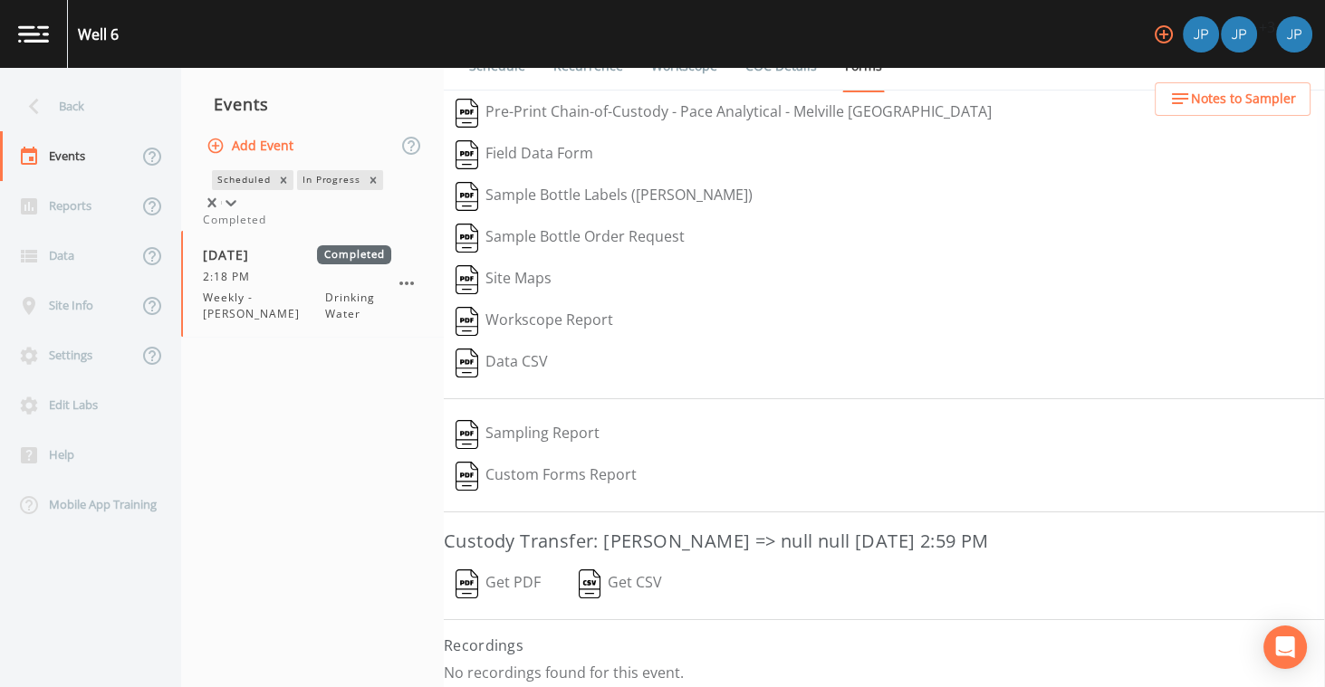
click at [240, 194] on icon at bounding box center [231, 203] width 18 height 18
click at [293, 228] on div "Completed" at bounding box center [312, 220] width 219 height 16
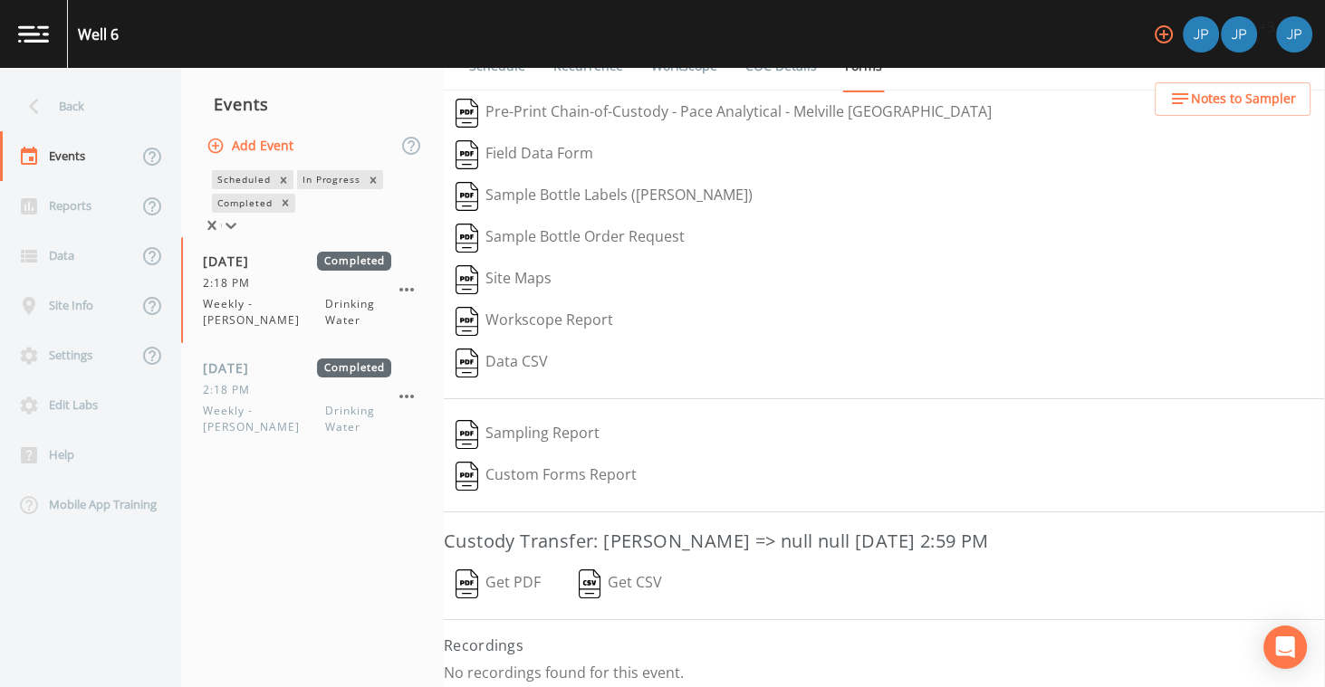
click at [236, 223] on icon at bounding box center [231, 226] width 11 height 6
click at [240, 216] on icon at bounding box center [231, 225] width 18 height 18
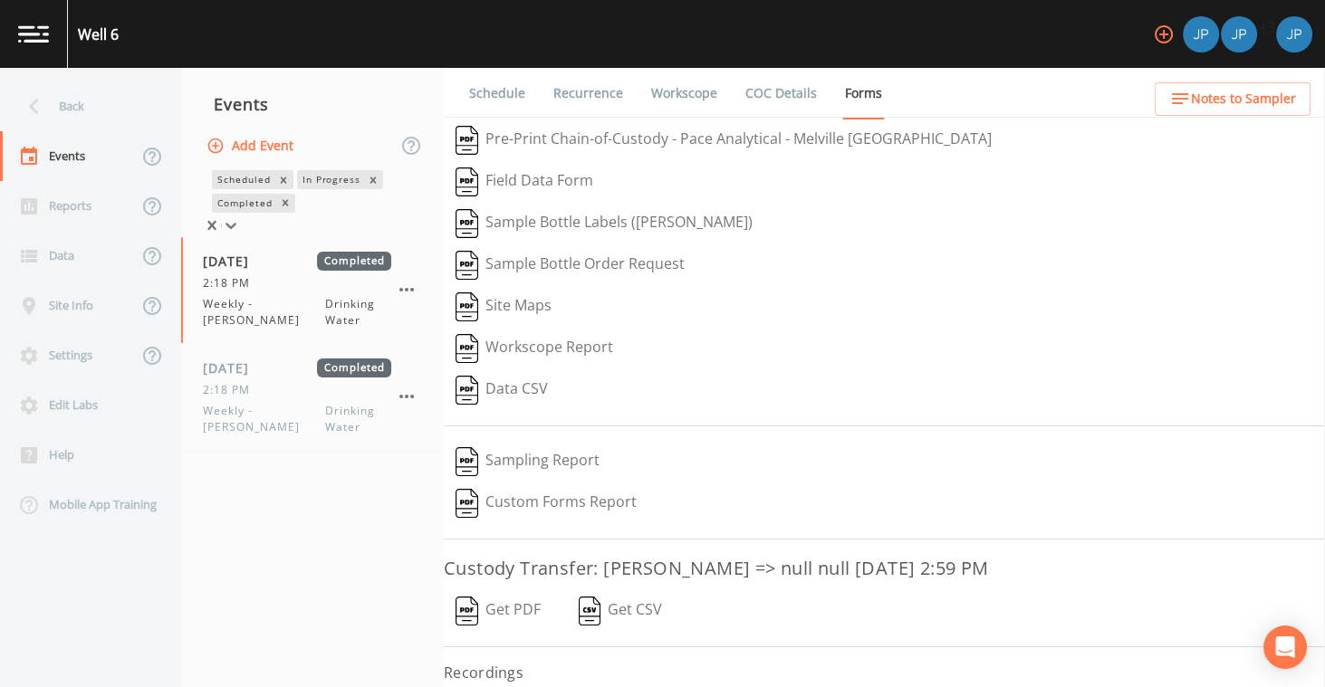
click at [842, 96] on link "Forms" at bounding box center [863, 94] width 43 height 52
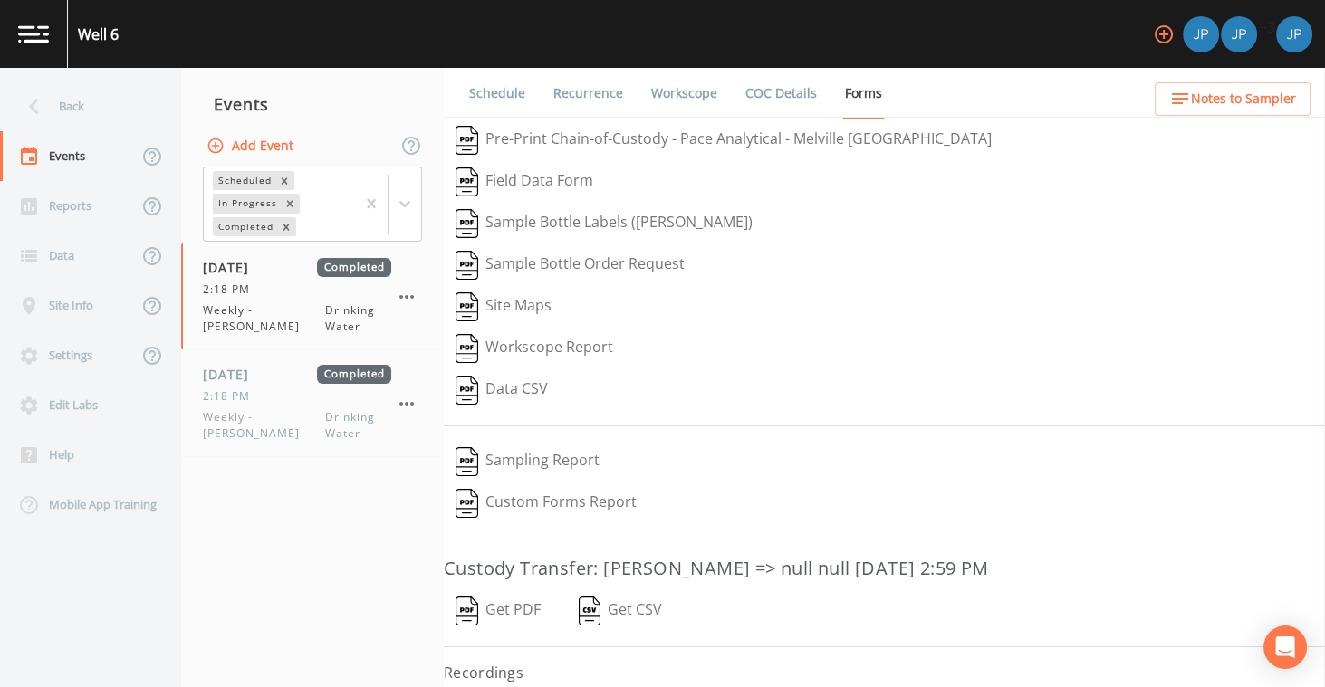
click at [506, 389] on button "Data CSV" at bounding box center [502, 391] width 116 height 42
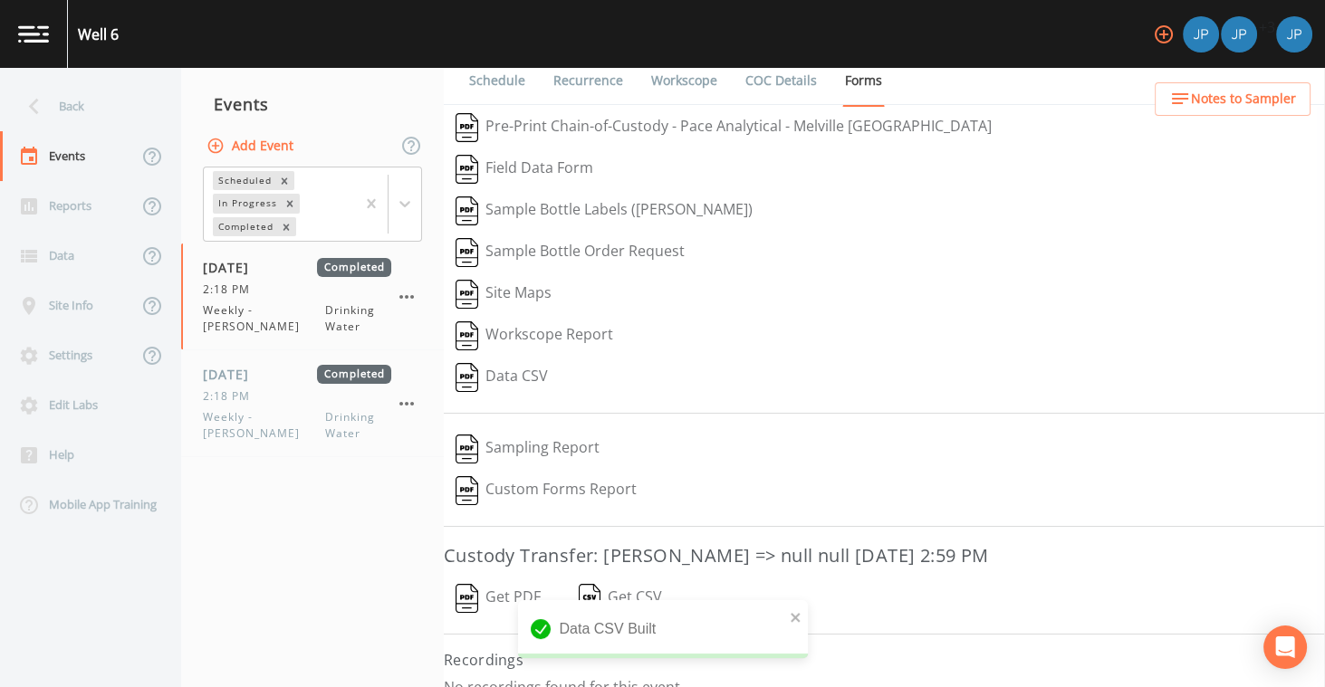
scroll to position [19, 0]
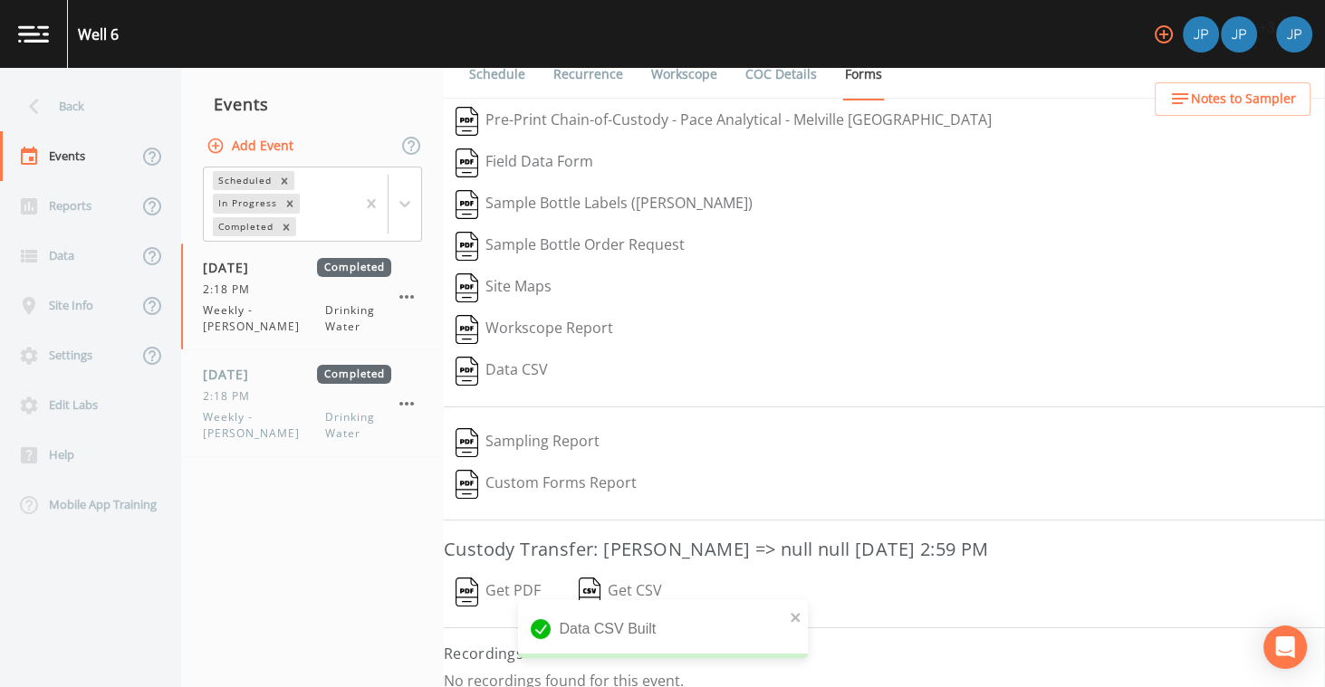
click at [555, 444] on button "Sampling Report" at bounding box center [528, 443] width 168 height 42
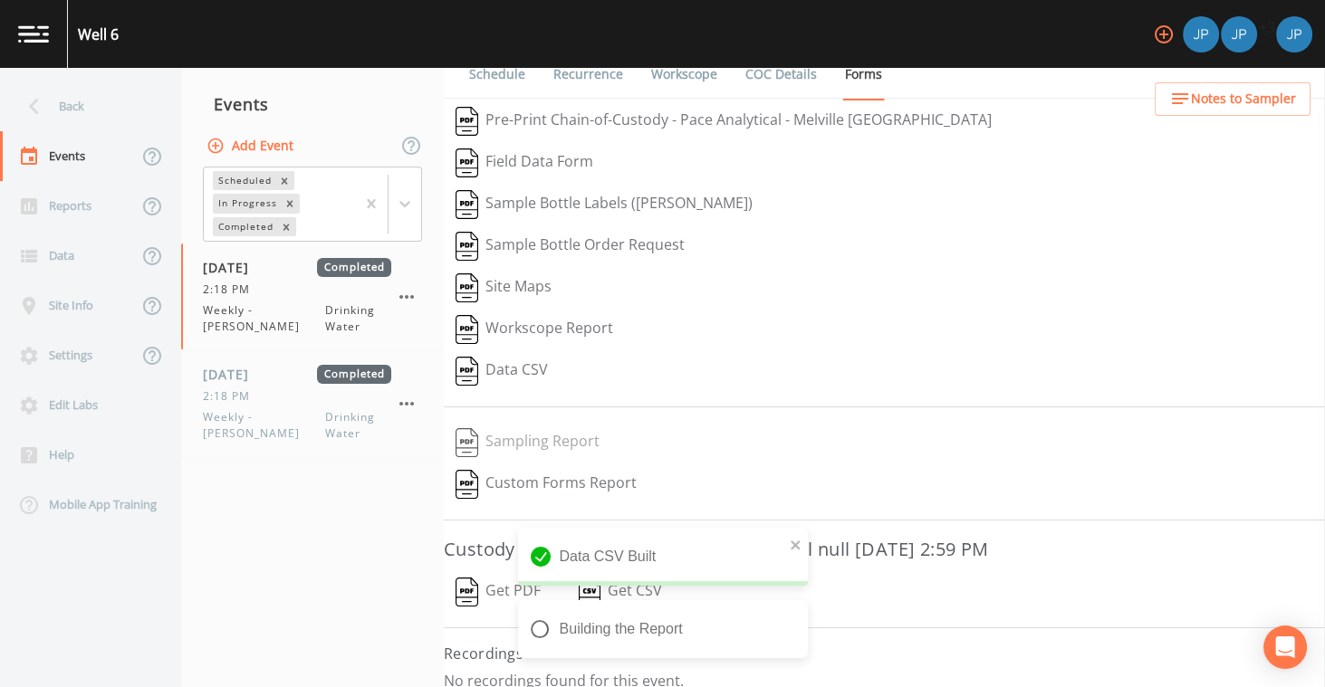
scroll to position [27, 0]
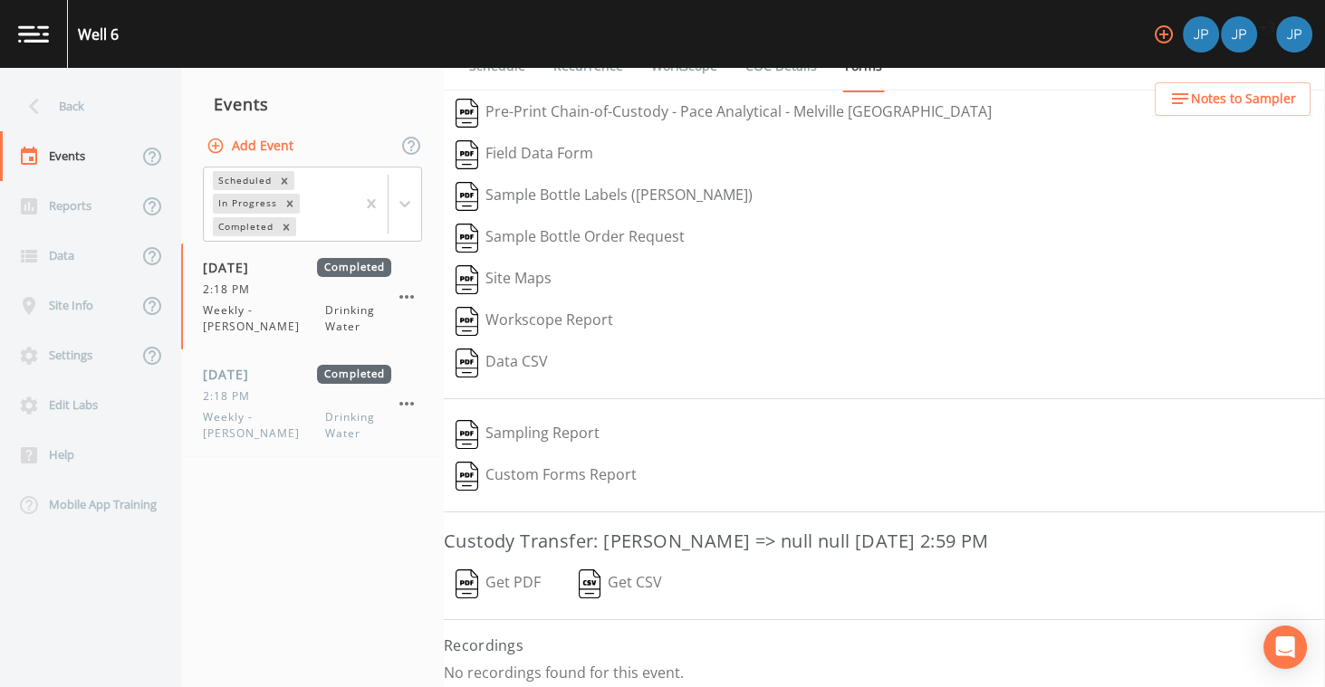
click at [569, 543] on h3 "Custody Transfer: [PERSON_NAME] => null null [DATE] 2:59 PM" at bounding box center [884, 541] width 881 height 29
click at [400, 201] on icon at bounding box center [404, 204] width 11 height 6
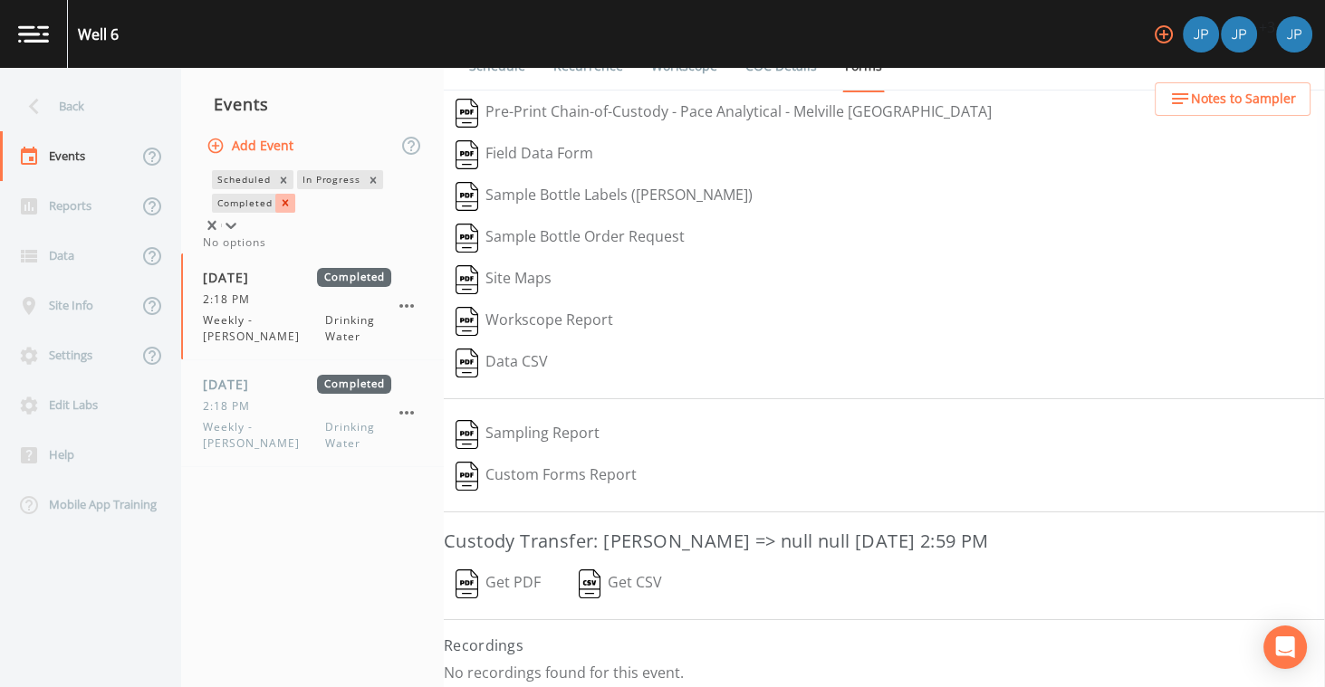
click at [286, 209] on icon "Remove Completed" at bounding box center [285, 203] width 13 height 13
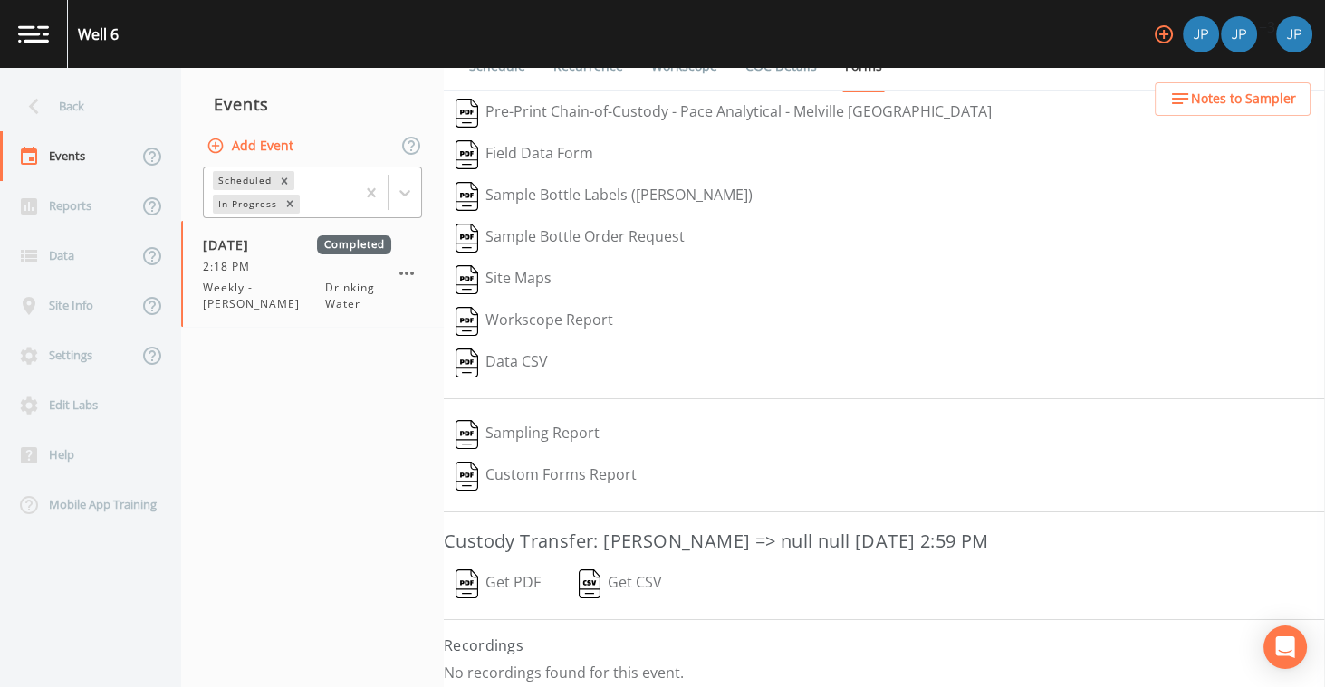
click at [370, 126] on div "Events" at bounding box center [312, 104] width 263 height 45
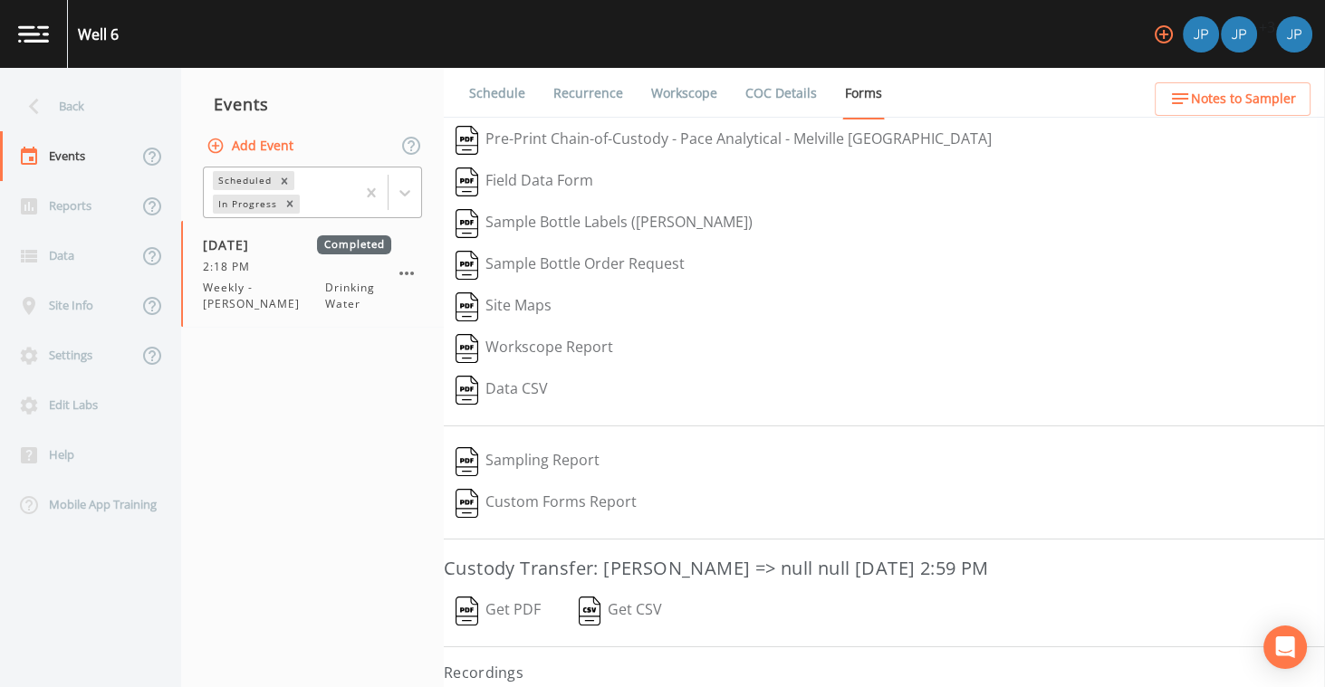
click at [672, 94] on link "Workscope" at bounding box center [685, 93] width 72 height 51
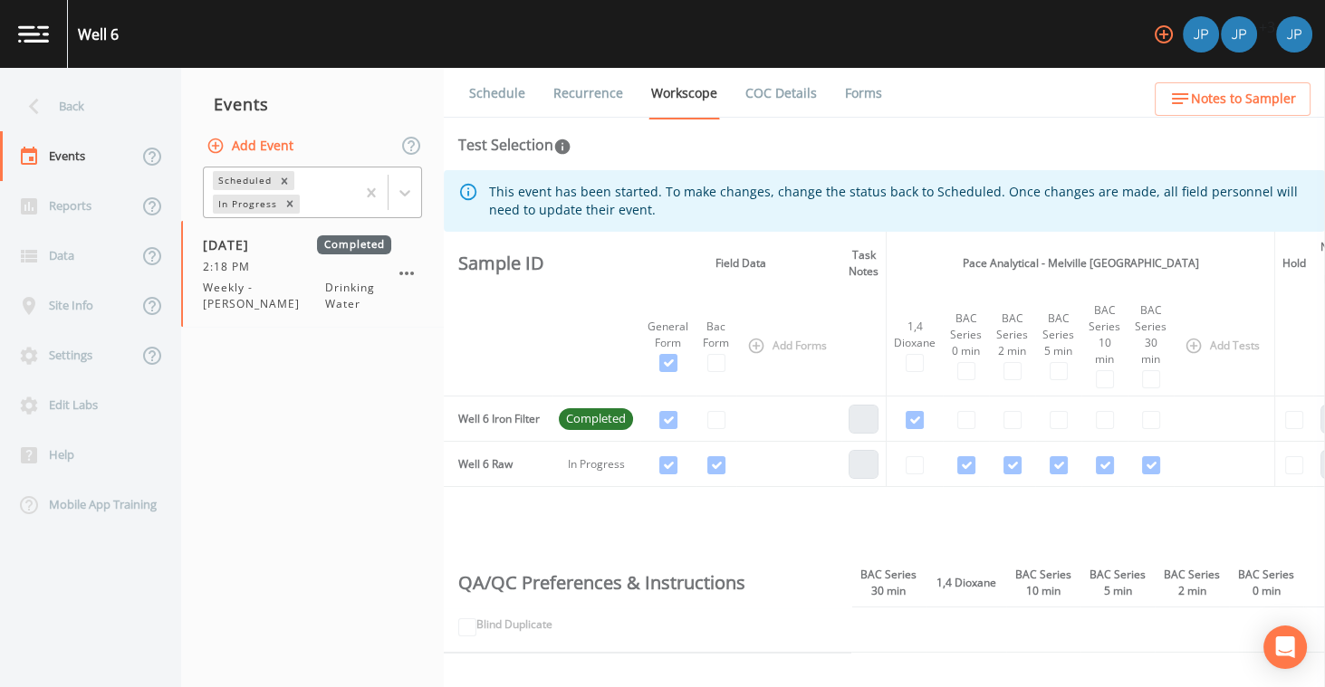
click at [843, 164] on div "Schedule Recurrence Workscope COC Details Forms Test Selection This event has b…" at bounding box center [884, 378] width 881 height 620
click at [785, 268] on th "Field Data" at bounding box center [740, 263] width 201 height 63
click at [784, 245] on th "Field Data" at bounding box center [740, 263] width 201 height 63
click at [476, 357] on th at bounding box center [498, 345] width 108 height 101
click at [240, 204] on div at bounding box center [231, 203] width 18 height 18
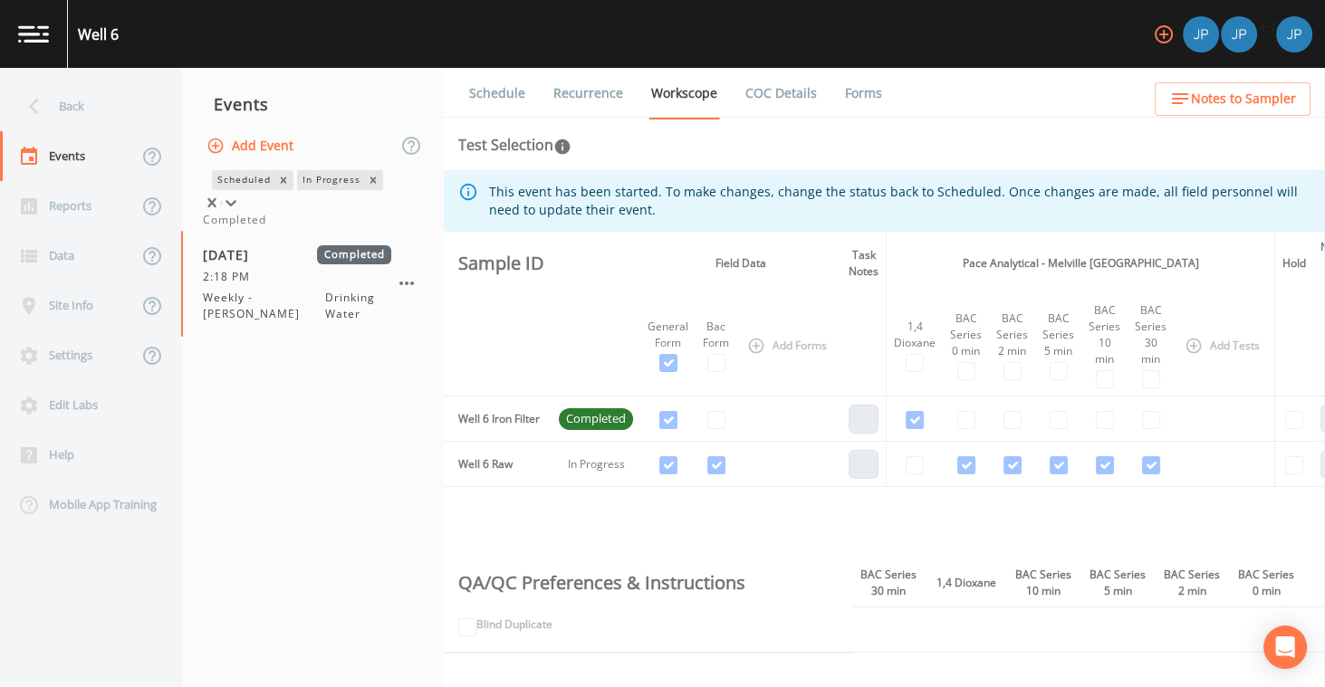
click at [345, 228] on div "Completed" at bounding box center [312, 220] width 219 height 16
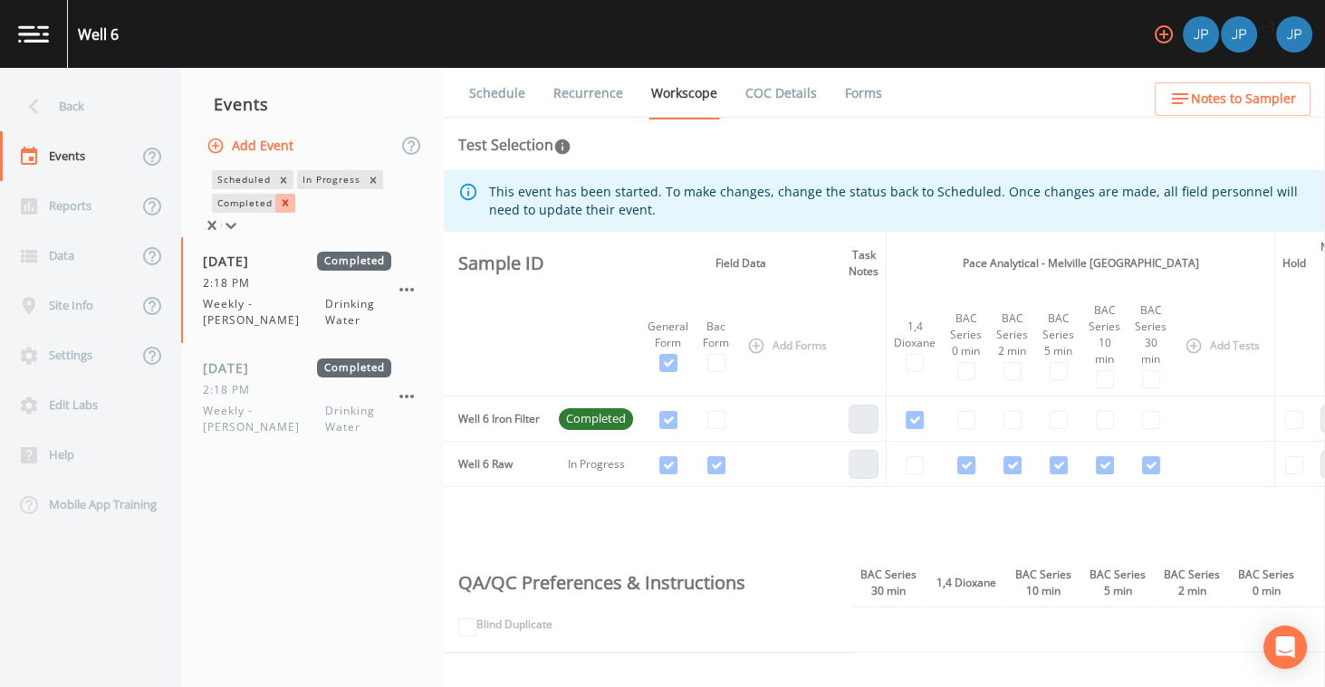
click at [288, 209] on icon "Remove Completed" at bounding box center [285, 203] width 13 height 13
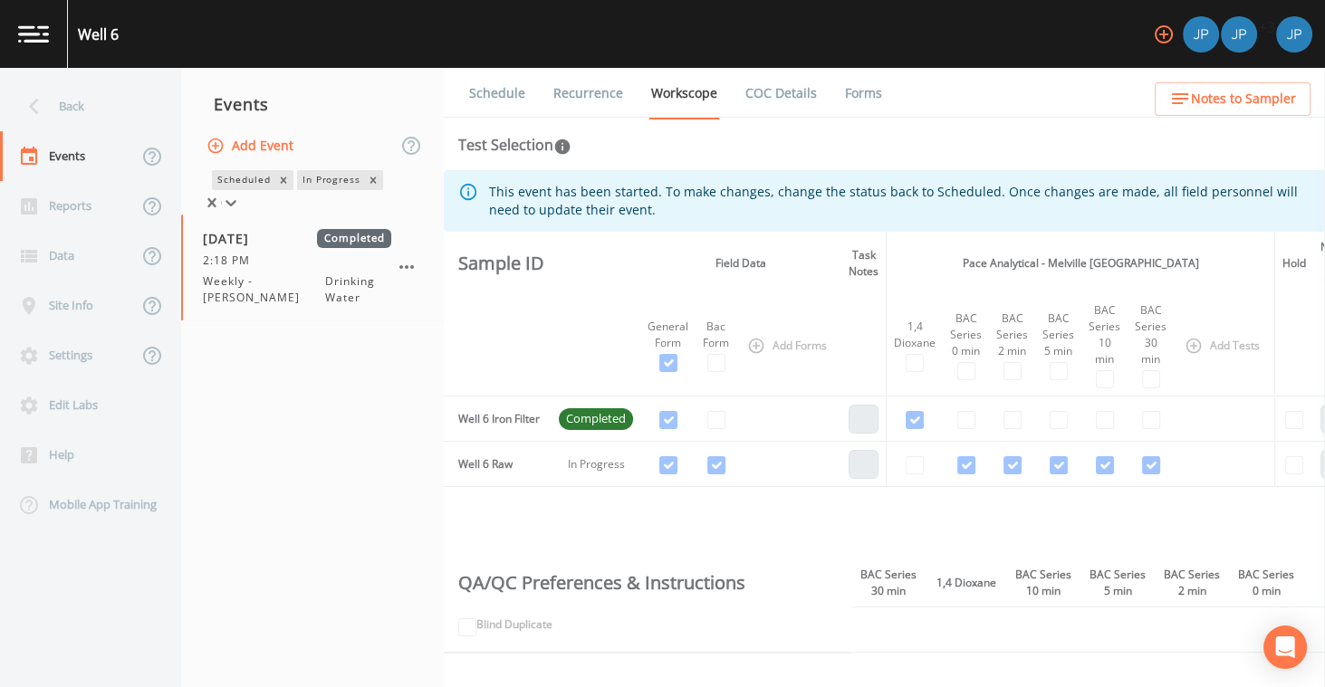
click at [240, 197] on icon at bounding box center [231, 203] width 18 height 18
click at [271, 228] on div "Completed" at bounding box center [312, 220] width 219 height 16
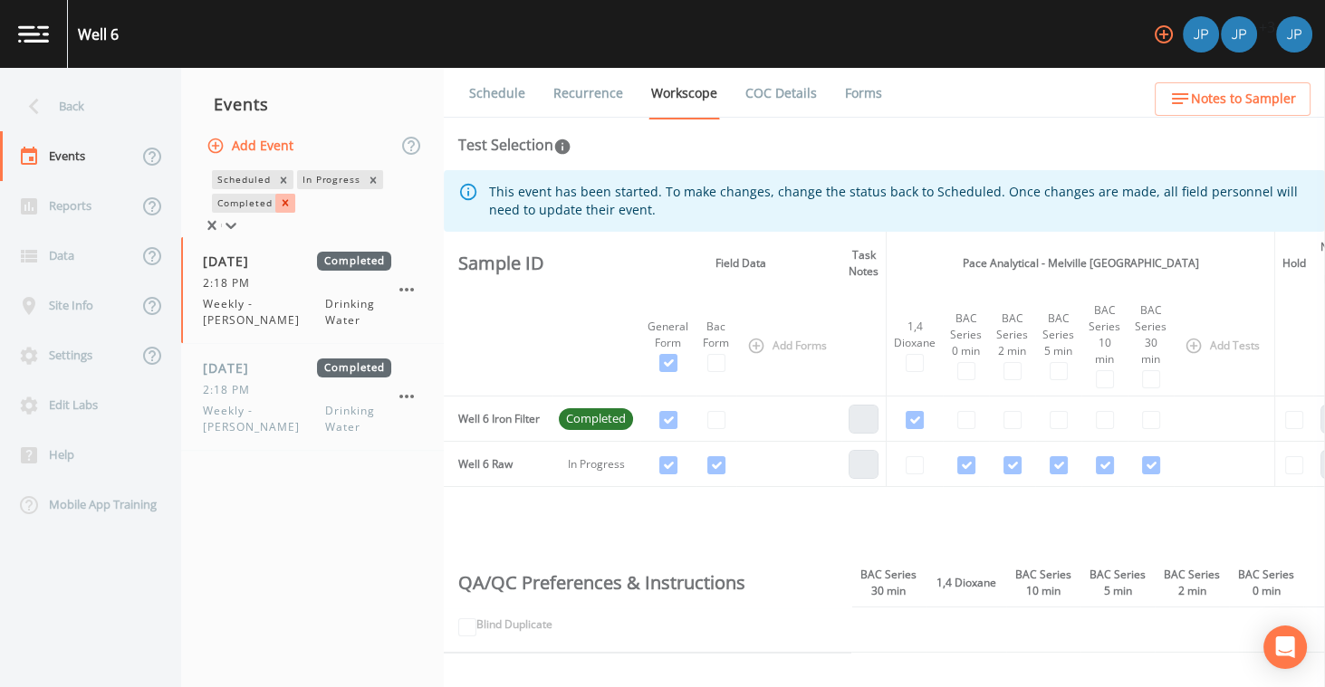
click at [290, 209] on icon "Remove Completed" at bounding box center [285, 203] width 13 height 13
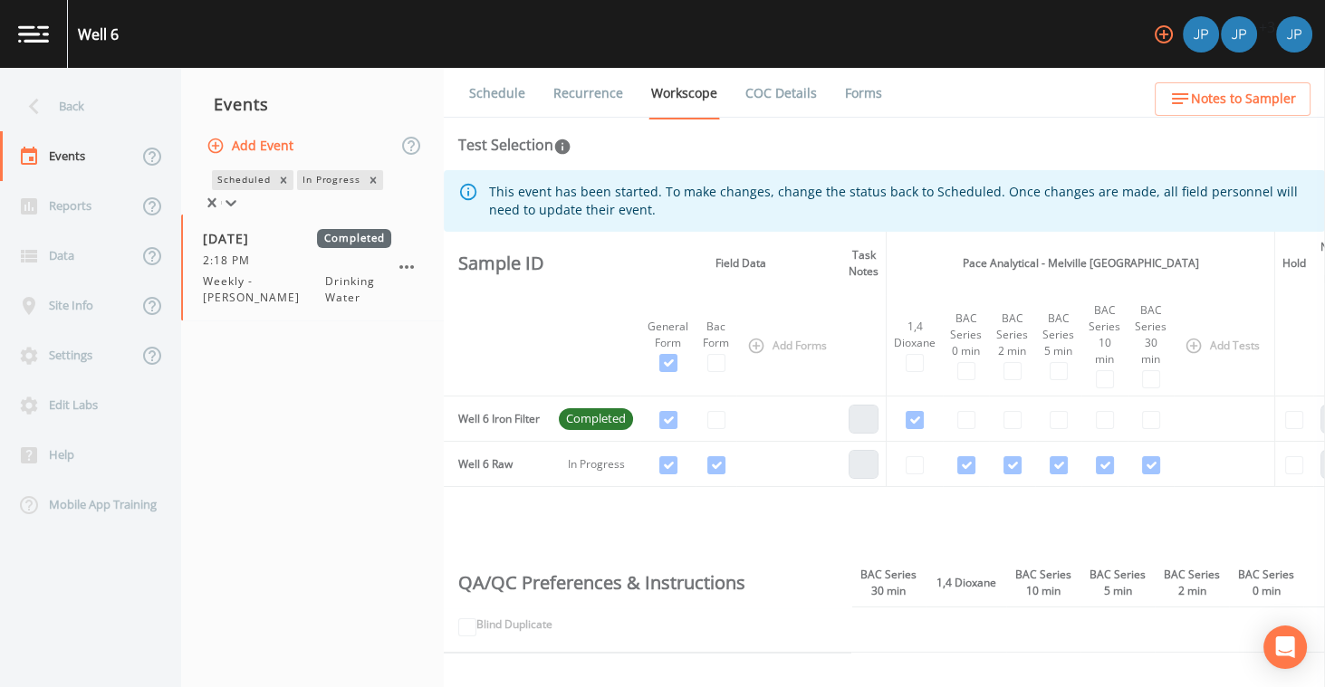
click at [454, 278] on th "Sample ID" at bounding box center [498, 263] width 108 height 63
click at [465, 284] on th "Sample ID" at bounding box center [498, 263] width 108 height 63
click at [266, 317] on div "[DATE] Completed 2:18 PM Weekly - [PERSON_NAME] Water" at bounding box center [312, 274] width 263 height 106
click at [486, 90] on link "Schedule" at bounding box center [497, 93] width 62 height 51
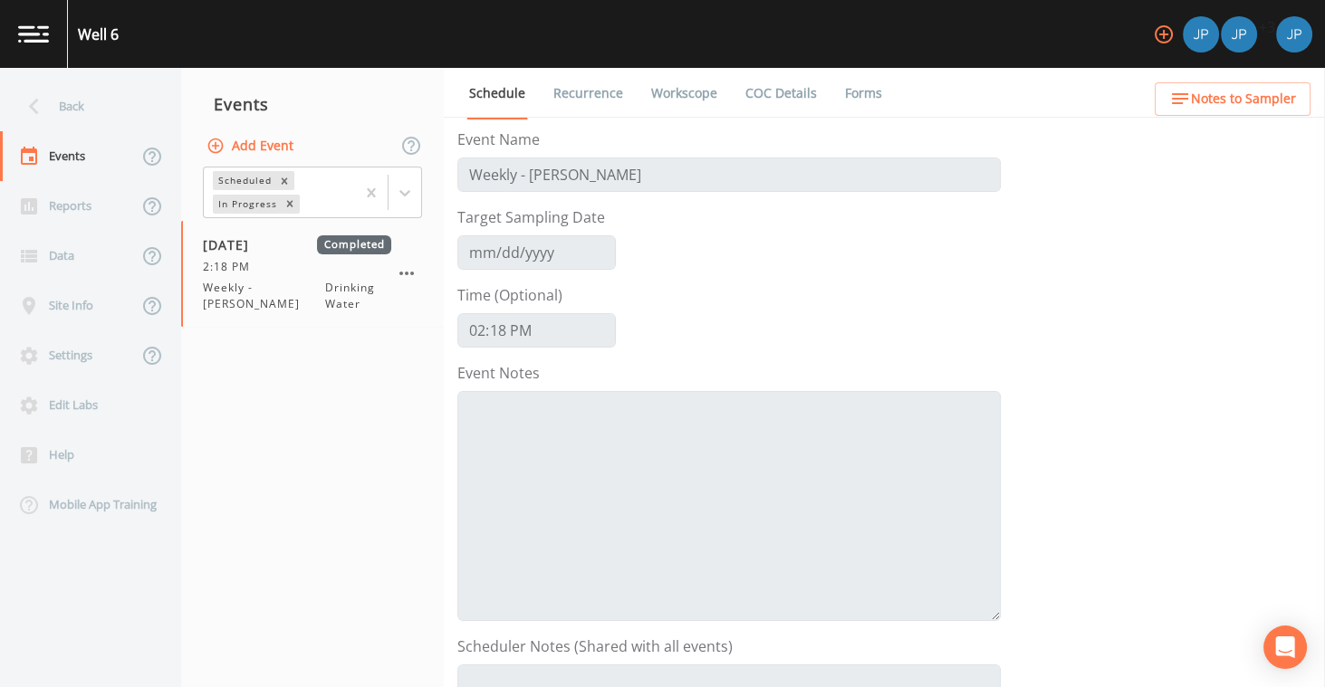
click at [660, 99] on link "Workscope" at bounding box center [685, 93] width 72 height 51
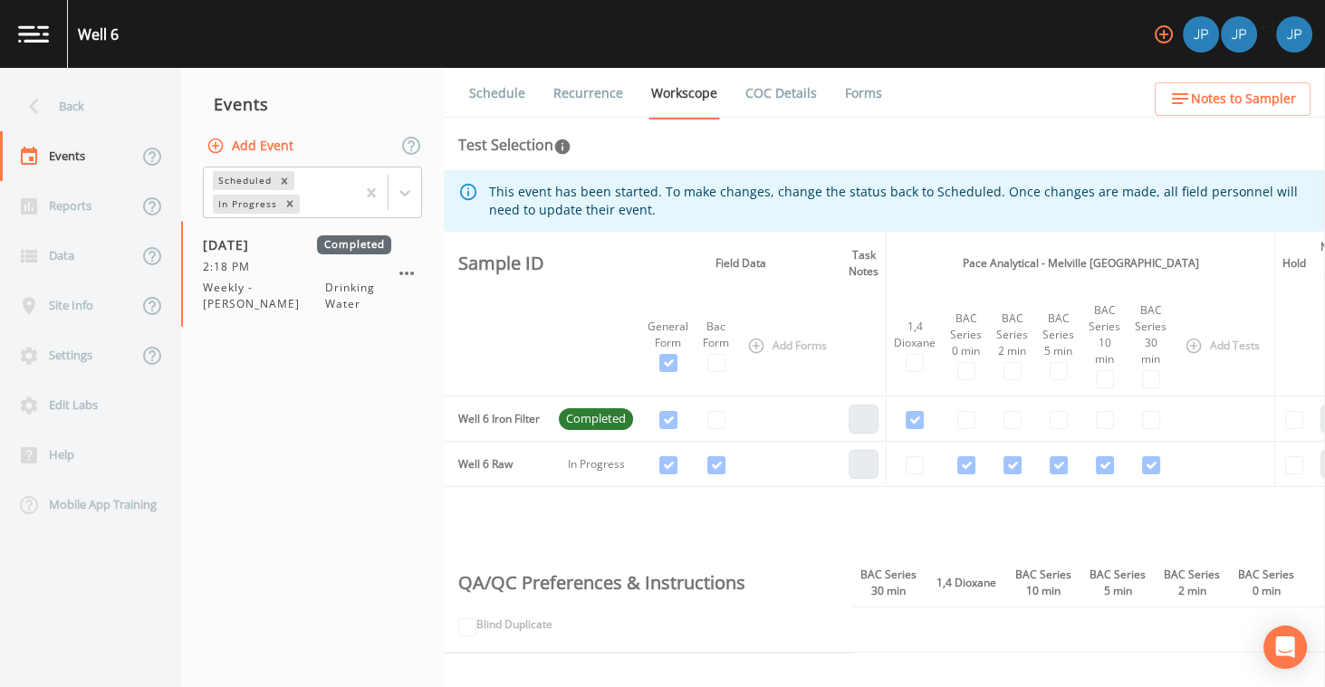
click at [610, 274] on th at bounding box center [596, 263] width 89 height 63
click at [581, 282] on th at bounding box center [596, 263] width 89 height 63
click at [585, 264] on th at bounding box center [596, 263] width 89 height 63
click at [1288, 646] on icon "Open Intercom Messenger" at bounding box center [1284, 648] width 21 height 24
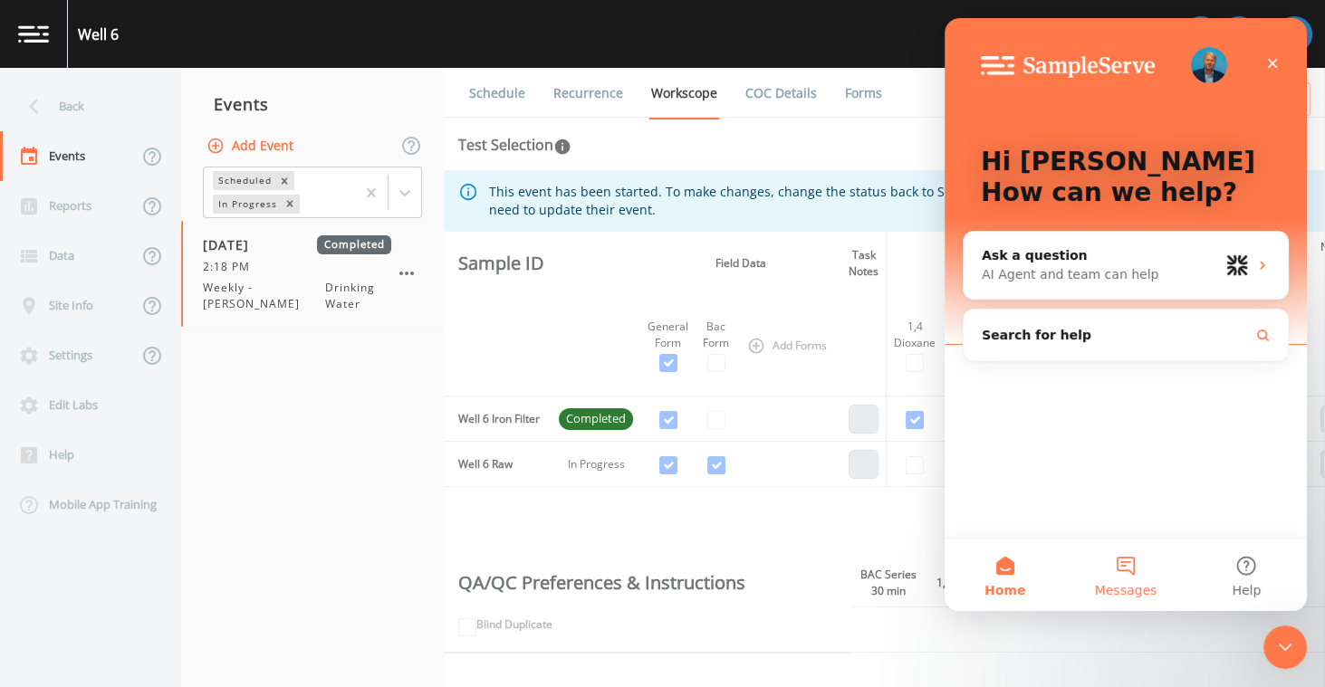
click at [1122, 576] on button "Messages" at bounding box center [1125, 575] width 120 height 72
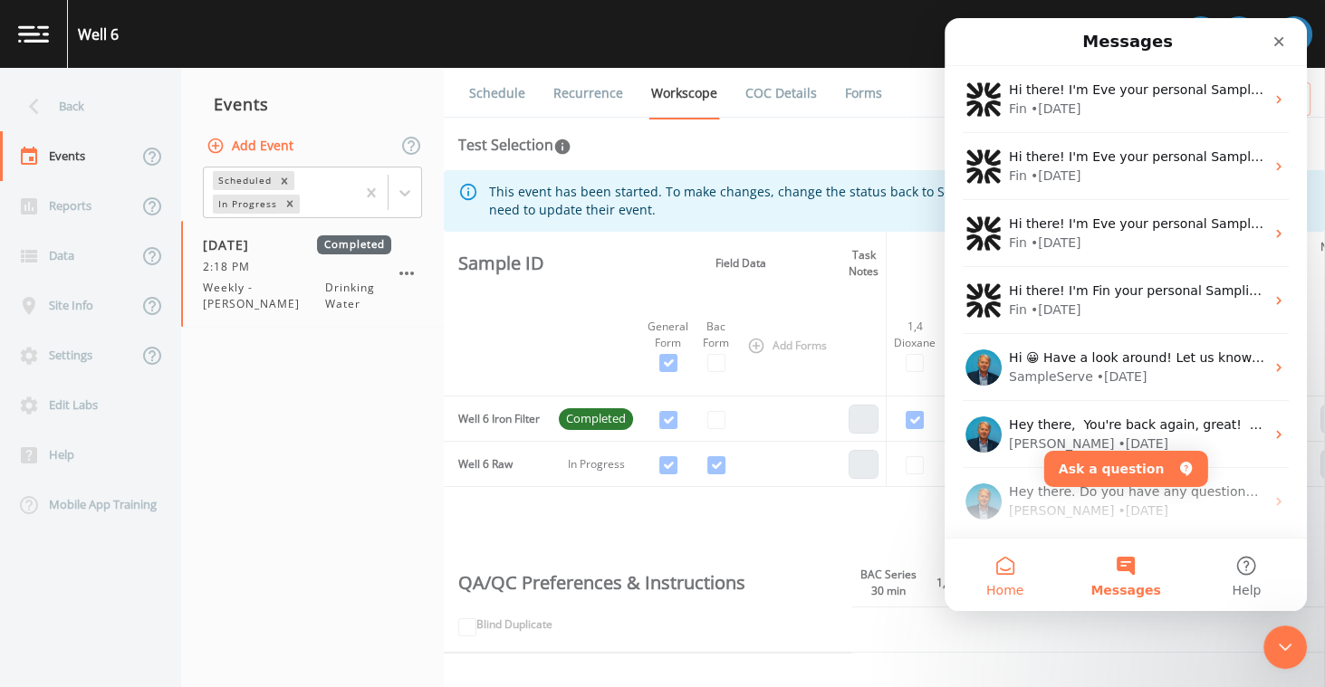
click at [994, 575] on button "Home" at bounding box center [1005, 575] width 120 height 72
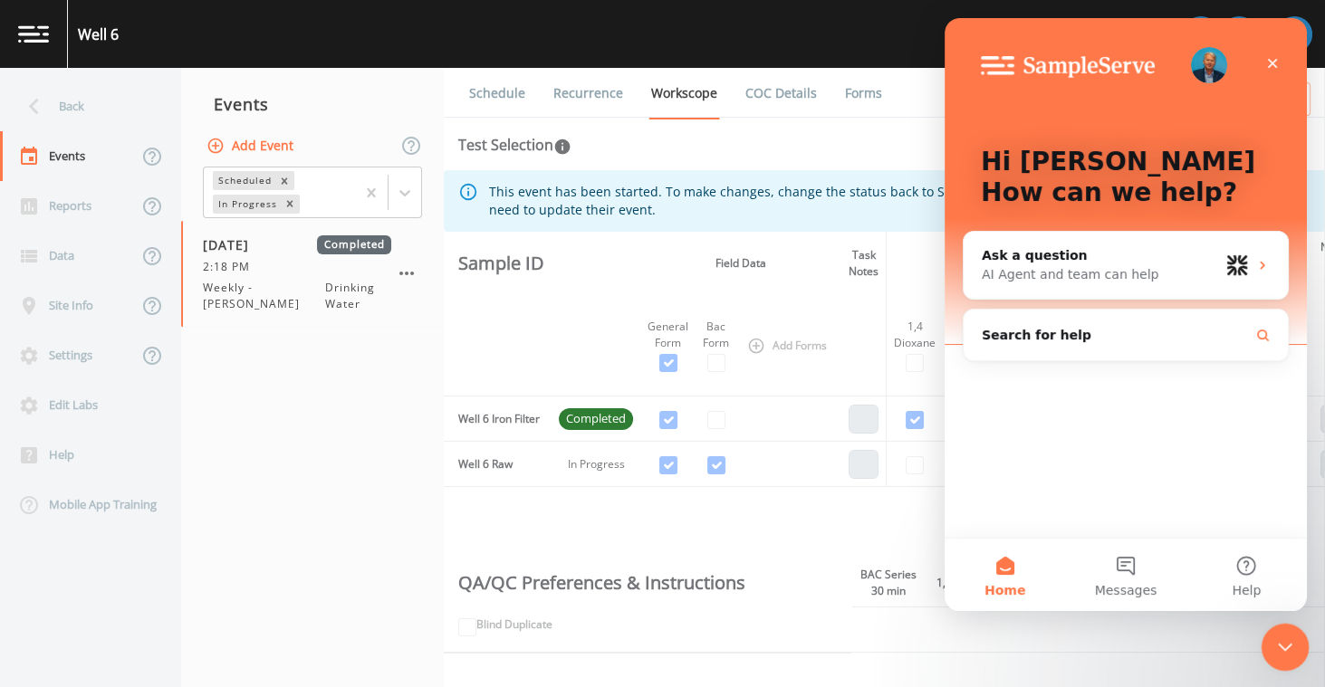
click at [1272, 639] on icon "Close Intercom Messenger" at bounding box center [1283, 645] width 22 height 22
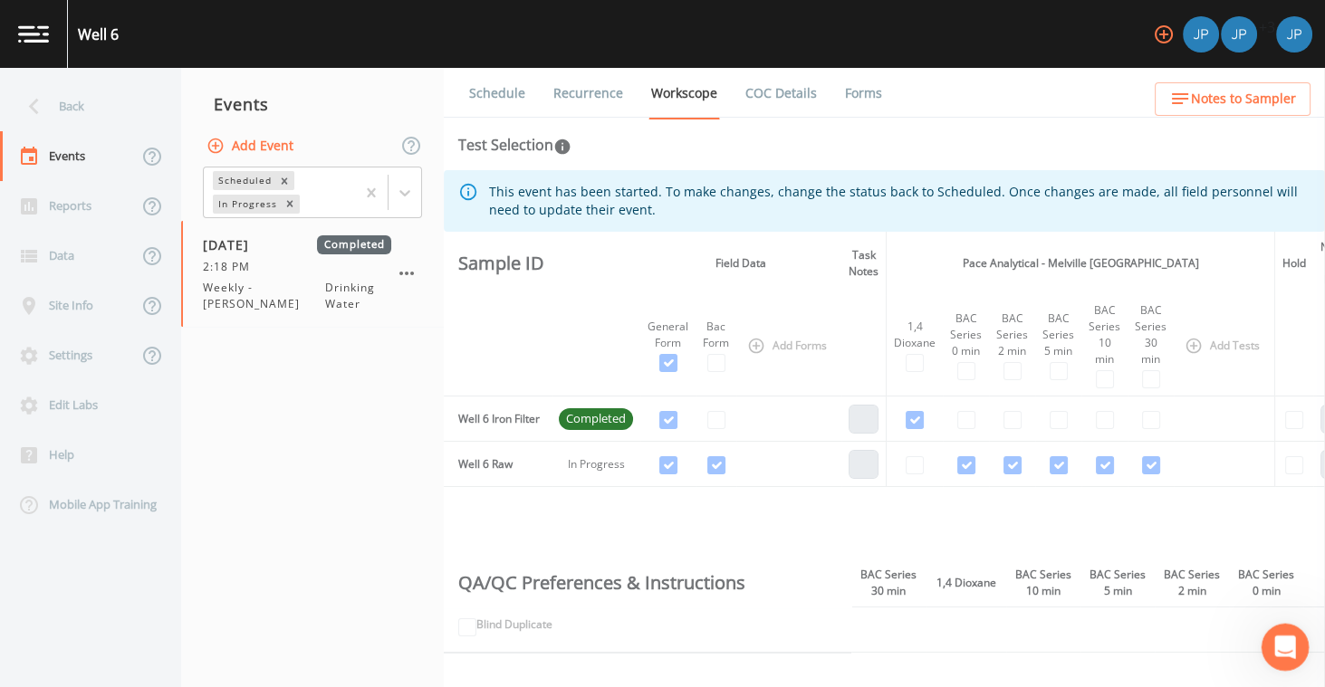
click at [1280, 633] on icon "Open Intercom Messenger" at bounding box center [1283, 645] width 30 height 30
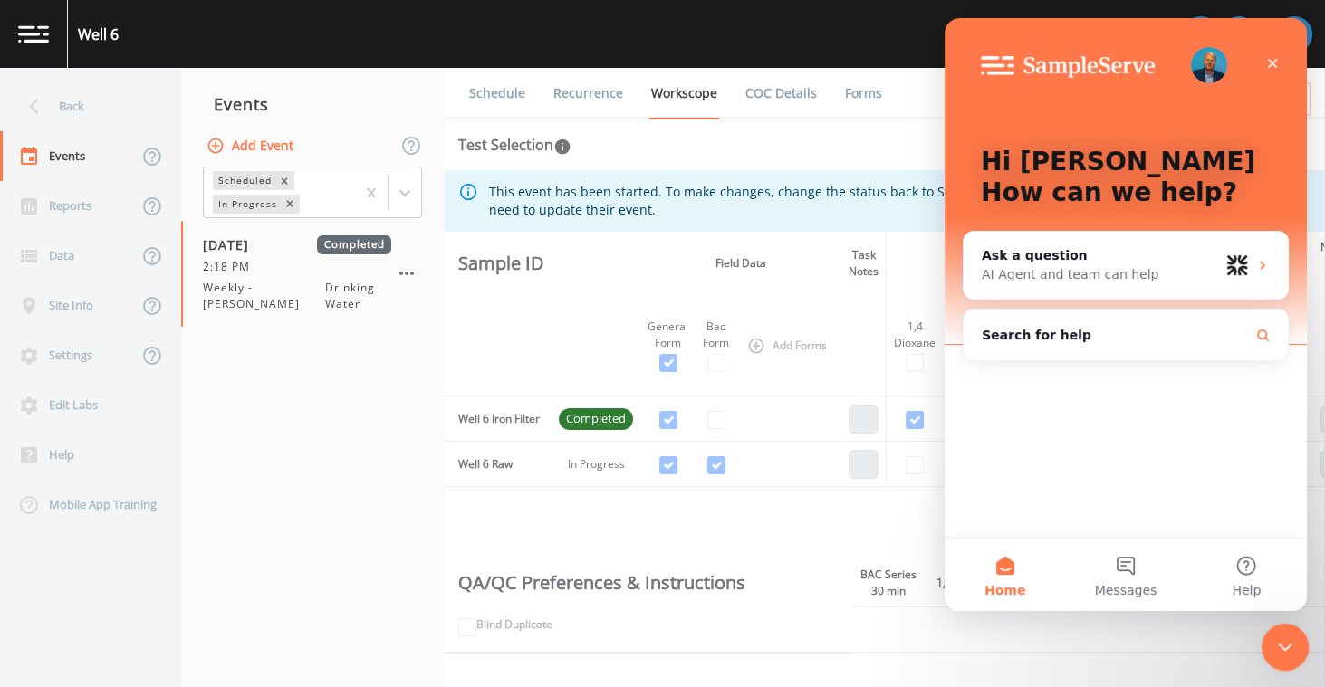
click at [1289, 642] on icon "Close Intercom Messenger" at bounding box center [1283, 645] width 22 height 22
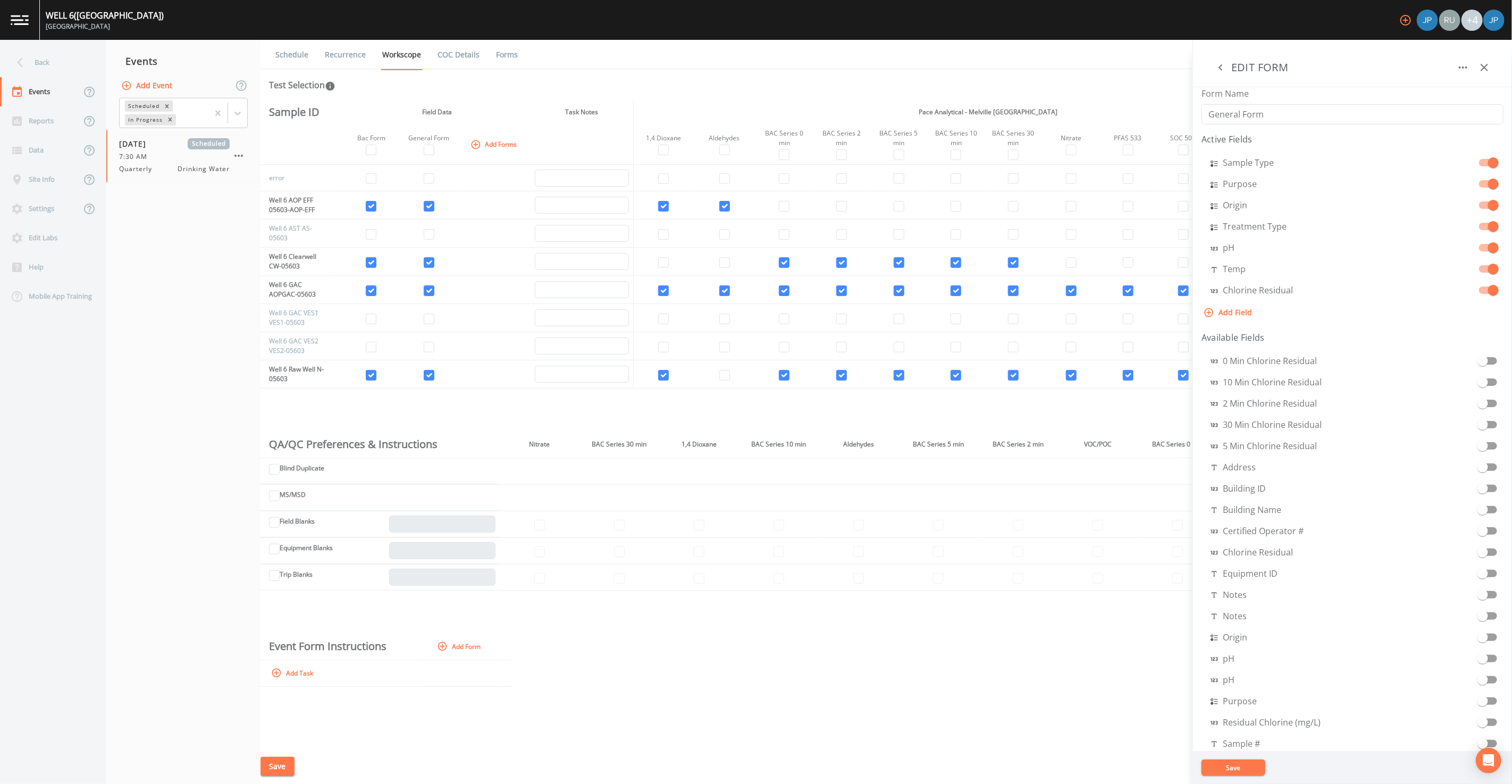
click at [625, 72] on div "Schedule Recurrence Workscope COC Details Forms Test Selection Sample ID Field …" at bounding box center [886, 412] width 1251 height 744
click at [1481, 69] on icon "button" at bounding box center [1484, 67] width 13 height 13
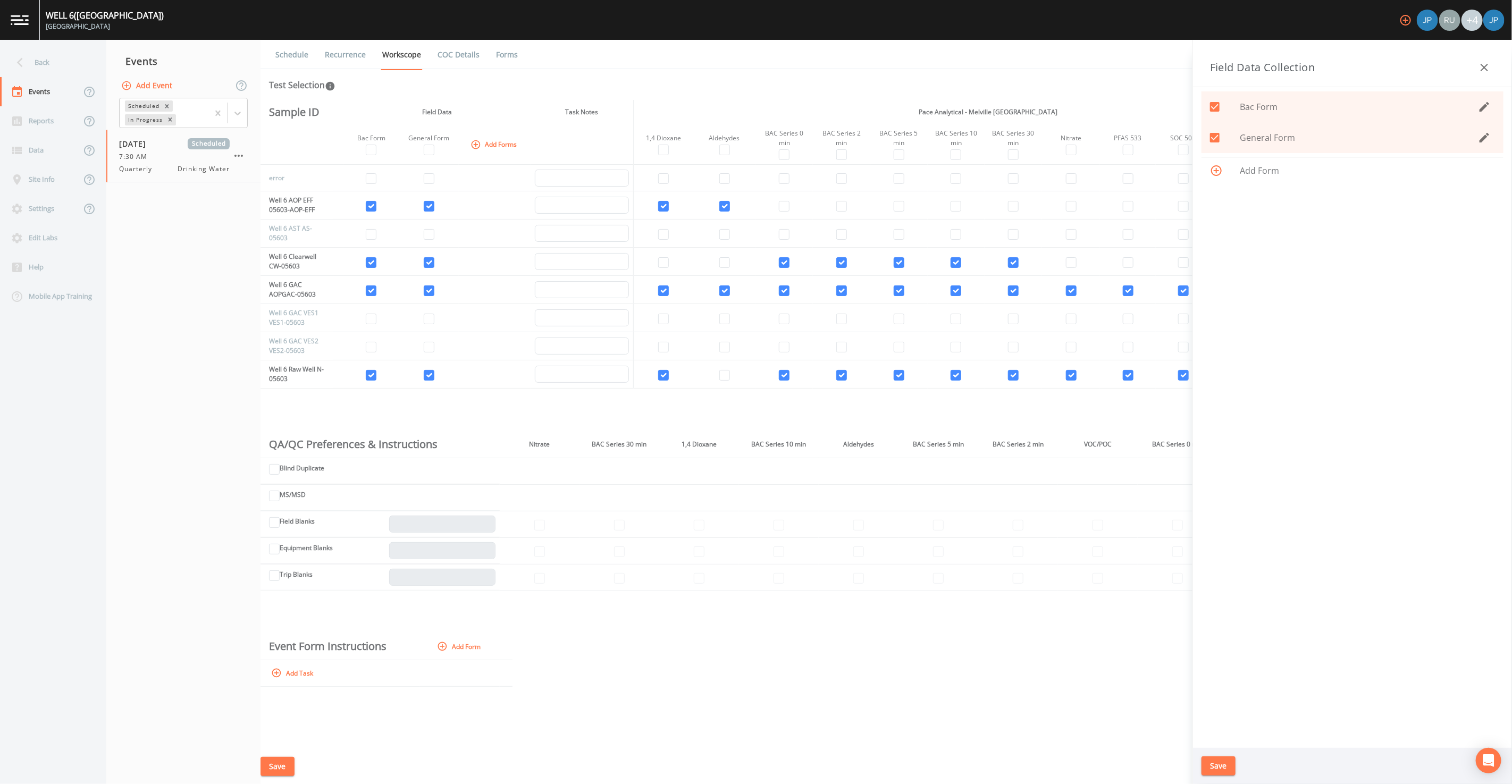
click at [1492, 59] on button "button" at bounding box center [1484, 67] width 21 height 21
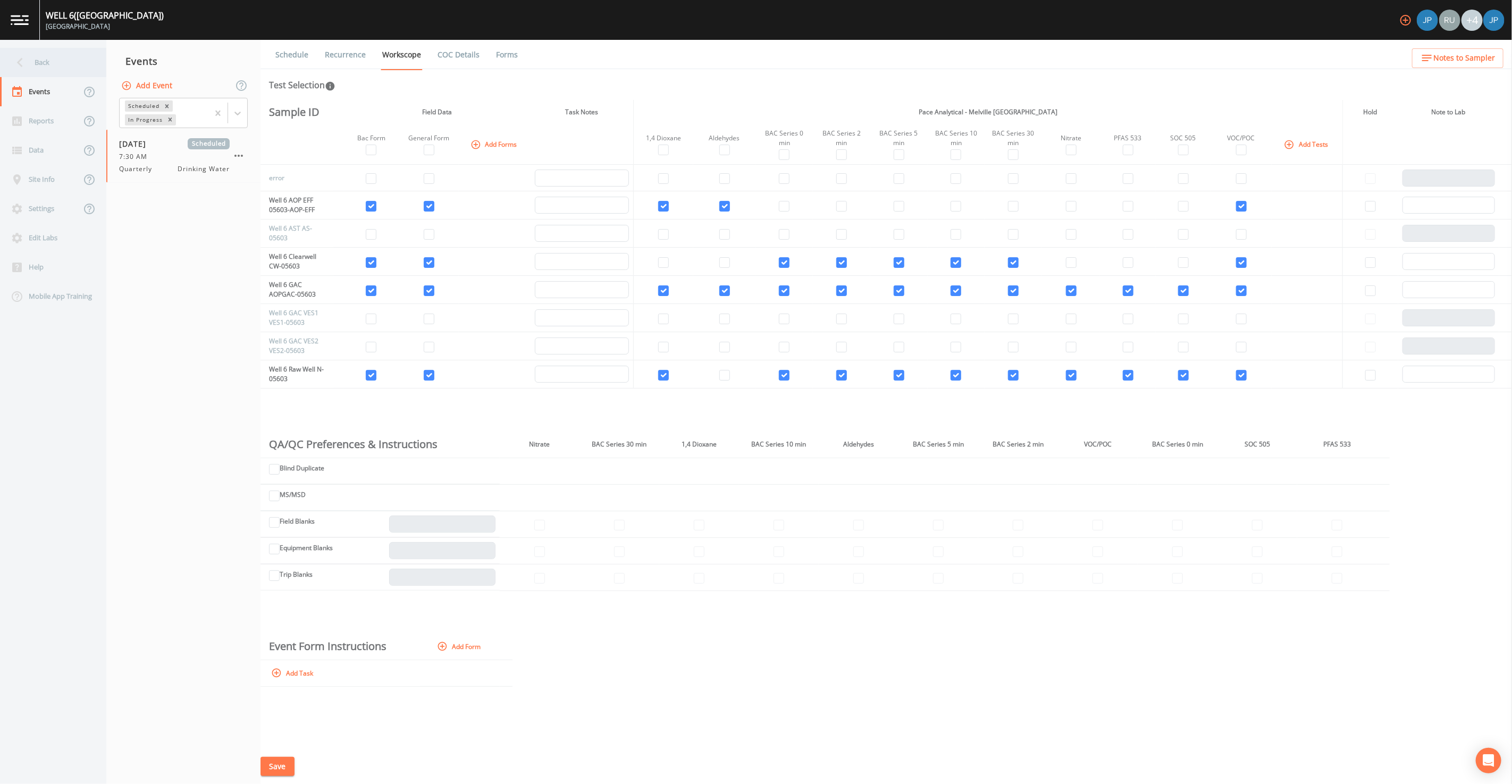
click at [52, 70] on div "Back" at bounding box center [48, 63] width 96 height 29
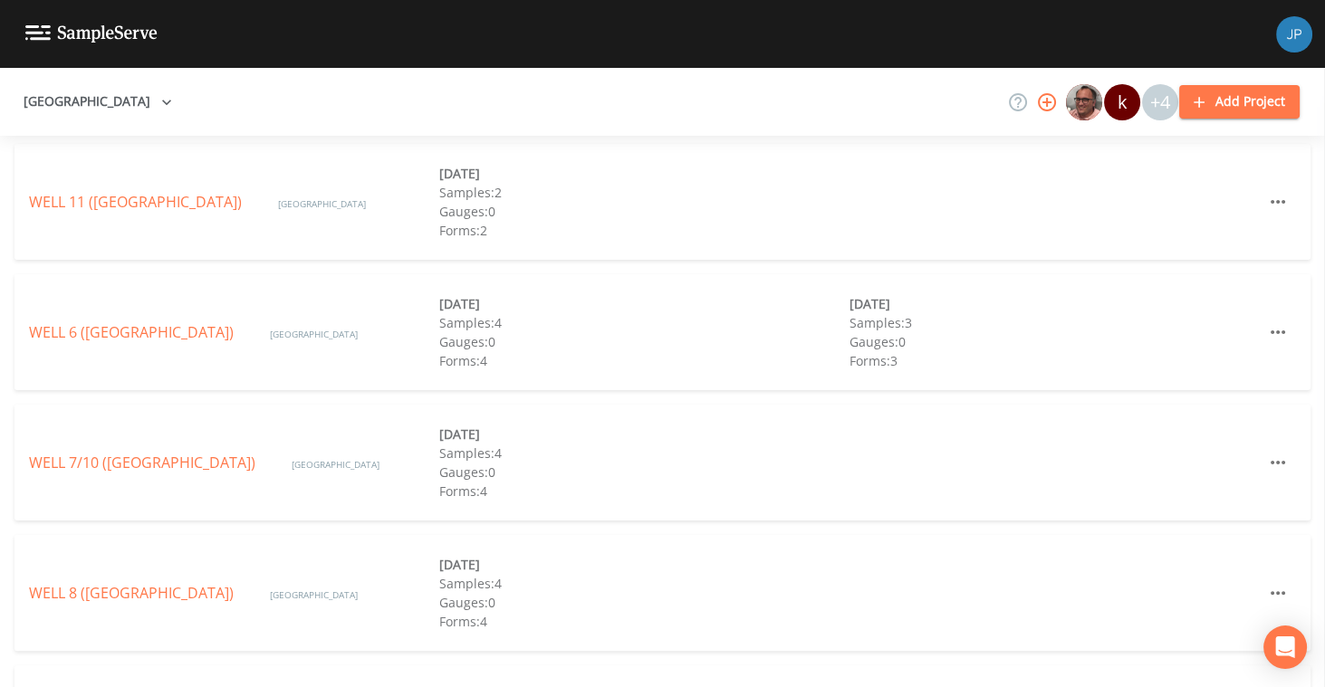
scroll to position [837, 0]
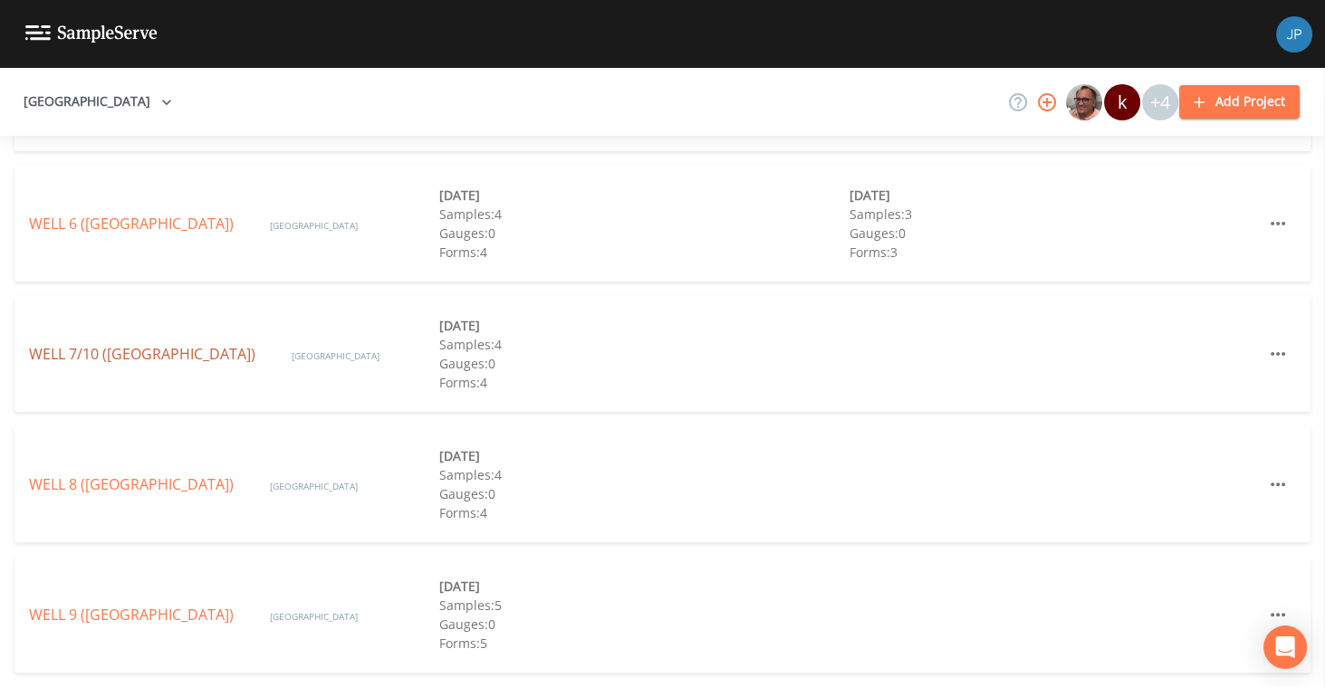
click at [156, 345] on link "WELL 7/10 (GARDEN CITY PARK WATER DISTRICT)" at bounding box center [142, 354] width 226 height 20
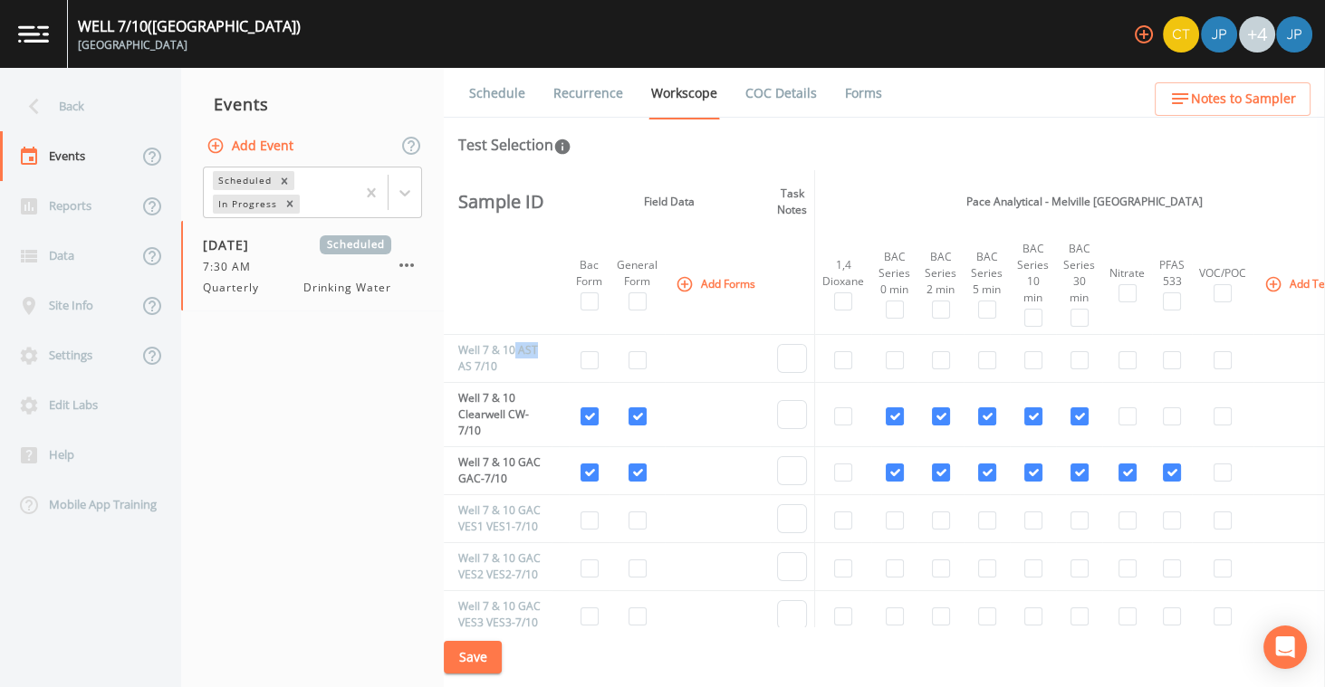
drag, startPoint x: 514, startPoint y: 351, endPoint x: 539, endPoint y: 352, distance: 24.5
click at [537, 351] on td "Well 7 & 10 AST AS 7/10" at bounding box center [498, 359] width 108 height 48
click at [491, 368] on td "Well 7 & 10 AST AS 7/10" at bounding box center [498, 359] width 108 height 48
drag, startPoint x: 461, startPoint y: 367, endPoint x: 498, endPoint y: 367, distance: 37.1
click at [498, 367] on td "Well 7 & 10 AST AS 7/10" at bounding box center [498, 359] width 108 height 48
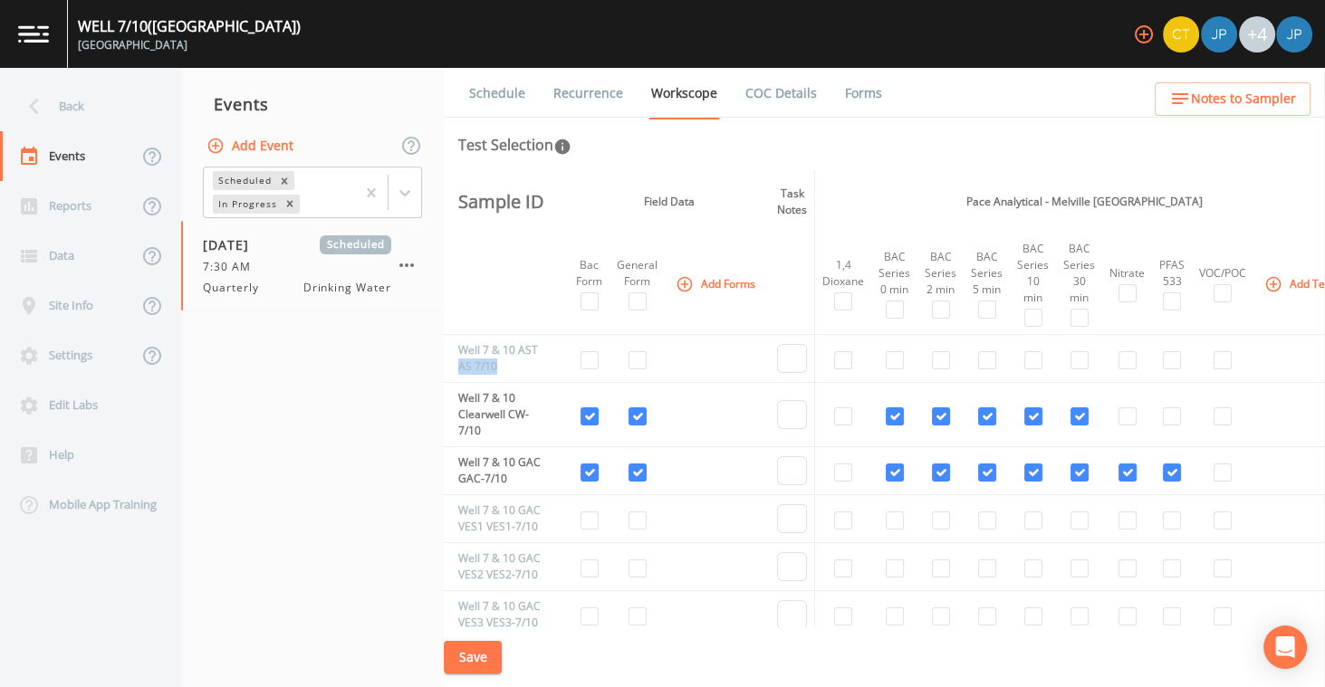
click at [504, 368] on td "Well 7 & 10 AST AS 7/10" at bounding box center [498, 359] width 108 height 48
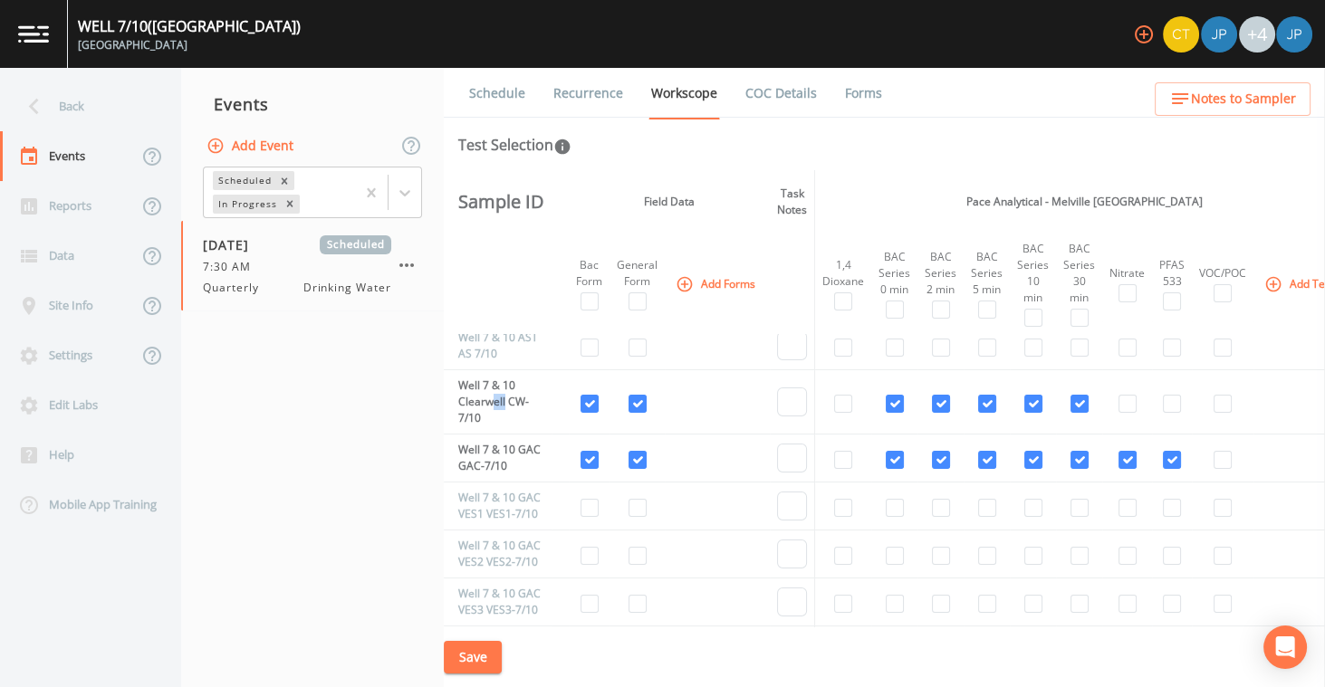
drag, startPoint x: 492, startPoint y: 404, endPoint x: 510, endPoint y: 407, distance: 18.3
click at [506, 407] on td "Well 7 & 10 Clearwell CW-7/10" at bounding box center [498, 402] width 108 height 64
click at [524, 407] on td "Well 7 & 10 Clearwell CW-7/10" at bounding box center [498, 402] width 108 height 64
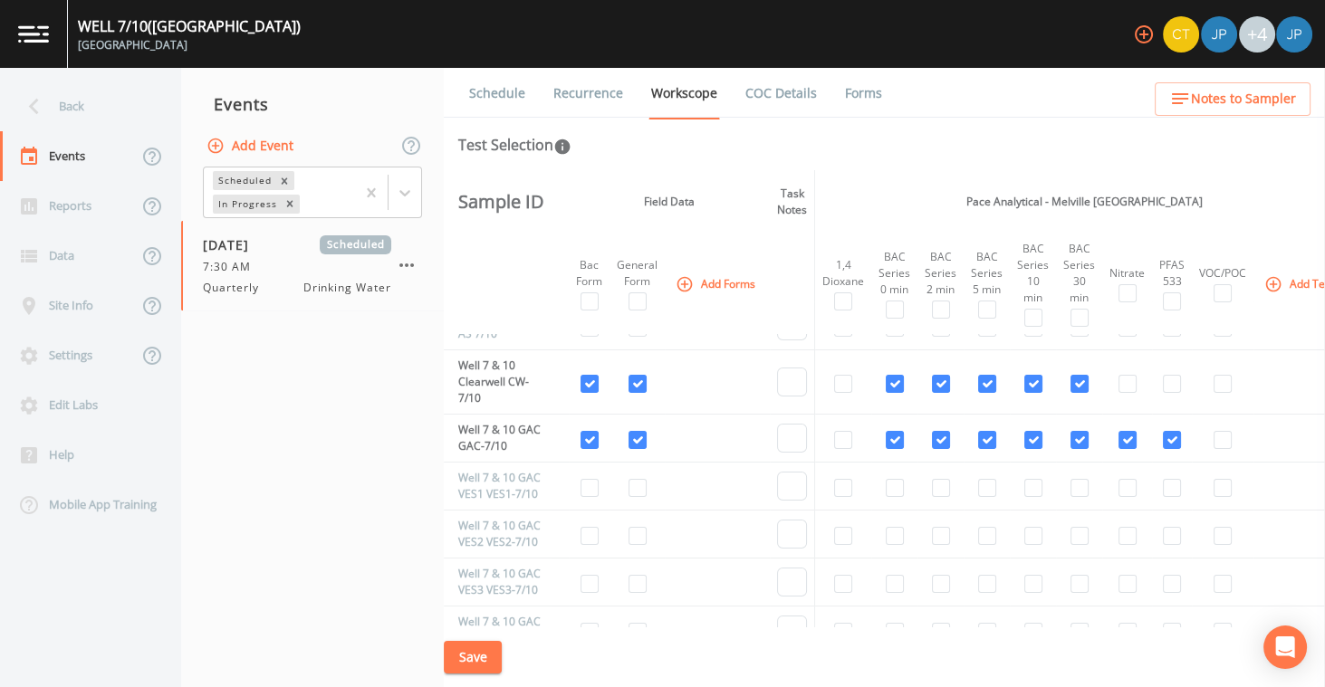
scroll to position [40, 0]
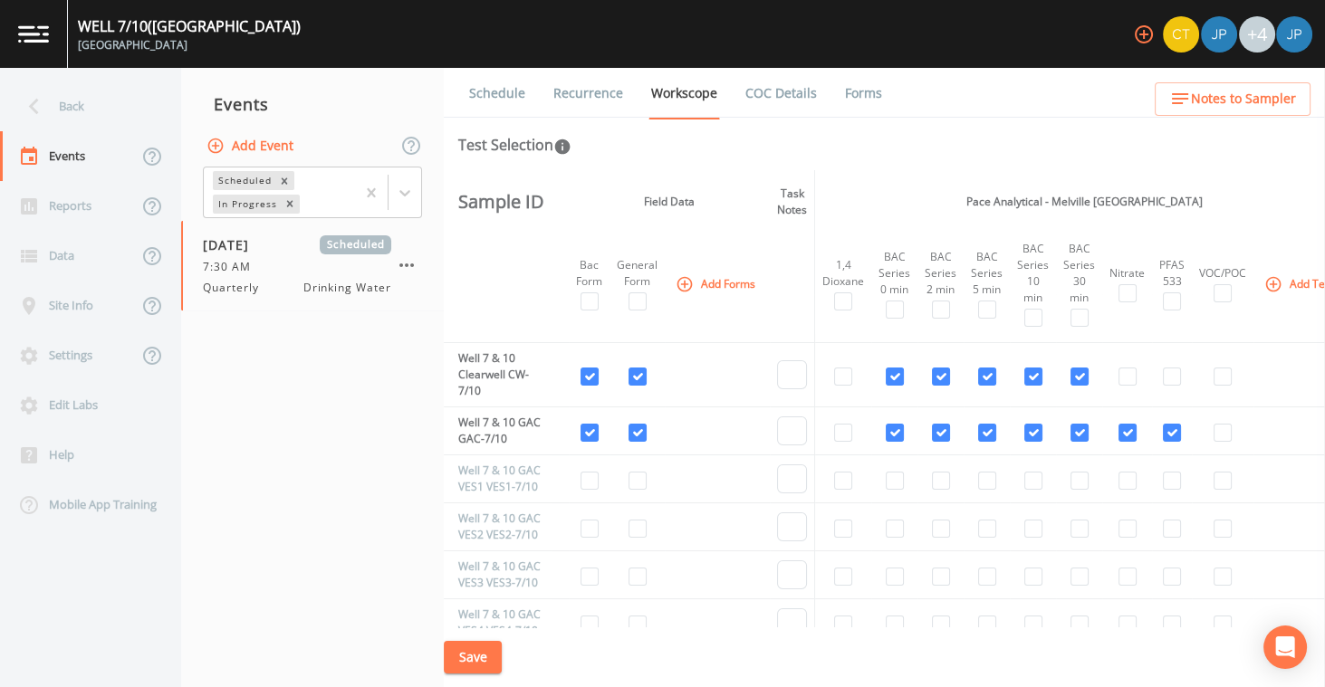
click at [524, 424] on td "Well 7 & 10 GAC GAC-7/10" at bounding box center [498, 432] width 108 height 48
click at [527, 425] on td "Well 7 & 10 GAC GAC-7/10" at bounding box center [498, 432] width 108 height 48
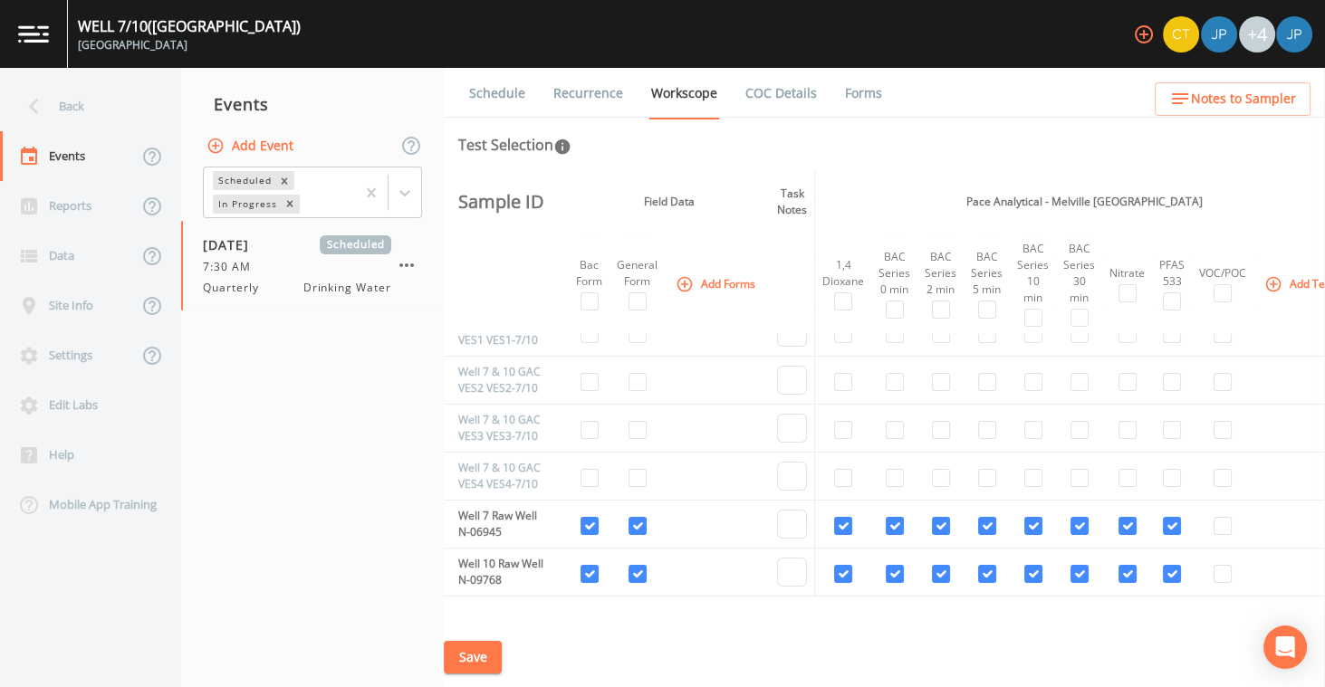
scroll to position [200, 0]
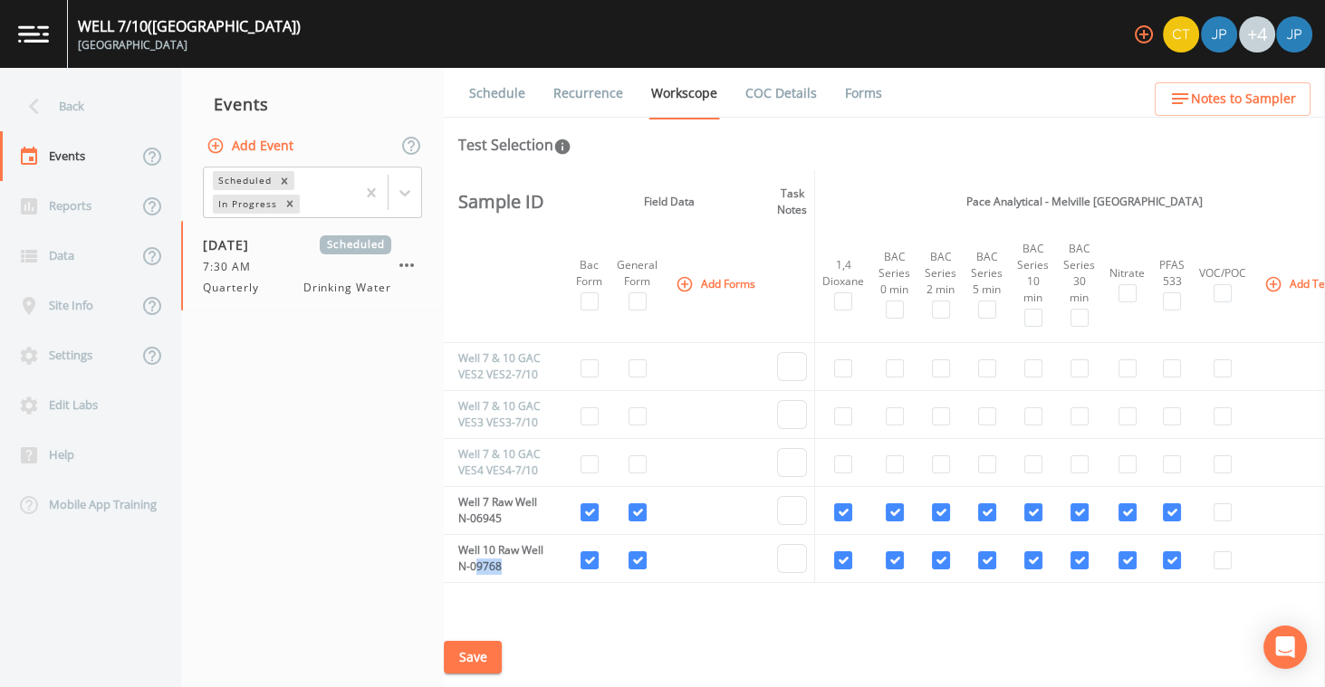
drag, startPoint x: 474, startPoint y: 563, endPoint x: 500, endPoint y: 565, distance: 26.3
click at [500, 565] on td "Well 10 Raw Well N-09768" at bounding box center [498, 559] width 108 height 48
click at [502, 565] on td "Well 10 Raw Well N-09768" at bounding box center [498, 559] width 108 height 48
drag, startPoint x: 505, startPoint y: 563, endPoint x: 485, endPoint y: 550, distance: 24.1
click at [485, 550] on td "Well 10 Raw Well N-09768" at bounding box center [498, 559] width 108 height 48
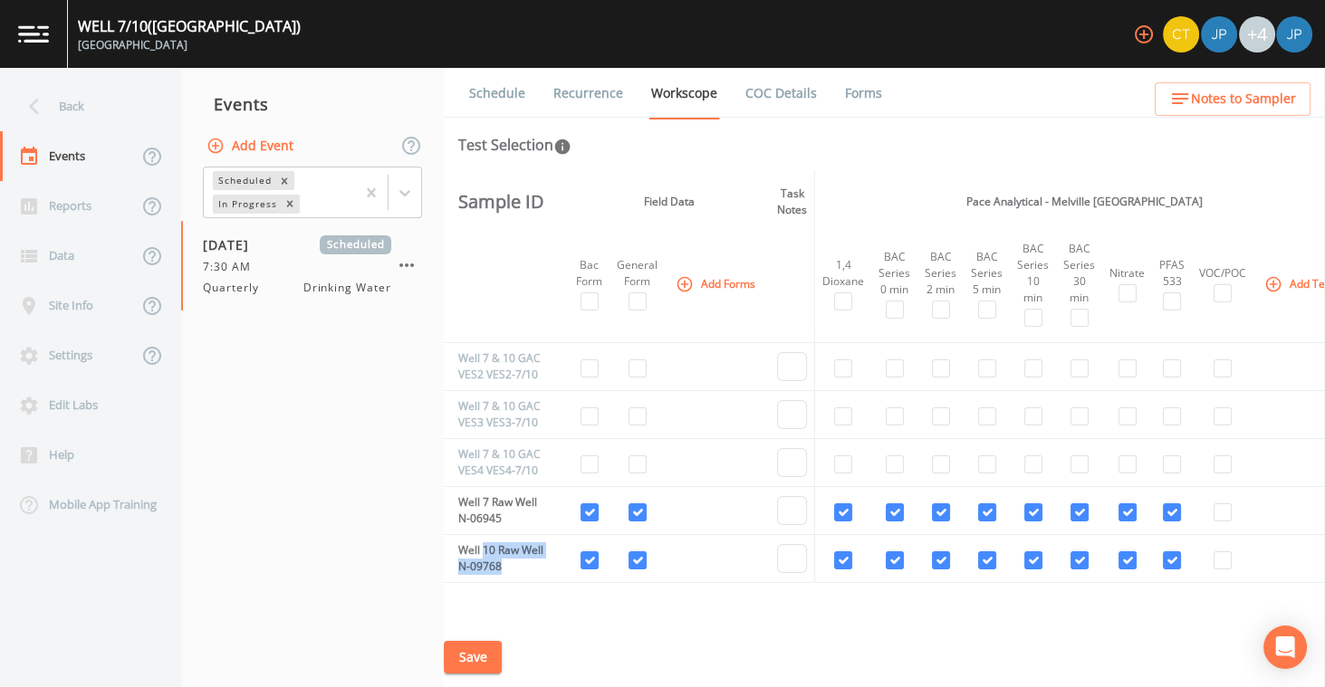
click at [482, 547] on td "Well 10 Raw Well N-09768" at bounding box center [498, 559] width 108 height 48
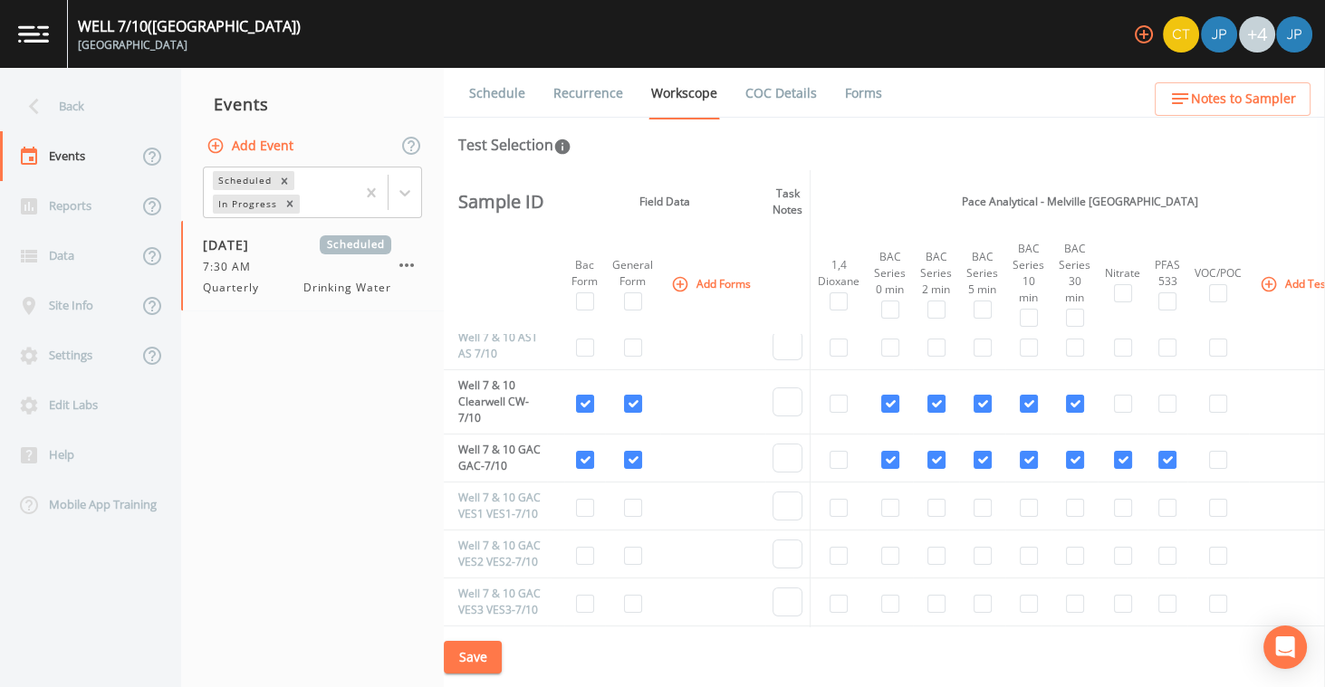
scroll to position [13, 0]
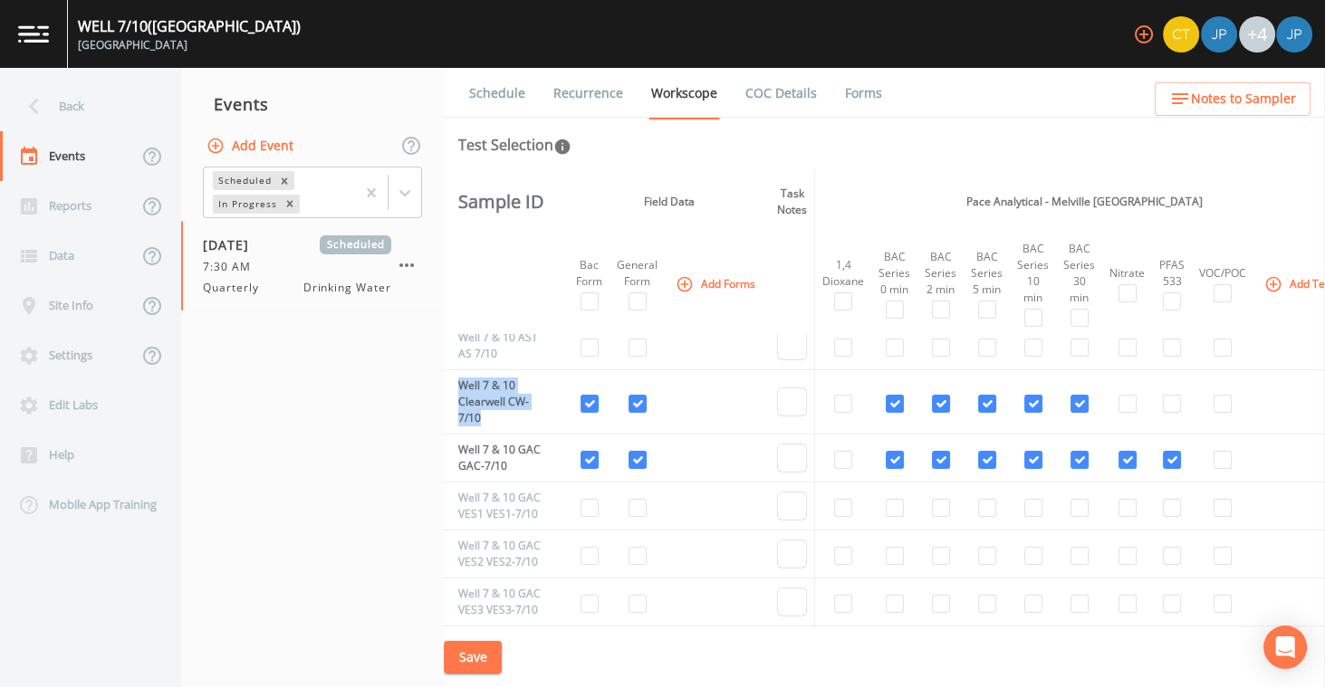
drag, startPoint x: 483, startPoint y: 423, endPoint x: 458, endPoint y: 389, distance: 42.2
click at [458, 389] on td "Well 7 & 10 Clearwell CW-7/10" at bounding box center [498, 402] width 108 height 64
click at [512, 462] on td "Well 7 & 10 GAC GAC-7/10" at bounding box center [498, 459] width 108 height 48
drag, startPoint x: 512, startPoint y: 462, endPoint x: 467, endPoint y: 446, distance: 47.3
click at [467, 446] on td "Well 7 & 10 GAC GAC-7/10" at bounding box center [498, 459] width 108 height 48
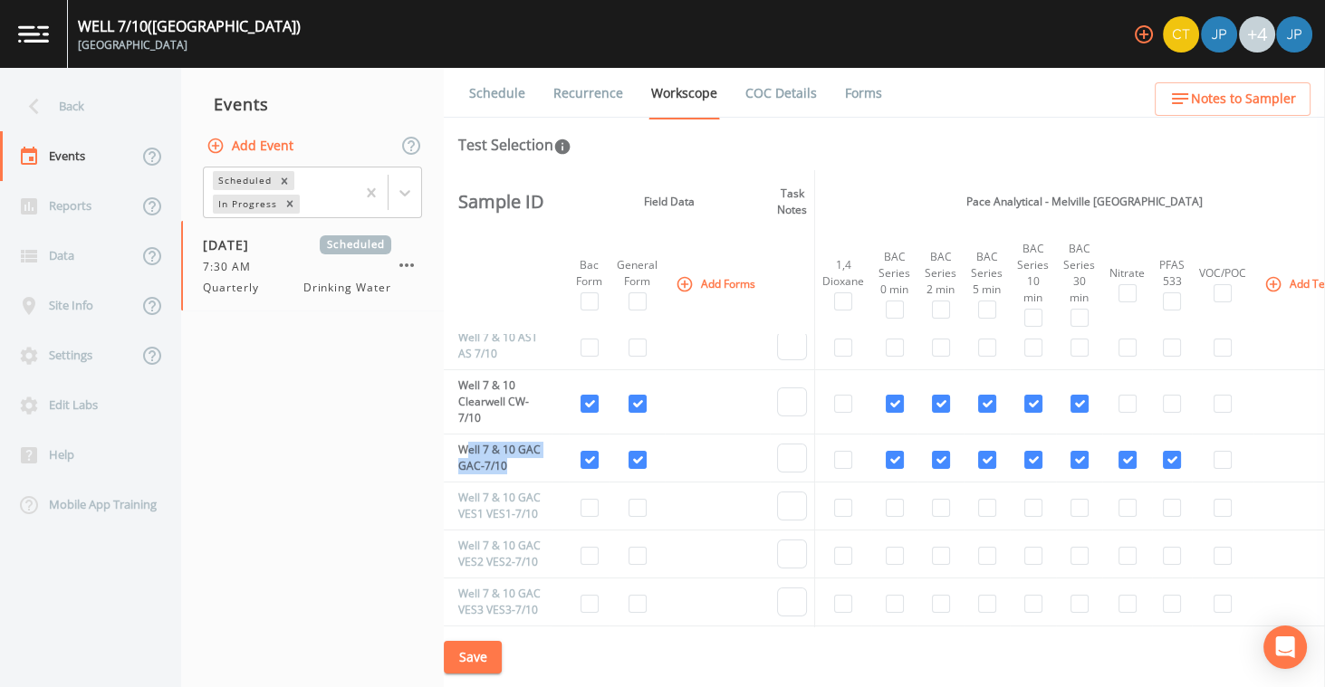
click at [493, 447] on td "Well 7 & 10 GAC GAC-7/10" at bounding box center [498, 459] width 108 height 48
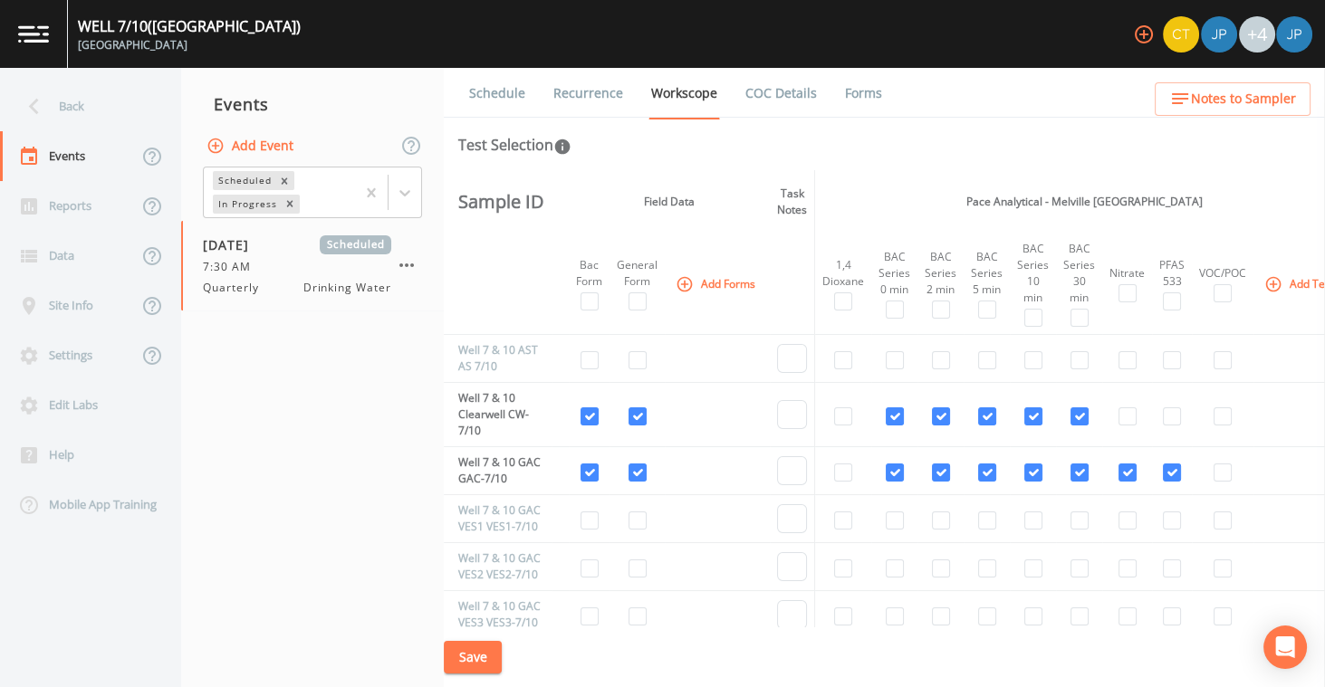
scroll to position [5, 0]
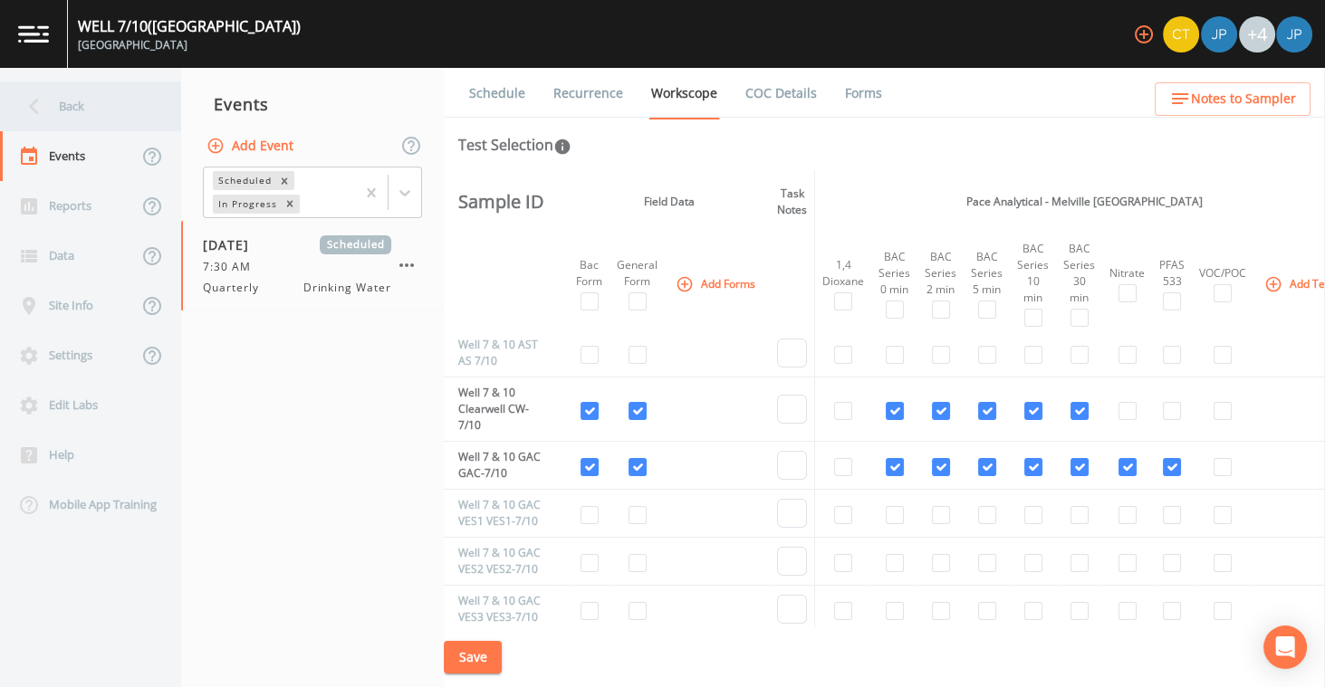
click at [119, 112] on div "Back" at bounding box center [81, 107] width 163 height 50
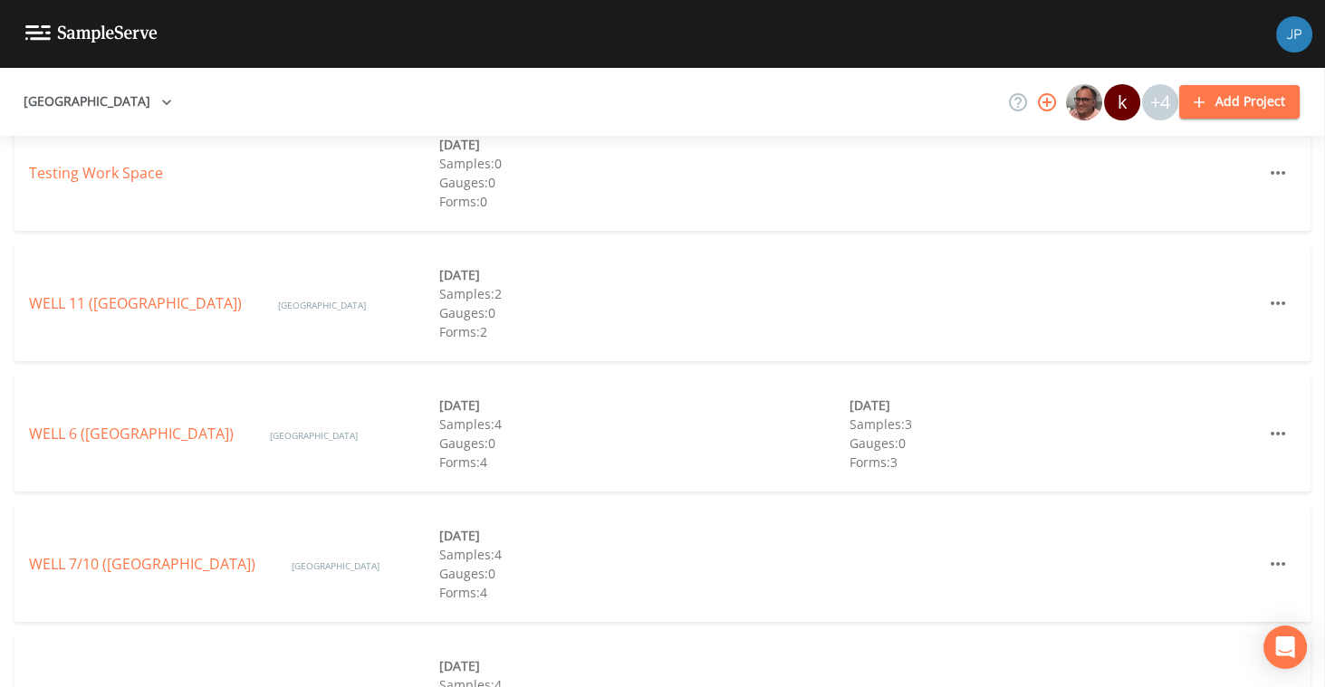
scroll to position [640, 0]
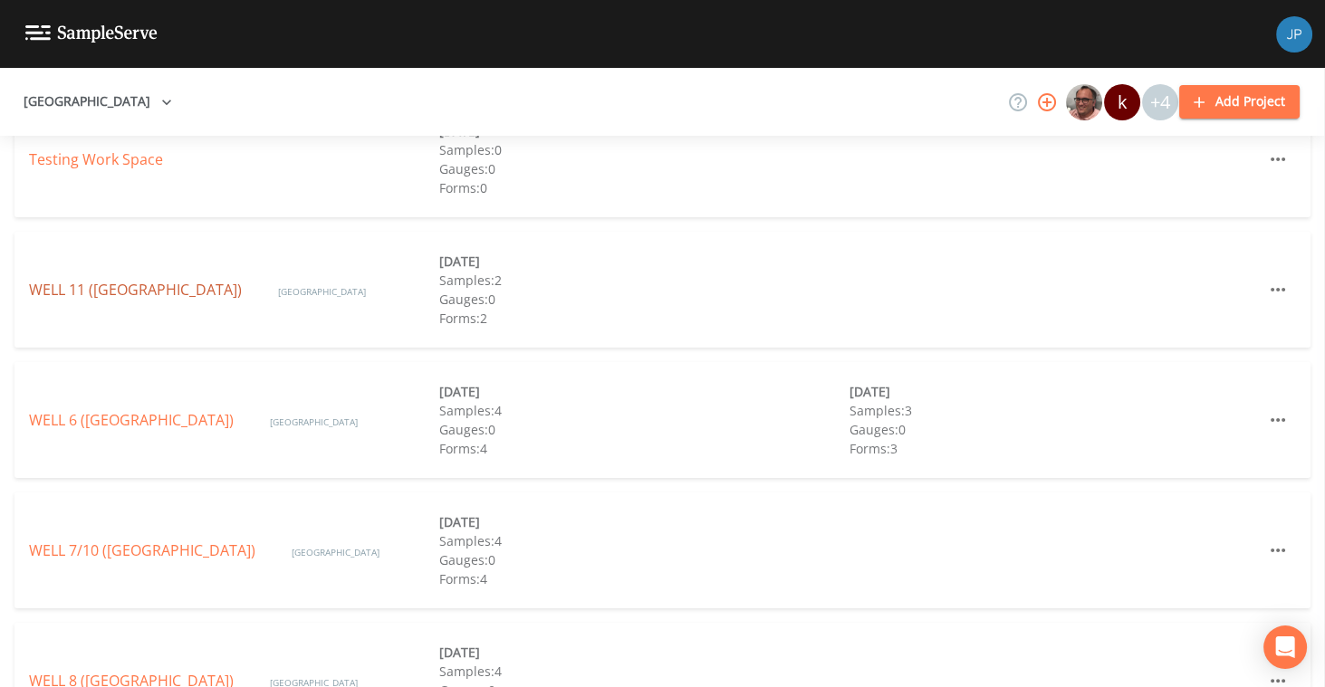
click at [149, 280] on link "WELL 11 (Garden City Park Water District)" at bounding box center [135, 290] width 213 height 20
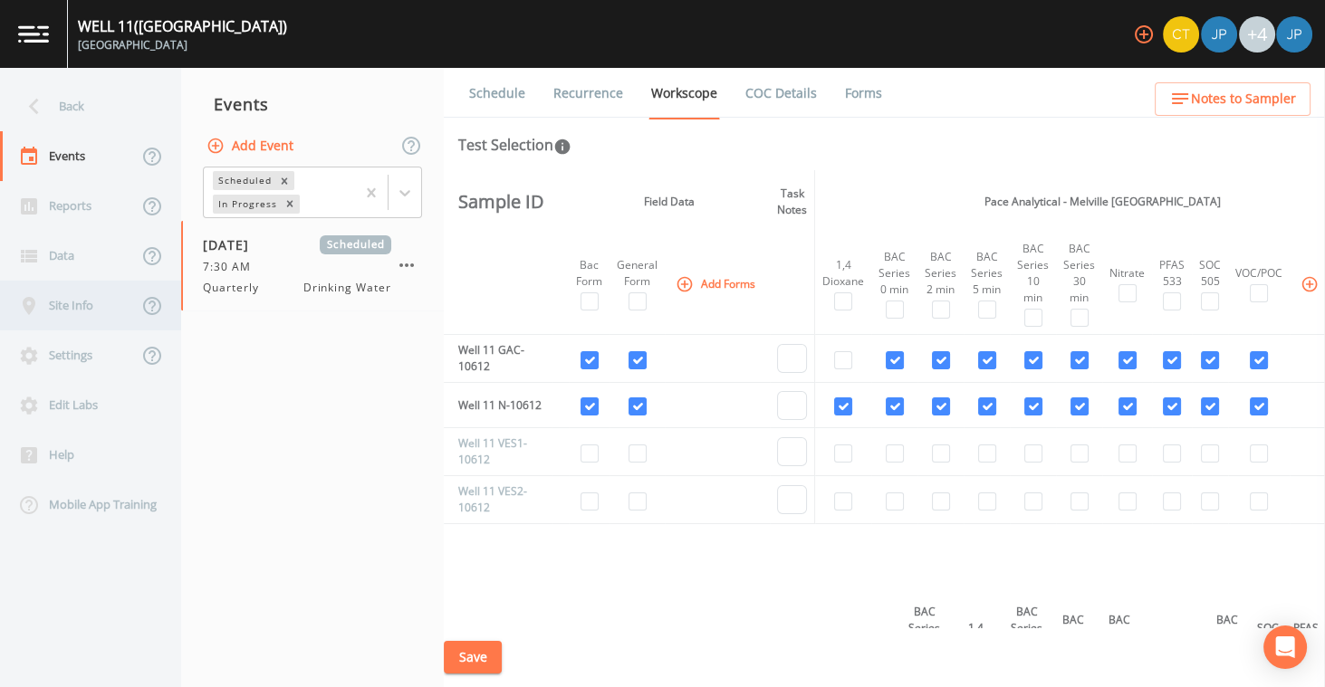
click at [81, 317] on div "Site Info" at bounding box center [69, 306] width 138 height 50
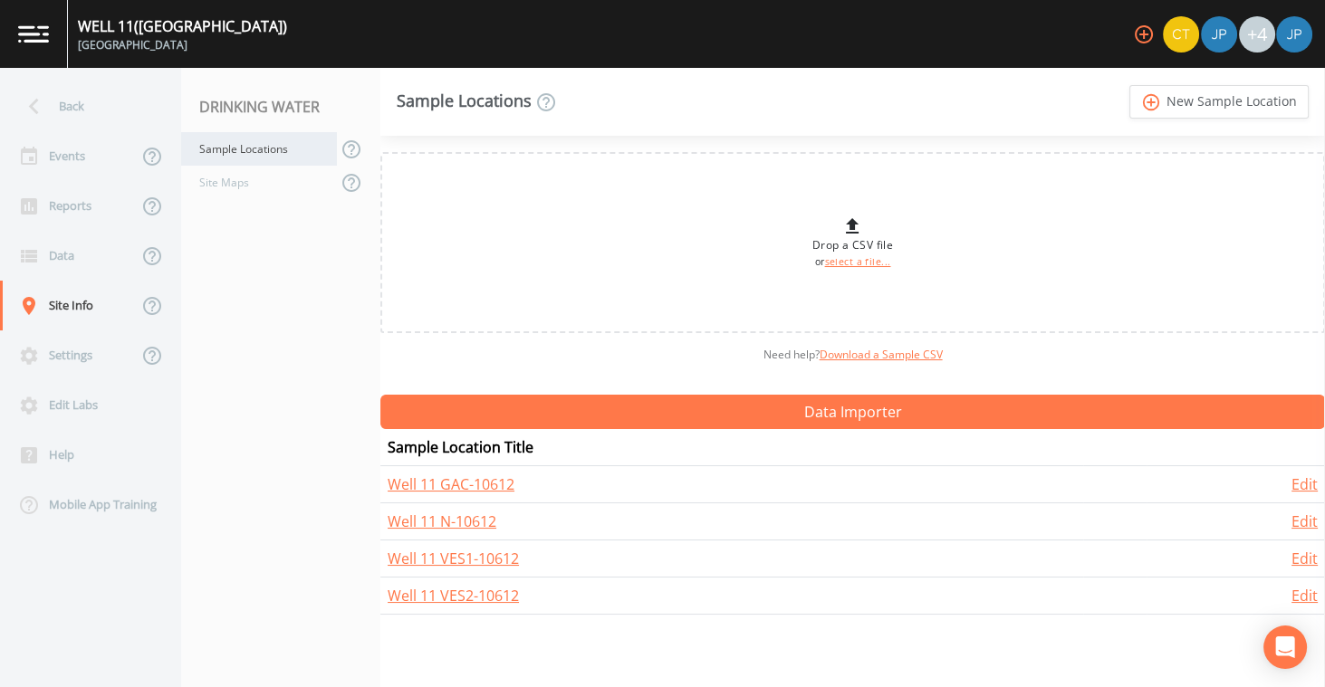
click at [271, 155] on div "Sample Locations" at bounding box center [259, 149] width 156 height 34
click at [129, 106] on div "Back" at bounding box center [81, 107] width 163 height 50
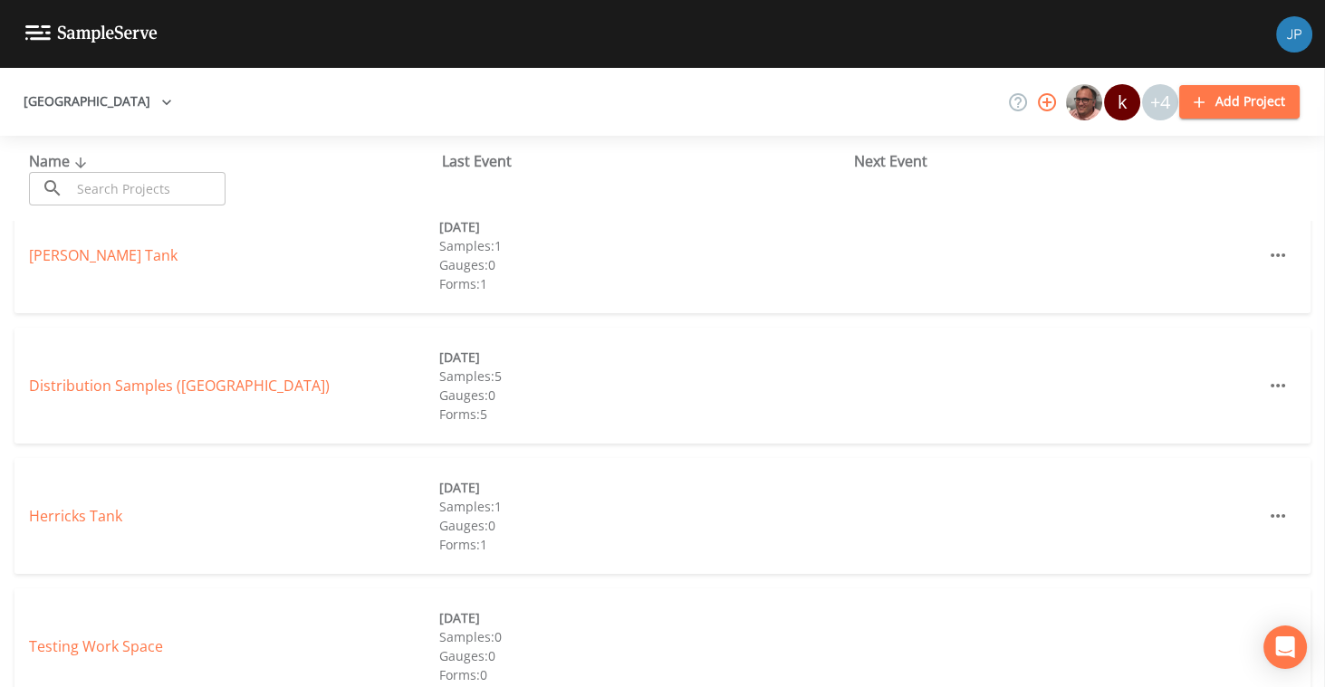
scroll to position [147, 0]
